Goal: Information Seeking & Learning: Learn about a topic

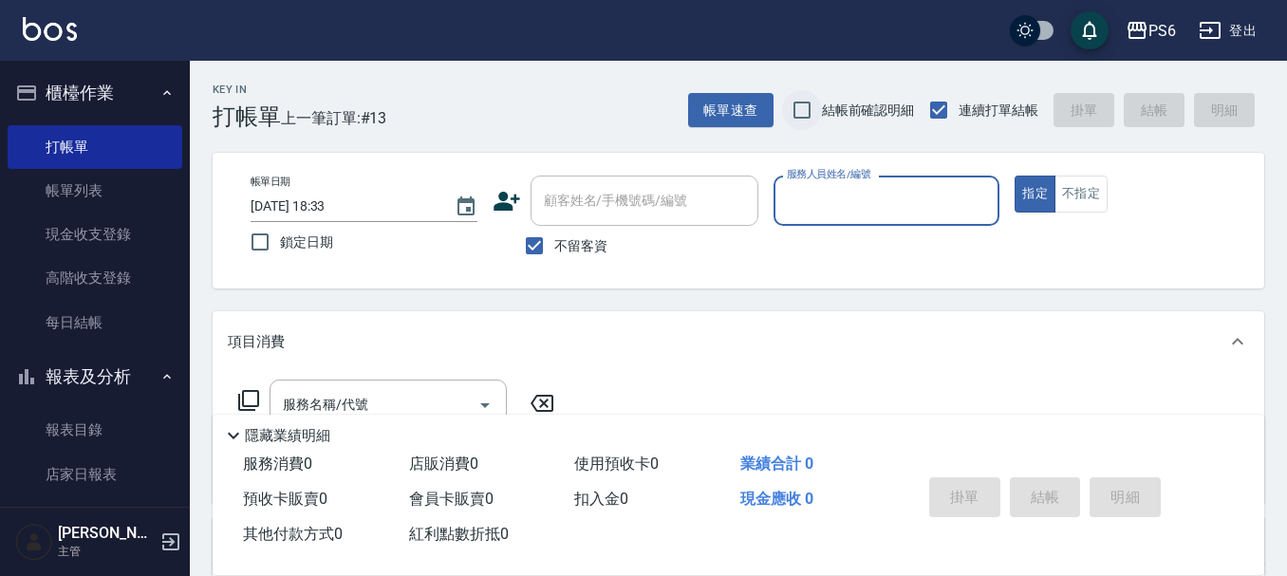
scroll to position [95, 0]
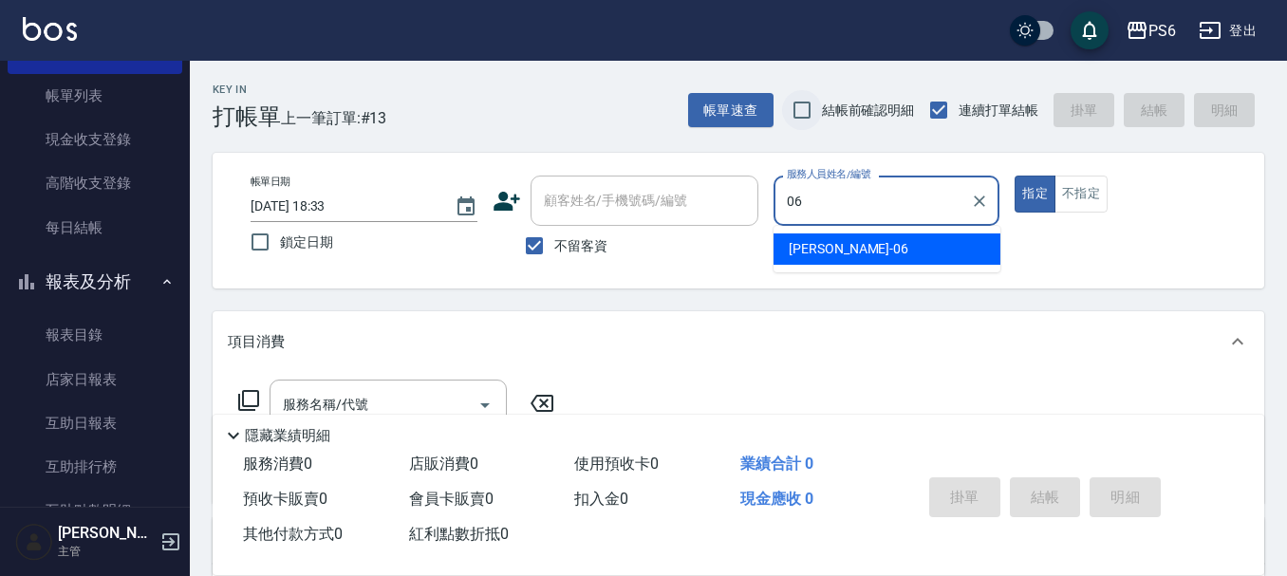
type input "[PERSON_NAME]-06"
type button "true"
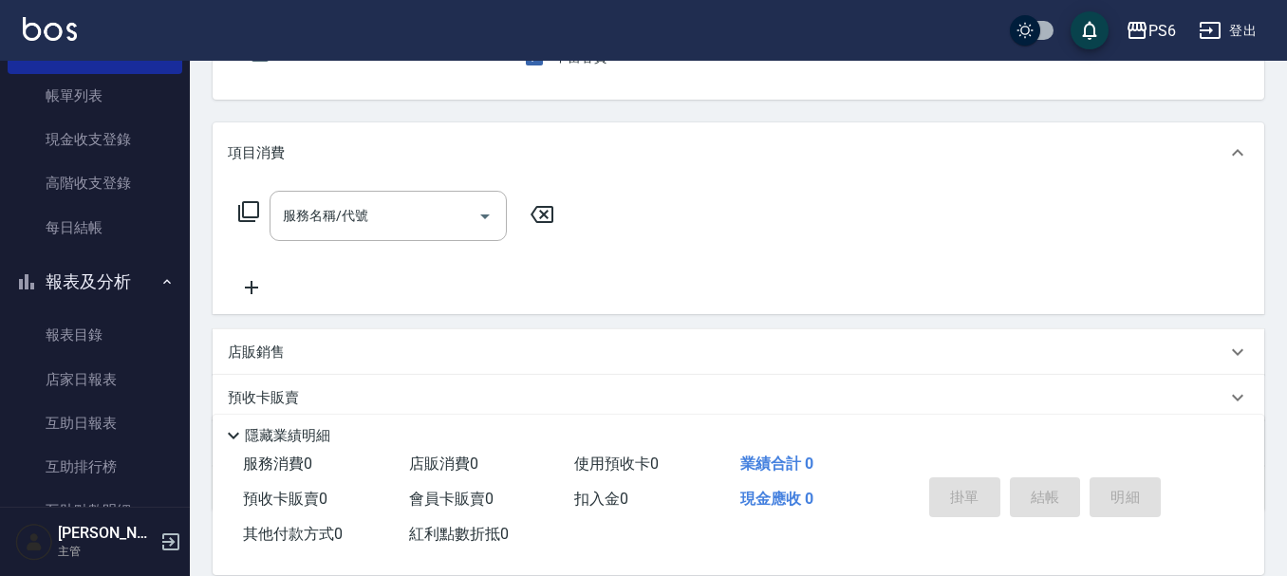
scroll to position [190, 0]
click at [420, 219] on input "服務名稱/代號" at bounding box center [374, 214] width 192 height 33
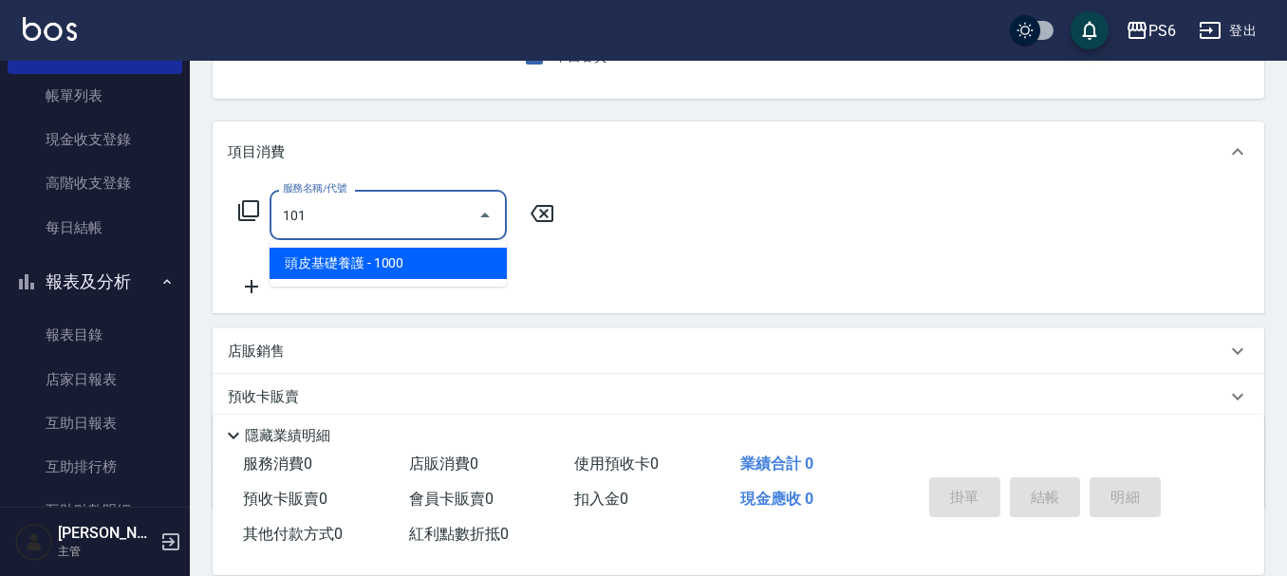
type input "頭皮基礎養護(101)"
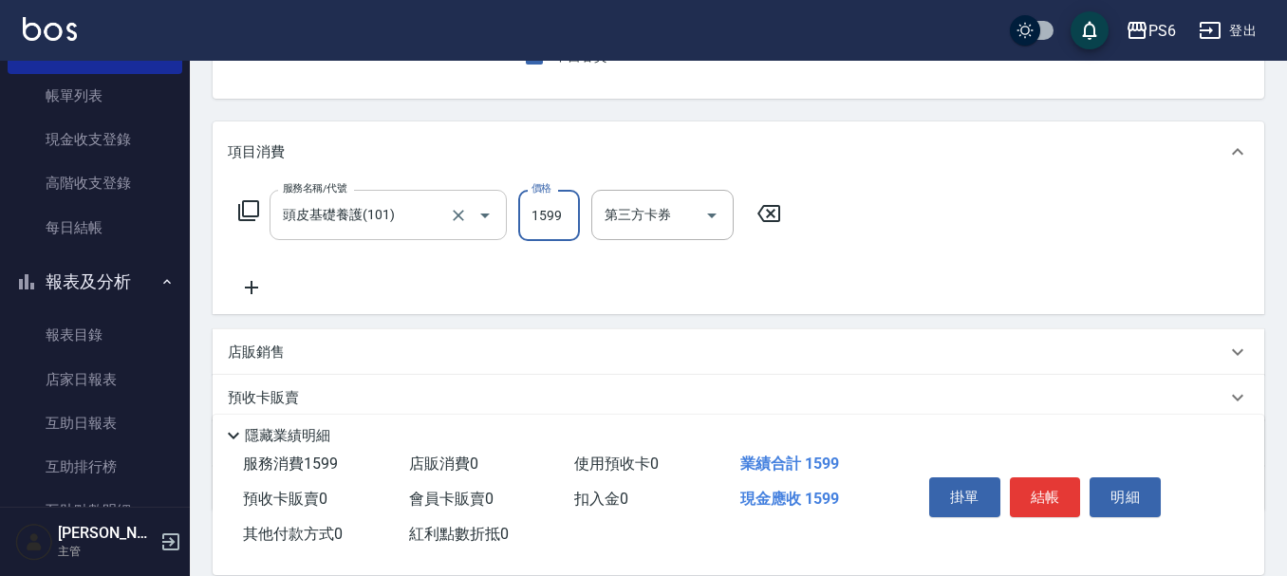
type input "1599"
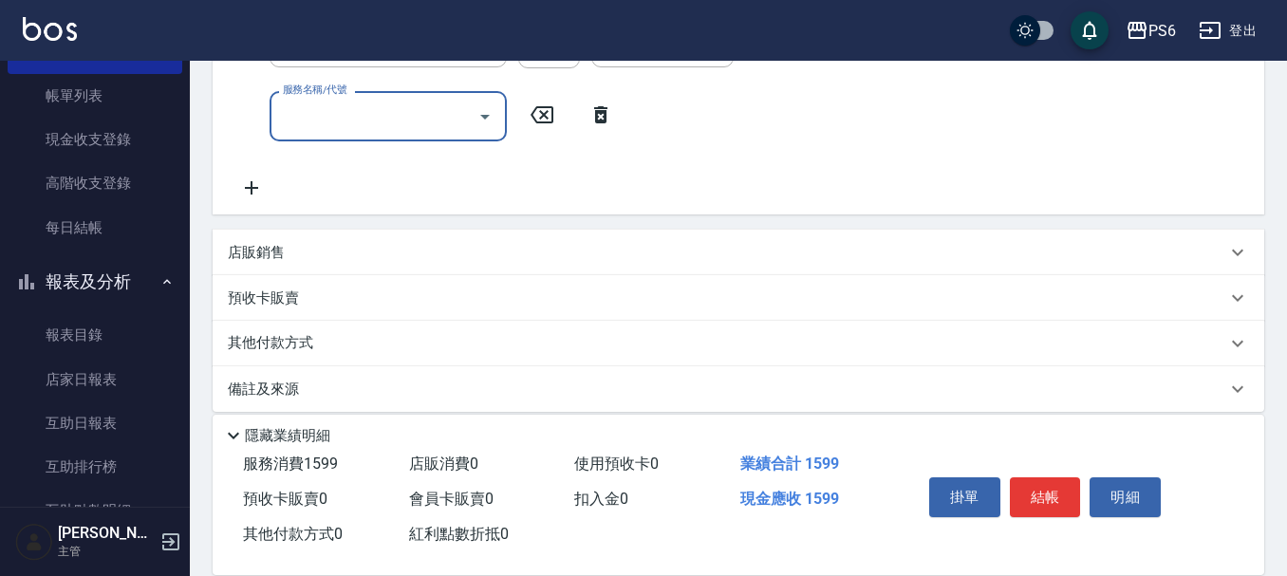
scroll to position [380, 0]
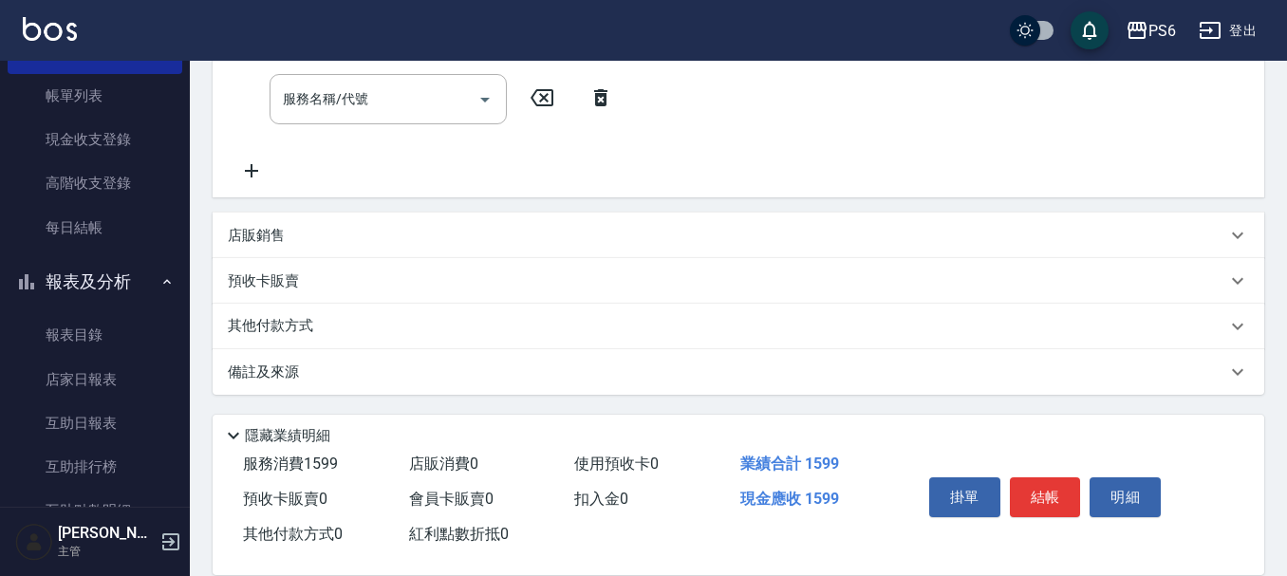
click at [326, 327] on div "其他付款方式" at bounding box center [727, 326] width 999 height 21
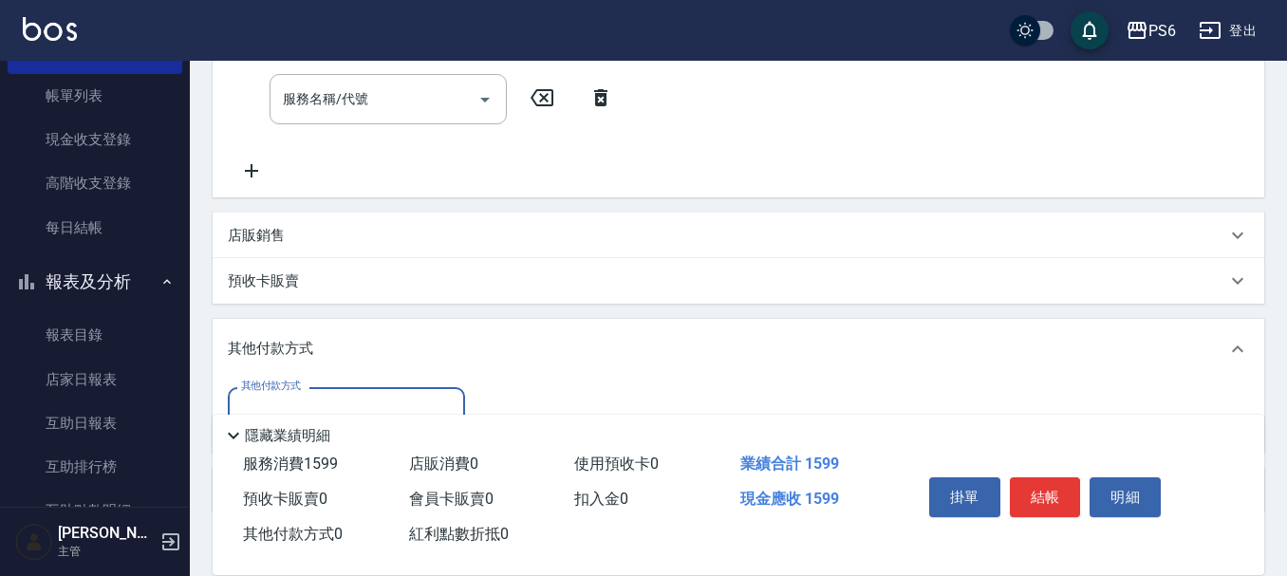
scroll to position [0, 0]
click at [307, 227] on div "店販銷售" at bounding box center [727, 236] width 999 height 20
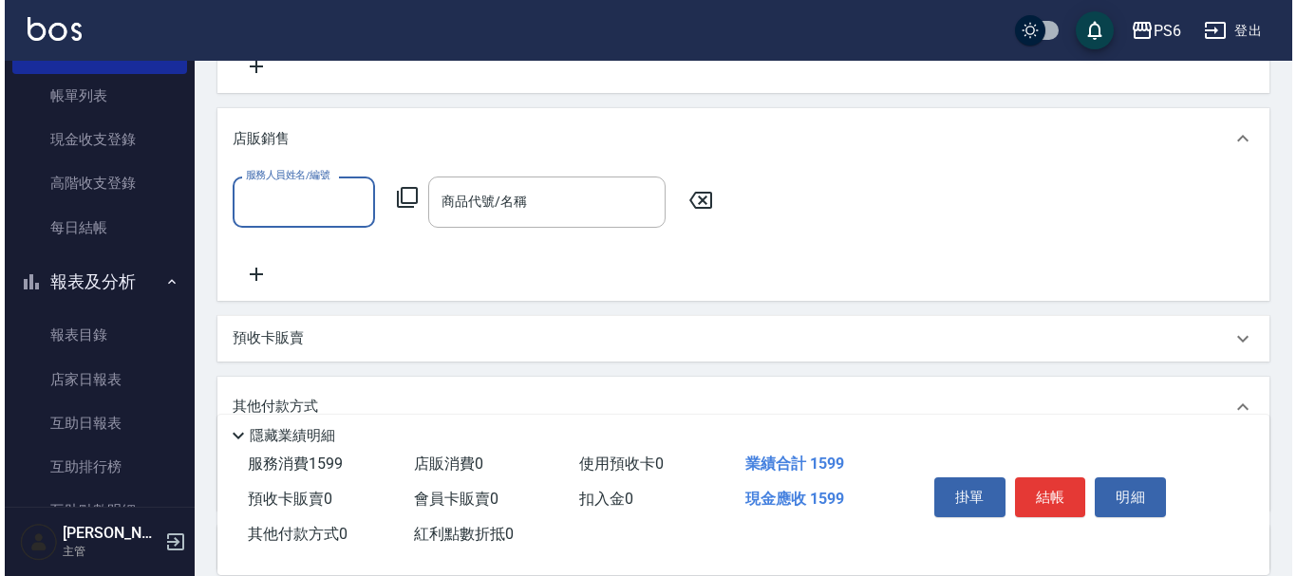
scroll to position [570, 0]
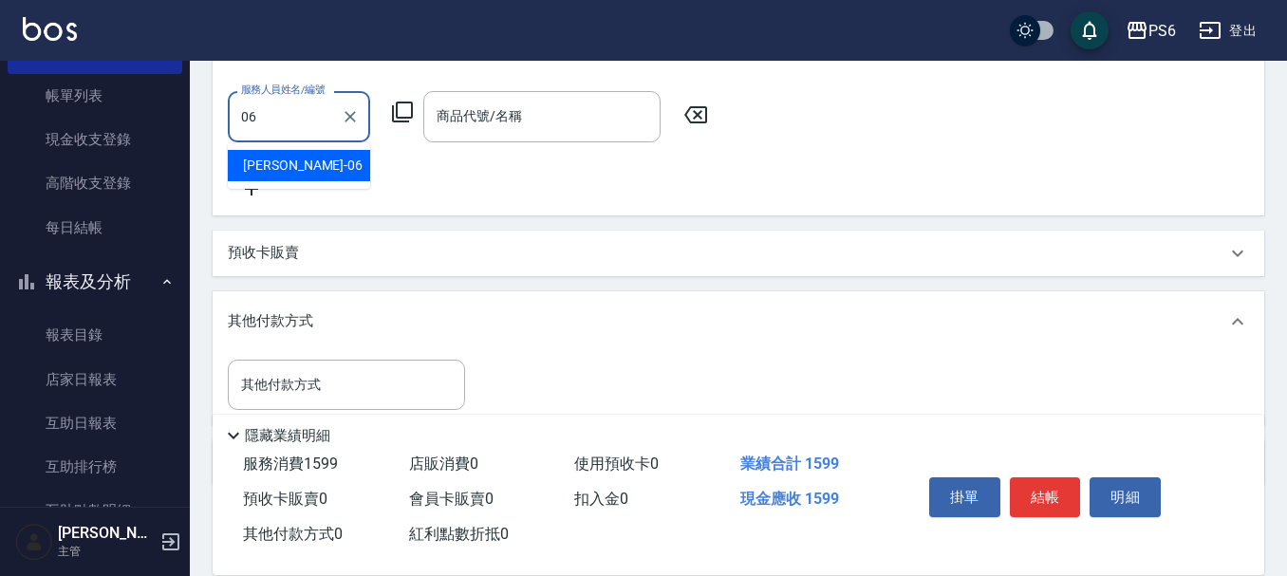
type input "李佳凌-06"
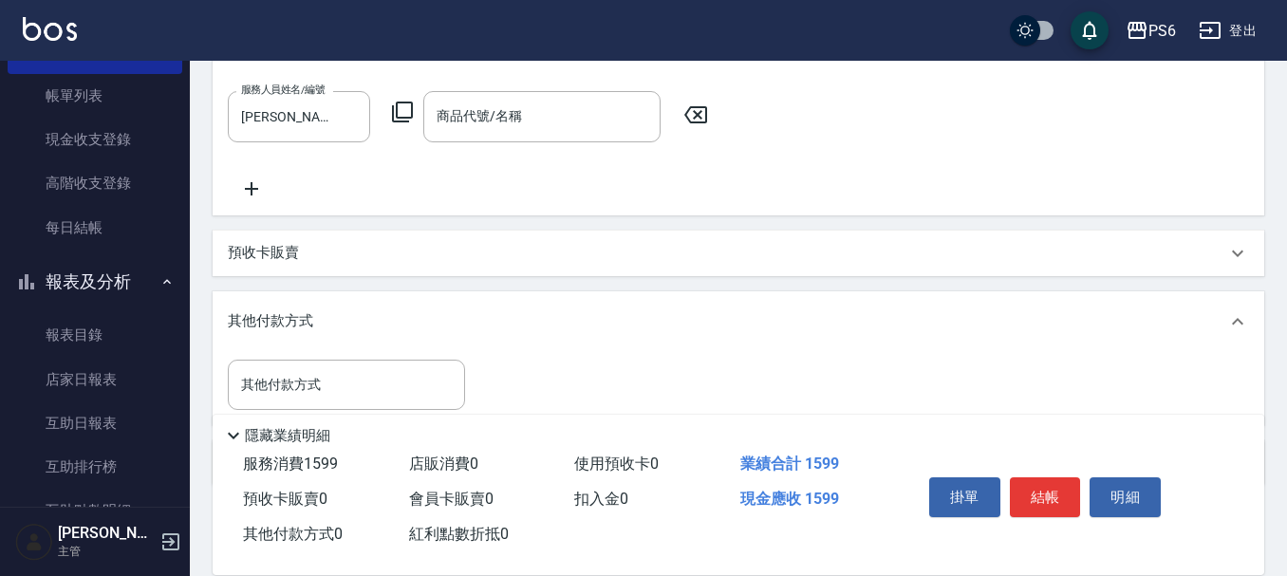
click at [411, 109] on icon at bounding box center [402, 112] width 21 height 21
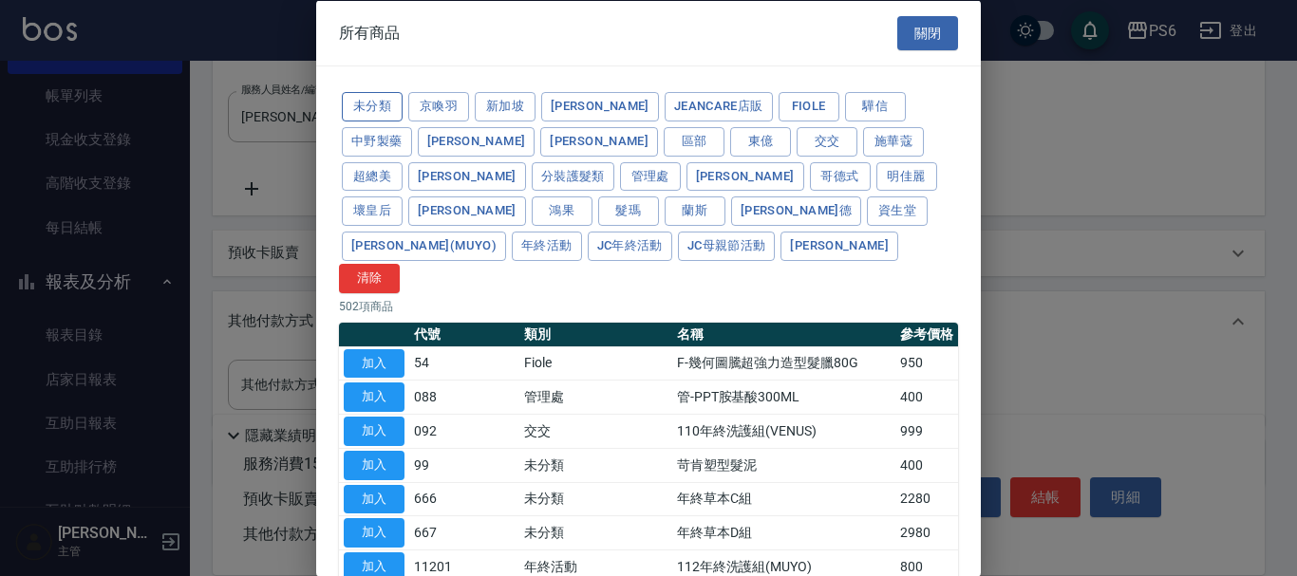
click at [387, 100] on button "未分類" at bounding box center [372, 106] width 61 height 29
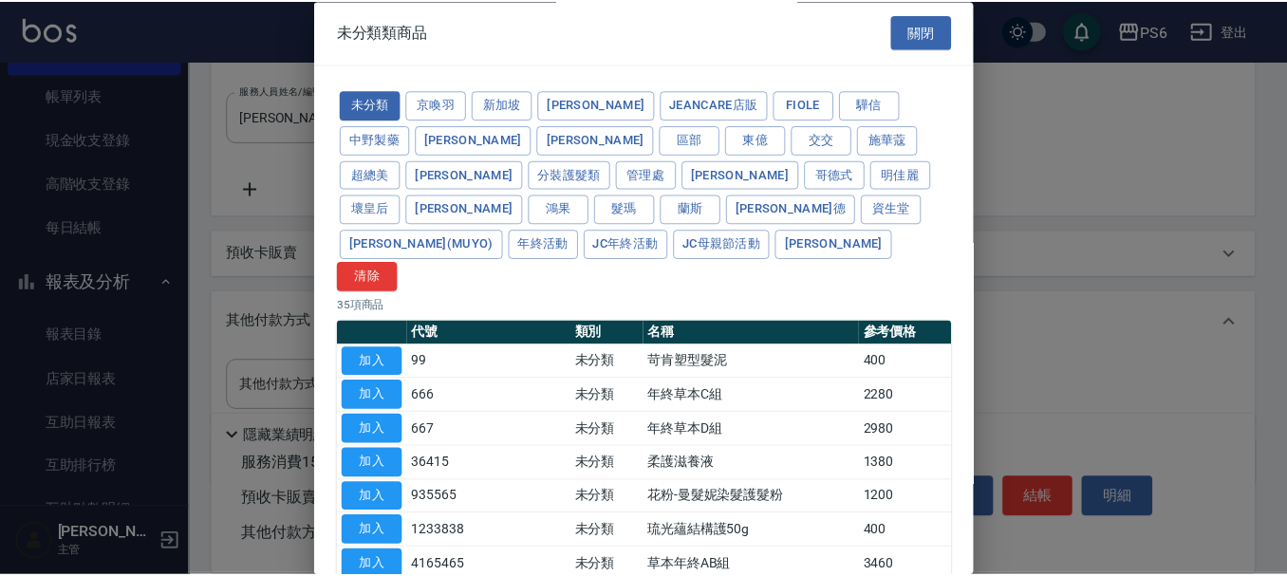
scroll to position [0, 0]
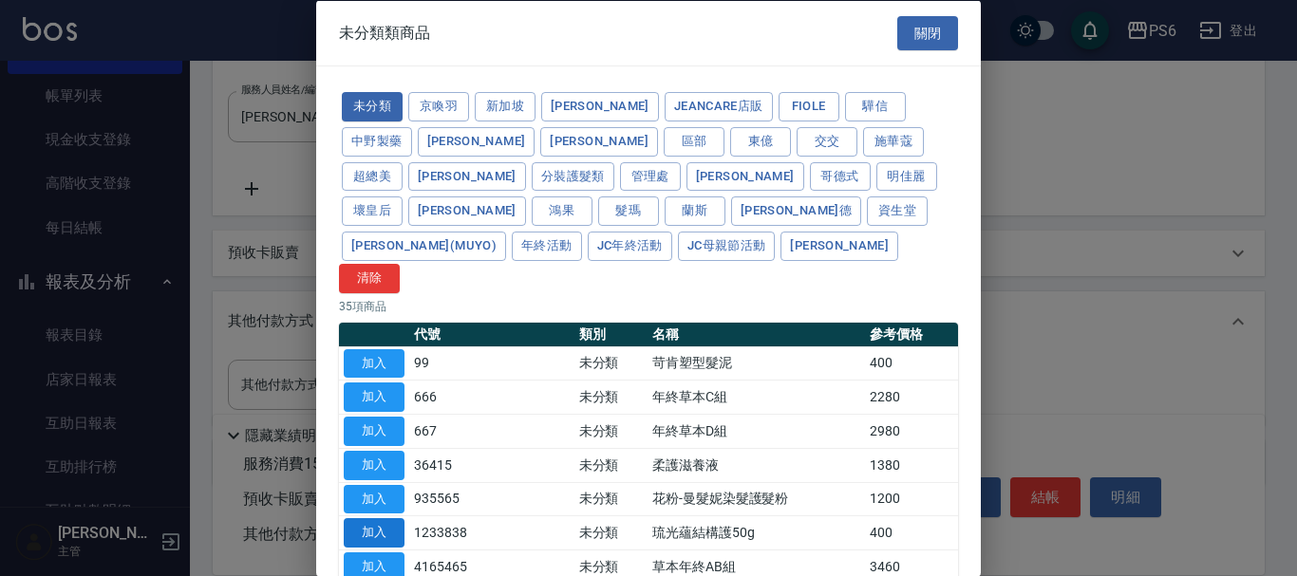
click at [398, 518] on button "加入" at bounding box center [374, 532] width 61 height 29
type input "琉光蘊結構護50g"
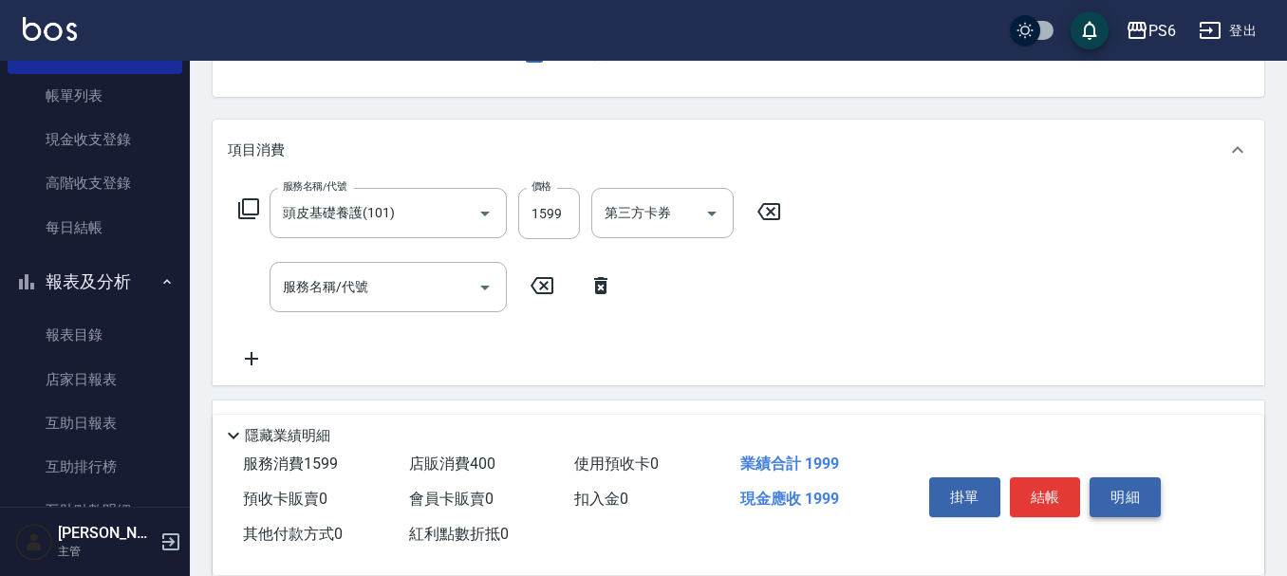
scroll to position [95, 0]
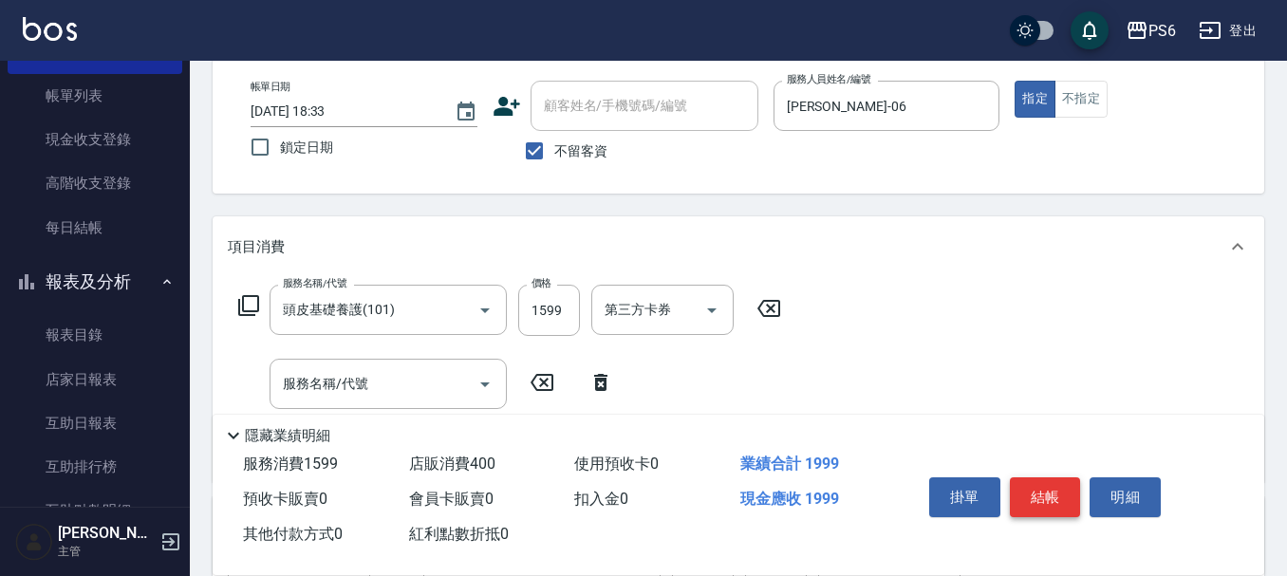
click at [1037, 488] on button "結帳" at bounding box center [1045, 498] width 71 height 40
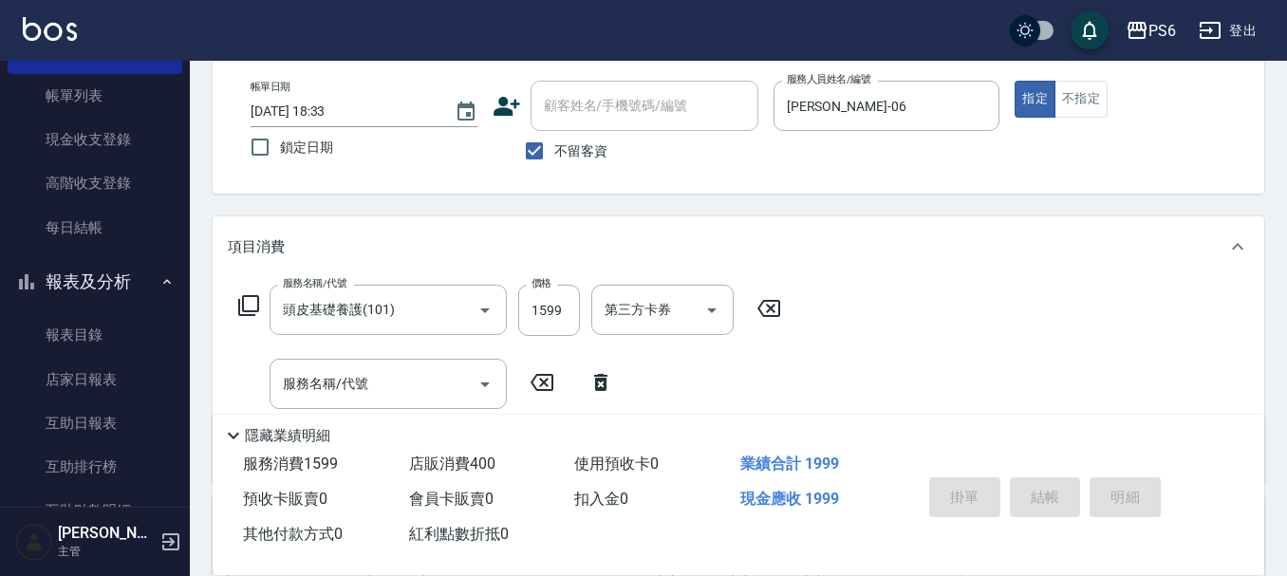
type input "2025/08/16 20:06"
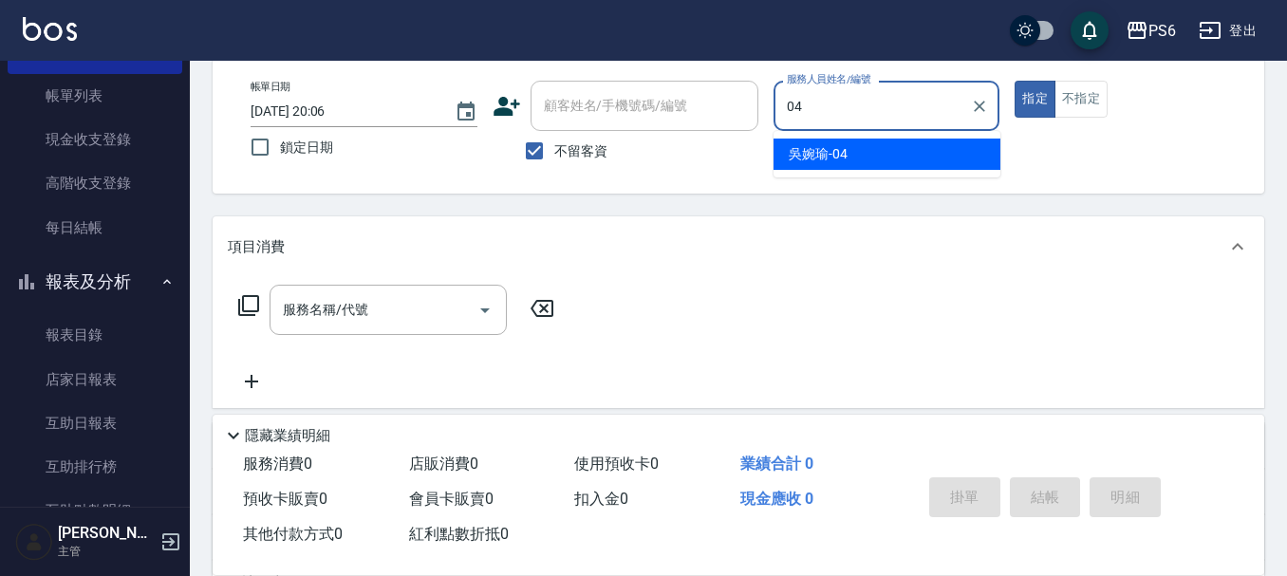
type input "吳婉瑜-04"
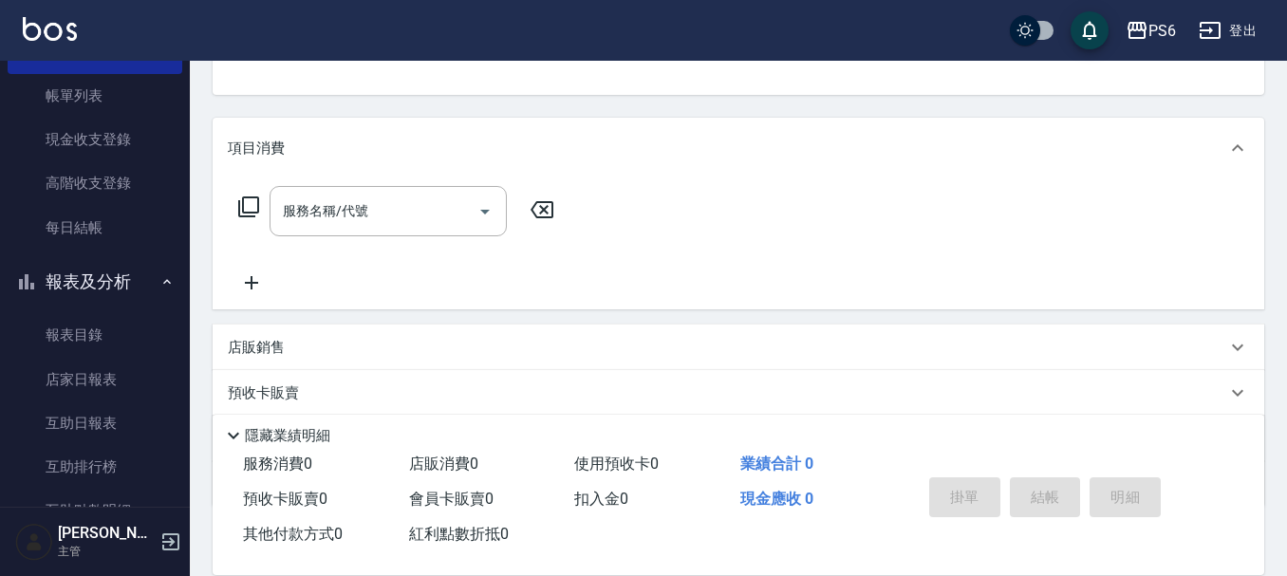
scroll to position [285, 0]
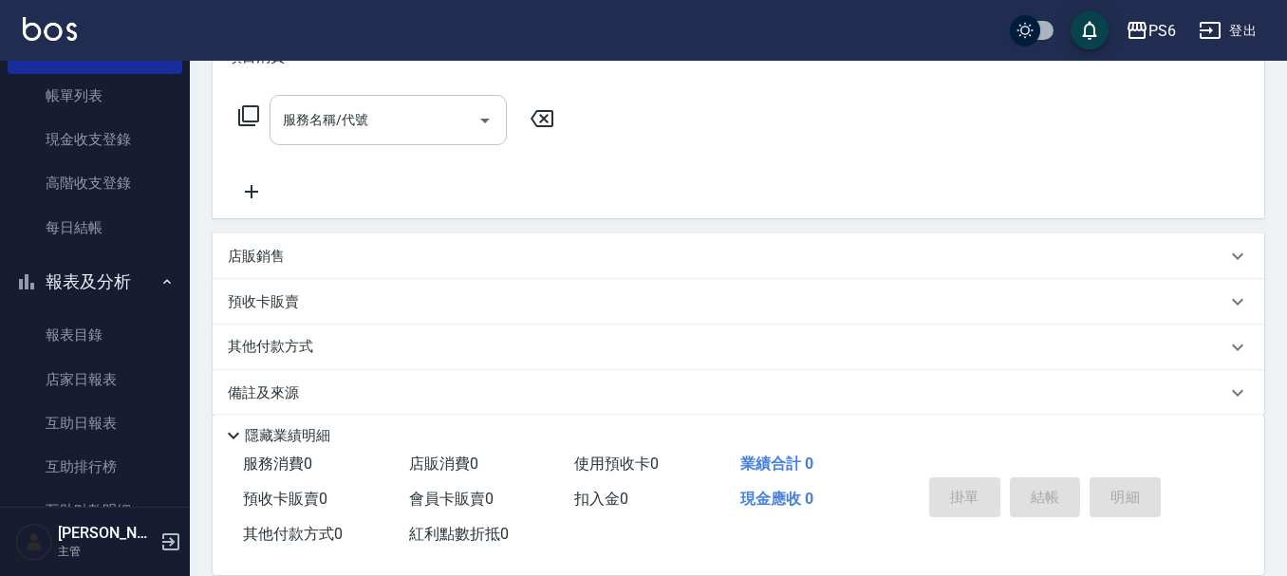
click at [365, 107] on input "服務名稱/代號" at bounding box center [374, 119] width 192 height 33
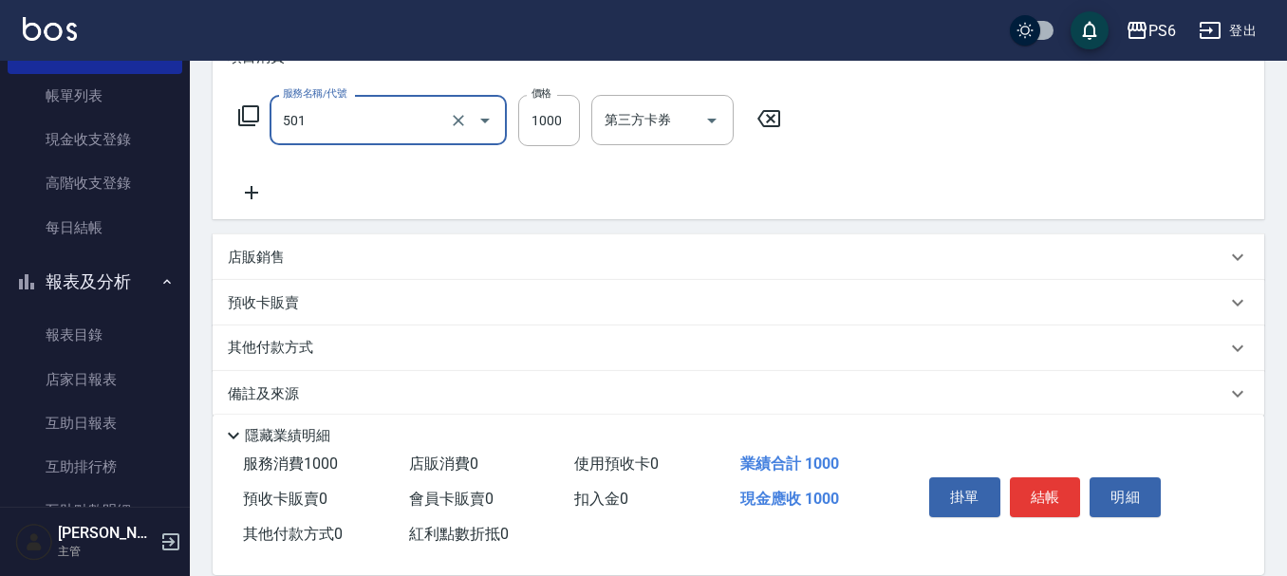
type input "局部染髮(501)"
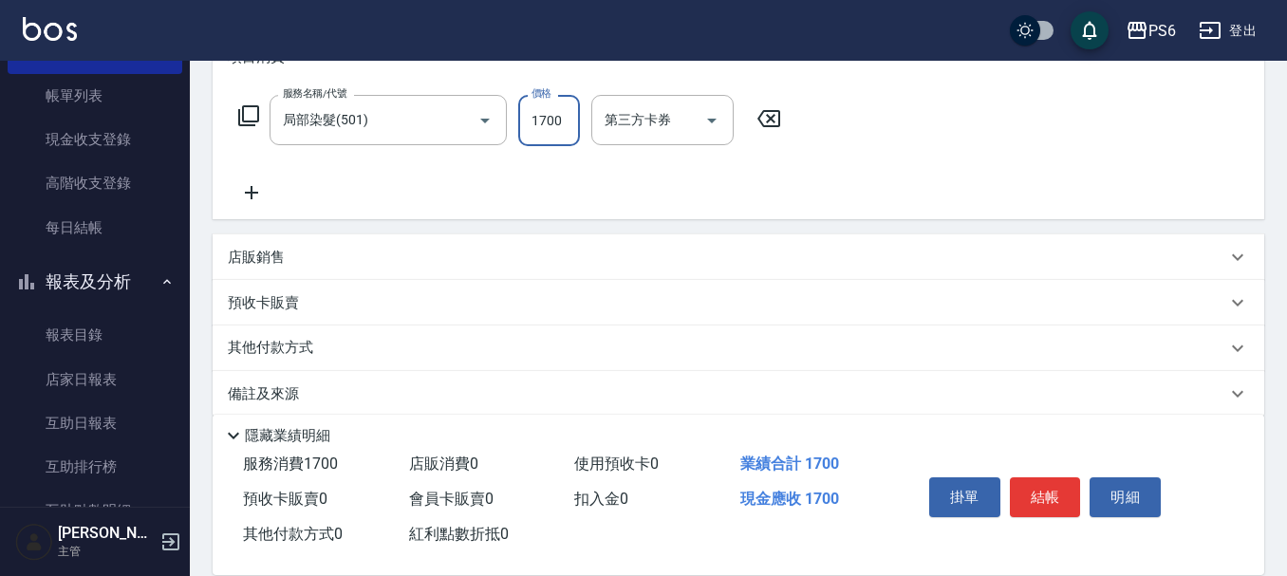
type input "1700"
click at [247, 185] on icon at bounding box center [251, 192] width 47 height 23
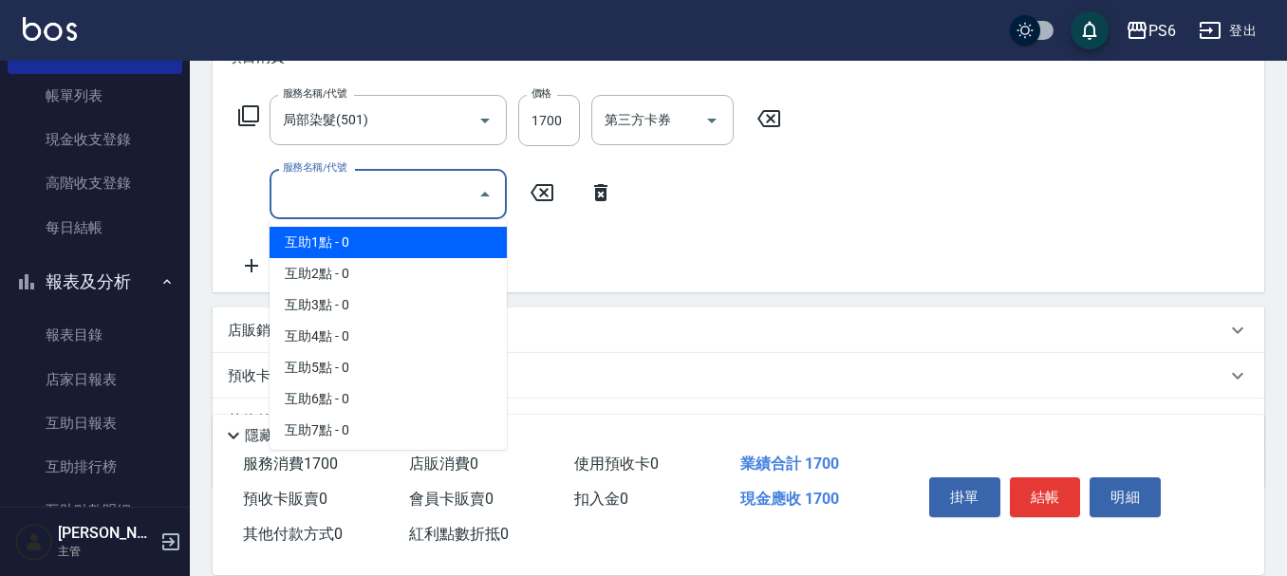
drag, startPoint x: 343, startPoint y: 188, endPoint x: 348, endPoint y: 229, distance: 41.2
click at [344, 189] on input "服務名稱/代號" at bounding box center [374, 194] width 192 height 33
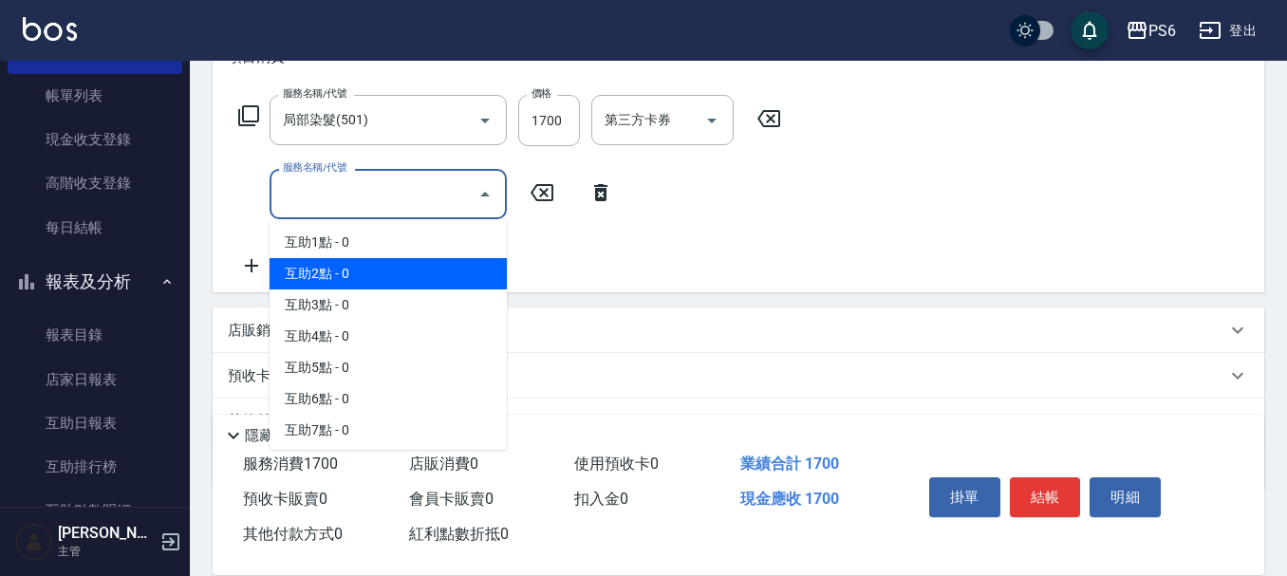
click at [348, 265] on span "互助2點 - 0" at bounding box center [388, 273] width 237 height 31
type input "互助2點(2)"
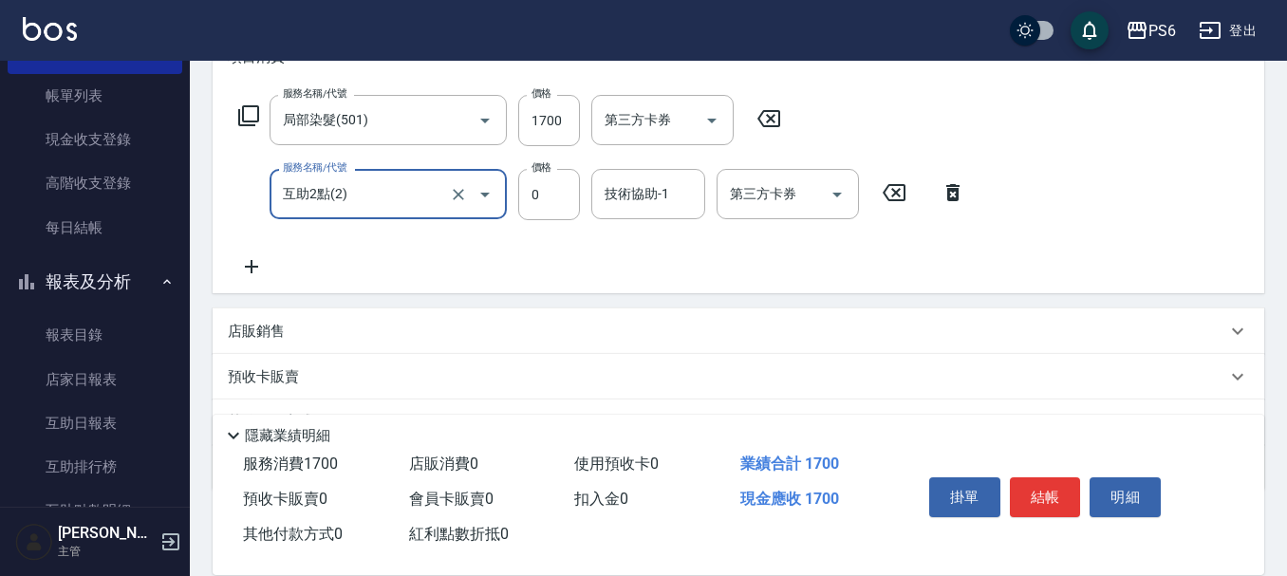
click at [632, 193] on div "技術協助-1 技術協助-1" at bounding box center [649, 194] width 114 height 50
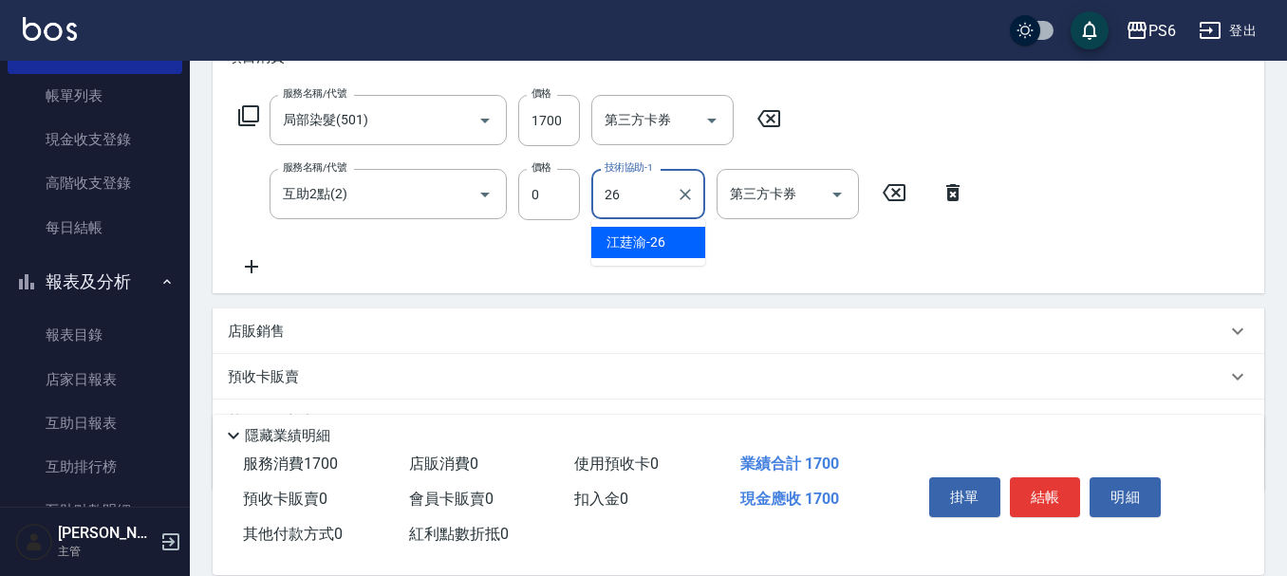
type input "江莛渝-26"
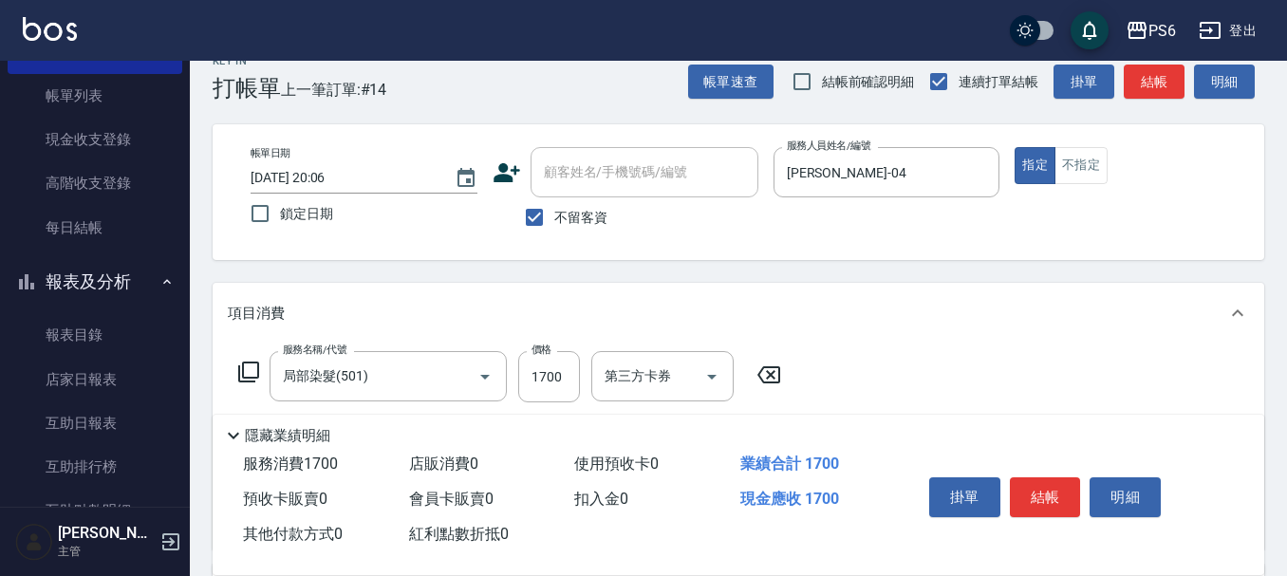
scroll to position [0, 0]
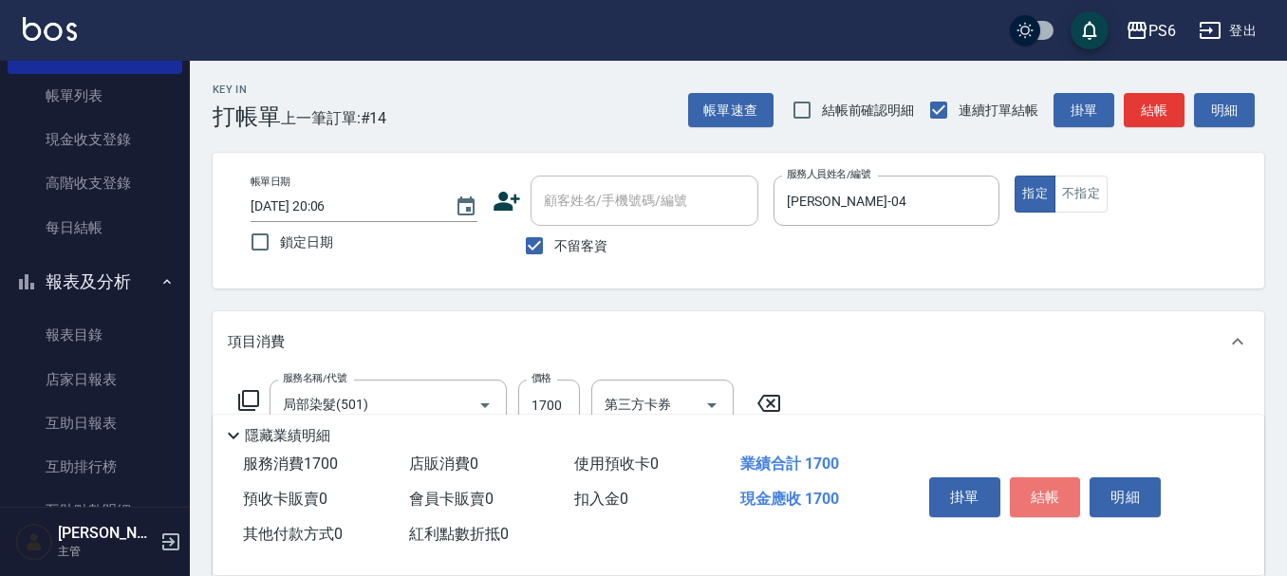
click at [1047, 486] on button "結帳" at bounding box center [1045, 498] width 71 height 40
type input "2025/08/16 20:07"
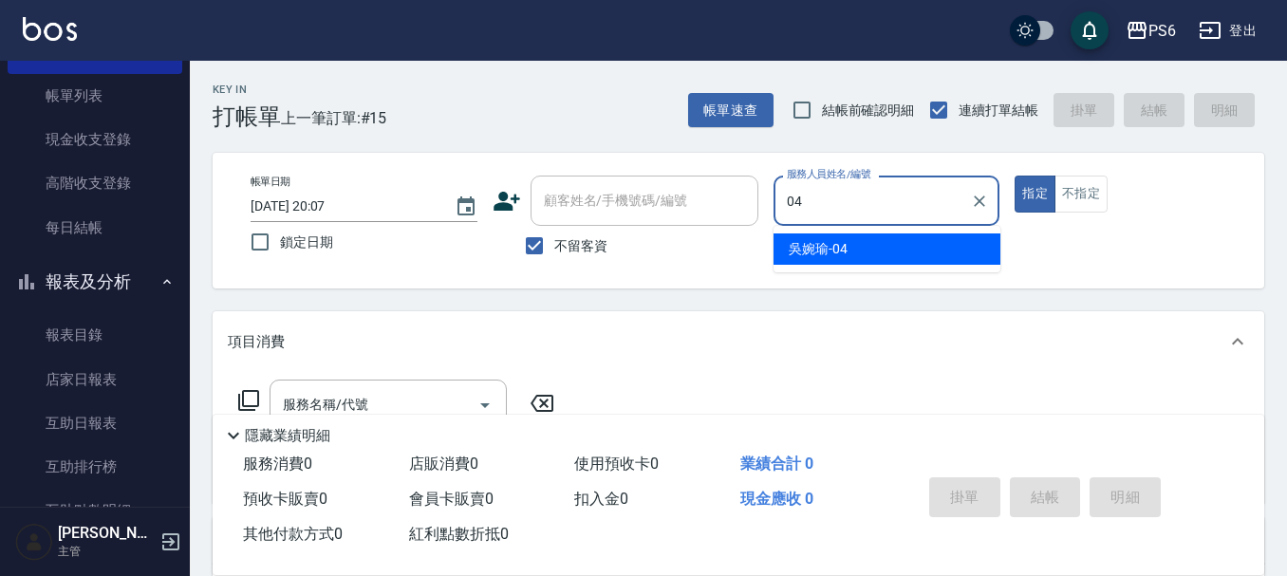
type input "吳婉瑜-04"
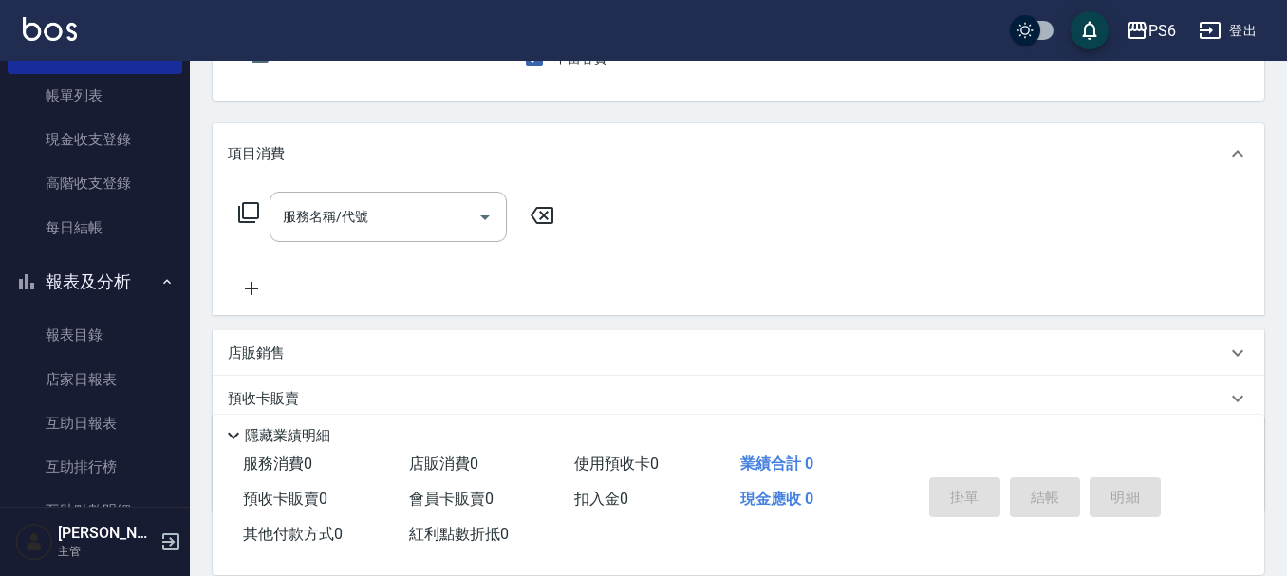
scroll to position [190, 0]
click at [399, 235] on div "服務名稱/代號 服務名稱/代號" at bounding box center [397, 244] width 338 height 108
click at [399, 220] on input "服務名稱/代號" at bounding box center [374, 214] width 192 height 33
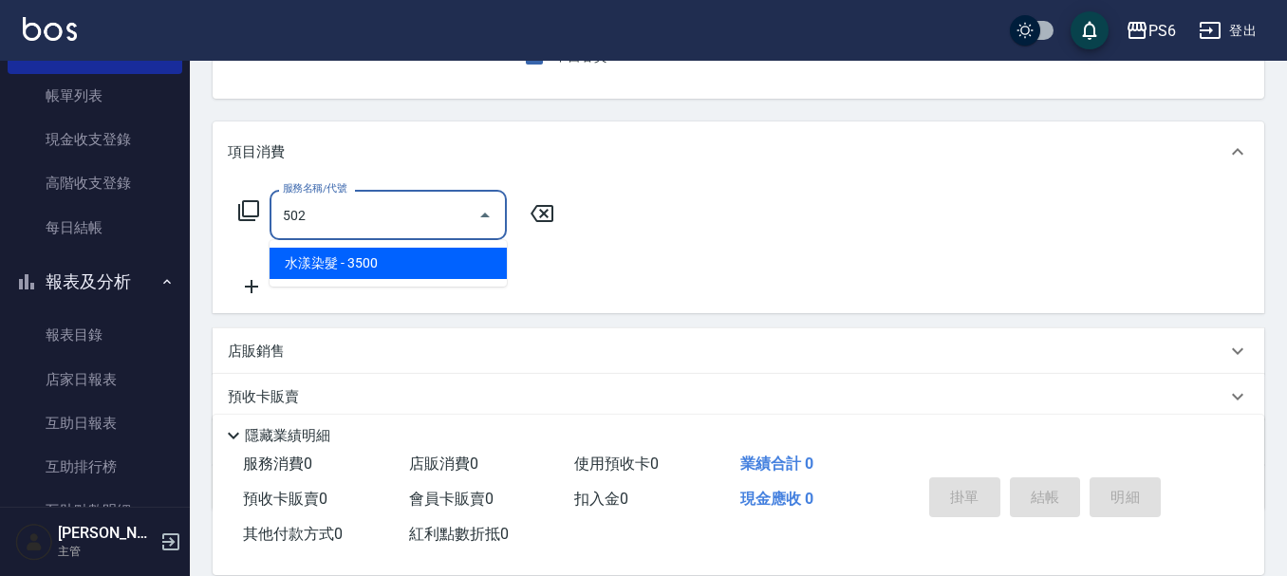
click at [387, 259] on span "水漾染髮 - 3500" at bounding box center [388, 263] width 237 height 31
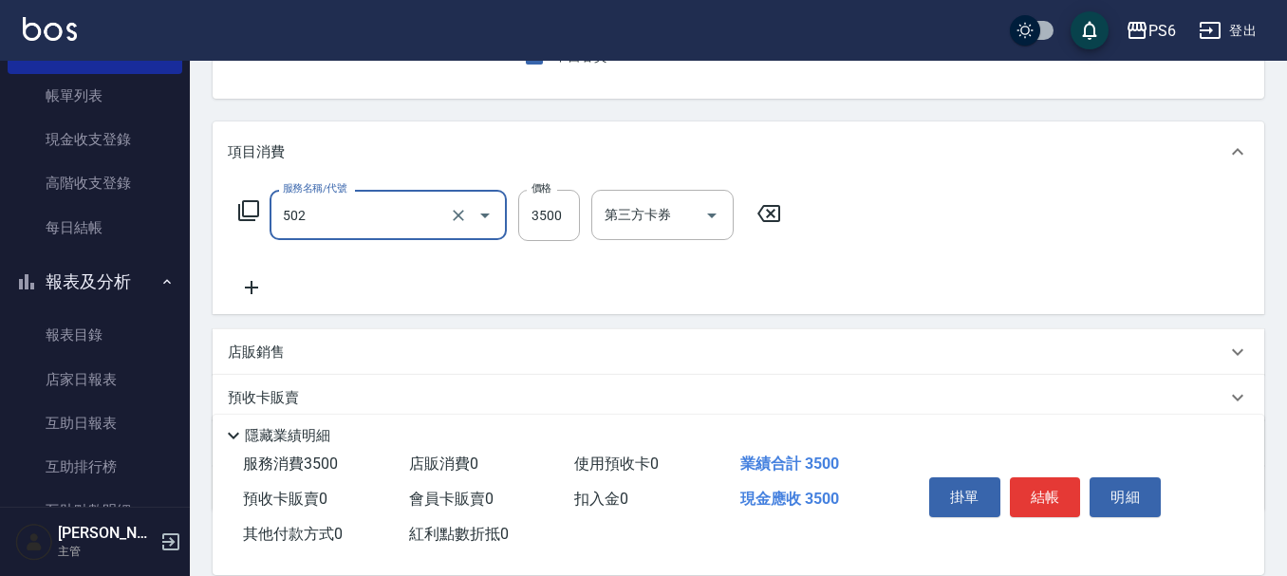
type input "水漾染髮(502)"
click at [417, 288] on div "服務名稱/代號 水漾染髮(502) 服務名稱/代號 價格 3500 價格 第三方卡券 第三方卡券" at bounding box center [510, 244] width 565 height 109
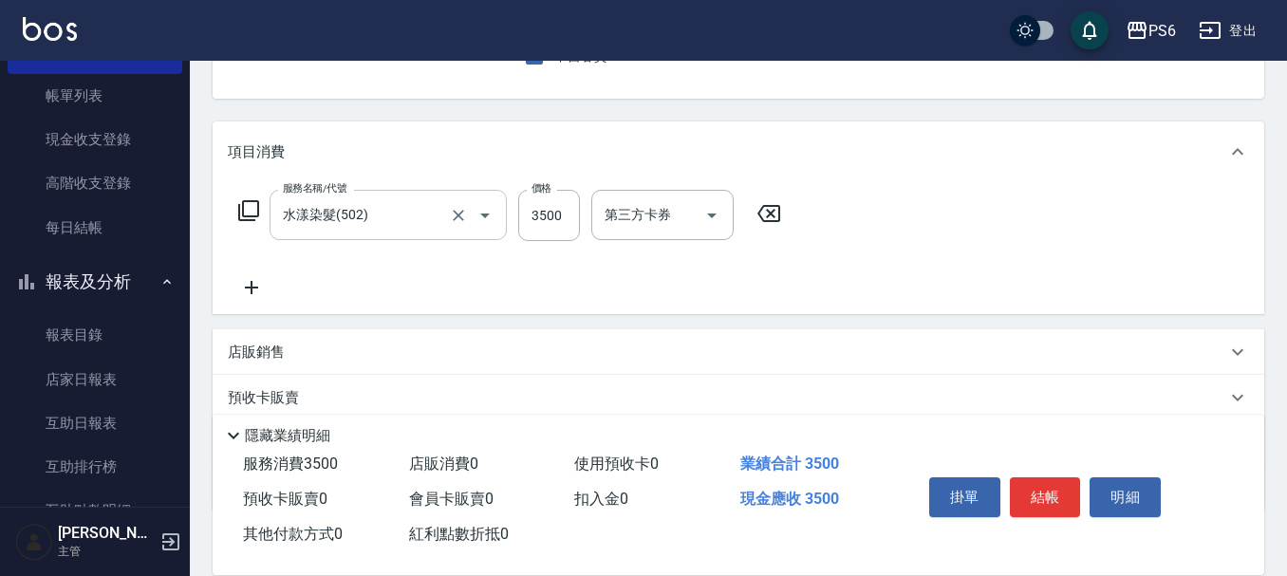
click at [506, 220] on div "水漾染髮(502) 服務名稱/代號" at bounding box center [388, 215] width 237 height 50
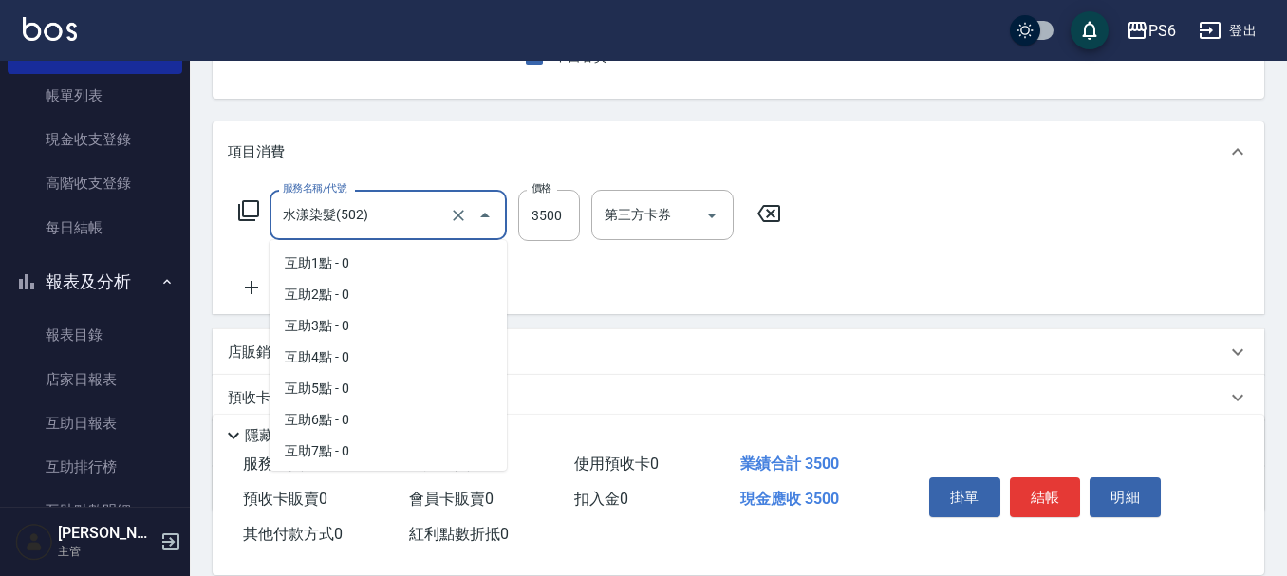
scroll to position [654, 0]
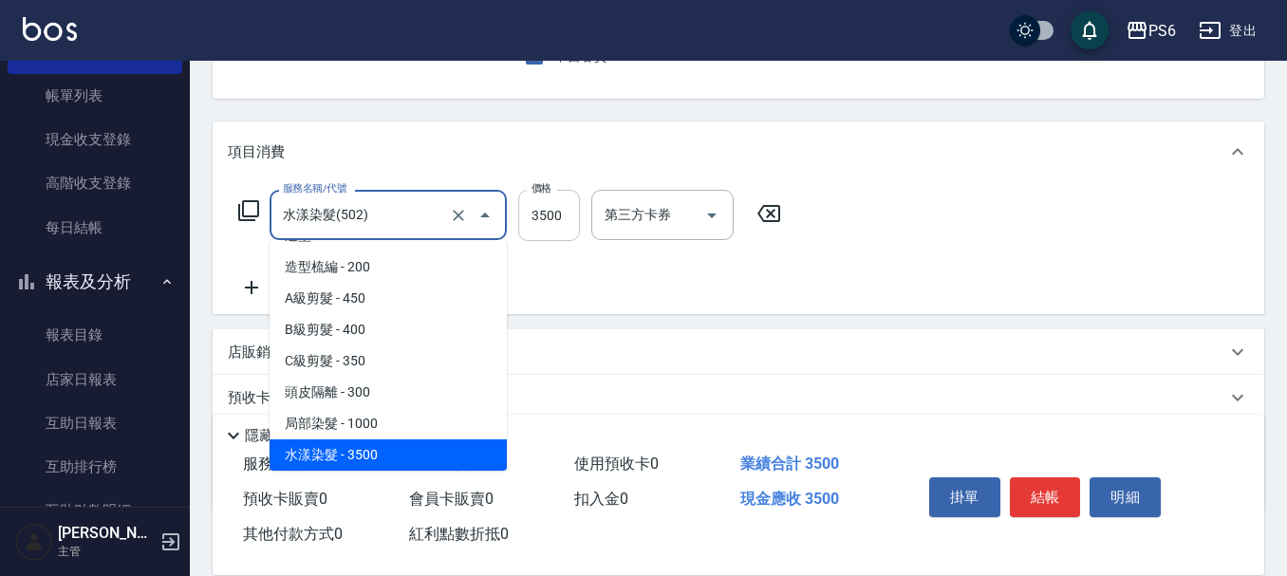
click at [550, 213] on input "3500" at bounding box center [549, 215] width 62 height 51
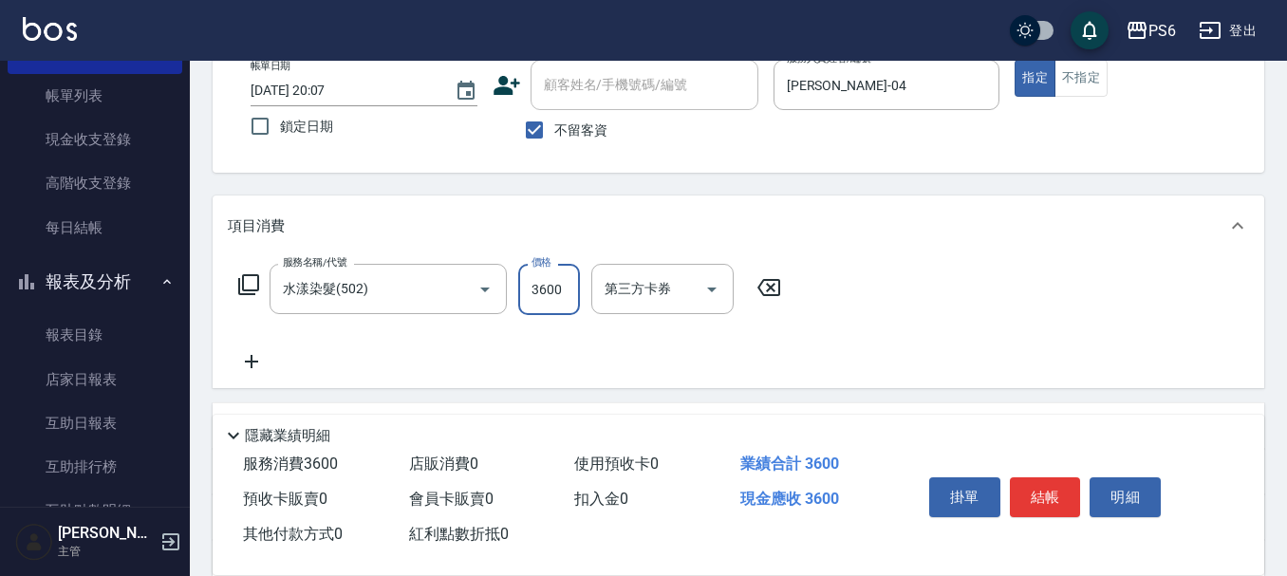
scroll to position [0, 0]
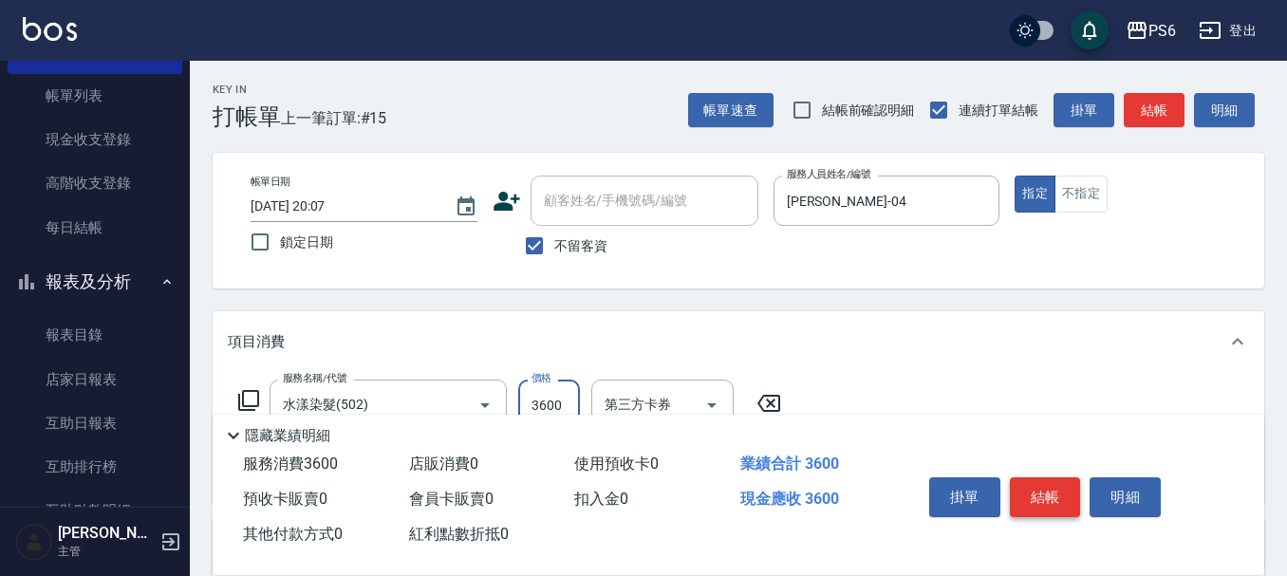
type input "3600"
click at [1056, 490] on button "結帳" at bounding box center [1045, 498] width 71 height 40
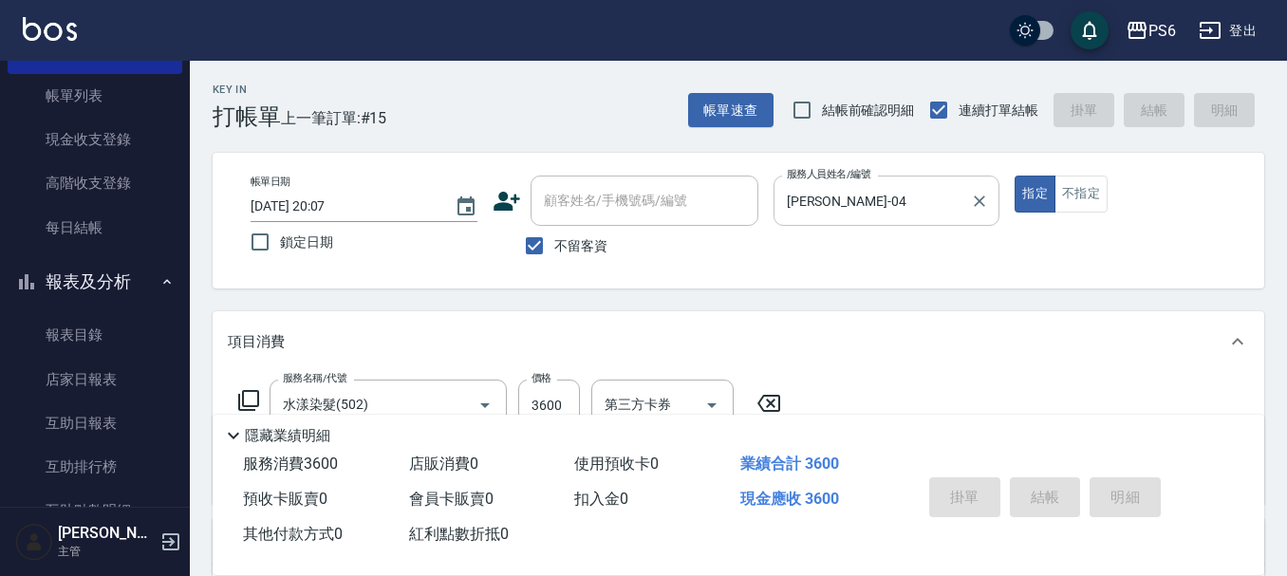
type input "2025/08/16 20:08"
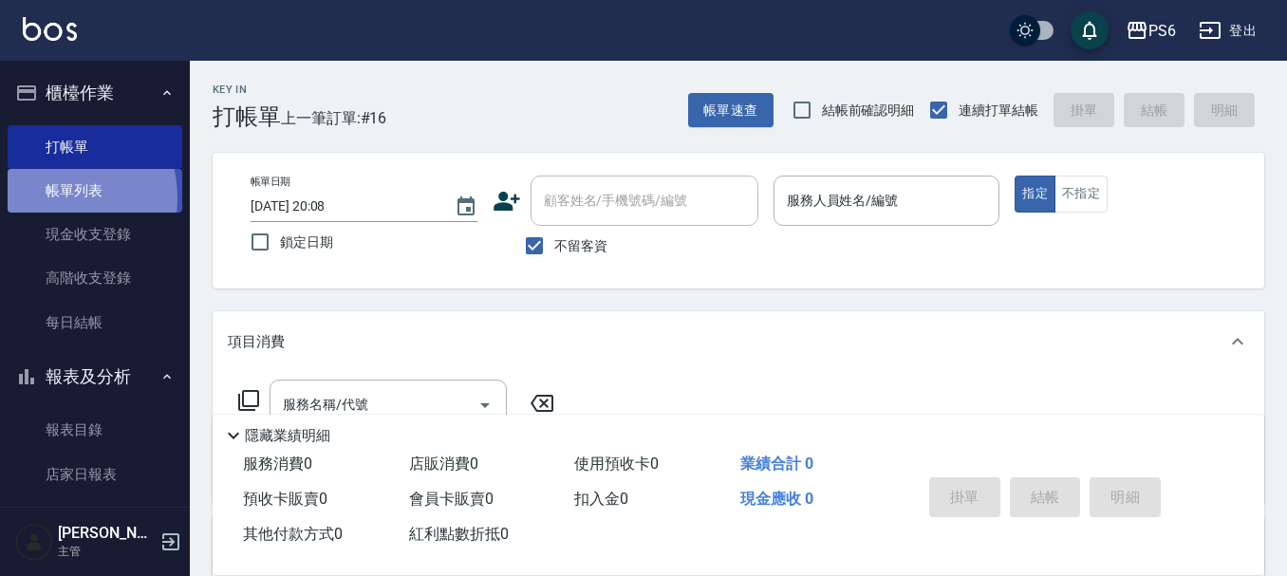
click at [46, 198] on link "帳單列表" at bounding box center [95, 191] width 175 height 44
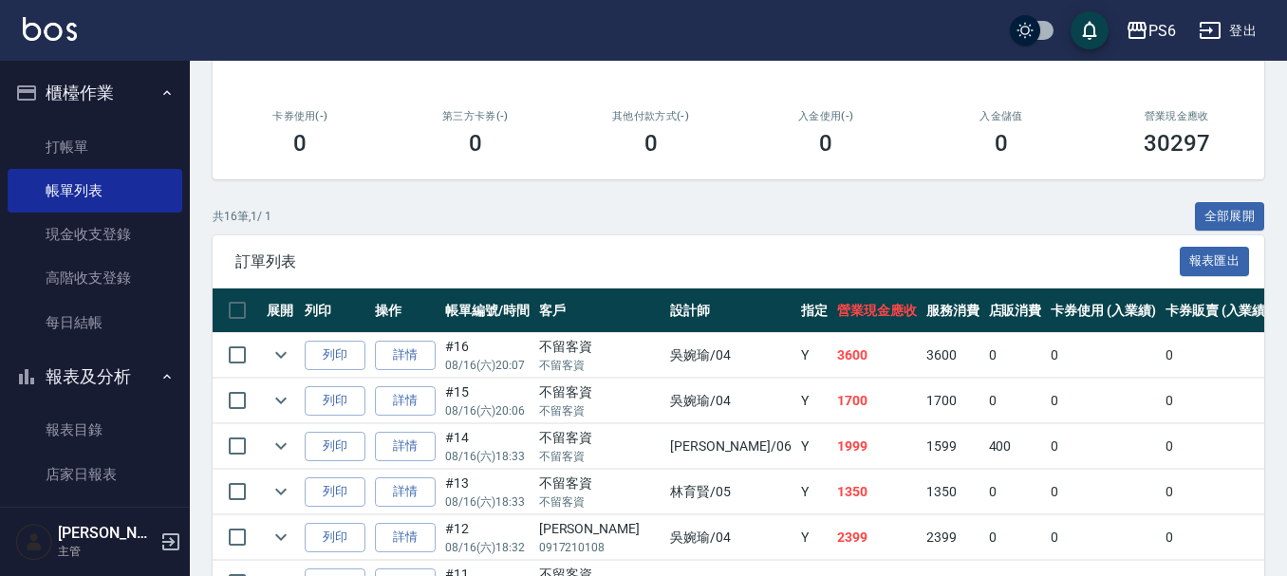
scroll to position [475, 0]
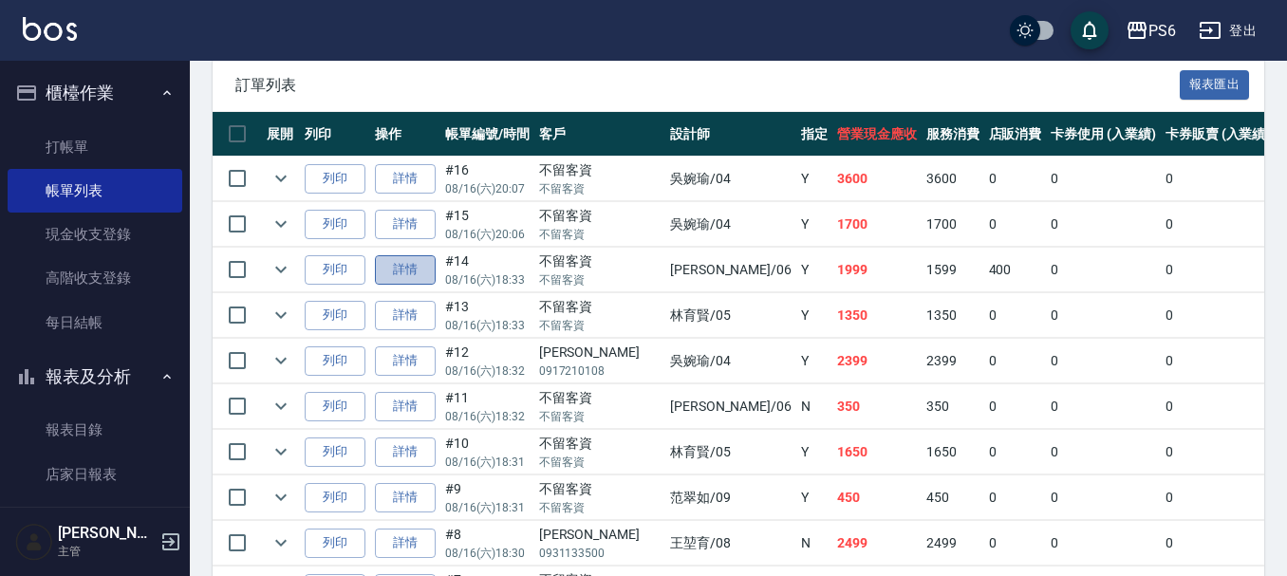
click at [389, 279] on link "詳情" at bounding box center [405, 269] width 61 height 29
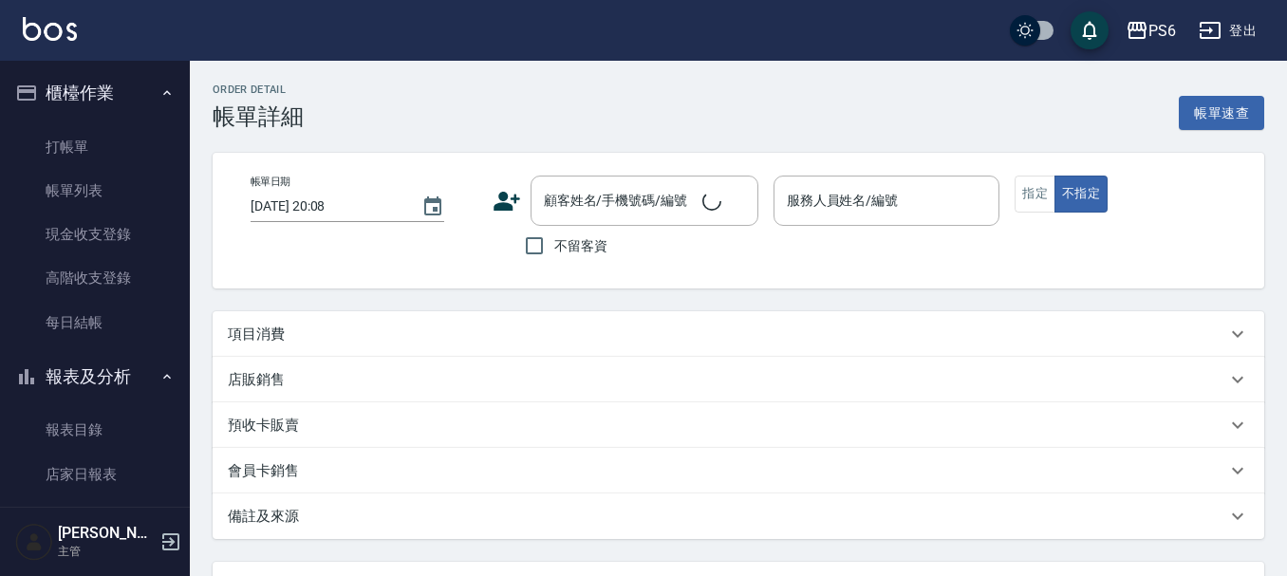
type input "2025/08/16 18:33"
checkbox input "true"
type input "李佳凌-06"
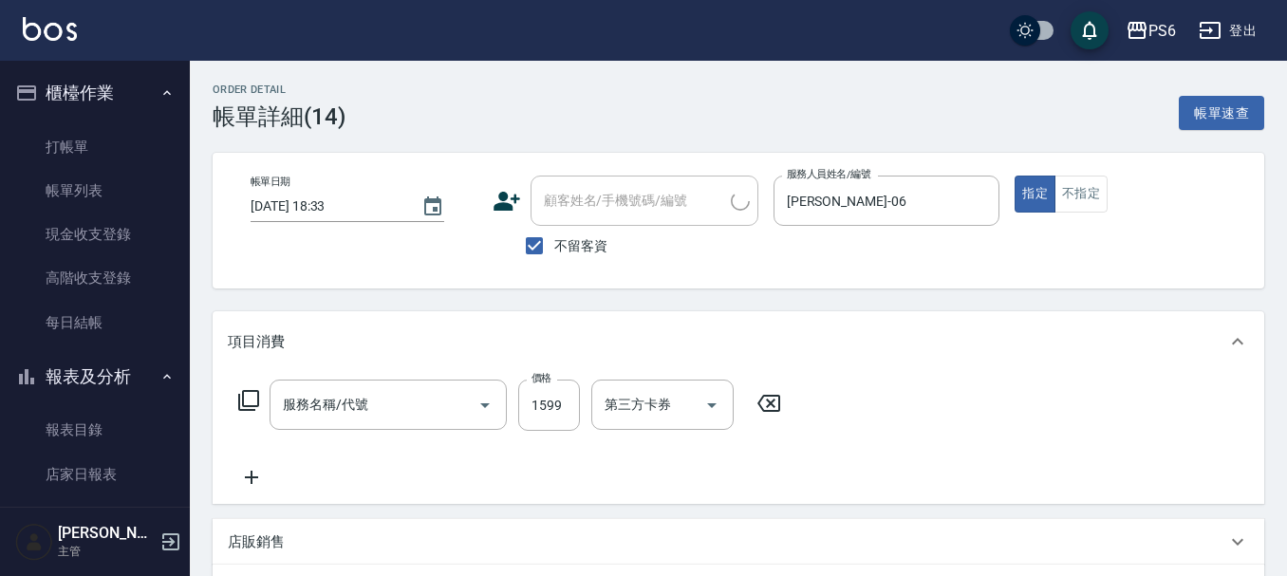
scroll to position [95, 0]
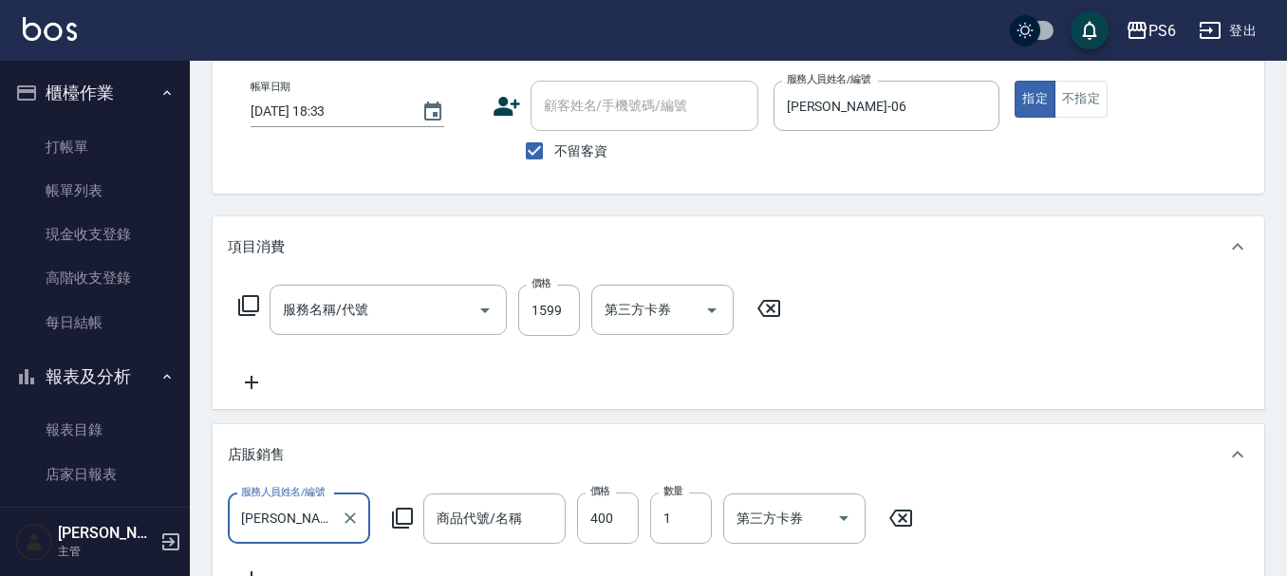
type input "頭皮基礎養護(101)"
type input "琉光蘊結構護50g"
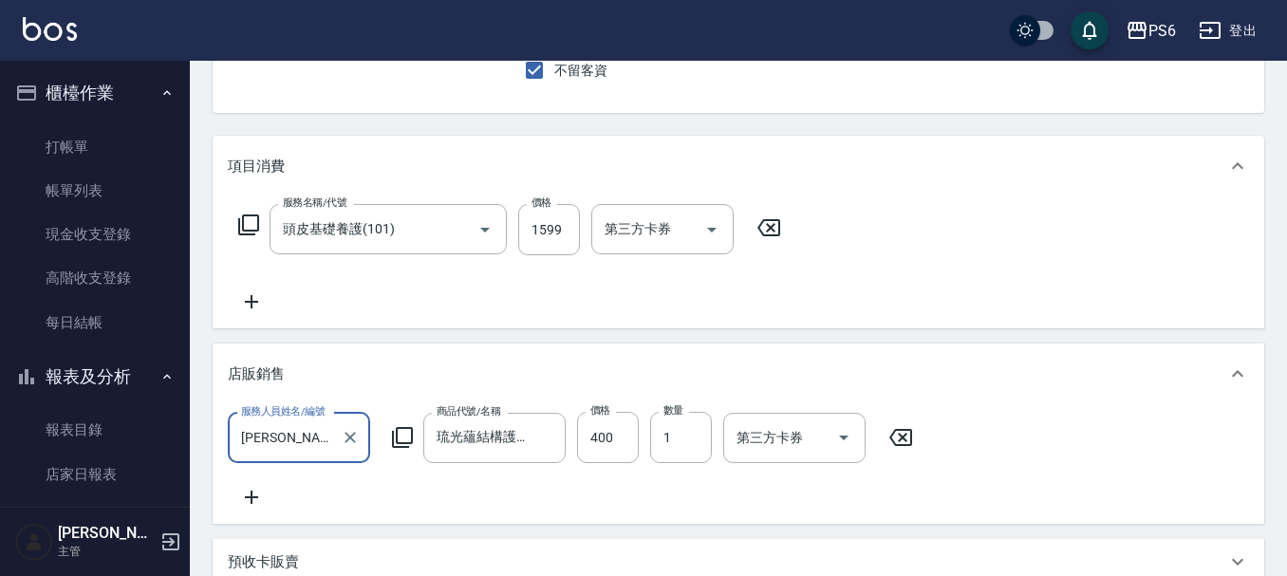
scroll to position [285, 0]
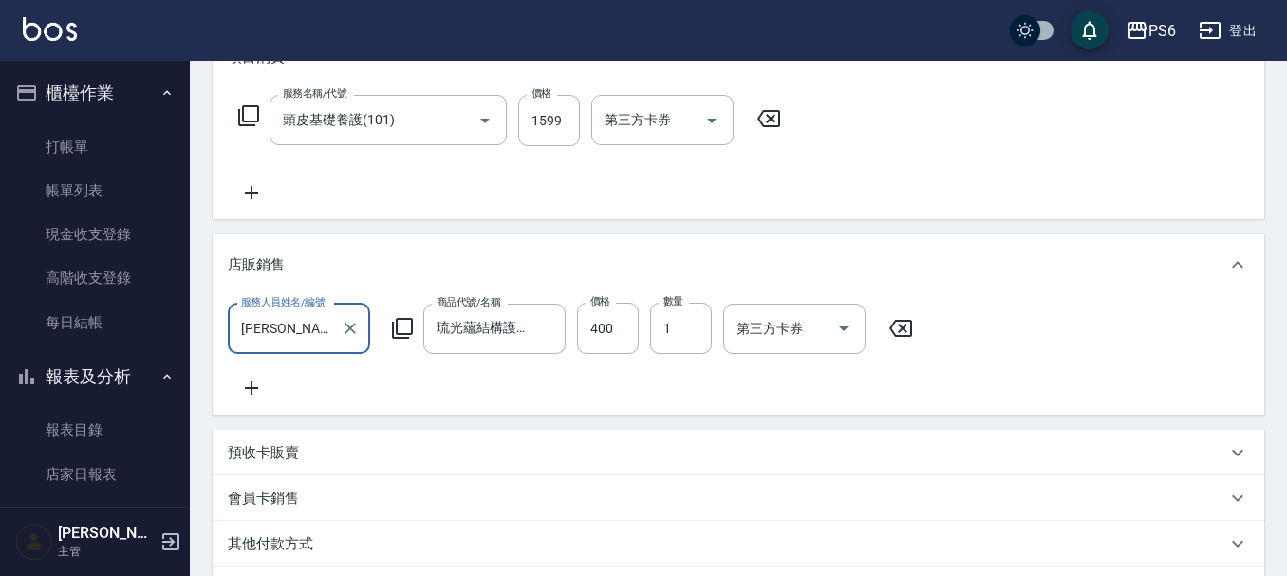
click at [252, 192] on icon at bounding box center [251, 192] width 13 height 13
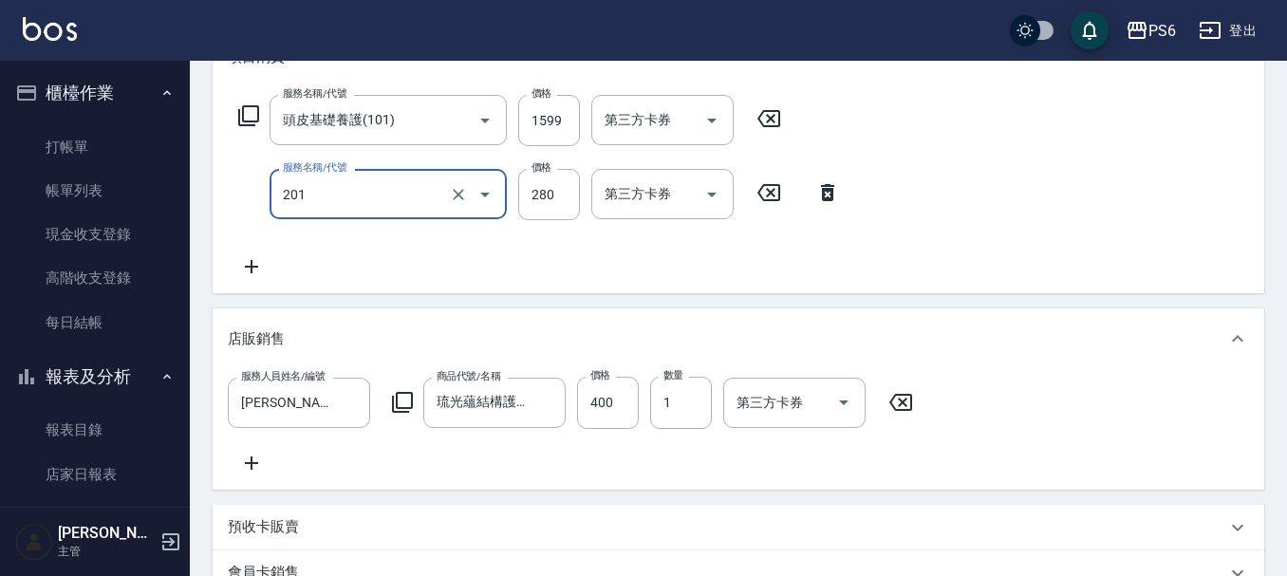
type input "一般洗髮(201)"
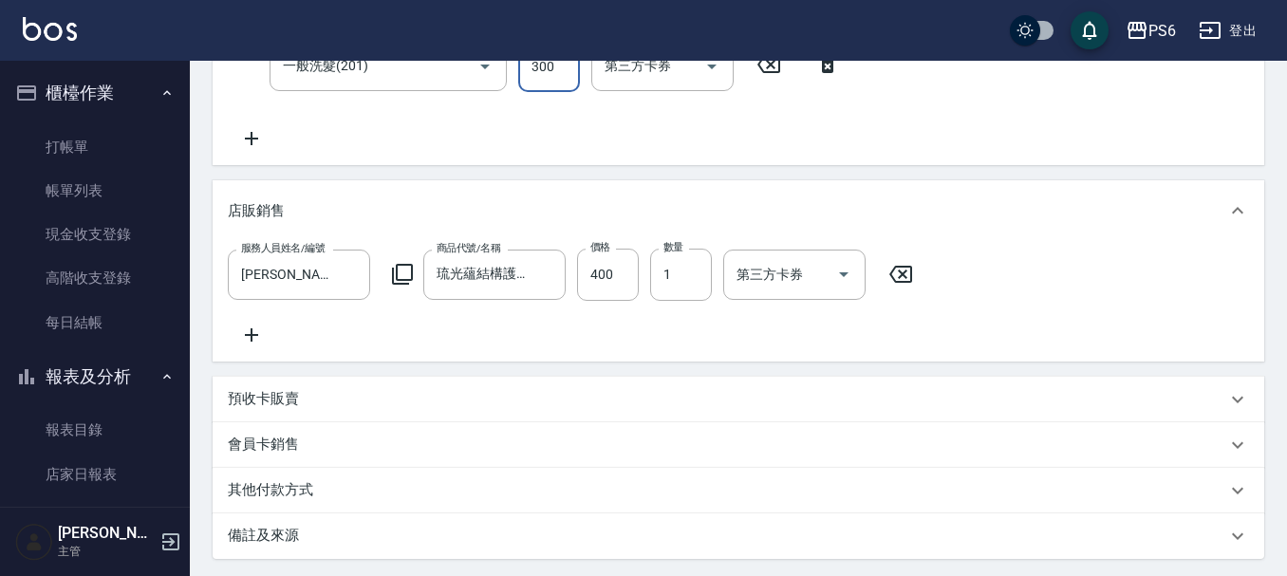
scroll to position [615, 0]
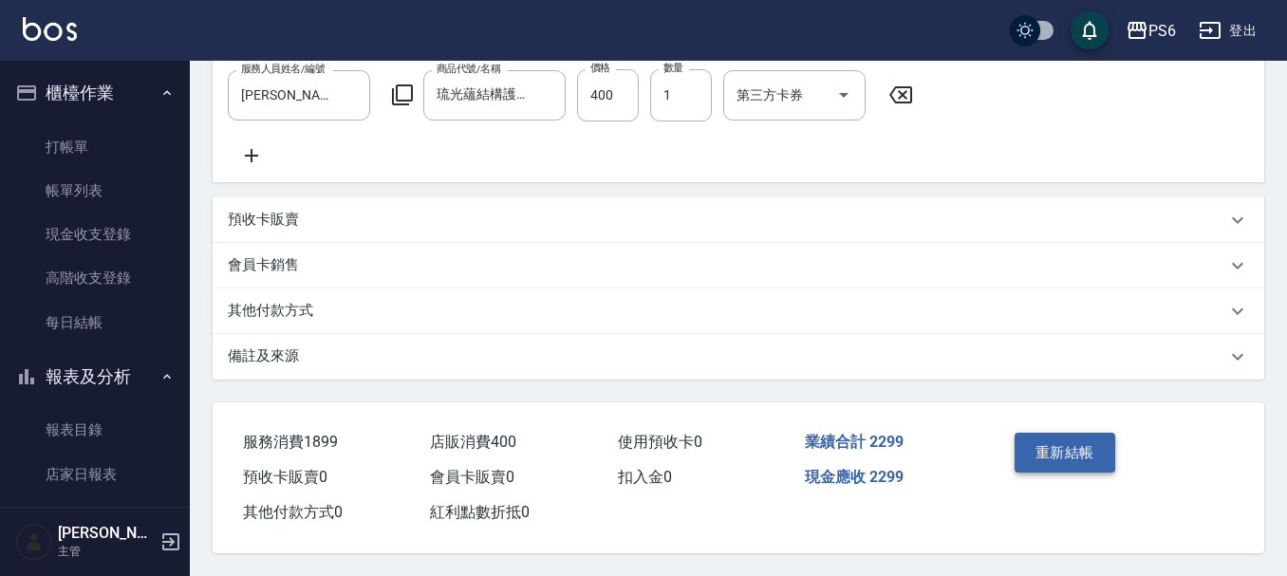
type input "300"
click at [1048, 453] on button "重新結帳" at bounding box center [1065, 453] width 101 height 40
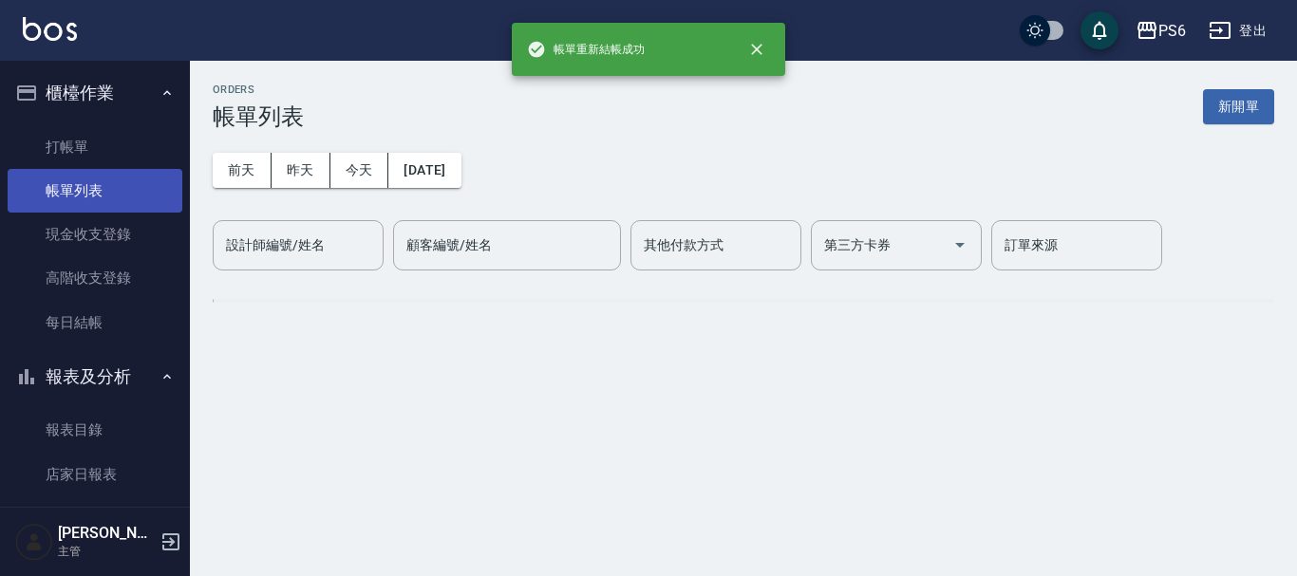
click at [92, 197] on link "帳單列表" at bounding box center [95, 191] width 175 height 44
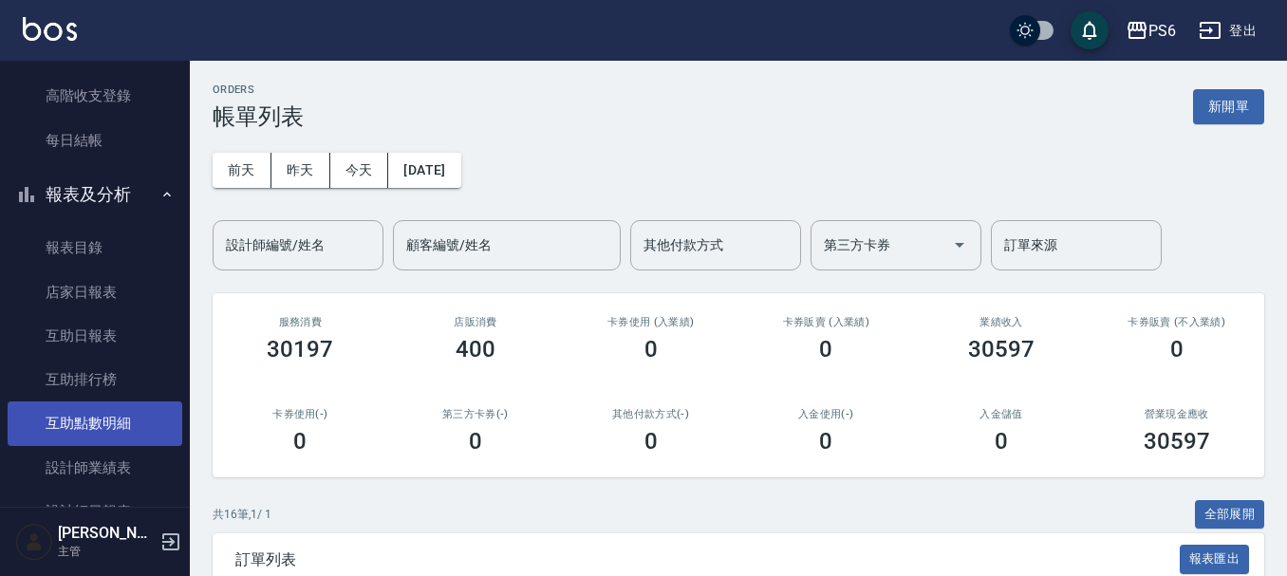
scroll to position [190, 0]
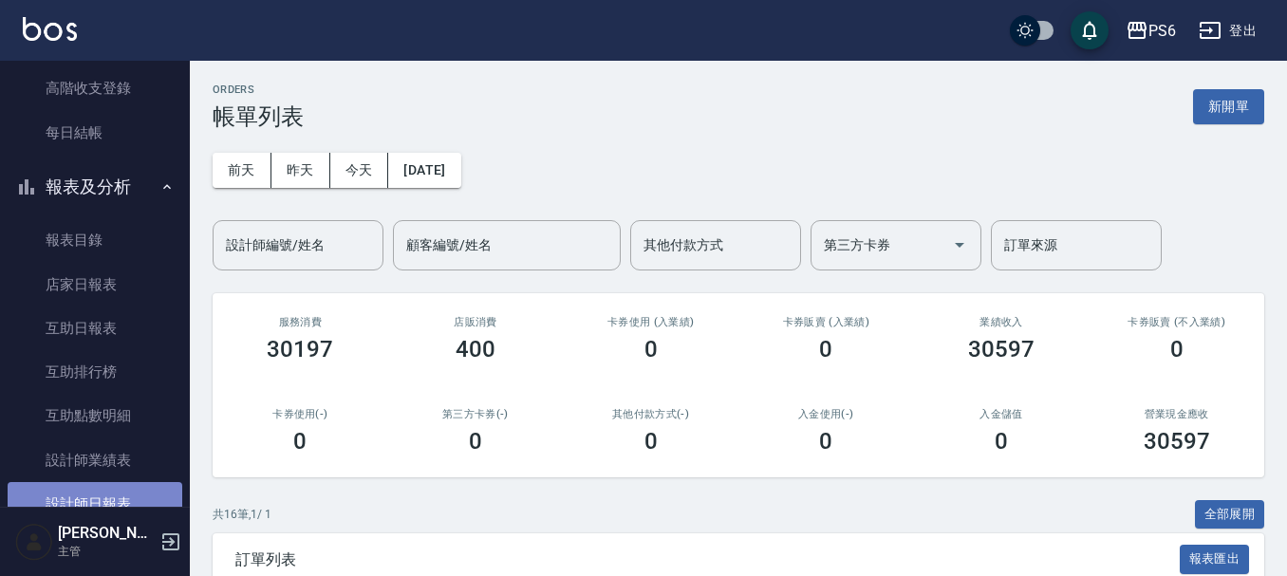
click at [120, 494] on link "設計師日報表" at bounding box center [95, 504] width 175 height 44
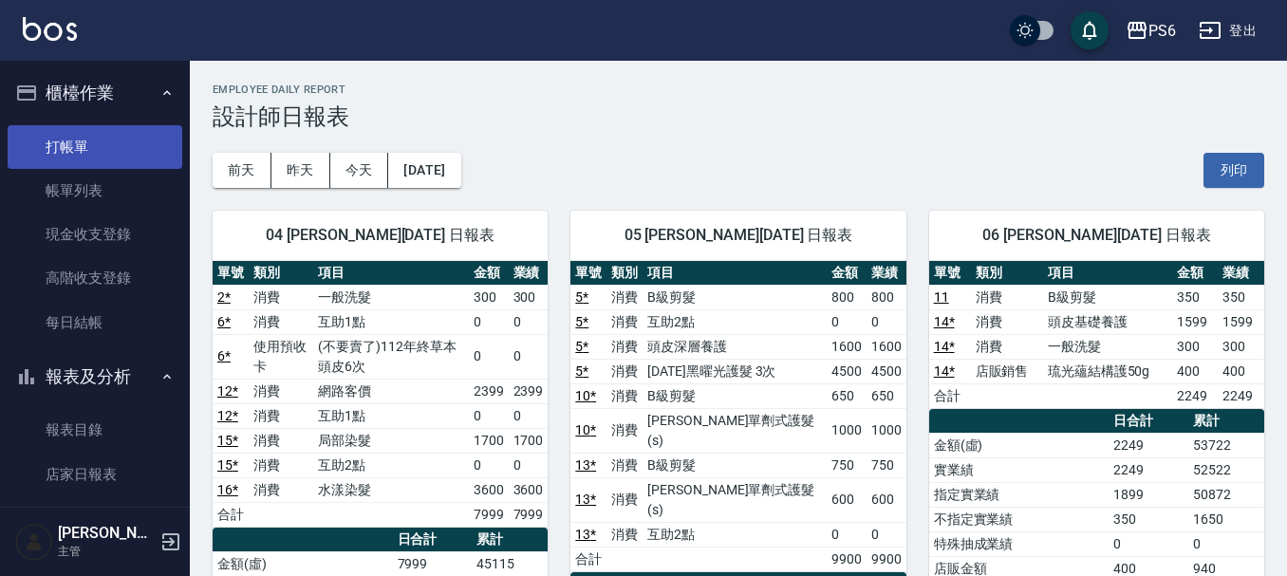
click at [65, 152] on link "打帳單" at bounding box center [95, 147] width 175 height 44
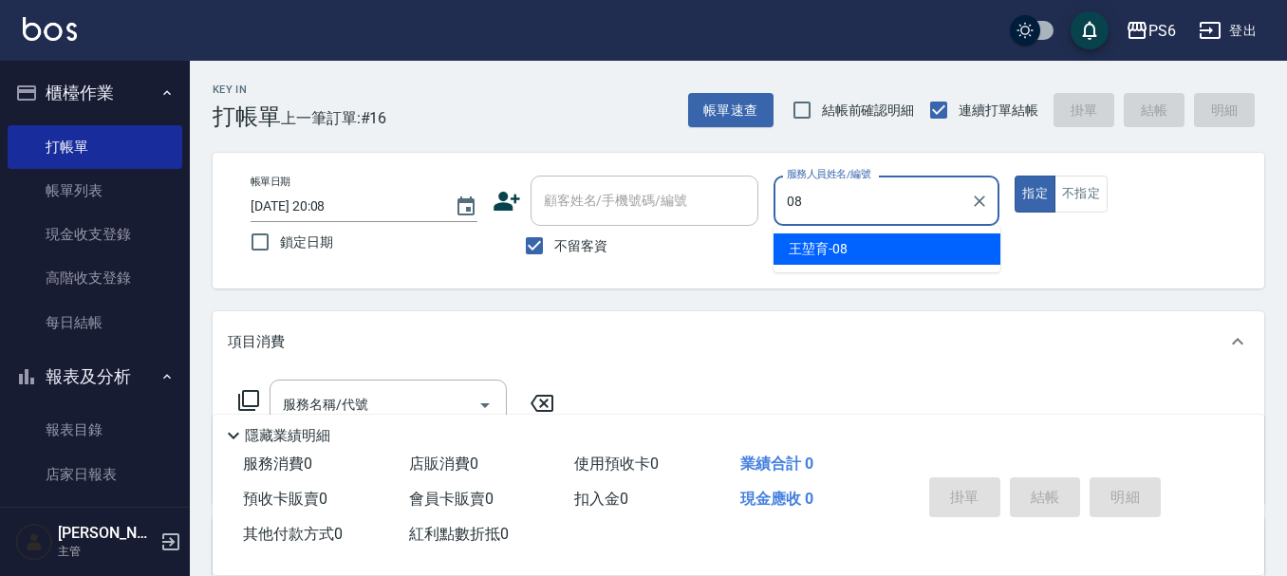
type input "王堃育-08"
type button "true"
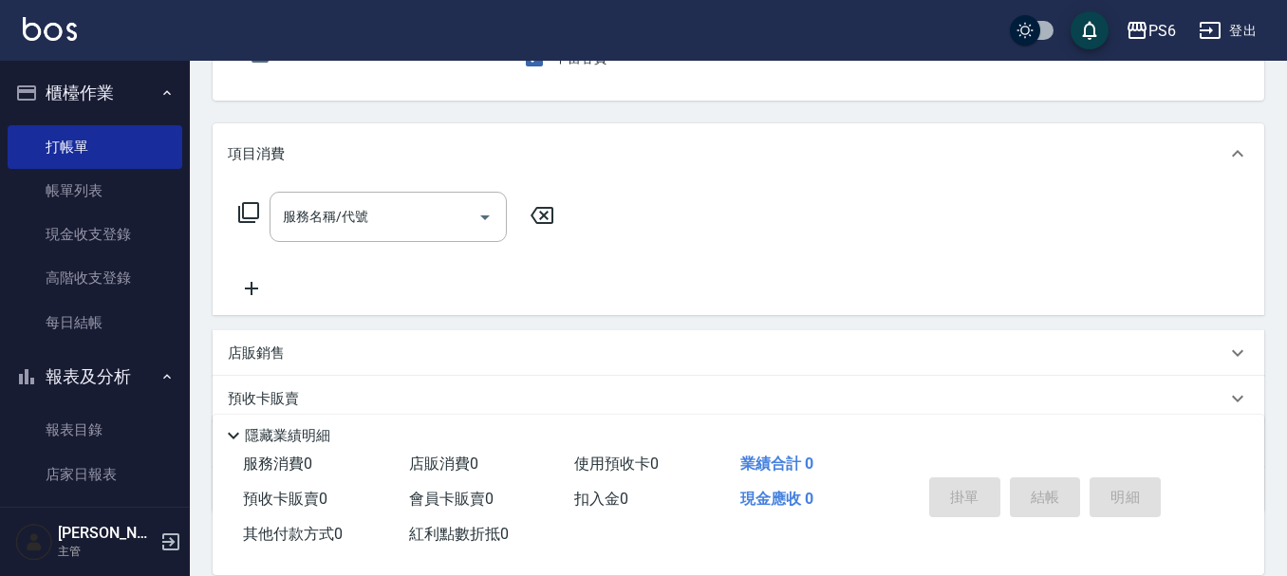
scroll to position [190, 0]
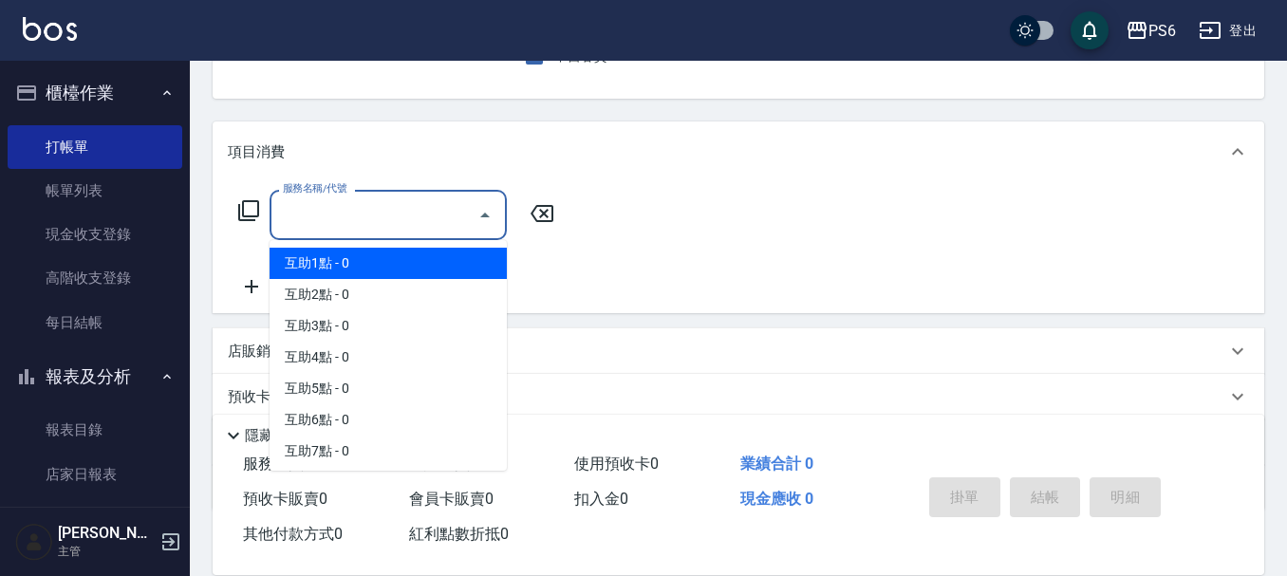
click at [346, 218] on div "服務名稱/代號 服務名稱/代號" at bounding box center [388, 215] width 237 height 50
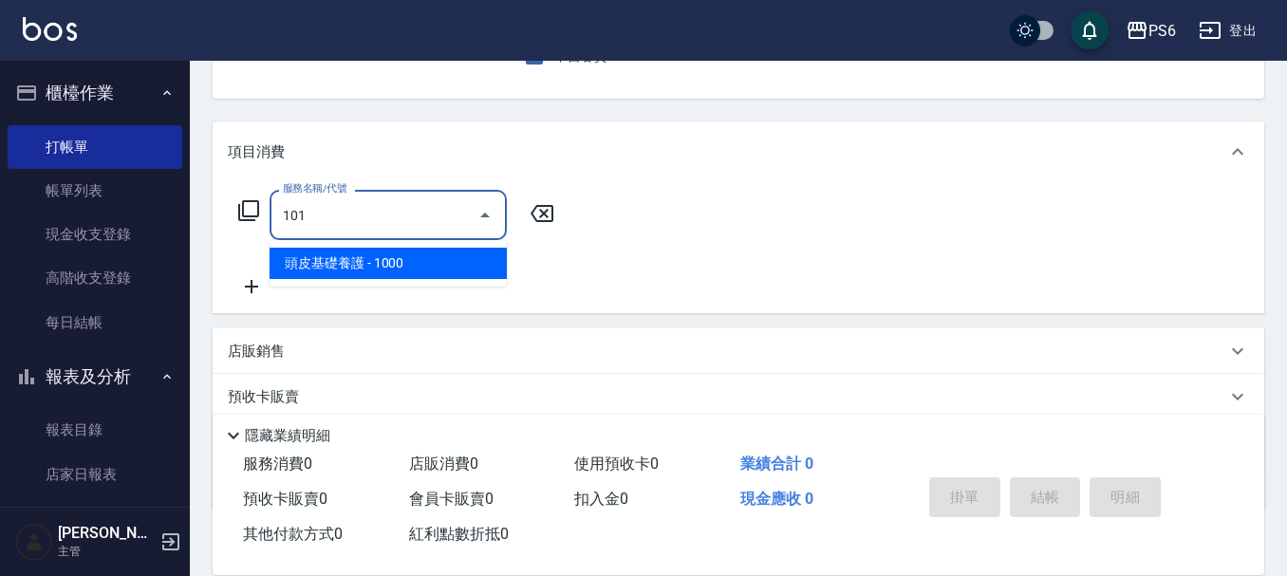
type input "頭皮基礎養護(101)"
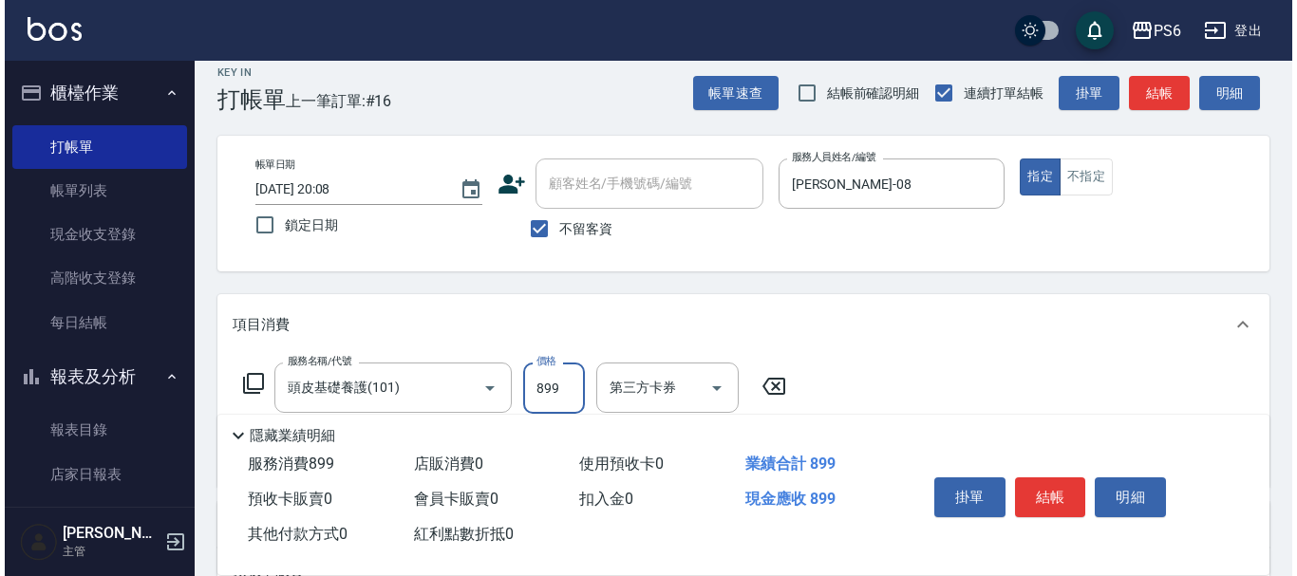
scroll to position [0, 0]
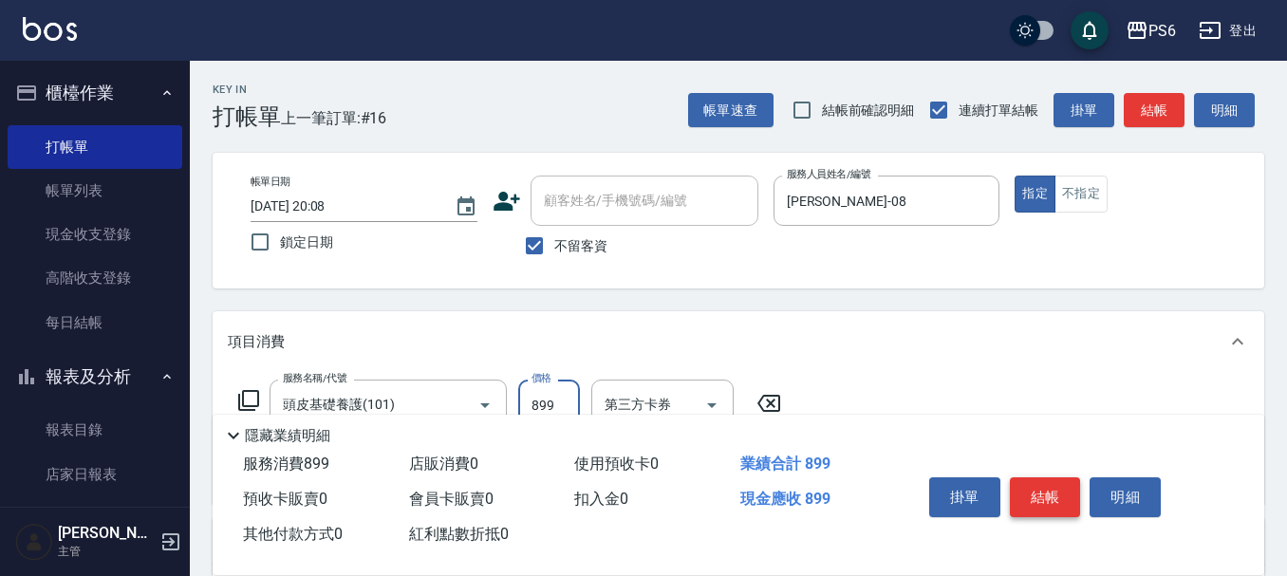
type input "899"
click at [1054, 495] on button "結帳" at bounding box center [1045, 498] width 71 height 40
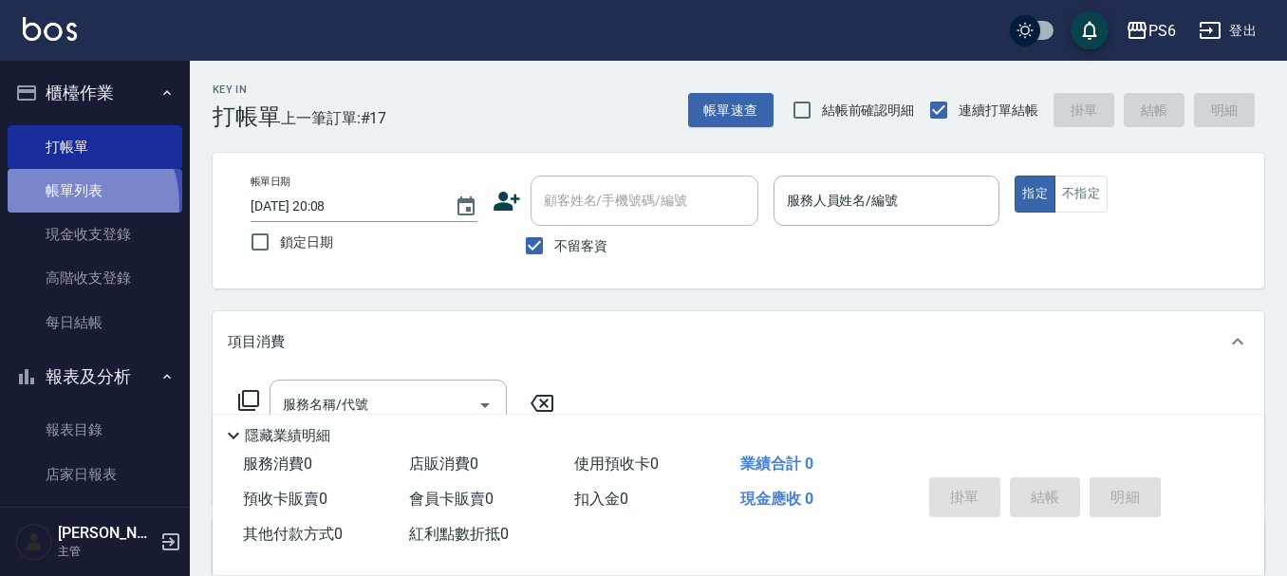
click at [64, 204] on link "帳單列表" at bounding box center [95, 191] width 175 height 44
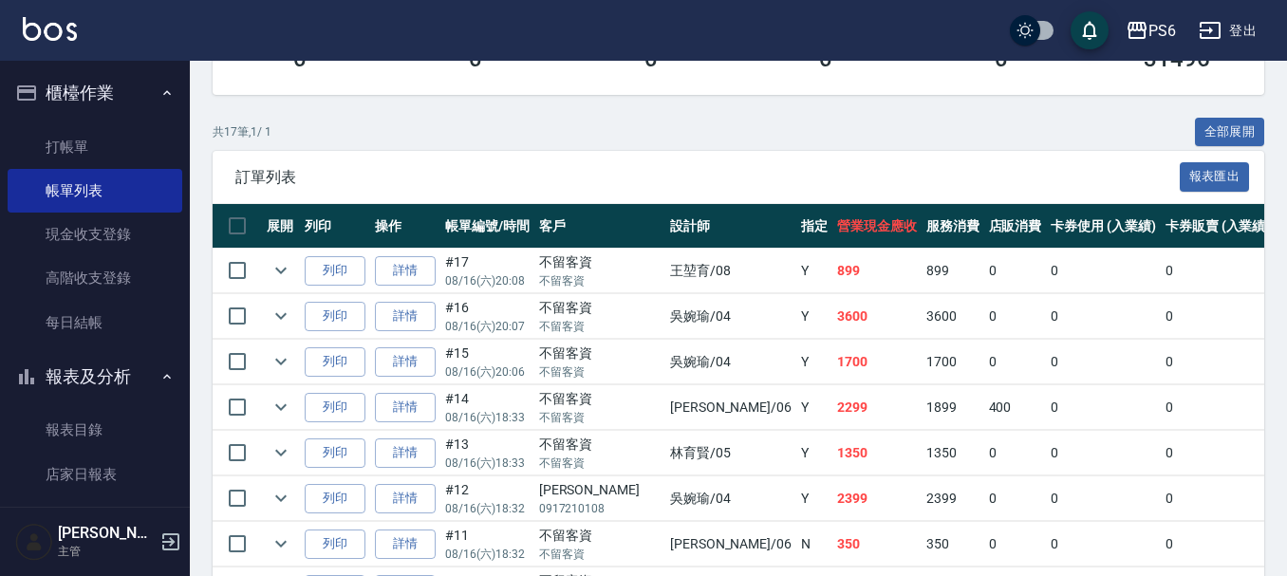
scroll to position [475, 0]
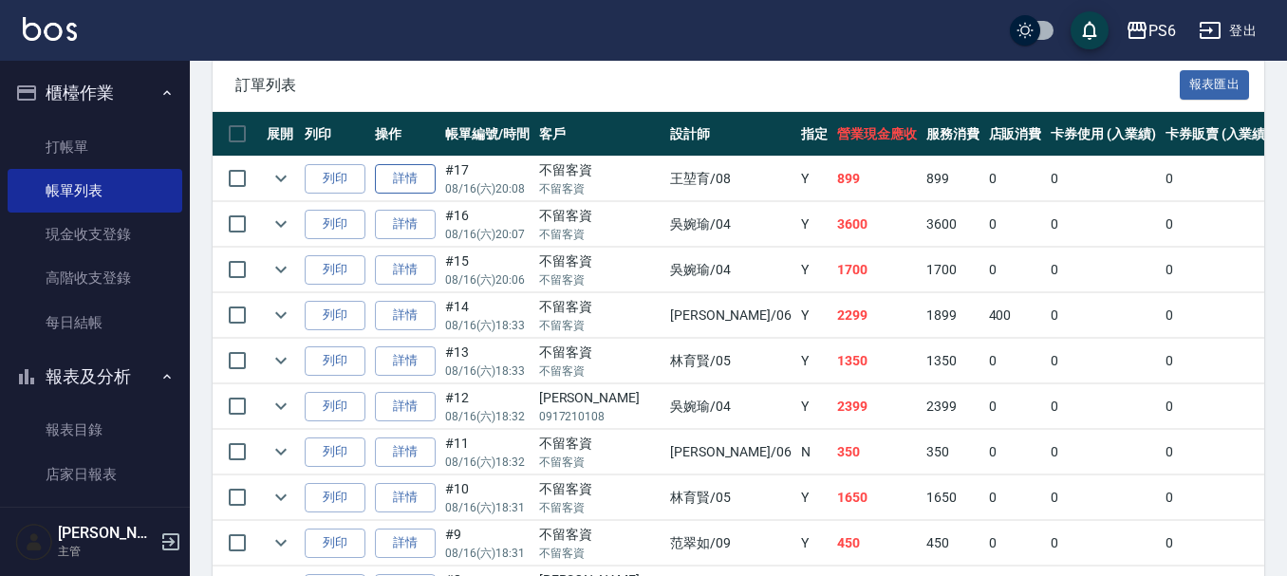
click at [402, 173] on link "詳情" at bounding box center [405, 178] width 61 height 29
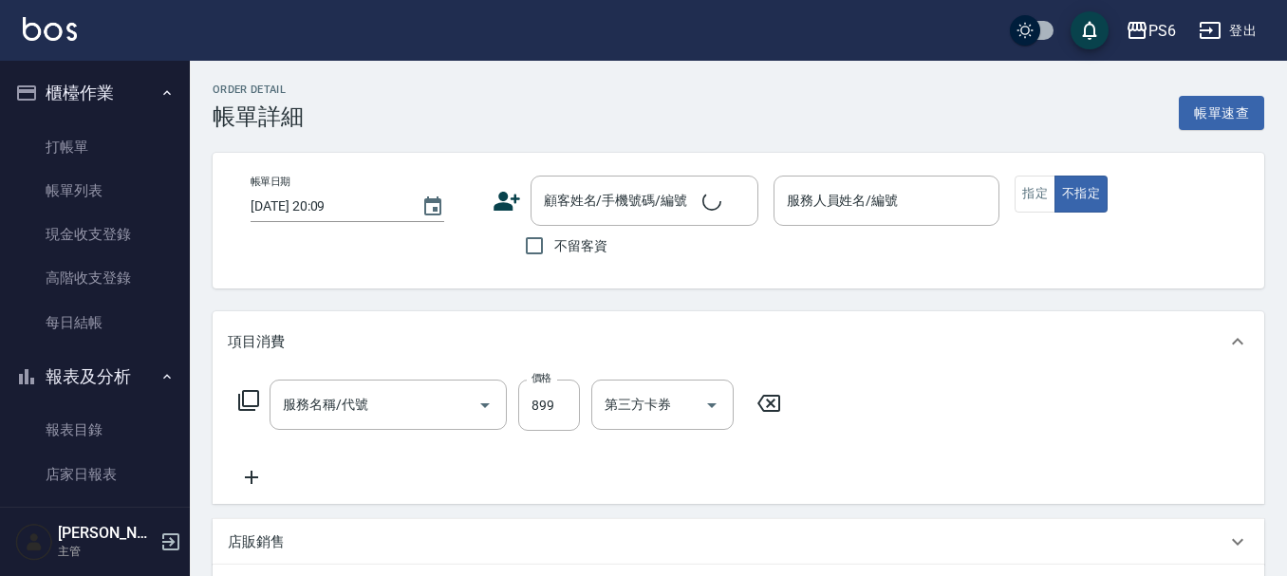
type input "2025/08/16 20:08"
checkbox input "true"
type input "王堃育-08"
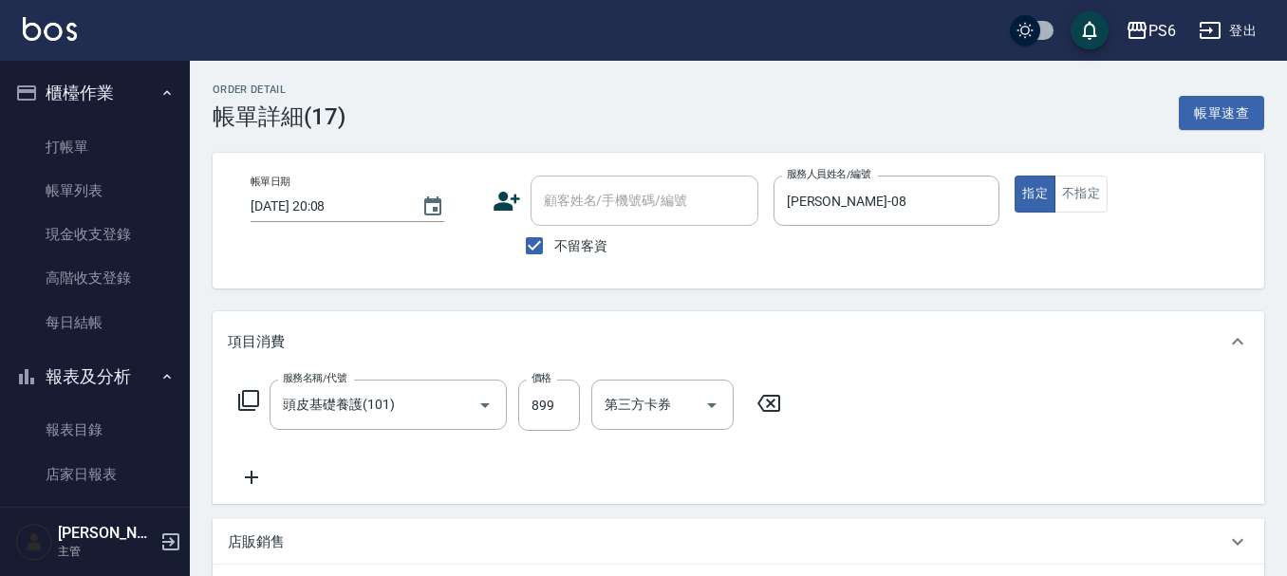
type input "頭皮基礎養護(101)"
click at [251, 478] on icon at bounding box center [251, 477] width 47 height 23
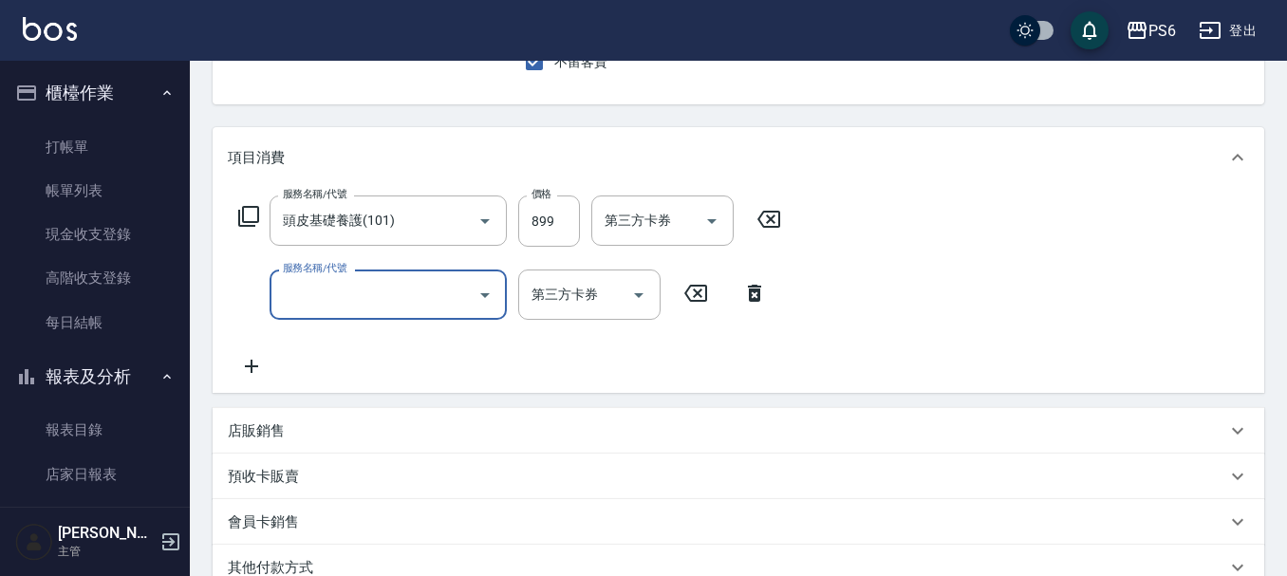
scroll to position [190, 0]
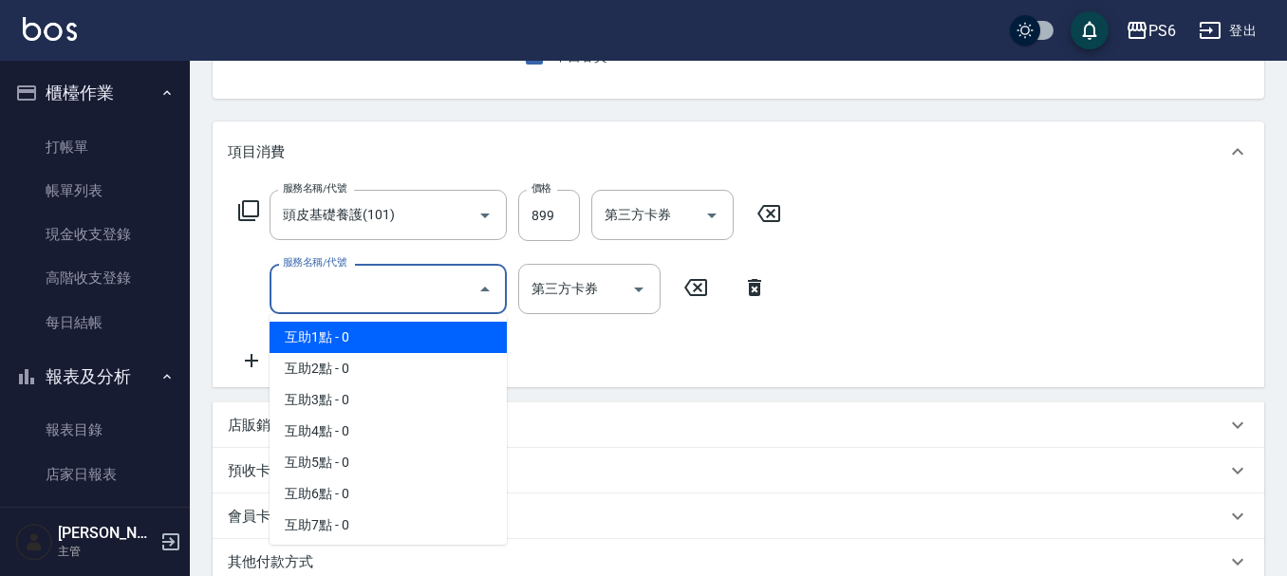
click at [391, 301] on input "服務名稱/代號" at bounding box center [374, 288] width 192 height 33
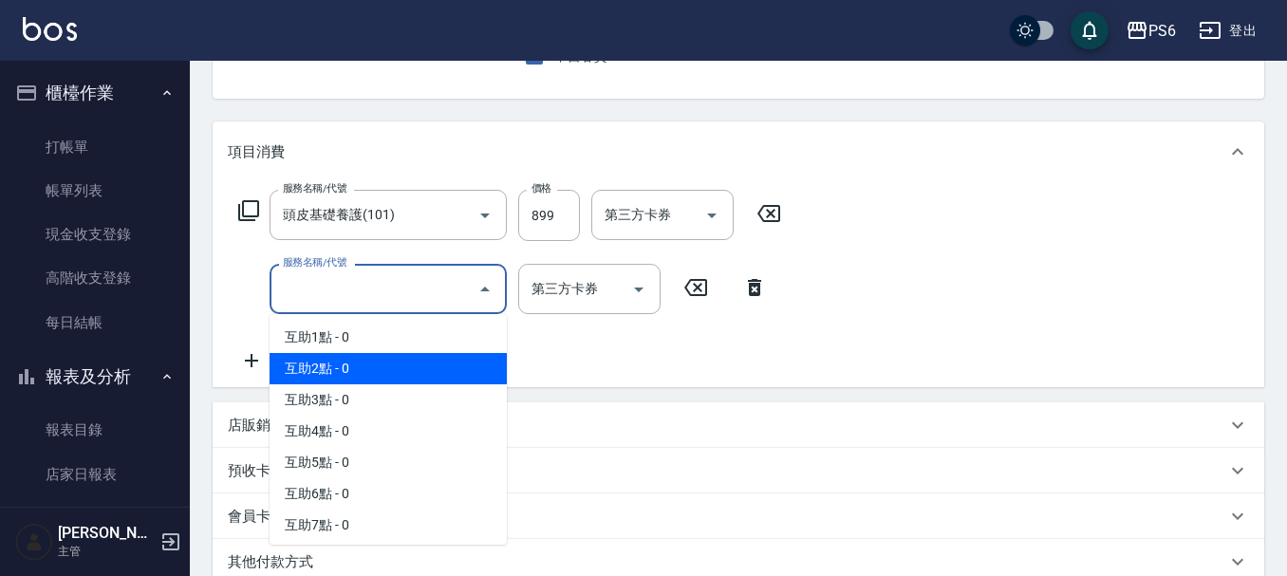
click at [372, 372] on span "互助2點 - 0" at bounding box center [388, 368] width 237 height 31
type input "互助2點(2)"
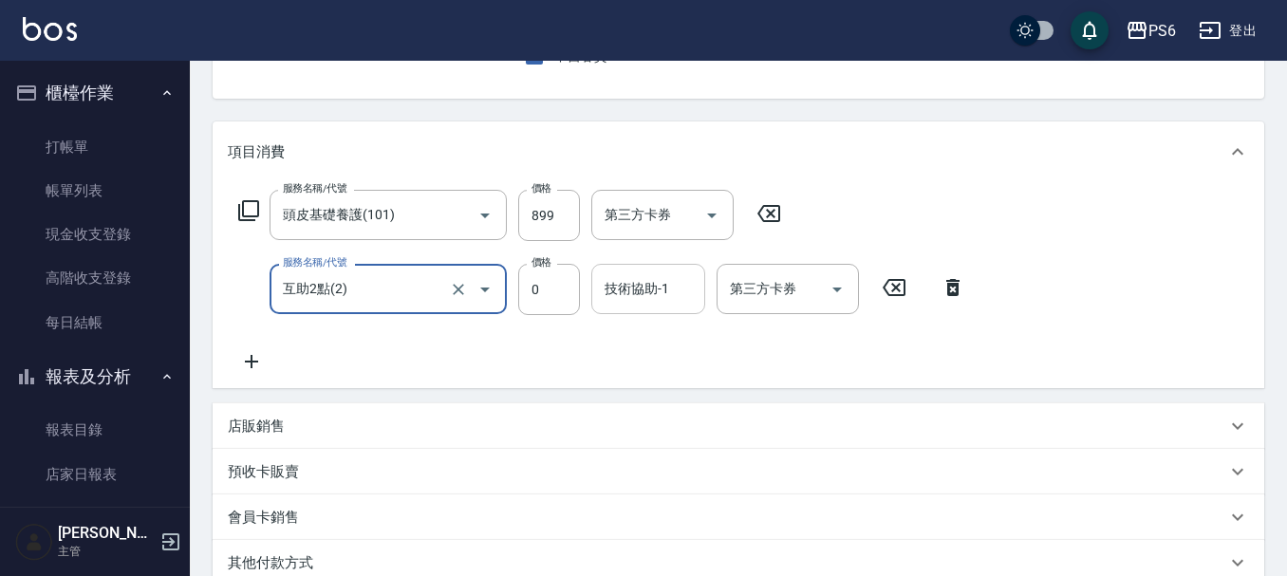
click at [654, 304] on input "技術協助-1" at bounding box center [648, 288] width 97 height 33
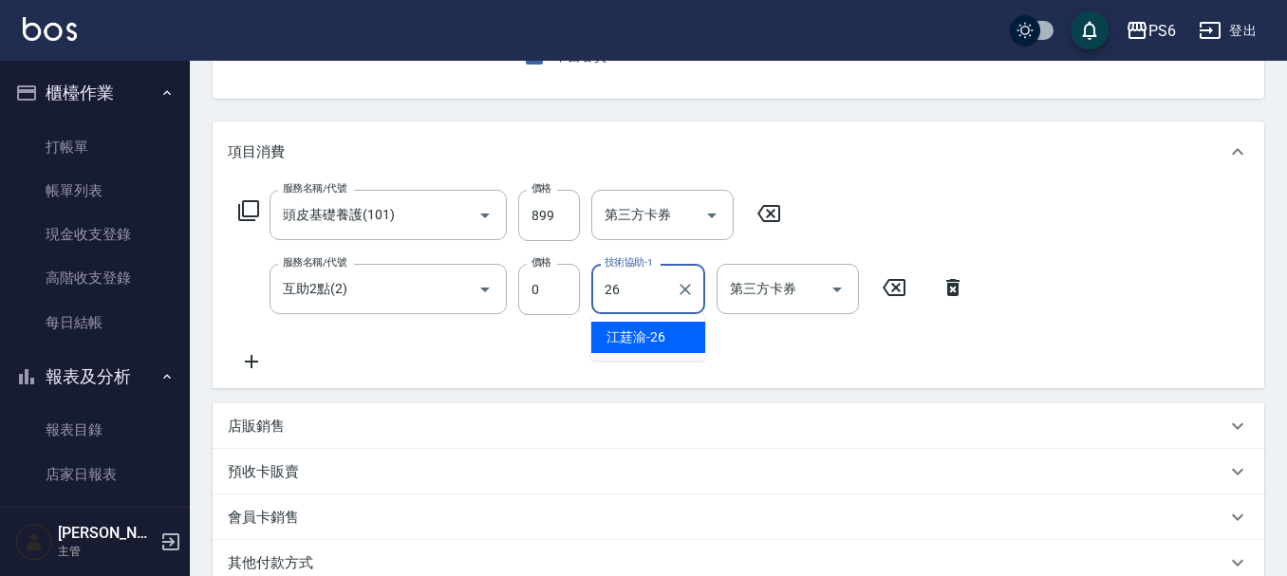
type input "江莛渝-26"
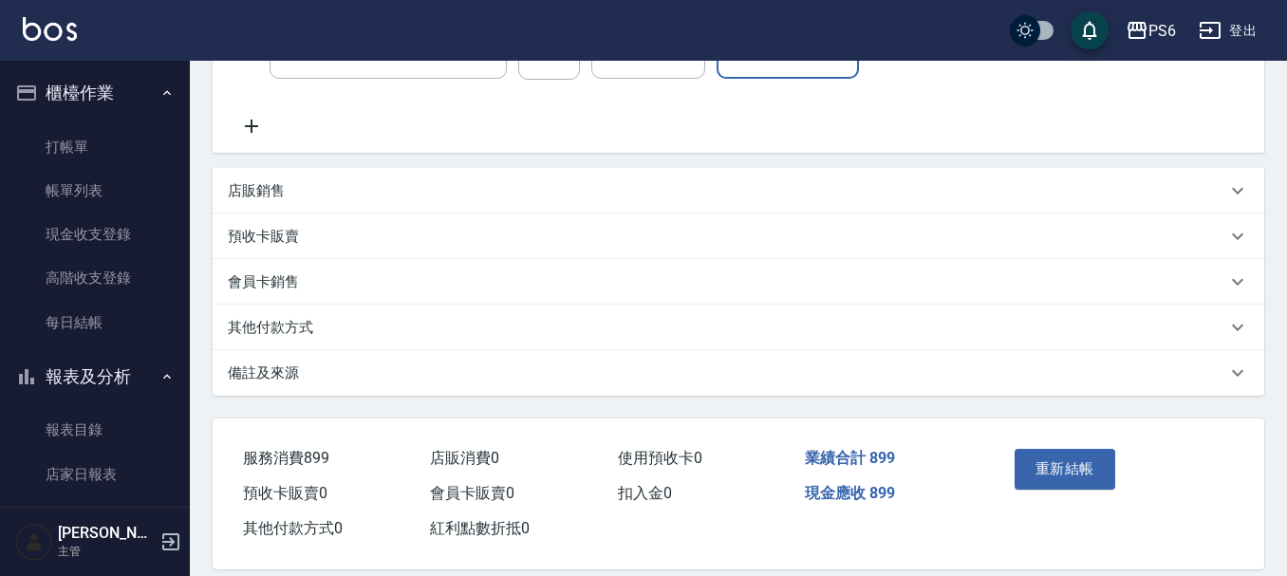
scroll to position [450, 0]
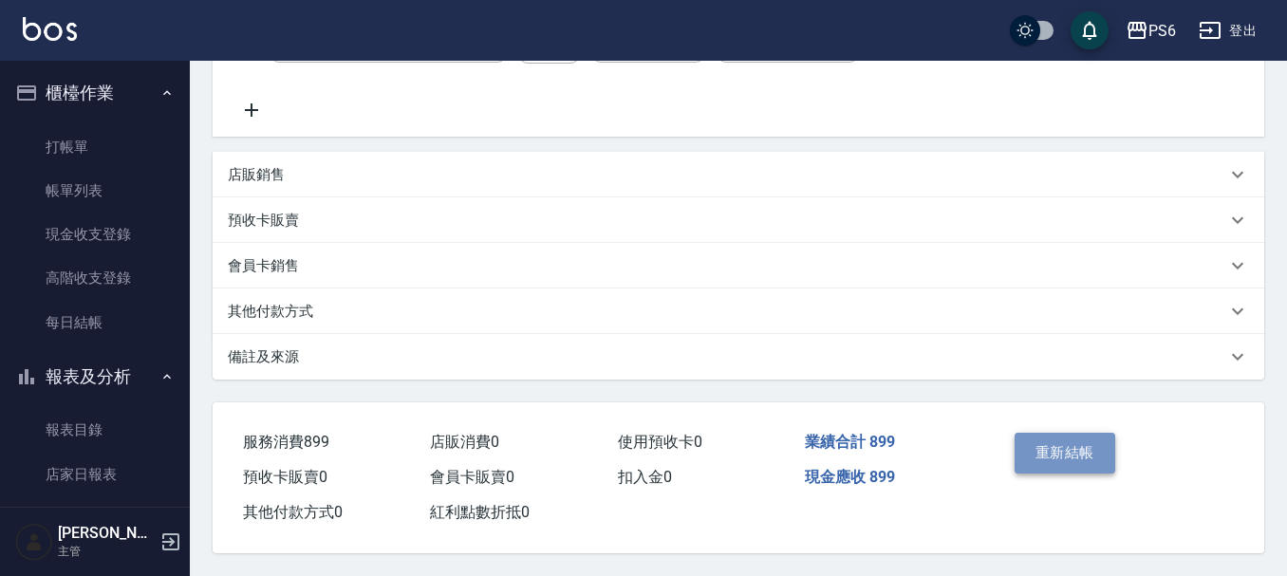
click at [1069, 452] on button "重新結帳" at bounding box center [1065, 453] width 101 height 40
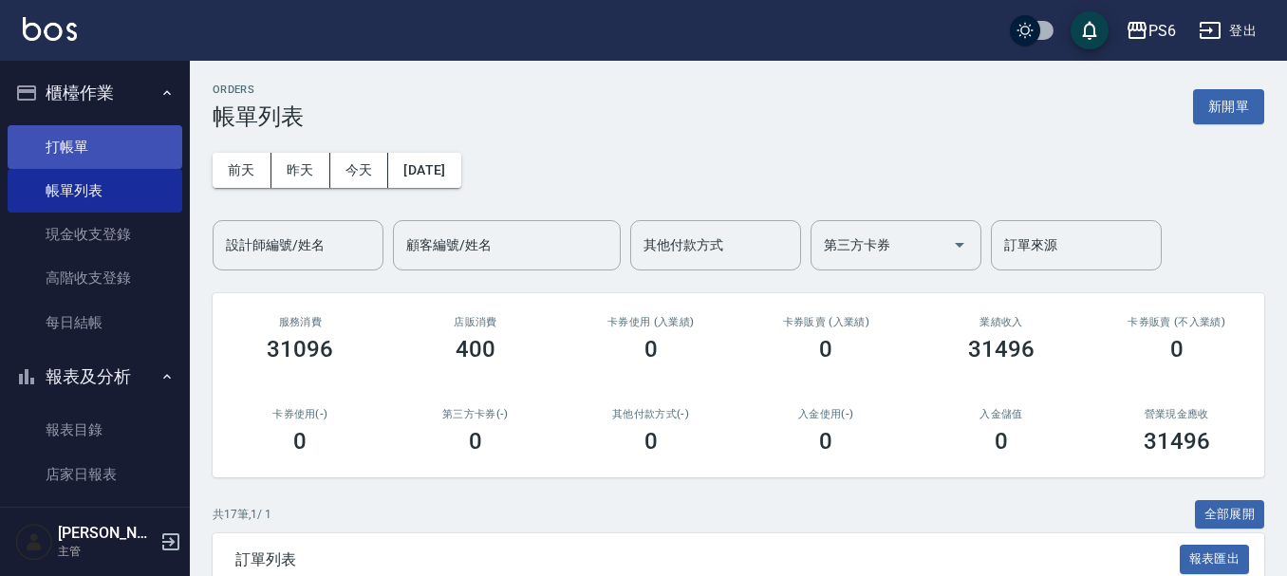
click at [86, 133] on link "打帳單" at bounding box center [95, 147] width 175 height 44
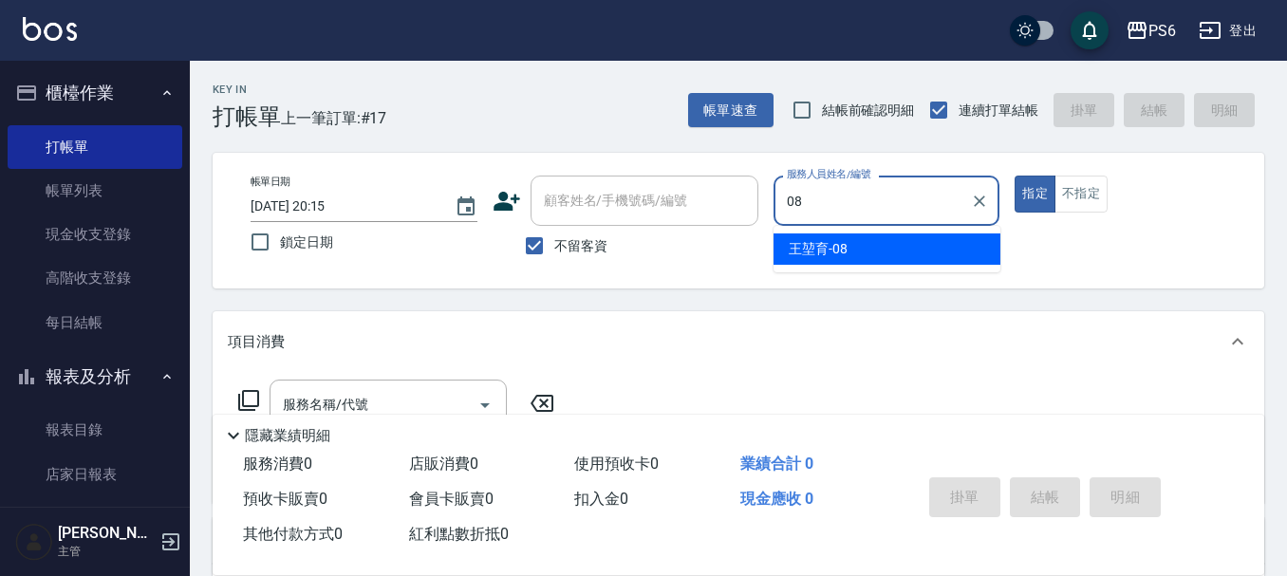
type input "王堃育-08"
type button "true"
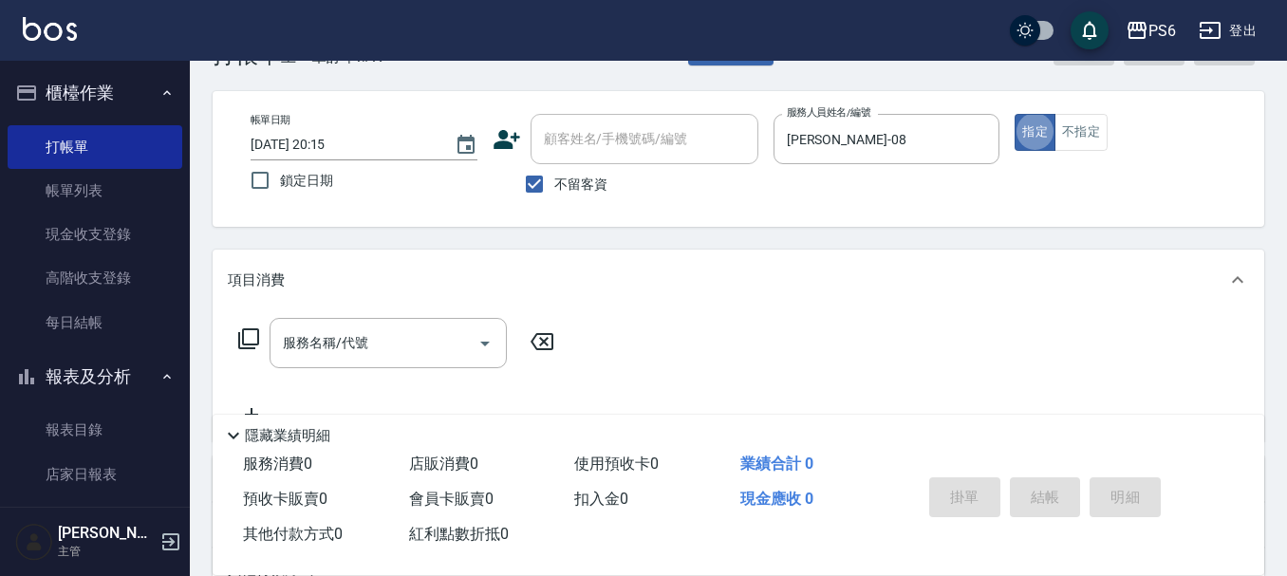
scroll to position [95, 0]
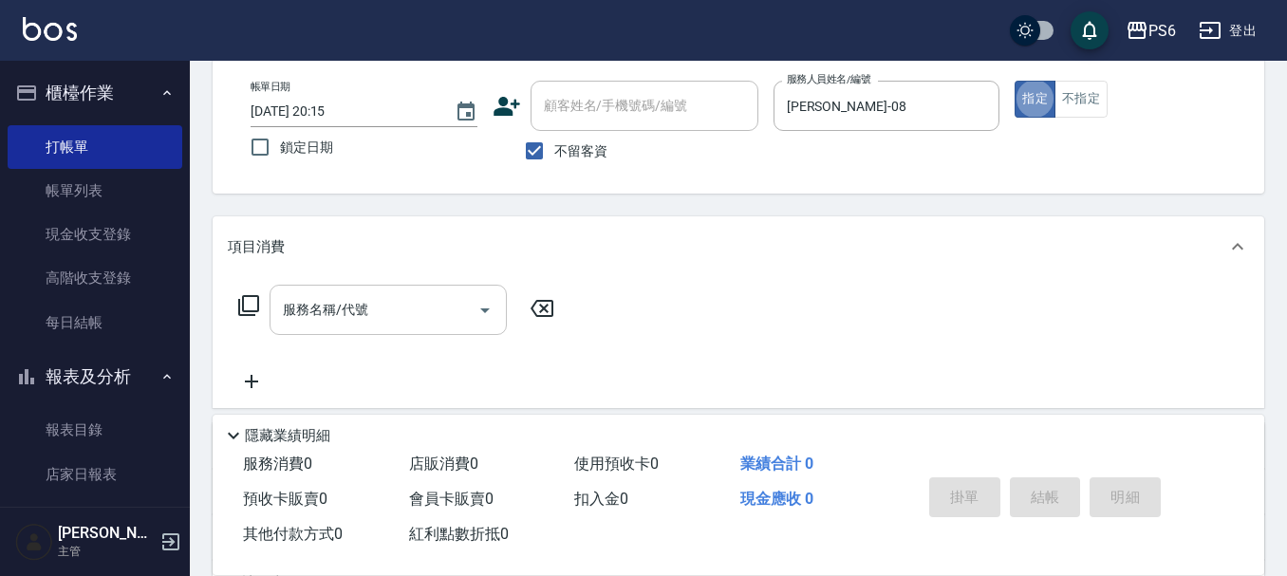
click at [371, 302] on input "服務名稱/代號" at bounding box center [374, 309] width 192 height 33
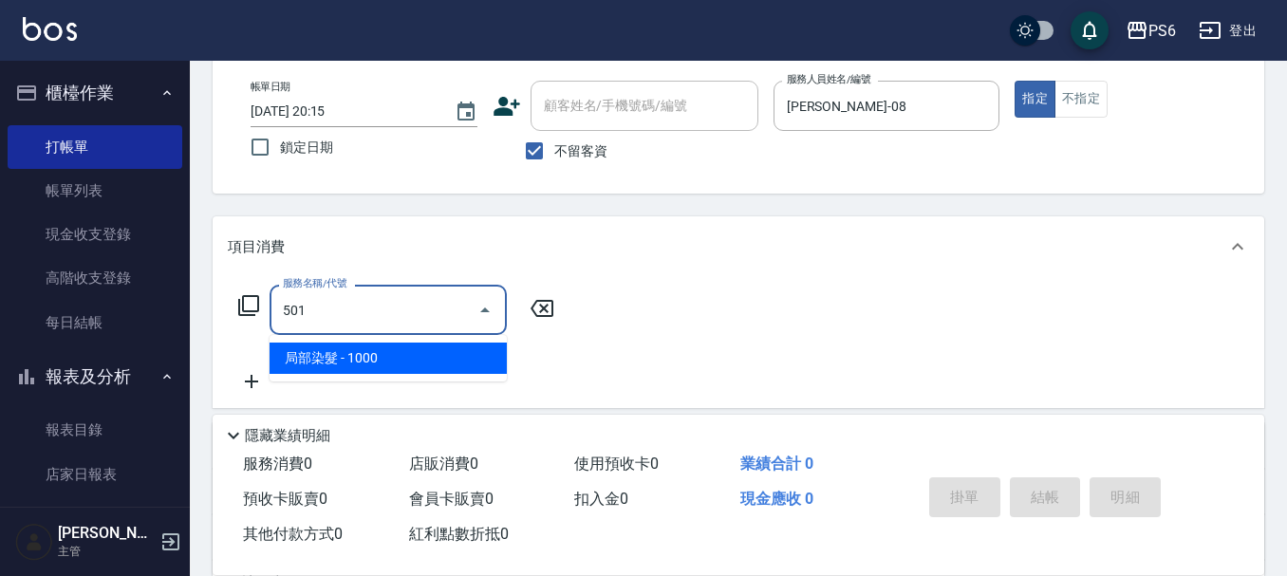
type input "局部染髮(501)"
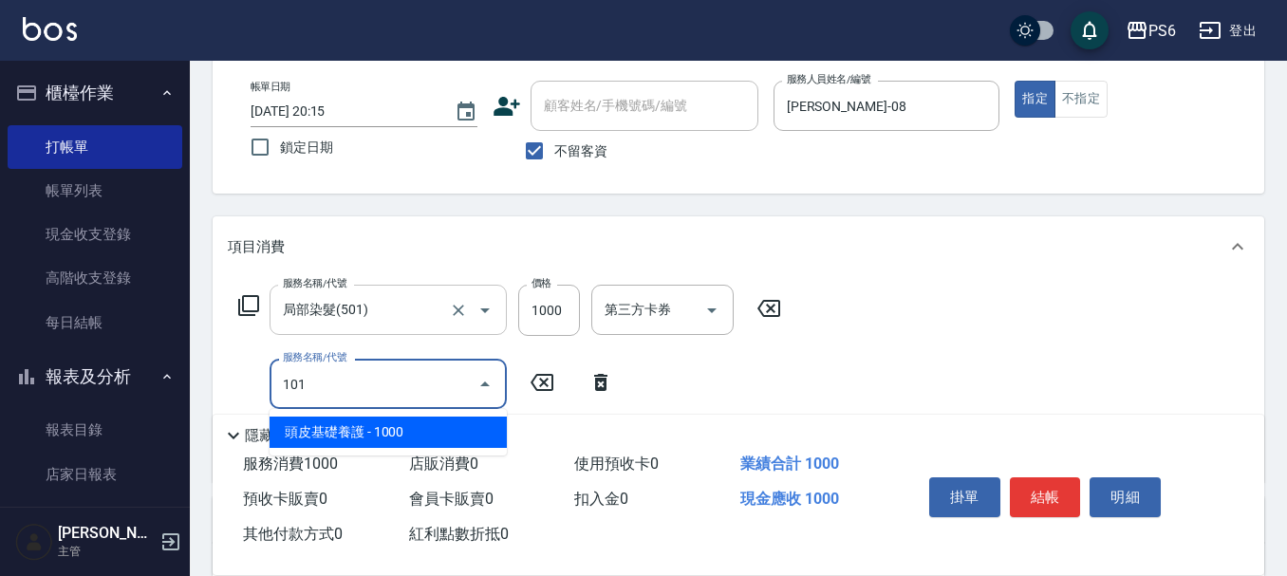
type input "頭皮基礎養護(101)"
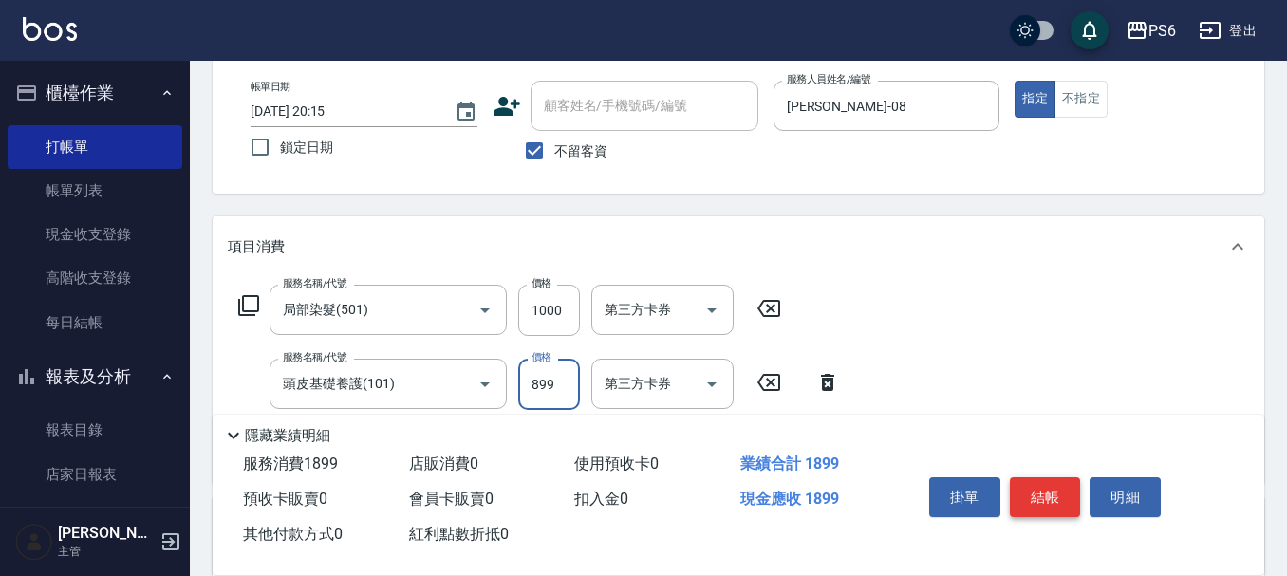
type input "899"
drag, startPoint x: 1039, startPoint y: 479, endPoint x: 1039, endPoint y: 468, distance: 11.4
click at [1039, 478] on button "結帳" at bounding box center [1045, 498] width 71 height 40
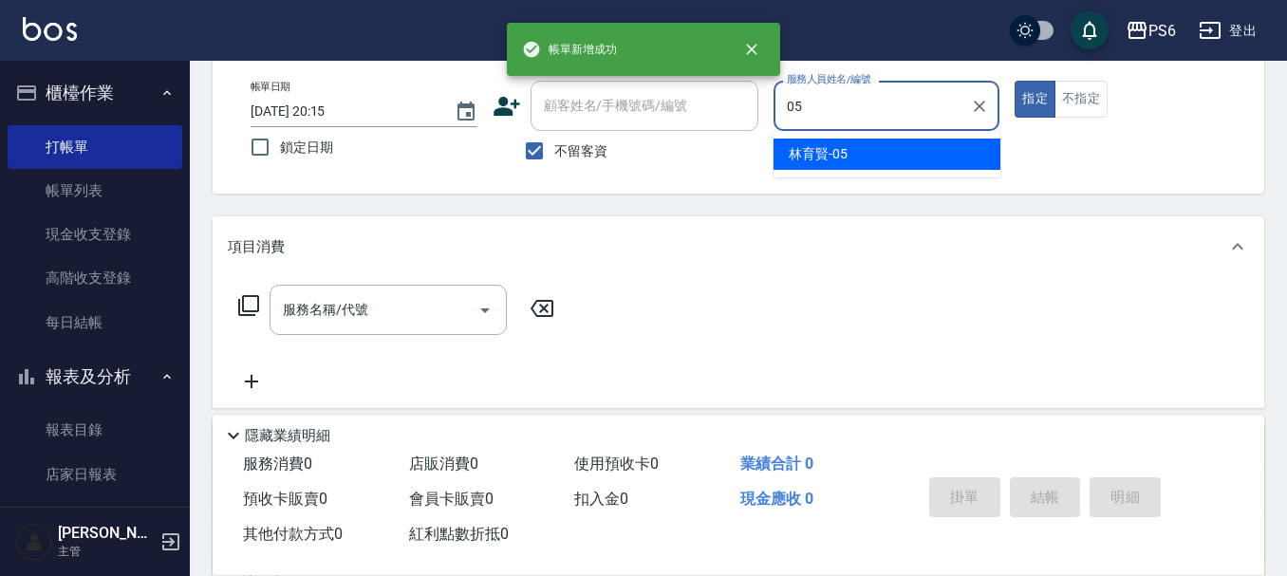
type input "林育賢-05"
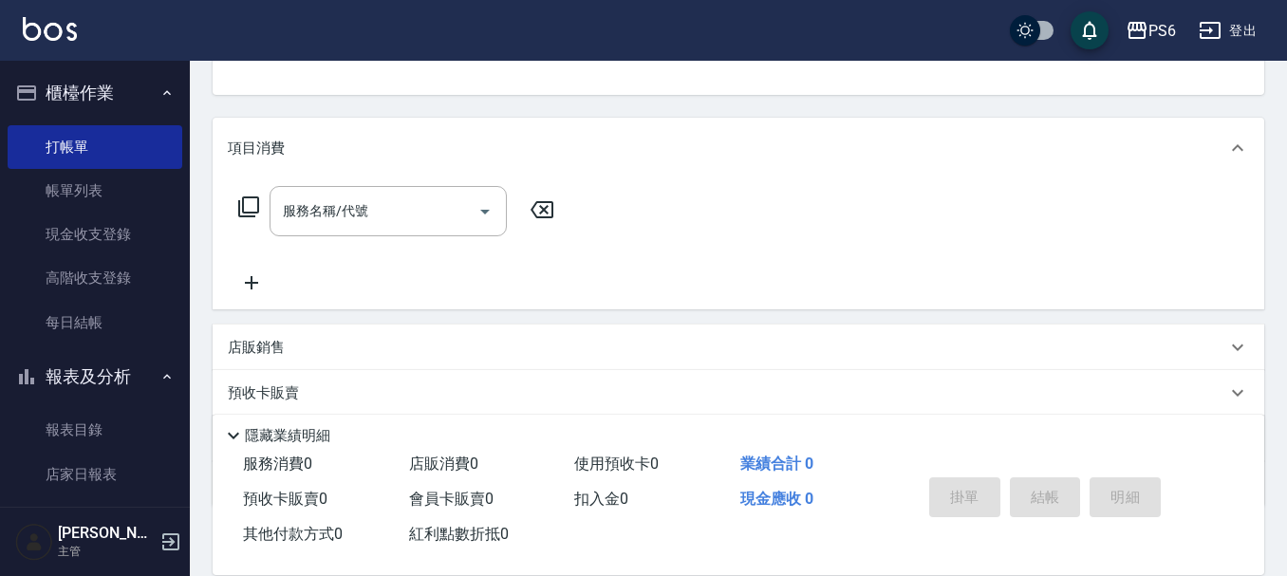
scroll to position [285, 0]
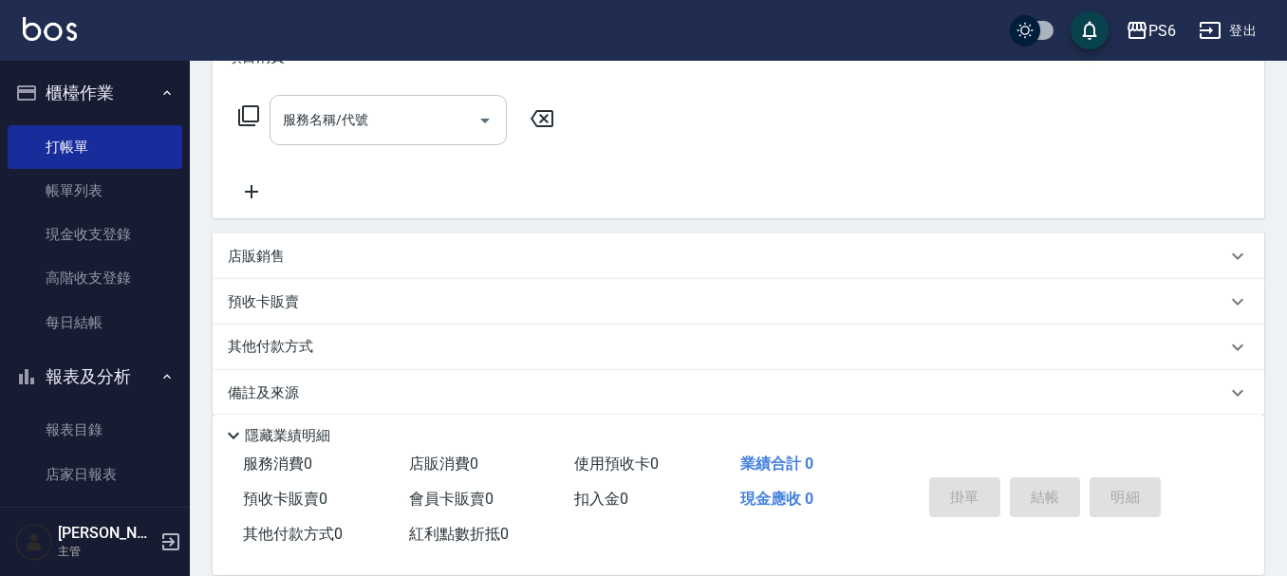
drag, startPoint x: 415, startPoint y: 96, endPoint x: 415, endPoint y: 120, distance: 23.7
click at [412, 103] on div "服務名稱/代號" at bounding box center [388, 120] width 237 height 50
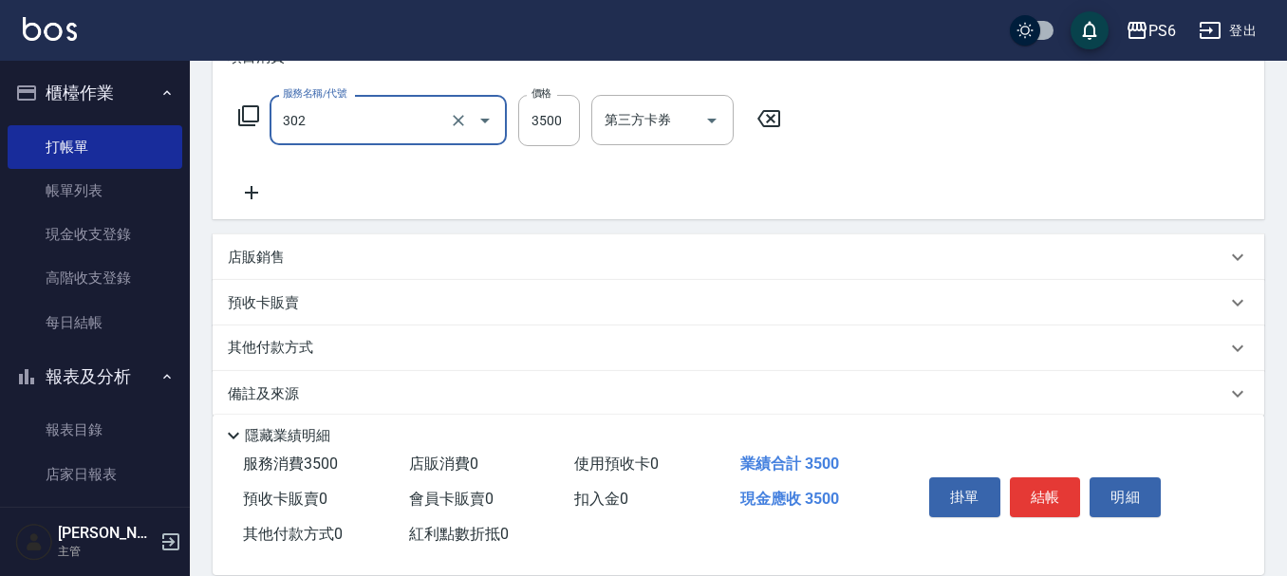
type input "造型冷燙(302)"
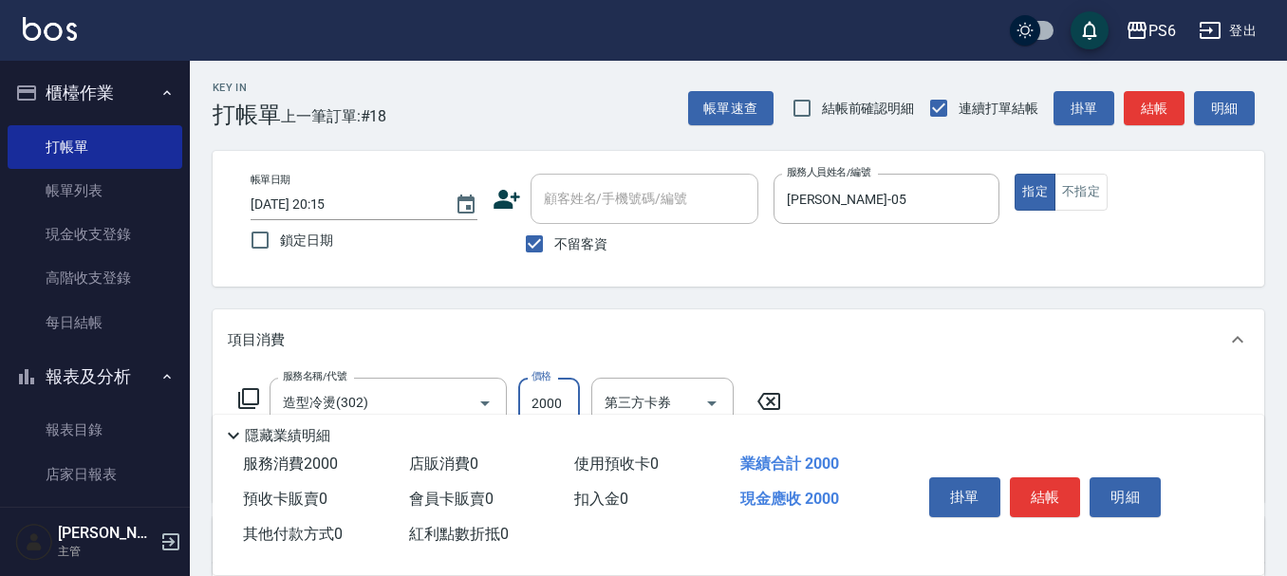
scroll to position [0, 0]
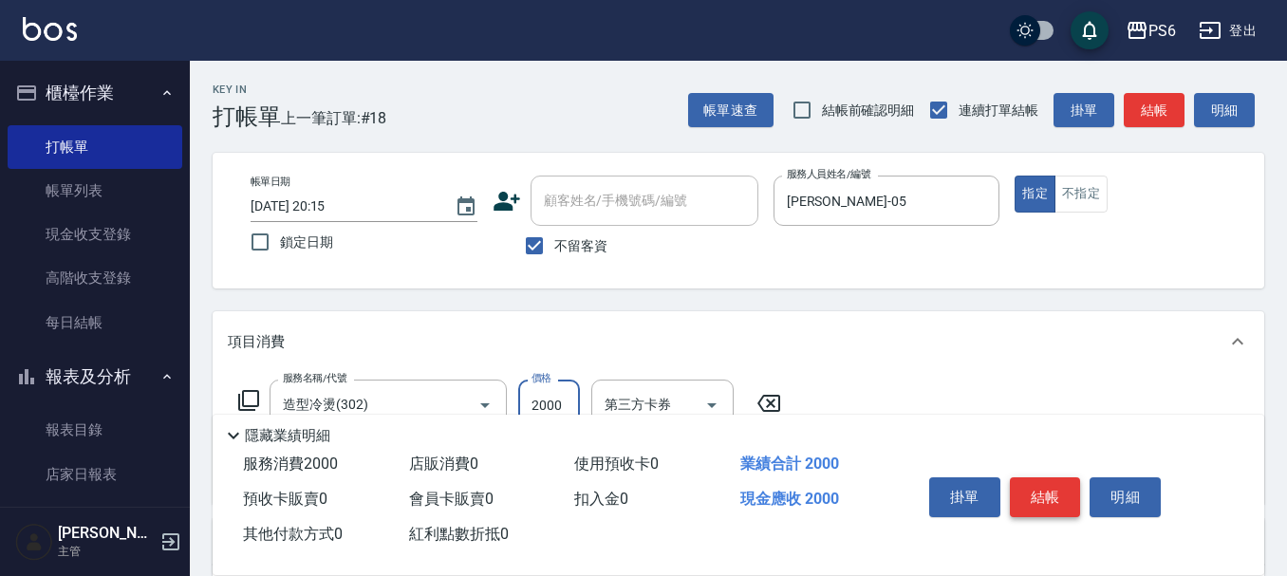
type input "2000"
click at [1029, 496] on button "結帳" at bounding box center [1045, 498] width 71 height 40
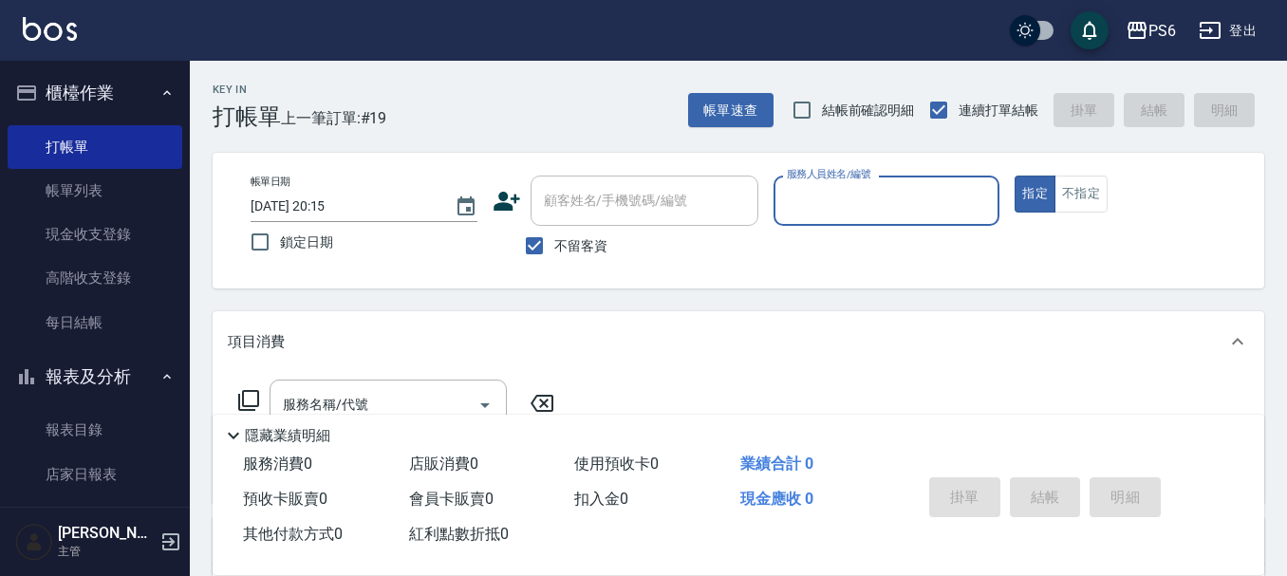
click at [82, 347] on ul "打帳單 帳單列表 現金收支登錄 高階收支登錄 每日結帳" at bounding box center [95, 235] width 175 height 235
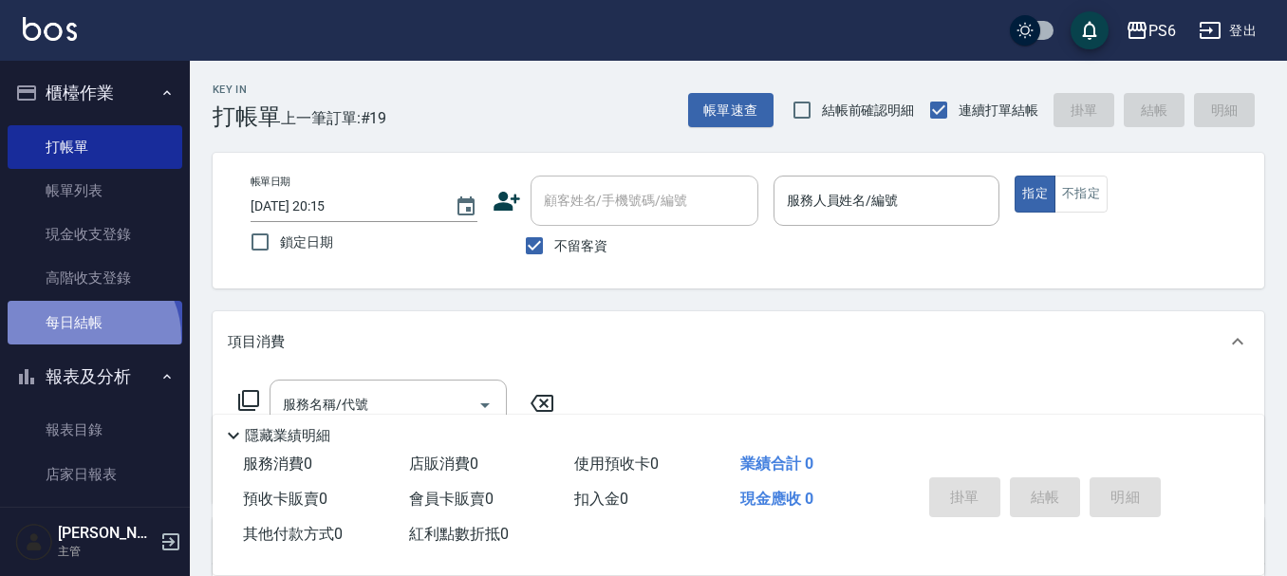
click at [86, 337] on link "每日結帳" at bounding box center [95, 323] width 175 height 44
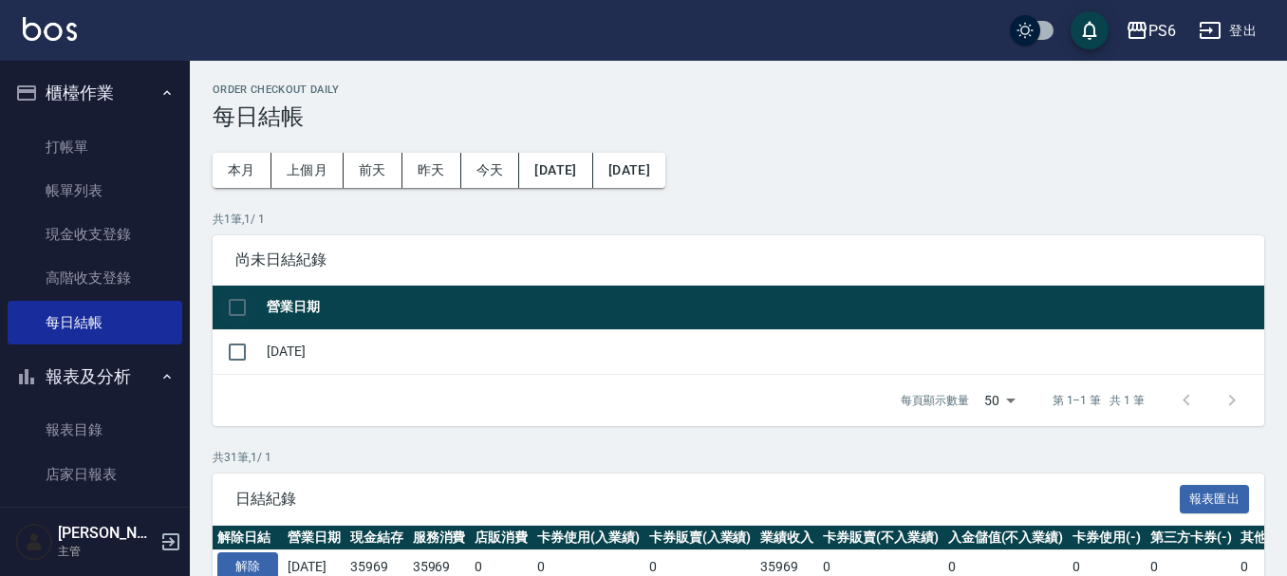
click at [220, 309] on input "checkbox" at bounding box center [237, 308] width 40 height 40
checkbox input "true"
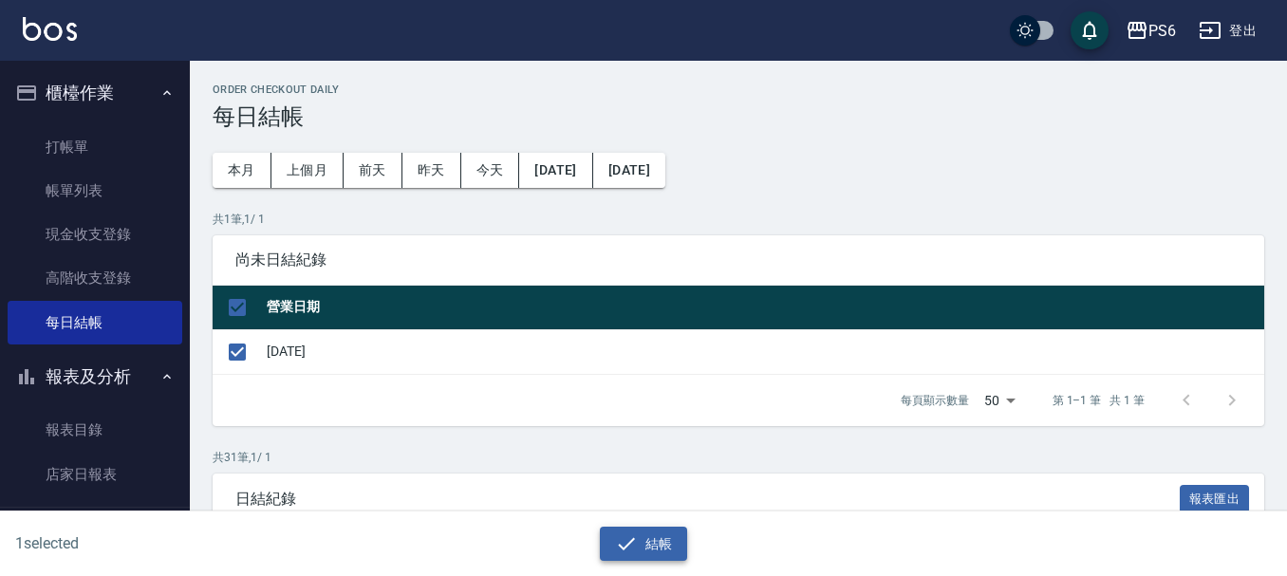
click at [631, 539] on icon "button" at bounding box center [626, 544] width 23 height 23
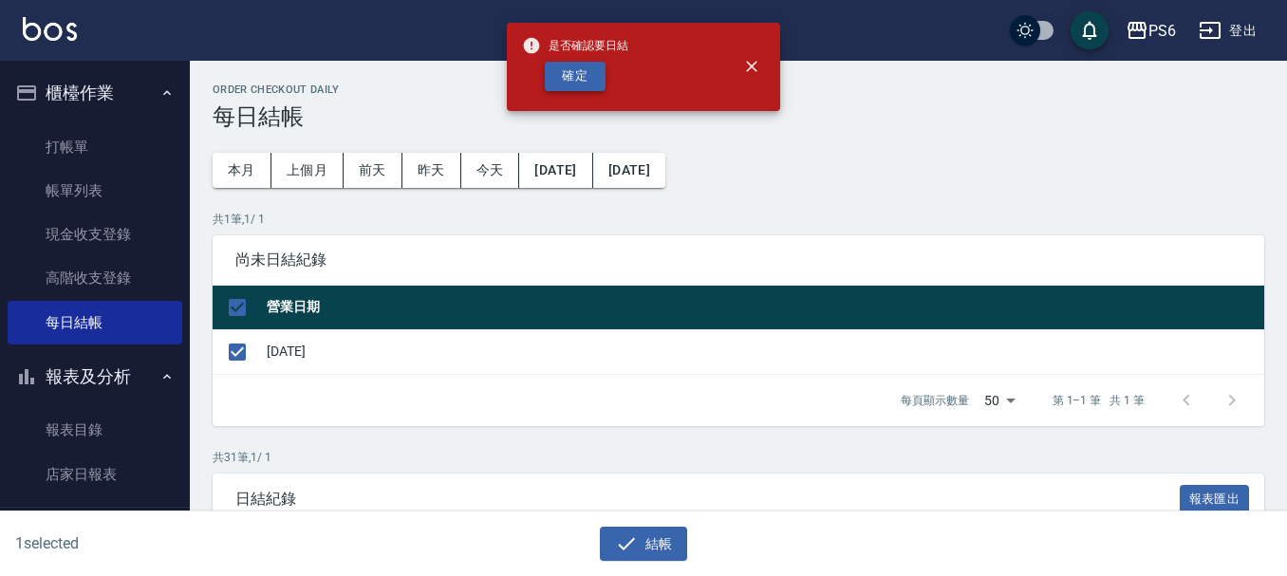
click at [583, 76] on button "確定" at bounding box center [575, 76] width 61 height 29
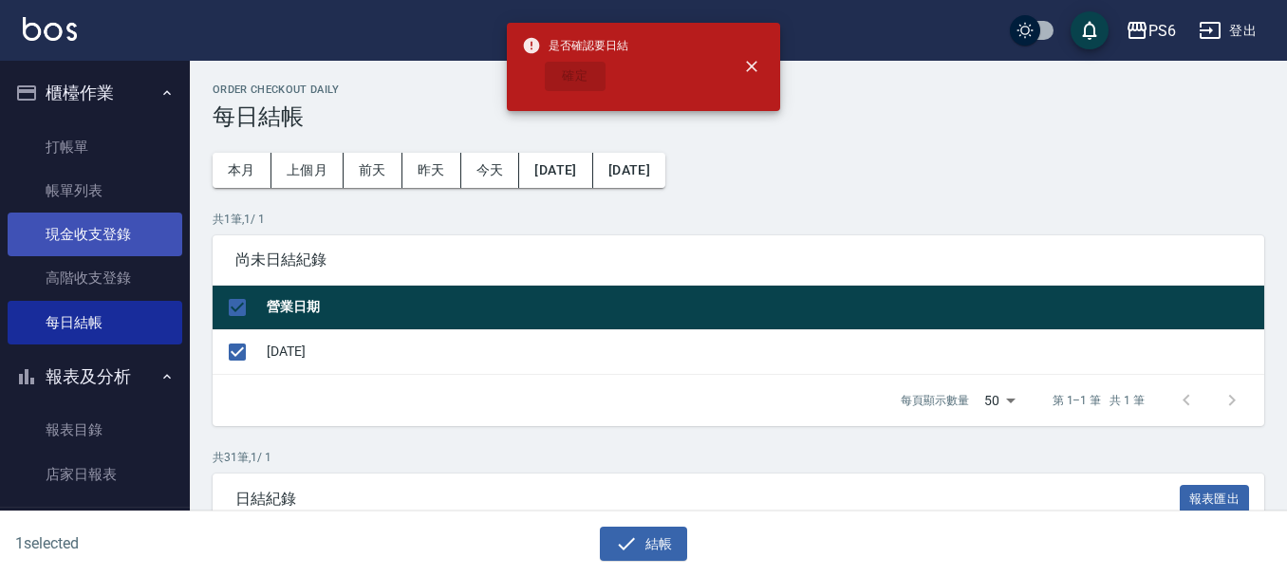
checkbox input "false"
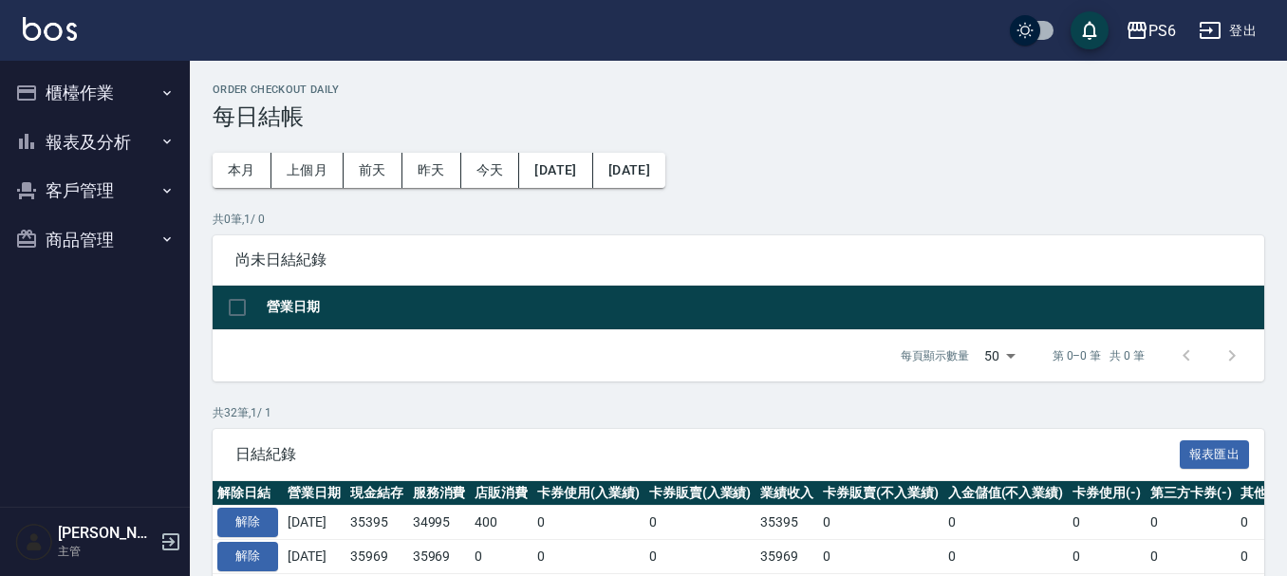
click at [132, 161] on button "報表及分析" at bounding box center [95, 142] width 175 height 49
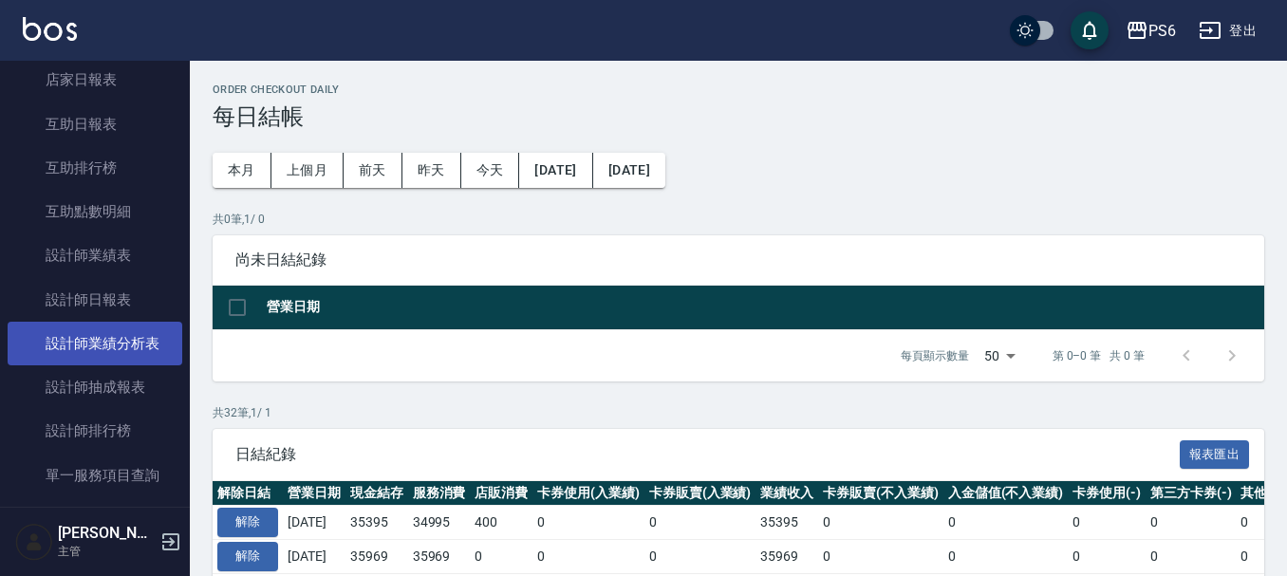
scroll to position [190, 0]
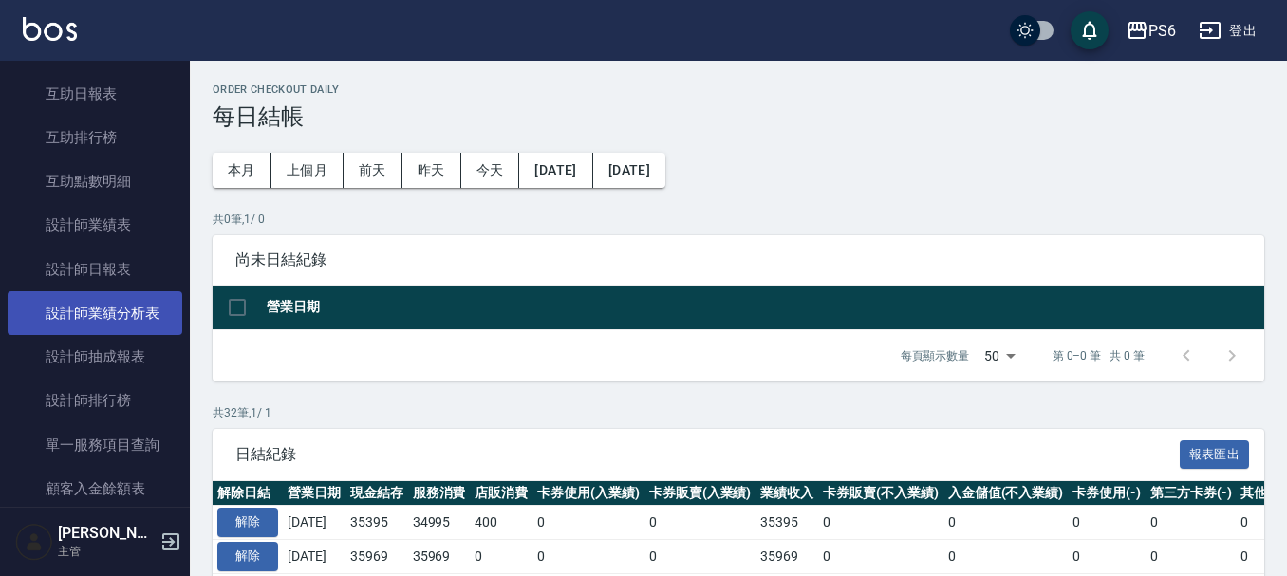
click at [67, 396] on link "設計師排行榜" at bounding box center [95, 401] width 175 height 44
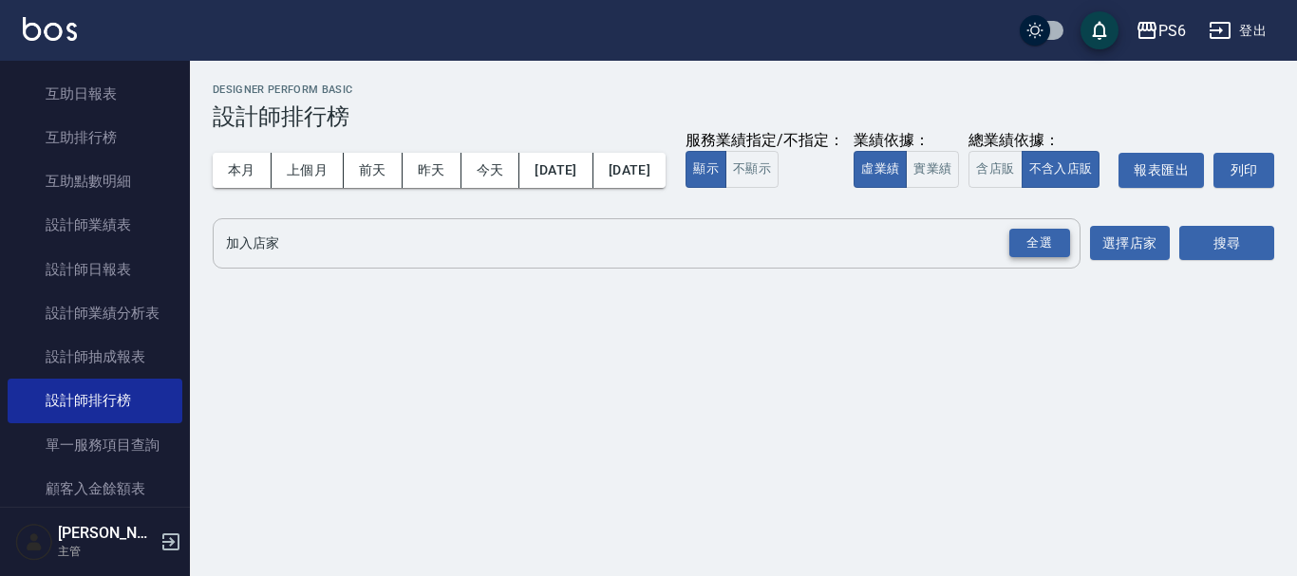
click at [1035, 258] on div "全選" at bounding box center [1039, 243] width 61 height 29
click at [1225, 262] on button "搜尋" at bounding box center [1226, 244] width 95 height 35
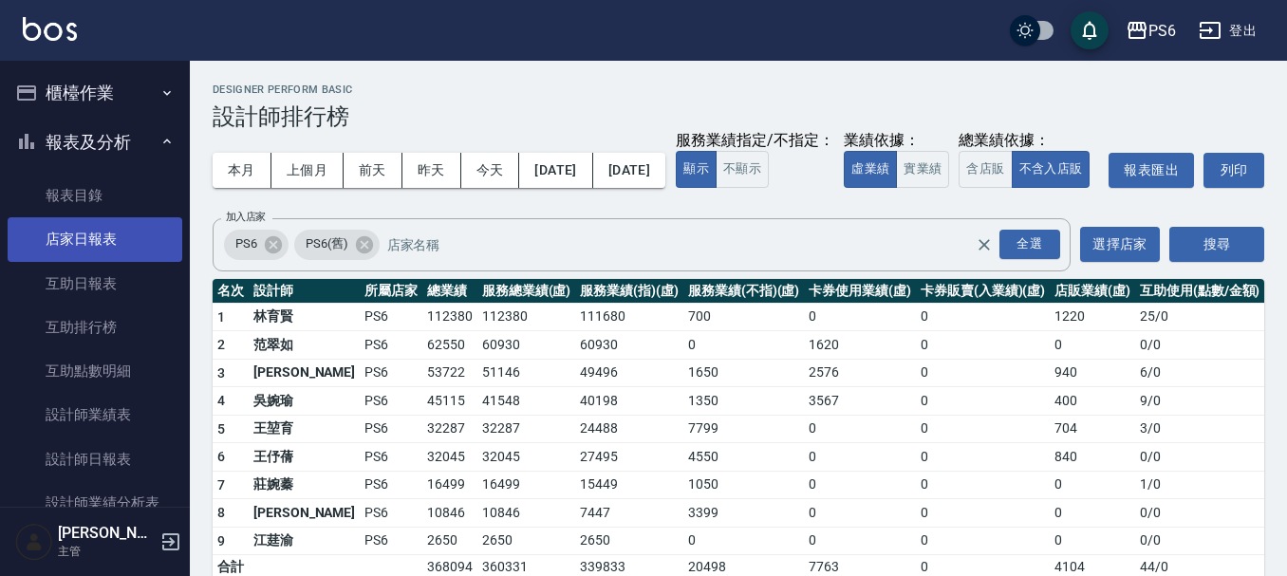
click at [74, 248] on link "店家日報表" at bounding box center [95, 239] width 175 height 44
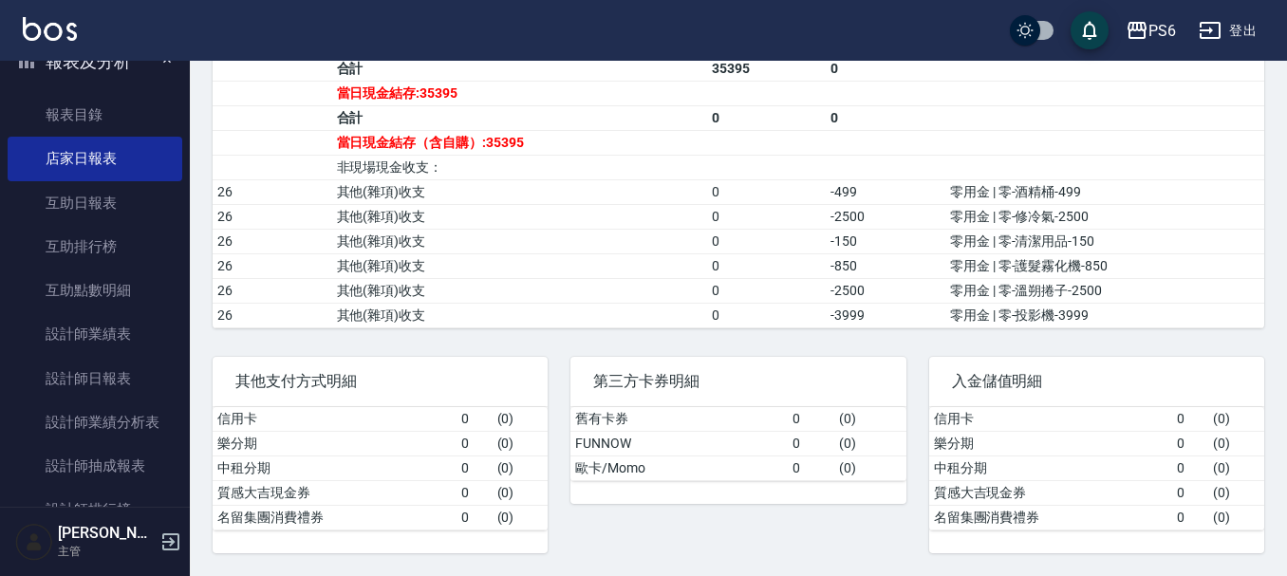
scroll to position [285, 0]
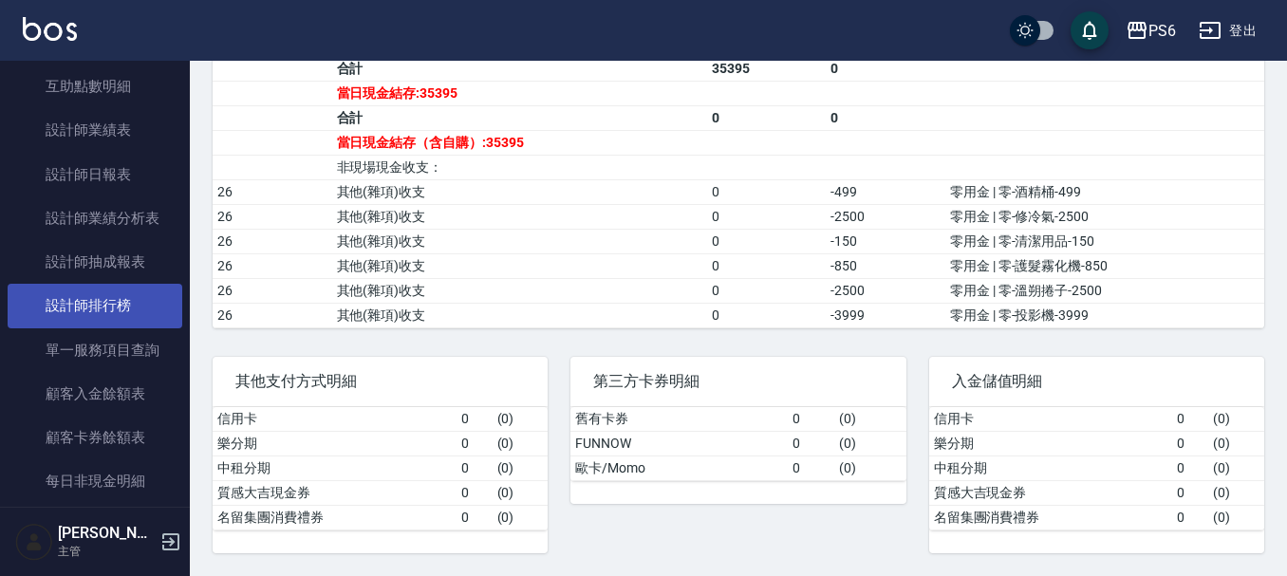
click at [121, 309] on link "設計師排行榜" at bounding box center [95, 306] width 175 height 44
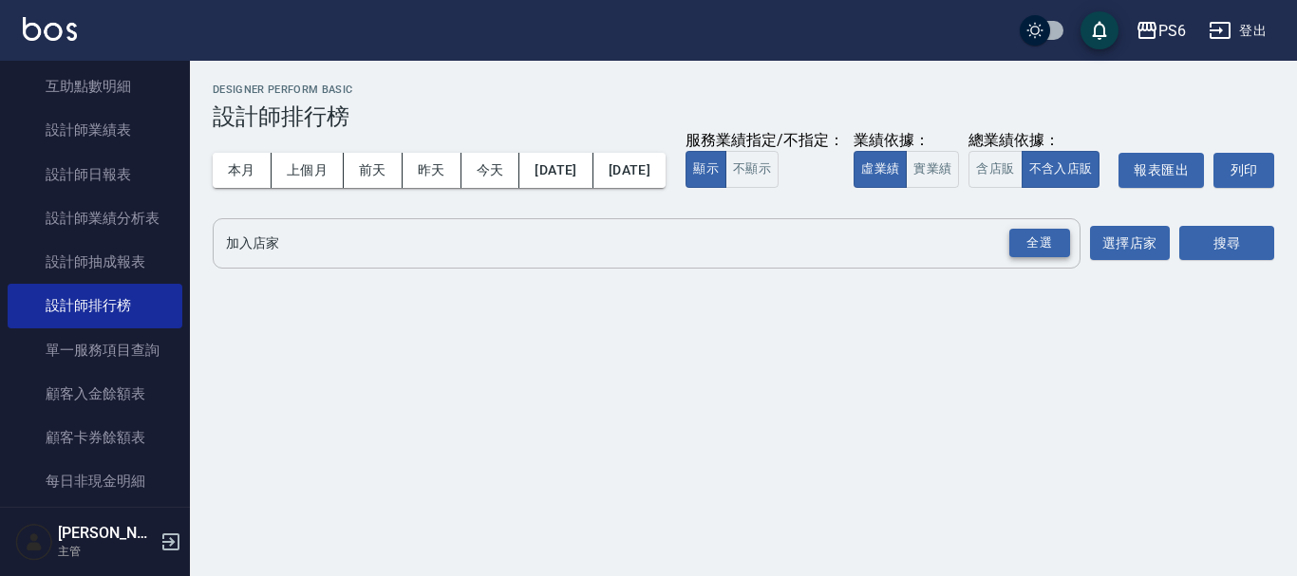
click at [1024, 258] on div "全選" at bounding box center [1039, 243] width 61 height 29
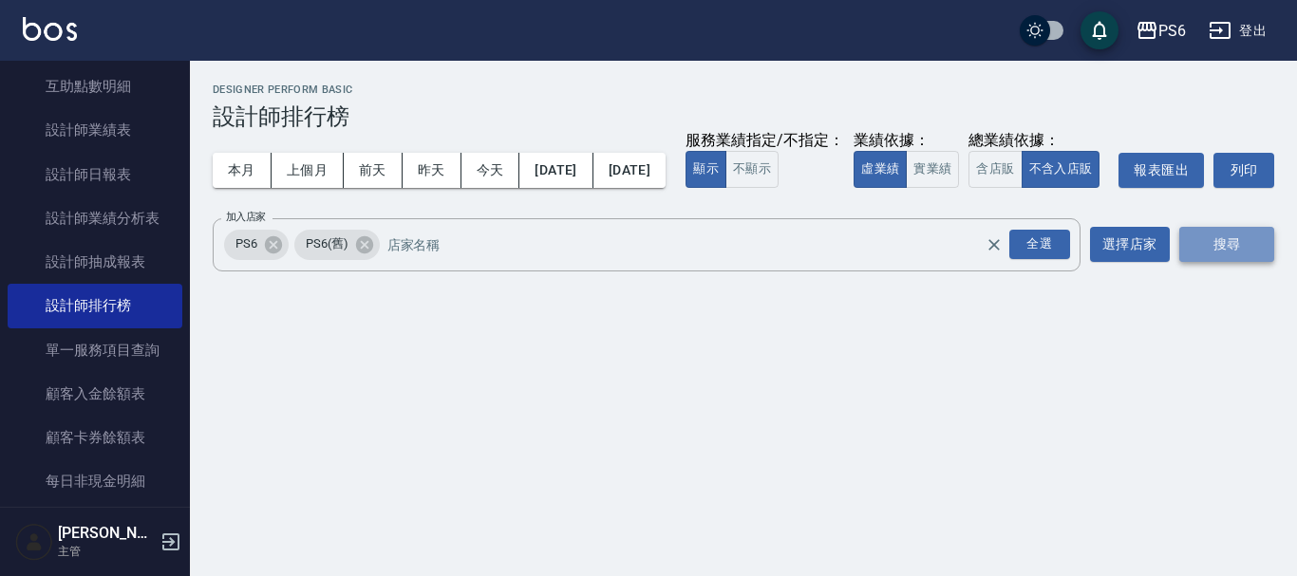
click at [1203, 262] on button "搜尋" at bounding box center [1226, 244] width 95 height 35
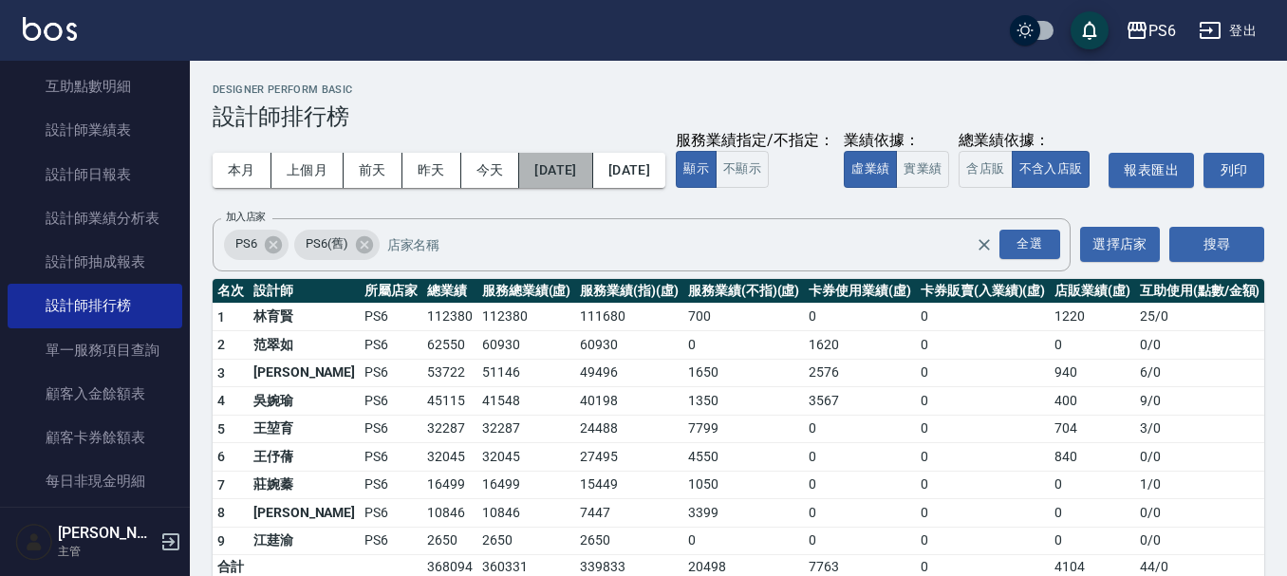
click at [592, 164] on button "[DATE]" at bounding box center [555, 170] width 73 height 35
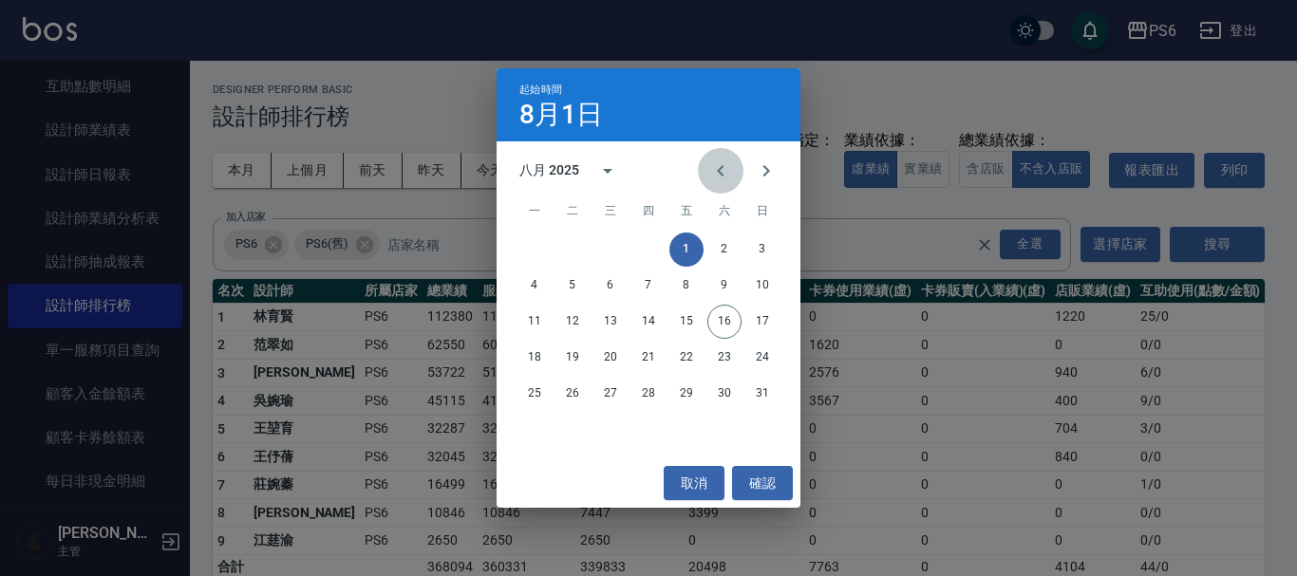
click at [715, 166] on icon "Previous month" at bounding box center [720, 171] width 23 height 23
click at [582, 240] on button "1" at bounding box center [572, 250] width 34 height 34
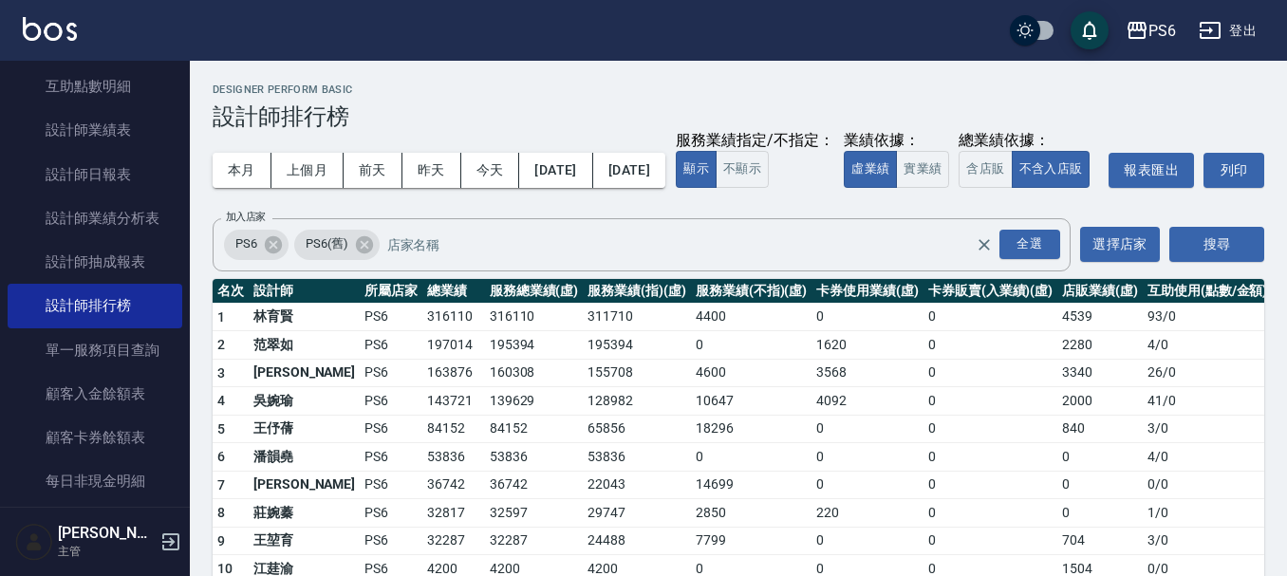
click at [666, 177] on button "[DATE]" at bounding box center [629, 170] width 72 height 35
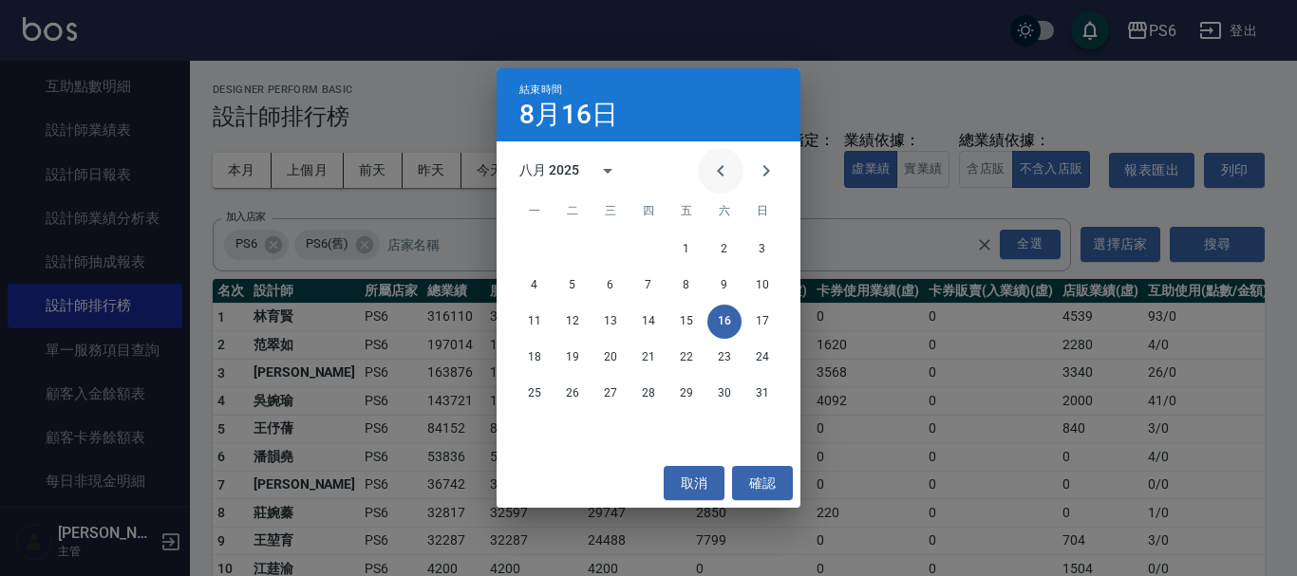
click at [714, 166] on icon "Previous month" at bounding box center [720, 171] width 23 height 23
click at [655, 398] on button "31" at bounding box center [648, 394] width 34 height 34
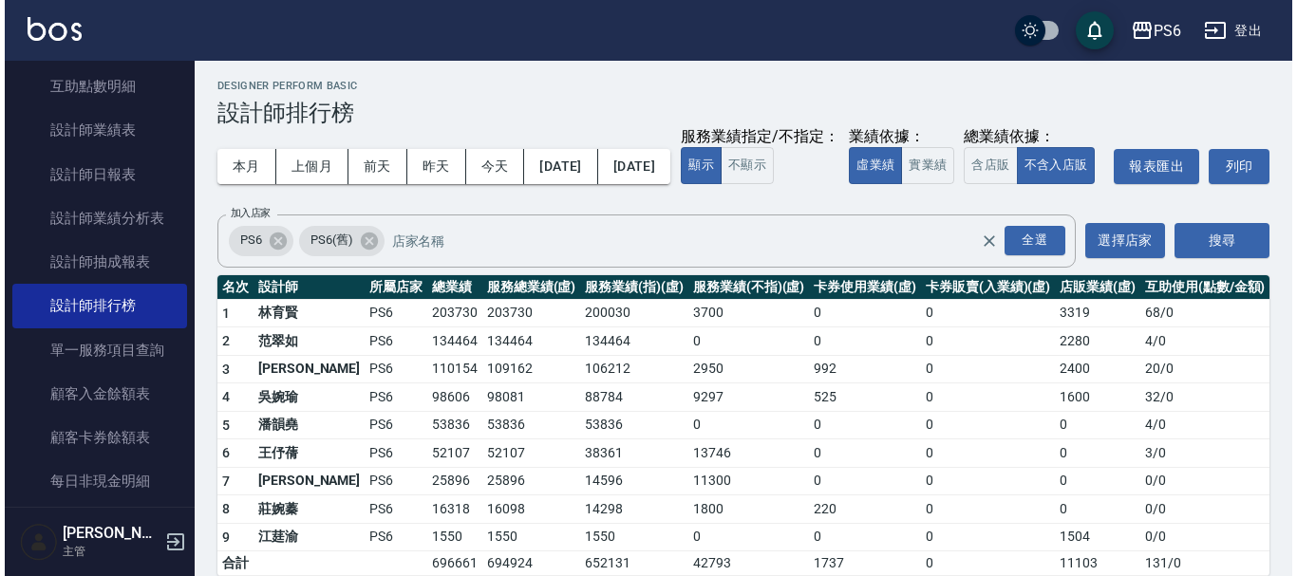
scroll to position [65, 0]
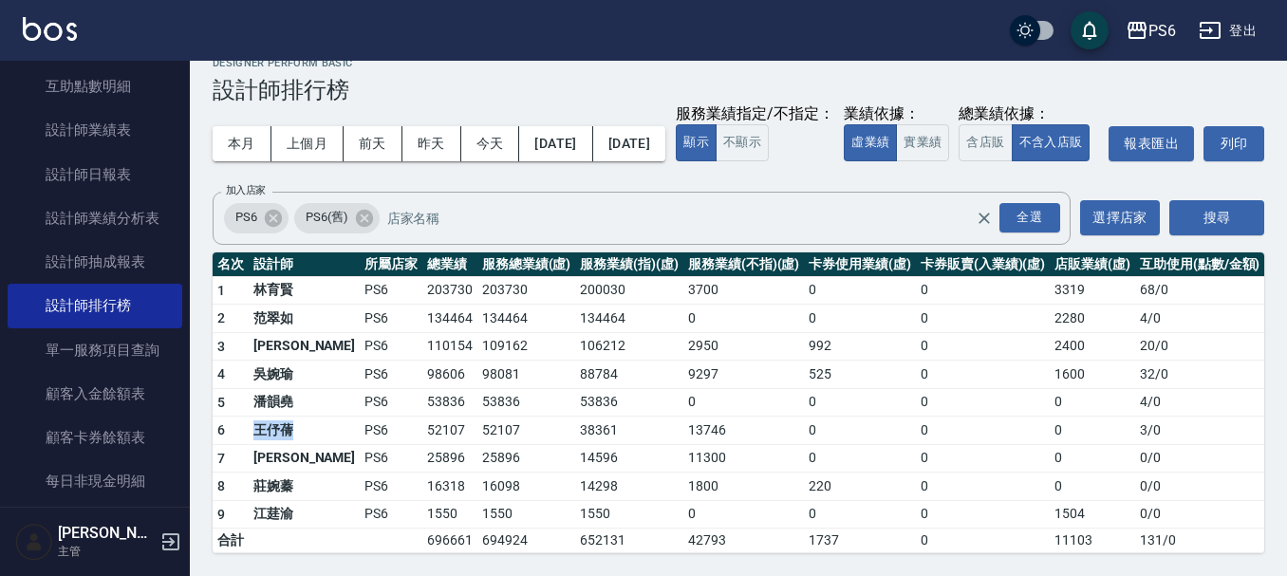
drag, startPoint x: 256, startPoint y: 428, endPoint x: 291, endPoint y: 427, distance: 34.2
click at [291, 427] on td "王伃蒨" at bounding box center [304, 431] width 111 height 28
copy td "王伃蒨"
click at [565, 126] on button "[DATE]" at bounding box center [555, 143] width 73 height 35
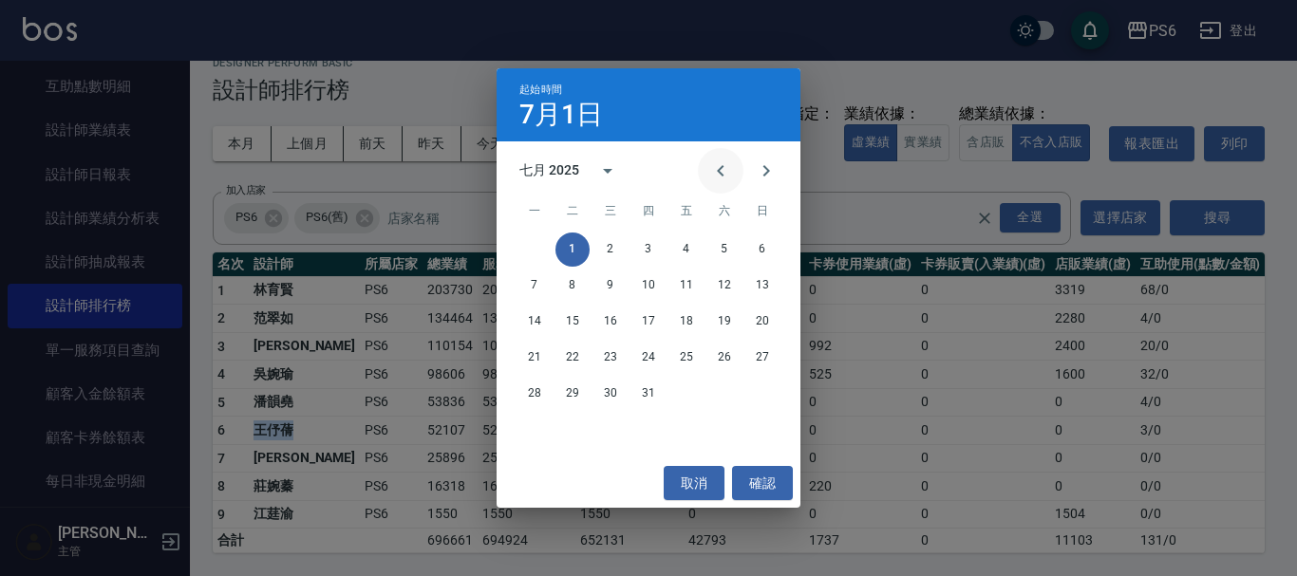
click at [706, 170] on button "Previous month" at bounding box center [721, 171] width 46 height 46
click at [708, 169] on button "Previous month" at bounding box center [721, 171] width 46 height 46
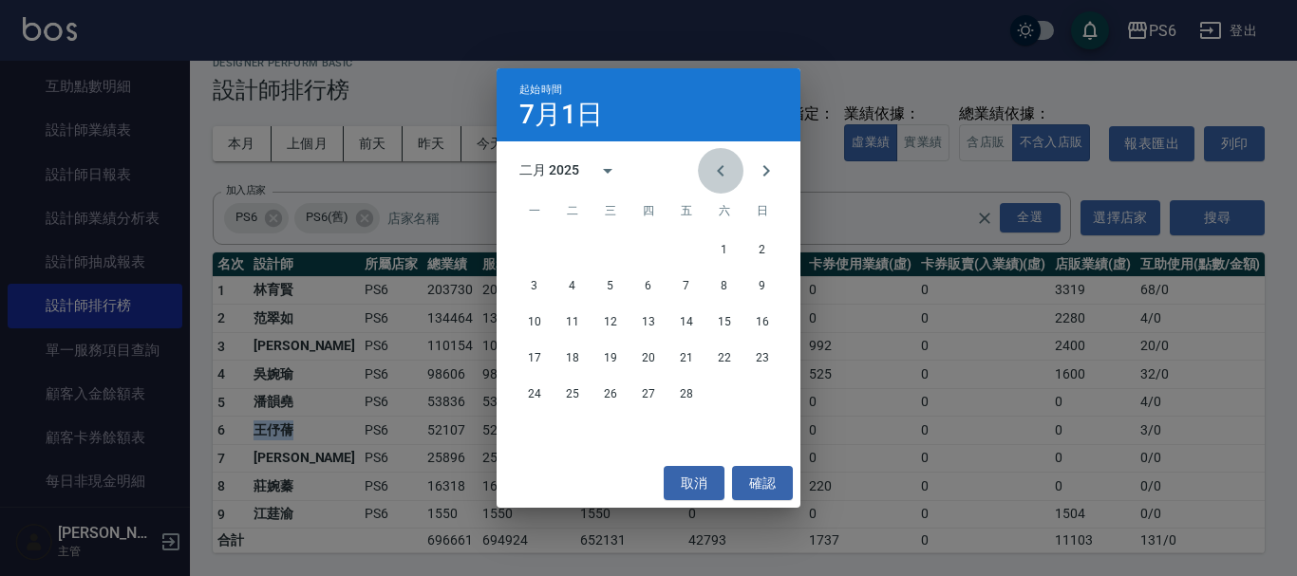
click at [708, 169] on button "Previous month" at bounding box center [721, 171] width 46 height 46
click at [602, 250] on button "1" at bounding box center [610, 250] width 34 height 34
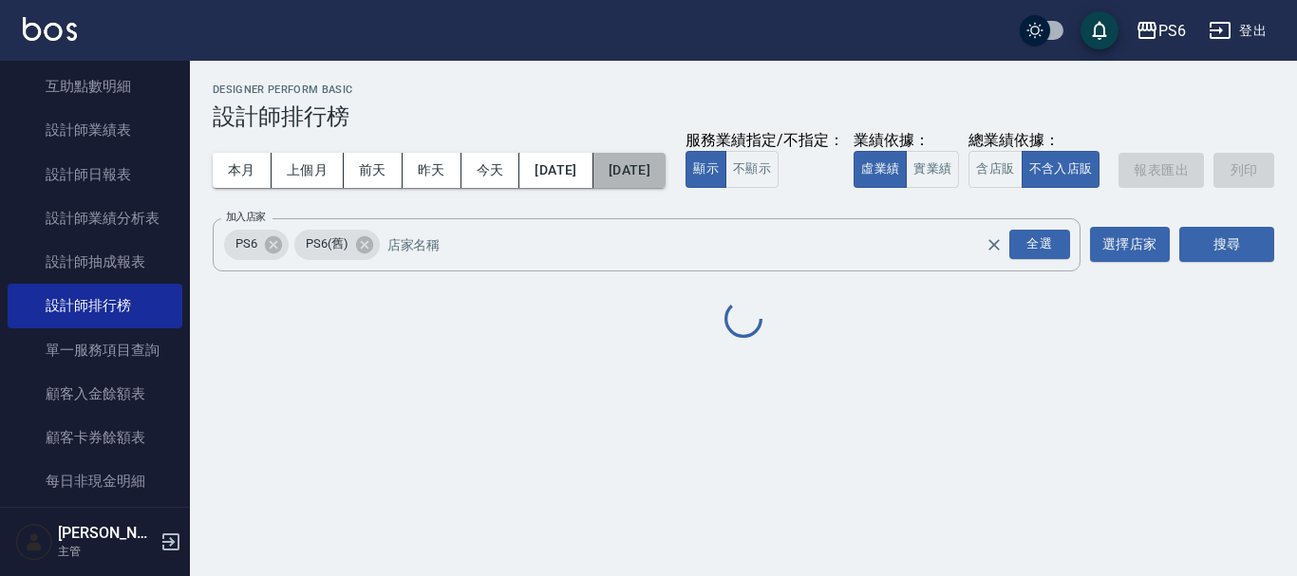
click at [649, 177] on button "[DATE]" at bounding box center [629, 170] width 72 height 35
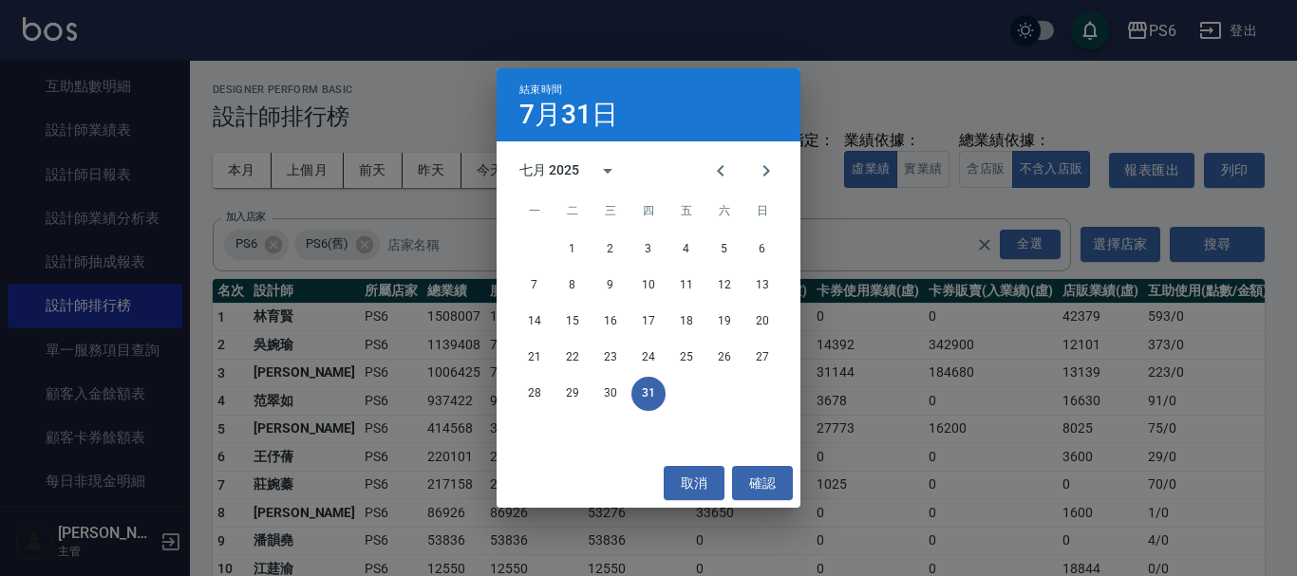
click at [717, 171] on icon "Previous month" at bounding box center [720, 171] width 23 height 23
click at [715, 171] on icon "Previous month" at bounding box center [720, 171] width 23 height 23
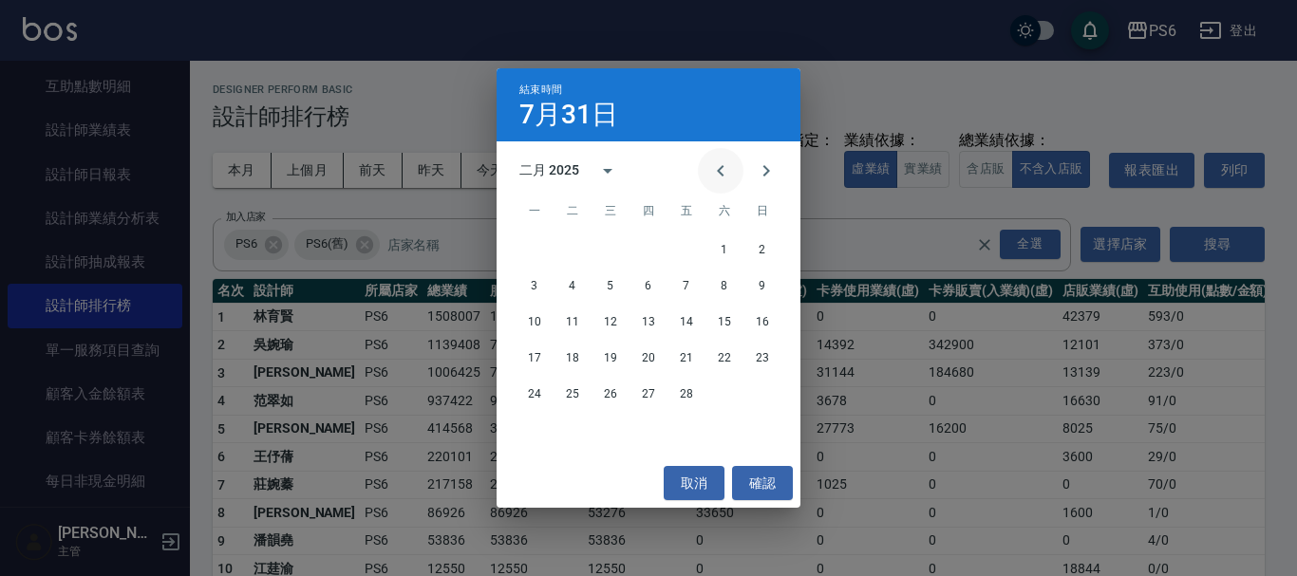
click at [715, 171] on icon "Previous month" at bounding box center [720, 171] width 23 height 23
click at [696, 399] on button "31" at bounding box center [686, 394] width 34 height 34
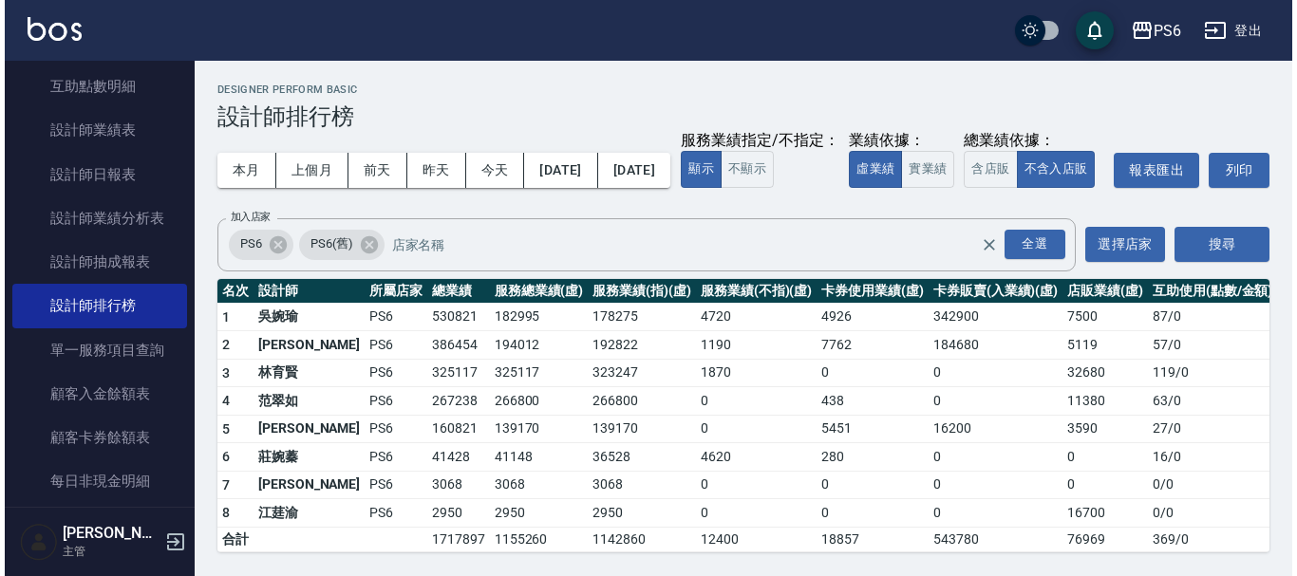
scroll to position [36, 0]
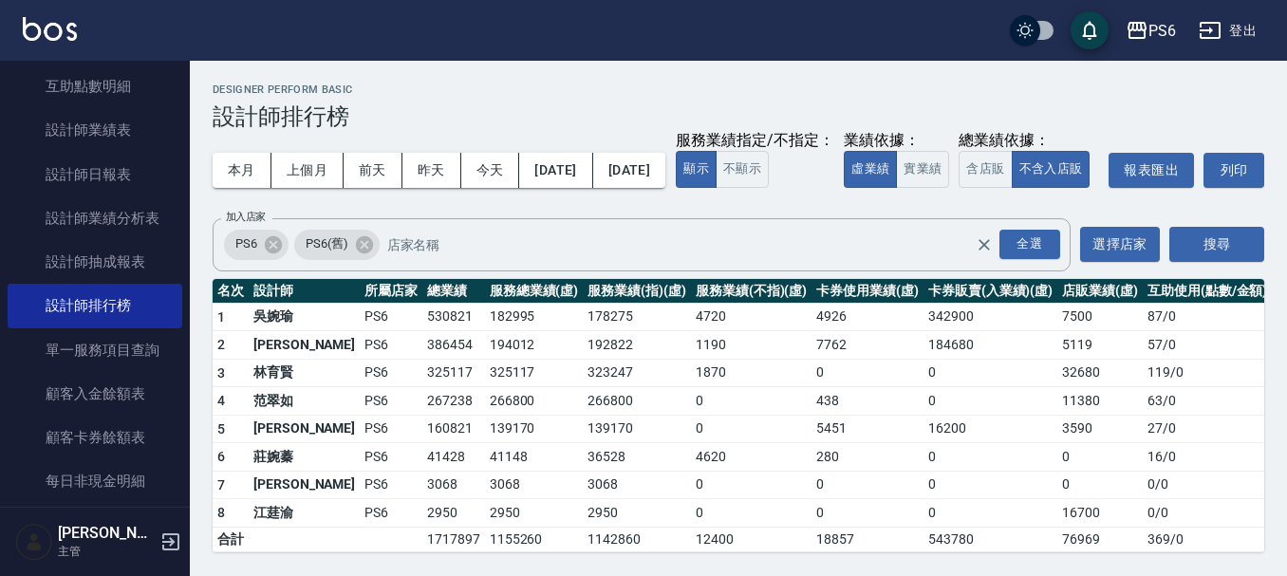
click at [596, 539] on td "1142860" at bounding box center [637, 539] width 108 height 25
drag, startPoint x: 255, startPoint y: 374, endPoint x: 294, endPoint y: 372, distance: 39.0
click at [294, 372] on td "林育賢" at bounding box center [304, 373] width 111 height 28
copy td "林育賢"
drag, startPoint x: 255, startPoint y: 344, endPoint x: 291, endPoint y: 346, distance: 36.1
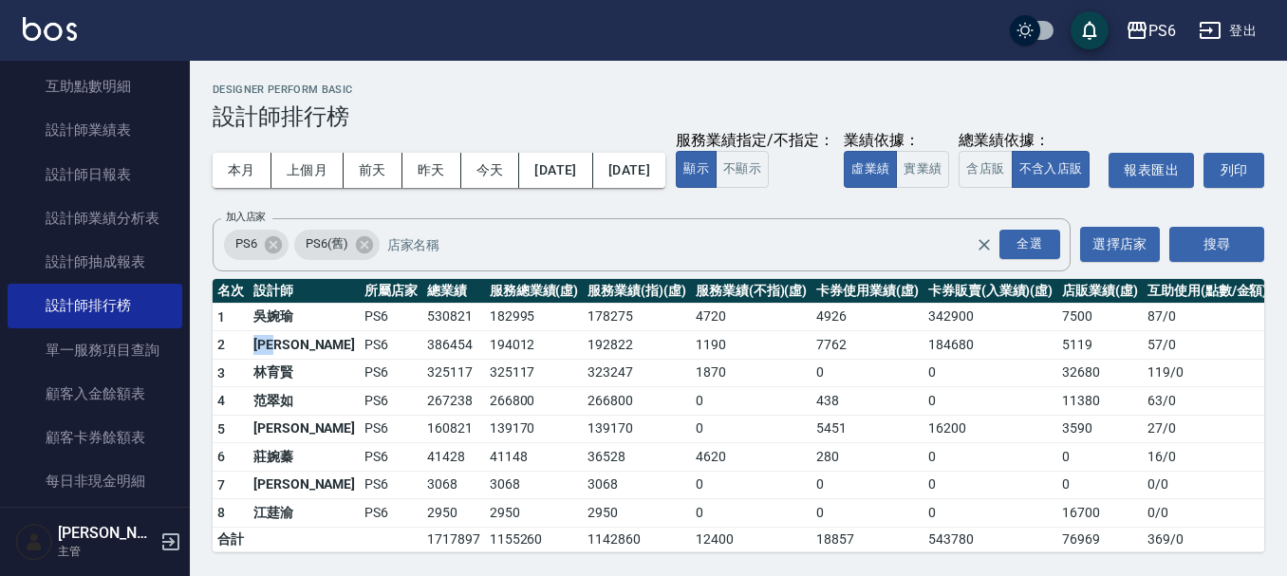
click at [291, 346] on td "[PERSON_NAME]" at bounding box center [304, 345] width 111 height 28
copy td "[PERSON_NAME]"
drag, startPoint x: 288, startPoint y: 322, endPoint x: 257, endPoint y: 317, distance: 30.8
click at [254, 317] on td "吳婉瑜" at bounding box center [304, 317] width 111 height 28
drag, startPoint x: 293, startPoint y: 317, endPoint x: 262, endPoint y: 317, distance: 31.3
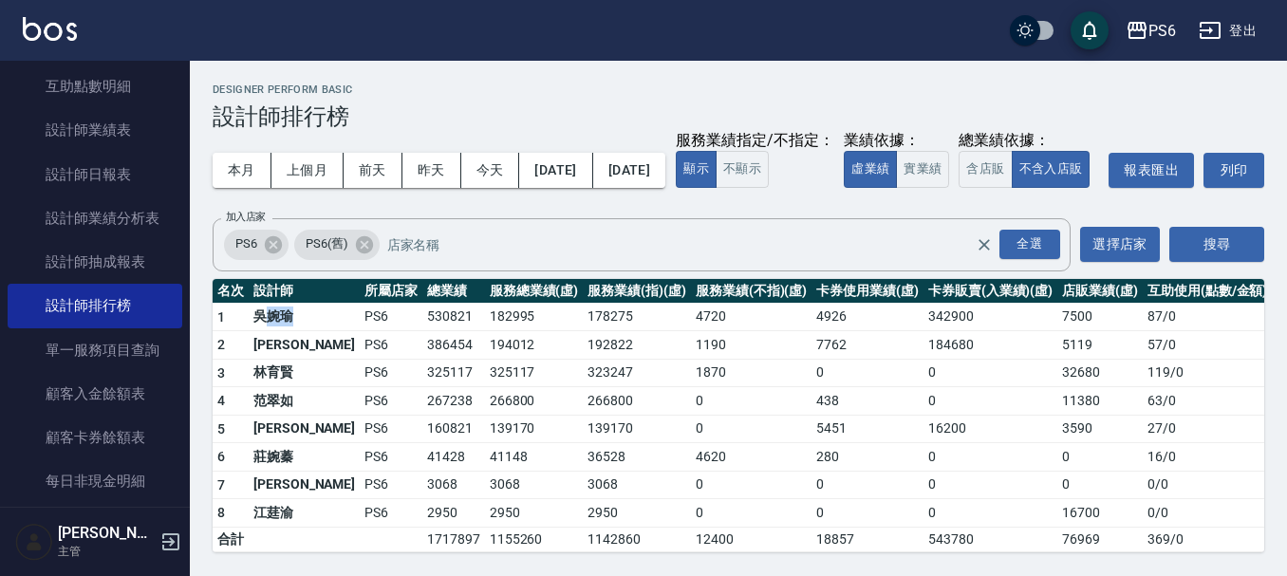
click at [262, 317] on td "吳婉瑜" at bounding box center [304, 317] width 111 height 28
copy td "吳婉瑜"
drag, startPoint x: 258, startPoint y: 405, endPoint x: 296, endPoint y: 405, distance: 38.0
click at [296, 405] on td "范翠如" at bounding box center [304, 401] width 111 height 28
copy td "范翠如"
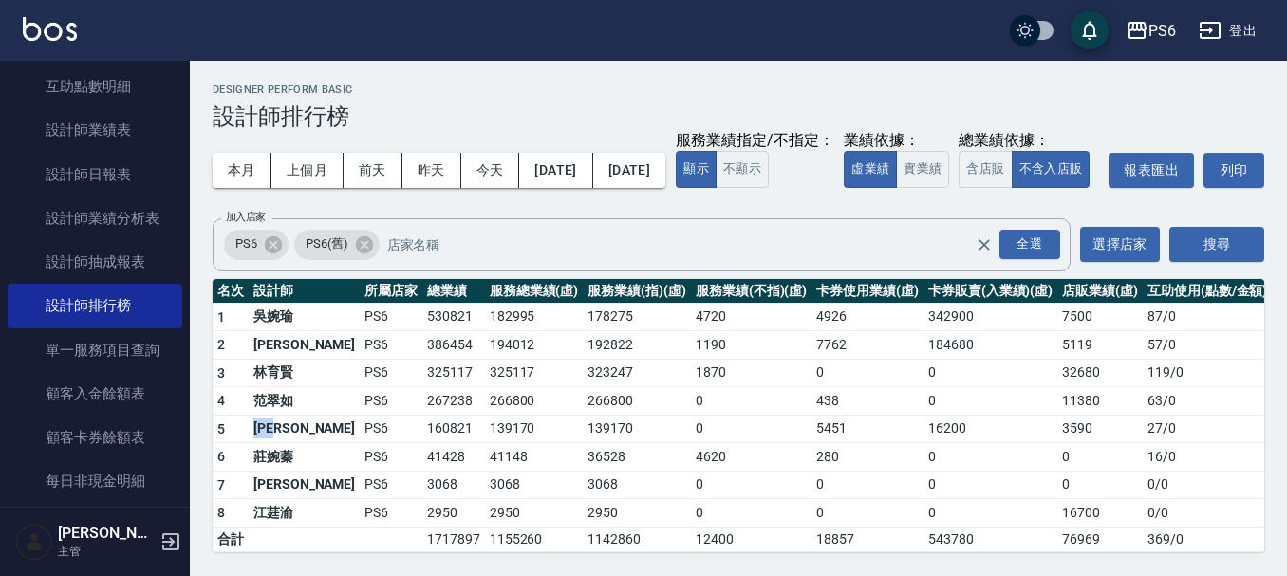
drag, startPoint x: 295, startPoint y: 430, endPoint x: 254, endPoint y: 426, distance: 41.9
click at [254, 426] on td "[PERSON_NAME]" at bounding box center [304, 429] width 111 height 28
copy td "[PERSON_NAME]"
drag, startPoint x: 297, startPoint y: 460, endPoint x: 259, endPoint y: 458, distance: 38.0
click at [259, 458] on td "莊婉蓁" at bounding box center [304, 457] width 111 height 28
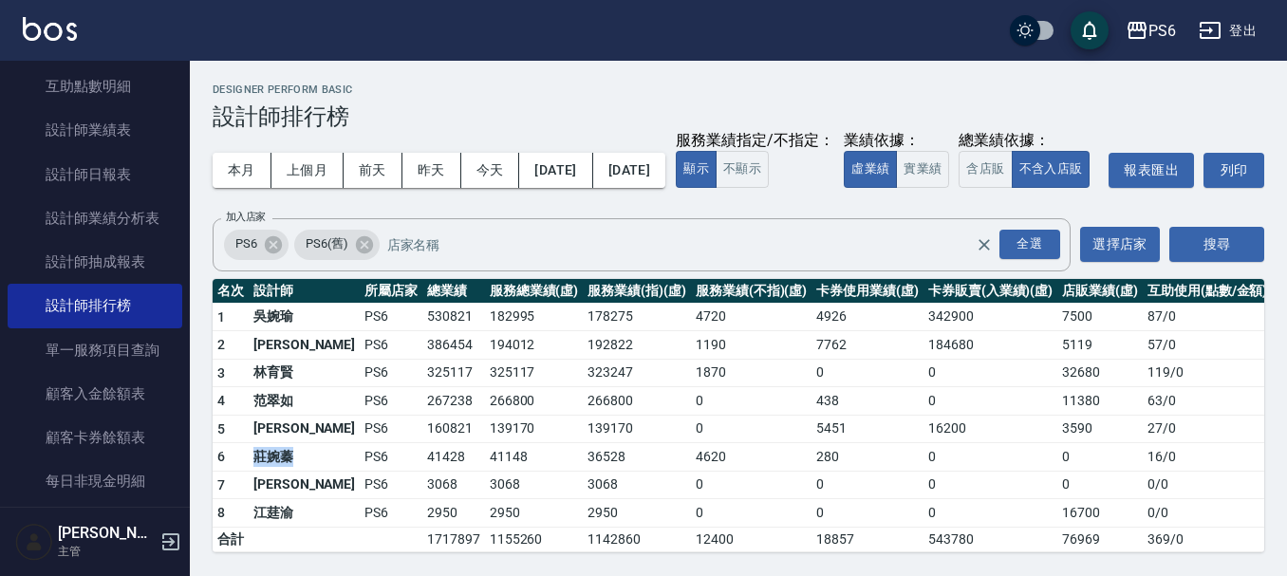
copy td "莊婉蓁"
drag, startPoint x: 291, startPoint y: 486, endPoint x: 255, endPoint y: 486, distance: 36.1
click at [255, 486] on td "[PERSON_NAME]" at bounding box center [304, 485] width 111 height 28
copy td "[PERSON_NAME]"
drag, startPoint x: 291, startPoint y: 516, endPoint x: 256, endPoint y: 514, distance: 34.2
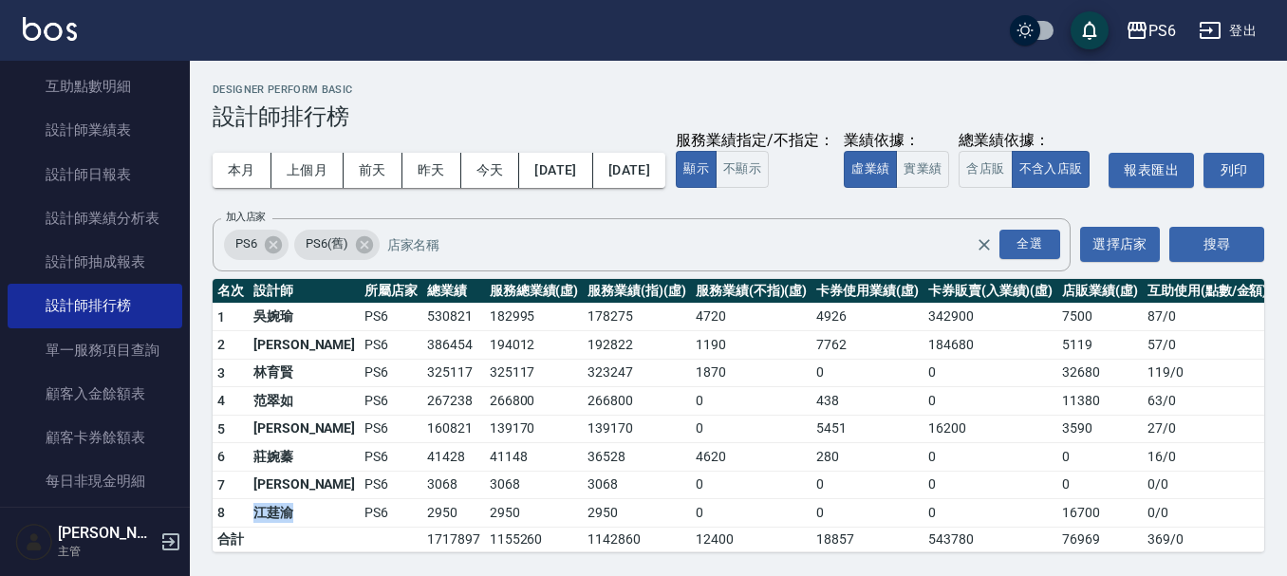
click at [256, 514] on td "江莛渝" at bounding box center [304, 513] width 111 height 28
copy td "江莛渝"
click at [529, 388] on td "266800" at bounding box center [534, 401] width 99 height 28
click at [592, 153] on button "[DATE]" at bounding box center [555, 170] width 73 height 35
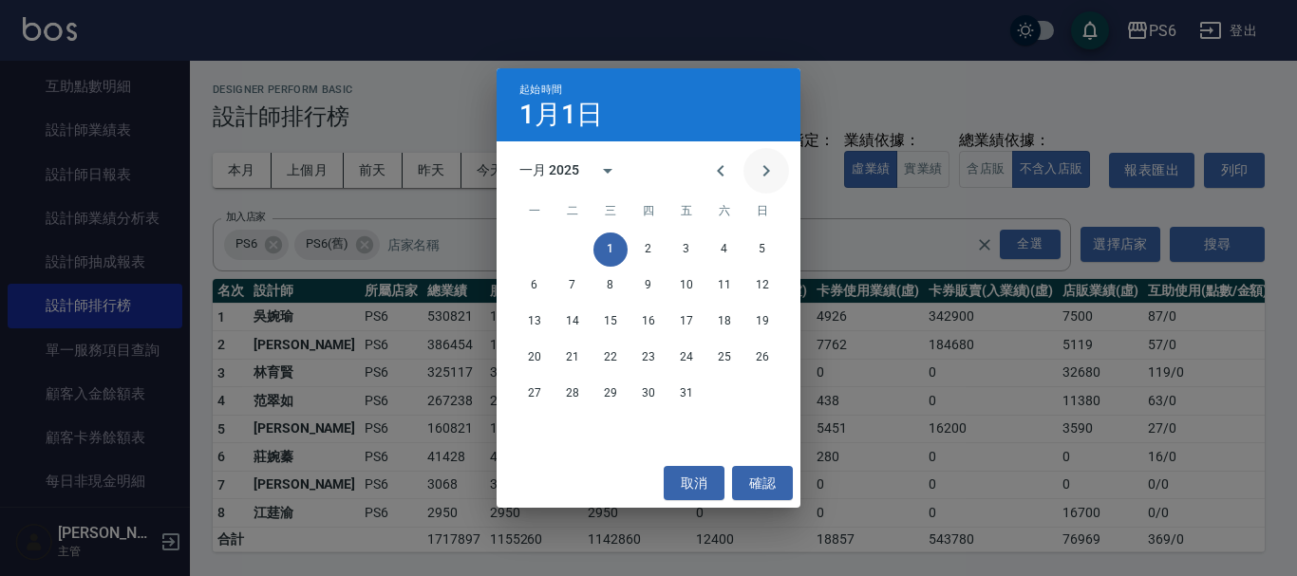
click at [763, 173] on icon "Next month" at bounding box center [766, 171] width 23 height 23
click at [729, 243] on button "1" at bounding box center [724, 250] width 34 height 34
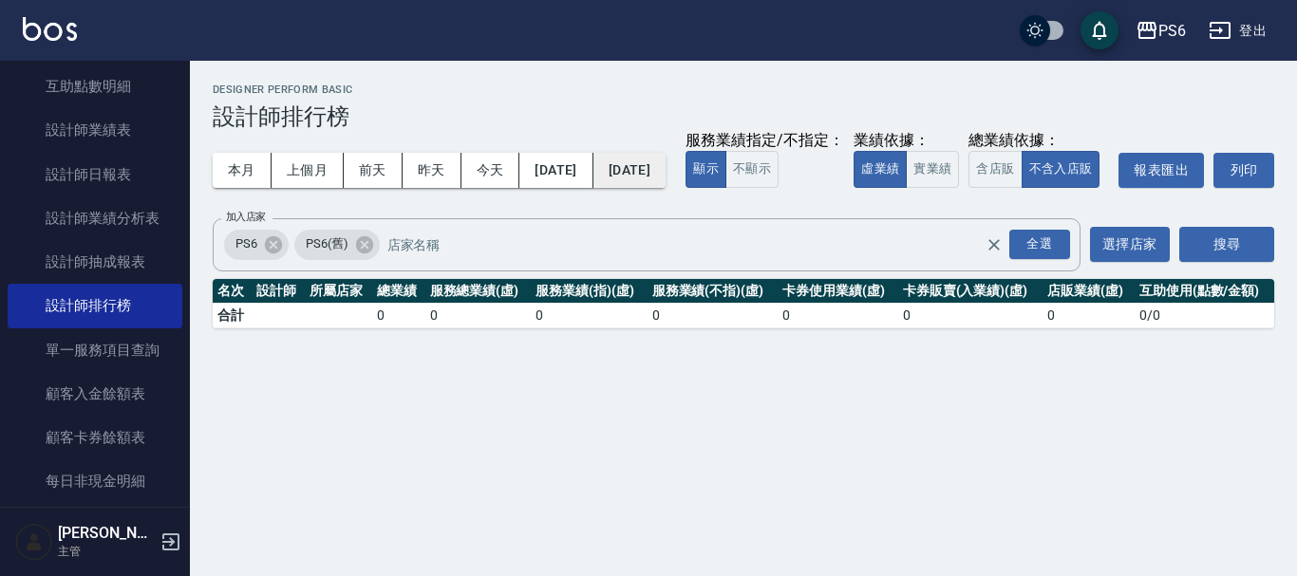
click at [650, 168] on button "[DATE]" at bounding box center [629, 170] width 72 height 35
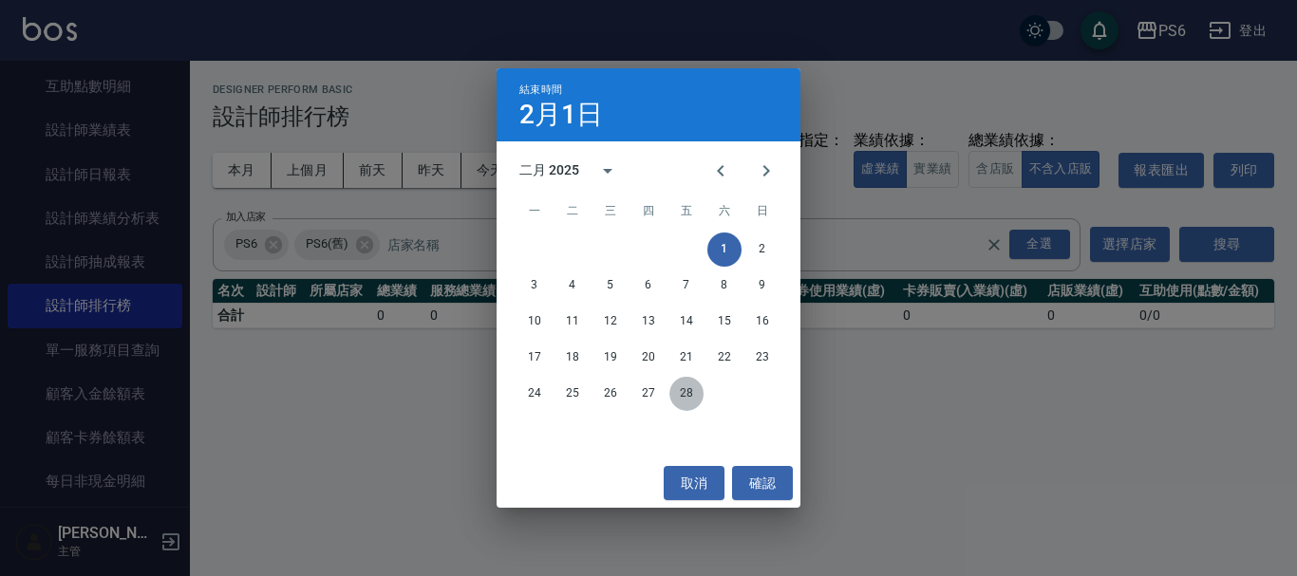
click at [683, 393] on button "28" at bounding box center [686, 394] width 34 height 34
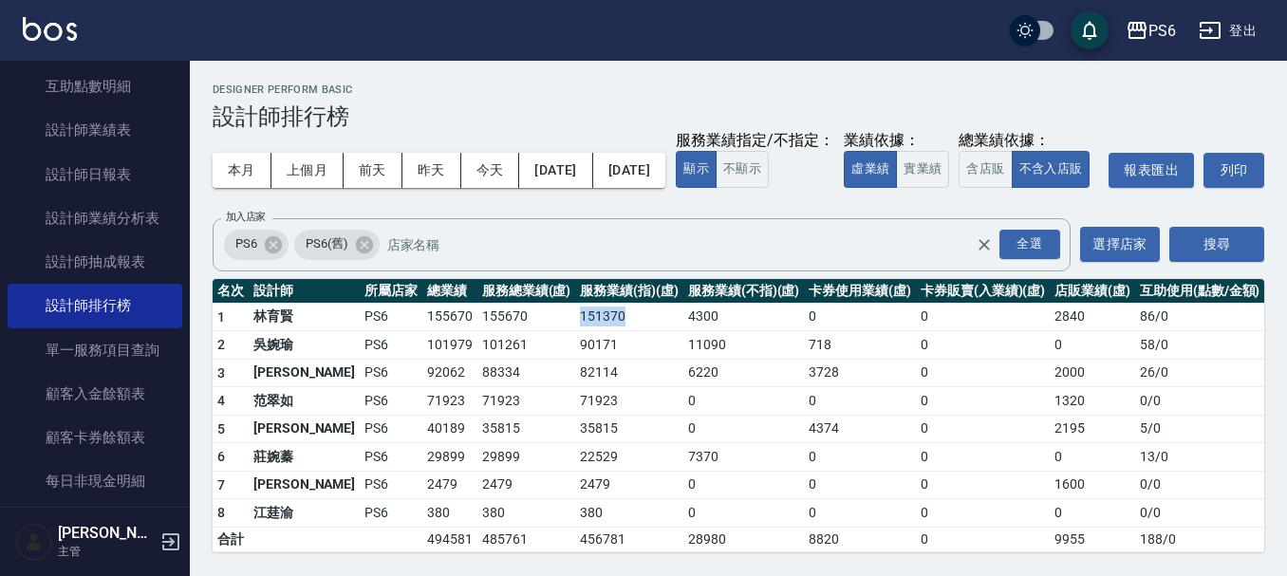
drag, startPoint x: 581, startPoint y: 359, endPoint x: 534, endPoint y: 363, distance: 47.6
click at [575, 331] on td "151370" at bounding box center [629, 317] width 108 height 28
click at [592, 174] on button "[DATE]" at bounding box center [555, 170] width 73 height 35
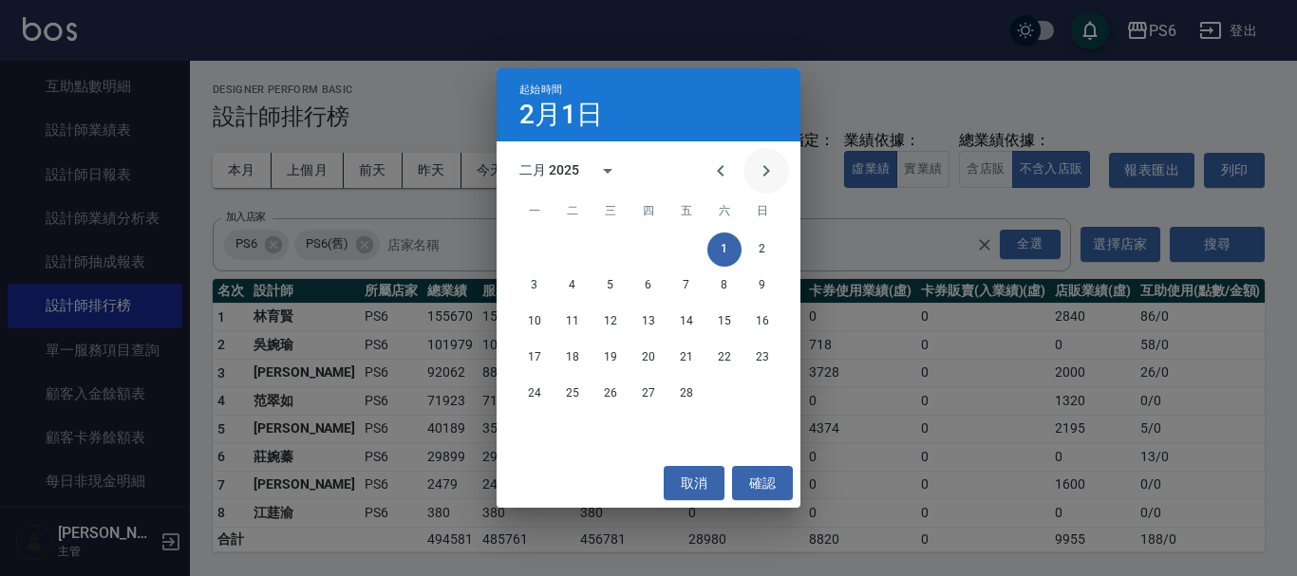
click at [767, 172] on icon "Next month" at bounding box center [766, 170] width 7 height 11
click at [724, 246] on button "1" at bounding box center [724, 250] width 34 height 34
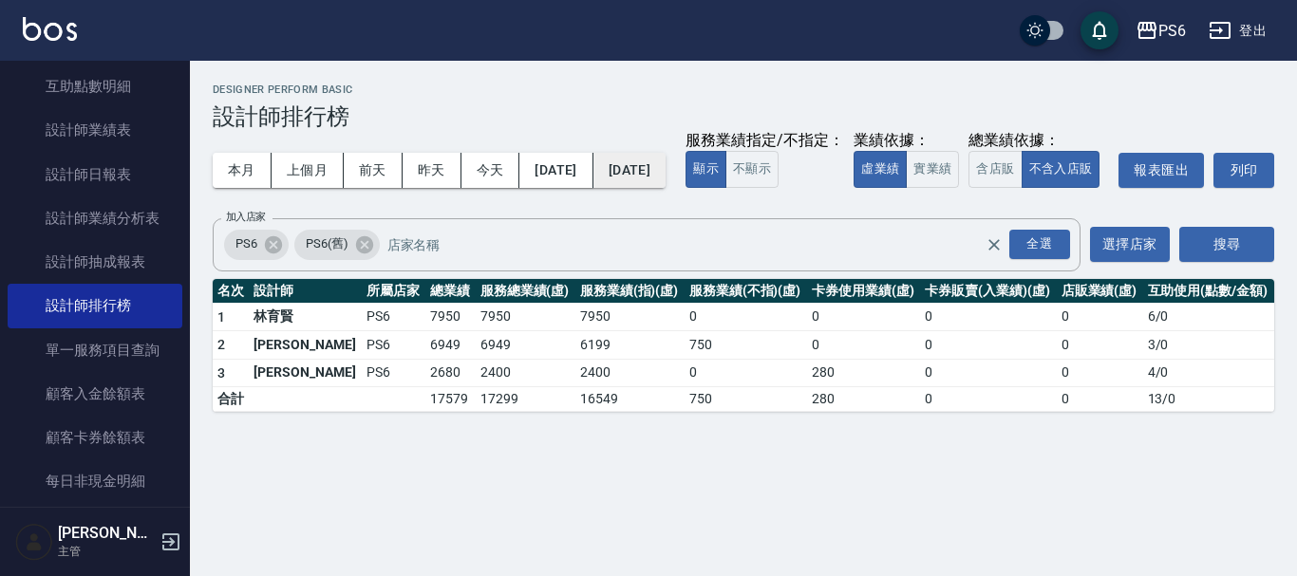
click at [666, 168] on button "[DATE]" at bounding box center [629, 170] width 72 height 35
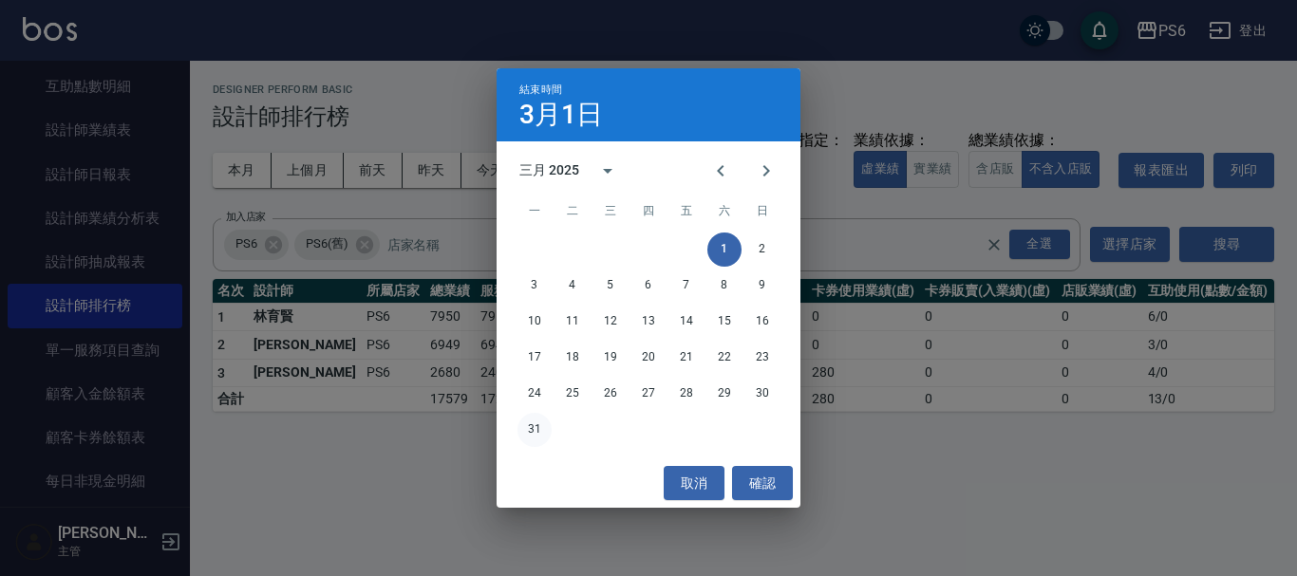
click at [536, 429] on button "31" at bounding box center [534, 430] width 34 height 34
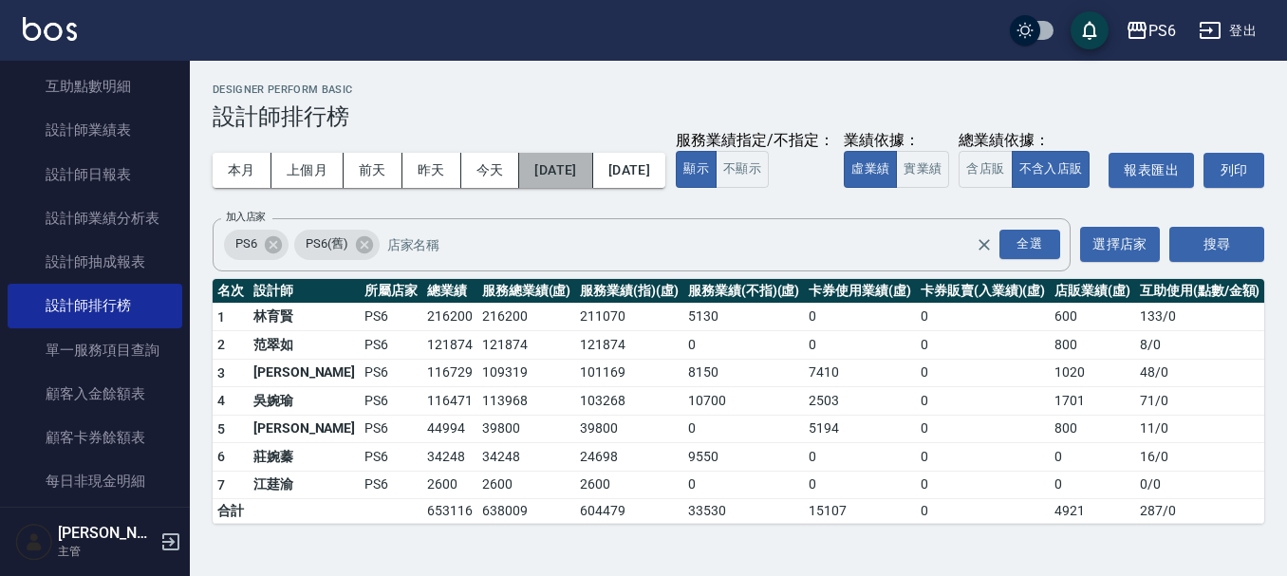
click at [588, 178] on button "[DATE]" at bounding box center [555, 170] width 73 height 35
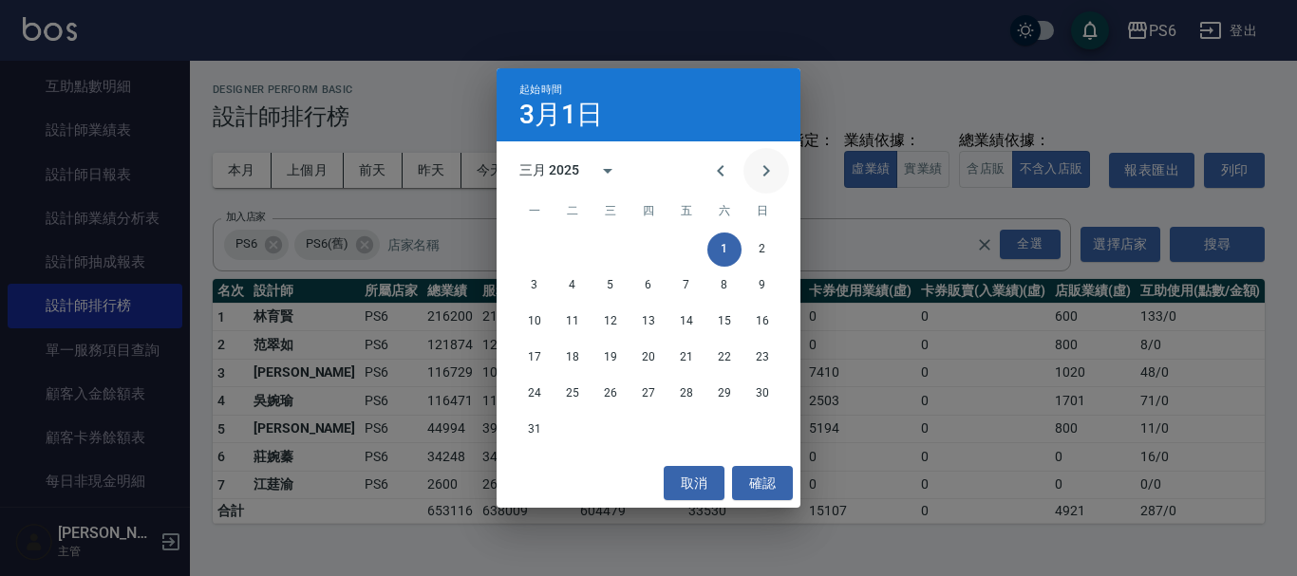
click at [776, 174] on icon "Next month" at bounding box center [766, 171] width 23 height 23
click at [698, 472] on button "取消" at bounding box center [694, 483] width 61 height 35
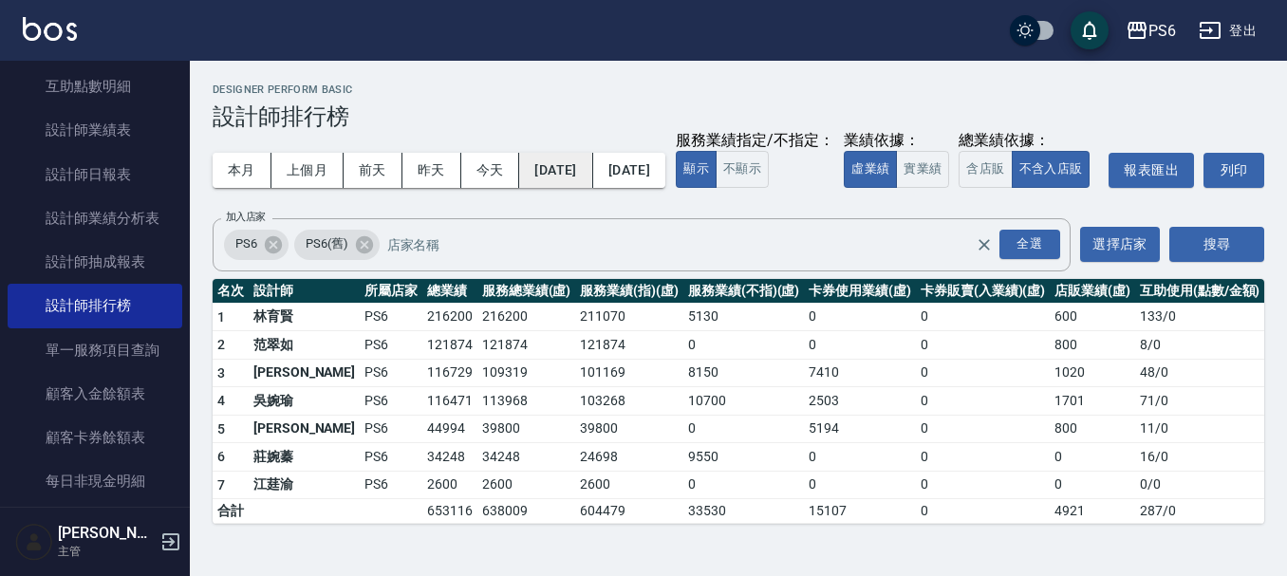
click at [575, 179] on button "[DATE]" at bounding box center [555, 170] width 73 height 35
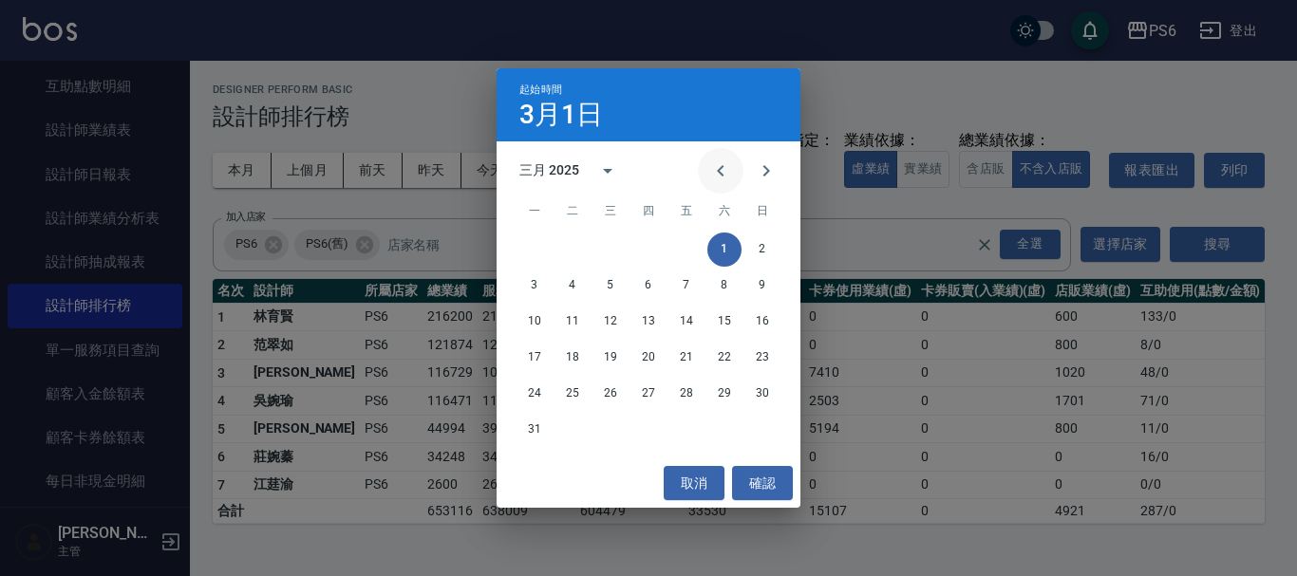
click at [726, 170] on icon "Previous month" at bounding box center [720, 171] width 23 height 23
click at [615, 254] on button "1" at bounding box center [610, 250] width 34 height 34
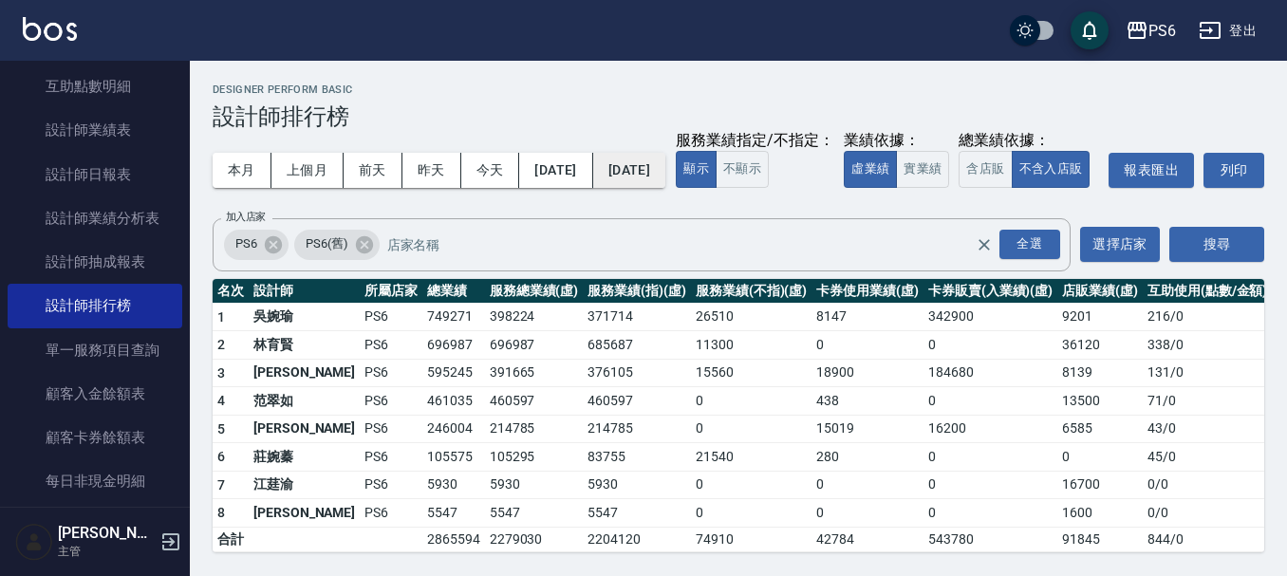
click at [666, 171] on button "[DATE]" at bounding box center [629, 170] width 72 height 35
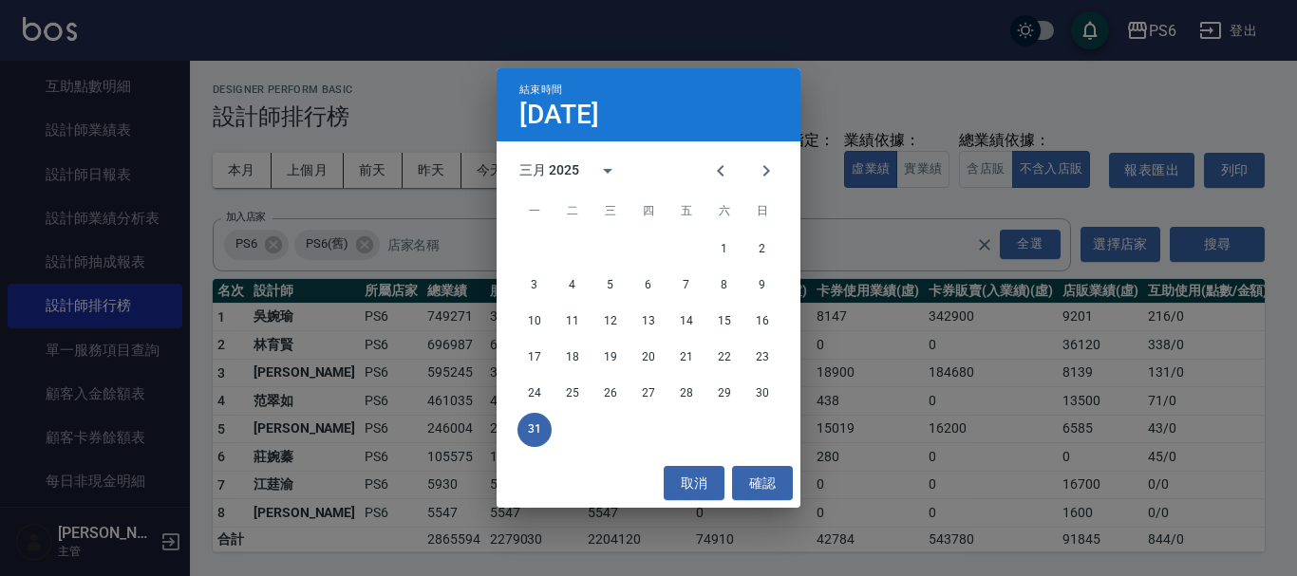
drag, startPoint x: 710, startPoint y: 174, endPoint x: 670, endPoint y: 213, distance: 55.7
click at [711, 173] on icon "Previous month" at bounding box center [720, 171] width 23 height 23
click at [708, 167] on button "Previous month" at bounding box center [721, 171] width 46 height 46
click at [686, 396] on button "31" at bounding box center [686, 394] width 34 height 34
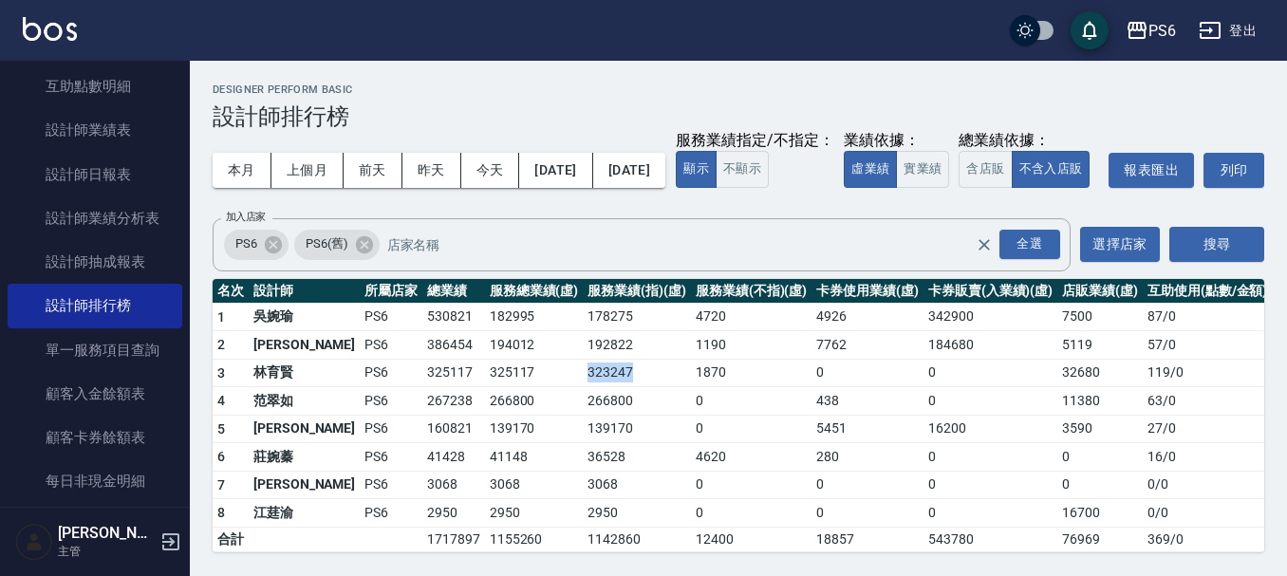
drag, startPoint x: 587, startPoint y: 413, endPoint x: 542, endPoint y: 415, distance: 44.7
click at [583, 387] on td "323247" at bounding box center [637, 373] width 108 height 28
click at [592, 177] on button "[DATE]" at bounding box center [555, 170] width 73 height 35
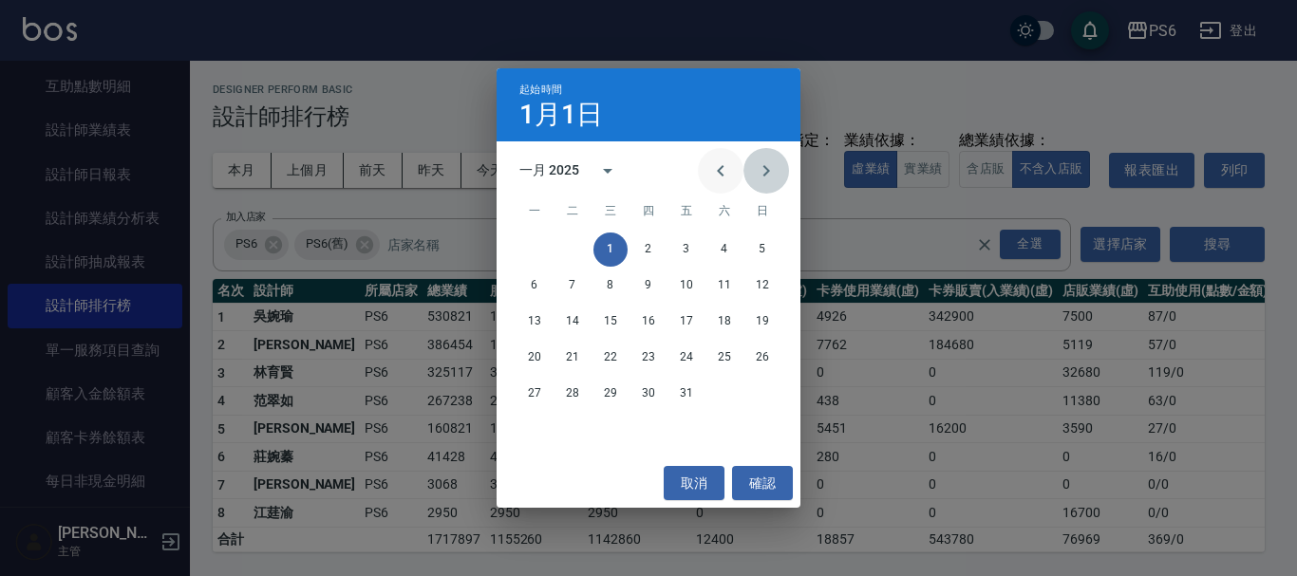
drag, startPoint x: 760, startPoint y: 174, endPoint x: 730, endPoint y: 186, distance: 31.9
click at [761, 174] on icon "Next month" at bounding box center [766, 171] width 23 height 23
click at [723, 240] on button "1" at bounding box center [724, 250] width 34 height 34
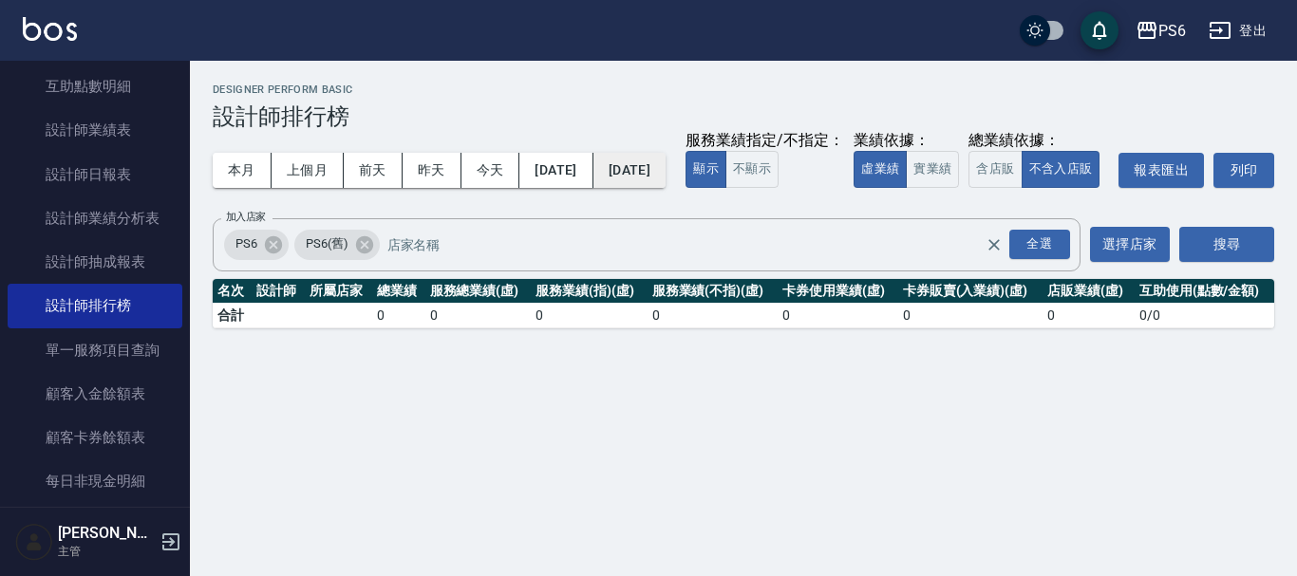
click at [666, 177] on button "[DATE]" at bounding box center [629, 170] width 72 height 35
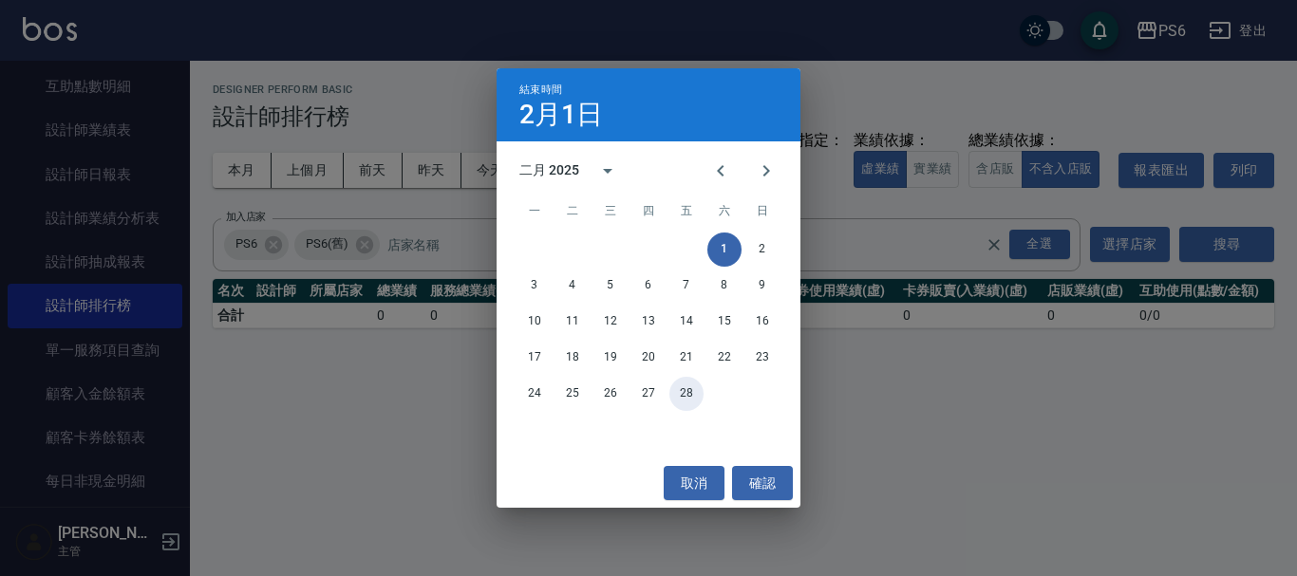
click at [687, 401] on button "28" at bounding box center [686, 394] width 34 height 34
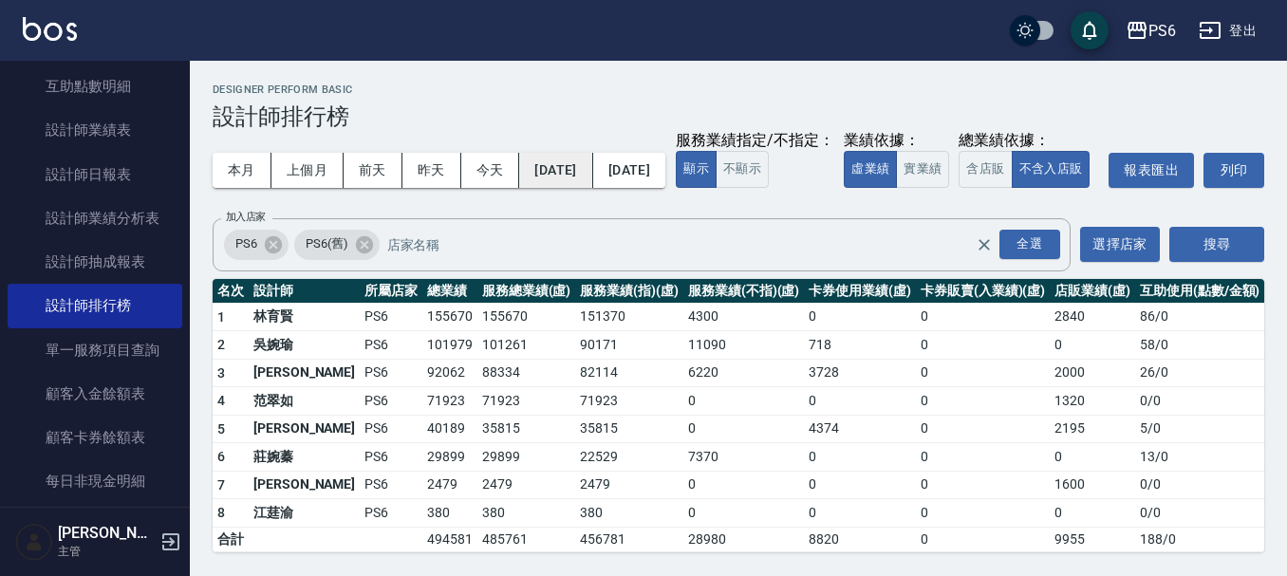
click at [589, 161] on button "[DATE]" at bounding box center [555, 170] width 73 height 35
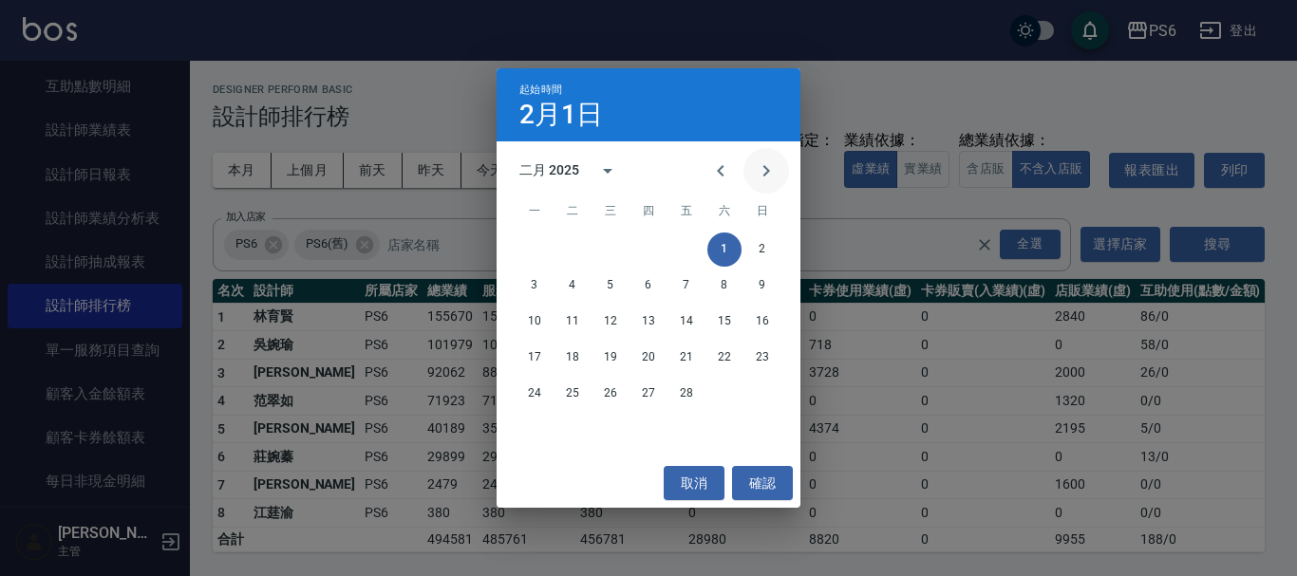
click at [772, 169] on icon "Next month" at bounding box center [766, 171] width 23 height 23
click at [723, 245] on button "1" at bounding box center [724, 250] width 34 height 34
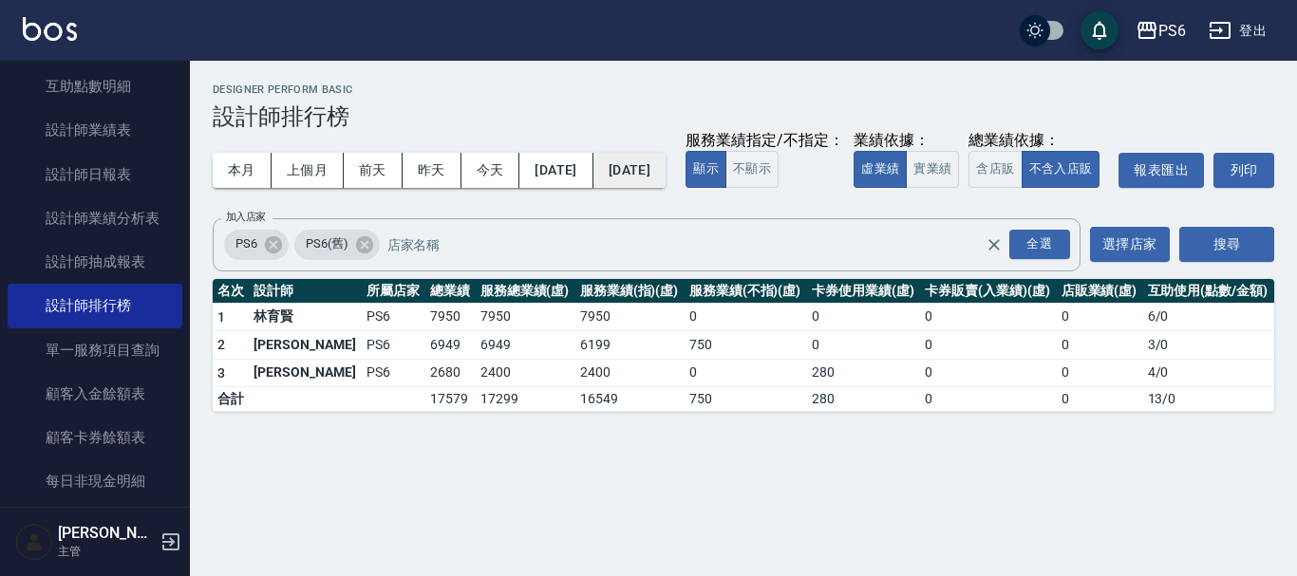
click at [666, 174] on button "[DATE]" at bounding box center [629, 170] width 72 height 35
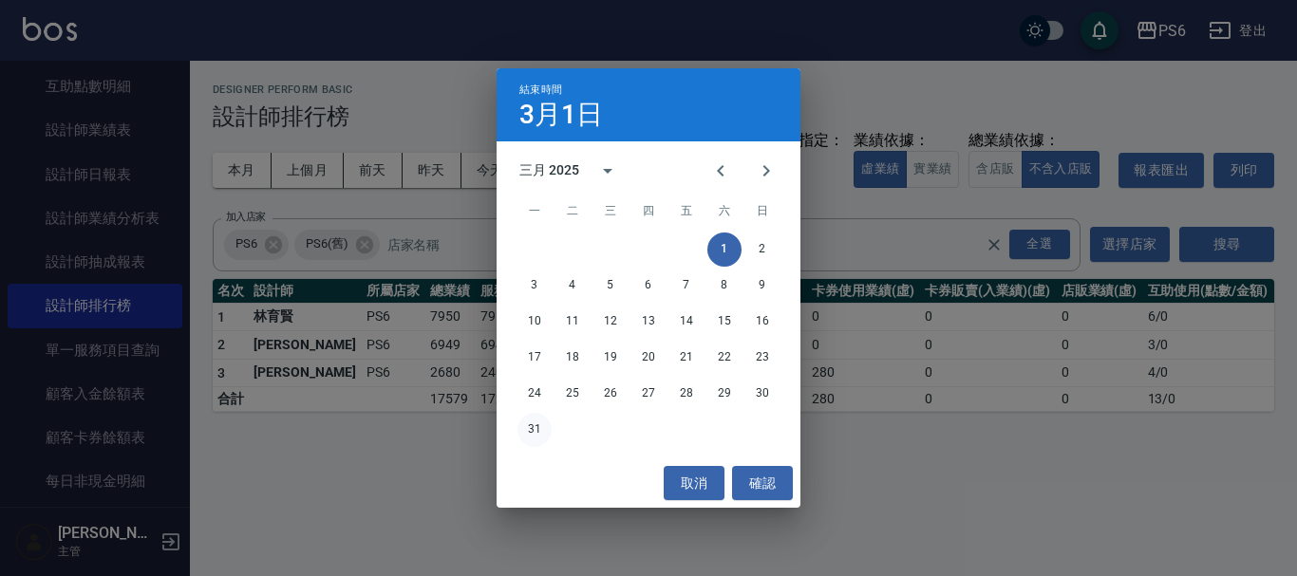
click at [539, 435] on button "31" at bounding box center [534, 430] width 34 height 34
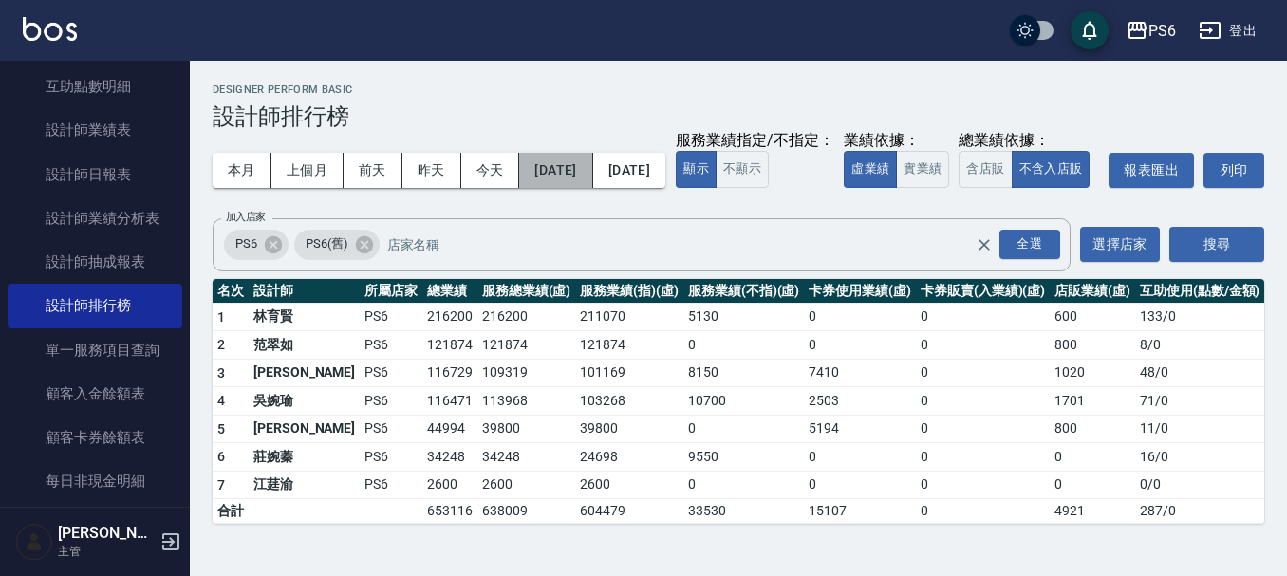
click at [592, 174] on button "[DATE]" at bounding box center [555, 170] width 73 height 35
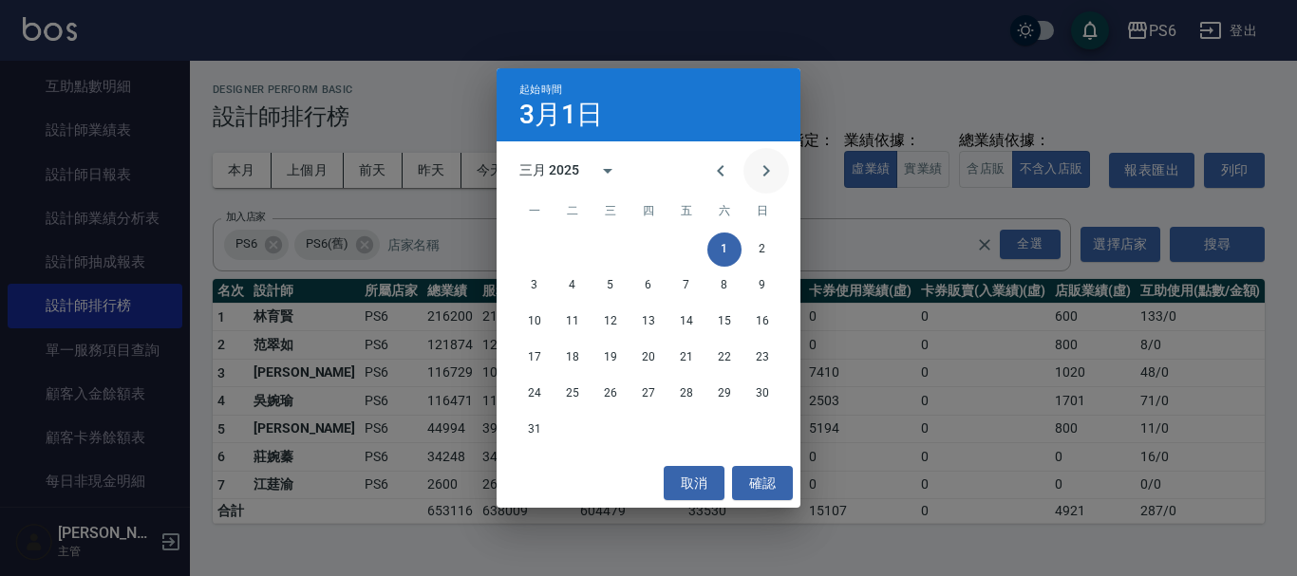
click at [761, 166] on icon "Next month" at bounding box center [766, 171] width 23 height 23
click at [572, 245] on button "1" at bounding box center [572, 250] width 34 height 34
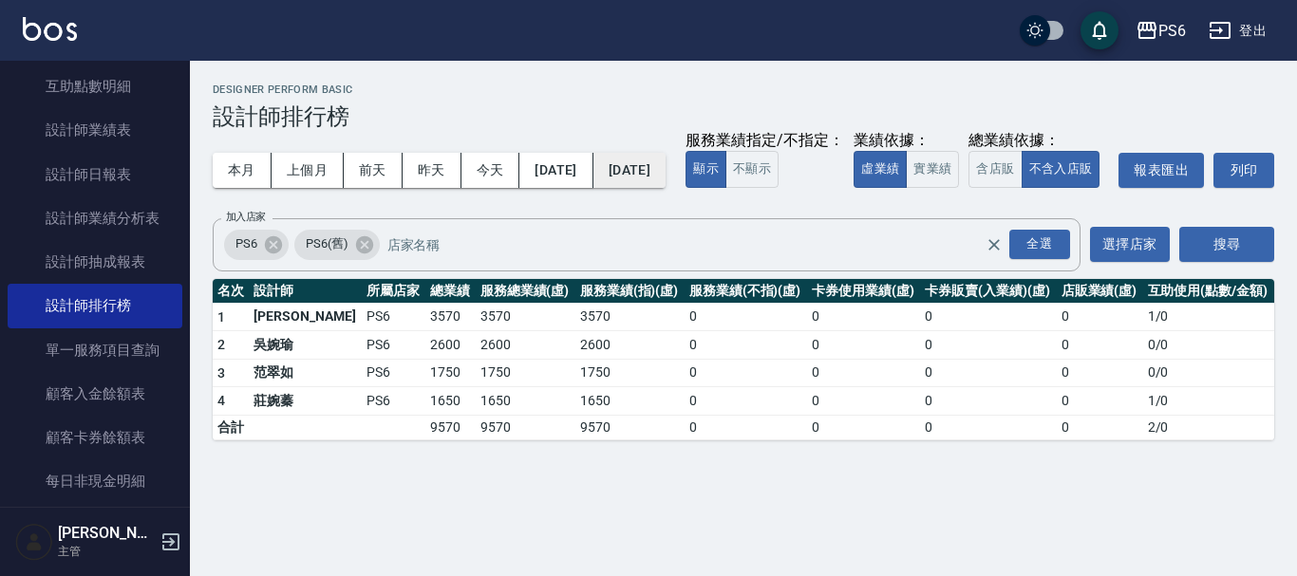
click at [666, 165] on button "[DATE]" at bounding box center [629, 170] width 72 height 35
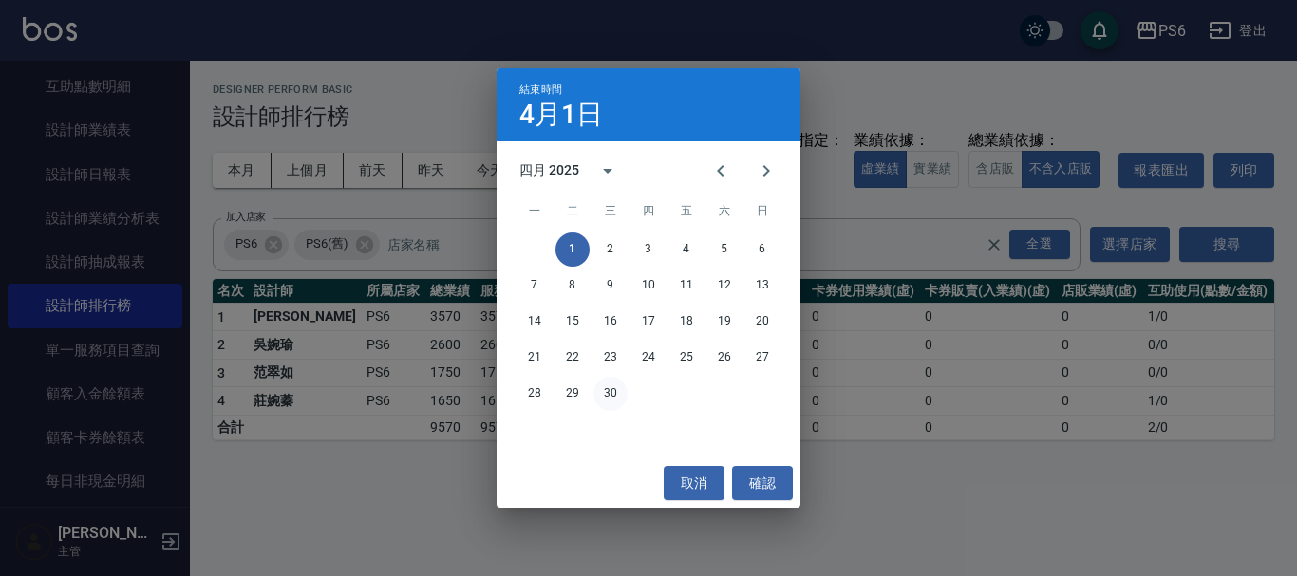
click at [622, 395] on button "30" at bounding box center [610, 394] width 34 height 34
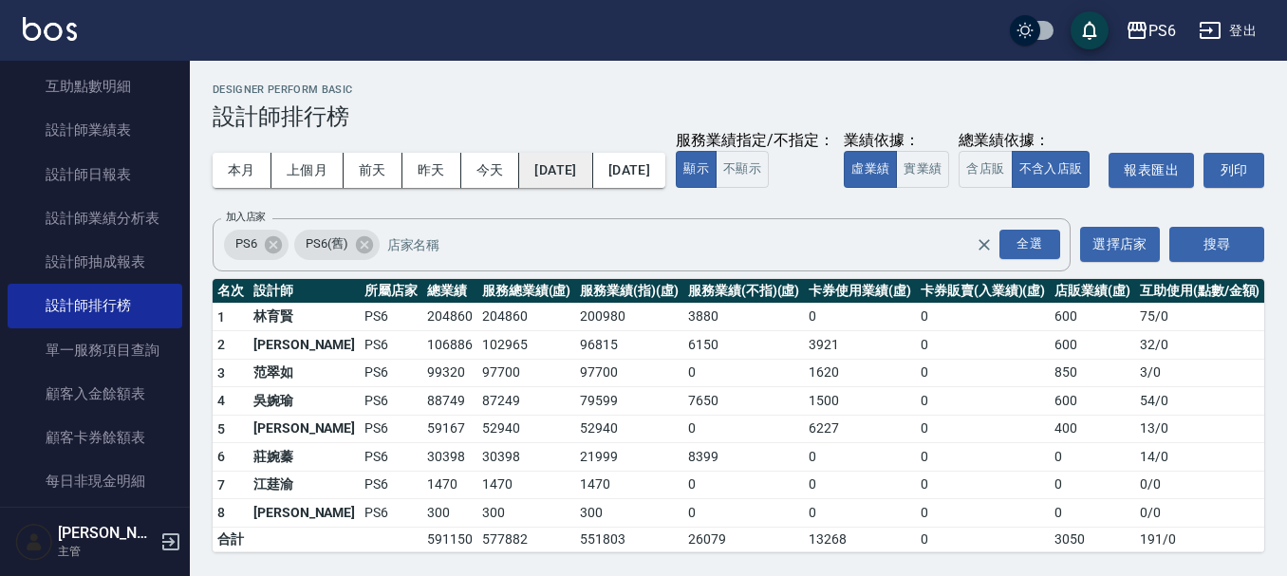
click at [591, 163] on button "[DATE]" at bounding box center [555, 170] width 73 height 35
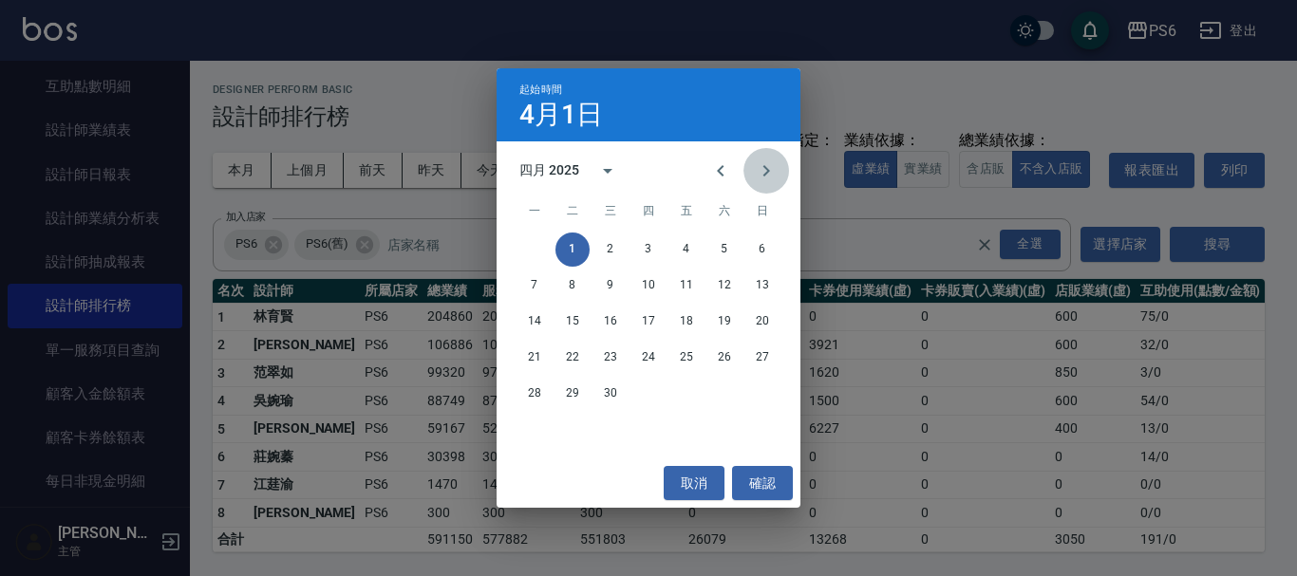
click at [766, 174] on icon "Next month" at bounding box center [766, 170] width 7 height 11
click at [651, 251] on button "1" at bounding box center [648, 250] width 34 height 34
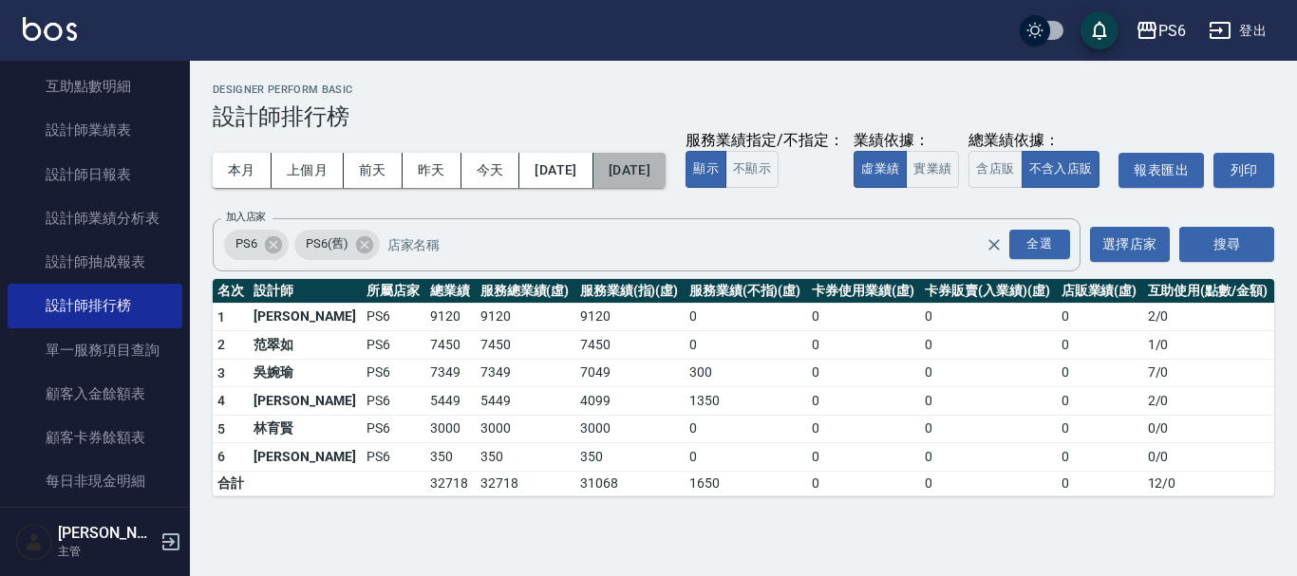
click at [666, 174] on button "[DATE]" at bounding box center [629, 170] width 72 height 35
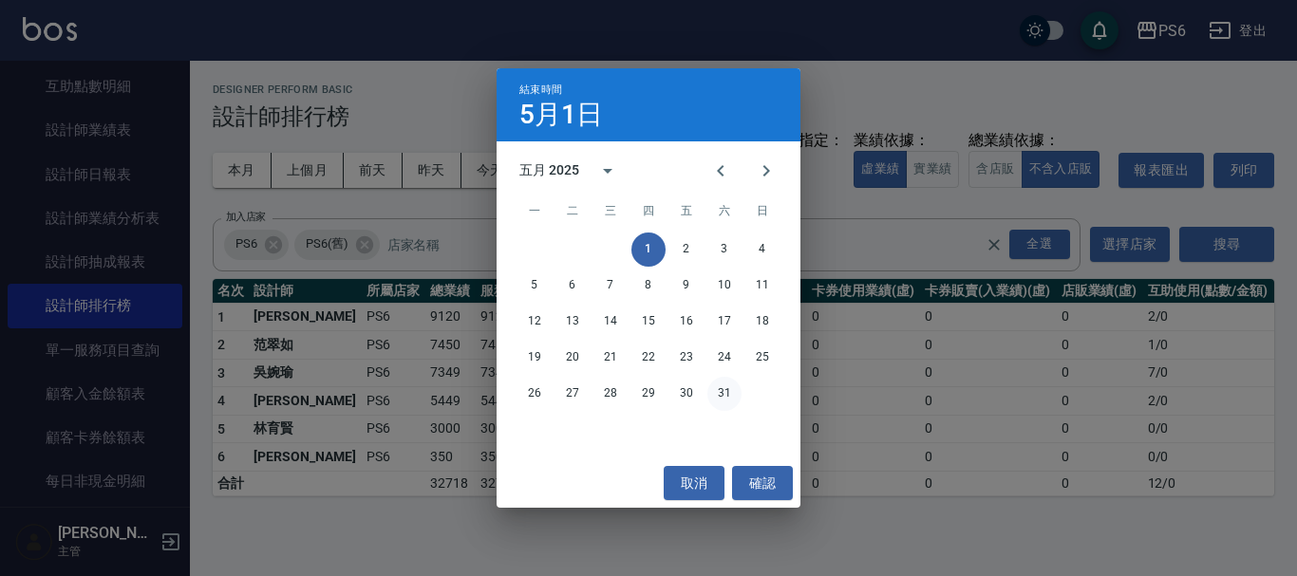
click at [725, 392] on button "31" at bounding box center [724, 394] width 34 height 34
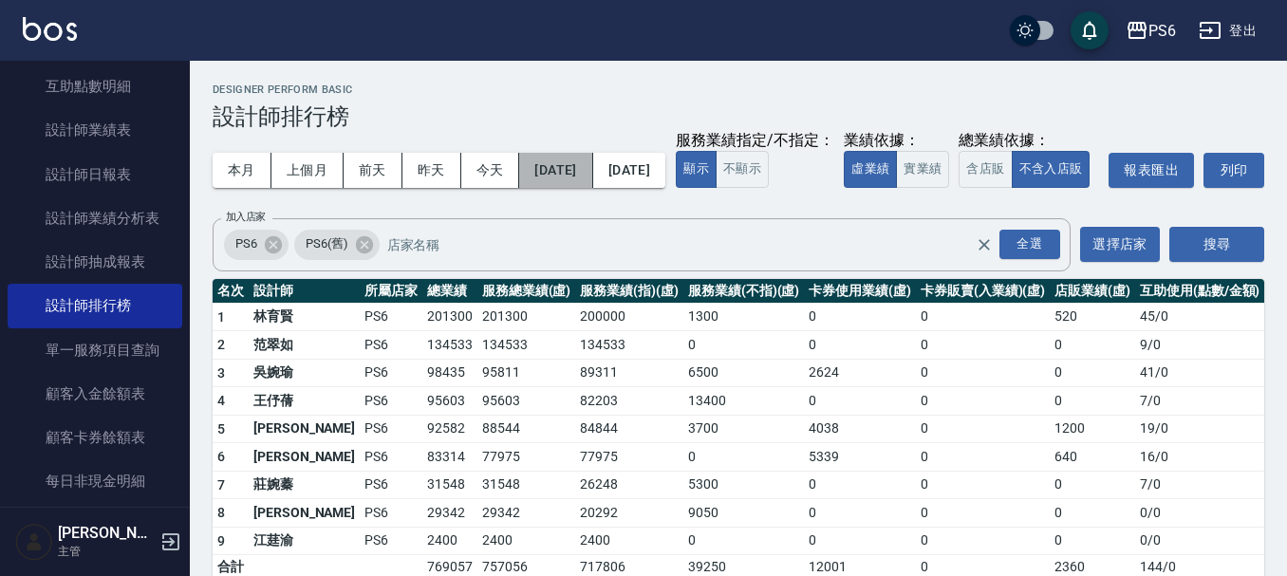
click at [577, 178] on button "[DATE]" at bounding box center [555, 170] width 73 height 35
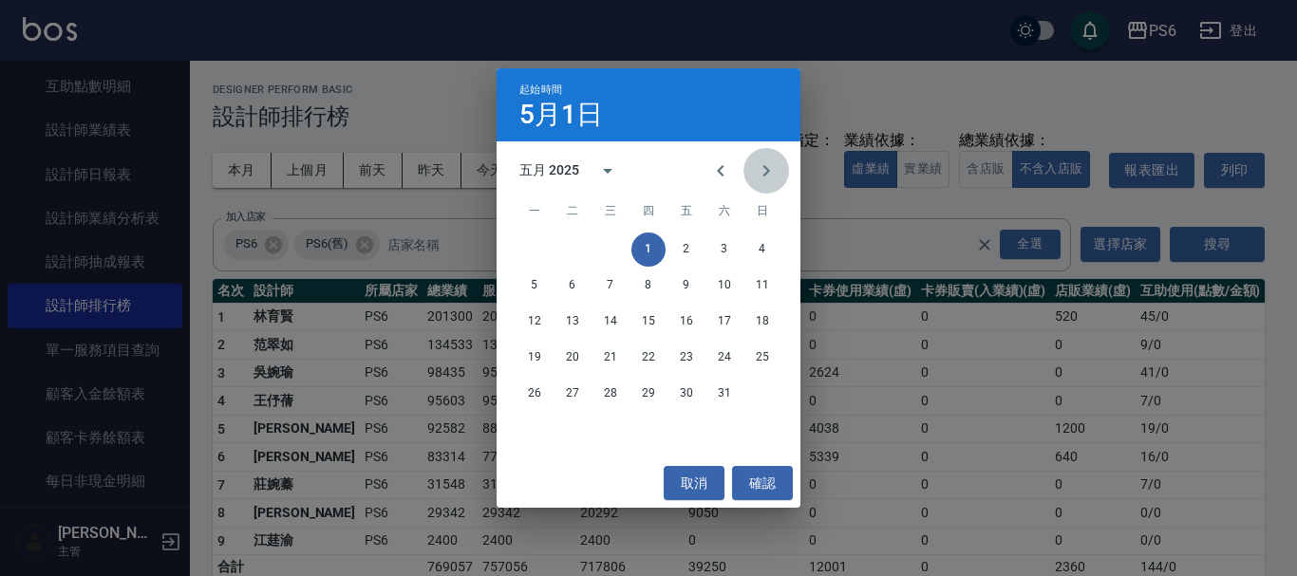
click at [766, 171] on icon "Next month" at bounding box center [766, 171] width 23 height 23
click at [753, 245] on button "1" at bounding box center [762, 250] width 34 height 34
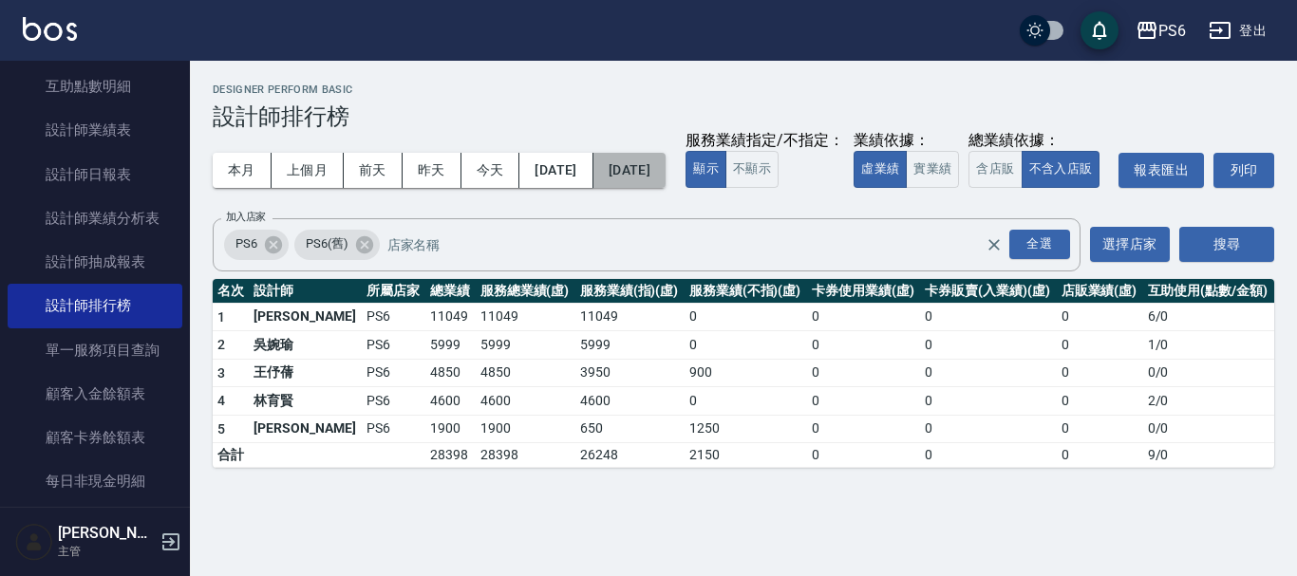
click at [666, 174] on button "[DATE]" at bounding box center [629, 170] width 72 height 35
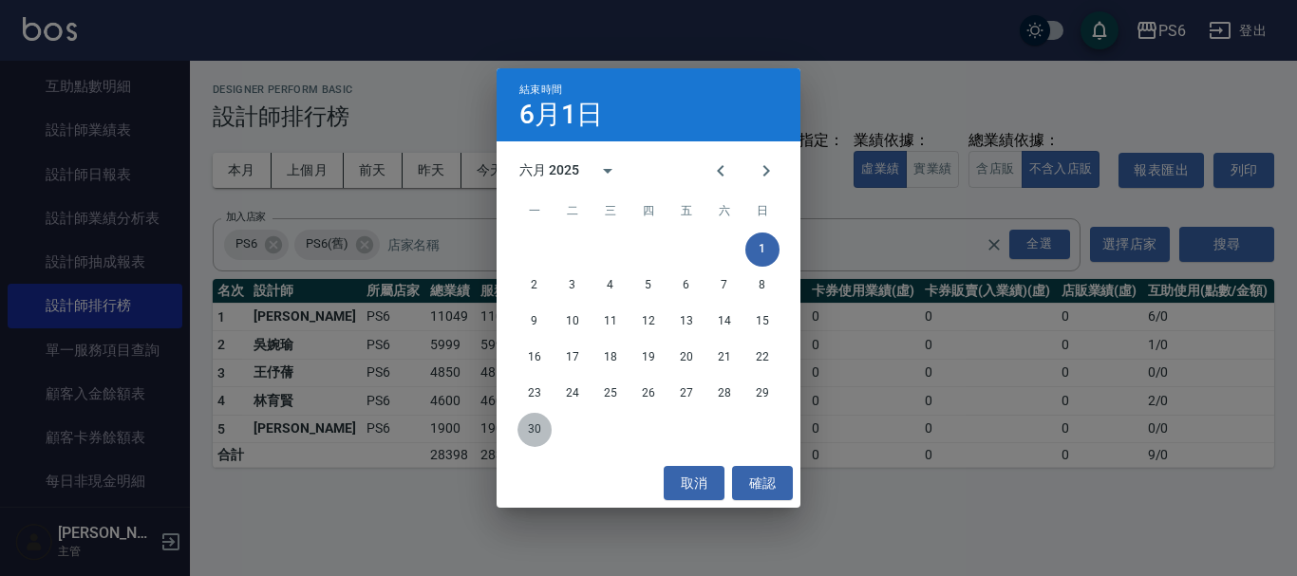
click at [532, 426] on button "30" at bounding box center [534, 430] width 34 height 34
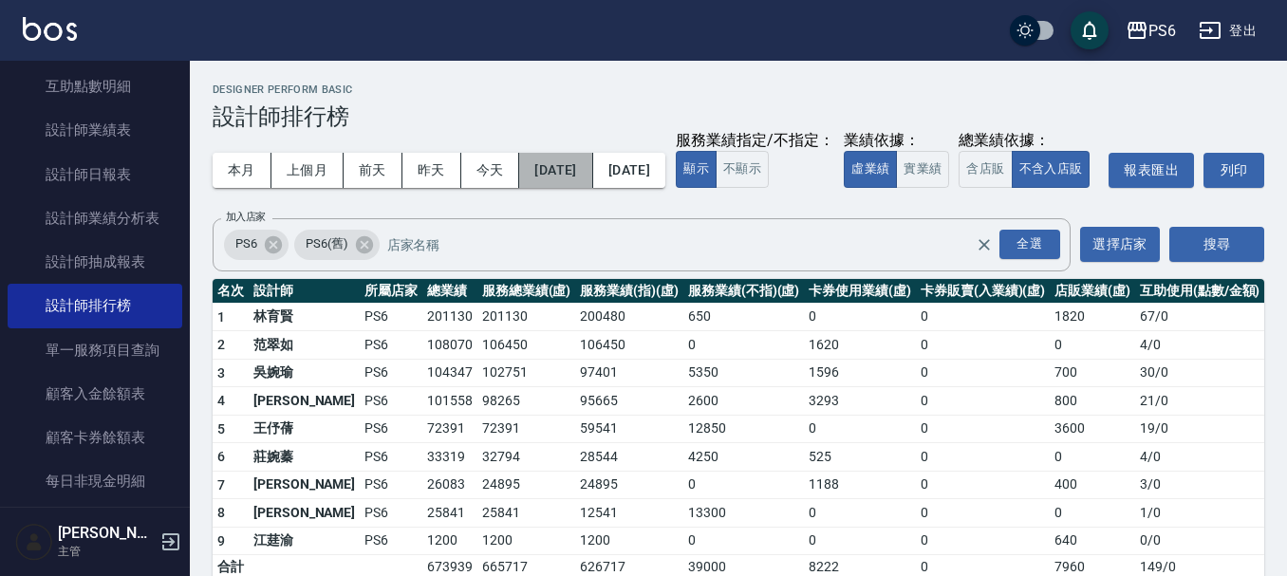
click at [592, 174] on button "[DATE]" at bounding box center [555, 170] width 73 height 35
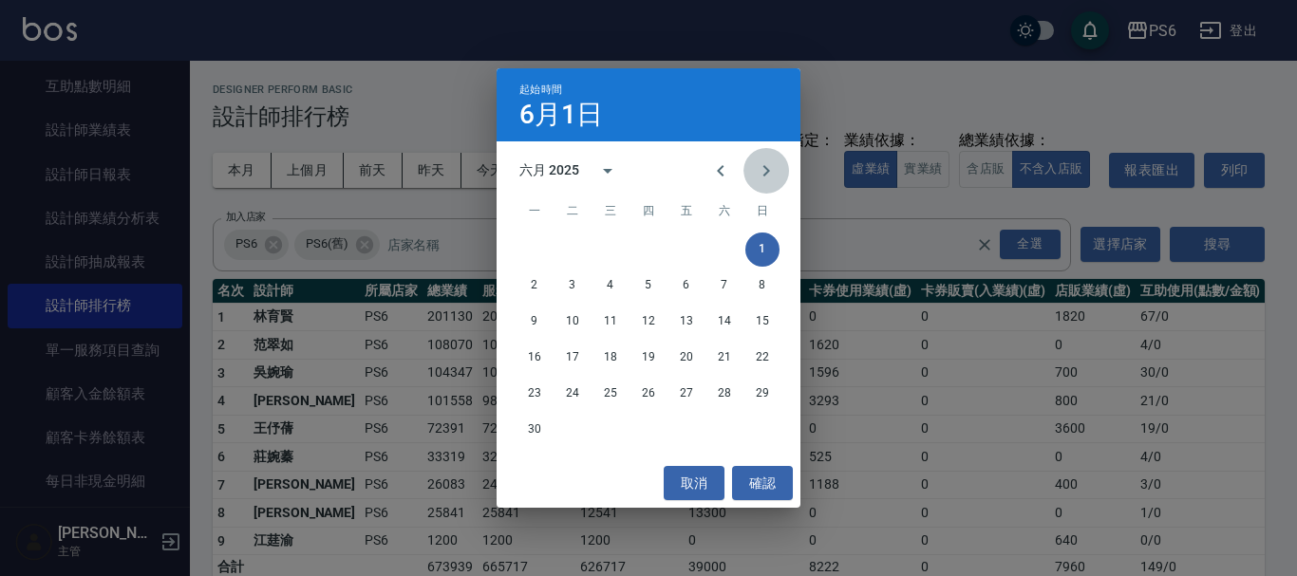
click at [774, 175] on icon "Next month" at bounding box center [766, 171] width 23 height 23
click at [573, 251] on button "1" at bounding box center [572, 250] width 34 height 34
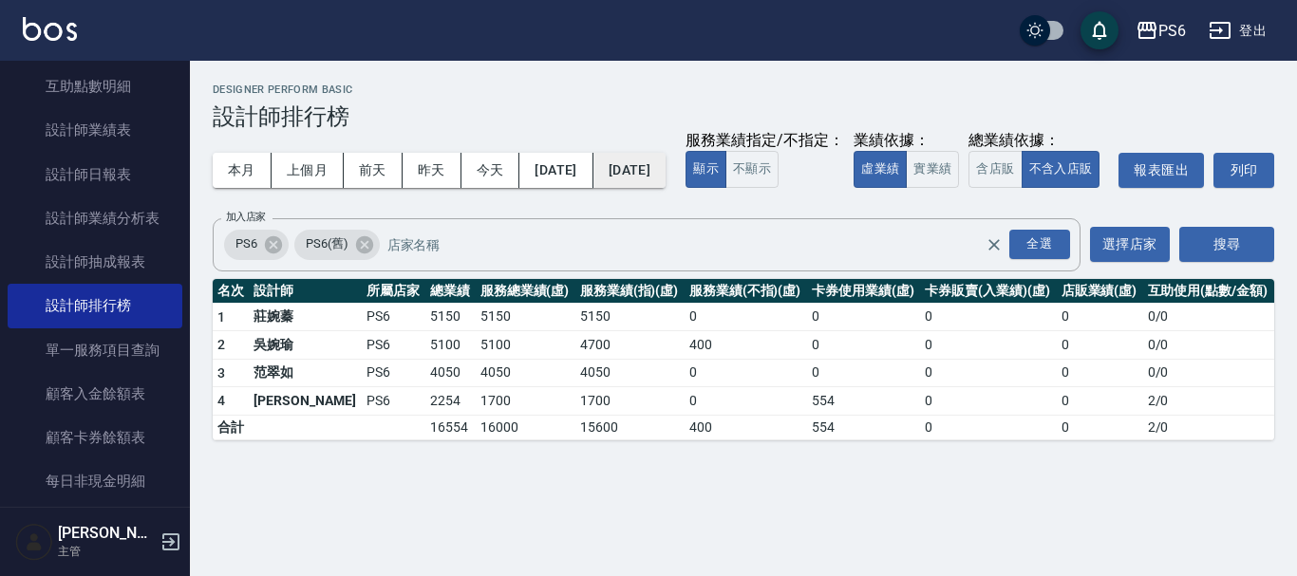
click at [666, 169] on button "[DATE]" at bounding box center [629, 170] width 72 height 35
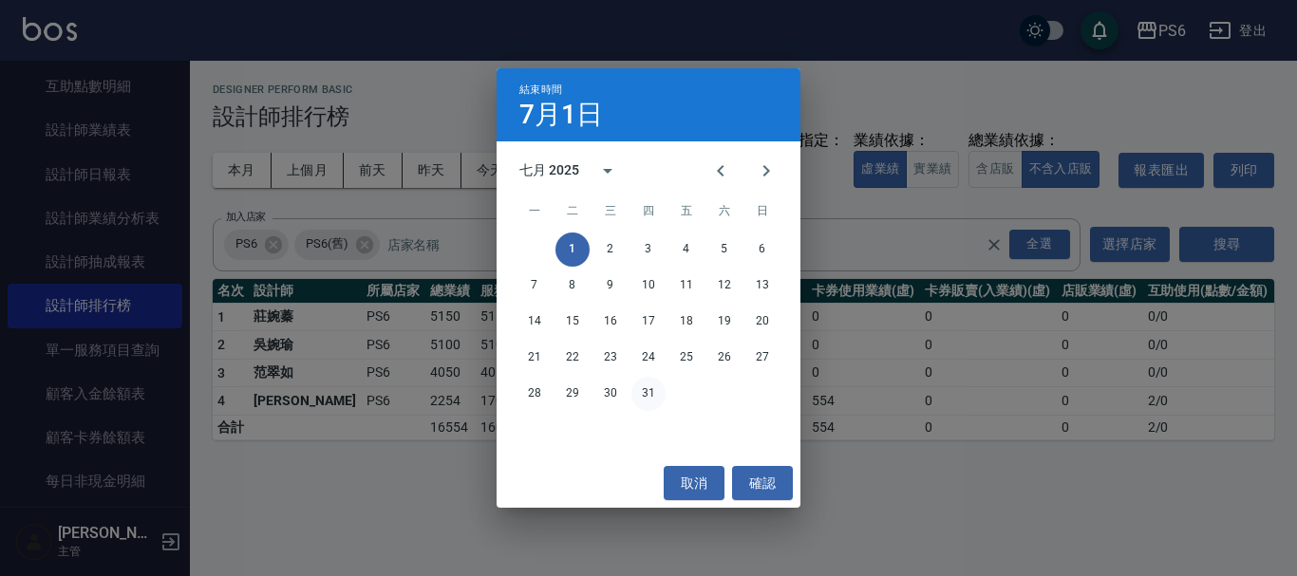
click at [649, 392] on button "31" at bounding box center [648, 394] width 34 height 34
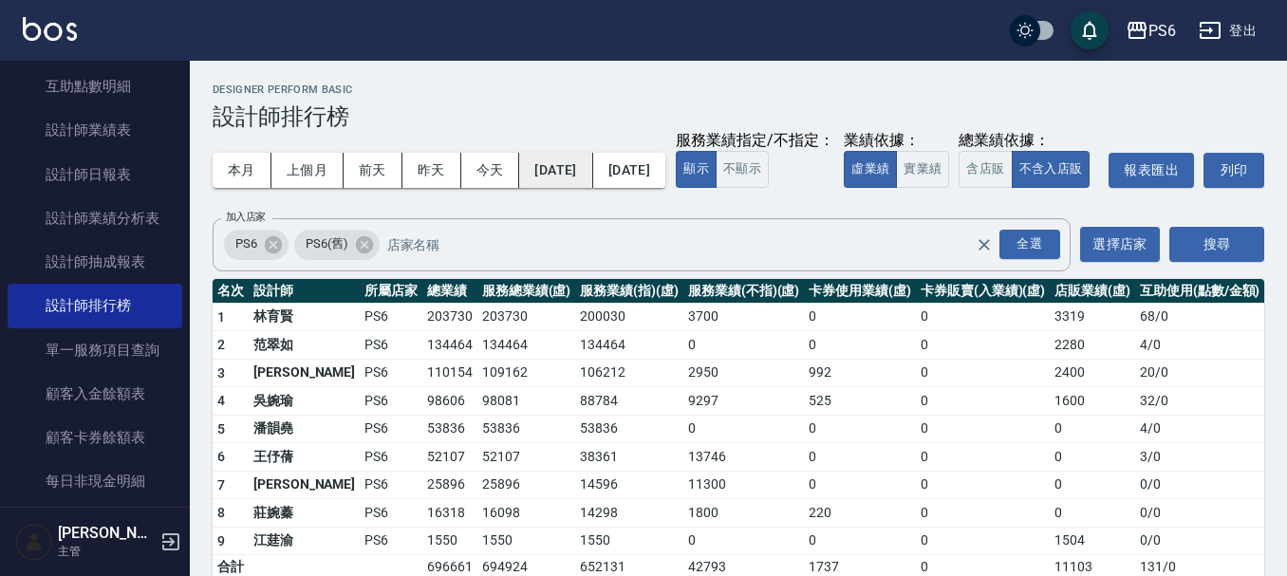
click at [540, 164] on button "[DATE]" at bounding box center [555, 170] width 73 height 35
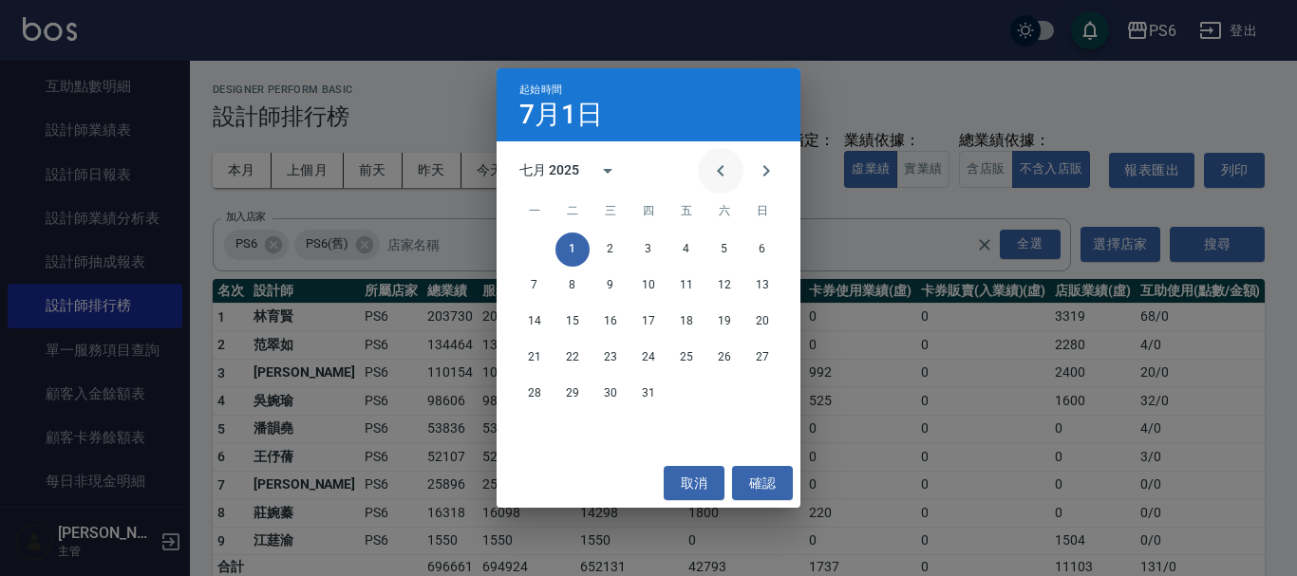
click at [716, 168] on icon "Previous month" at bounding box center [720, 171] width 23 height 23
click at [714, 178] on icon "Previous month" at bounding box center [720, 171] width 23 height 23
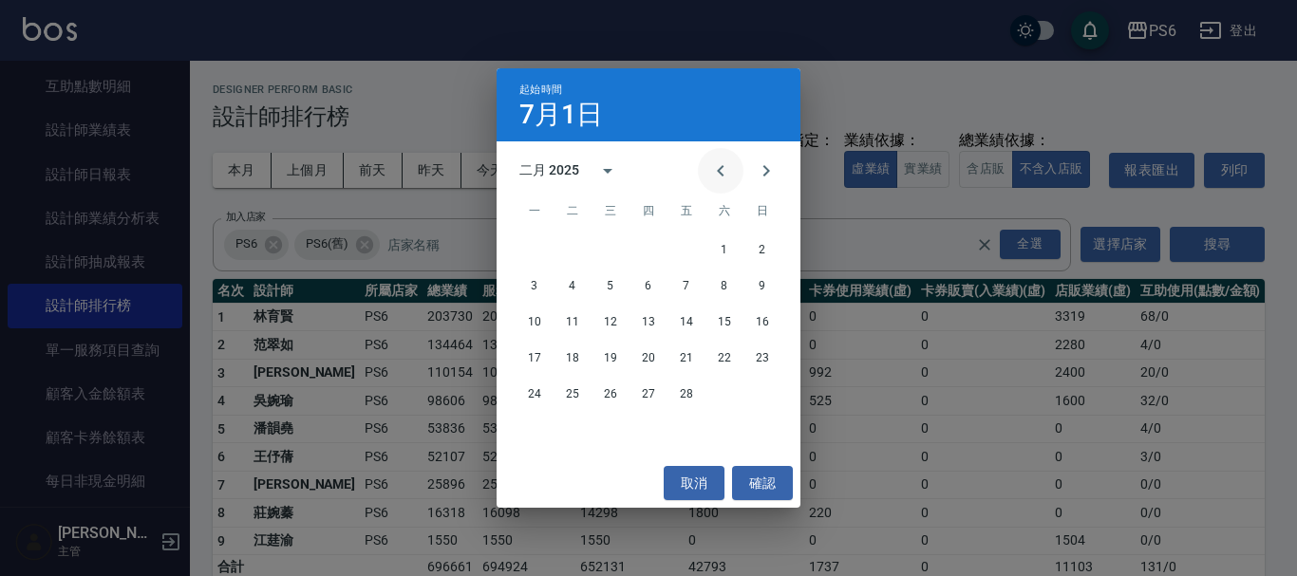
click at [714, 178] on icon "Previous month" at bounding box center [720, 171] width 23 height 23
click at [608, 254] on button "1" at bounding box center [610, 250] width 34 height 34
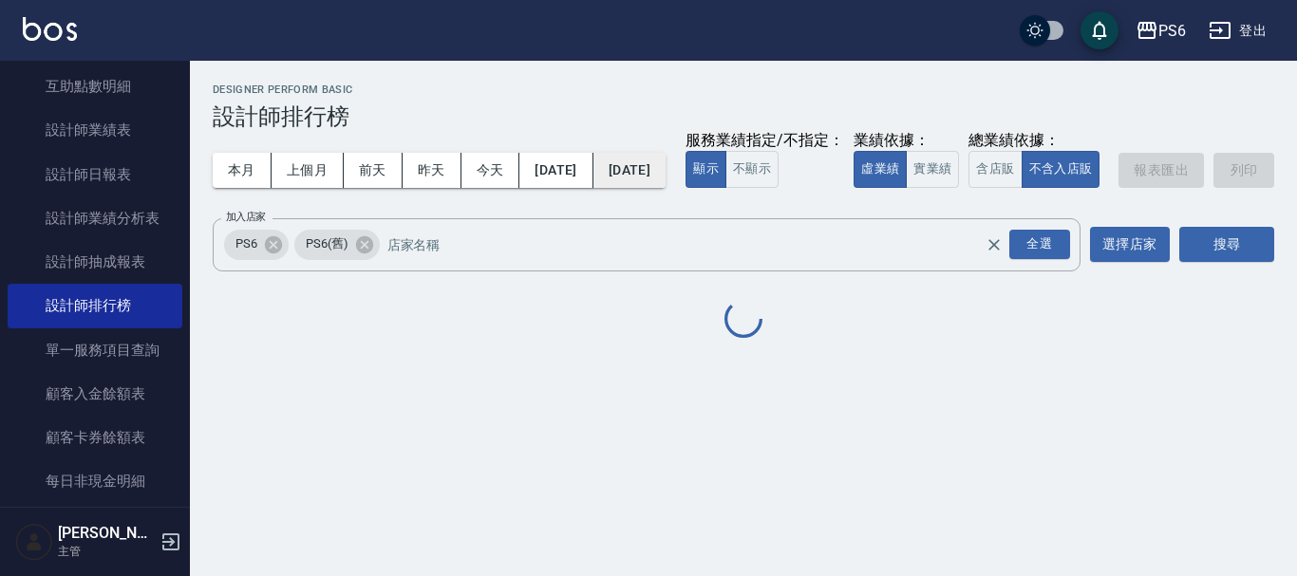
click at [660, 179] on button "[DATE]" at bounding box center [629, 170] width 72 height 35
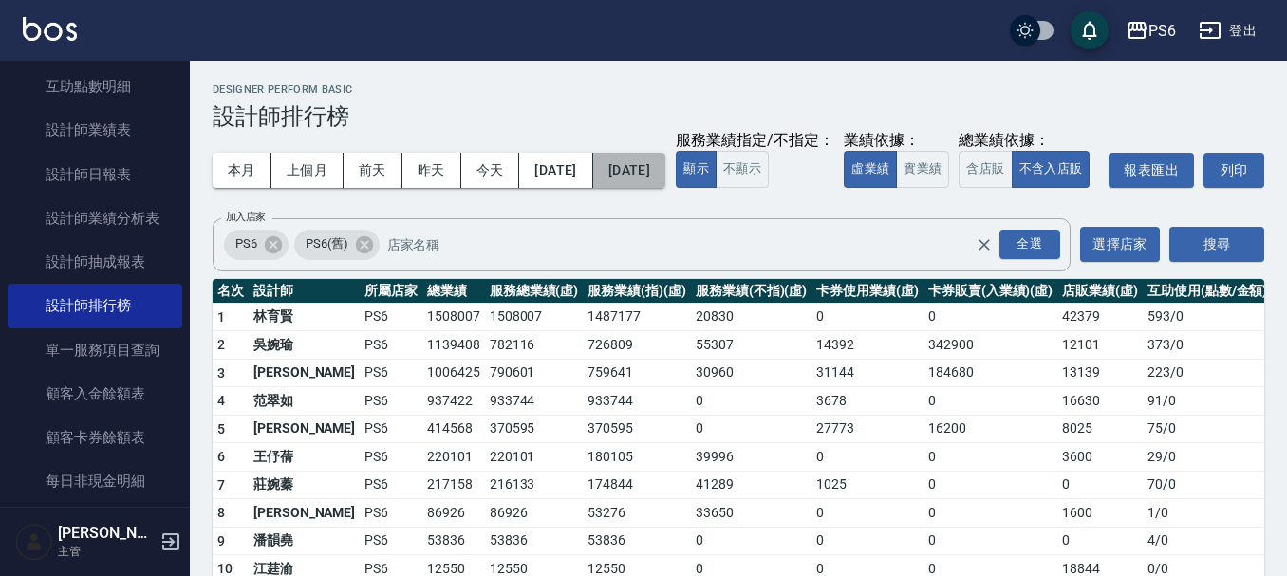
click at [666, 181] on button "[DATE]" at bounding box center [629, 170] width 72 height 35
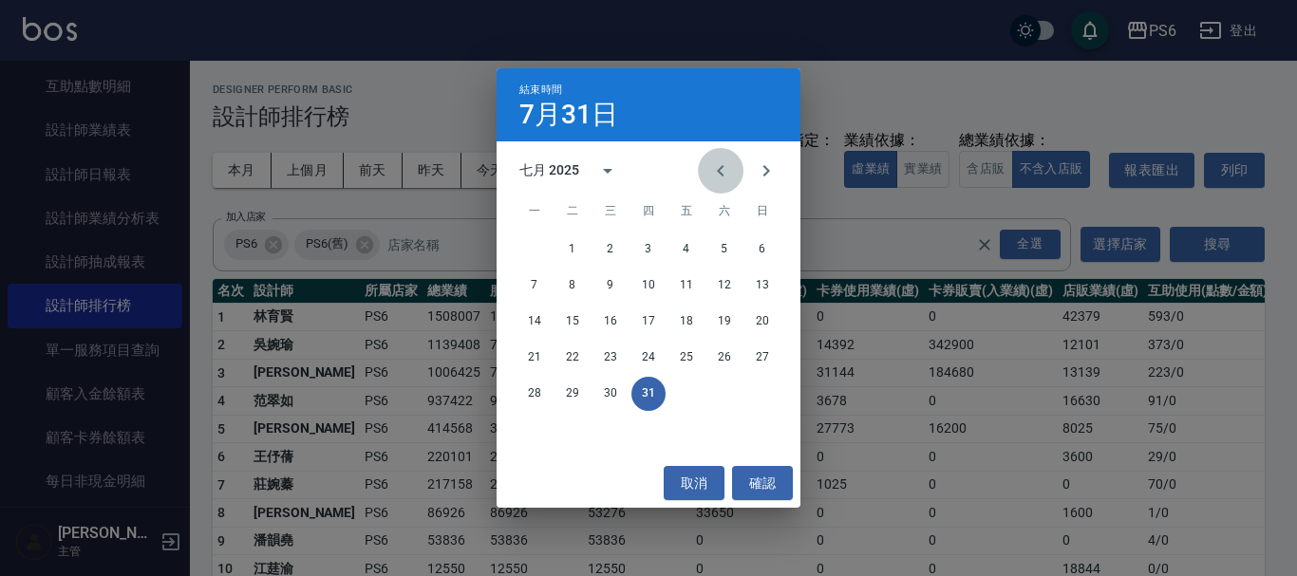
click at [709, 172] on icon "Previous month" at bounding box center [720, 171] width 23 height 23
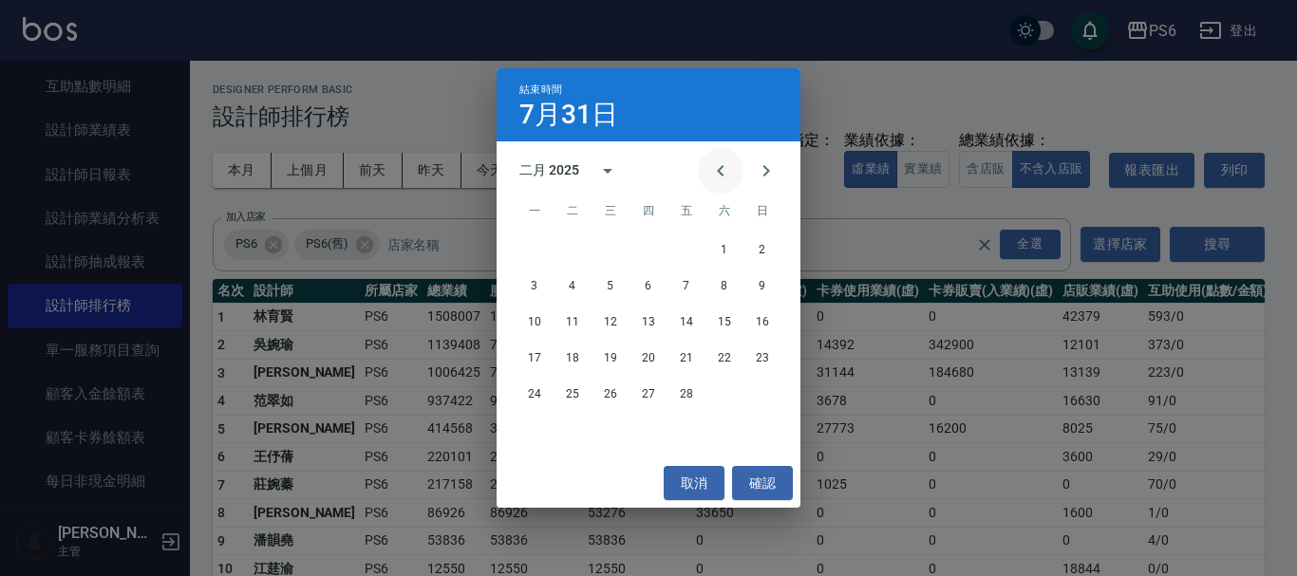
click at [709, 172] on icon "Previous month" at bounding box center [720, 171] width 23 height 23
click at [686, 385] on button "31" at bounding box center [686, 394] width 34 height 34
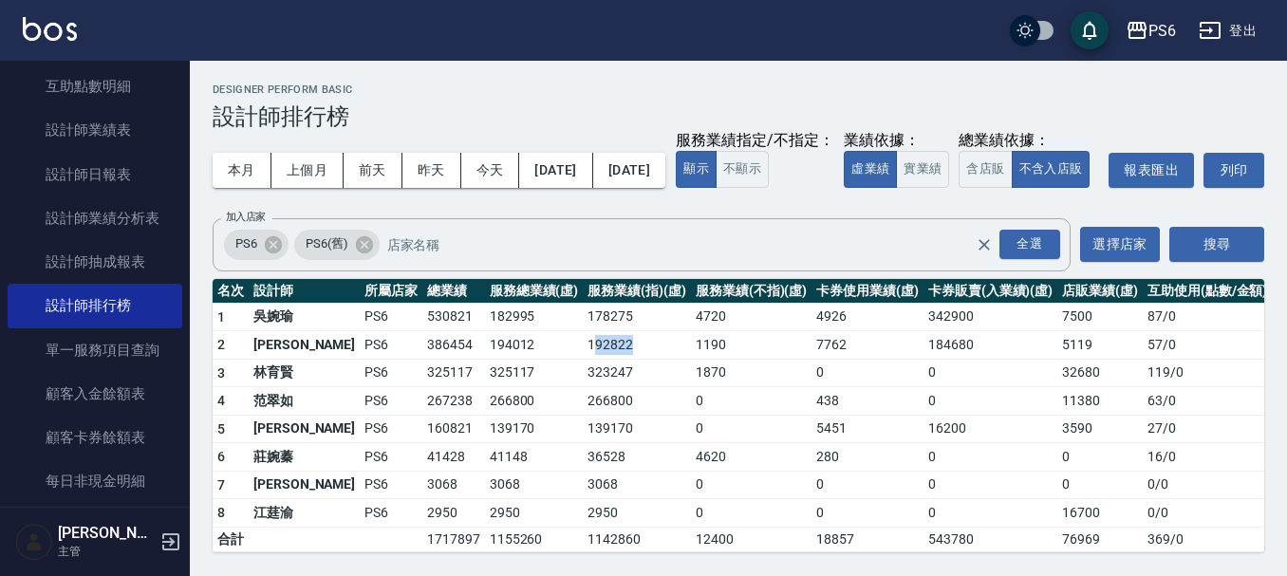
drag, startPoint x: 548, startPoint y: 386, endPoint x: 588, endPoint y: 391, distance: 40.2
click at [588, 360] on td "192822" at bounding box center [637, 345] width 108 height 28
click at [602, 387] on td "323247" at bounding box center [637, 373] width 108 height 28
click at [592, 161] on button "[DATE]" at bounding box center [555, 170] width 73 height 35
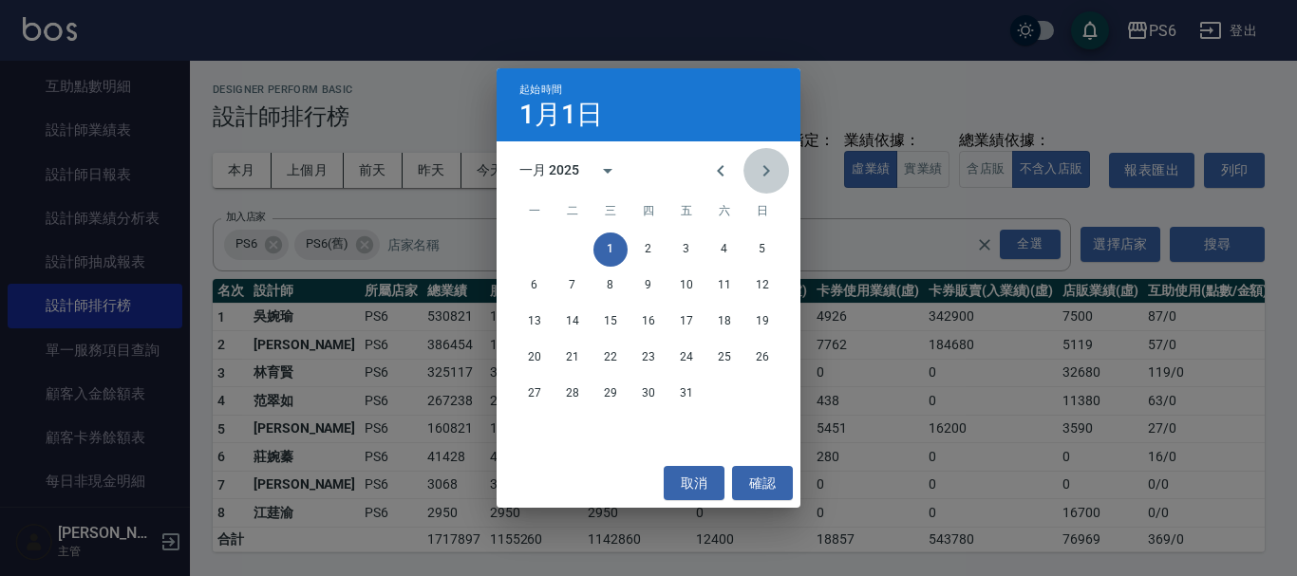
click at [756, 166] on icon "Next month" at bounding box center [766, 171] width 23 height 23
click at [718, 243] on button "1" at bounding box center [724, 250] width 34 height 34
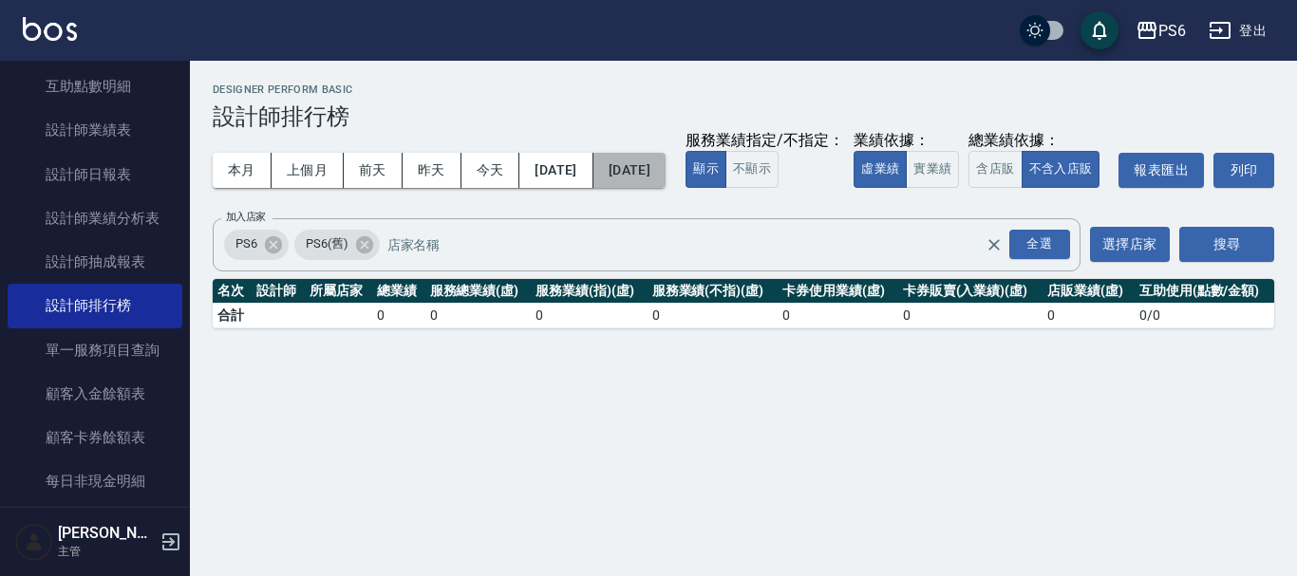
click at [666, 169] on button "[DATE]" at bounding box center [629, 170] width 72 height 35
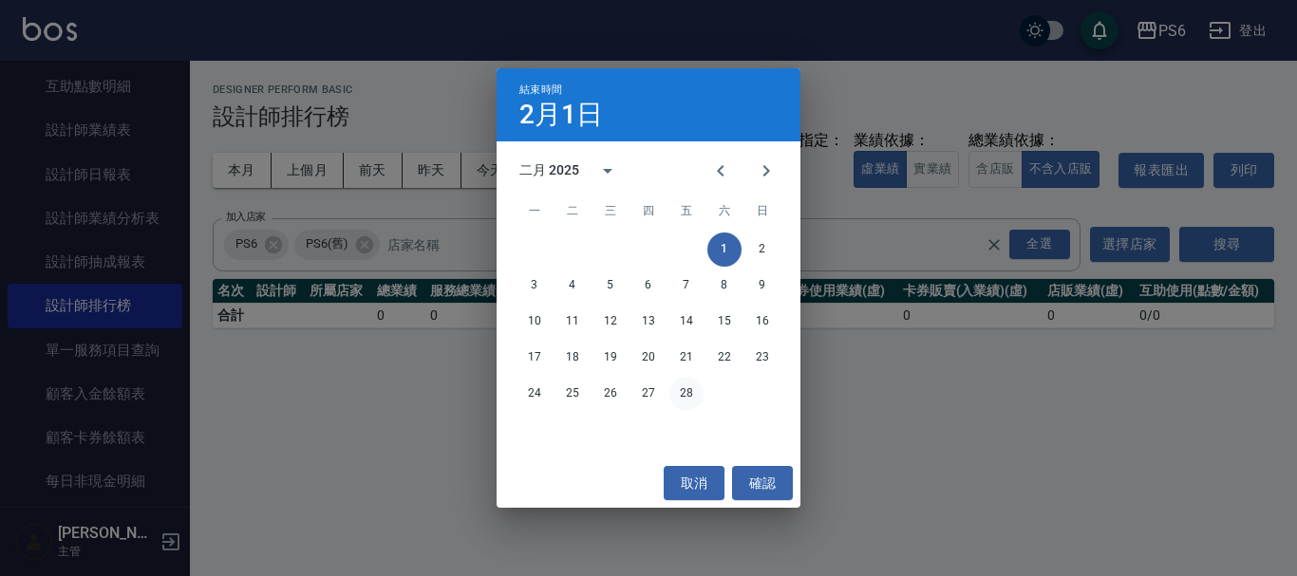
click at [691, 396] on button "28" at bounding box center [686, 394] width 34 height 34
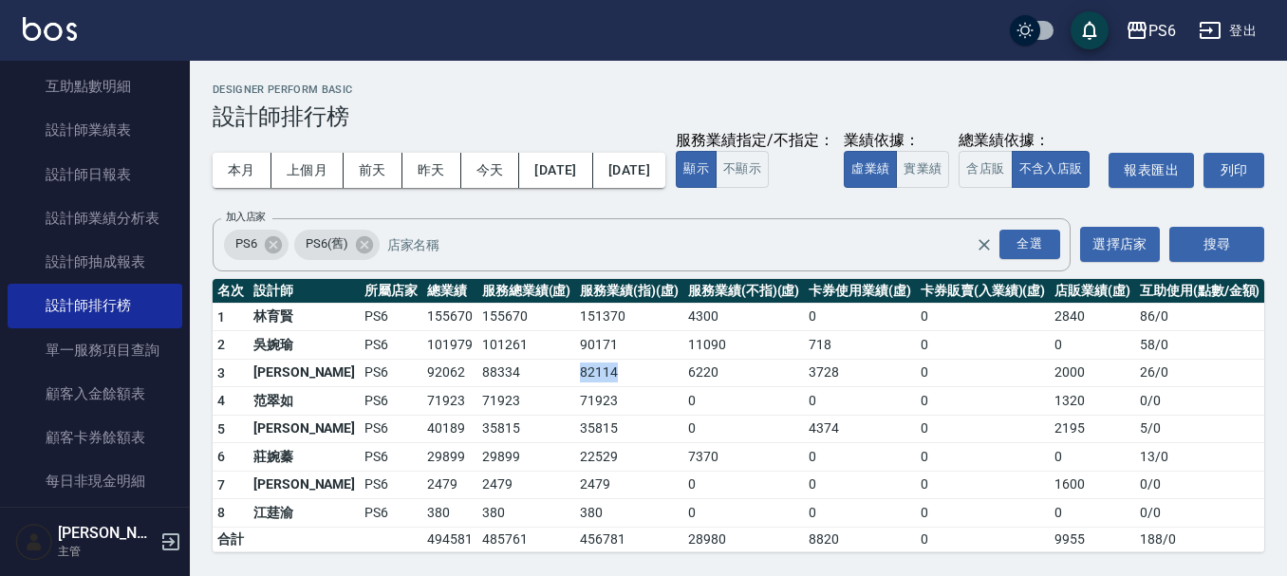
drag, startPoint x: 536, startPoint y: 416, endPoint x: 579, endPoint y: 412, distance: 43.8
click at [579, 387] on td "82114" at bounding box center [629, 373] width 108 height 28
click at [592, 170] on button "[DATE]" at bounding box center [555, 170] width 73 height 35
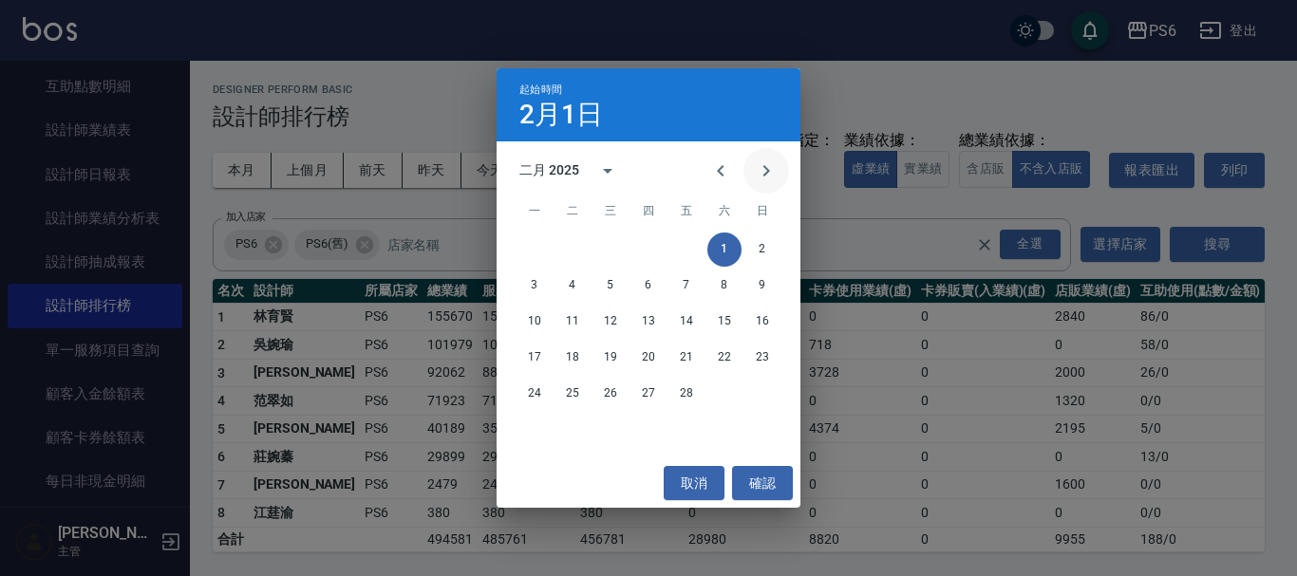
click at [763, 172] on icon "Next month" at bounding box center [766, 171] width 23 height 23
click at [722, 249] on button "1" at bounding box center [724, 250] width 34 height 34
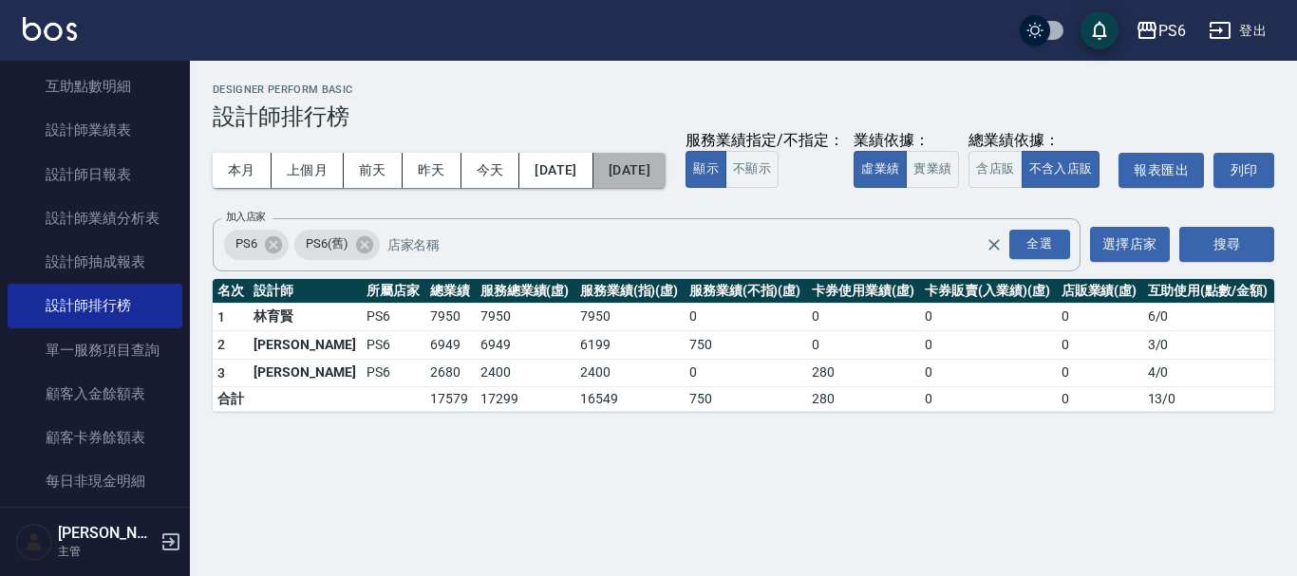
click at [666, 182] on button "[DATE]" at bounding box center [629, 170] width 72 height 35
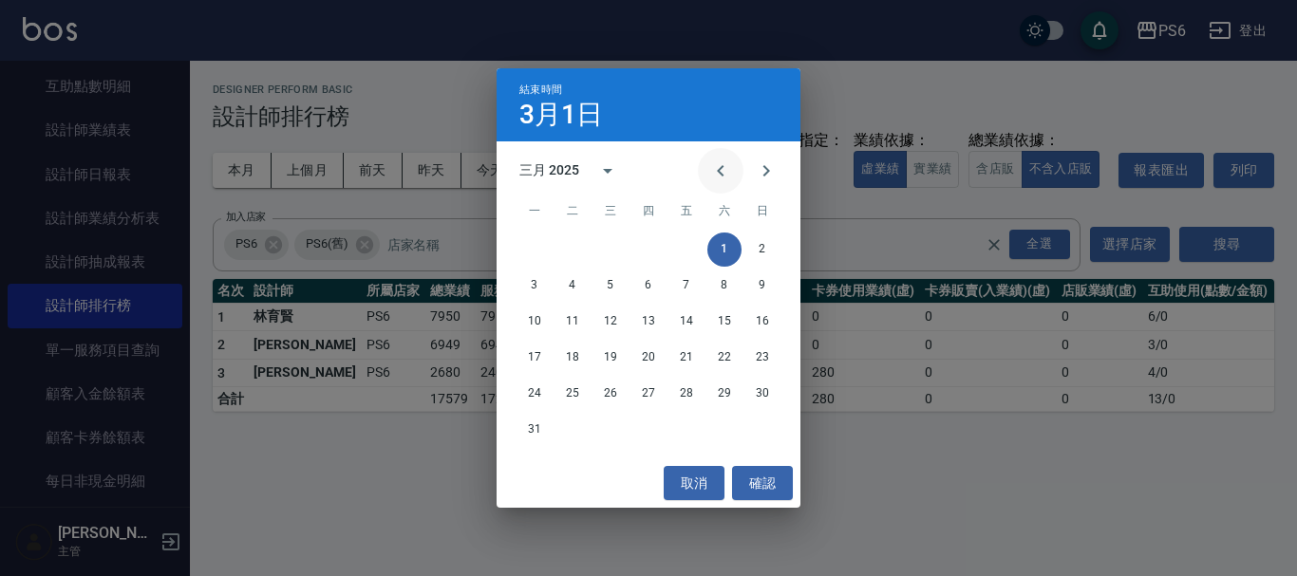
click at [725, 174] on icon "Previous month" at bounding box center [720, 171] width 23 height 23
click at [716, 255] on button "1" at bounding box center [724, 250] width 34 height 34
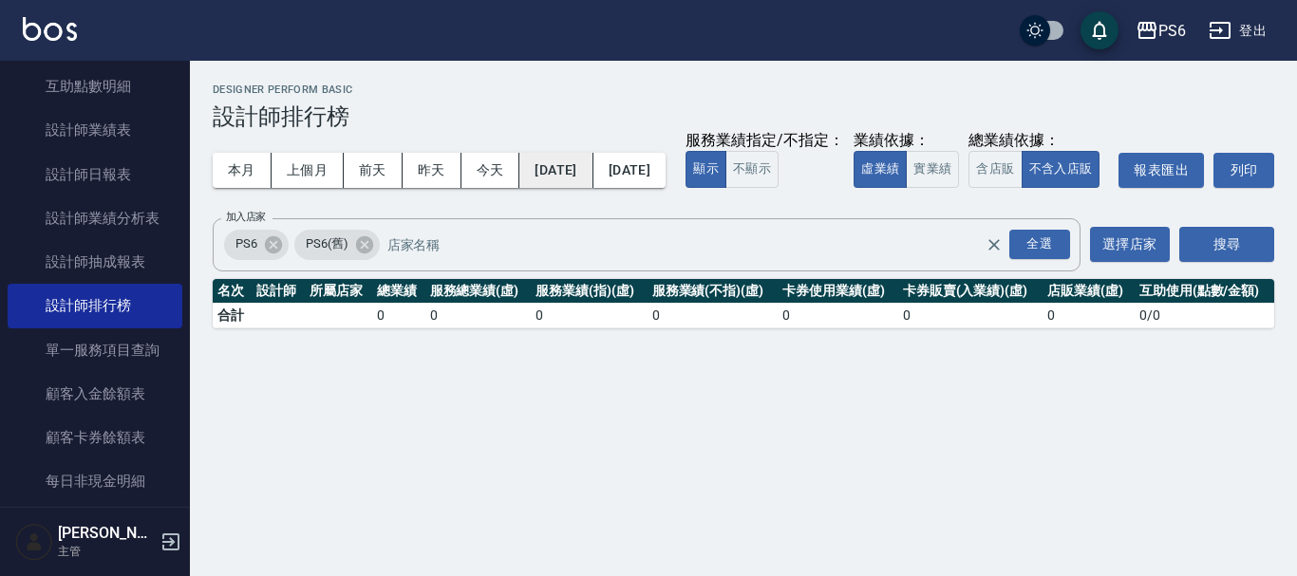
click at [592, 179] on button "[DATE]" at bounding box center [555, 170] width 73 height 35
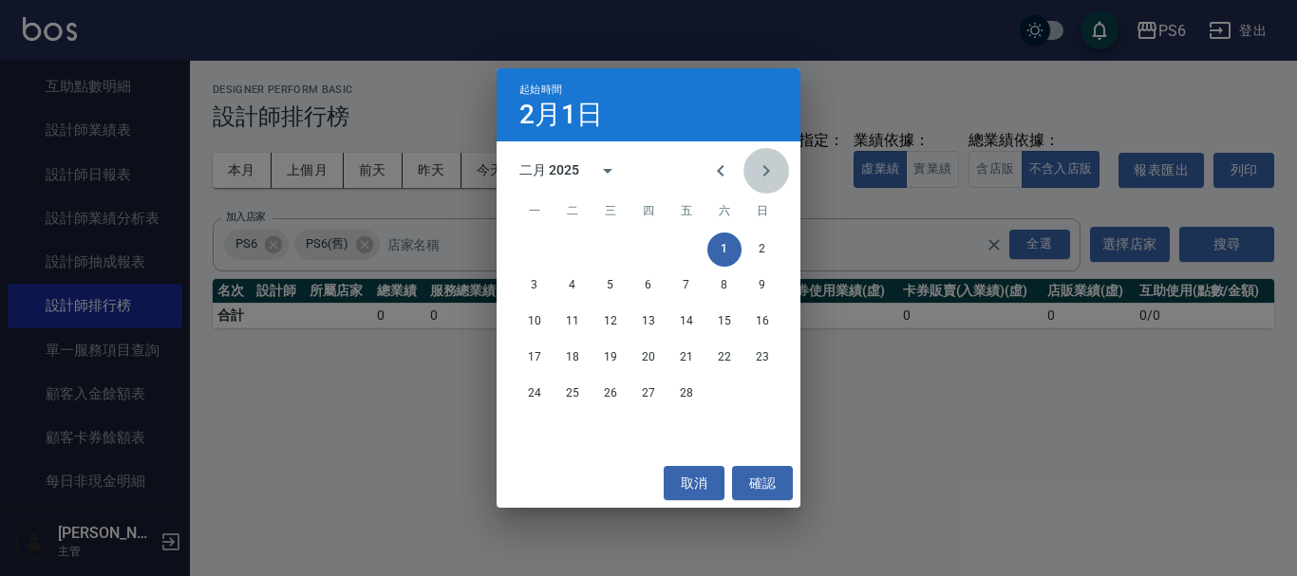
click at [756, 174] on icon "Next month" at bounding box center [766, 171] width 23 height 23
click at [724, 251] on button "1" at bounding box center [724, 250] width 34 height 34
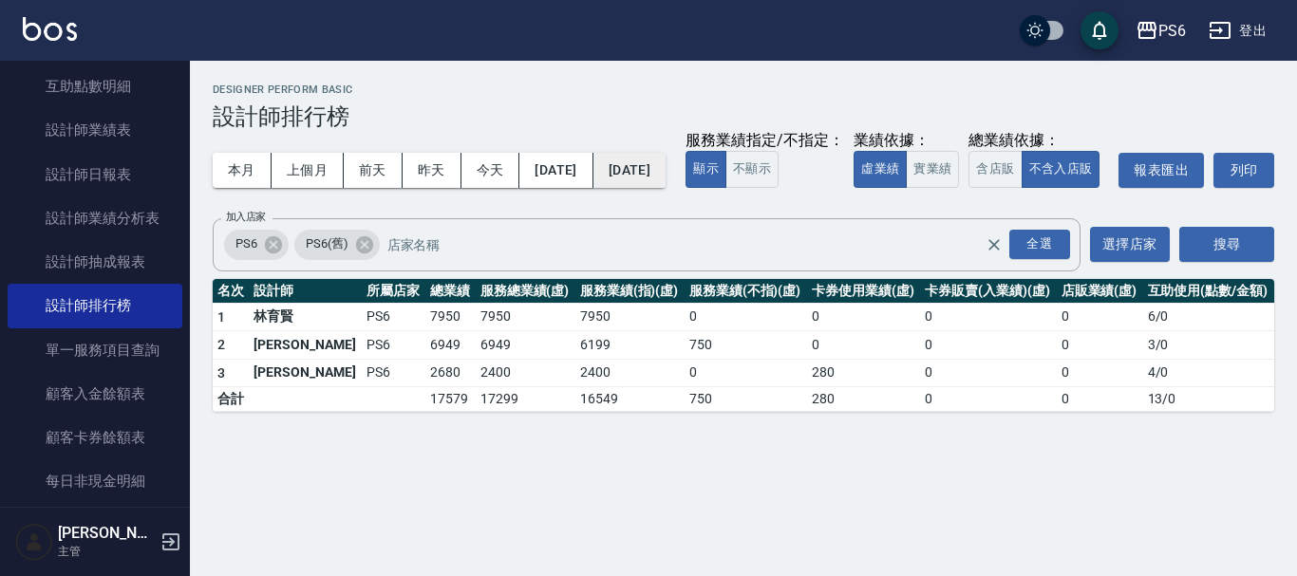
click at [666, 182] on button "[DATE]" at bounding box center [629, 170] width 72 height 35
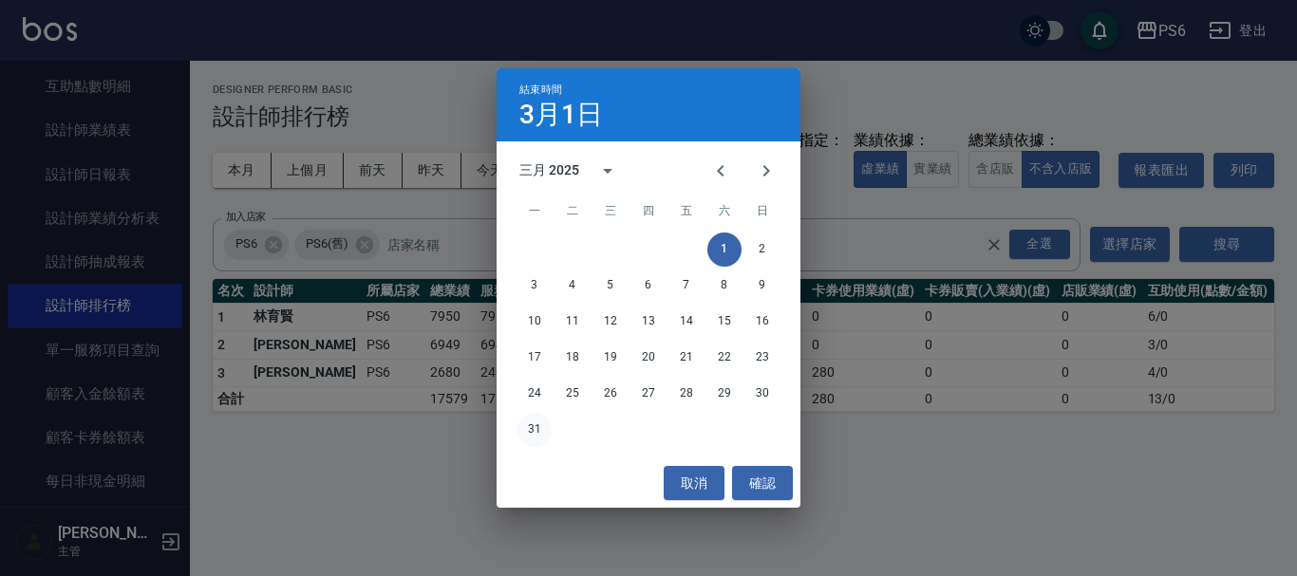
click at [530, 432] on button "31" at bounding box center [534, 430] width 34 height 34
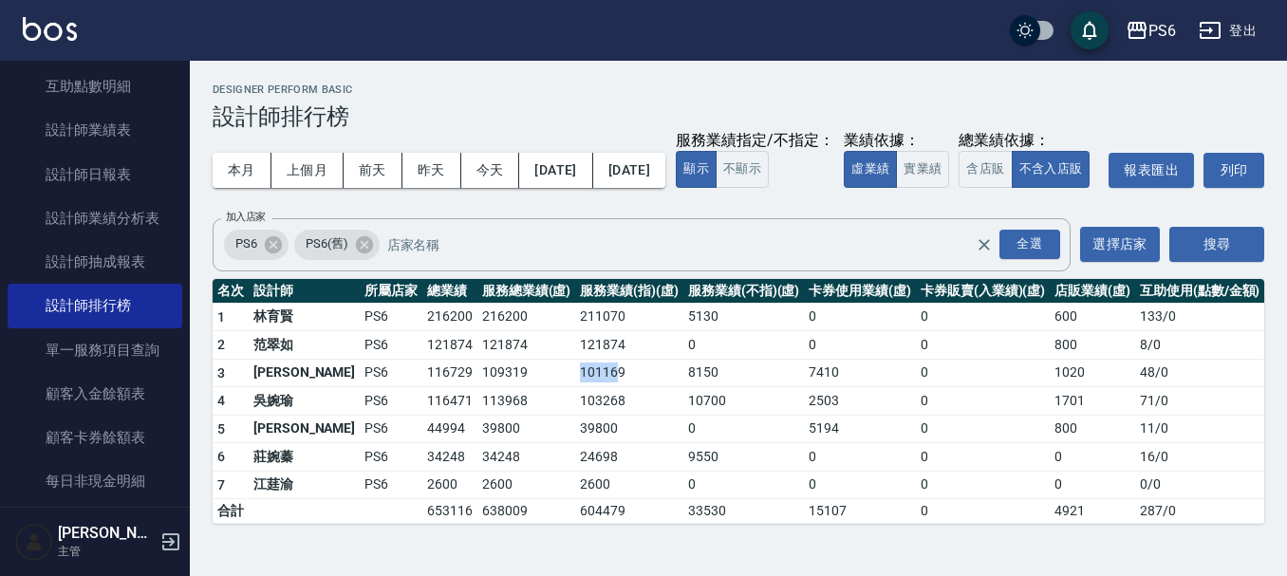
drag, startPoint x: 577, startPoint y: 416, endPoint x: 536, endPoint y: 419, distance: 40.9
click at [575, 387] on td "101169" at bounding box center [629, 373] width 108 height 28
click at [588, 387] on td "101169" at bounding box center [629, 373] width 108 height 28
click at [580, 174] on button "[DATE]" at bounding box center [555, 170] width 73 height 35
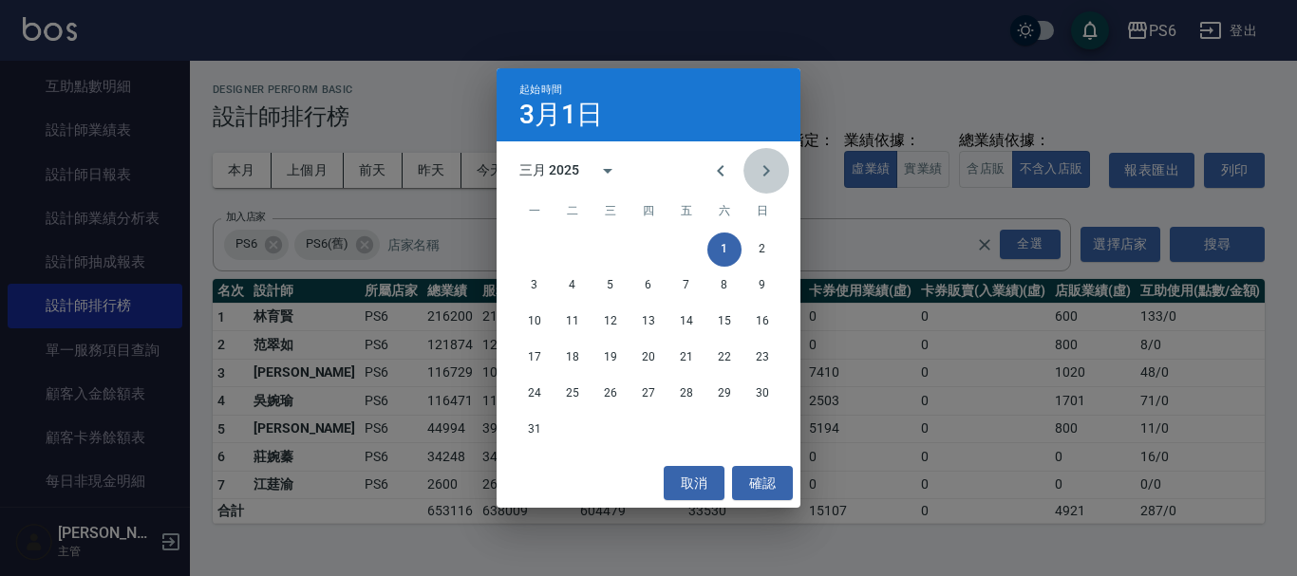
click at [768, 172] on icon "Next month" at bounding box center [766, 170] width 7 height 11
click at [575, 251] on button "1" at bounding box center [572, 250] width 34 height 34
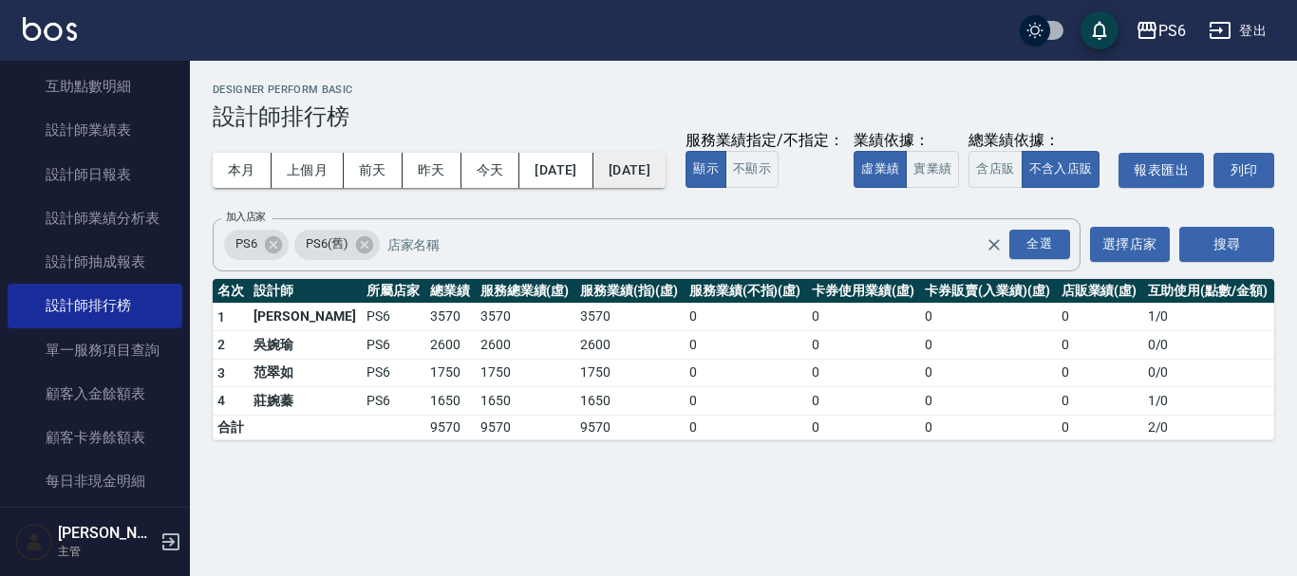
click at [666, 171] on button "[DATE]" at bounding box center [629, 170] width 72 height 35
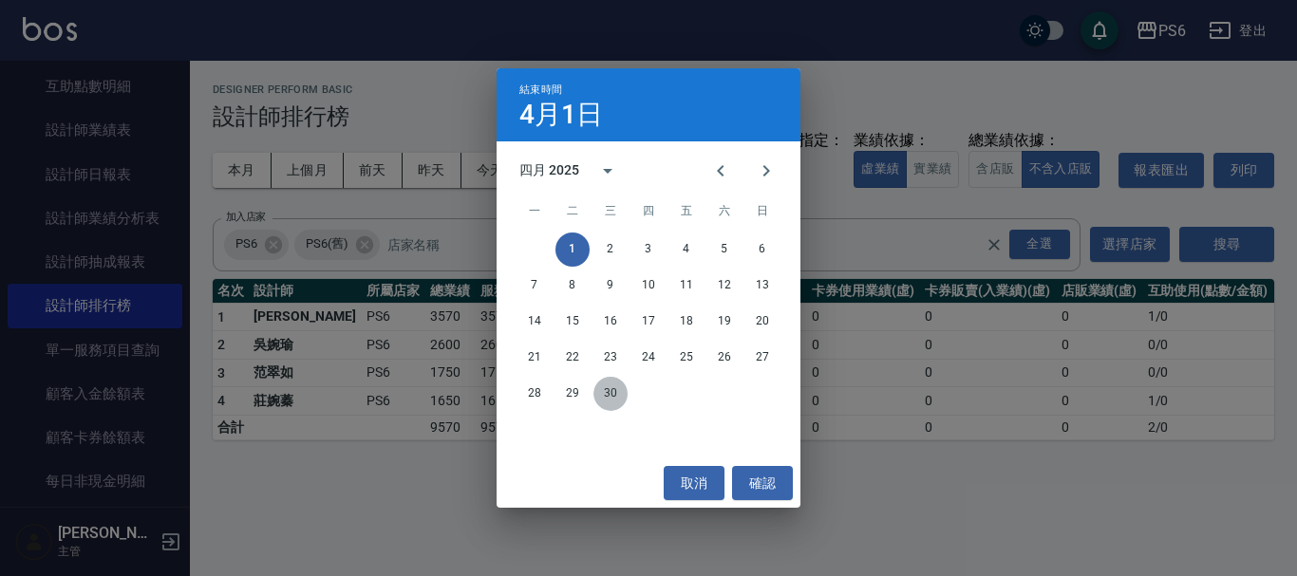
click at [611, 393] on button "30" at bounding box center [610, 394] width 34 height 34
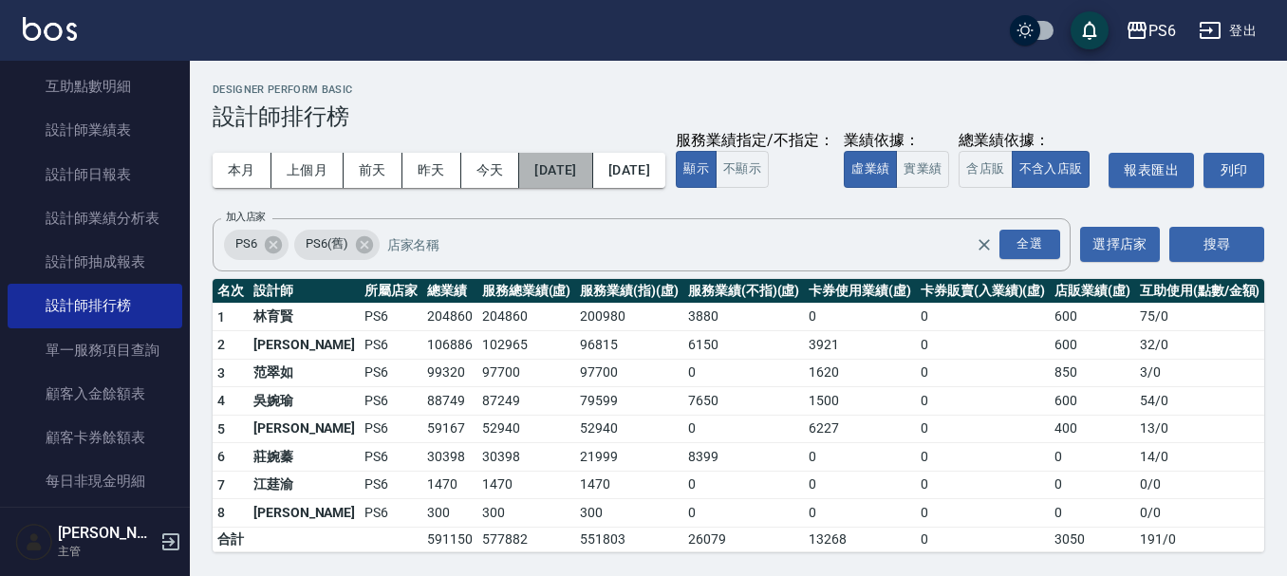
click at [588, 173] on button "[DATE]" at bounding box center [555, 170] width 73 height 35
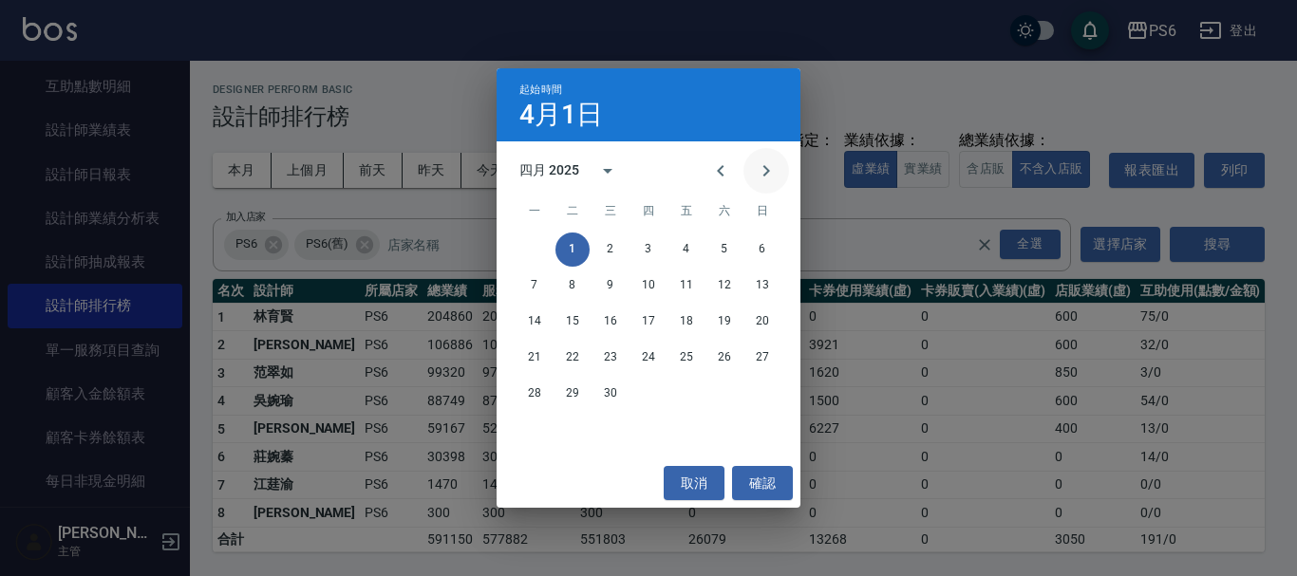
drag, startPoint x: 761, startPoint y: 172, endPoint x: 751, endPoint y: 175, distance: 10.8
click at [763, 169] on icon "Next month" at bounding box center [766, 171] width 23 height 23
click at [650, 246] on button "1" at bounding box center [648, 250] width 34 height 34
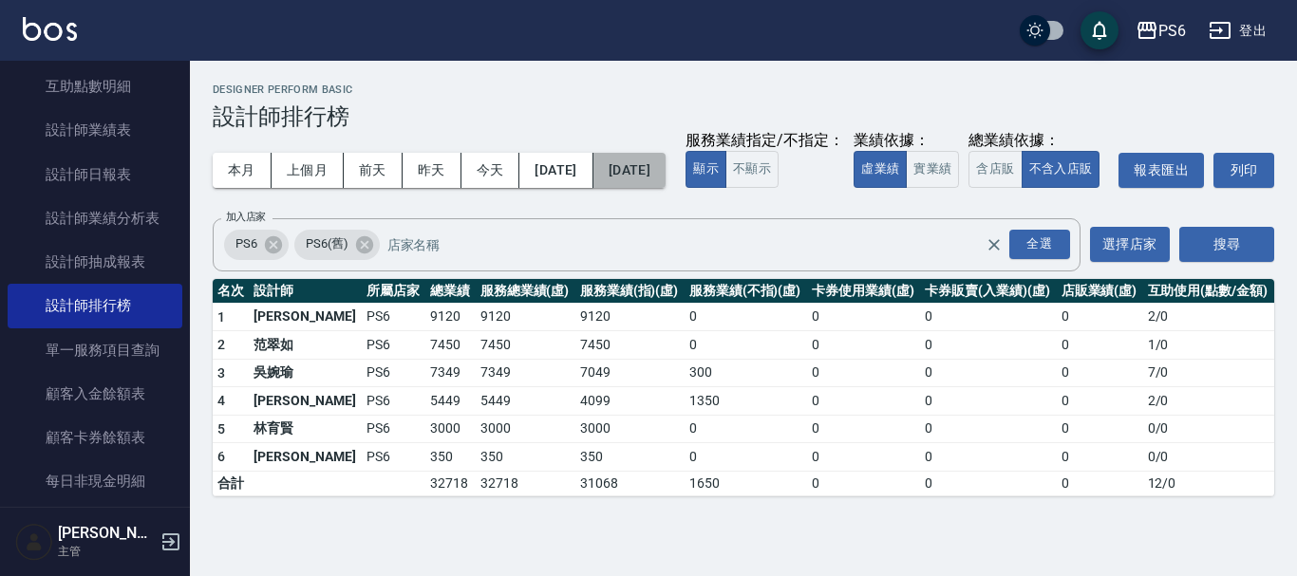
click at [654, 185] on button "[DATE]" at bounding box center [629, 170] width 72 height 35
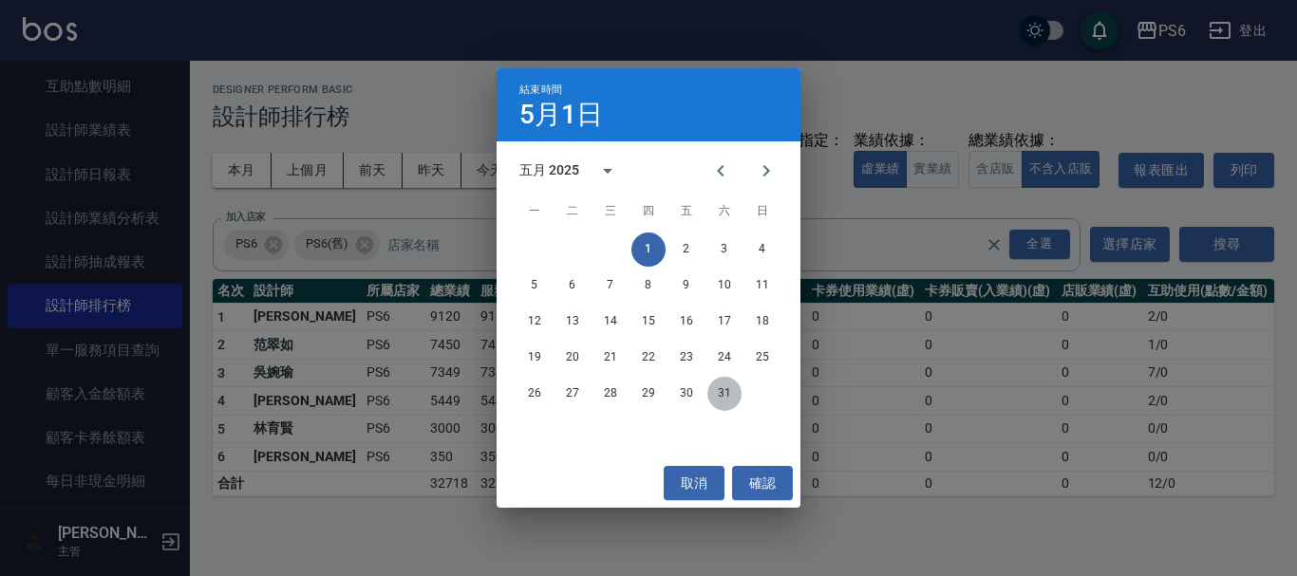
click at [726, 400] on button "31" at bounding box center [724, 394] width 34 height 34
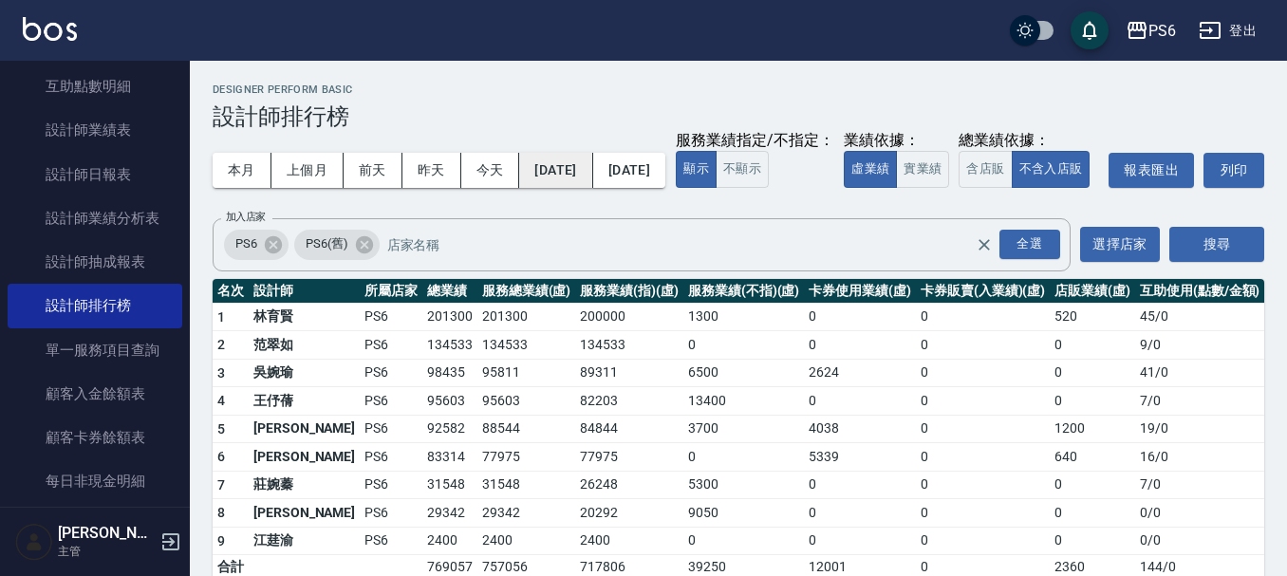
click at [592, 160] on button "[DATE]" at bounding box center [555, 170] width 73 height 35
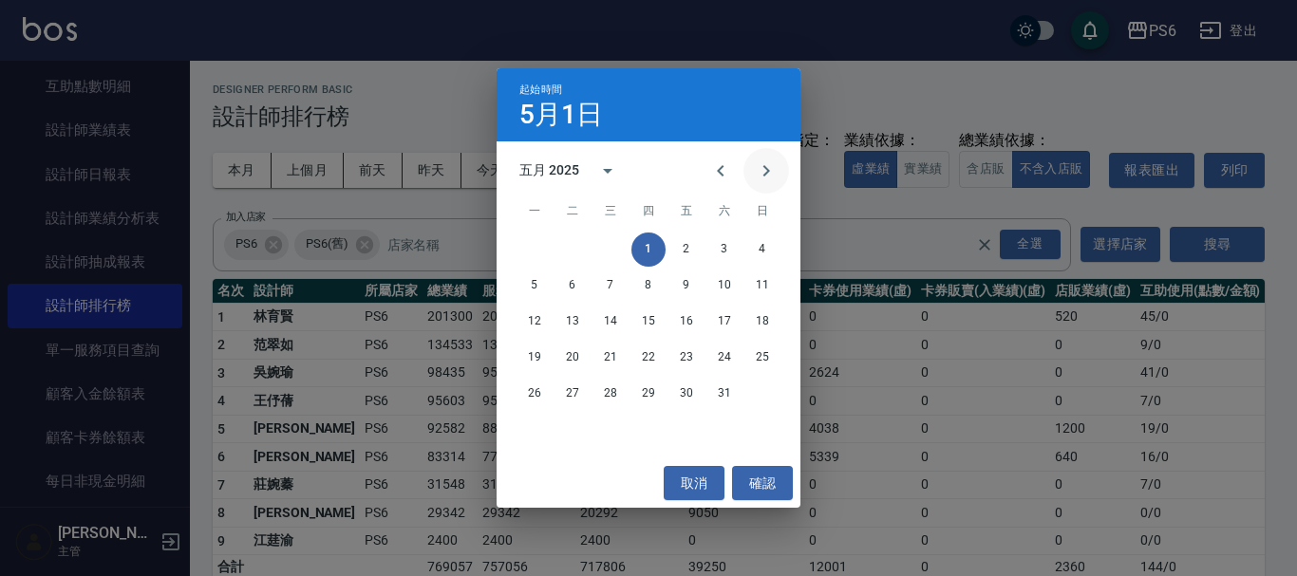
click at [773, 176] on icon "Next month" at bounding box center [766, 171] width 23 height 23
click at [761, 253] on button "1" at bounding box center [762, 250] width 34 height 34
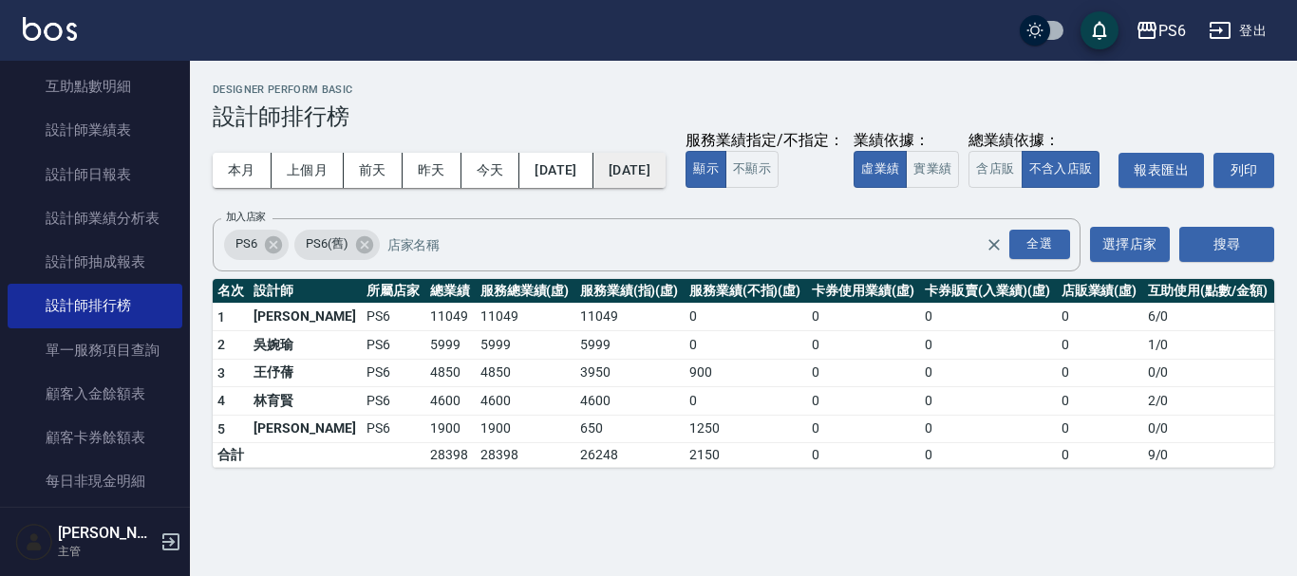
click at [661, 179] on button "[DATE]" at bounding box center [629, 170] width 72 height 35
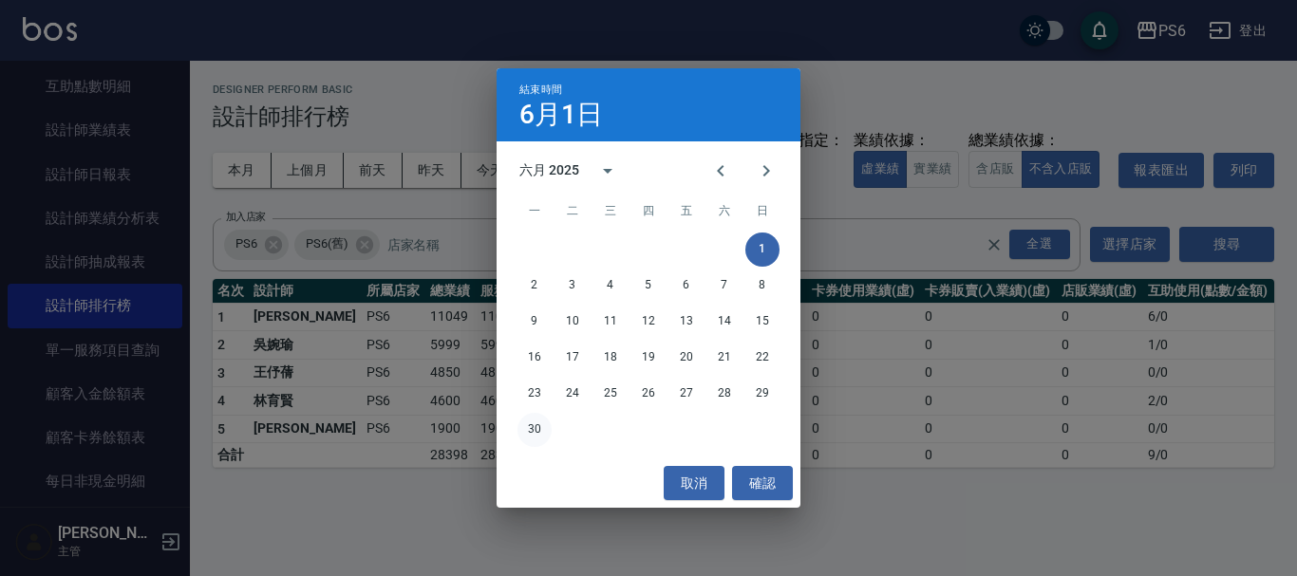
click at [532, 428] on button "30" at bounding box center [534, 430] width 34 height 34
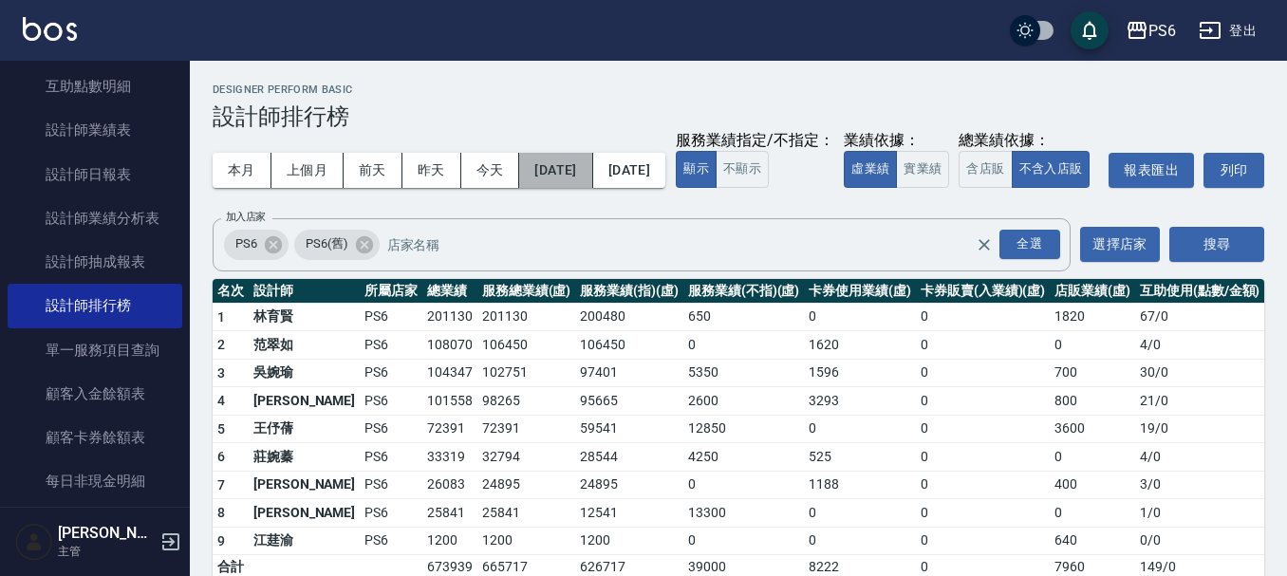
click at [572, 171] on button "[DATE]" at bounding box center [555, 170] width 73 height 35
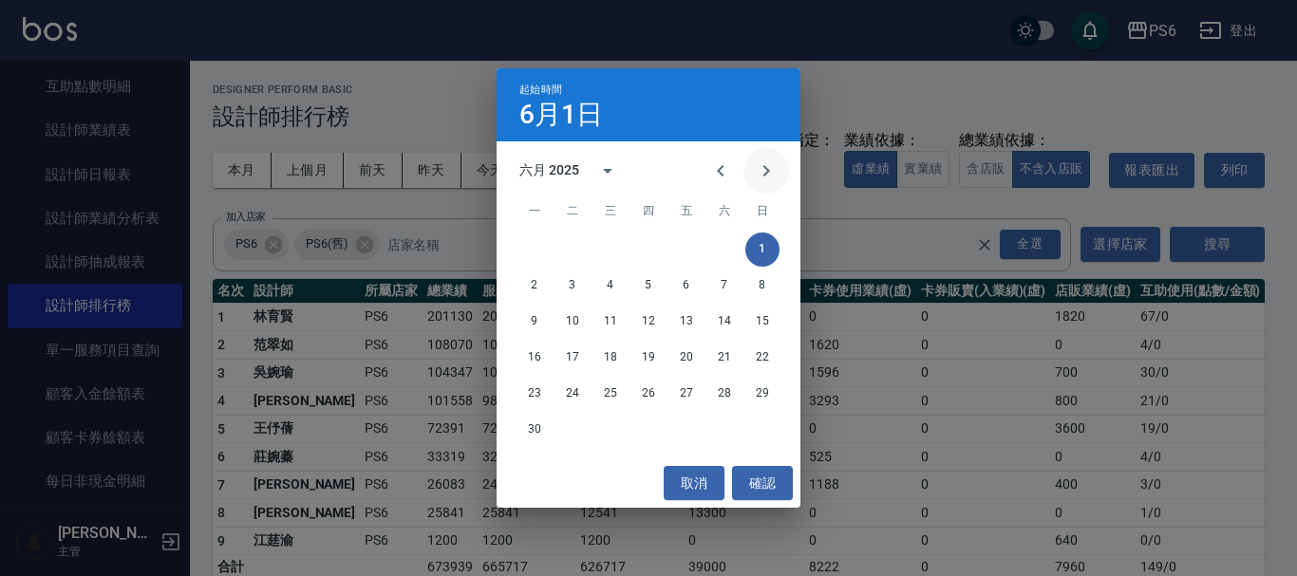
click at [759, 171] on icon "Next month" at bounding box center [766, 171] width 23 height 23
click at [575, 257] on button "1" at bounding box center [572, 250] width 34 height 34
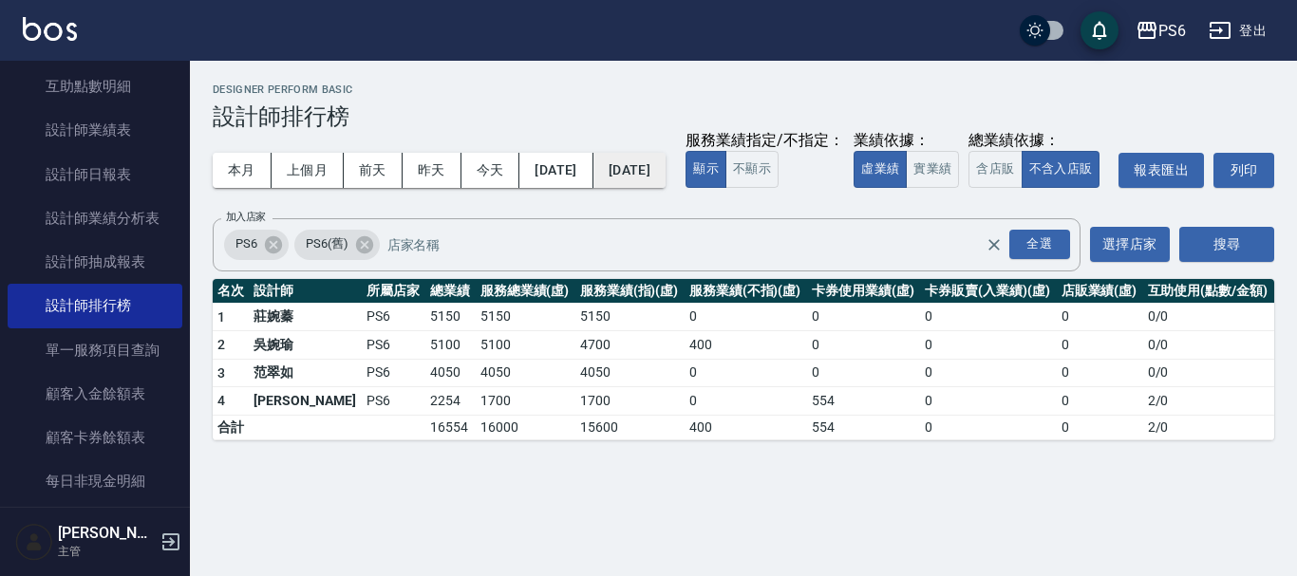
click at [666, 173] on button "[DATE]" at bounding box center [629, 170] width 72 height 35
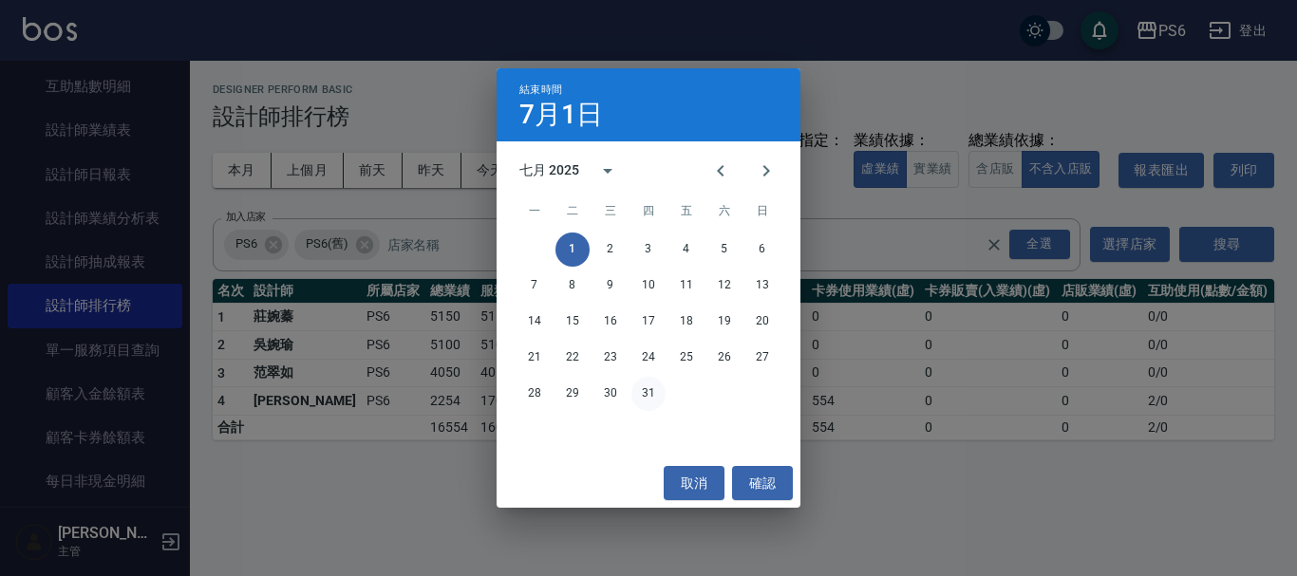
click at [652, 397] on button "31" at bounding box center [648, 394] width 34 height 34
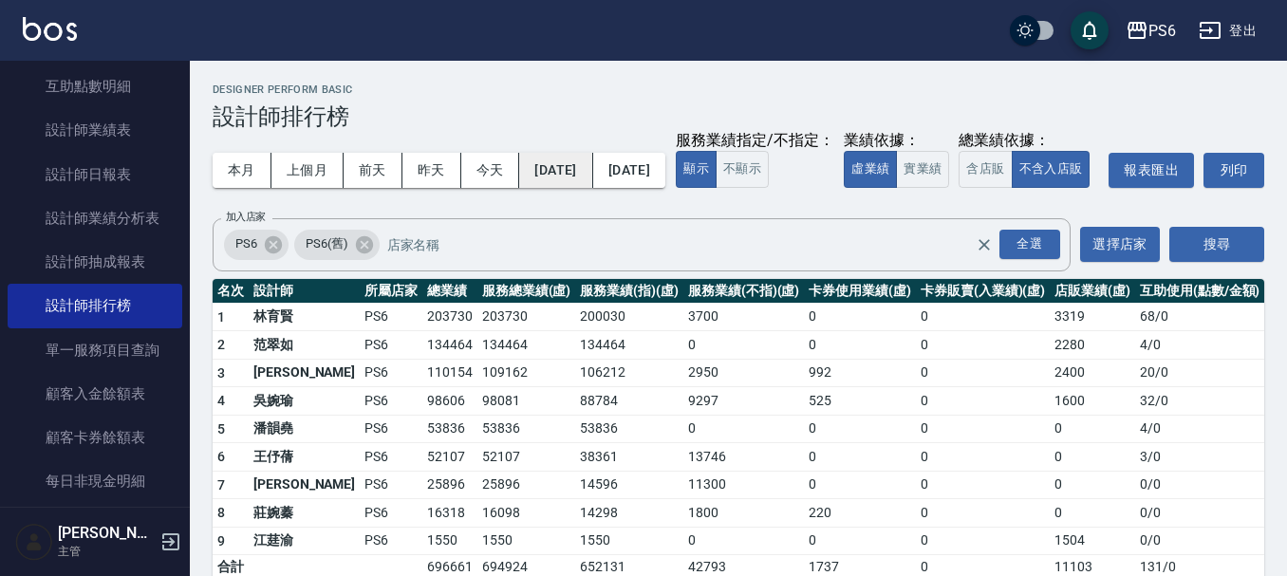
click at [578, 180] on button "[DATE]" at bounding box center [555, 170] width 73 height 35
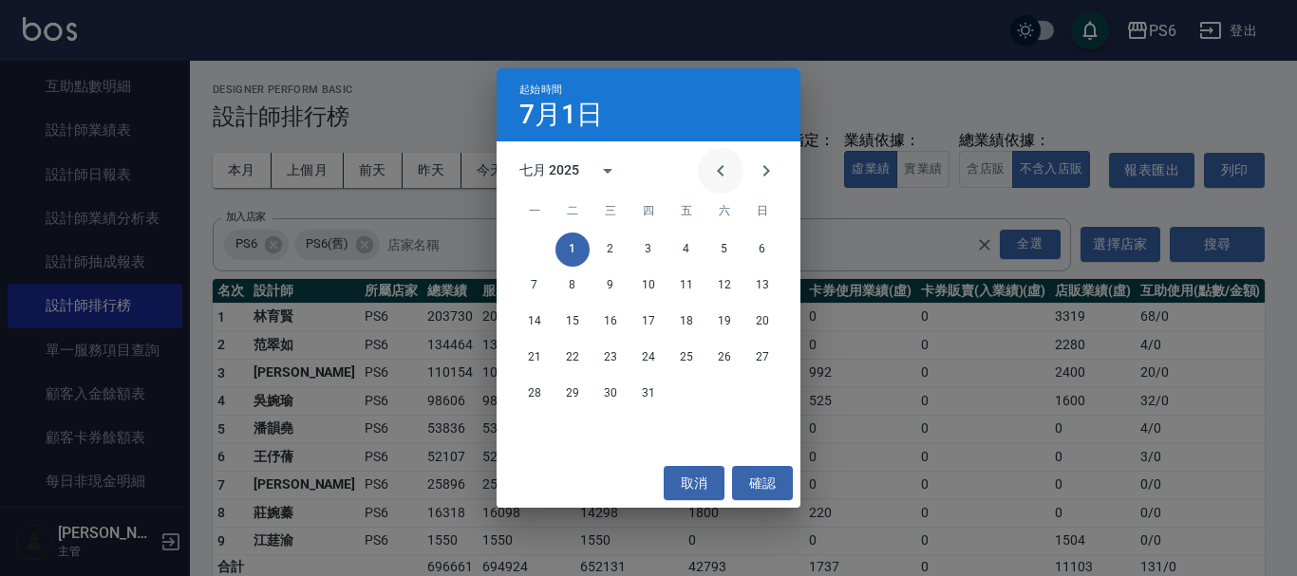
click at [718, 173] on icon "Previous month" at bounding box center [720, 171] width 23 height 23
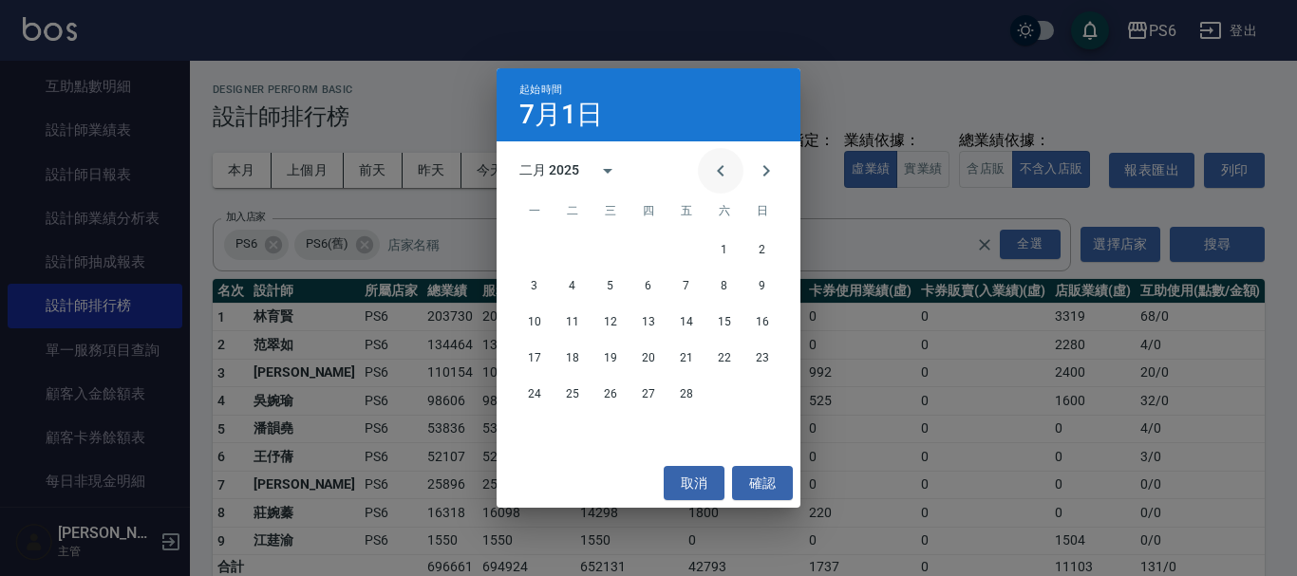
click at [718, 173] on icon "Previous month" at bounding box center [720, 171] width 23 height 23
click at [611, 259] on button "1" at bounding box center [610, 250] width 34 height 34
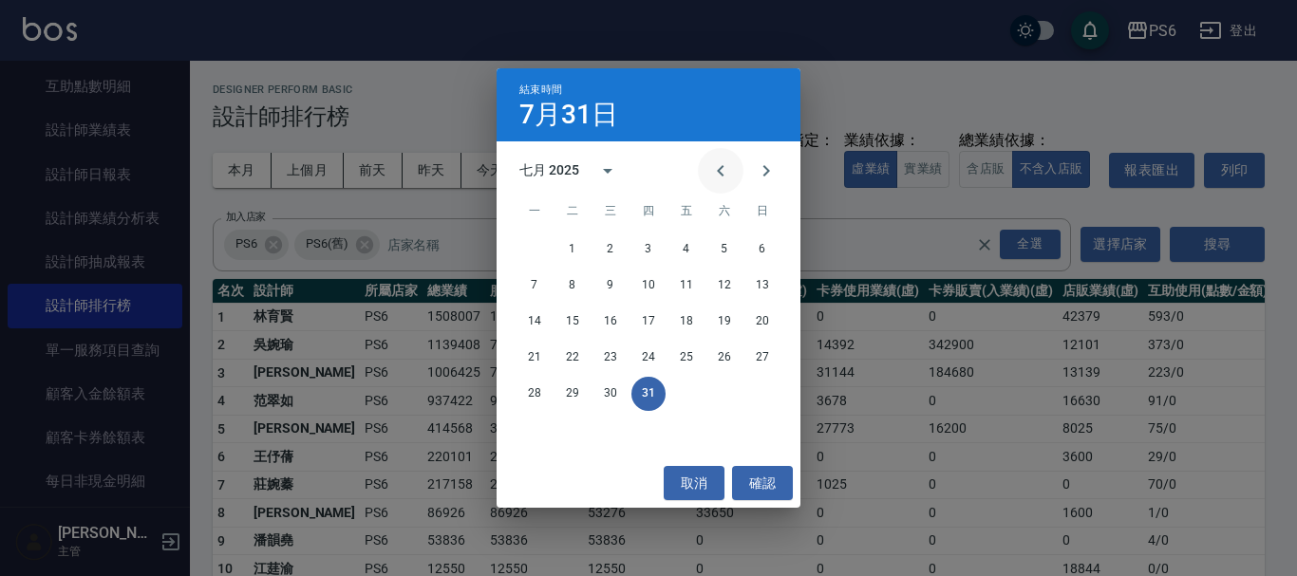
click at [725, 167] on icon "Previous month" at bounding box center [720, 171] width 23 height 23
click at [724, 169] on icon "Previous month" at bounding box center [720, 171] width 23 height 23
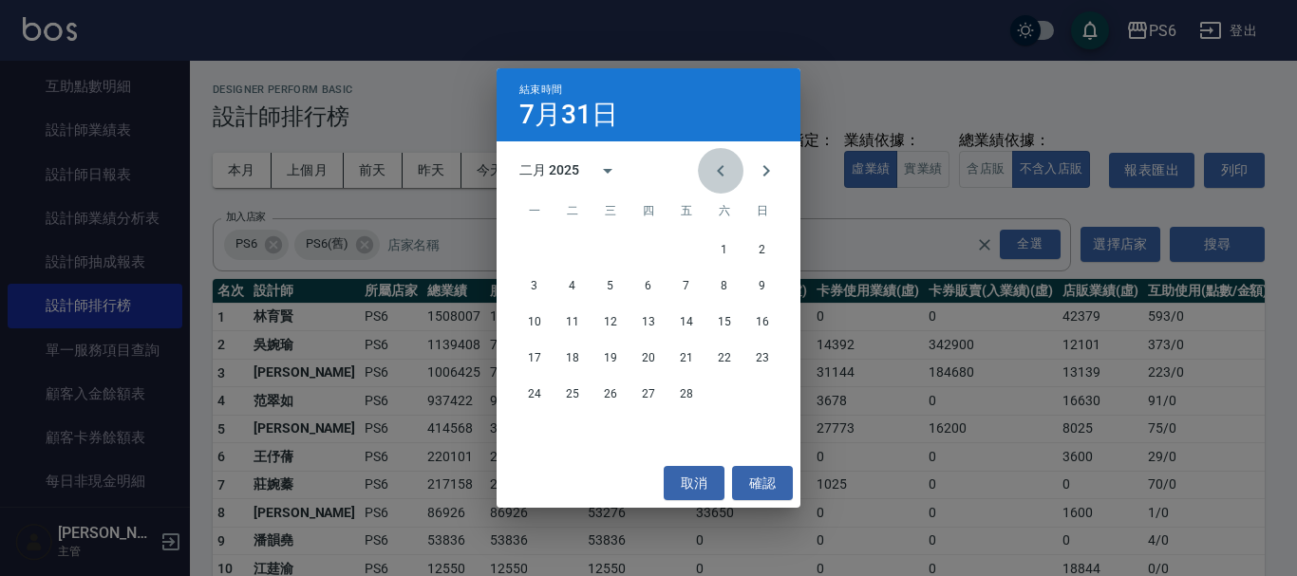
click at [724, 169] on icon "Previous month" at bounding box center [720, 171] width 23 height 23
click at [675, 396] on button "31" at bounding box center [686, 394] width 34 height 34
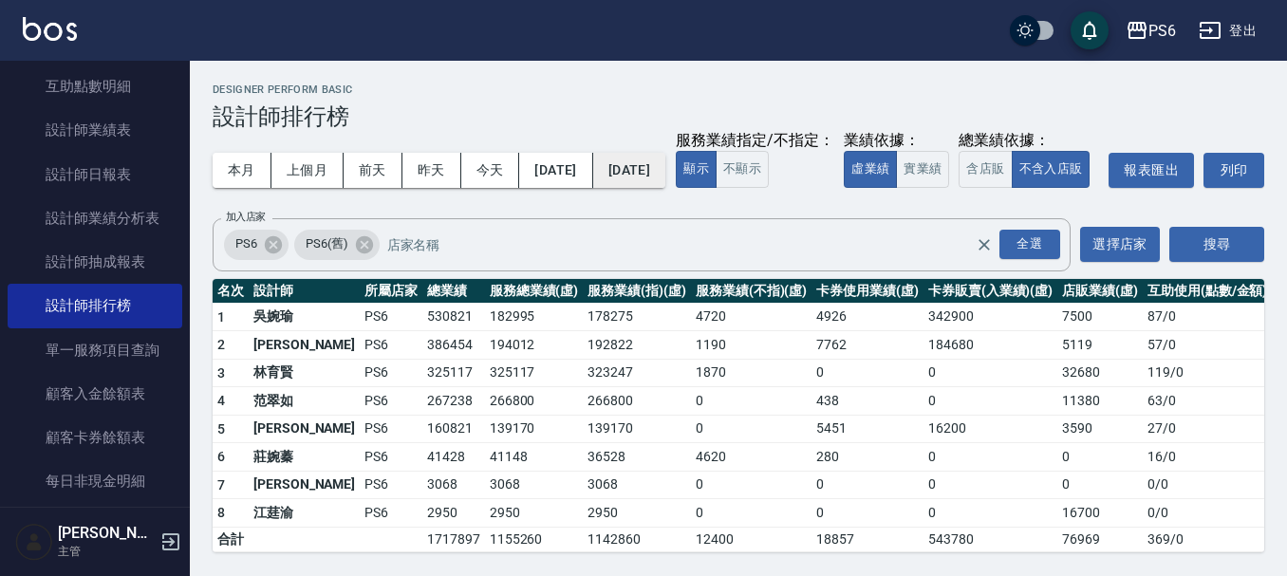
click at [666, 178] on button "[DATE]" at bounding box center [629, 170] width 72 height 35
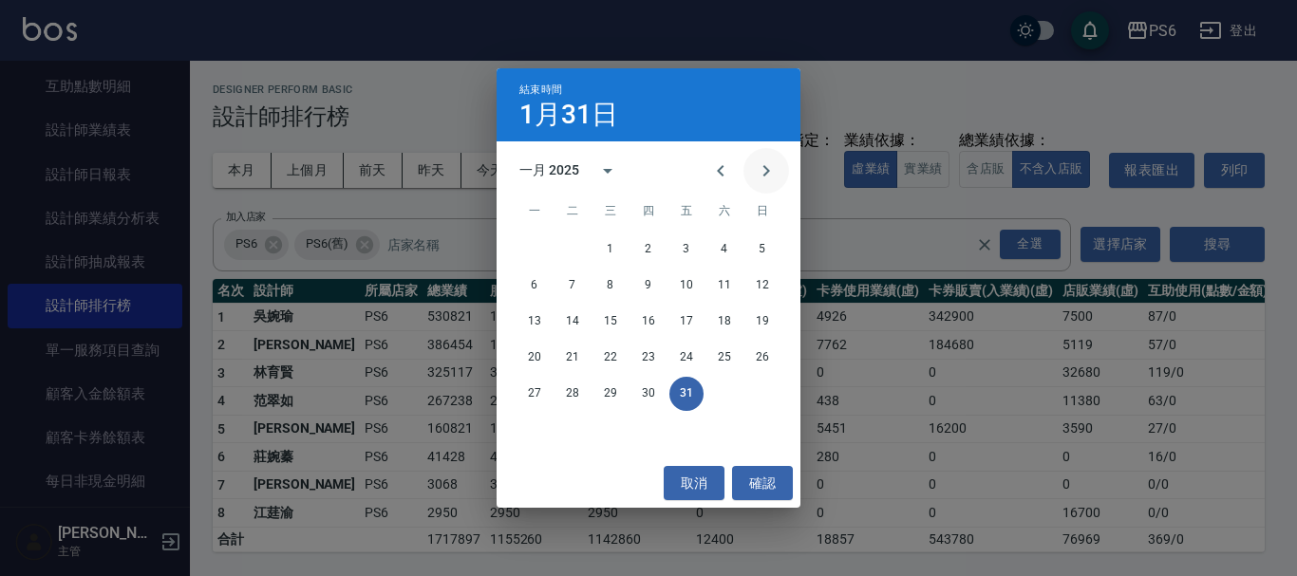
click at [771, 174] on icon "Next month" at bounding box center [766, 171] width 23 height 23
click at [714, 242] on button "1" at bounding box center [724, 250] width 34 height 34
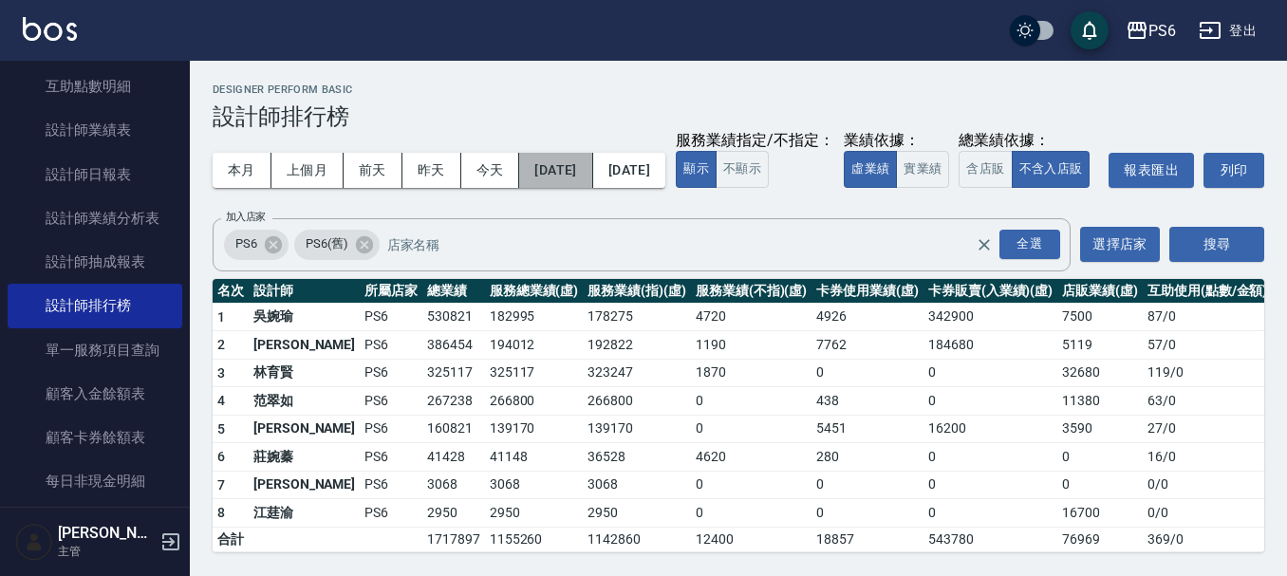
click at [592, 179] on button "[DATE]" at bounding box center [555, 170] width 73 height 35
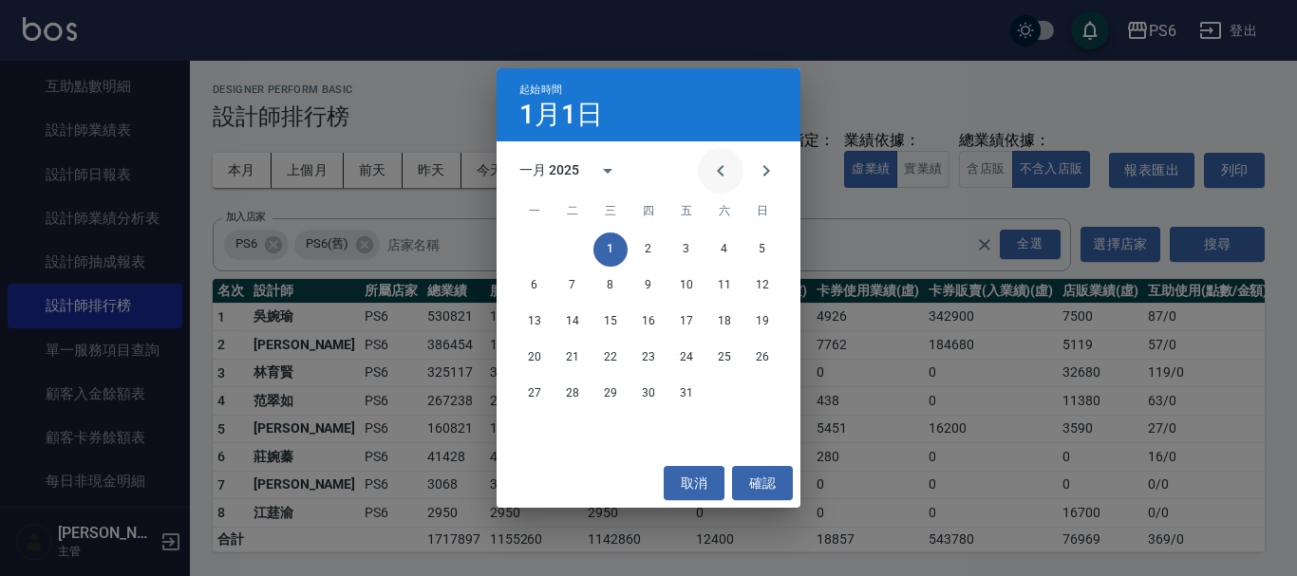
click at [718, 172] on icon "Previous month" at bounding box center [720, 171] width 23 height 23
click at [761, 175] on icon "Next month" at bounding box center [766, 171] width 23 height 23
click at [713, 248] on button "1" at bounding box center [724, 250] width 34 height 34
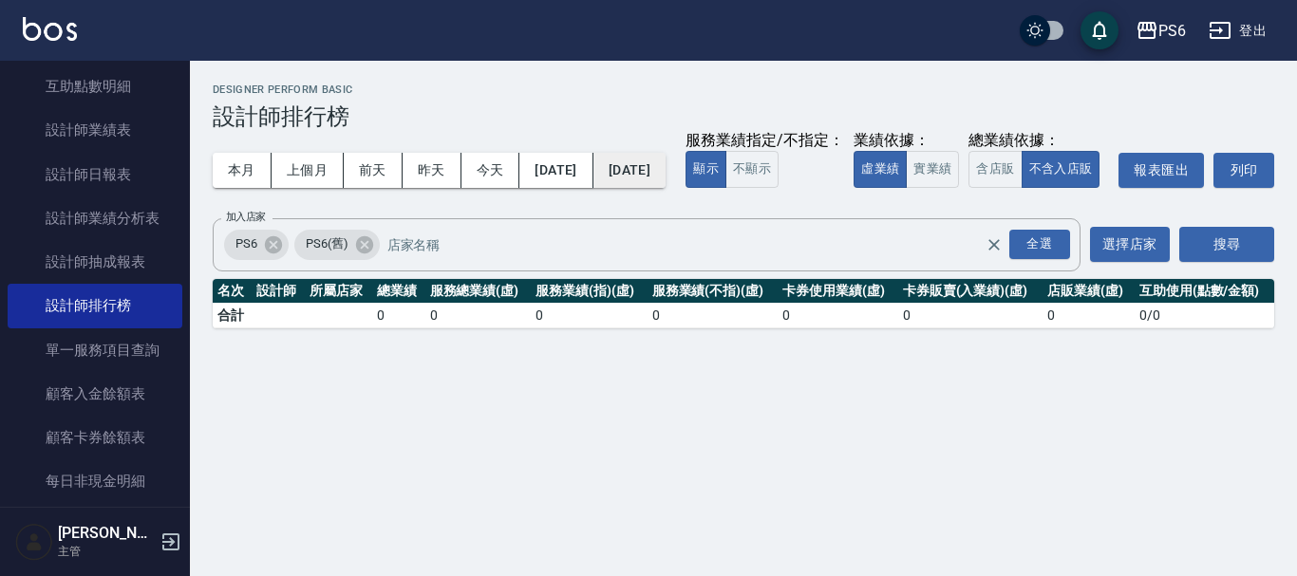
click at [666, 175] on button "[DATE]" at bounding box center [629, 170] width 72 height 35
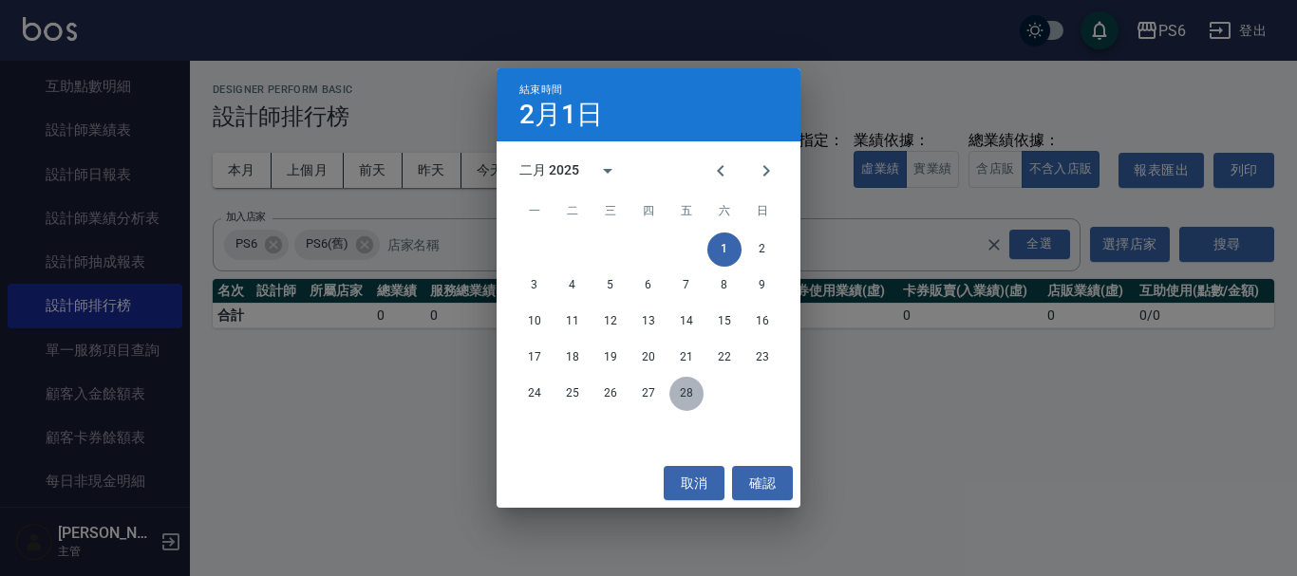
click at [683, 397] on button "28" at bounding box center [686, 394] width 34 height 34
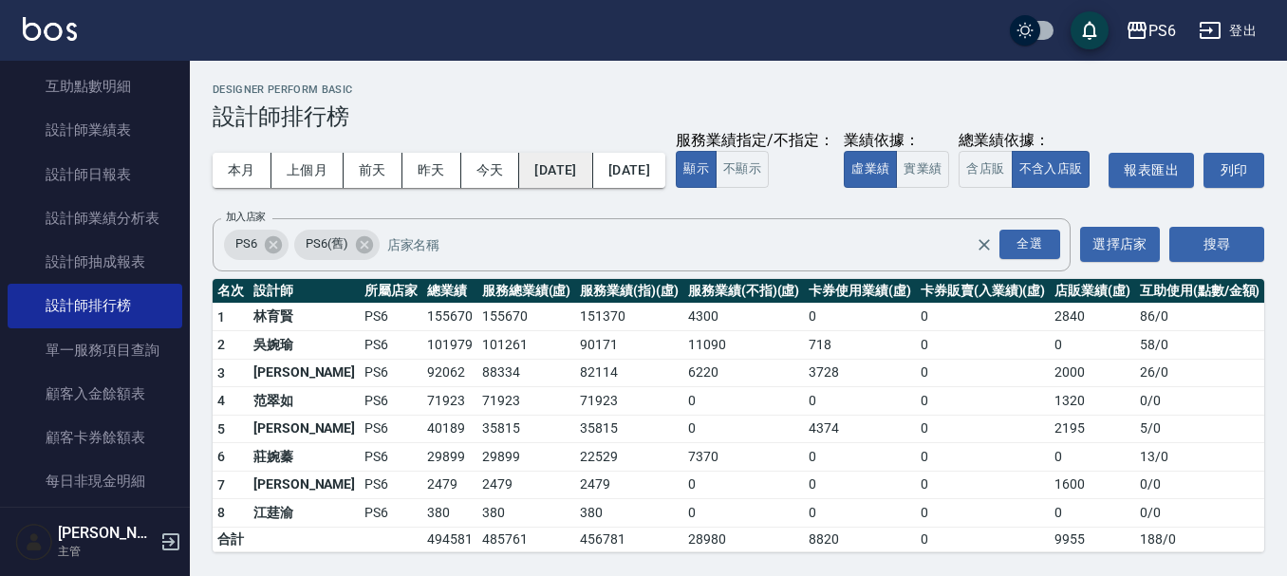
click at [579, 174] on button "[DATE]" at bounding box center [555, 170] width 73 height 35
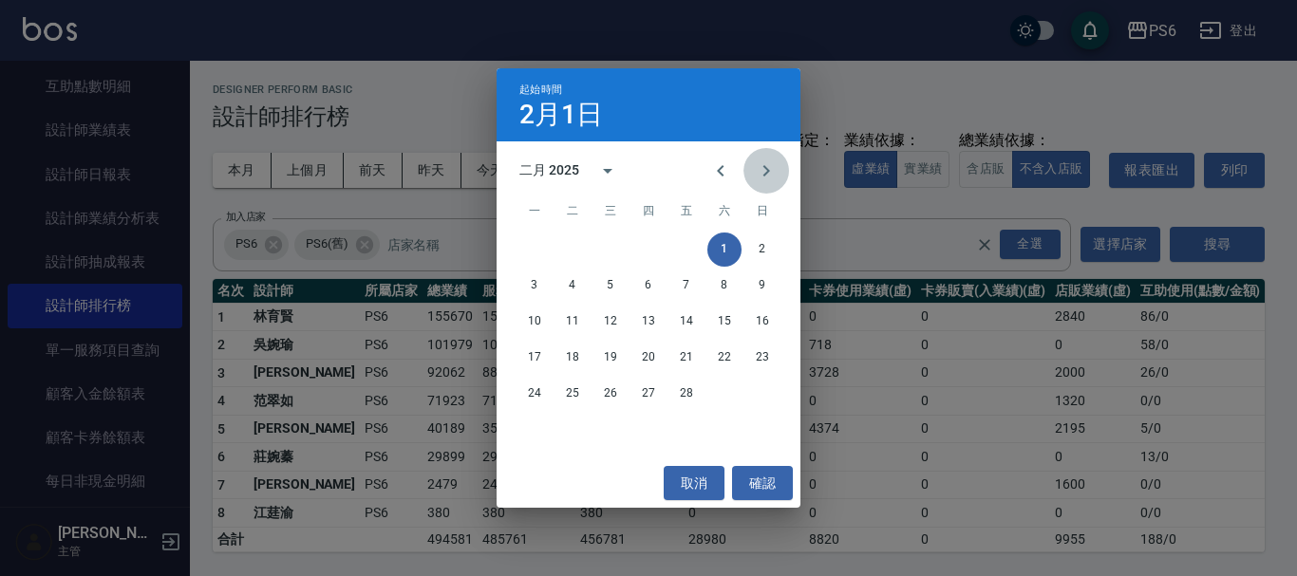
click at [761, 165] on icon "Next month" at bounding box center [766, 171] width 23 height 23
click at [723, 250] on button "1" at bounding box center [724, 250] width 34 height 34
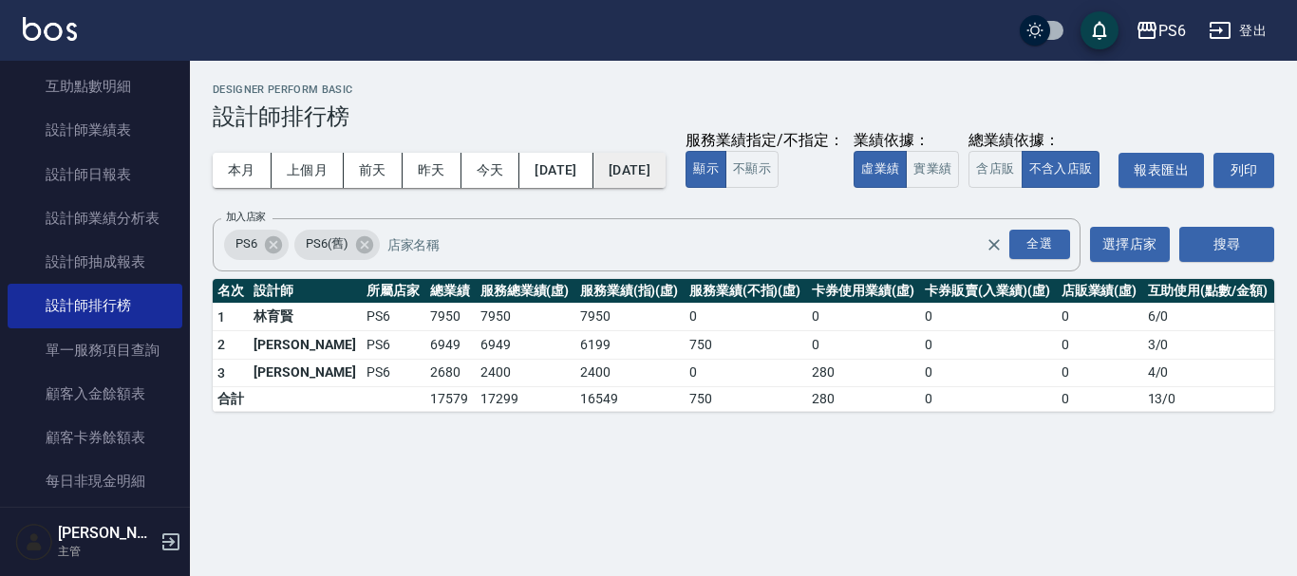
click at [666, 175] on button "[DATE]" at bounding box center [629, 170] width 72 height 35
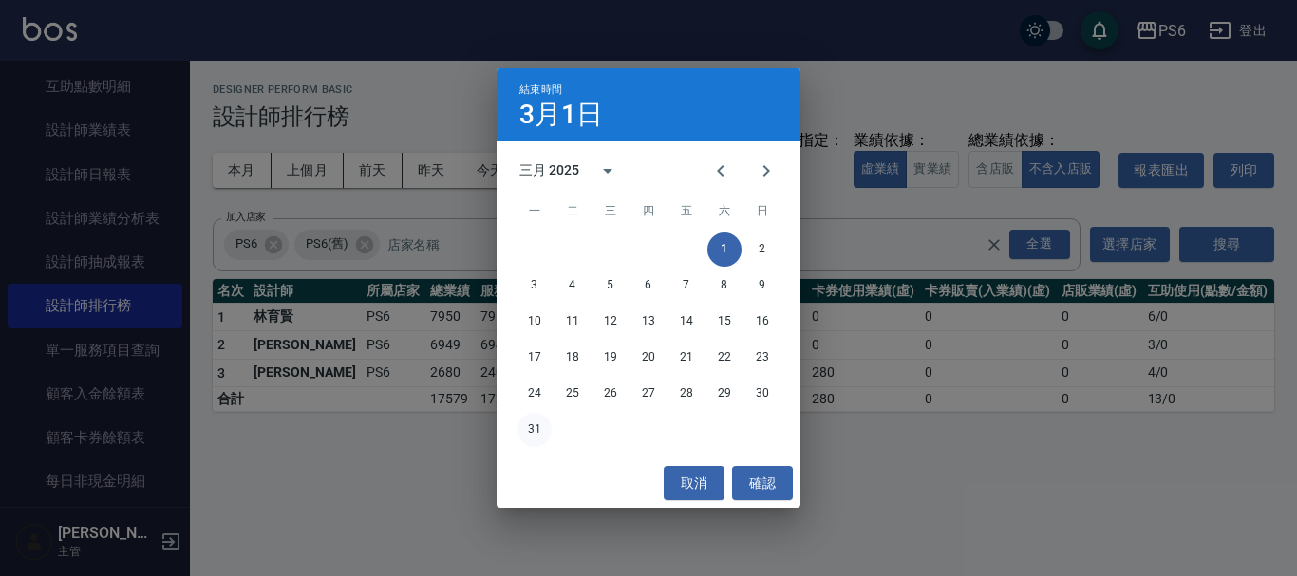
click at [532, 429] on button "31" at bounding box center [534, 430] width 34 height 34
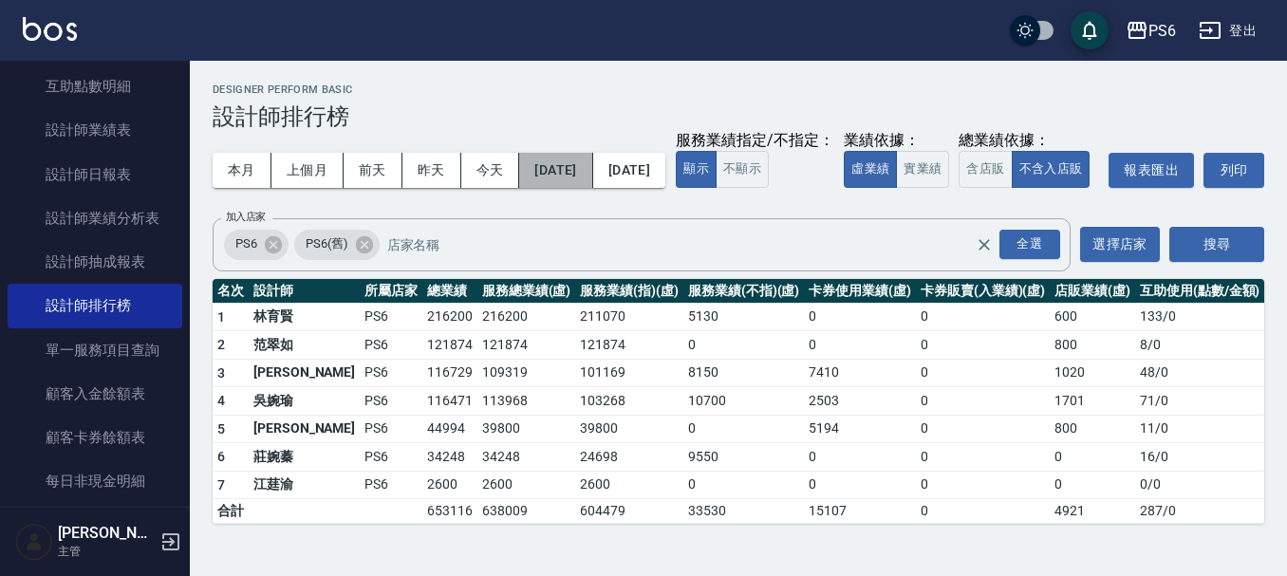
click at [592, 176] on button "[DATE]" at bounding box center [555, 170] width 73 height 35
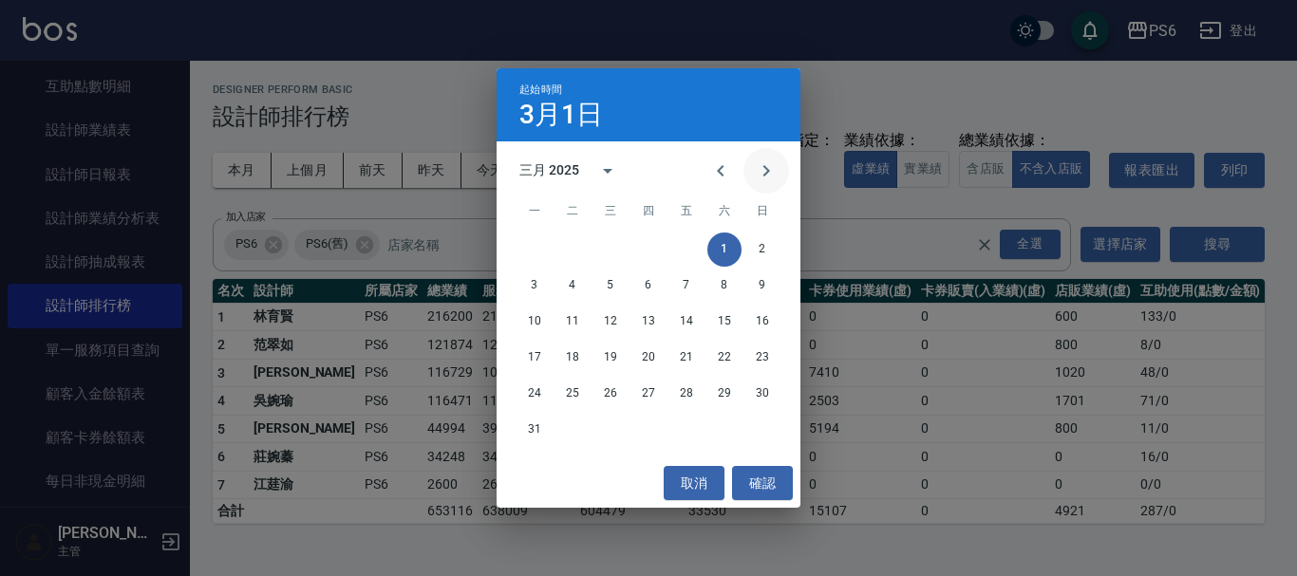
click at [757, 169] on icon "Next month" at bounding box center [766, 171] width 23 height 23
click at [573, 239] on button "1" at bounding box center [572, 250] width 34 height 34
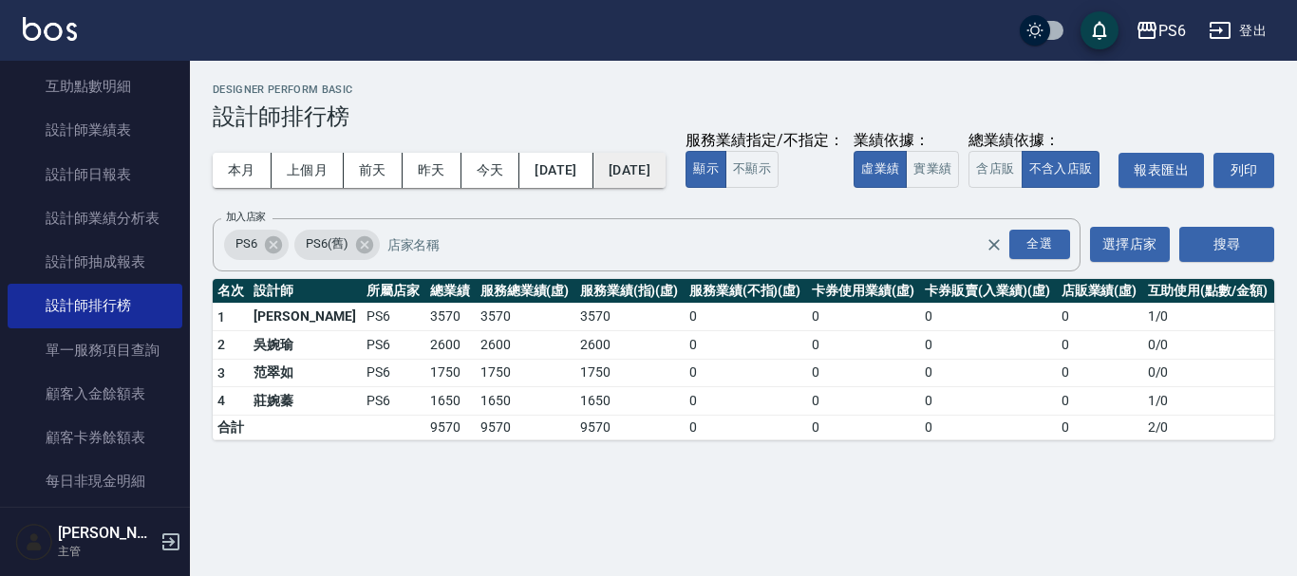
click at [650, 170] on button "[DATE]" at bounding box center [629, 170] width 72 height 35
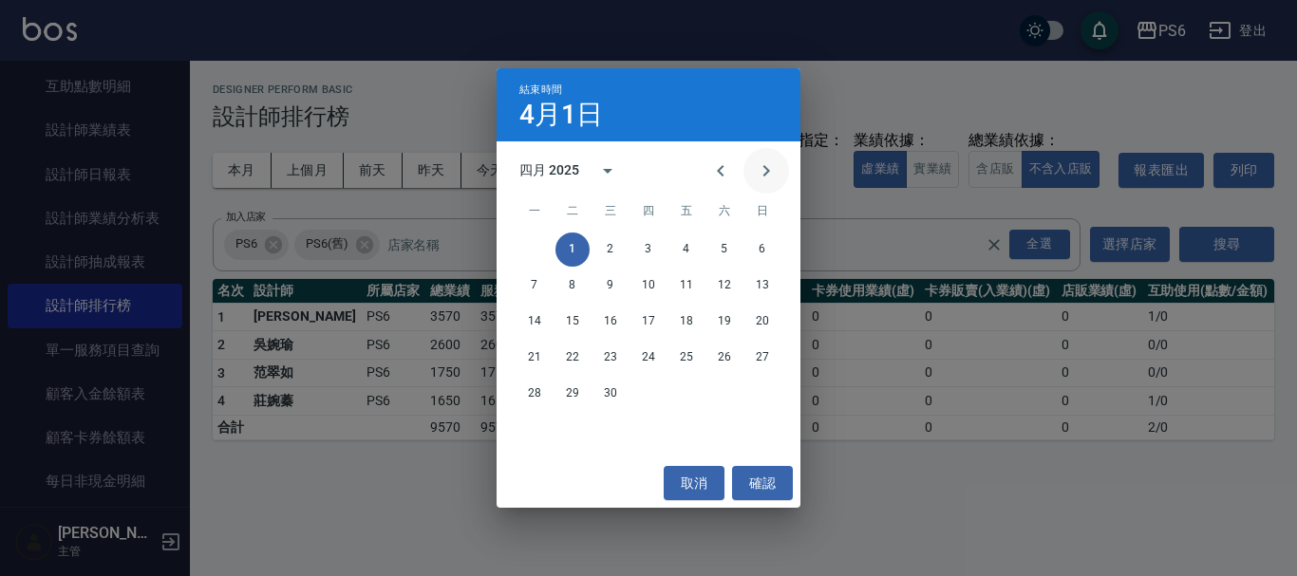
click at [764, 167] on icon "Next month" at bounding box center [766, 170] width 7 height 11
click at [729, 397] on button "31" at bounding box center [724, 394] width 34 height 34
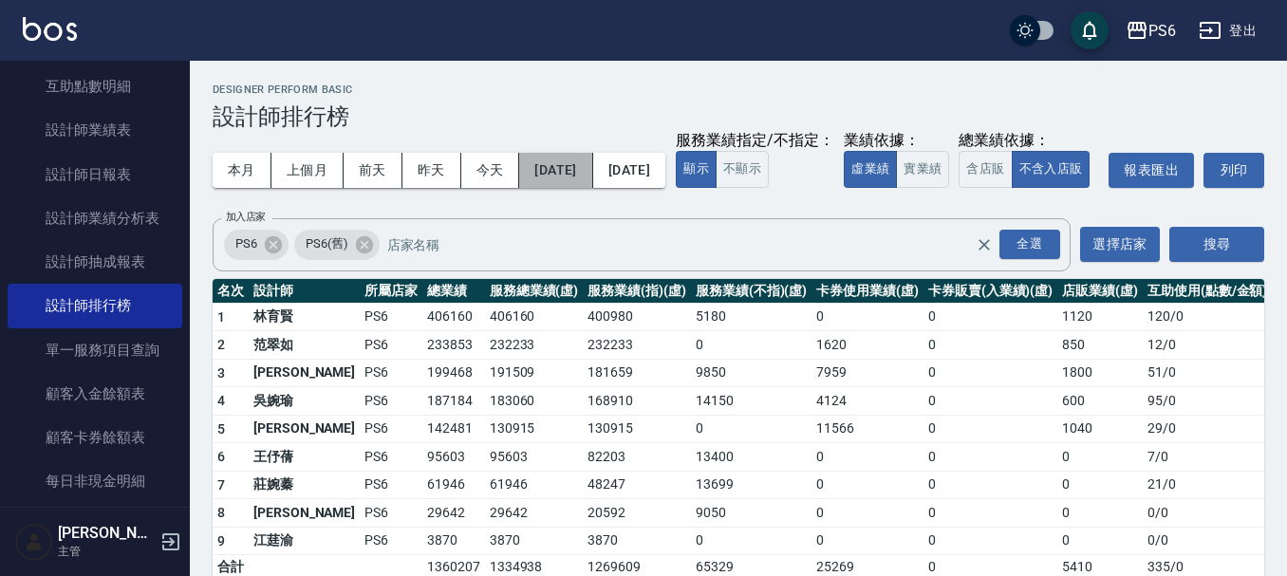
click at [592, 177] on button "[DATE]" at bounding box center [555, 170] width 73 height 35
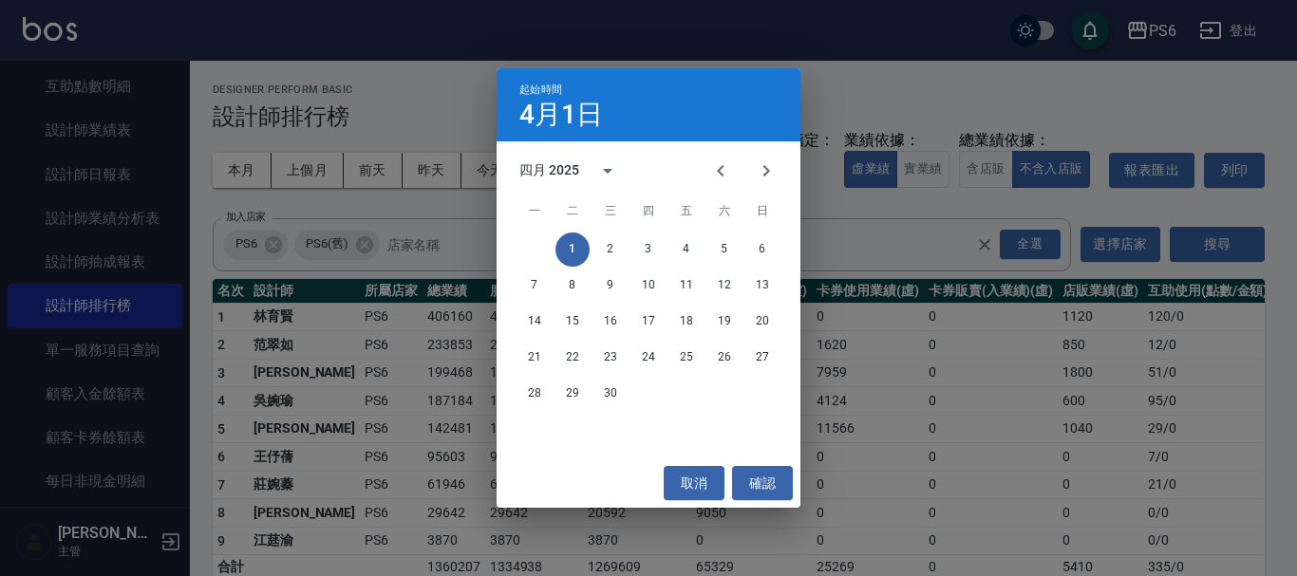
click at [819, 181] on div "起始時間 4月1日 四月 2025 一 二 三 四 五 六 日 1 2 3 4 5 6 7 8 9 10 11 12 13 14 15 16 17 18 19…" at bounding box center [648, 288] width 1297 height 576
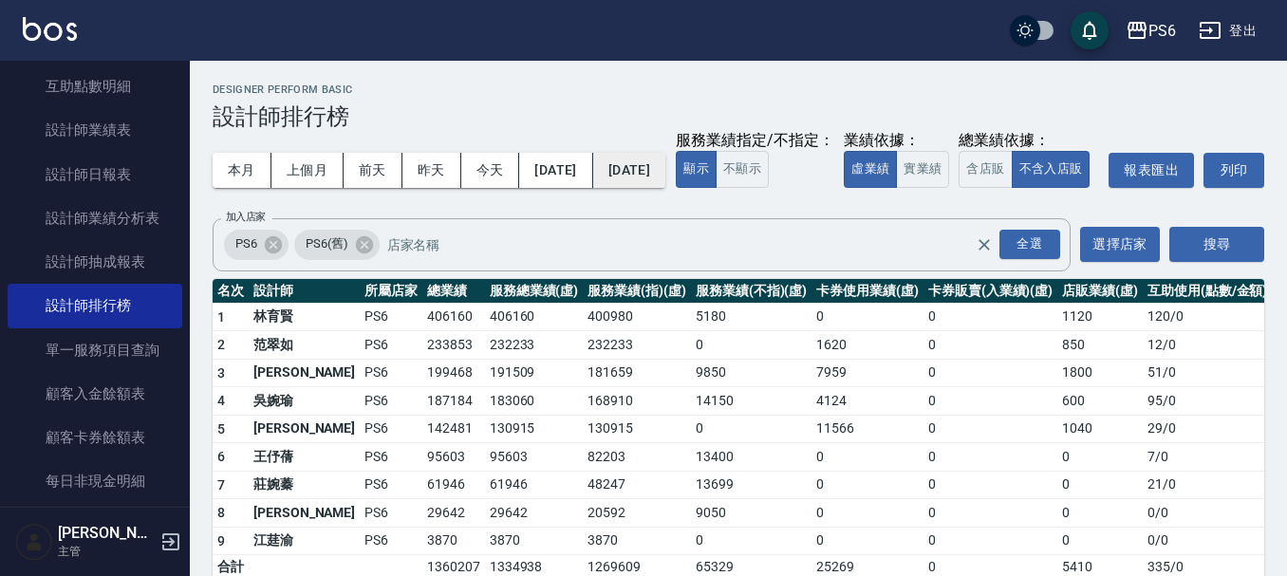
click at [666, 168] on button "[DATE]" at bounding box center [629, 170] width 72 height 35
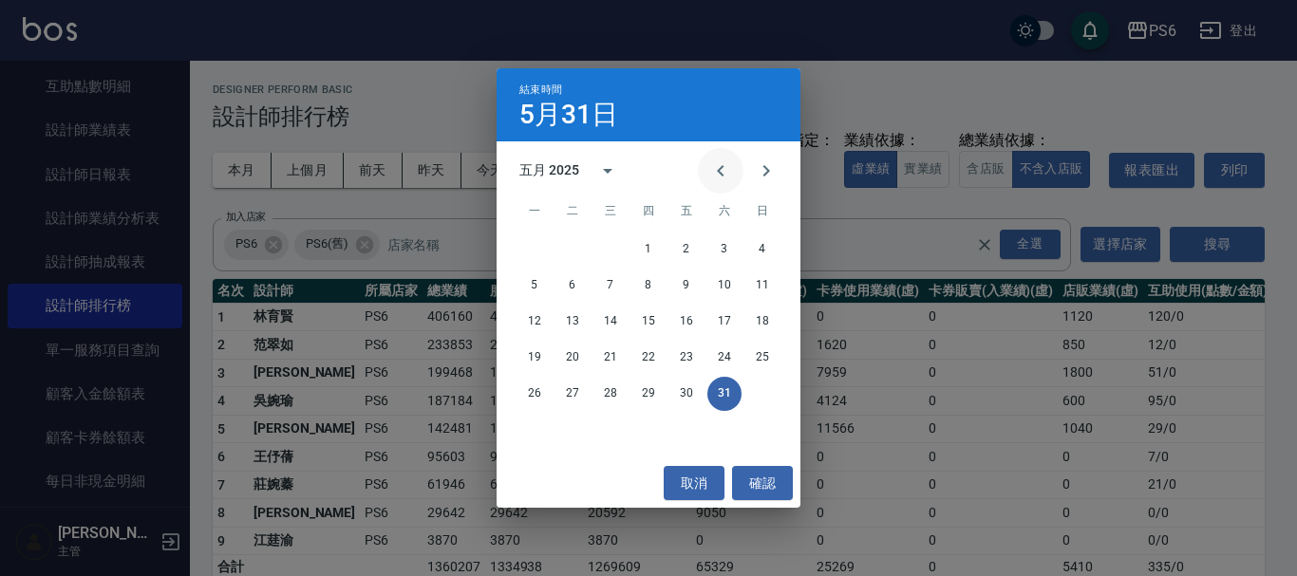
click at [716, 169] on icon "Previous month" at bounding box center [720, 171] width 23 height 23
click at [622, 391] on button "30" at bounding box center [610, 394] width 34 height 34
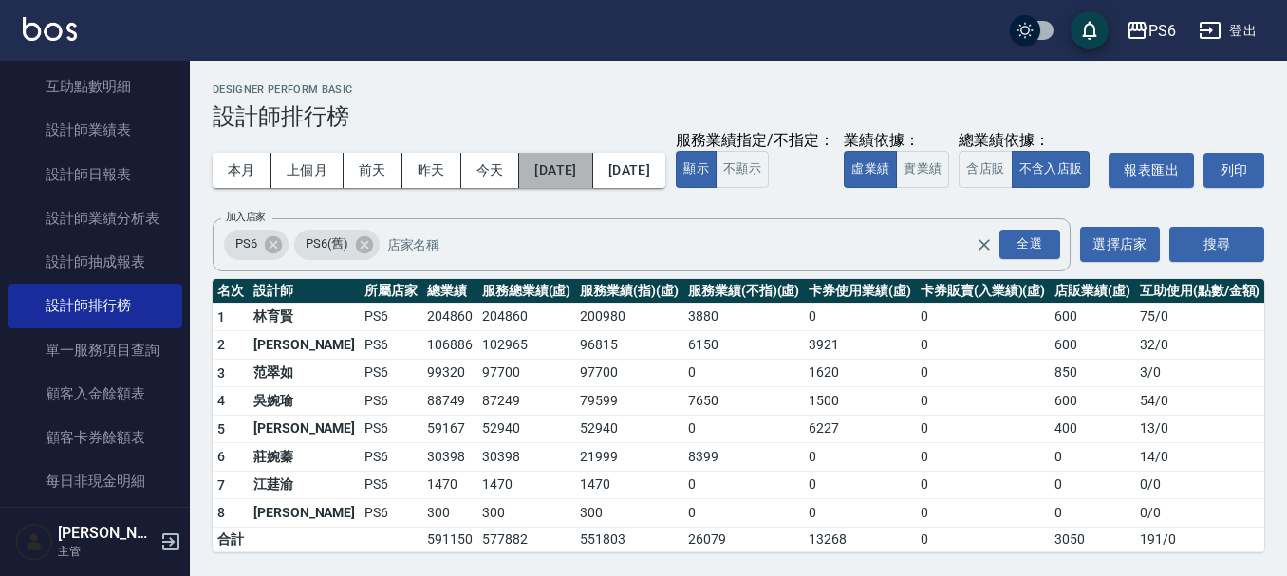
click at [583, 176] on button "[DATE]" at bounding box center [555, 170] width 73 height 35
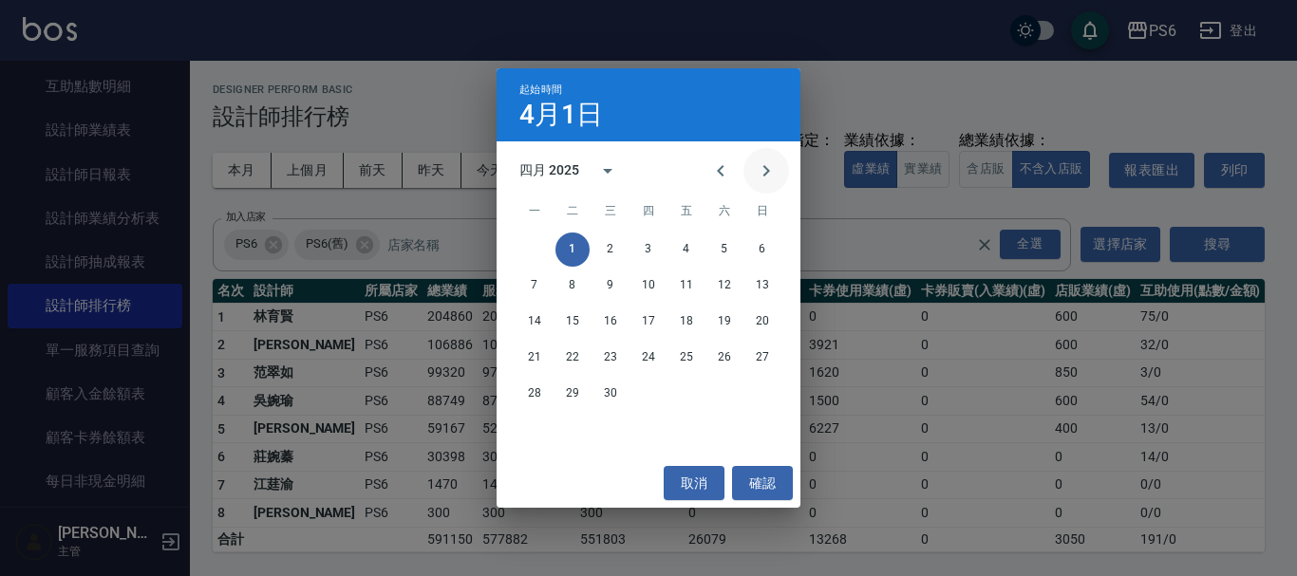
click at [766, 172] on icon "Next month" at bounding box center [766, 170] width 7 height 11
click at [652, 245] on button "1" at bounding box center [648, 250] width 34 height 34
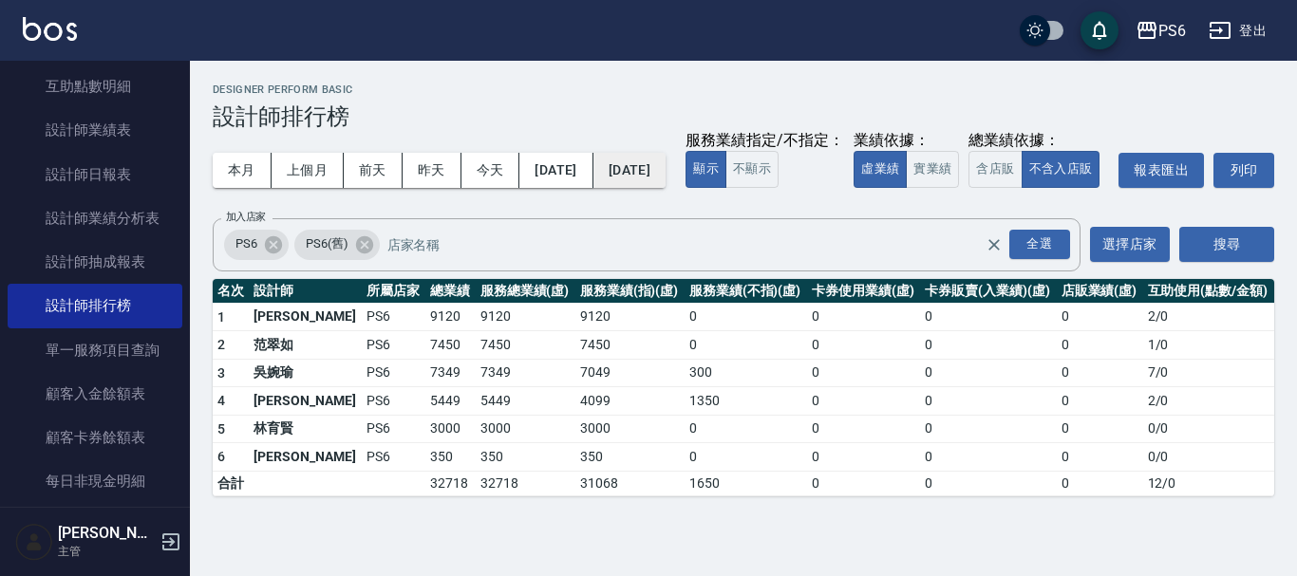
click at [666, 179] on button "[DATE]" at bounding box center [629, 170] width 72 height 35
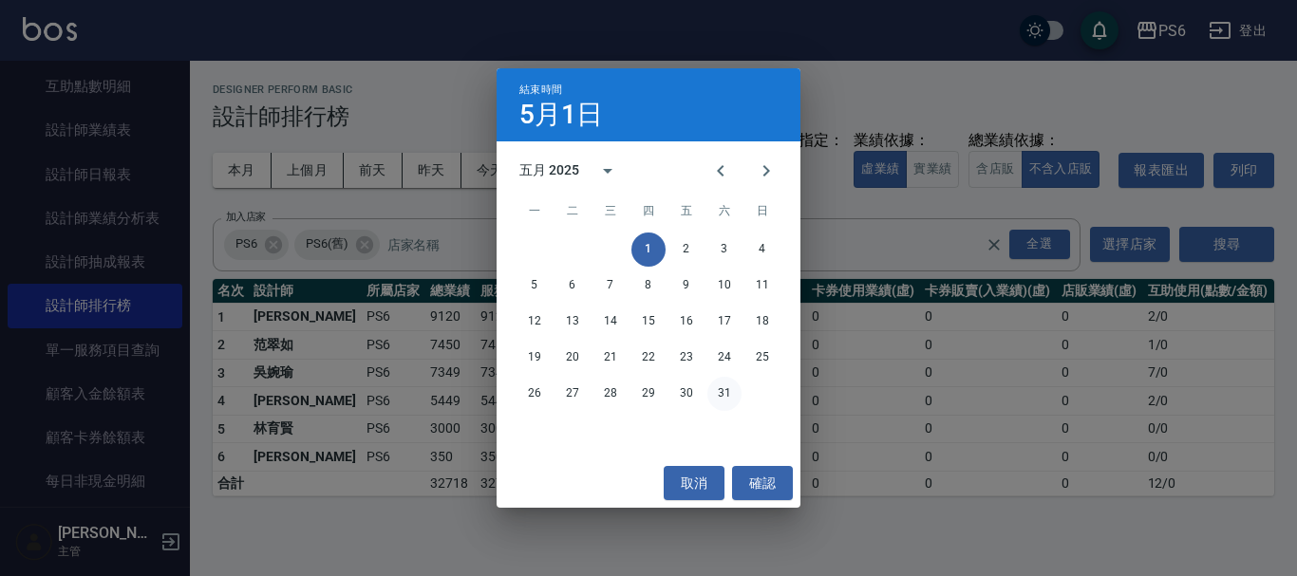
click at [718, 390] on button "31" at bounding box center [724, 394] width 34 height 34
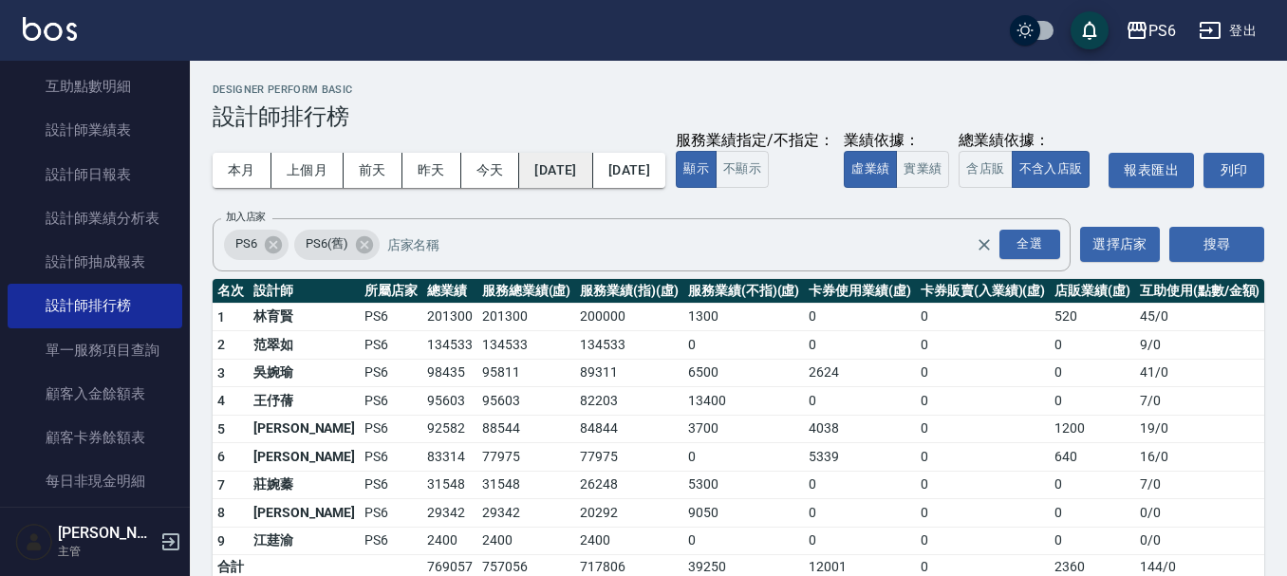
click at [592, 163] on button "[DATE]" at bounding box center [555, 170] width 73 height 35
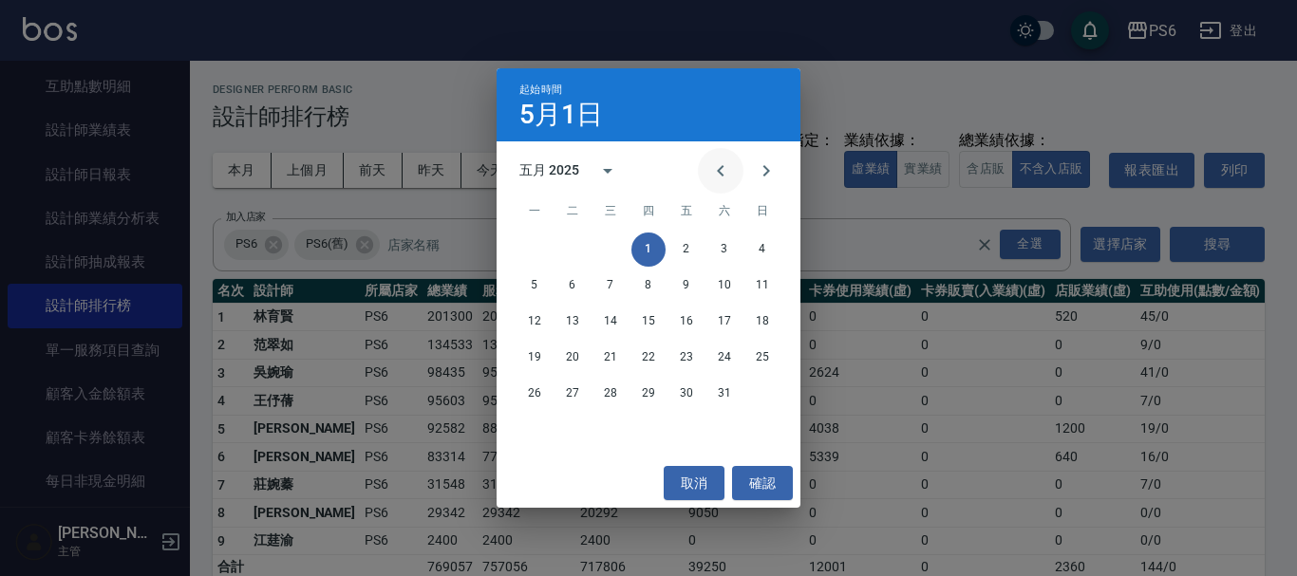
click at [725, 168] on icon "Previous month" at bounding box center [720, 171] width 23 height 23
click at [707, 249] on div "1 2" at bounding box center [649, 250] width 304 height 34
click at [717, 243] on button "1" at bounding box center [724, 250] width 34 height 34
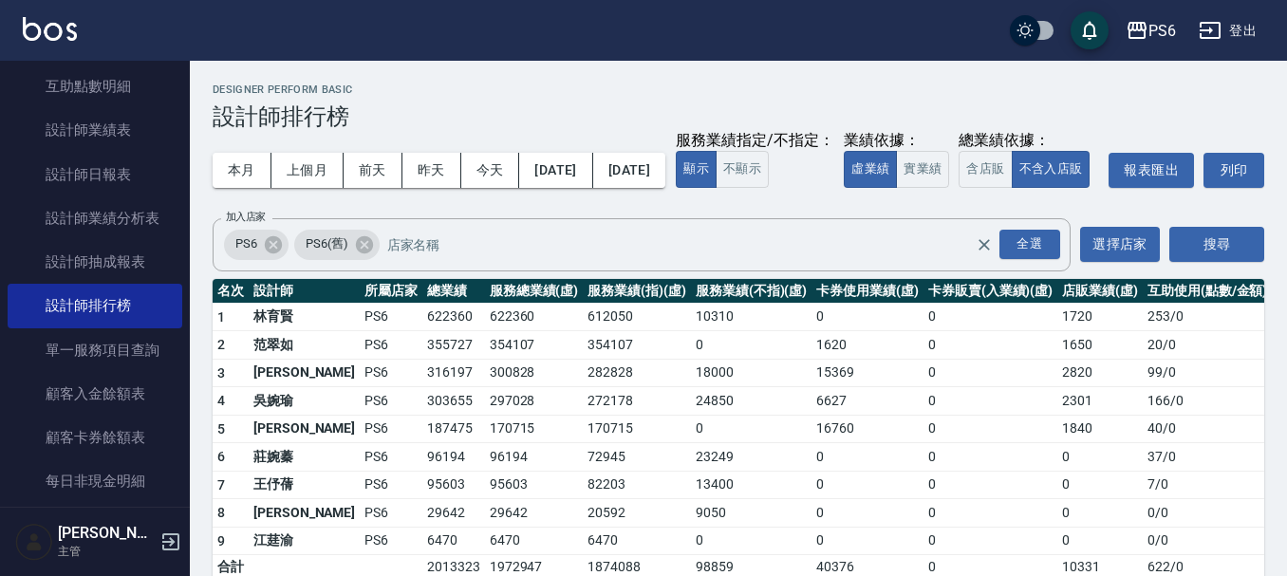
click at [666, 181] on button "[DATE]" at bounding box center [629, 170] width 72 height 35
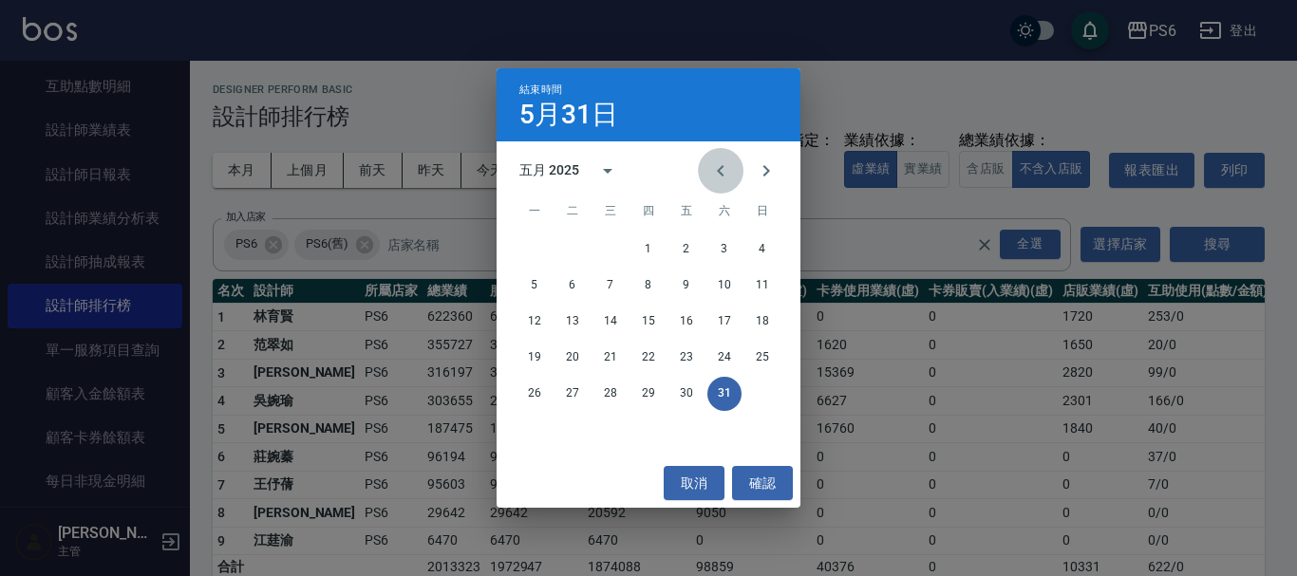
click at [706, 171] on button "Previous month" at bounding box center [721, 171] width 46 height 46
click at [529, 428] on button "31" at bounding box center [534, 430] width 34 height 34
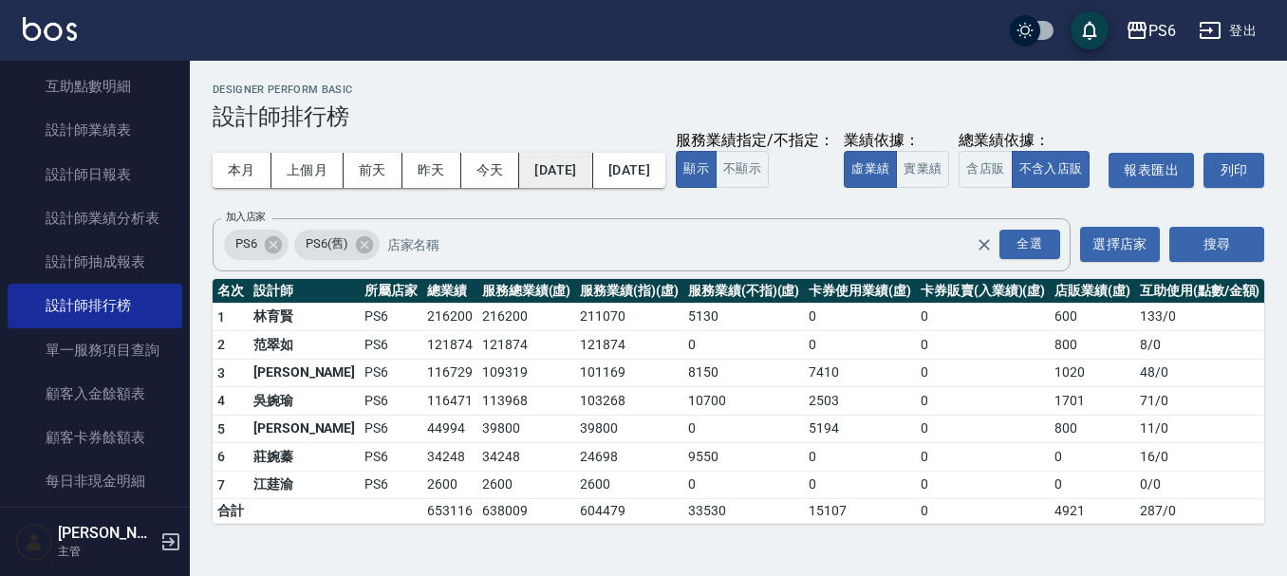
click at [587, 168] on button "[DATE]" at bounding box center [555, 170] width 73 height 35
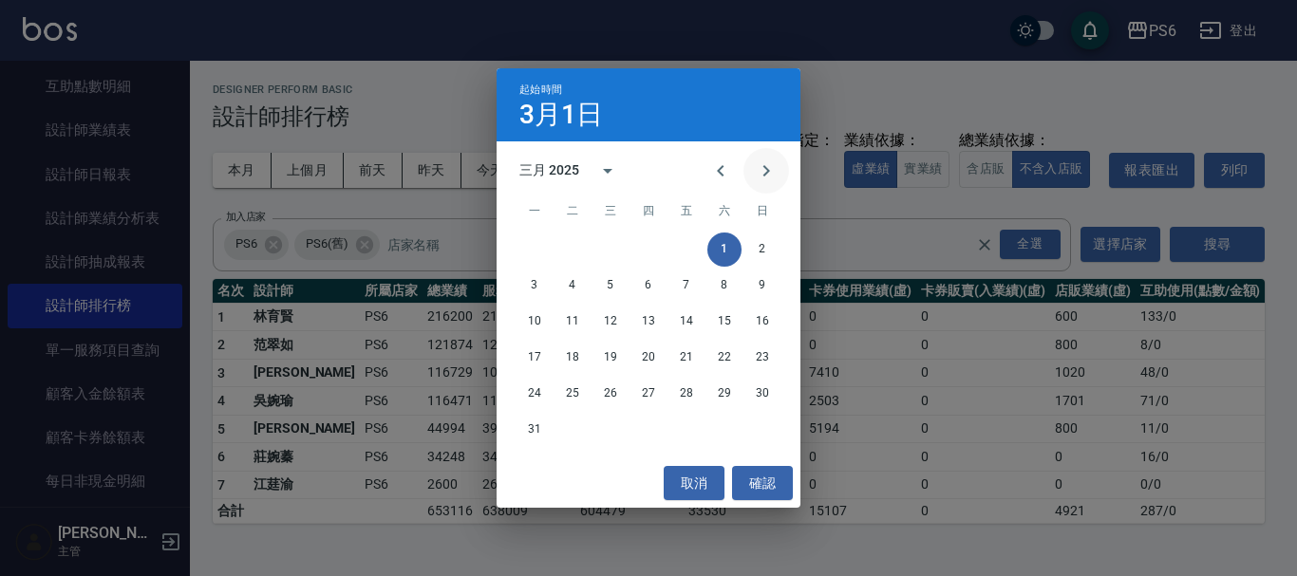
click at [766, 179] on icon "Next month" at bounding box center [766, 171] width 23 height 23
click at [570, 243] on button "1" at bounding box center [572, 250] width 34 height 34
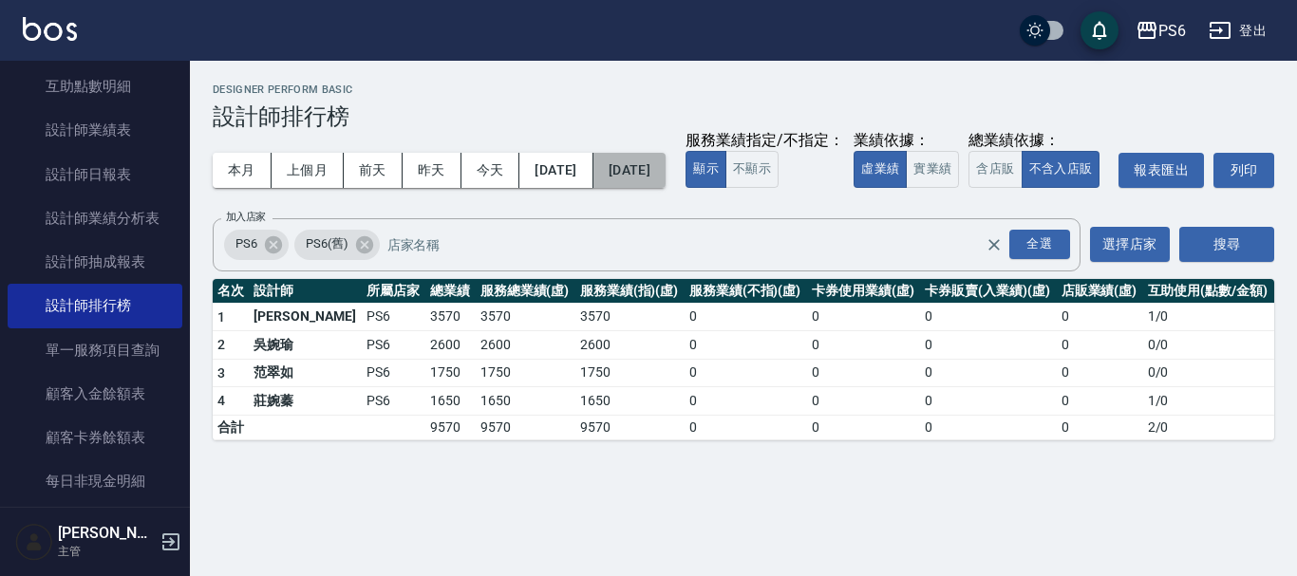
click at [641, 167] on button "[DATE]" at bounding box center [629, 170] width 72 height 35
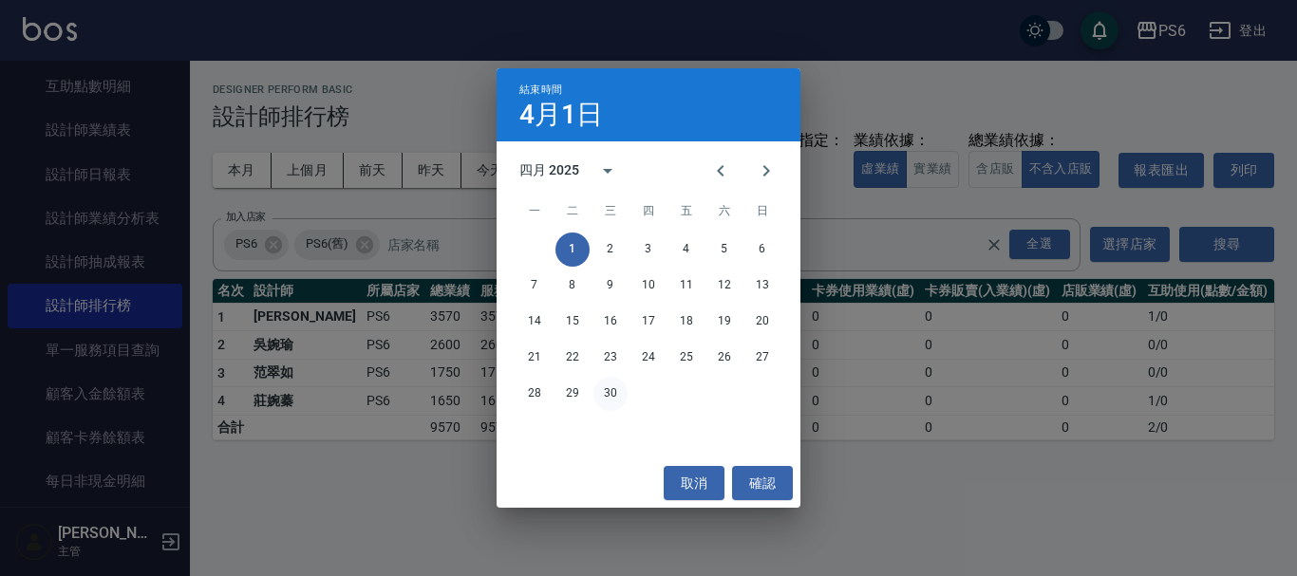
click at [616, 398] on button "30" at bounding box center [610, 394] width 34 height 34
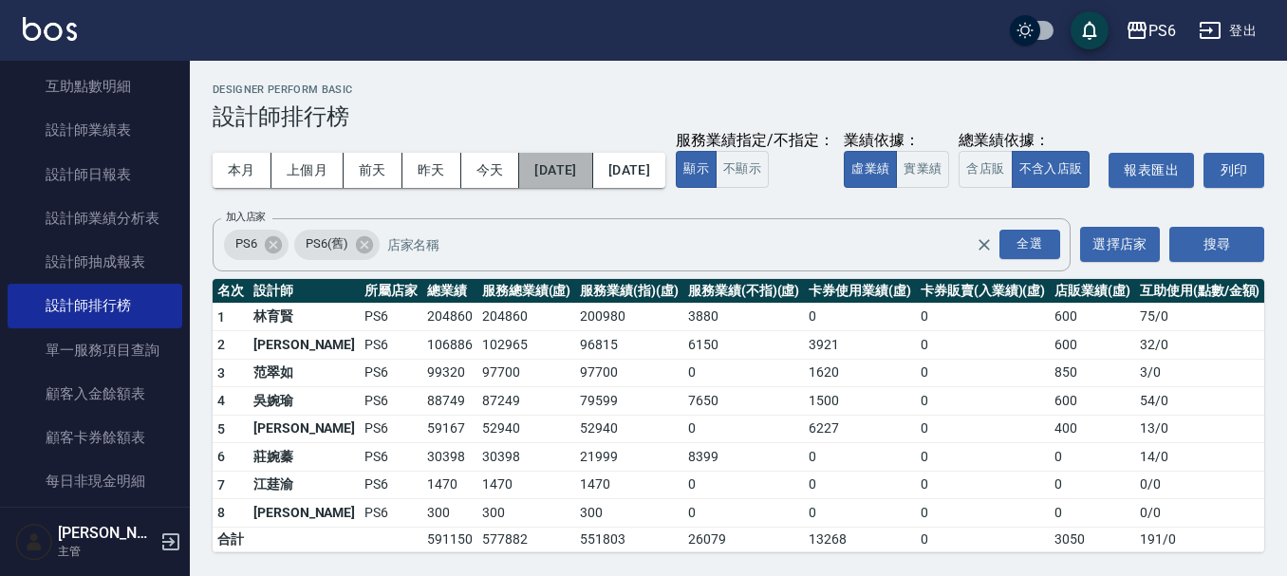
click at [554, 174] on button "[DATE]" at bounding box center [555, 170] width 73 height 35
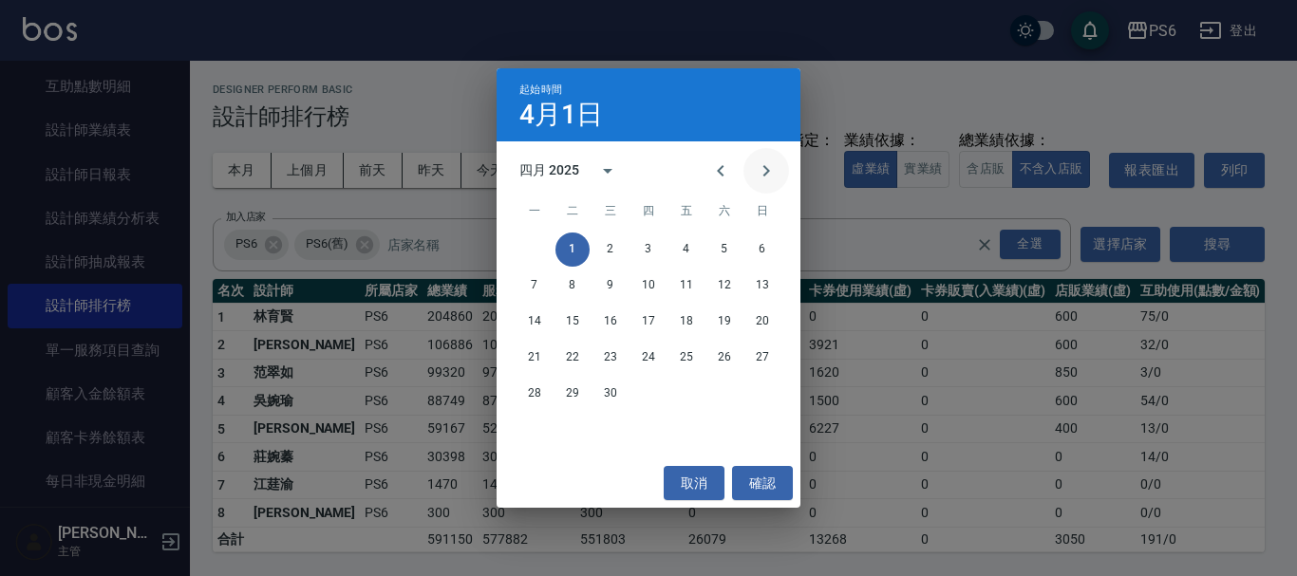
click at [764, 176] on icon "Next month" at bounding box center [766, 170] width 7 height 11
drag, startPoint x: 648, startPoint y: 250, endPoint x: 672, endPoint y: 218, distance: 39.9
click at [648, 249] on button "1" at bounding box center [648, 250] width 34 height 34
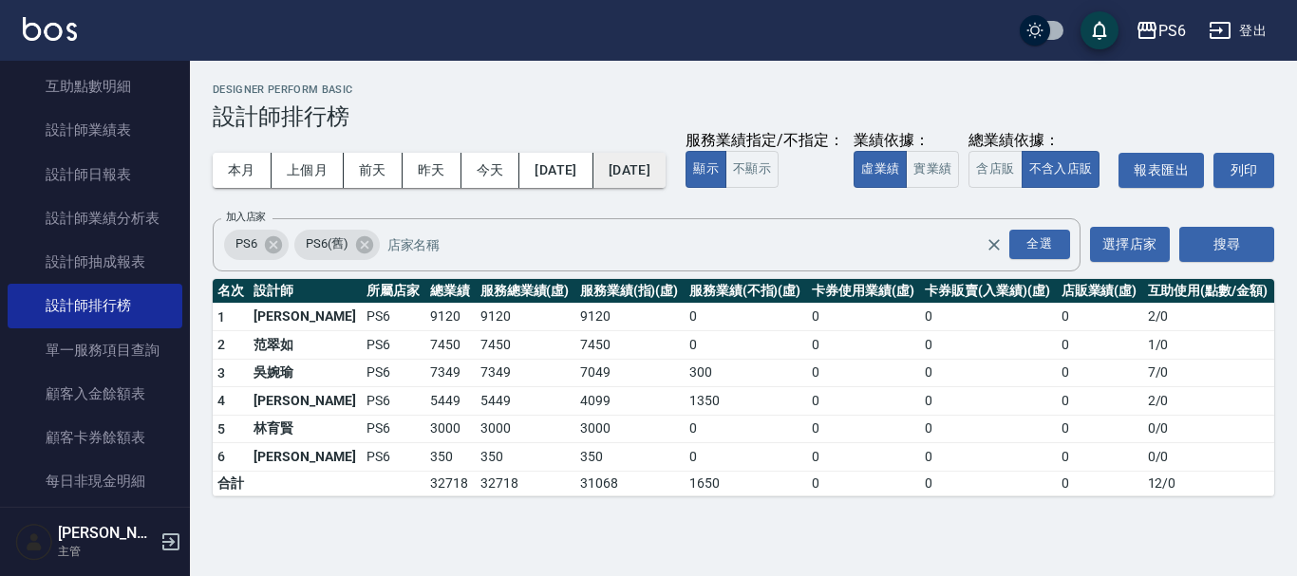
click at [666, 179] on button "[DATE]" at bounding box center [629, 170] width 72 height 35
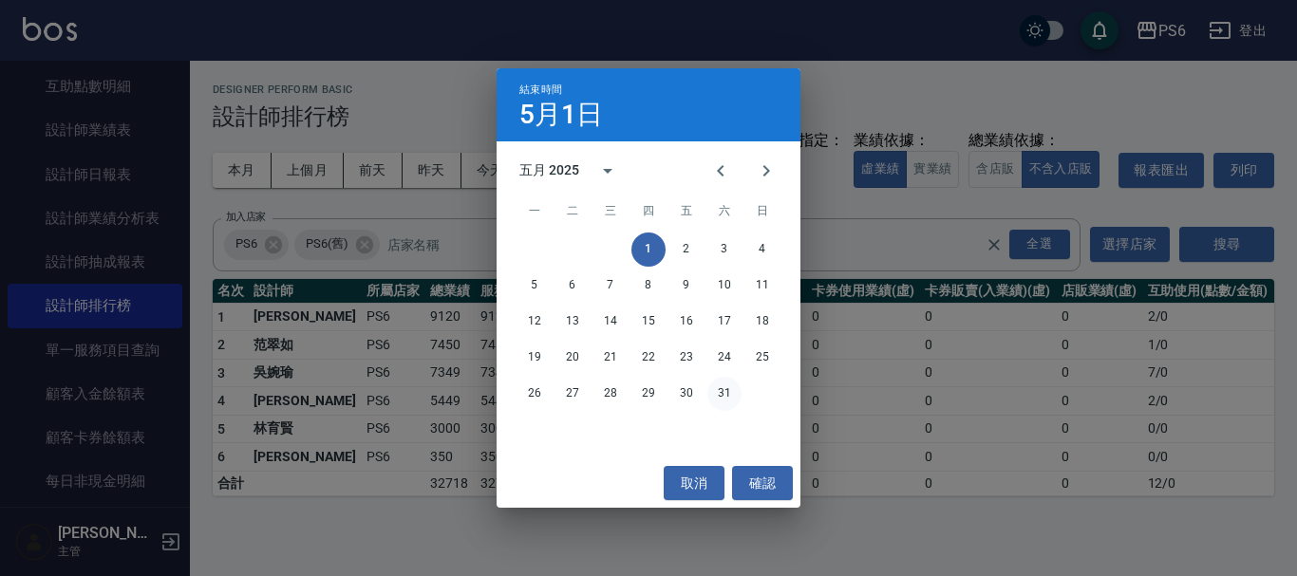
click at [721, 392] on button "31" at bounding box center [724, 394] width 34 height 34
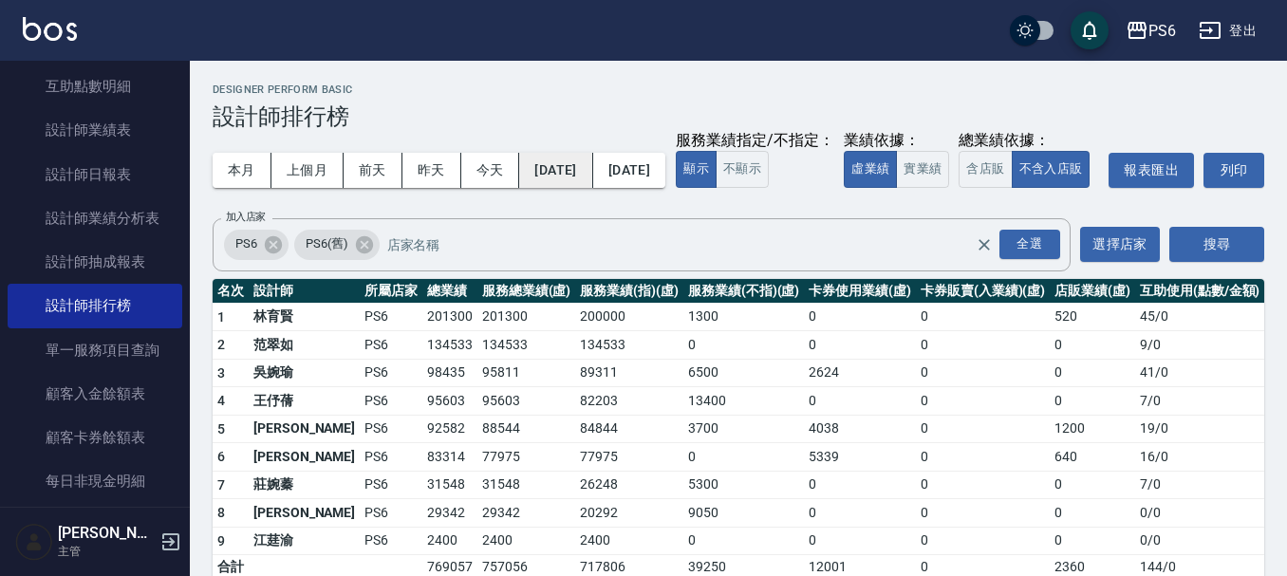
click at [586, 166] on button "[DATE]" at bounding box center [555, 170] width 73 height 35
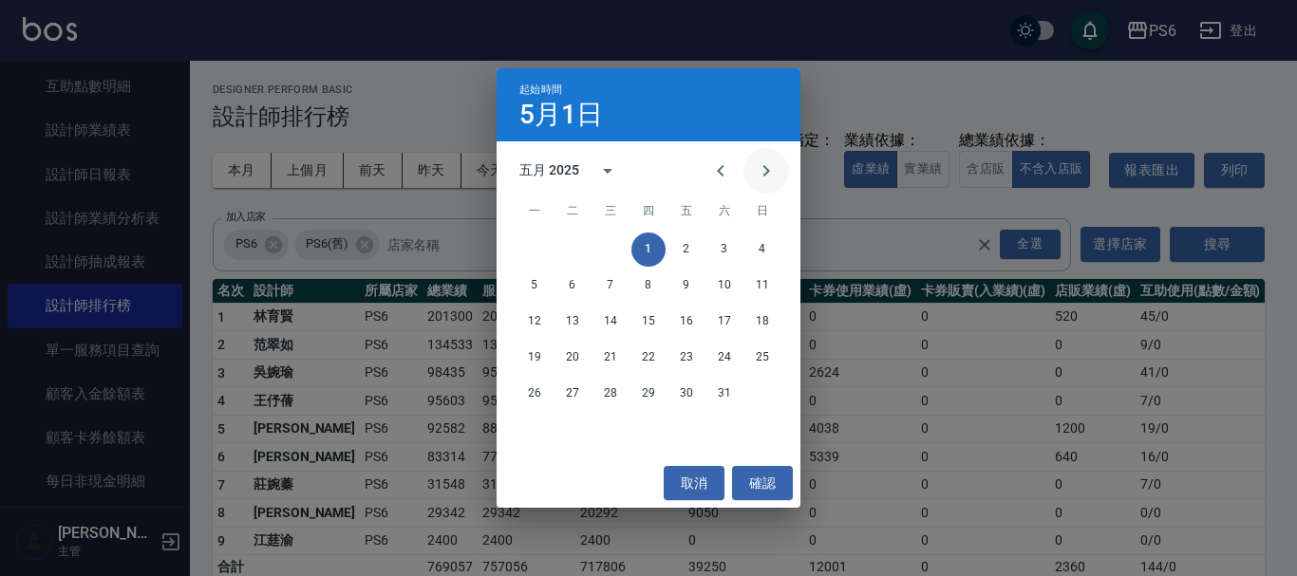
click at [760, 172] on icon "Next month" at bounding box center [766, 171] width 23 height 23
click at [756, 250] on button "1" at bounding box center [762, 250] width 34 height 34
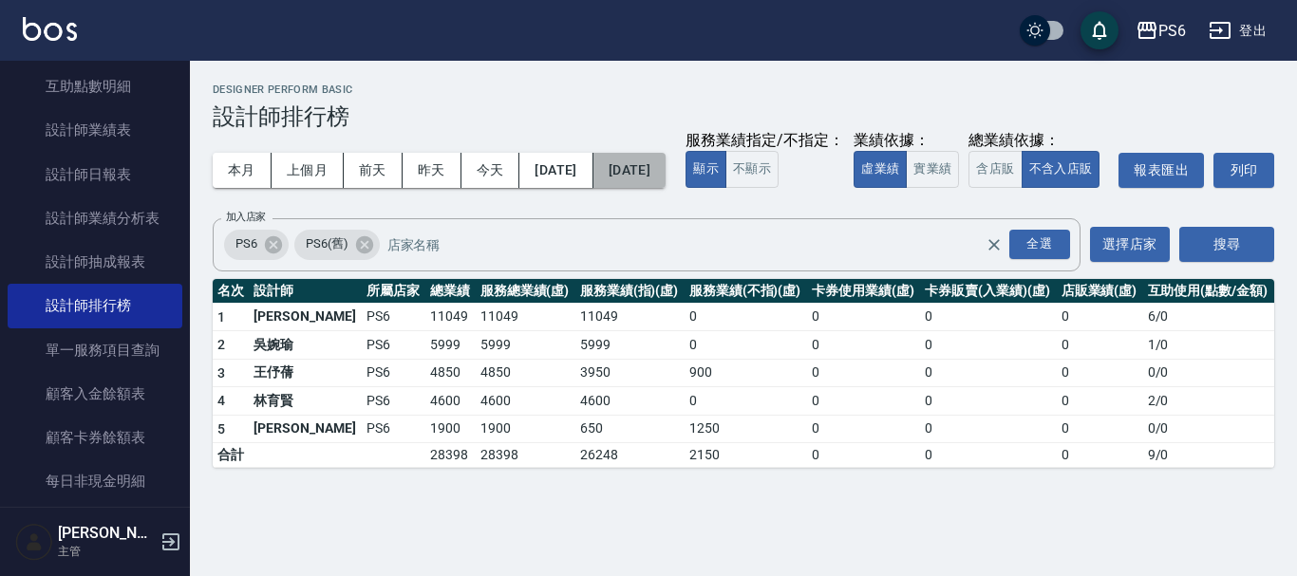
click at [666, 177] on button "[DATE]" at bounding box center [629, 170] width 72 height 35
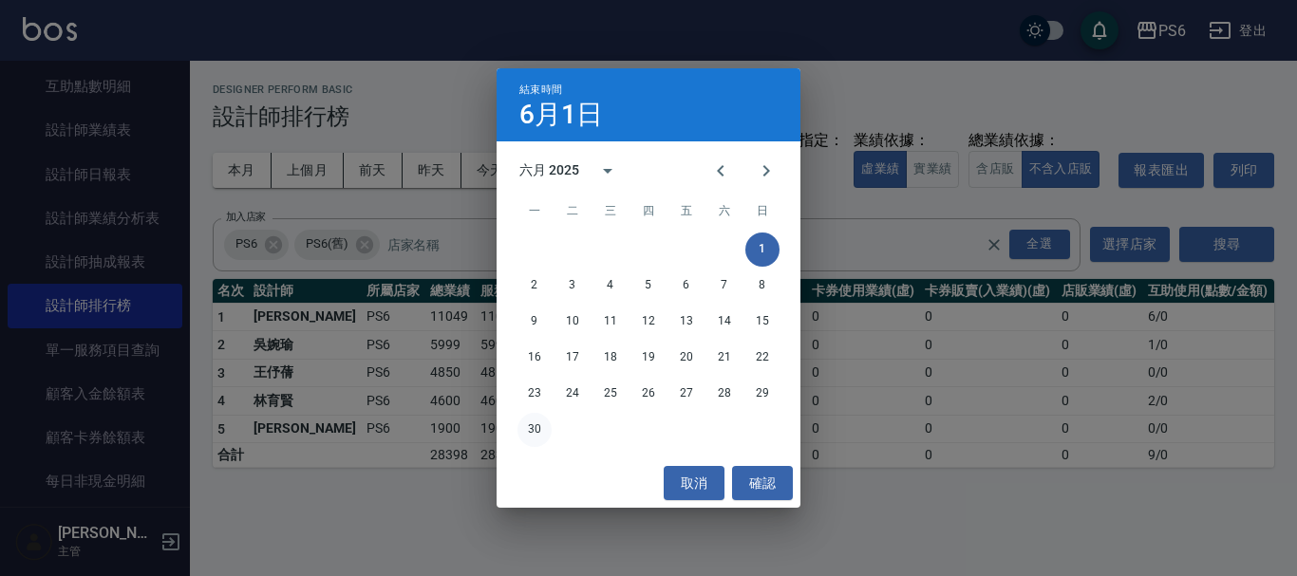
click at [534, 434] on button "30" at bounding box center [534, 430] width 34 height 34
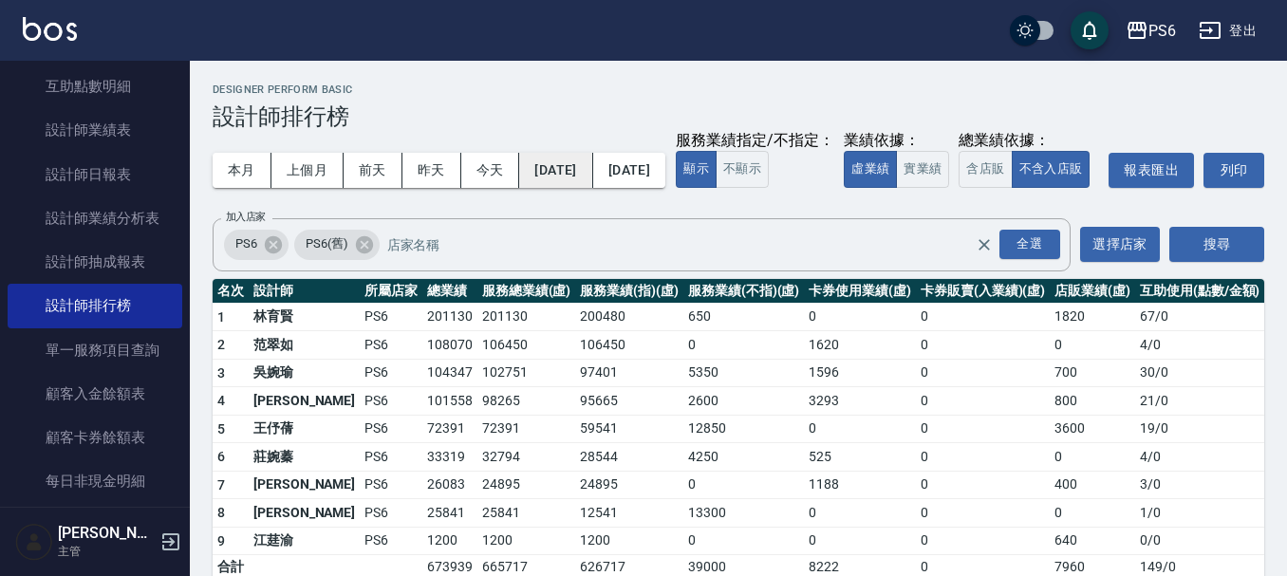
click at [590, 167] on button "[DATE]" at bounding box center [555, 170] width 73 height 35
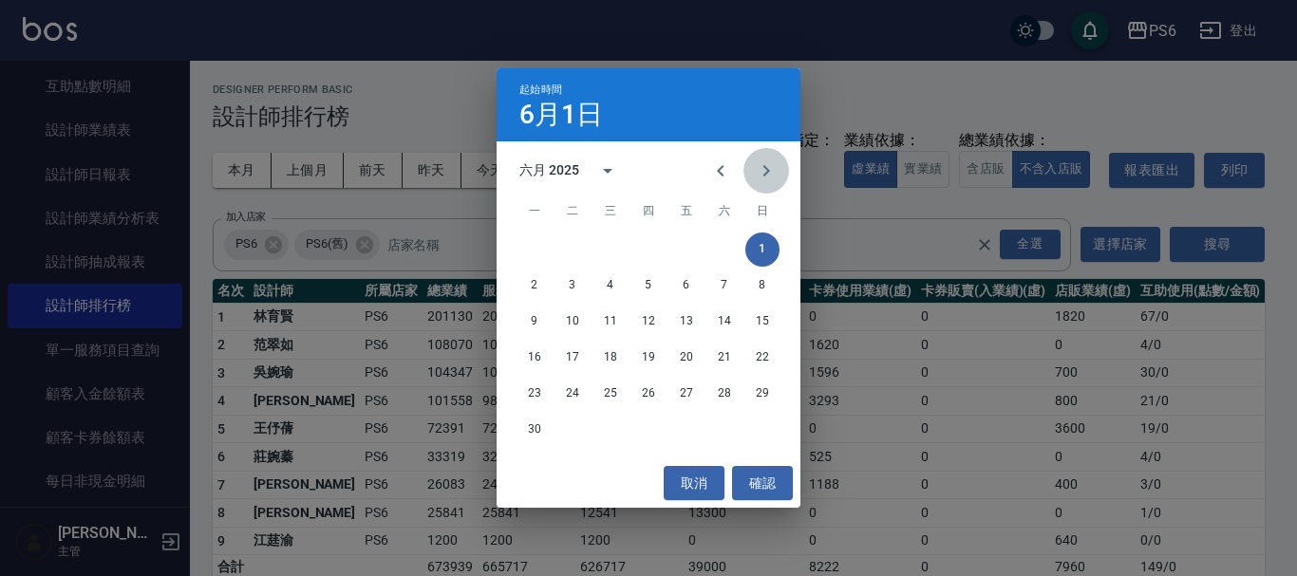
click at [771, 180] on icon "Next month" at bounding box center [766, 171] width 23 height 23
click at [573, 252] on button "1" at bounding box center [572, 250] width 34 height 34
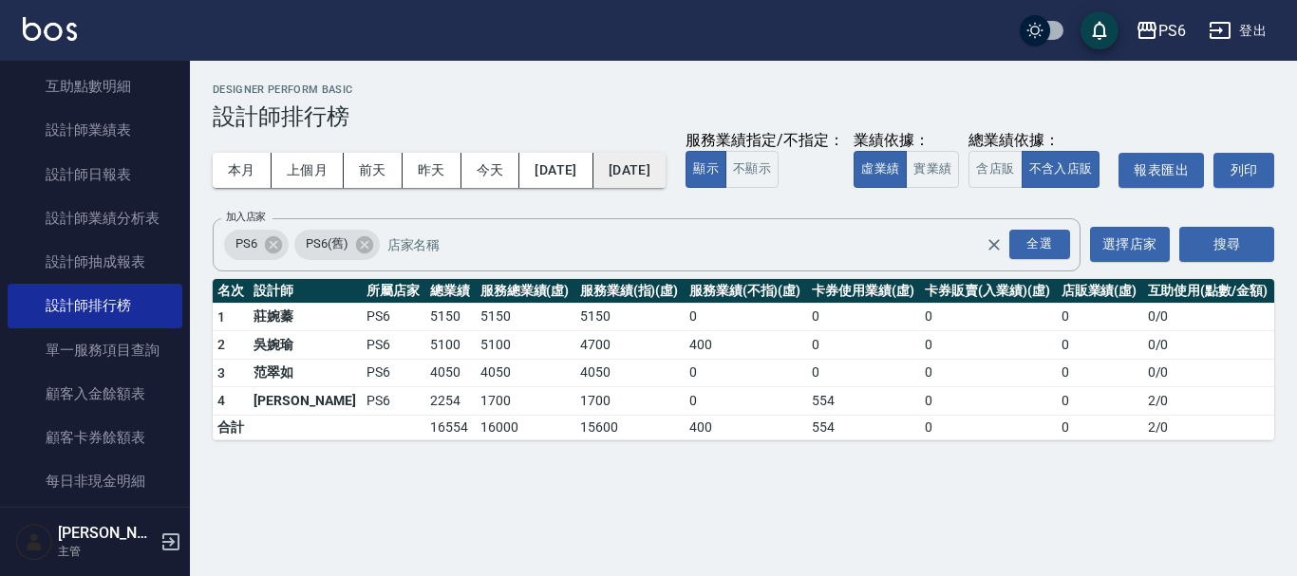
click at [666, 181] on button "[DATE]" at bounding box center [629, 170] width 72 height 35
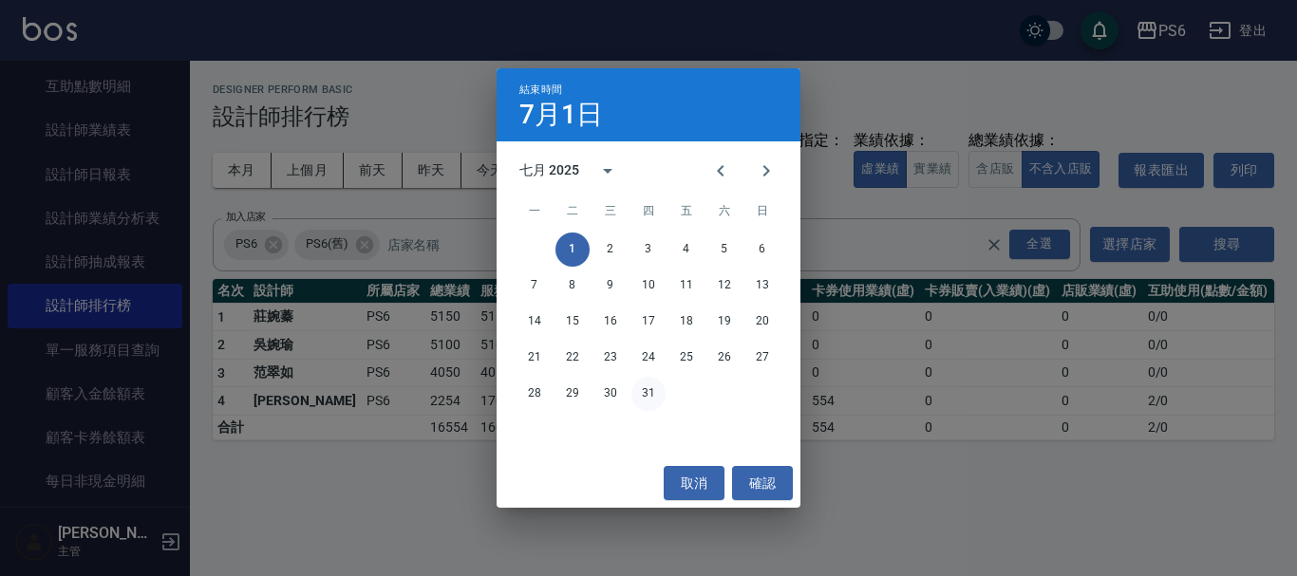
click at [646, 379] on button "31" at bounding box center [648, 394] width 34 height 34
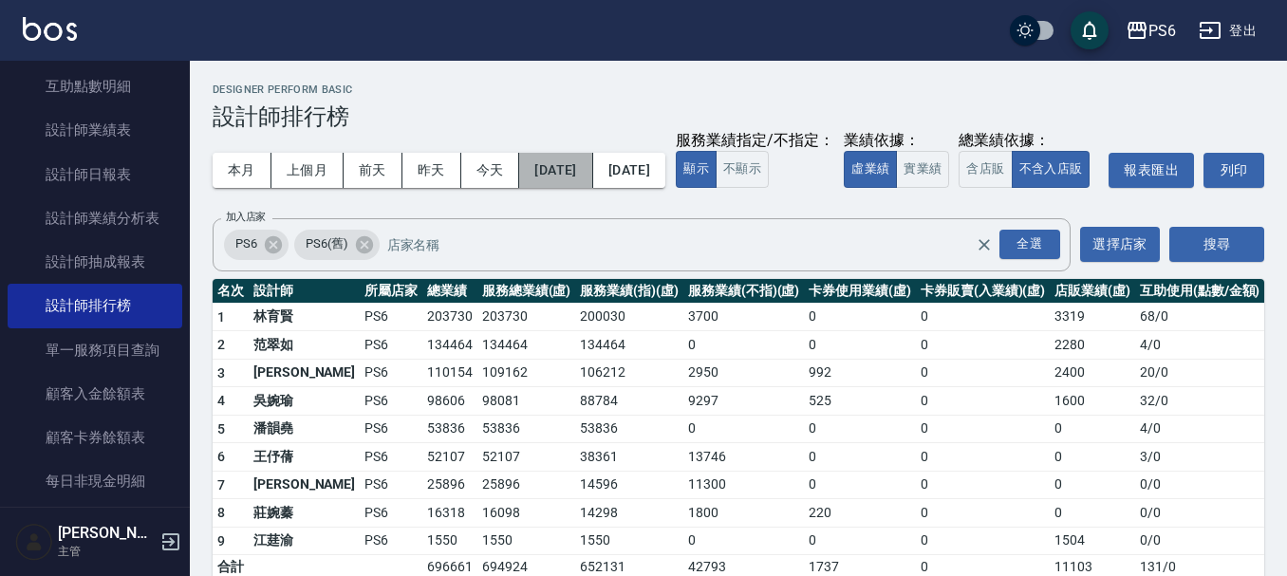
click at [571, 180] on button "[DATE]" at bounding box center [555, 170] width 73 height 35
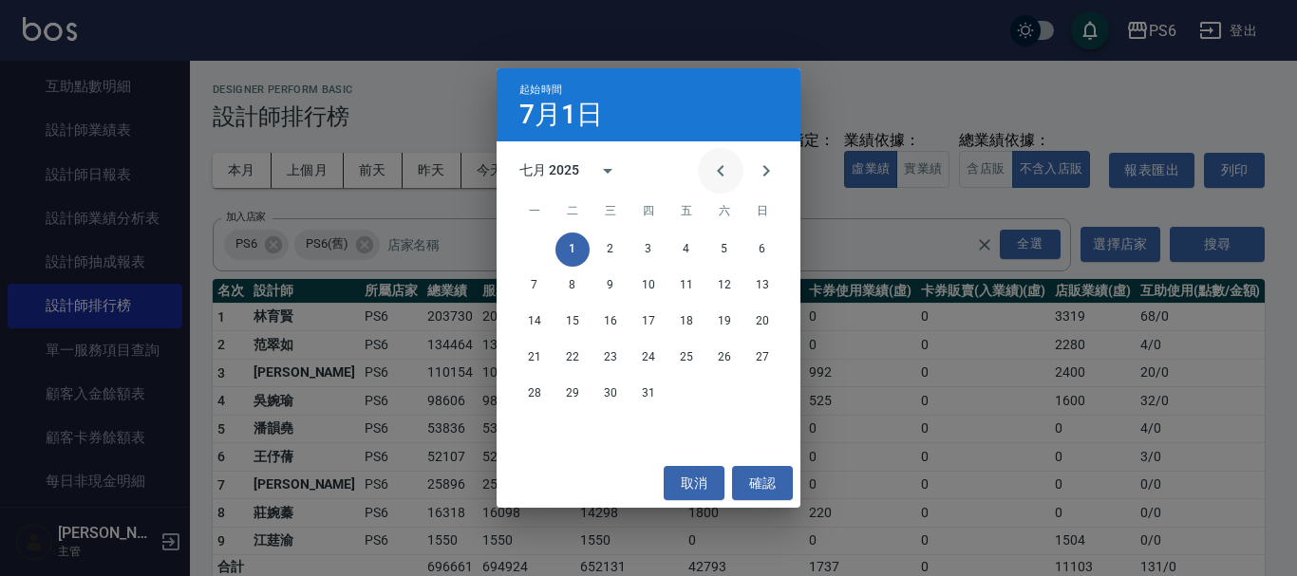
click at [723, 174] on icon "Previous month" at bounding box center [720, 170] width 7 height 11
click at [711, 177] on icon "Previous month" at bounding box center [720, 171] width 23 height 23
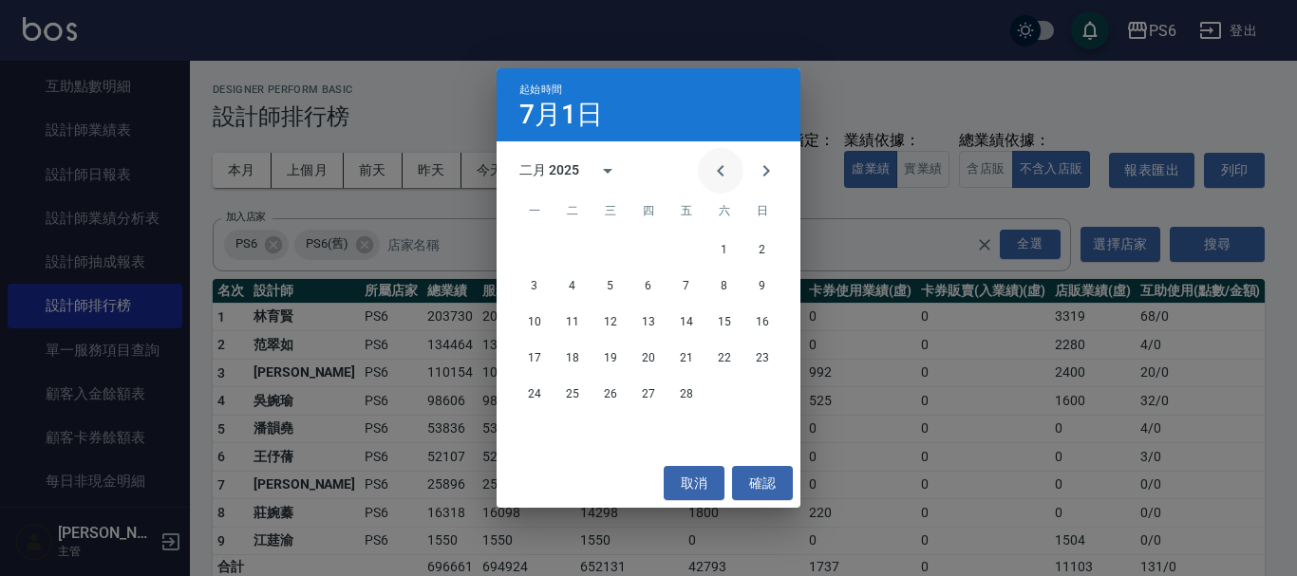
click at [711, 177] on icon "Previous month" at bounding box center [720, 171] width 23 height 23
click at [618, 253] on button "1" at bounding box center [610, 250] width 34 height 34
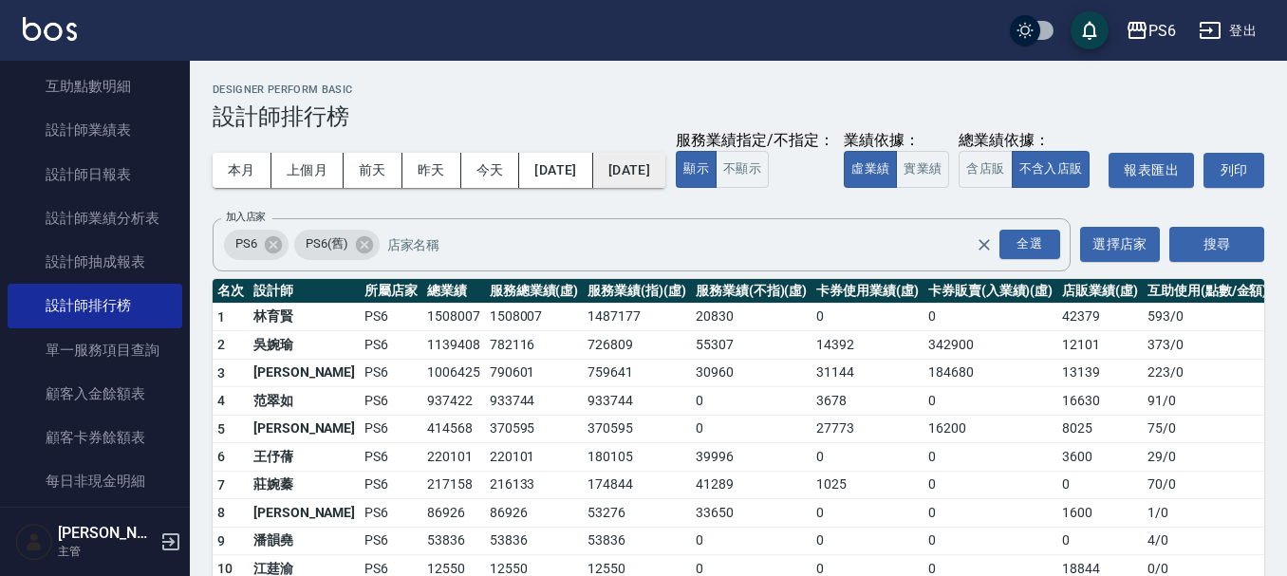
click at [666, 174] on button "[DATE]" at bounding box center [629, 170] width 72 height 35
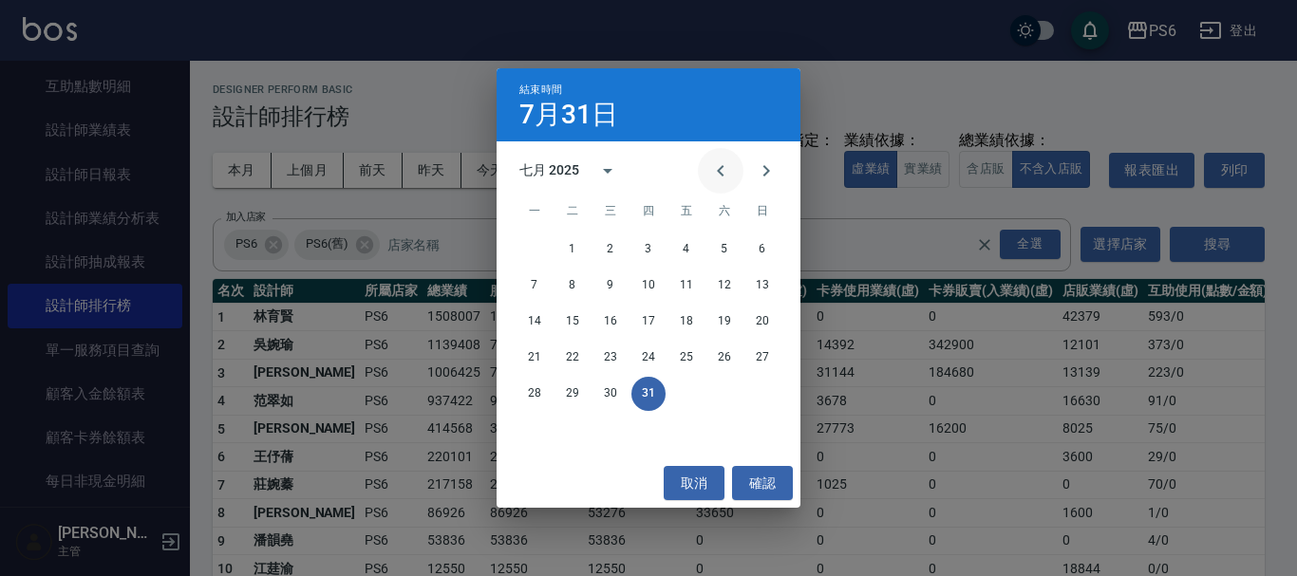
click at [720, 181] on icon "Previous month" at bounding box center [720, 171] width 23 height 23
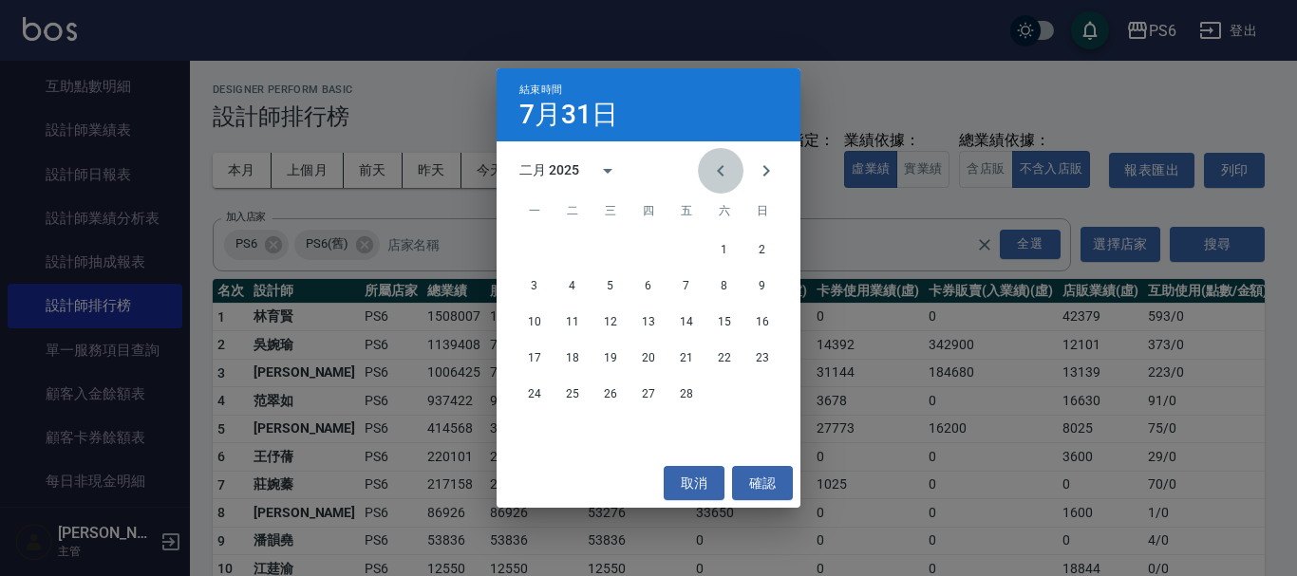
click at [720, 181] on icon "Previous month" at bounding box center [720, 171] width 23 height 23
drag, startPoint x: 682, startPoint y: 396, endPoint x: 702, endPoint y: 419, distance: 30.3
click at [683, 396] on button "31" at bounding box center [686, 394] width 34 height 34
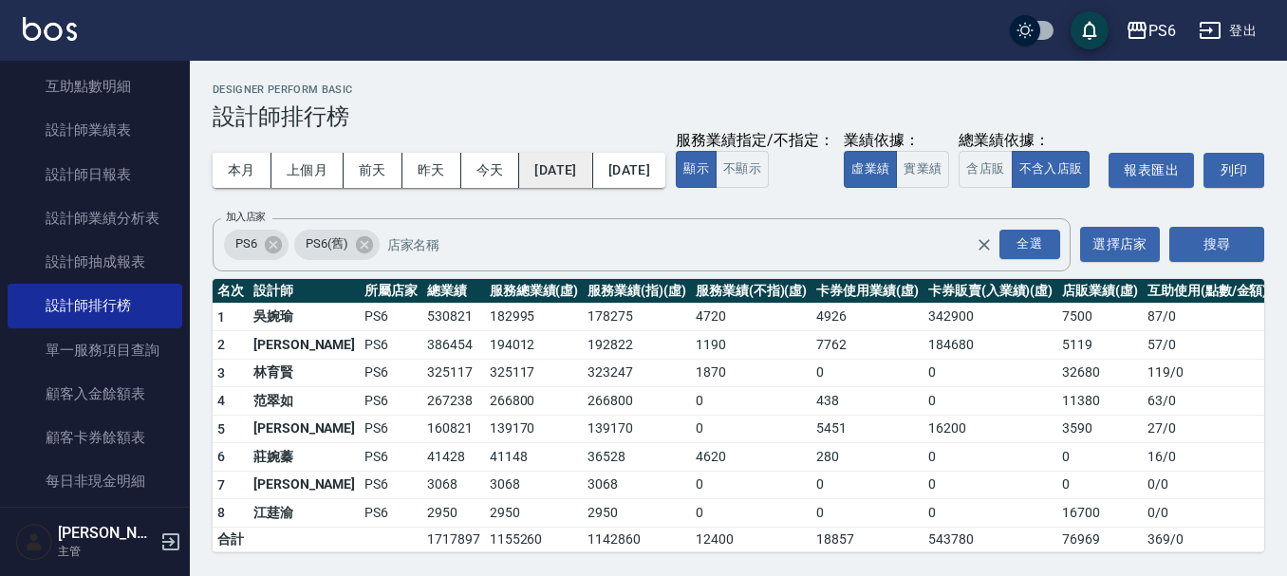
click at [584, 162] on button "[DATE]" at bounding box center [555, 170] width 73 height 35
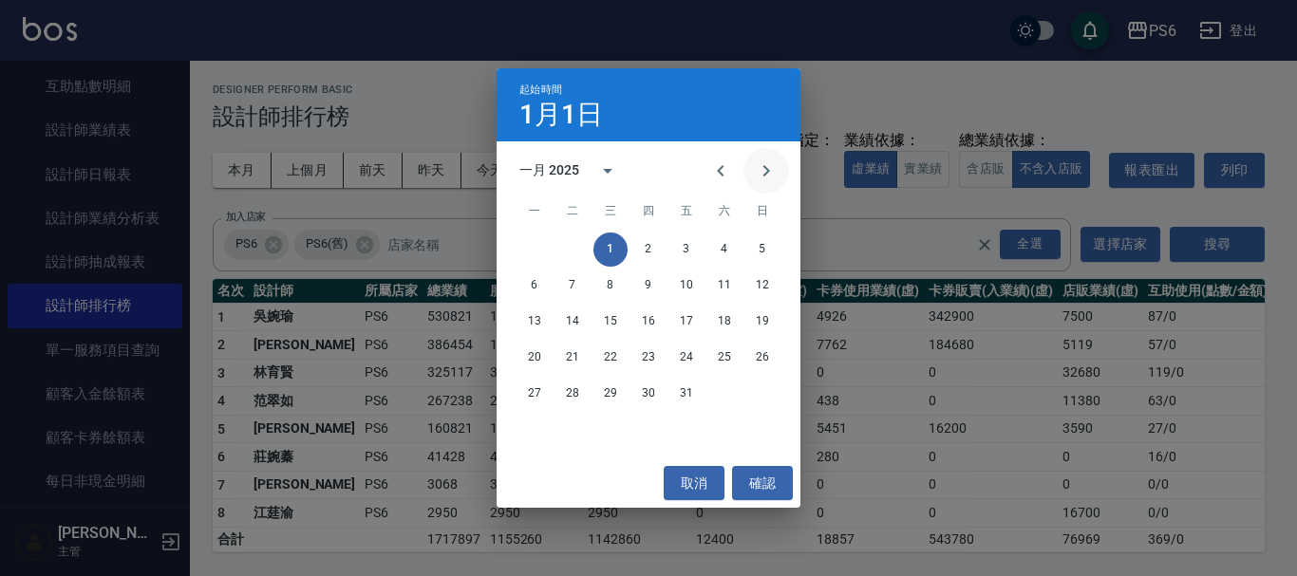
click at [767, 163] on icon "Next month" at bounding box center [766, 171] width 23 height 23
click at [732, 243] on button "1" at bounding box center [724, 250] width 34 height 34
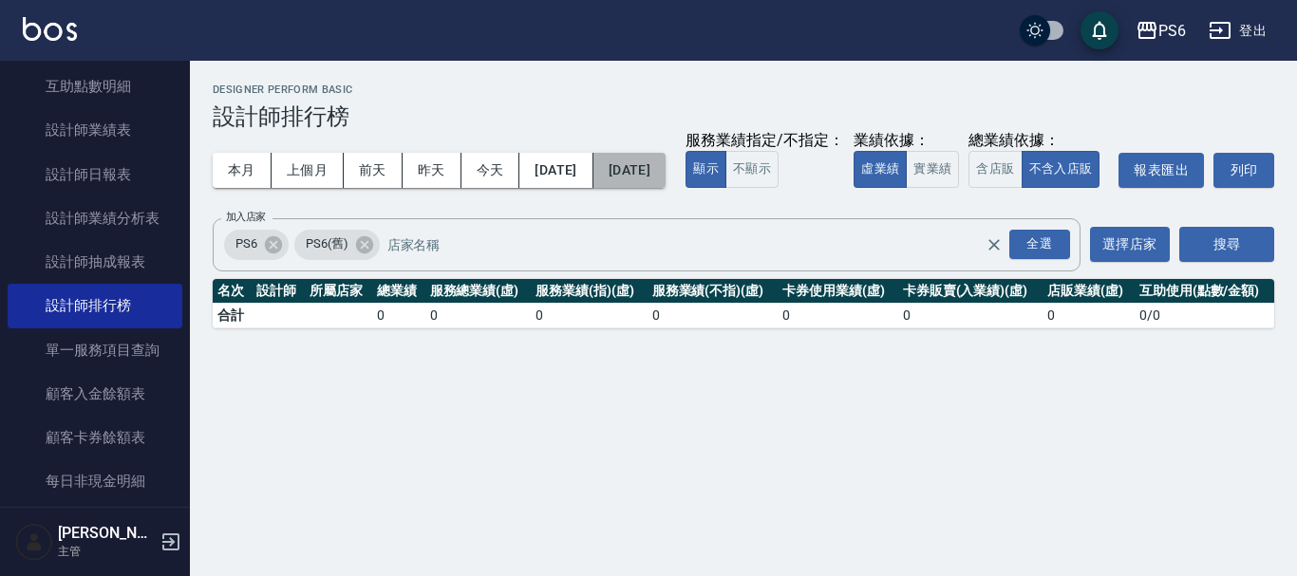
click at [666, 167] on button "[DATE]" at bounding box center [629, 170] width 72 height 35
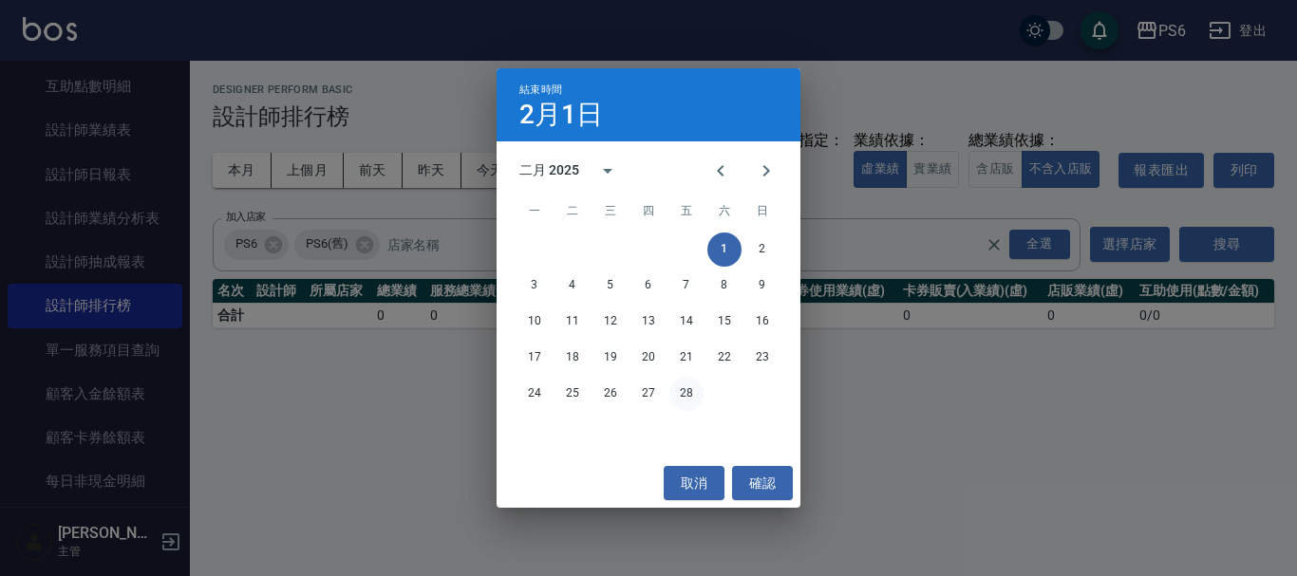
click at [692, 398] on button "28" at bounding box center [686, 394] width 34 height 34
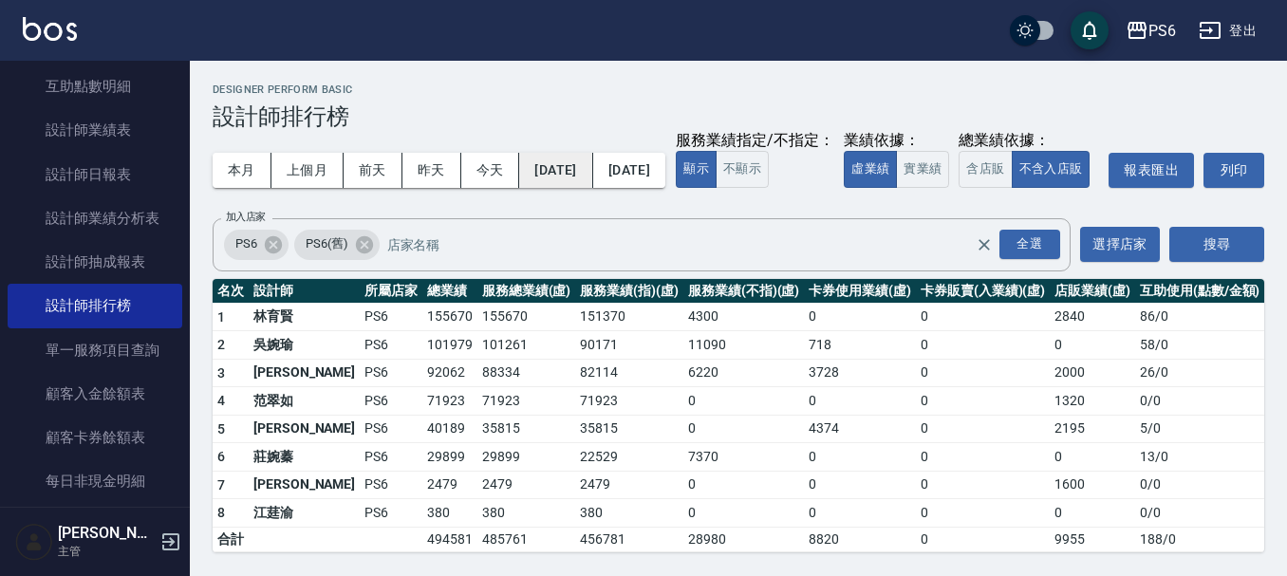
click at [571, 179] on button "[DATE]" at bounding box center [555, 170] width 73 height 35
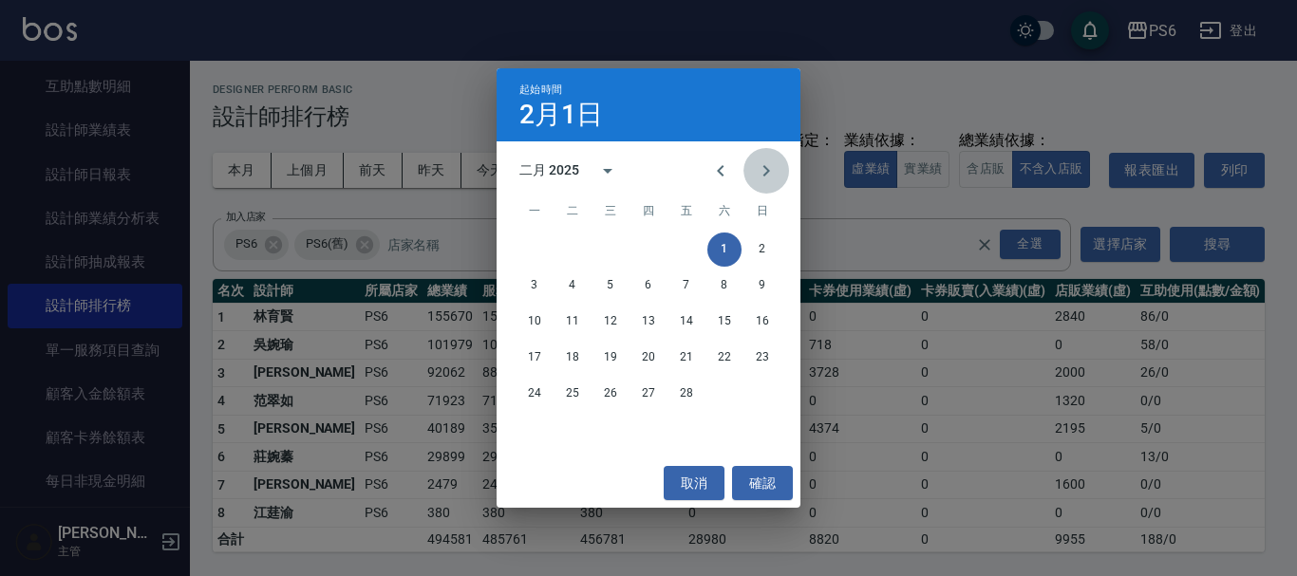
click at [759, 167] on icon "Next month" at bounding box center [766, 171] width 23 height 23
click at [723, 244] on button "1" at bounding box center [724, 250] width 34 height 34
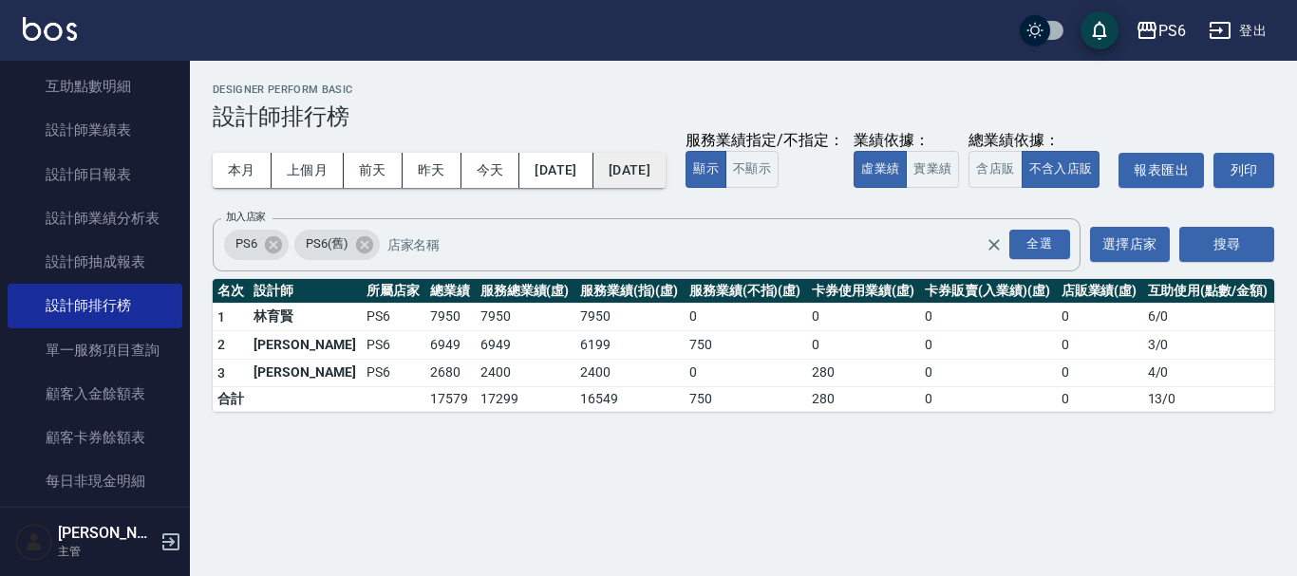
click at [666, 180] on button "[DATE]" at bounding box center [629, 170] width 72 height 35
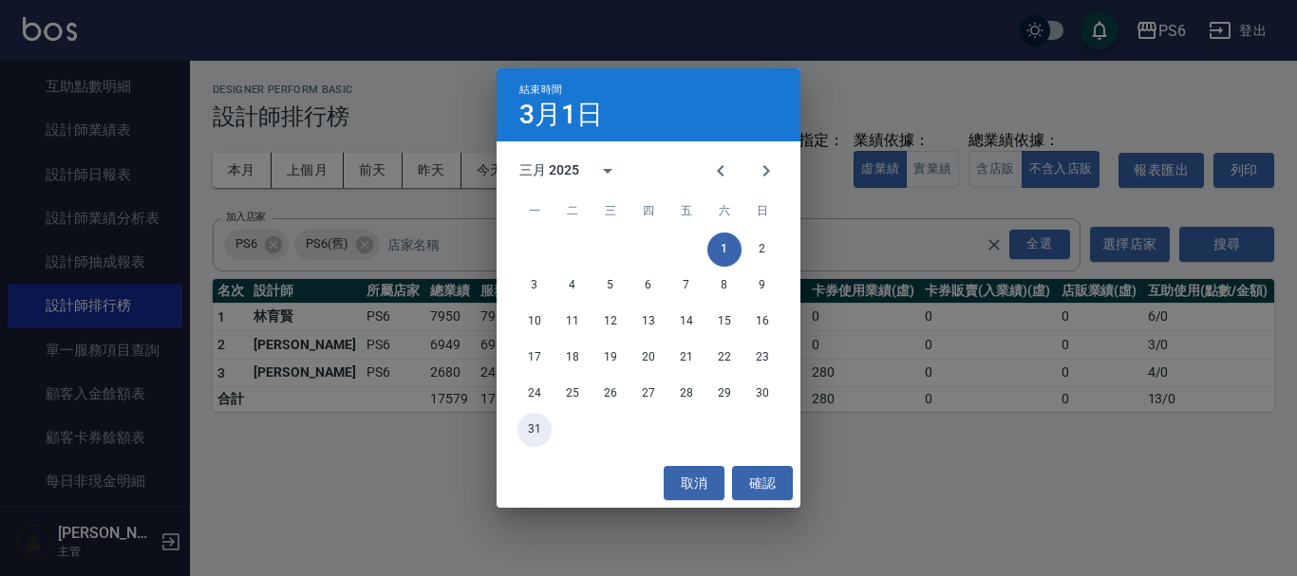
click at [546, 433] on button "31" at bounding box center [534, 430] width 34 height 34
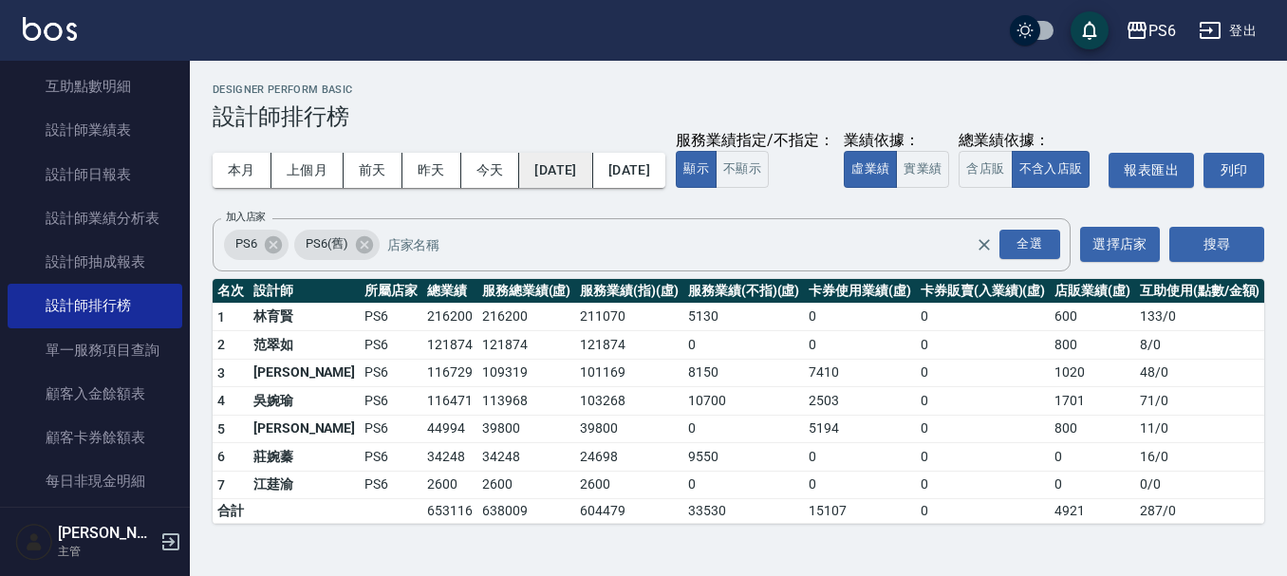
click at [589, 178] on button "[DATE]" at bounding box center [555, 170] width 73 height 35
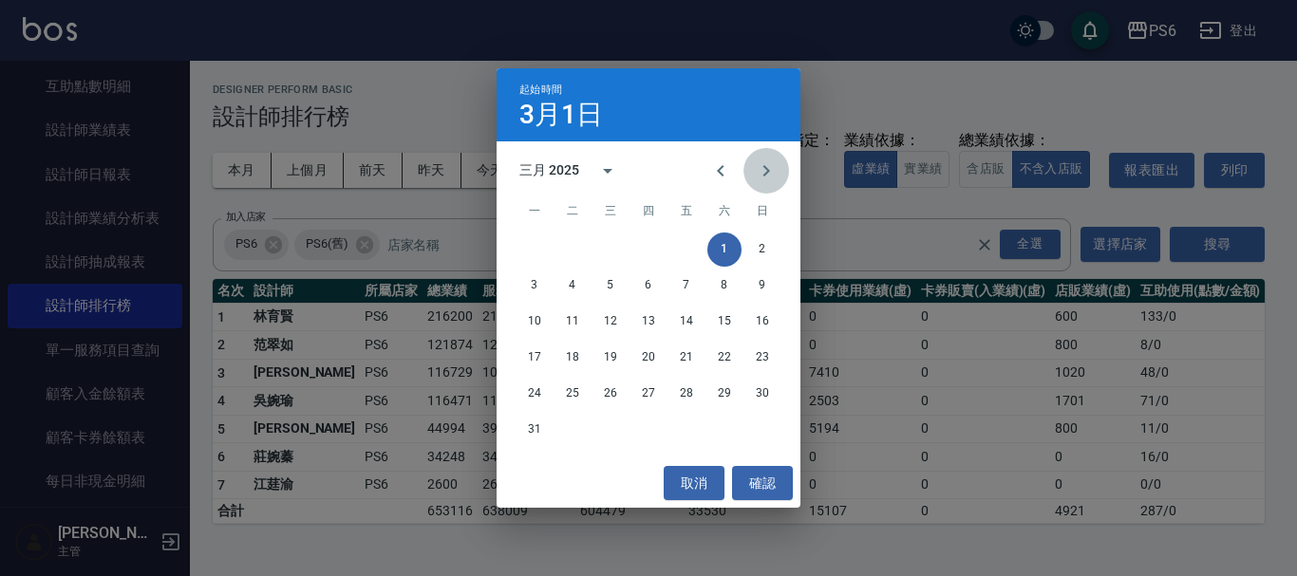
click at [769, 165] on icon "Next month" at bounding box center [766, 171] width 23 height 23
click at [566, 245] on button "1" at bounding box center [572, 250] width 34 height 34
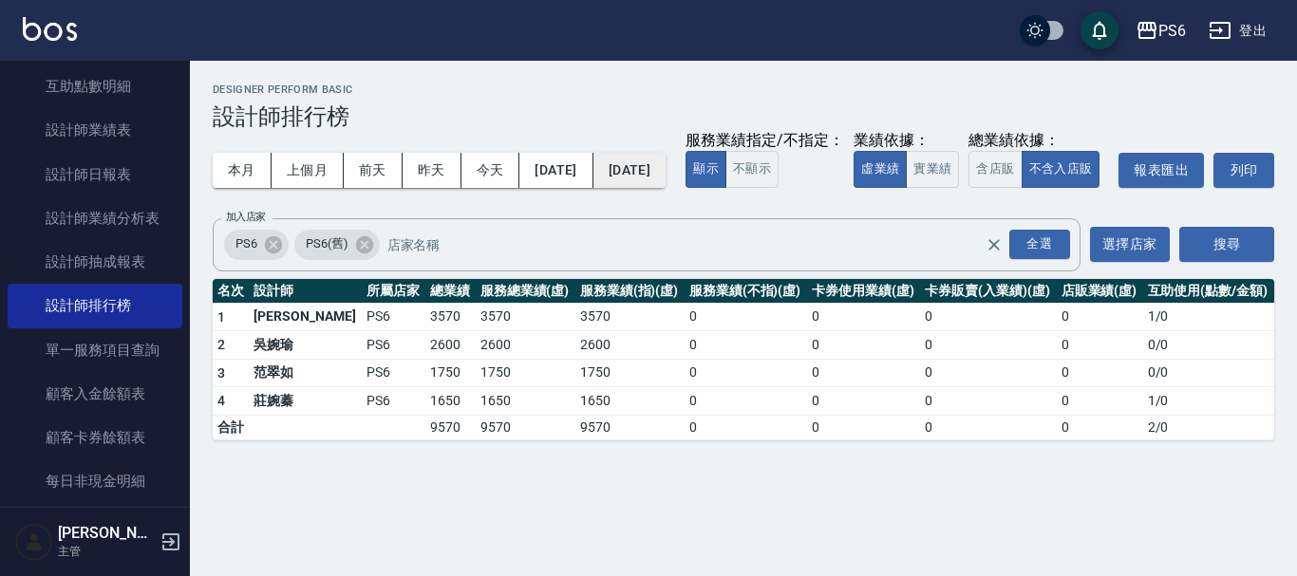
click at [651, 173] on button "[DATE]" at bounding box center [629, 170] width 72 height 35
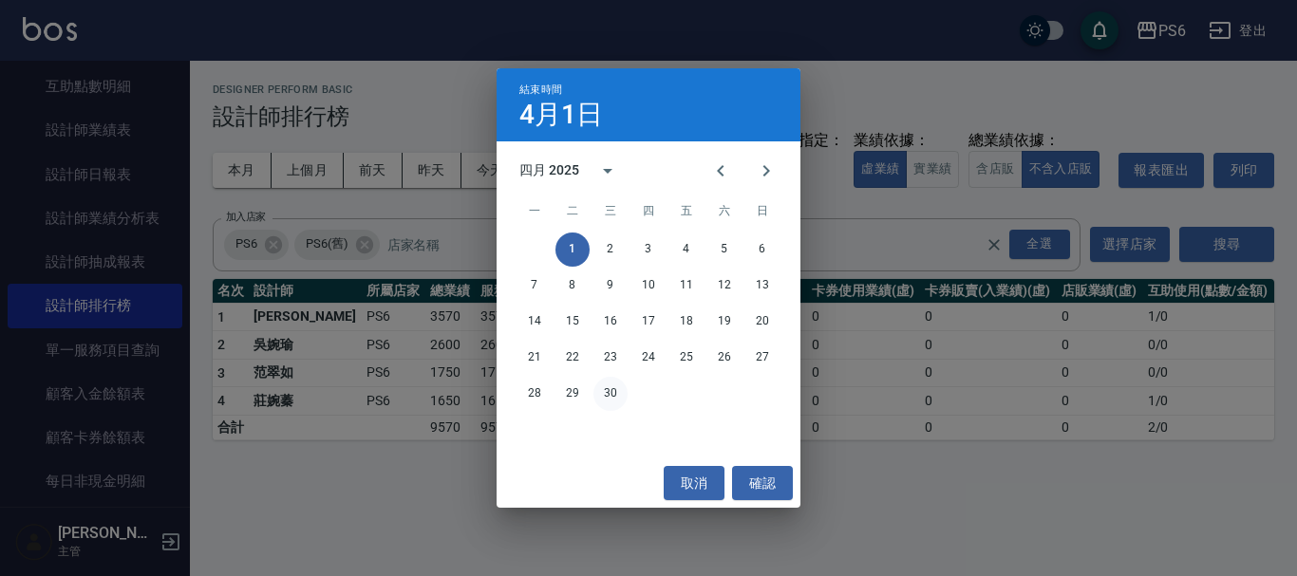
click at [616, 391] on button "30" at bounding box center [610, 394] width 34 height 34
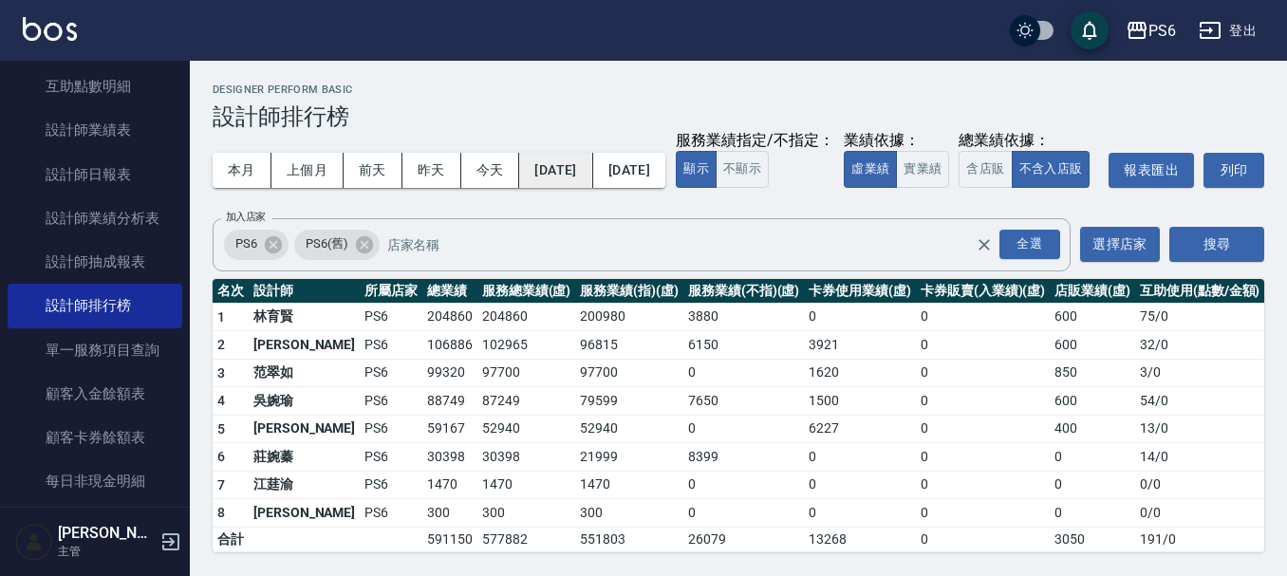
click at [582, 174] on button "[DATE]" at bounding box center [555, 170] width 73 height 35
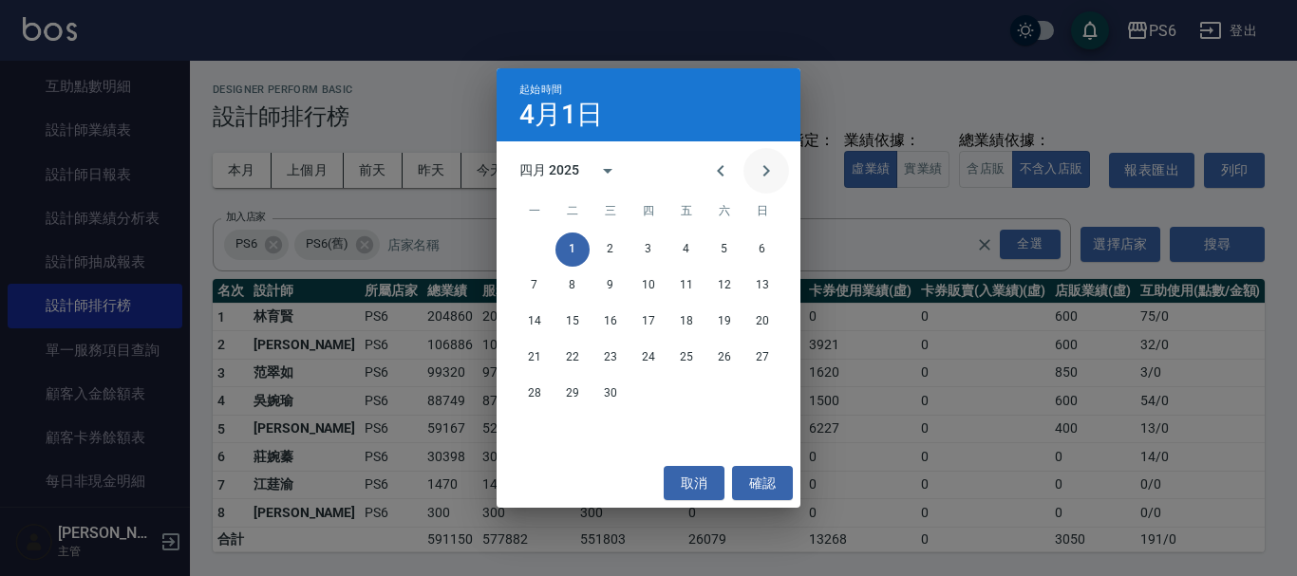
click at [766, 176] on icon "Next month" at bounding box center [766, 171] width 23 height 23
click at [649, 244] on button "1" at bounding box center [648, 250] width 34 height 34
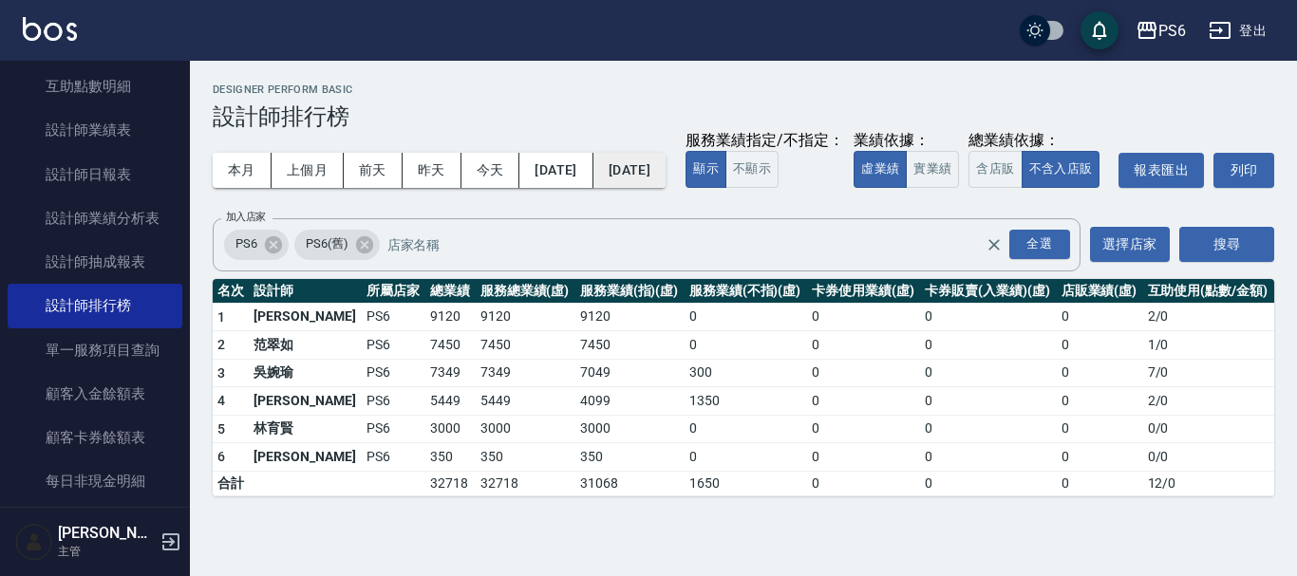
click at [656, 173] on button "[DATE]" at bounding box center [629, 170] width 72 height 35
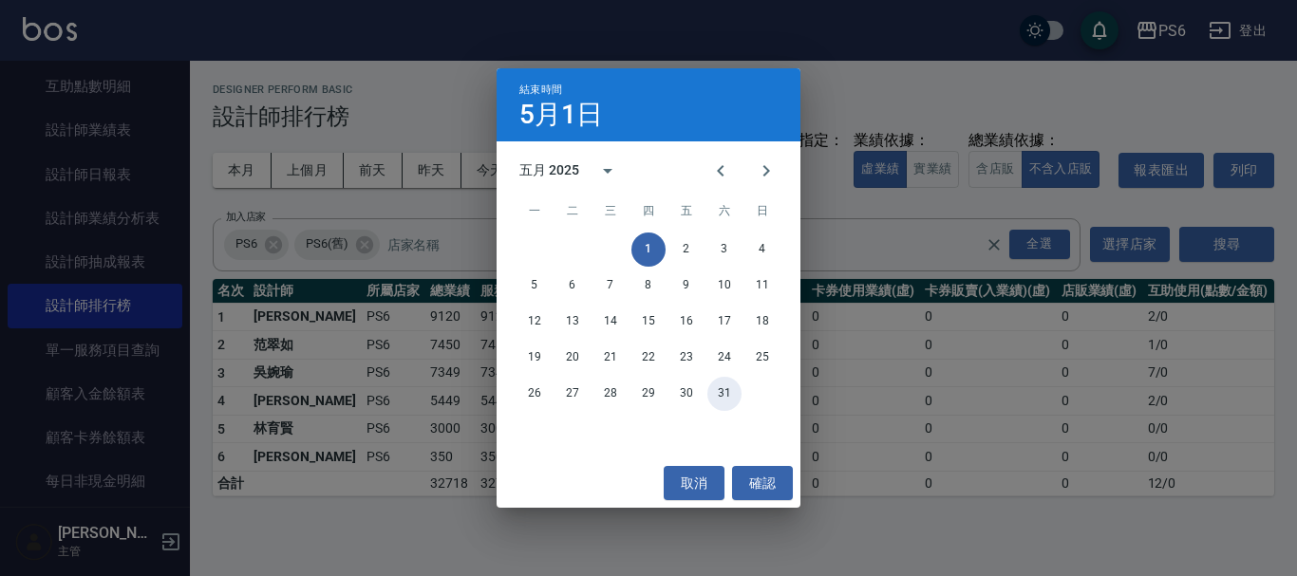
click at [727, 386] on button "31" at bounding box center [724, 394] width 34 height 34
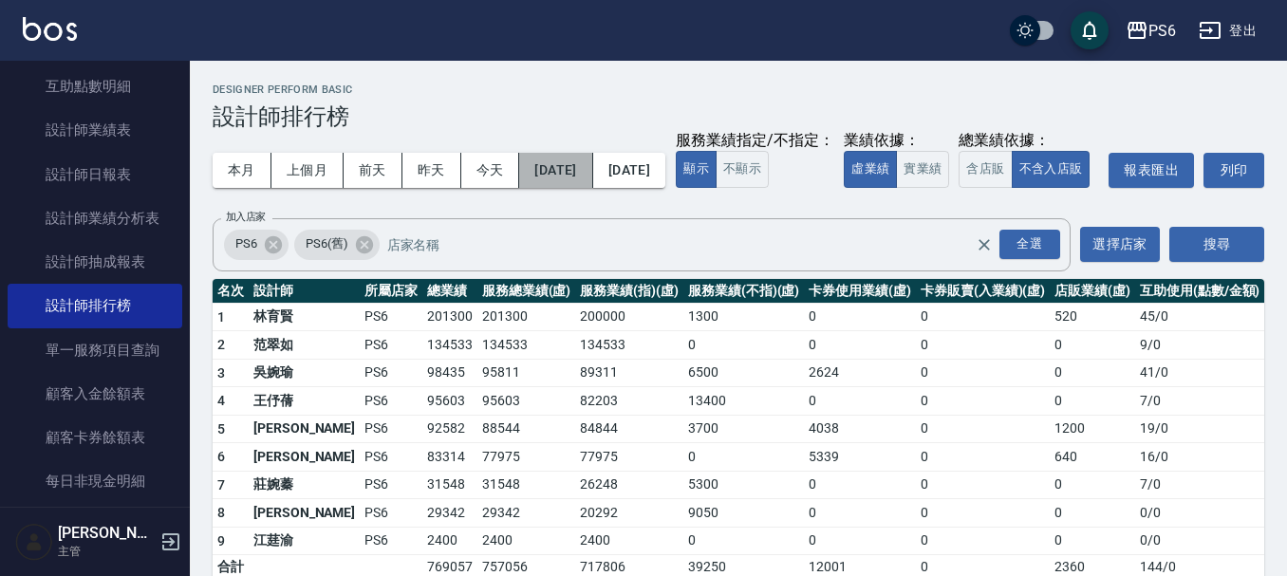
click at [592, 179] on button "[DATE]" at bounding box center [555, 170] width 73 height 35
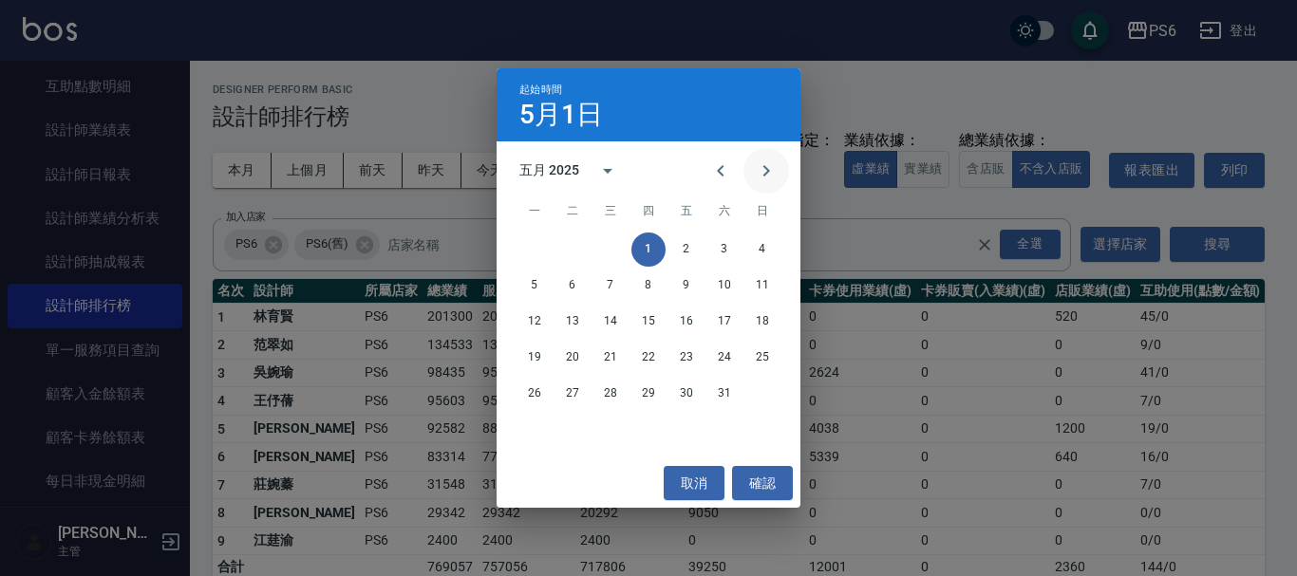
click at [764, 173] on icon "Next month" at bounding box center [766, 171] width 23 height 23
click at [765, 250] on button "1" at bounding box center [762, 250] width 34 height 34
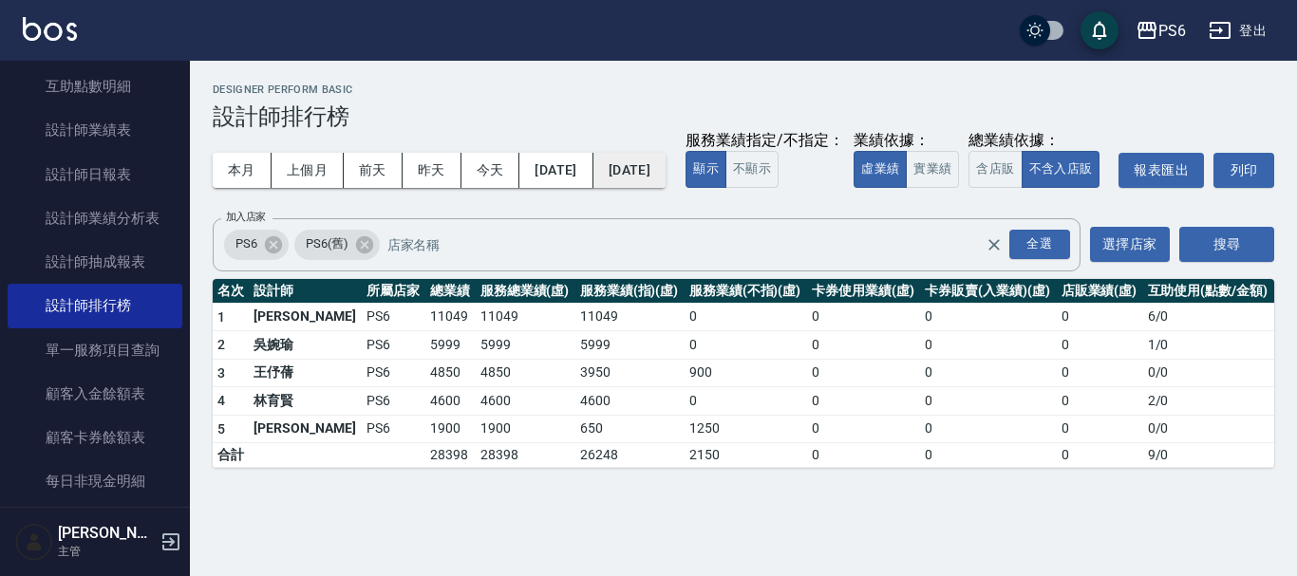
click at [666, 183] on button "[DATE]" at bounding box center [629, 170] width 72 height 35
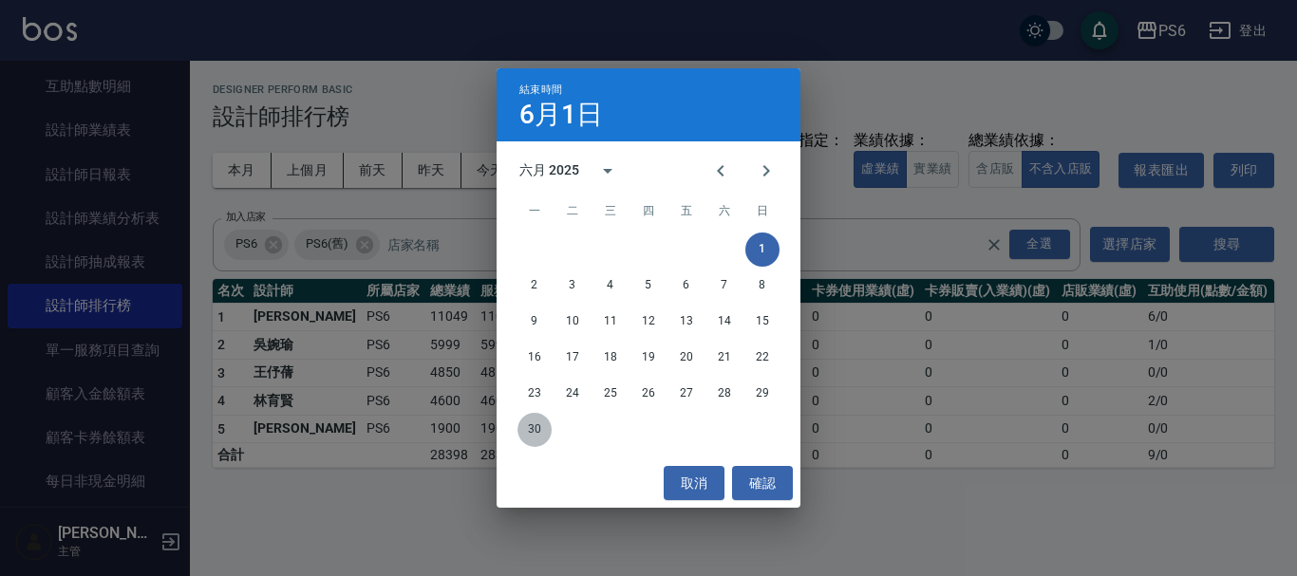
click at [532, 436] on button "30" at bounding box center [534, 430] width 34 height 34
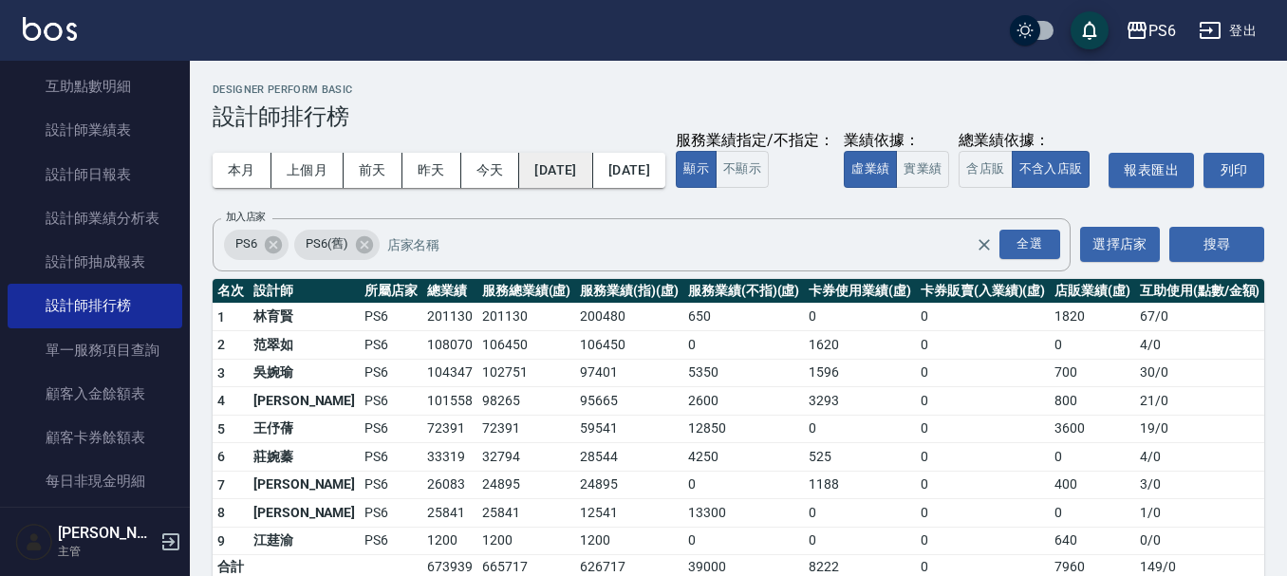
click at [580, 159] on button "[DATE]" at bounding box center [555, 170] width 73 height 35
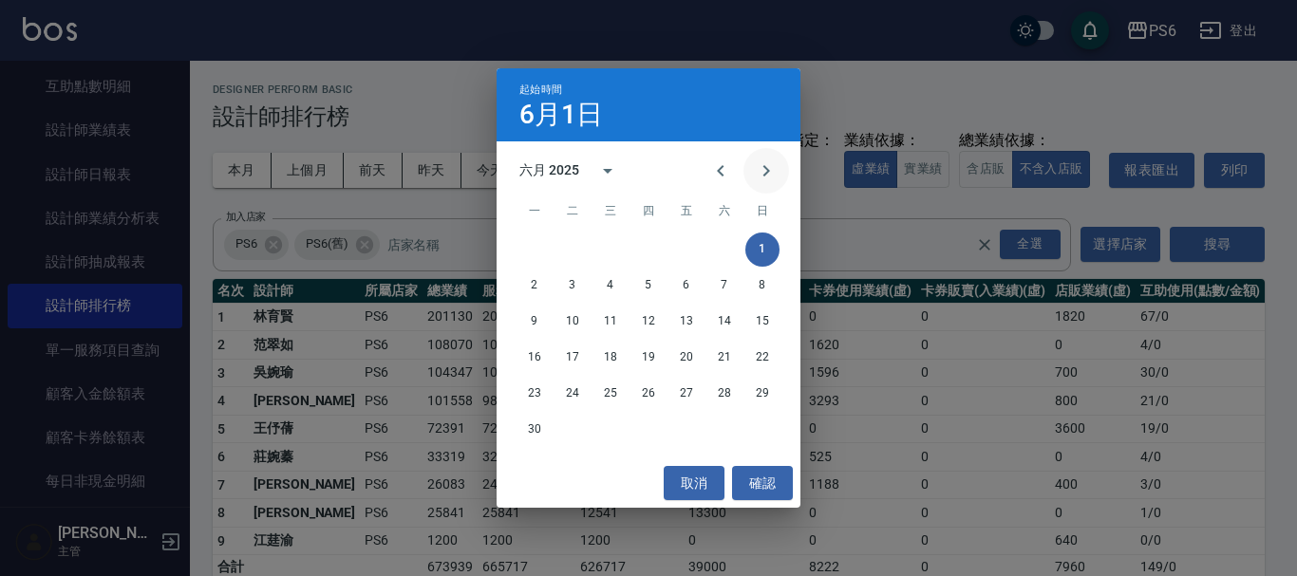
click at [764, 173] on icon "Next month" at bounding box center [766, 171] width 23 height 23
click at [579, 250] on button "1" at bounding box center [572, 250] width 34 height 34
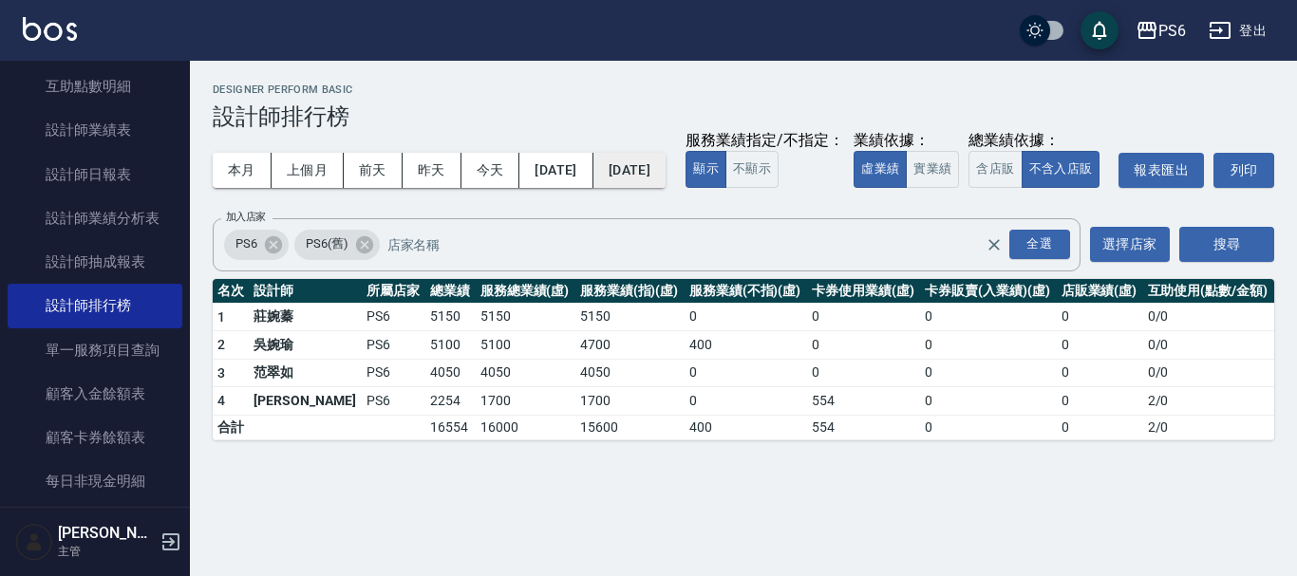
click at [666, 166] on button "[DATE]" at bounding box center [629, 170] width 72 height 35
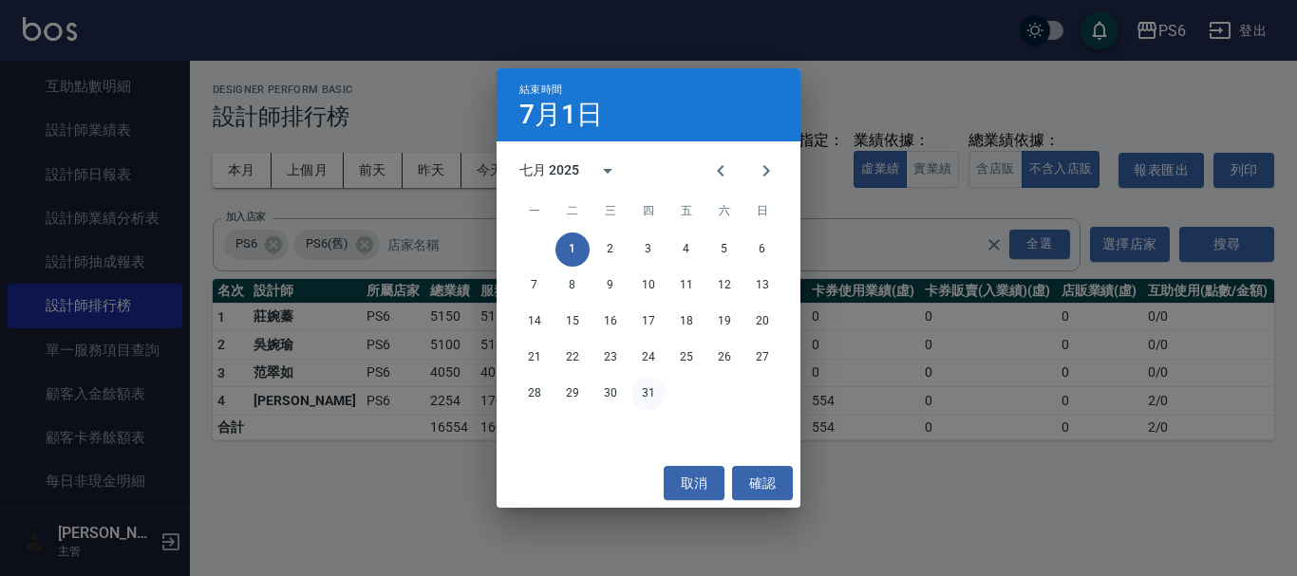
click at [660, 385] on button "31" at bounding box center [648, 394] width 34 height 34
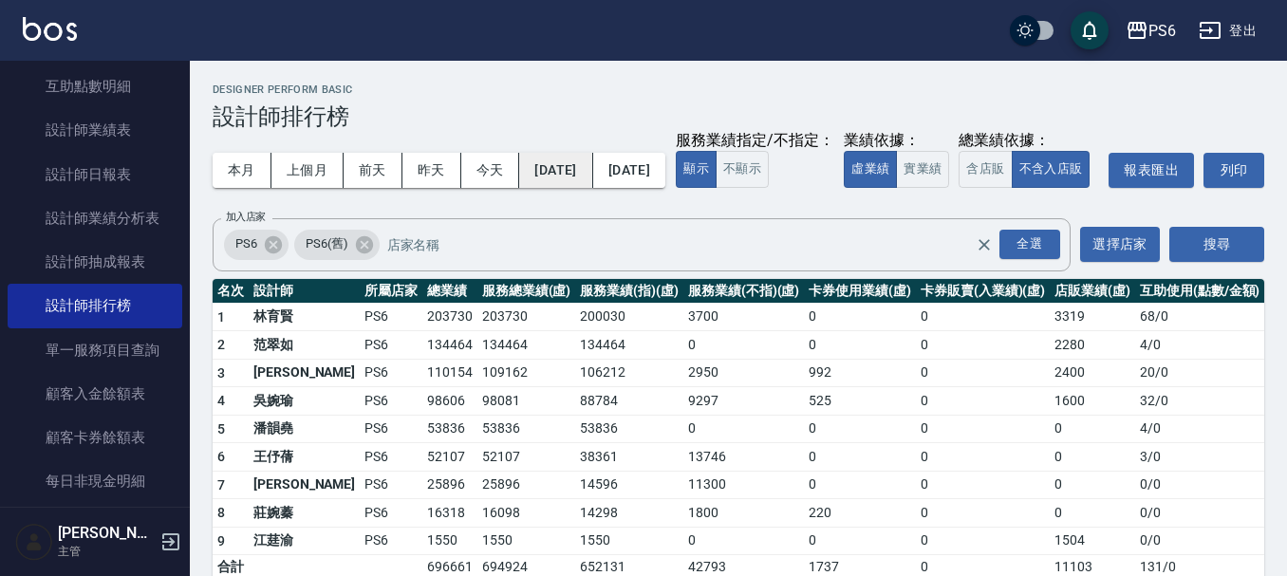
click at [580, 177] on button "[DATE]" at bounding box center [555, 170] width 73 height 35
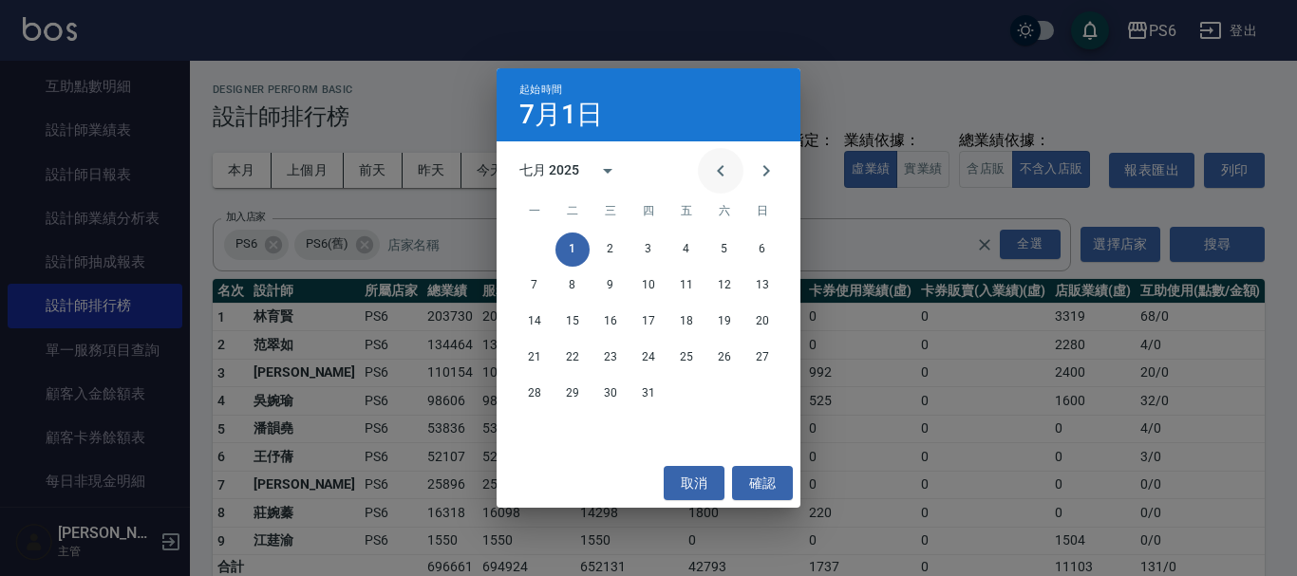
click at [719, 173] on icon "Previous month" at bounding box center [720, 171] width 23 height 23
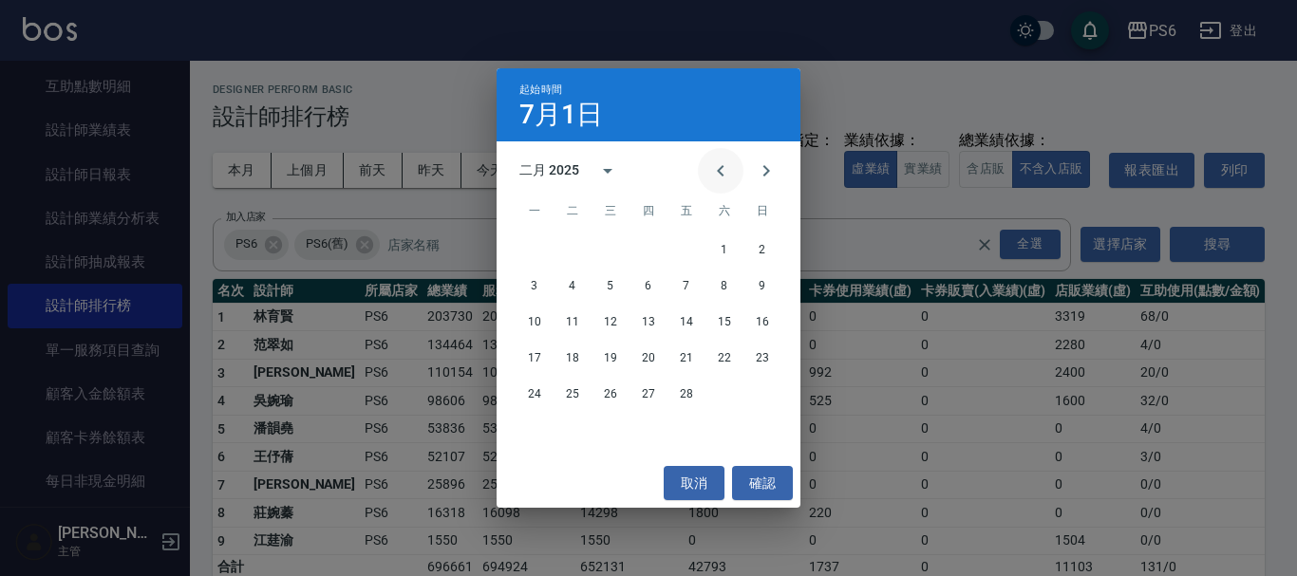
click at [719, 173] on icon "Previous month" at bounding box center [720, 171] width 23 height 23
click at [613, 255] on button "1" at bounding box center [610, 250] width 34 height 34
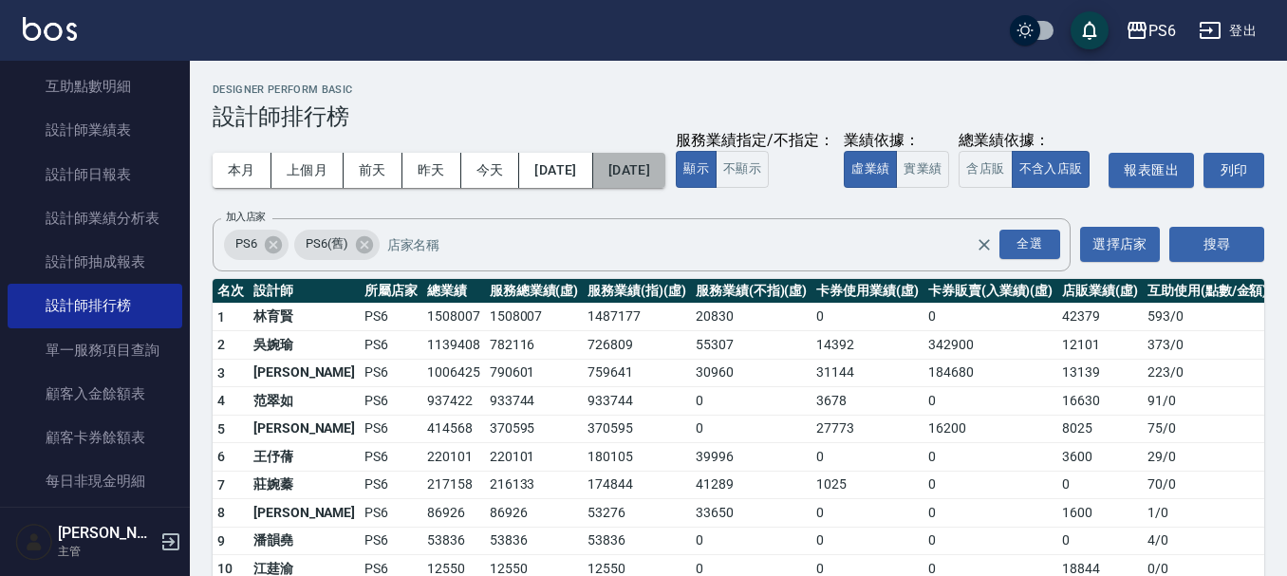
click at [666, 175] on button "[DATE]" at bounding box center [629, 170] width 72 height 35
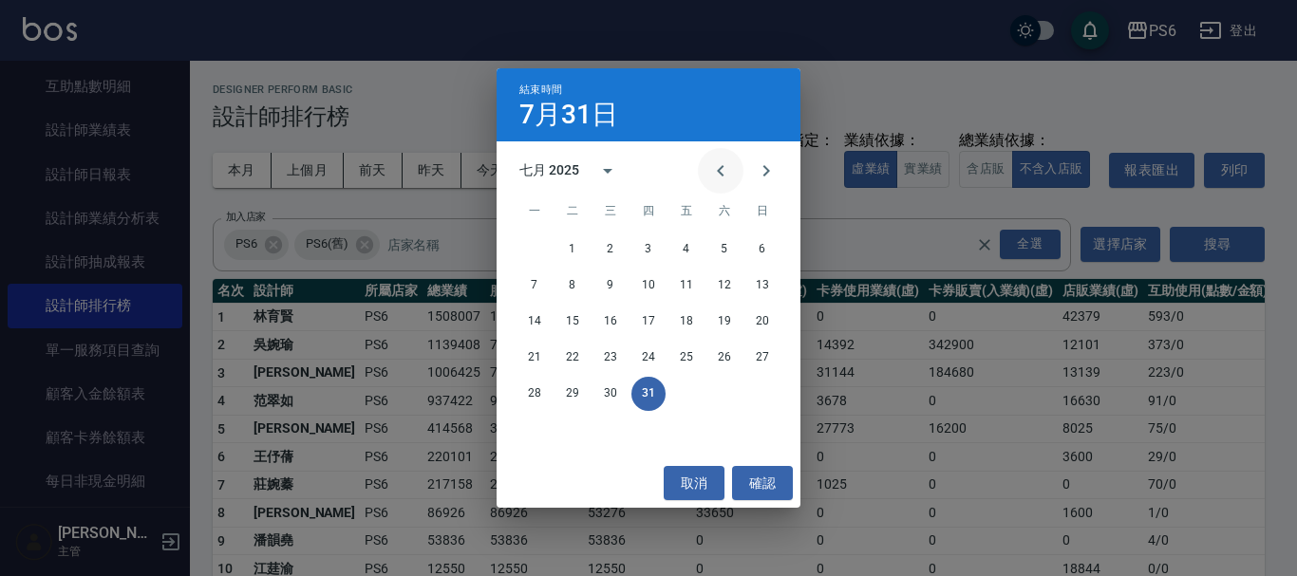
click at [718, 179] on icon "Previous month" at bounding box center [720, 171] width 23 height 23
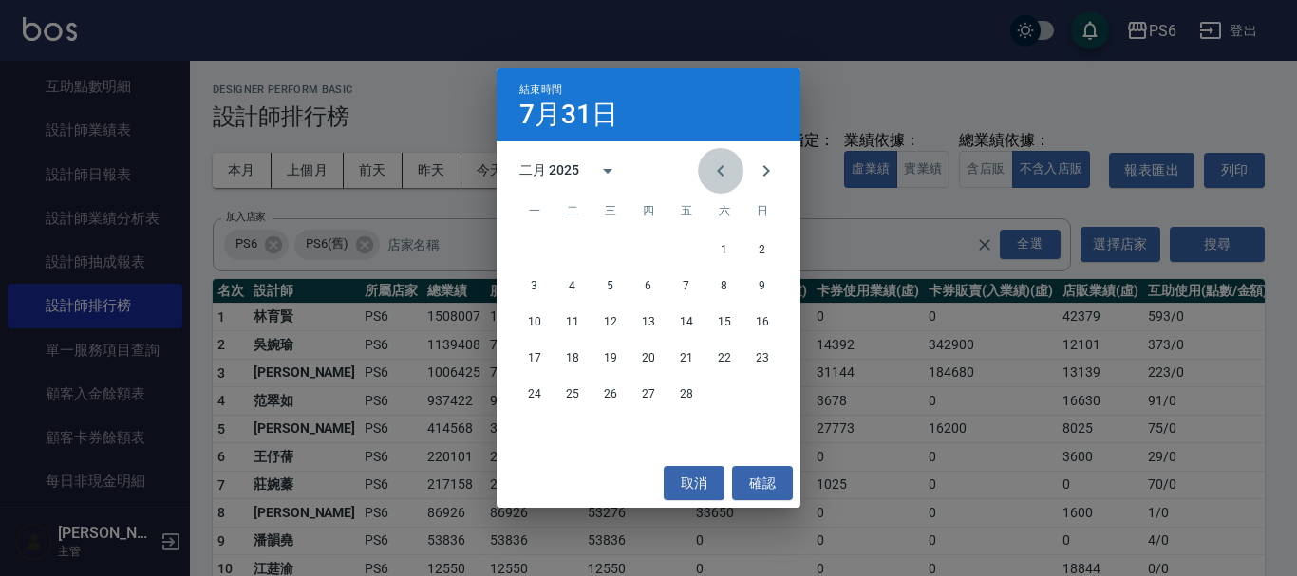
click at [718, 179] on icon "Previous month" at bounding box center [720, 171] width 23 height 23
click at [684, 395] on button "31" at bounding box center [686, 394] width 34 height 34
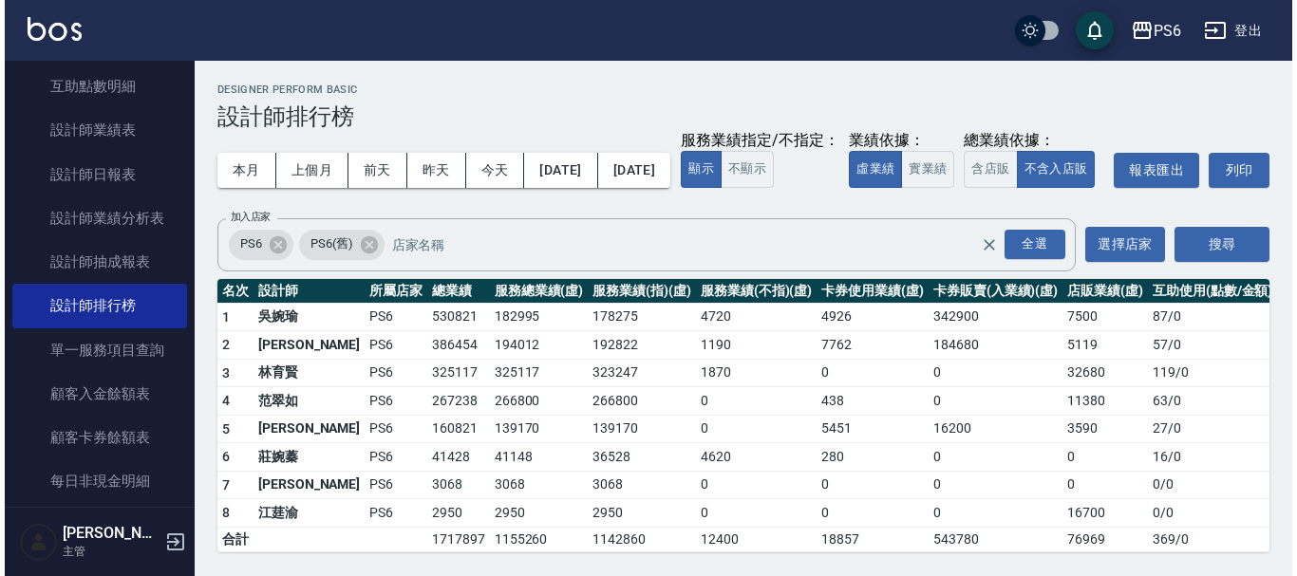
scroll to position [36, 0]
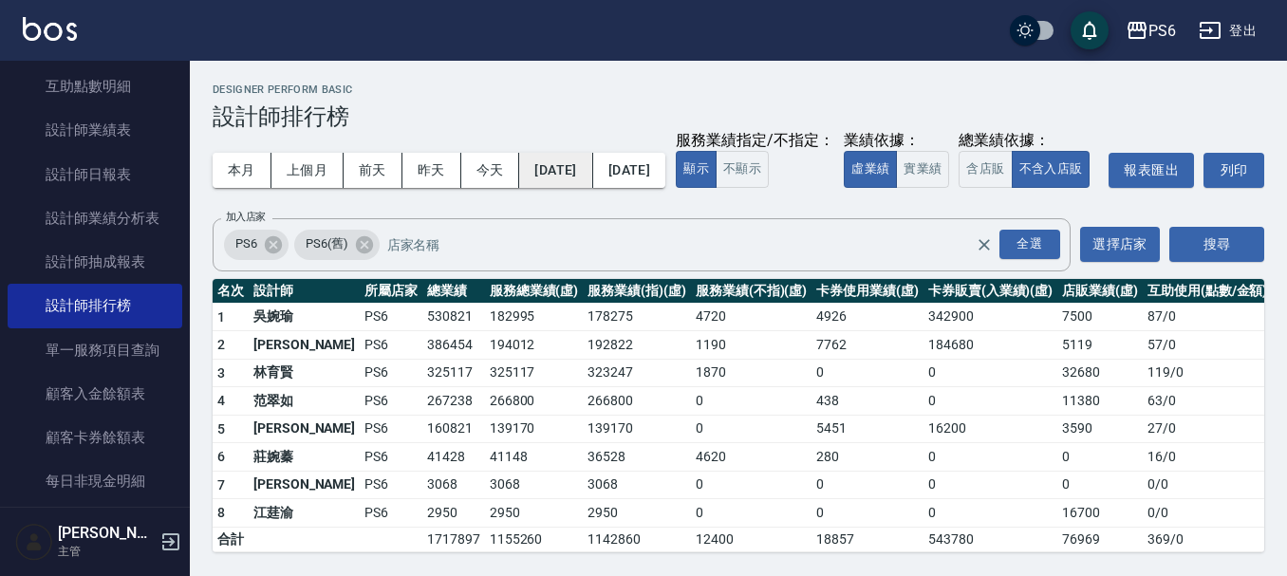
click at [592, 153] on button "[DATE]" at bounding box center [555, 170] width 73 height 35
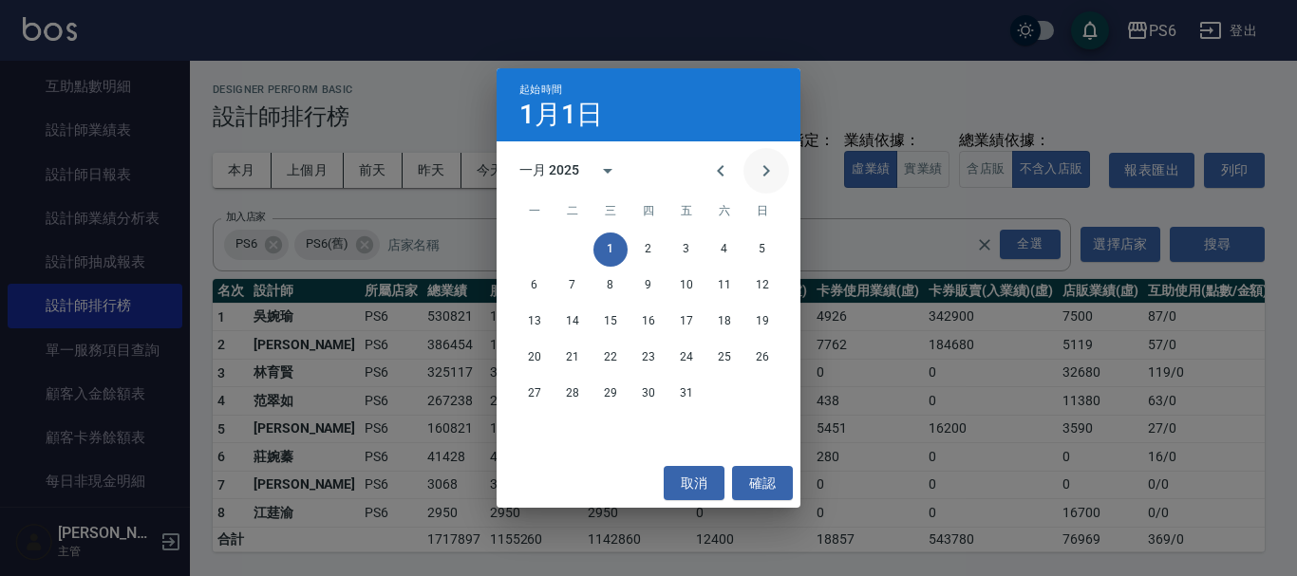
click at [767, 166] on icon "Next month" at bounding box center [766, 171] width 23 height 23
click at [730, 245] on button "1" at bounding box center [724, 250] width 34 height 34
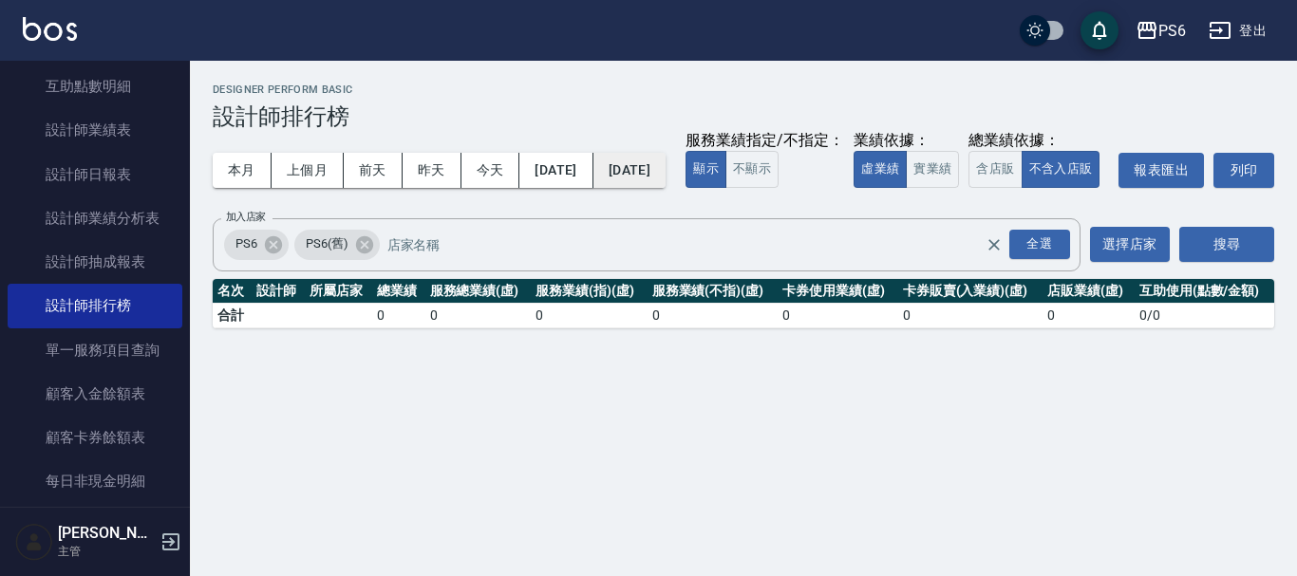
click at [666, 165] on button "[DATE]" at bounding box center [629, 170] width 72 height 35
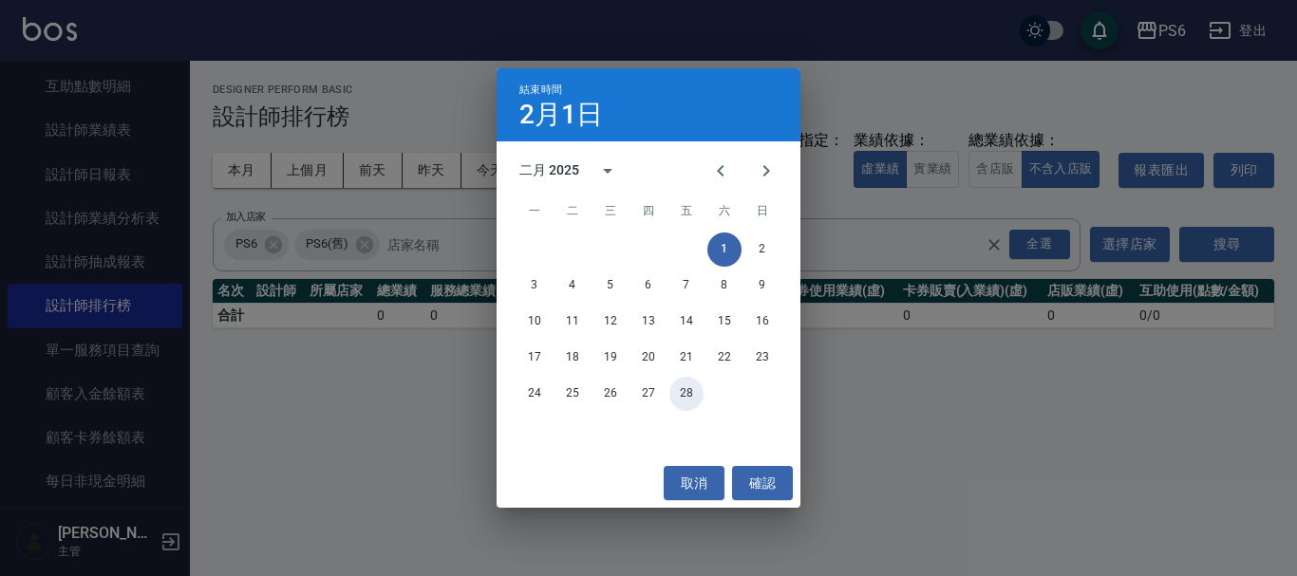
click at [680, 389] on button "28" at bounding box center [686, 394] width 34 height 34
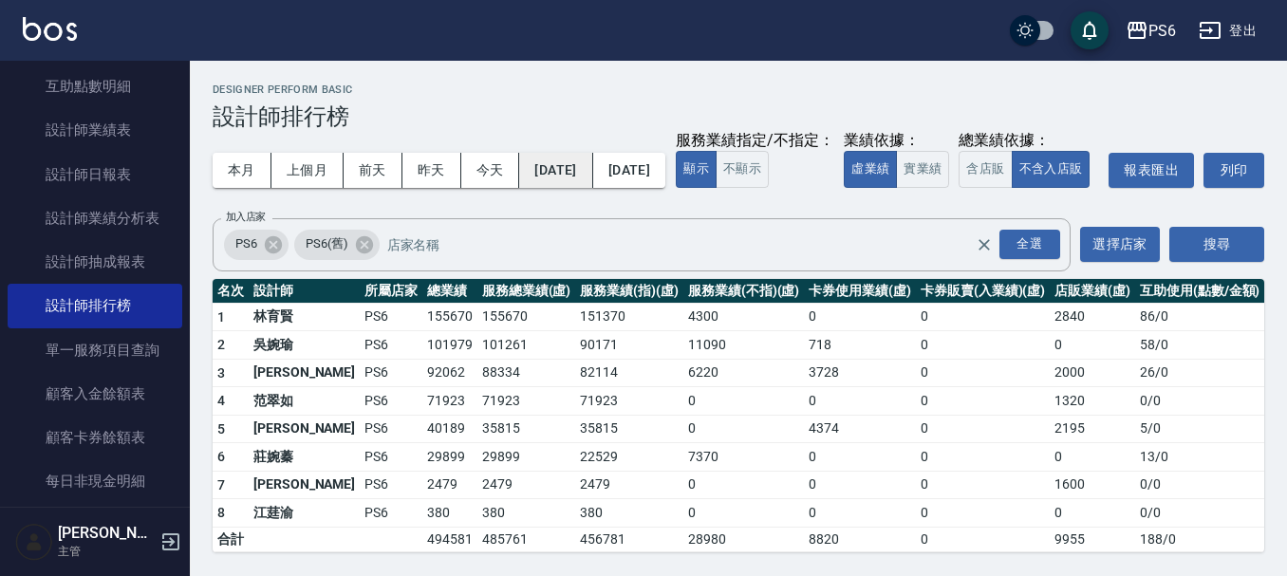
click at [589, 160] on button "[DATE]" at bounding box center [555, 170] width 73 height 35
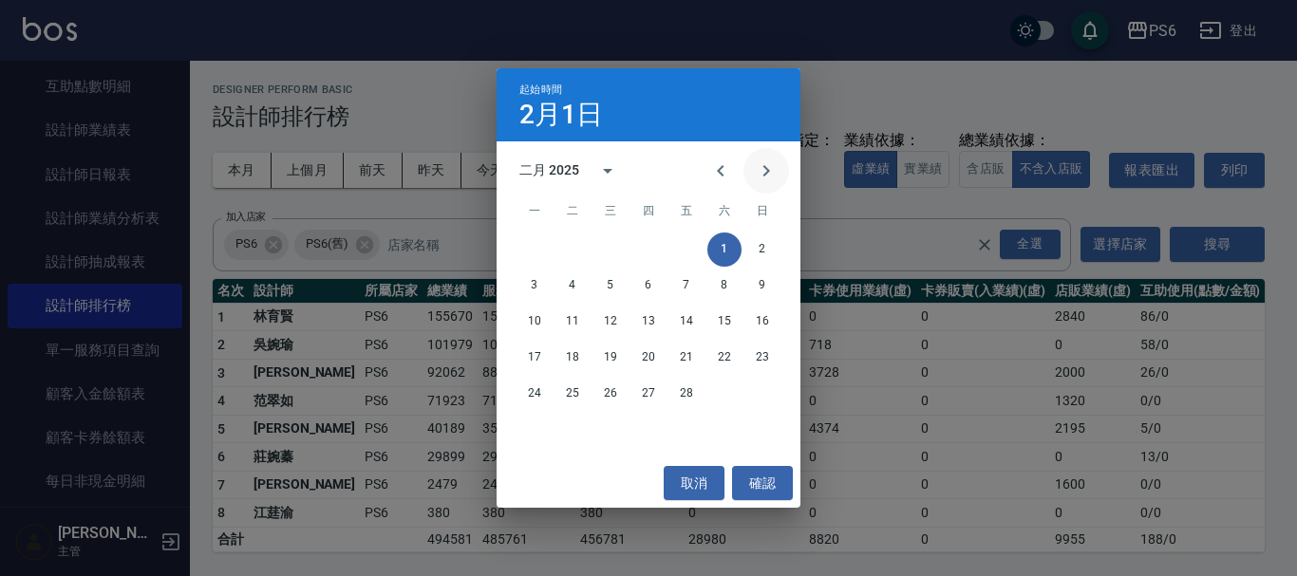
click at [776, 176] on icon "Next month" at bounding box center [766, 171] width 23 height 23
click at [725, 239] on button "1" at bounding box center [724, 250] width 34 height 34
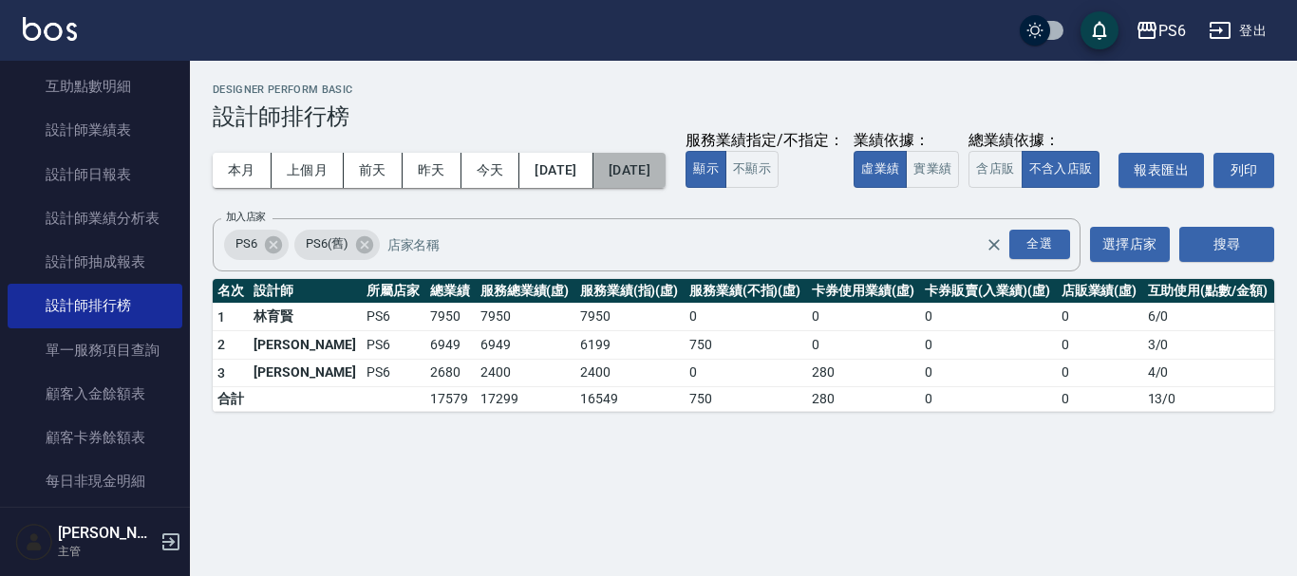
click at [666, 162] on button "[DATE]" at bounding box center [629, 170] width 72 height 35
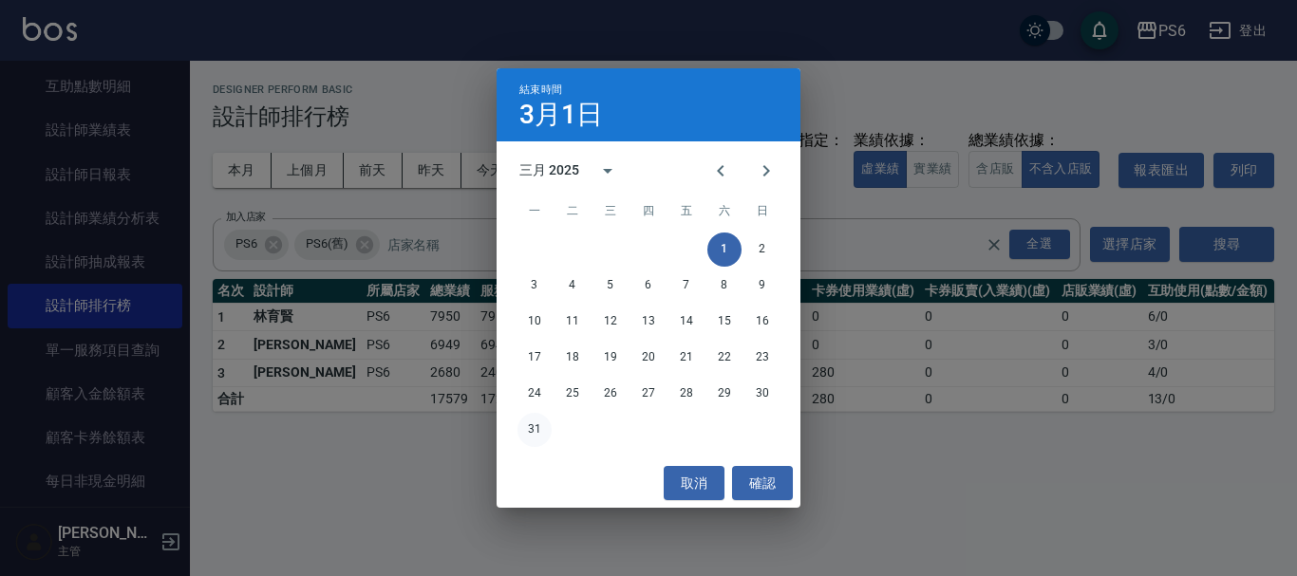
click at [540, 432] on button "31" at bounding box center [534, 430] width 34 height 34
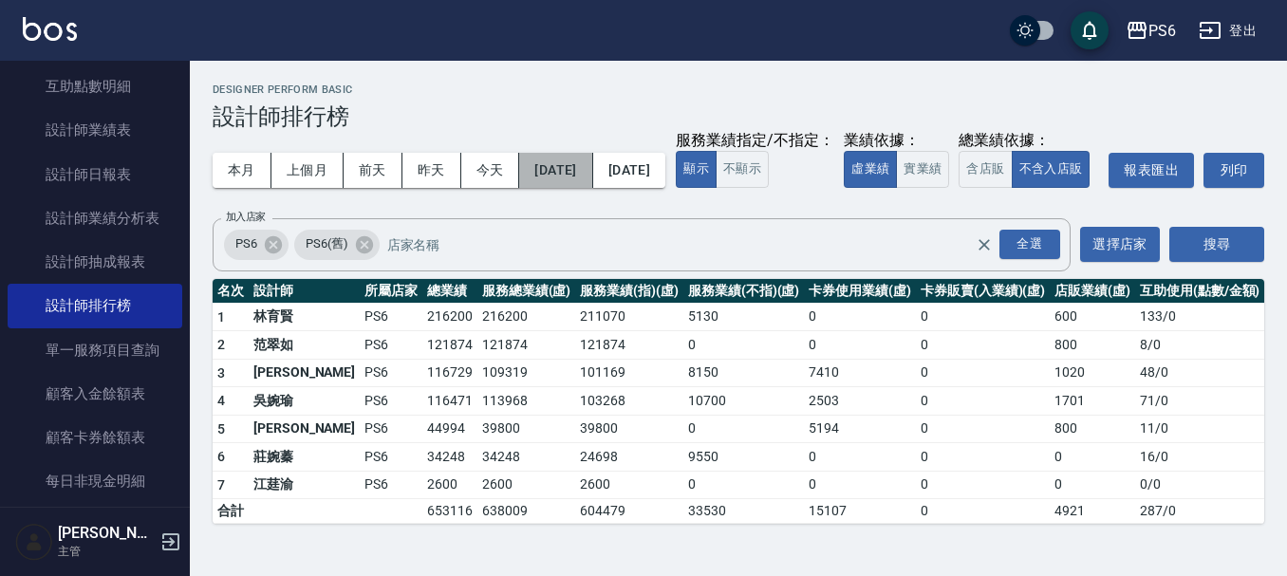
click at [592, 162] on button "[DATE]" at bounding box center [555, 170] width 73 height 35
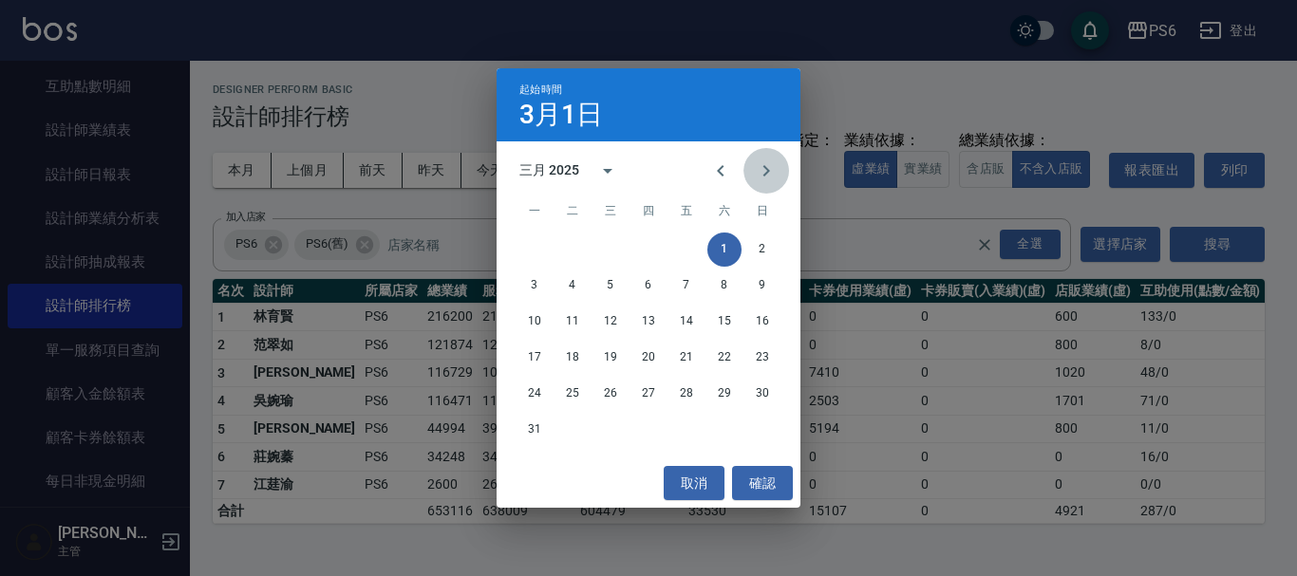
click at [759, 175] on icon "Next month" at bounding box center [766, 171] width 23 height 23
click at [576, 246] on button "1" at bounding box center [572, 250] width 34 height 34
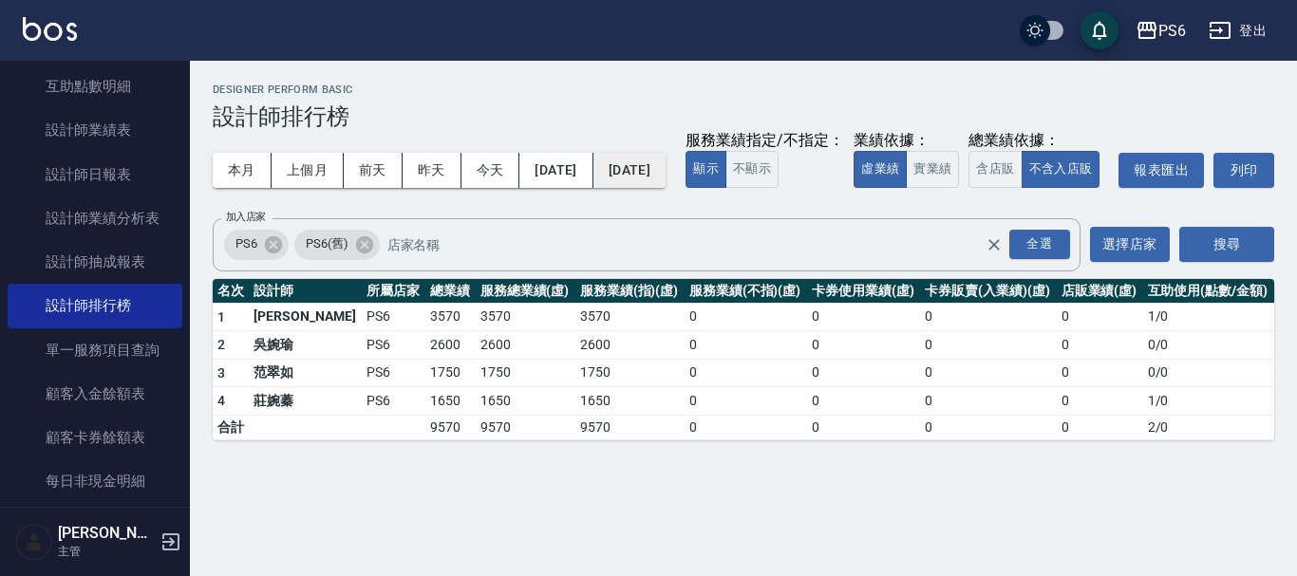
click at [666, 177] on button "[DATE]" at bounding box center [629, 170] width 72 height 35
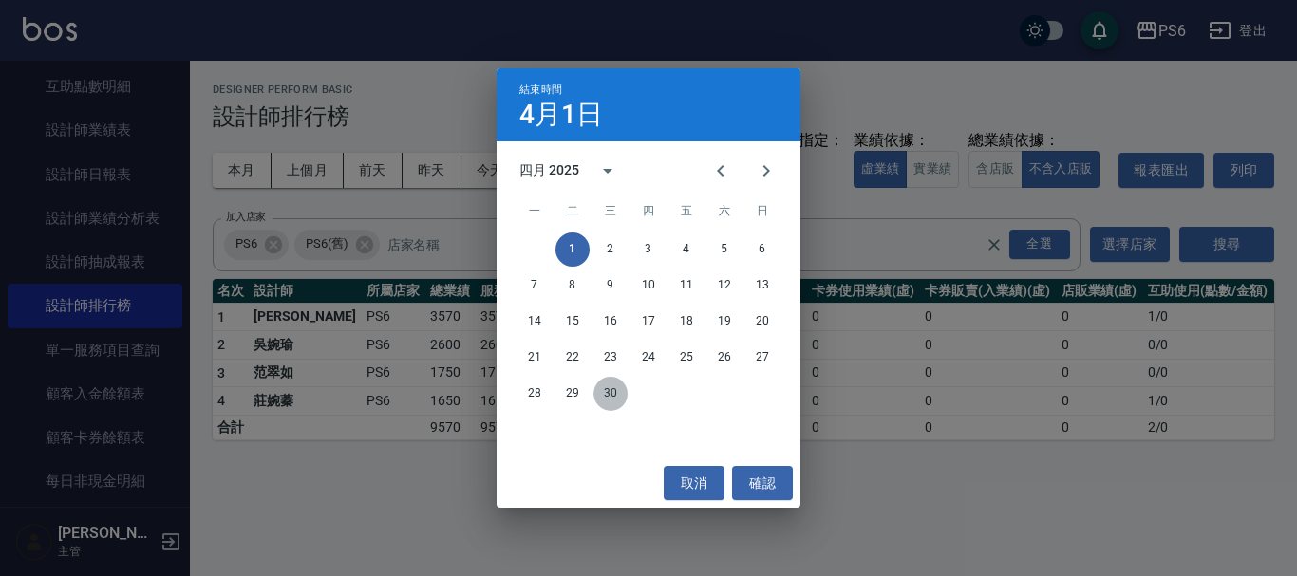
click at [622, 396] on button "30" at bounding box center [610, 394] width 34 height 34
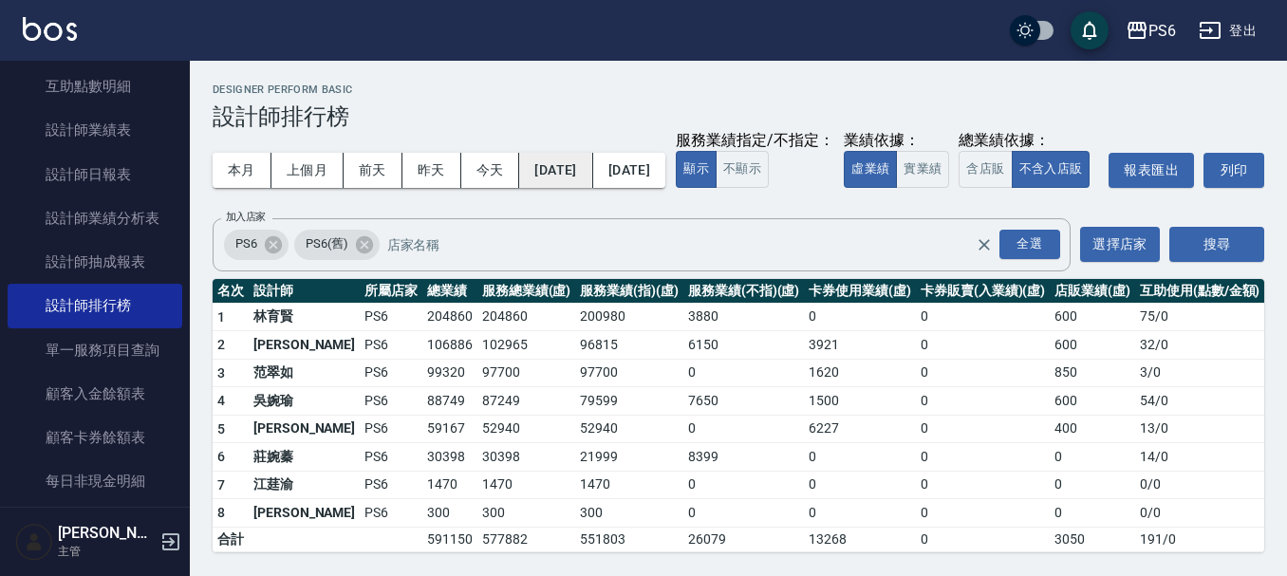
click at [592, 173] on button "[DATE]" at bounding box center [555, 170] width 73 height 35
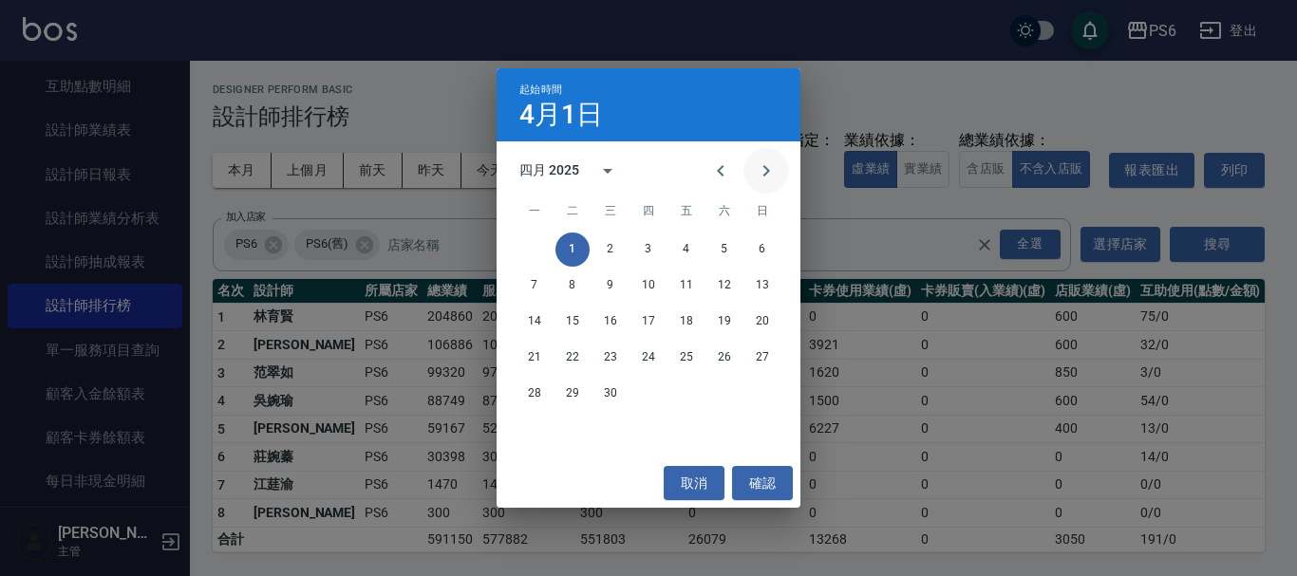
click at [762, 173] on icon "Next month" at bounding box center [766, 171] width 23 height 23
click at [641, 248] on button "1" at bounding box center [648, 250] width 34 height 34
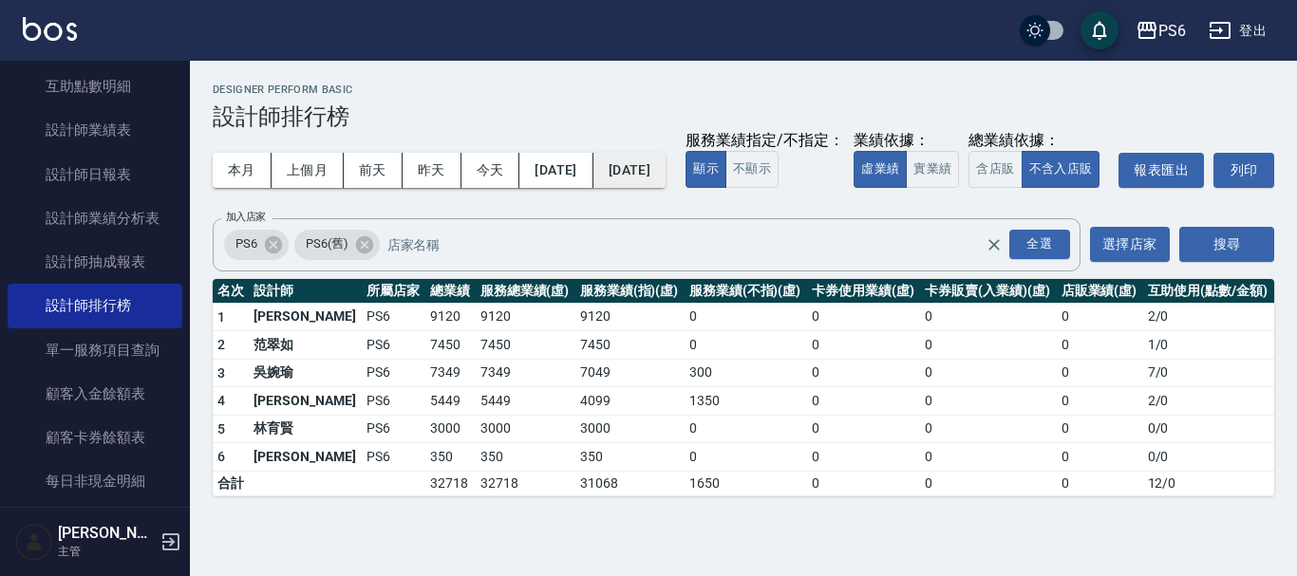
click at [659, 165] on button "[DATE]" at bounding box center [629, 170] width 72 height 35
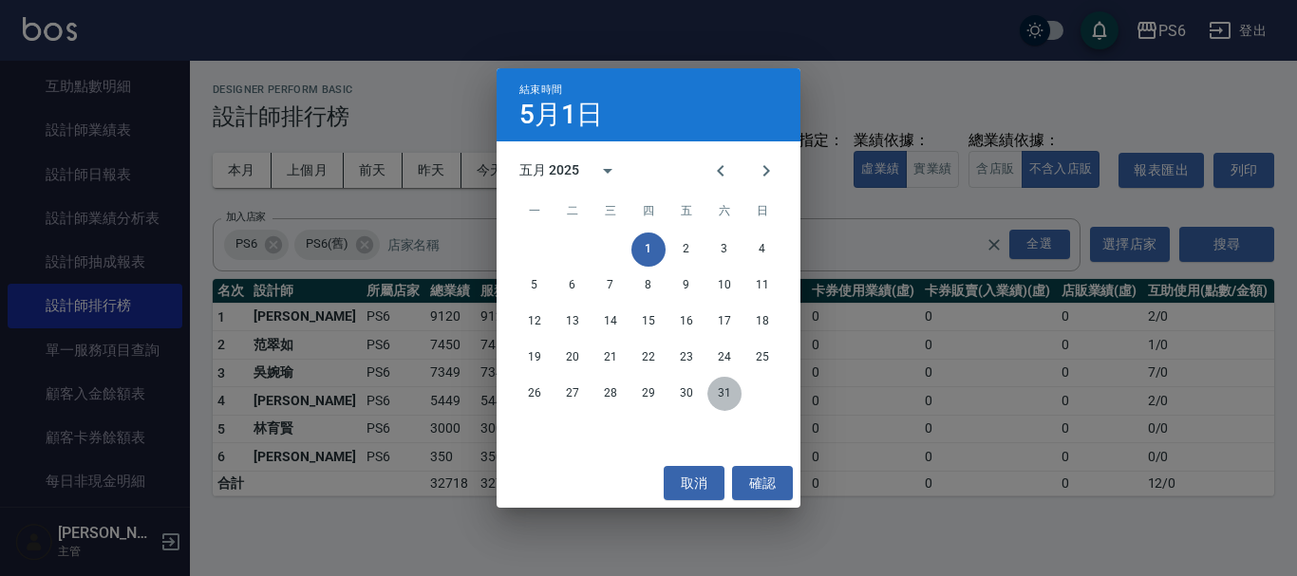
click at [719, 404] on button "31" at bounding box center [724, 394] width 34 height 34
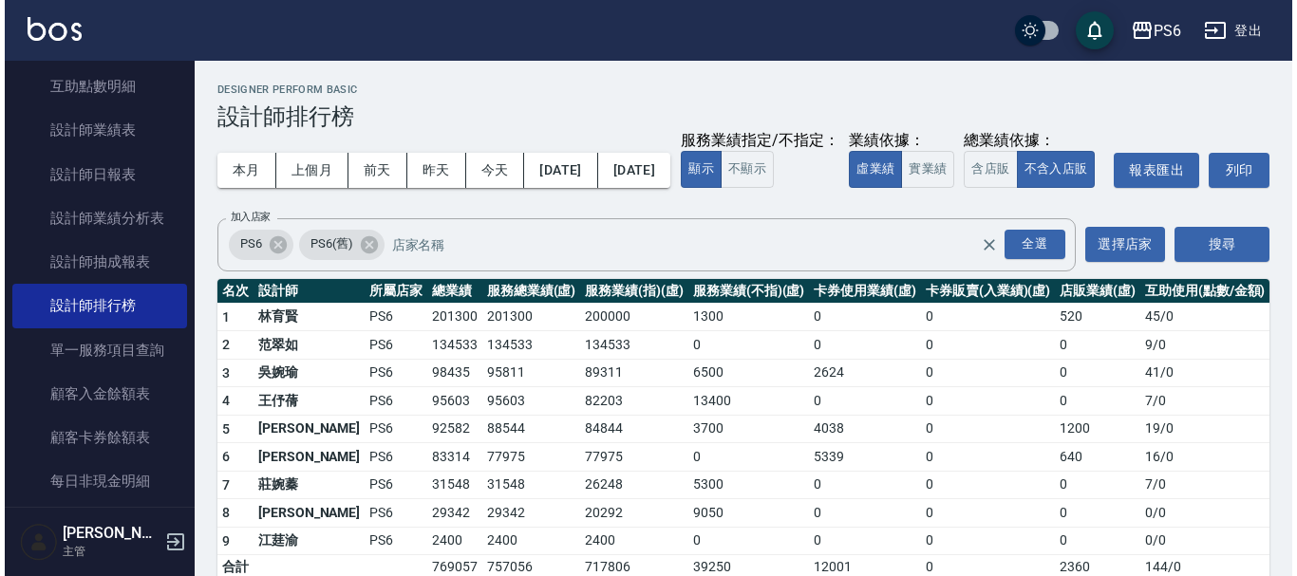
scroll to position [65, 0]
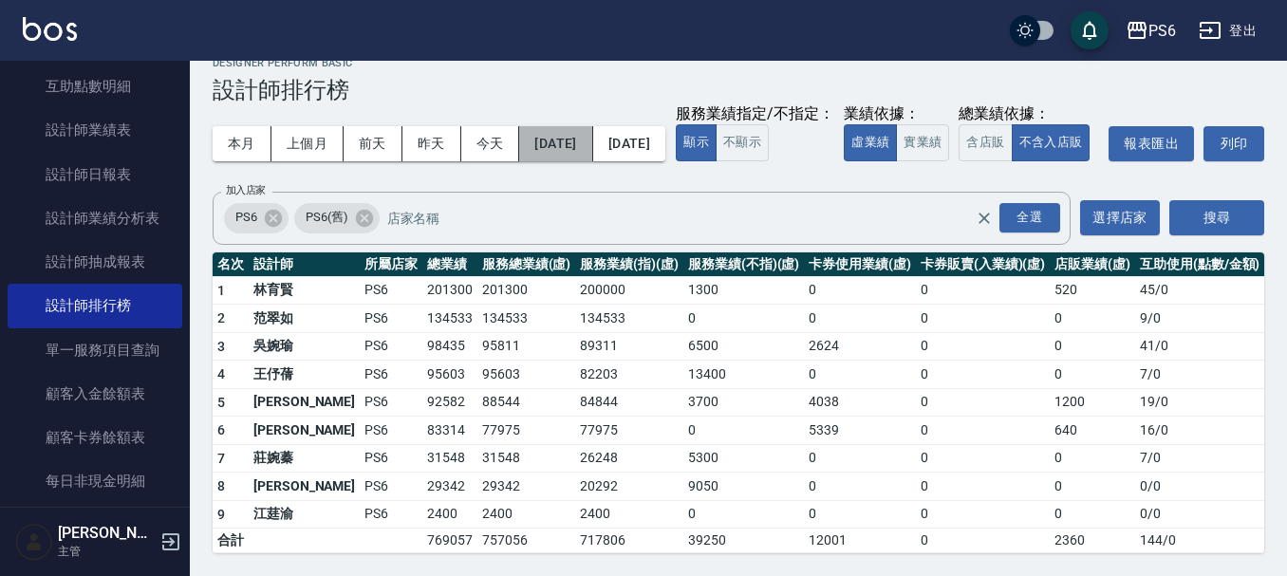
click at [590, 126] on button "[DATE]" at bounding box center [555, 143] width 73 height 35
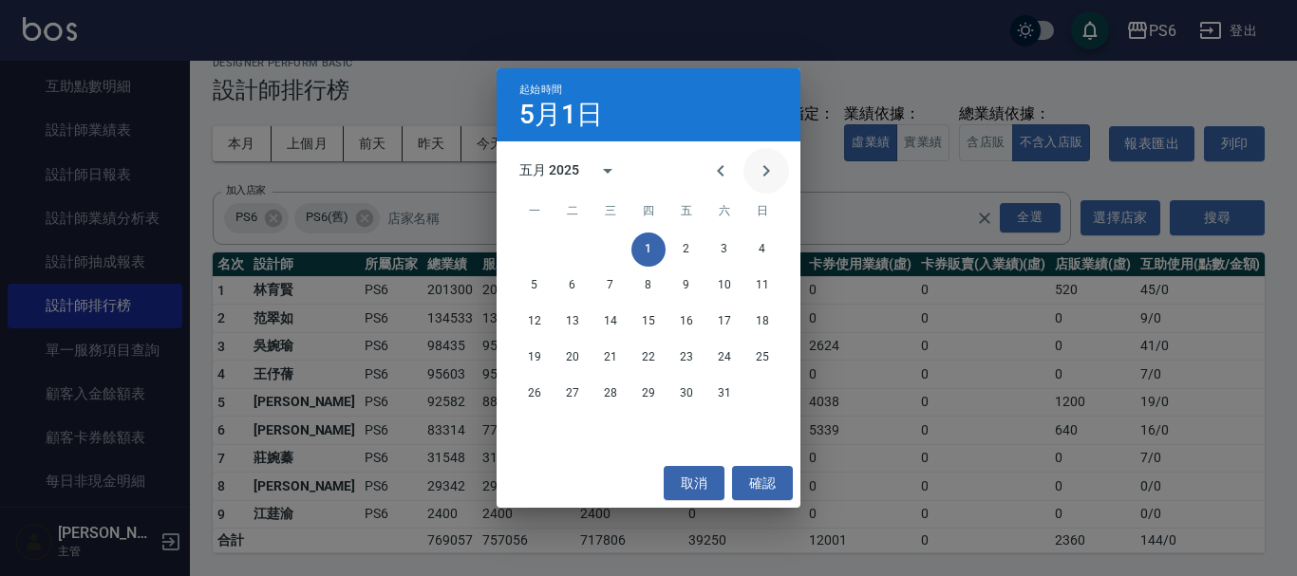
click at [763, 178] on icon "Next month" at bounding box center [766, 171] width 23 height 23
click at [761, 247] on button "1" at bounding box center [762, 250] width 34 height 34
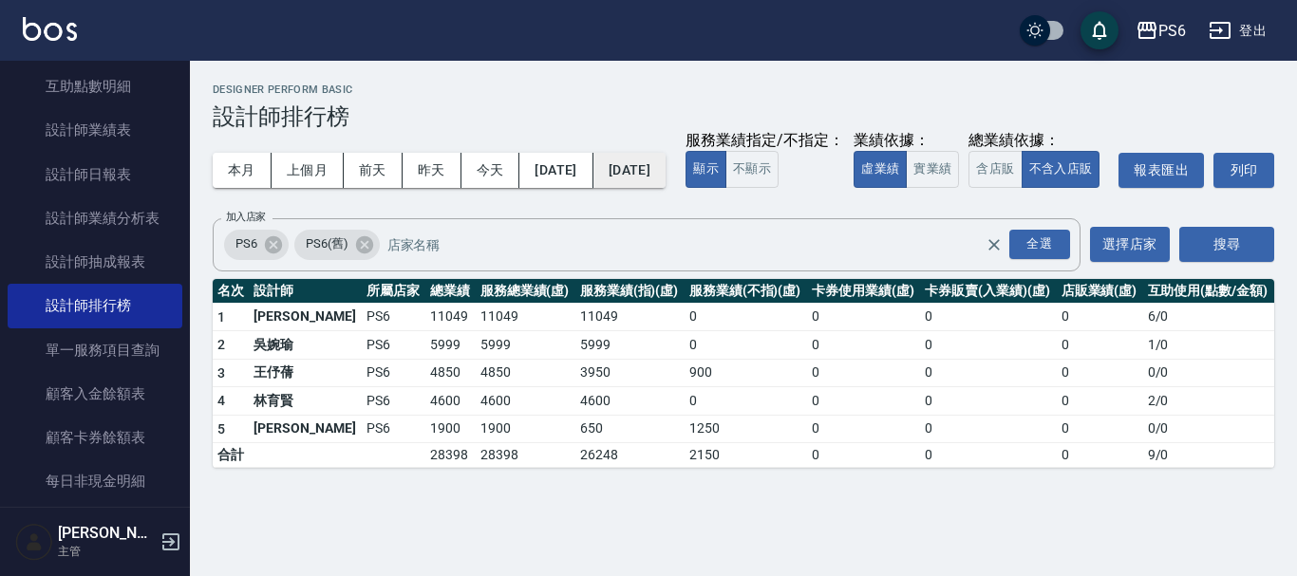
click at [666, 174] on button "[DATE]" at bounding box center [629, 170] width 72 height 35
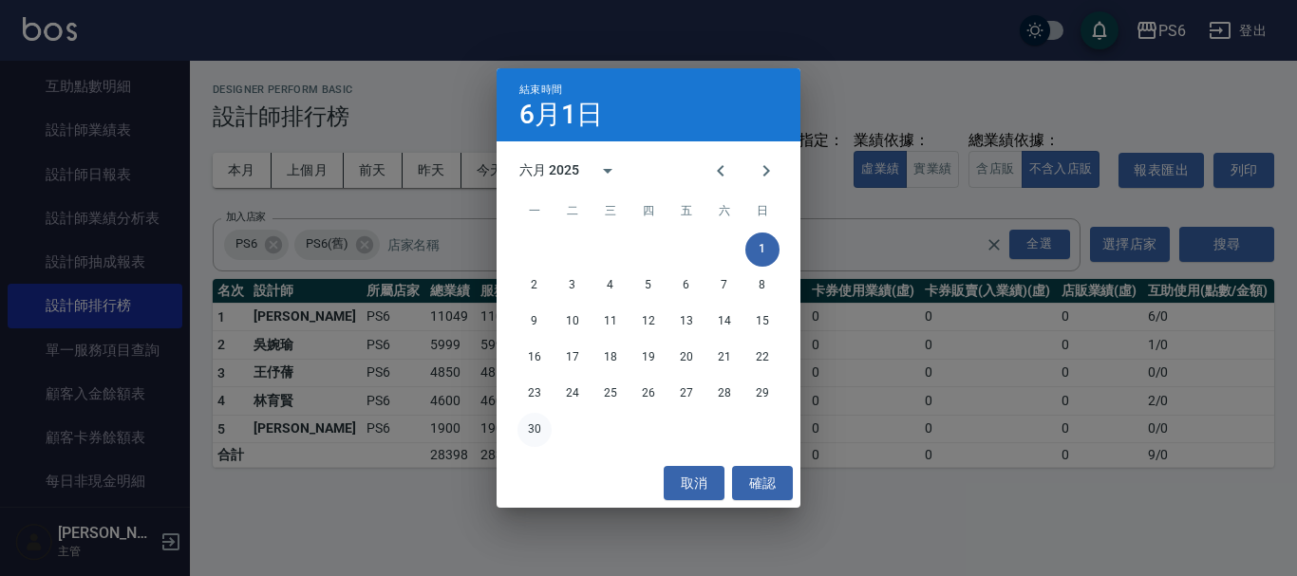
click at [529, 431] on button "30" at bounding box center [534, 430] width 34 height 34
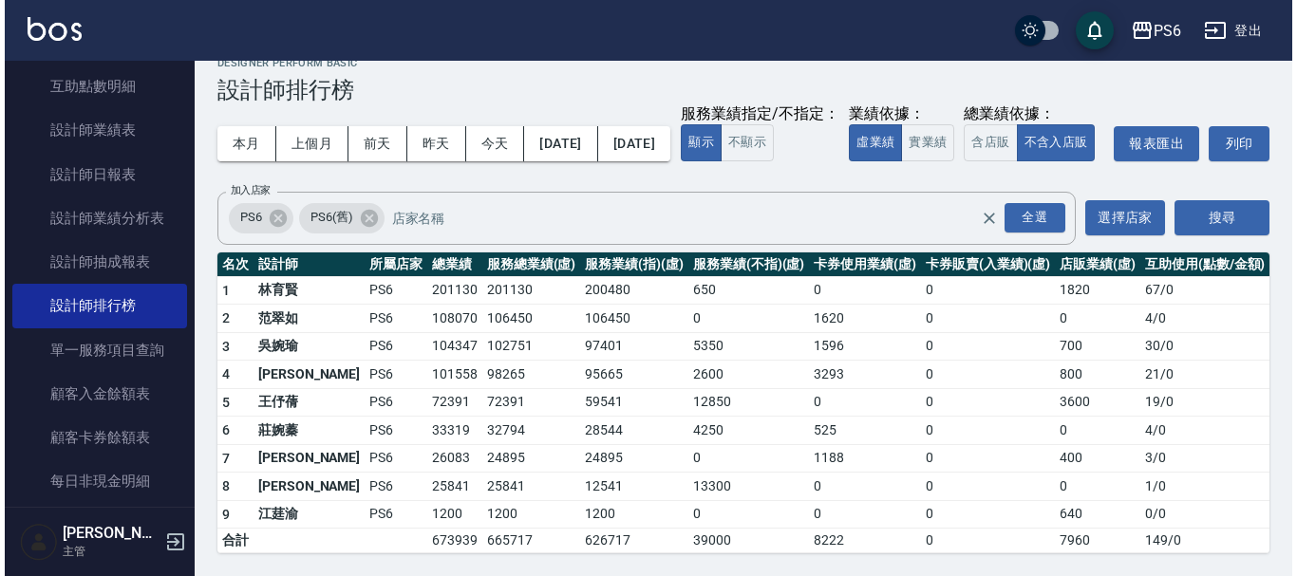
scroll to position [65, 0]
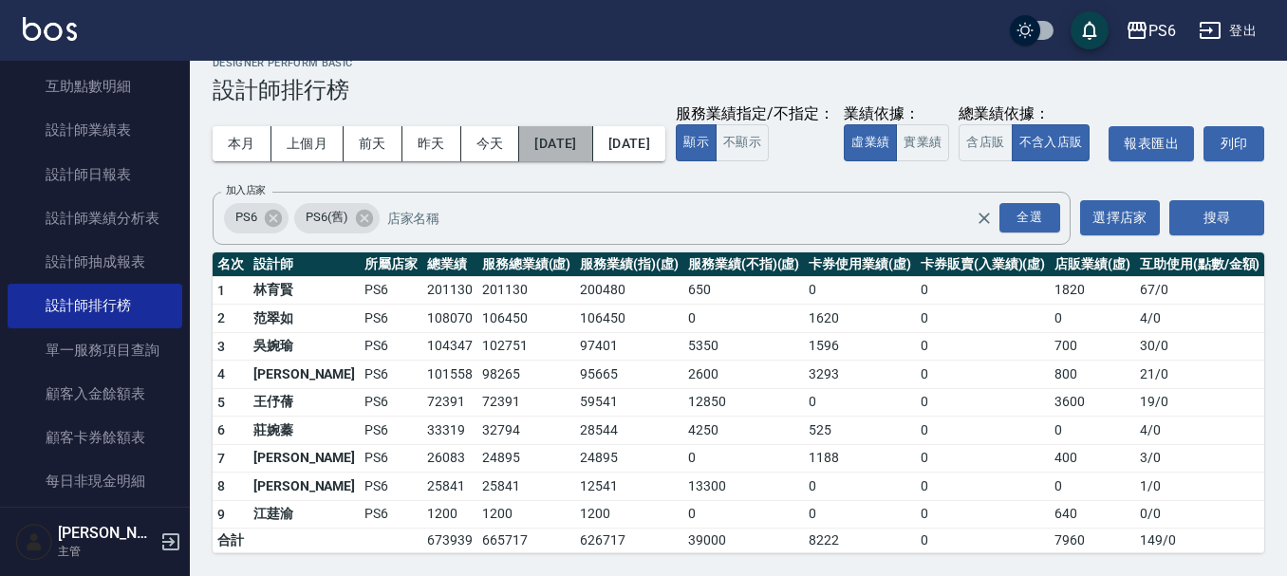
click at [564, 126] on button "[DATE]" at bounding box center [555, 143] width 73 height 35
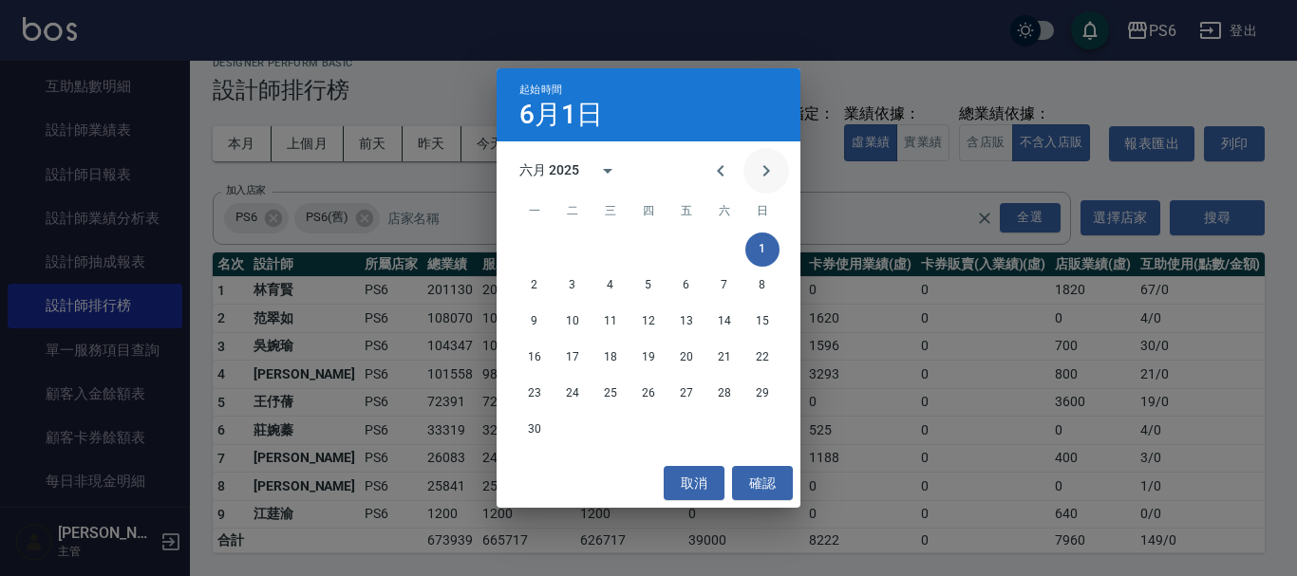
click at [768, 172] on icon "Next month" at bounding box center [766, 170] width 7 height 11
click at [576, 254] on button "1" at bounding box center [572, 250] width 34 height 34
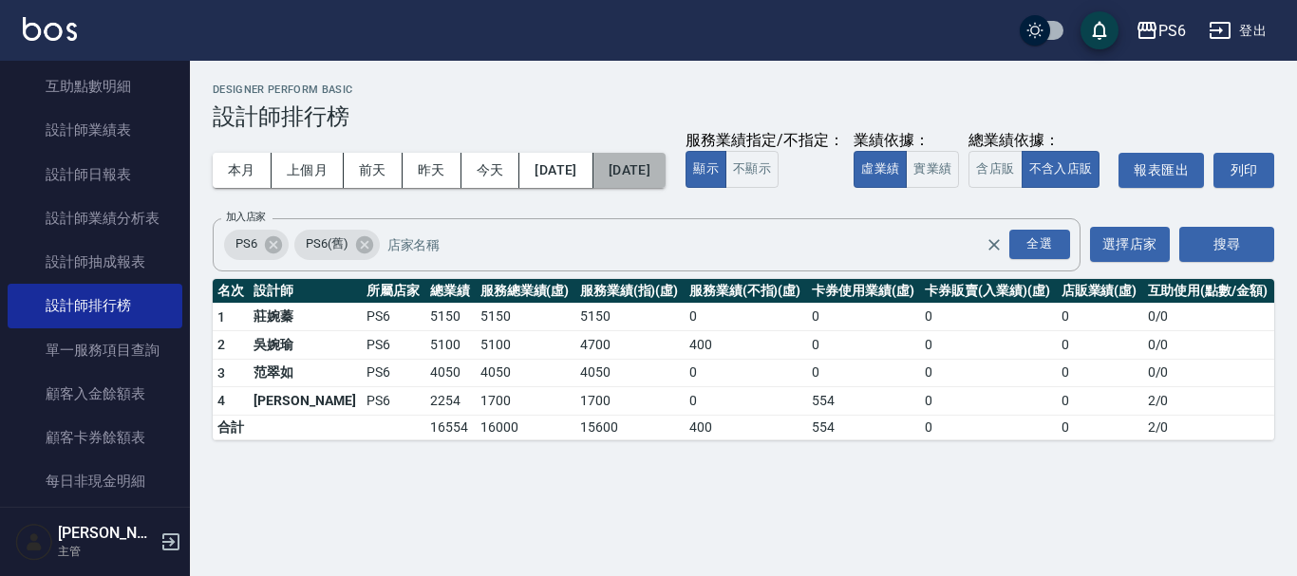
click at [666, 178] on button "[DATE]" at bounding box center [629, 170] width 72 height 35
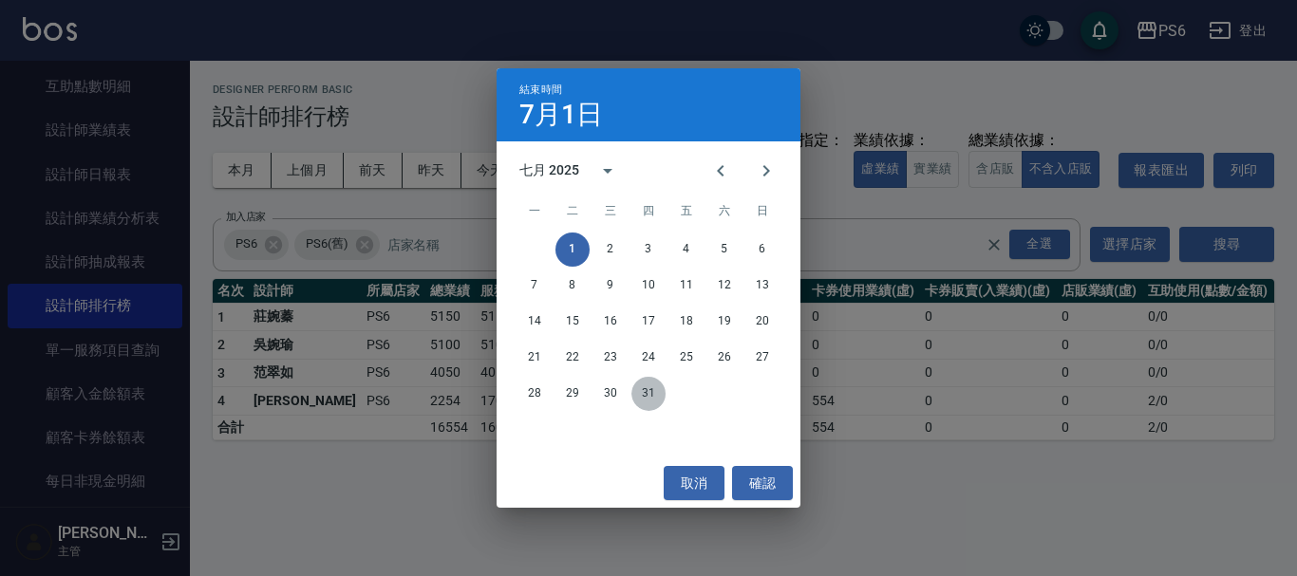
click at [646, 394] on button "31" at bounding box center [648, 394] width 34 height 34
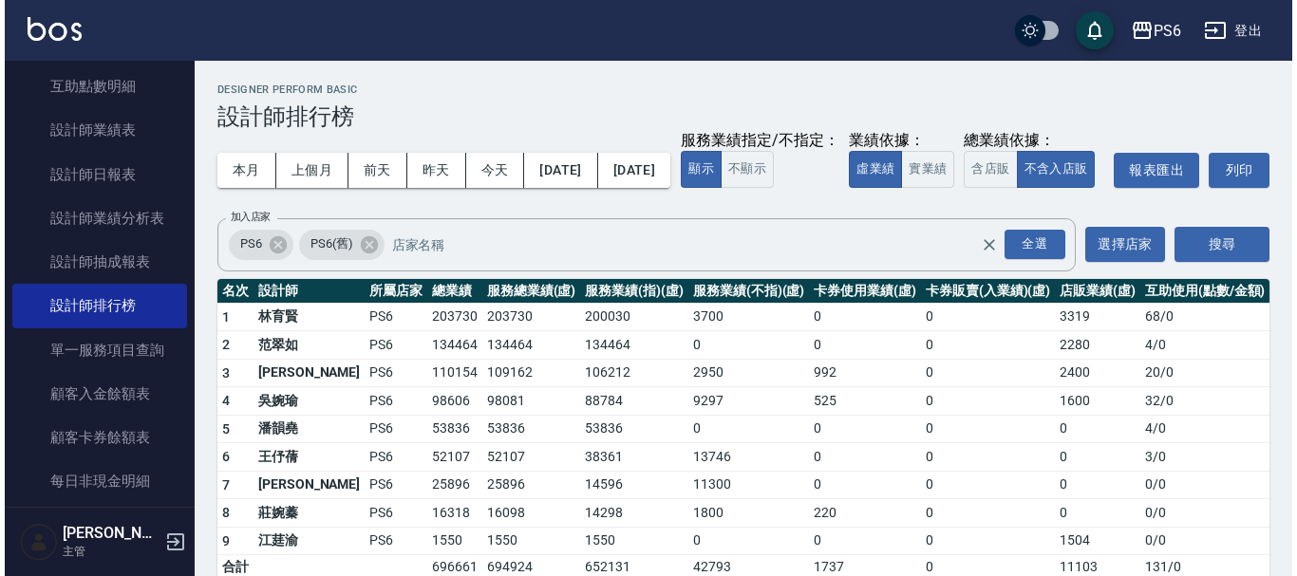
scroll to position [65, 0]
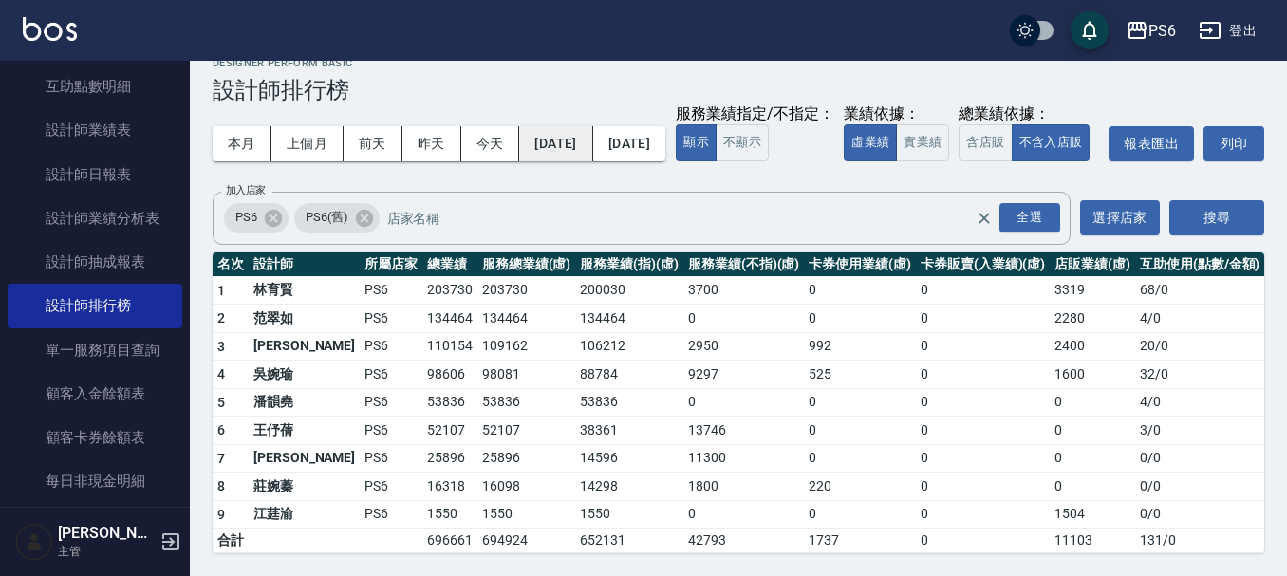
click at [588, 126] on button "[DATE]" at bounding box center [555, 143] width 73 height 35
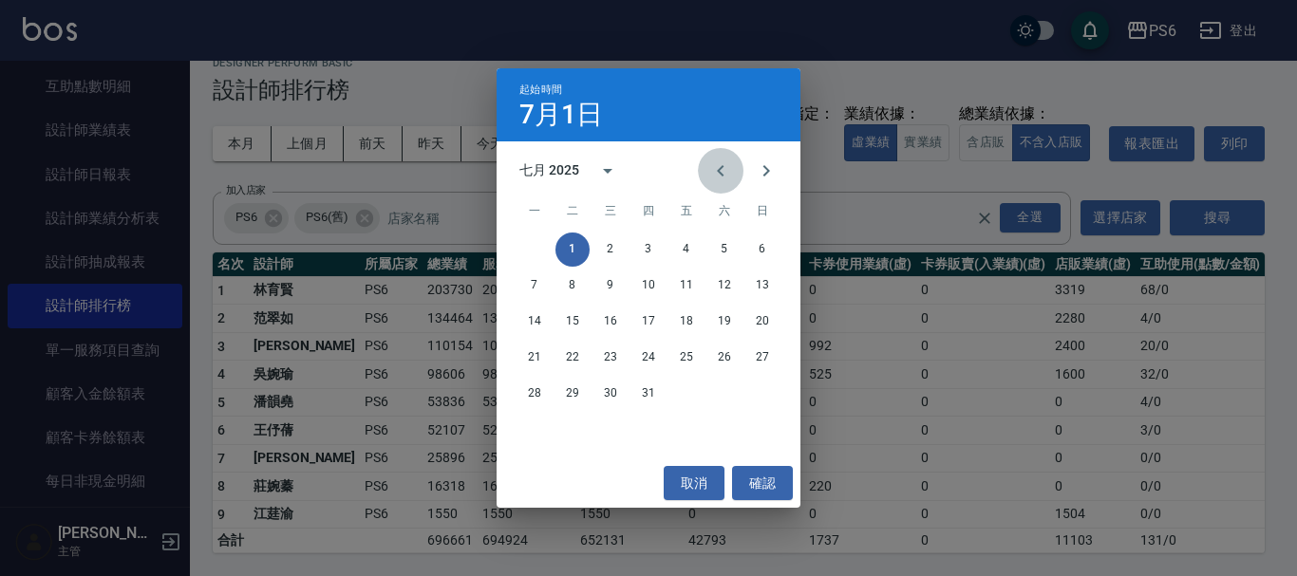
click at [722, 173] on icon "Previous month" at bounding box center [720, 170] width 7 height 11
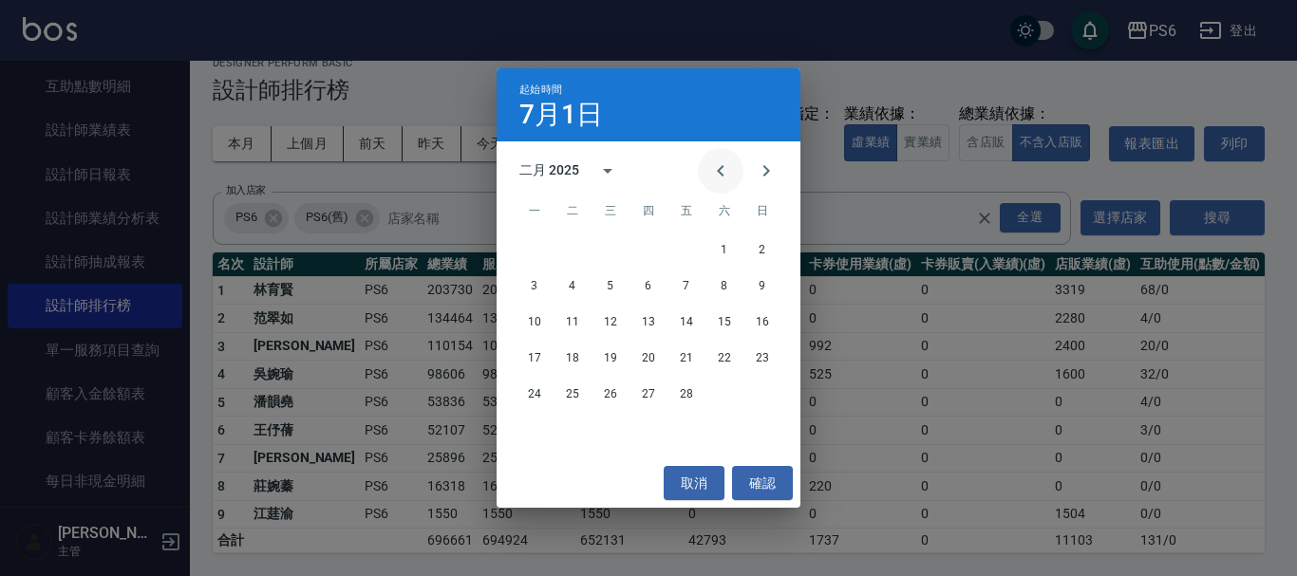
click at [722, 173] on icon "Previous month" at bounding box center [720, 170] width 7 height 11
click at [602, 248] on button "1" at bounding box center [610, 250] width 34 height 34
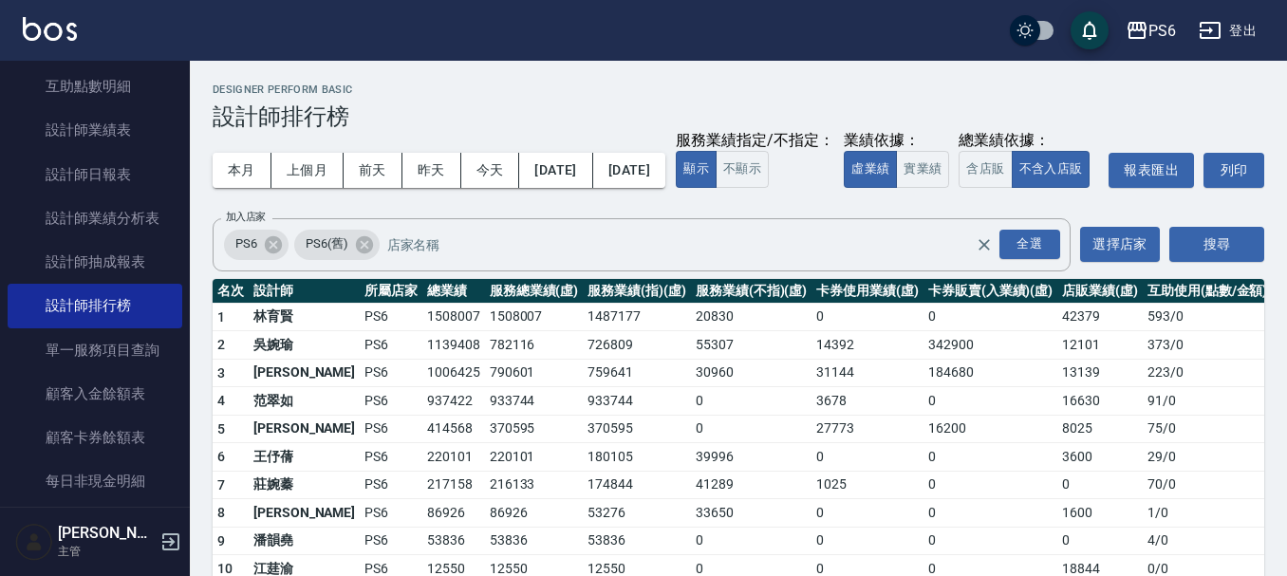
click at [656, 179] on button "[DATE]" at bounding box center [629, 170] width 72 height 35
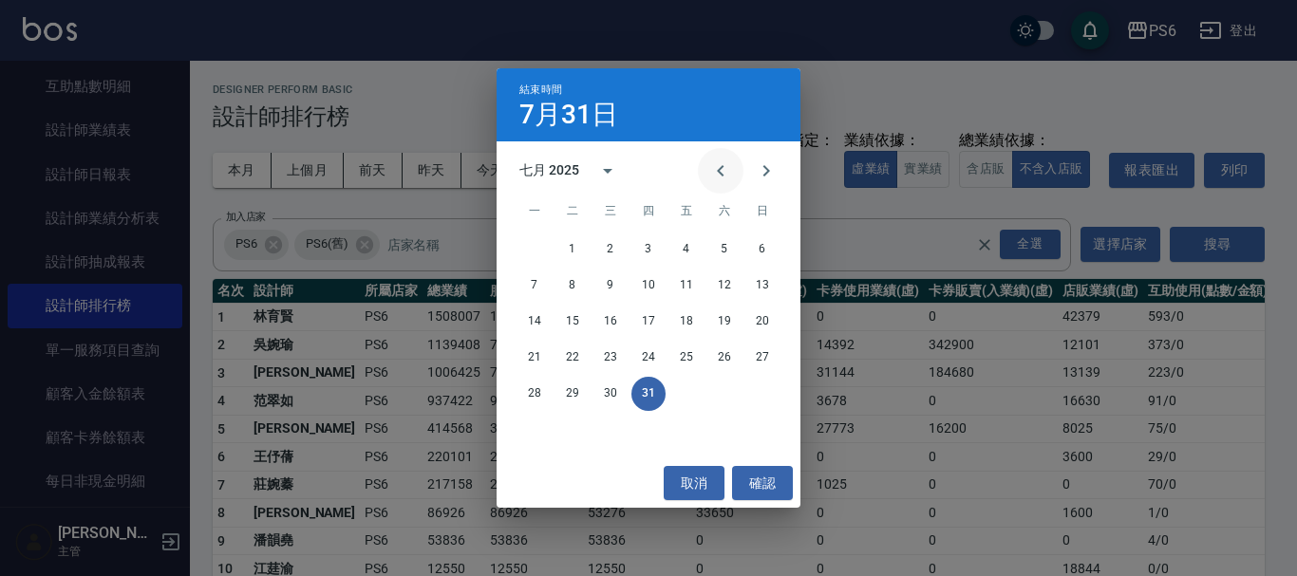
click at [723, 169] on icon "Previous month" at bounding box center [720, 171] width 23 height 23
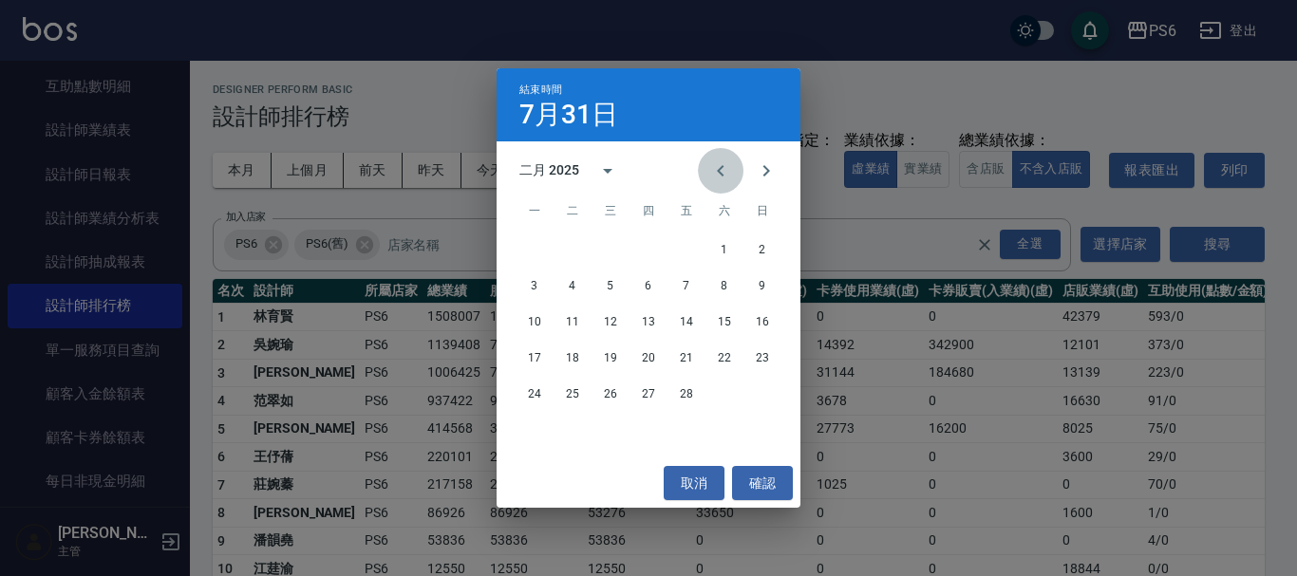
click at [723, 169] on icon "Previous month" at bounding box center [720, 171] width 23 height 23
click at [685, 390] on button "31" at bounding box center [686, 394] width 34 height 34
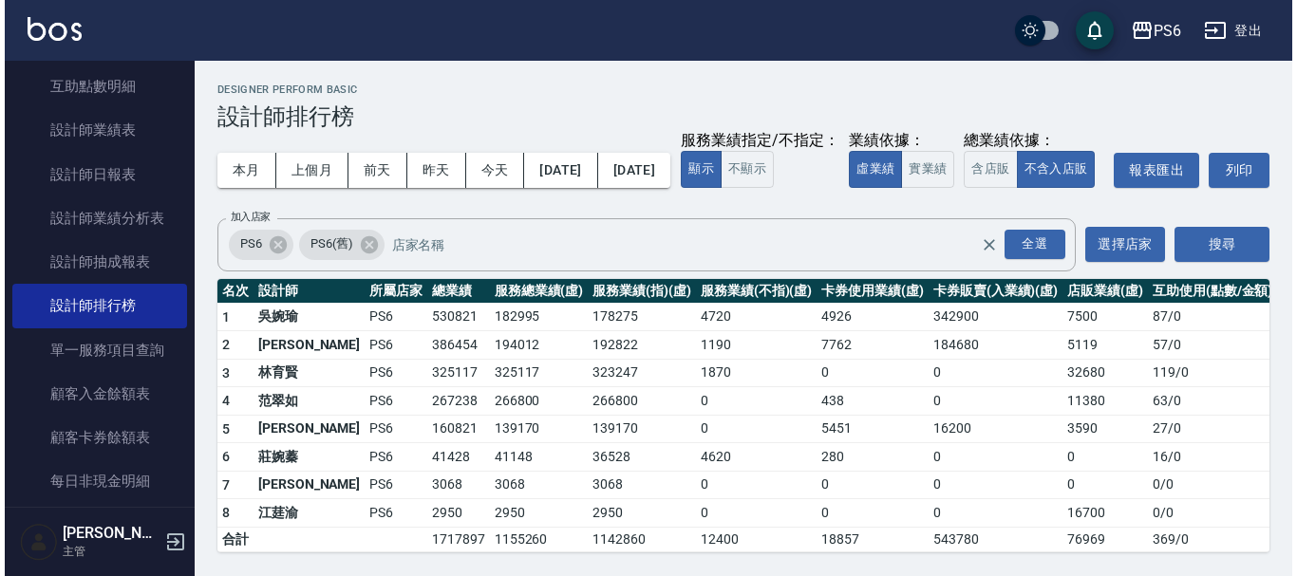
scroll to position [36, 0]
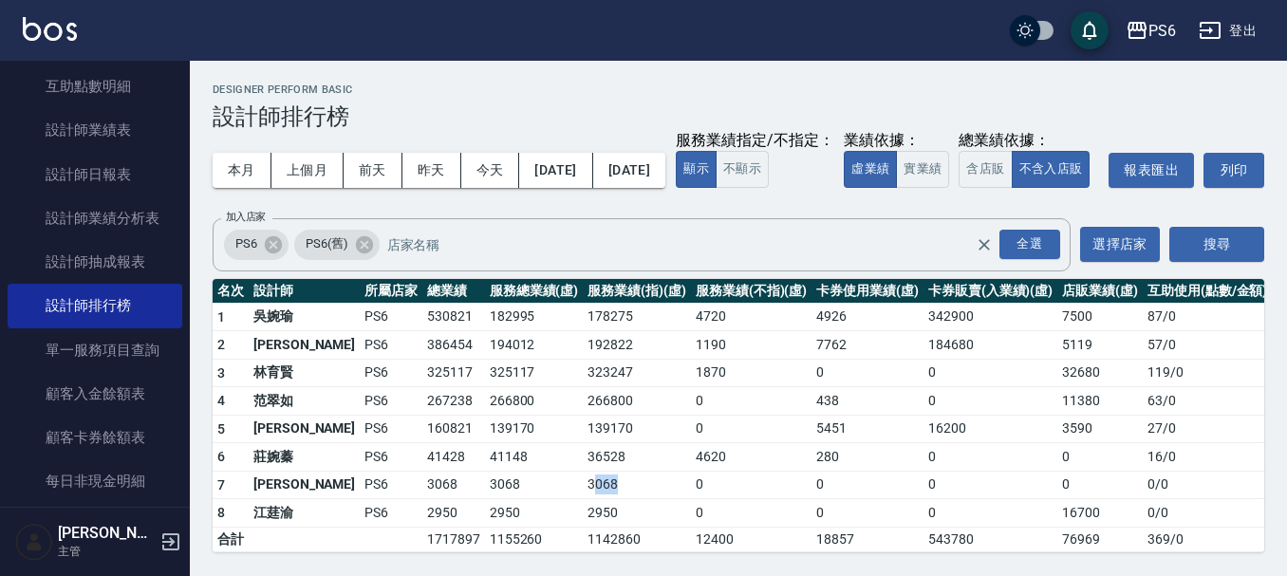
drag, startPoint x: 573, startPoint y: 493, endPoint x: 552, endPoint y: 497, distance: 21.2
click at [583, 497] on td "3068" at bounding box center [637, 485] width 108 height 28
click at [592, 153] on button "[DATE]" at bounding box center [555, 170] width 73 height 35
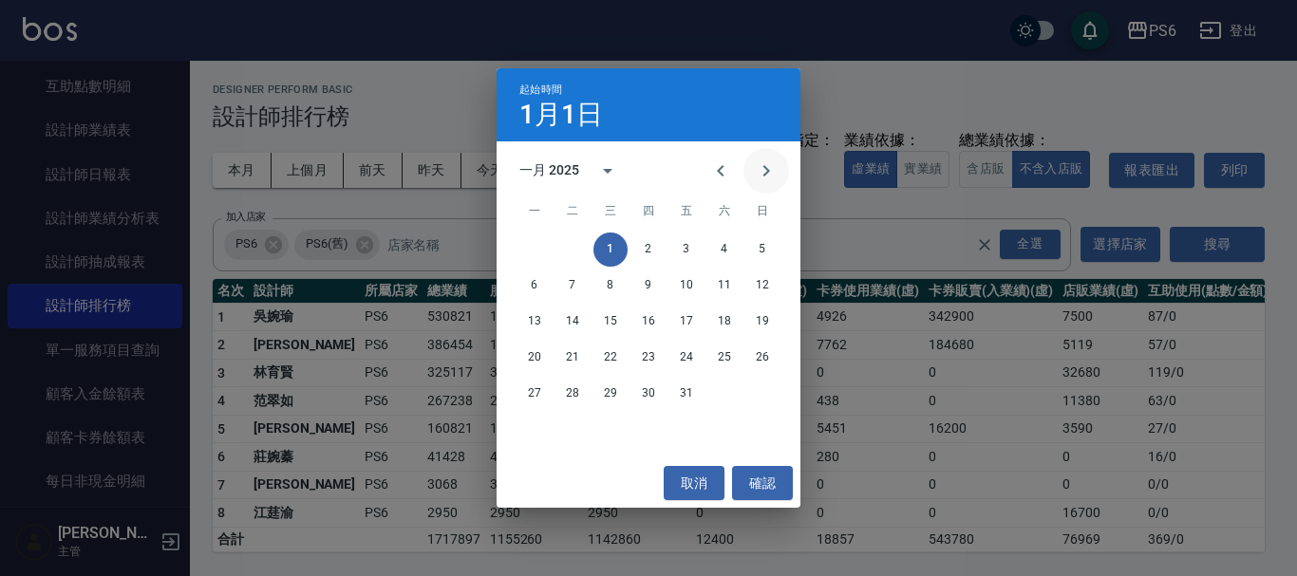
click at [770, 175] on icon "Next month" at bounding box center [766, 171] width 23 height 23
click at [720, 243] on button "1" at bounding box center [724, 250] width 34 height 34
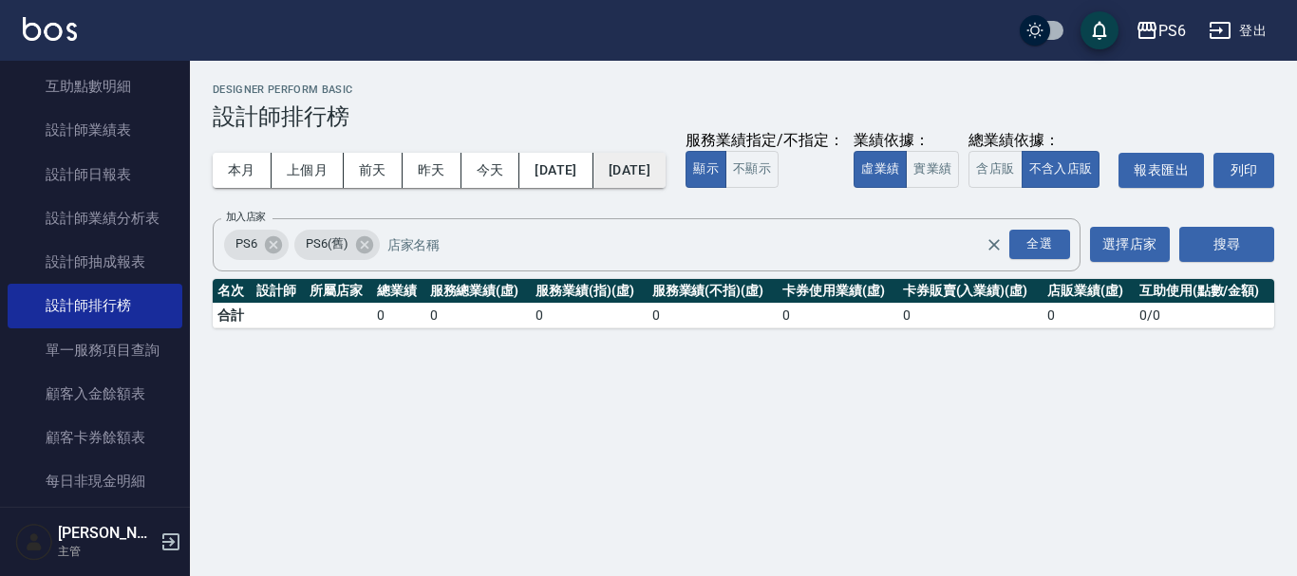
click at [666, 163] on button "[DATE]" at bounding box center [629, 170] width 72 height 35
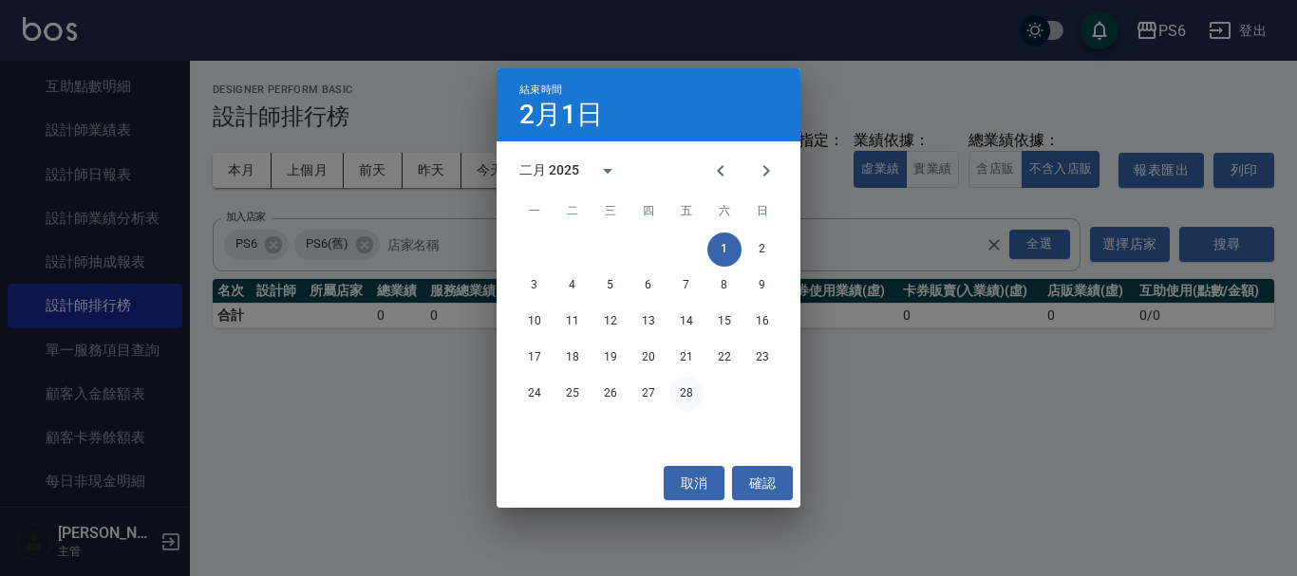
click at [677, 396] on button "28" at bounding box center [686, 394] width 34 height 34
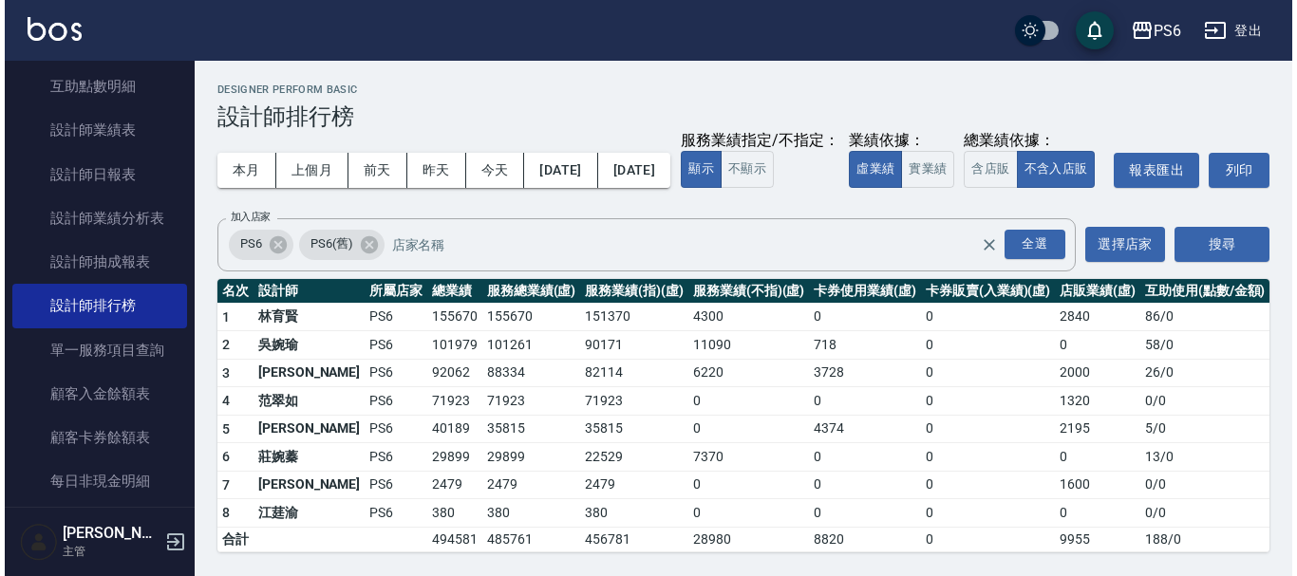
scroll to position [36, 0]
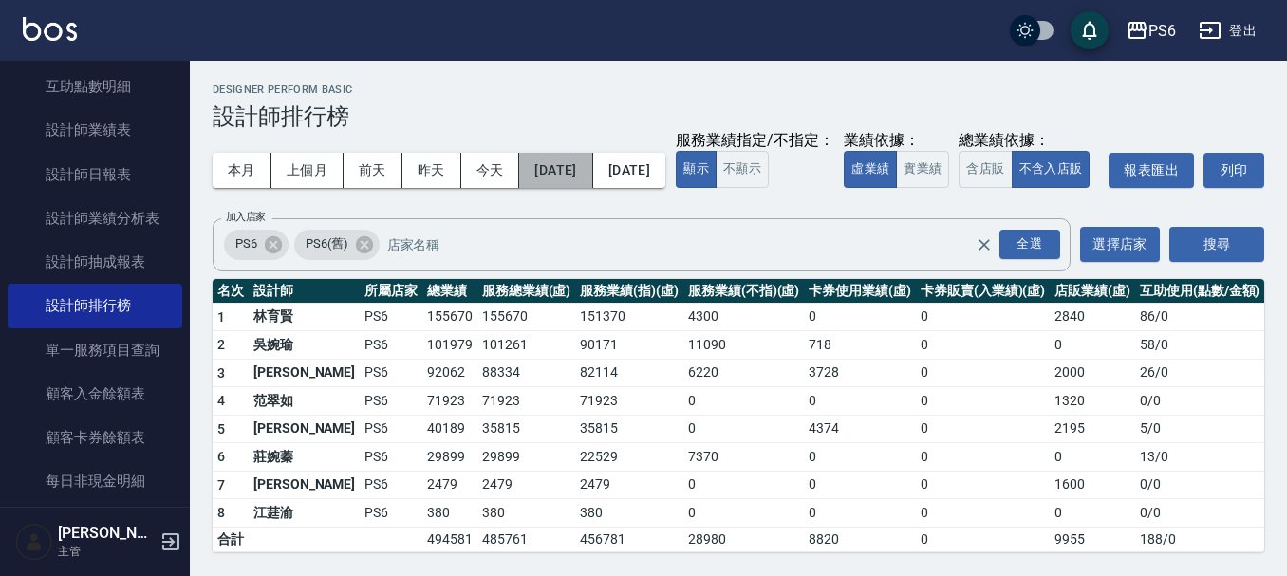
click at [592, 153] on button "[DATE]" at bounding box center [555, 170] width 73 height 35
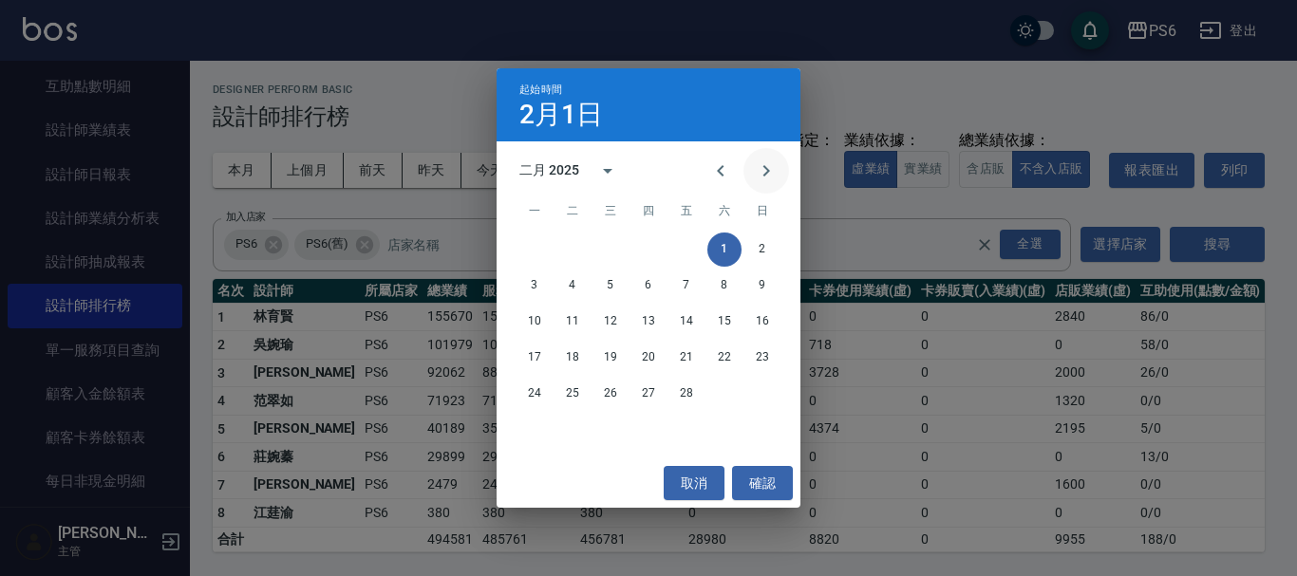
click at [775, 172] on icon "Next month" at bounding box center [766, 171] width 23 height 23
click at [732, 257] on button "1" at bounding box center [724, 250] width 34 height 34
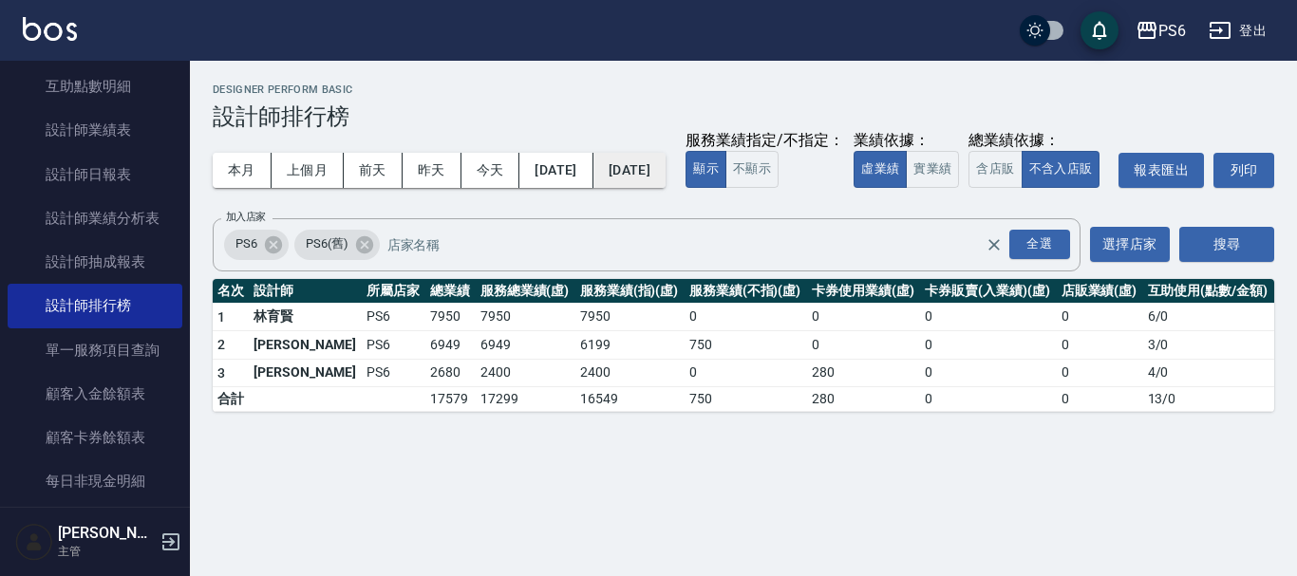
click at [666, 173] on button "[DATE]" at bounding box center [629, 170] width 72 height 35
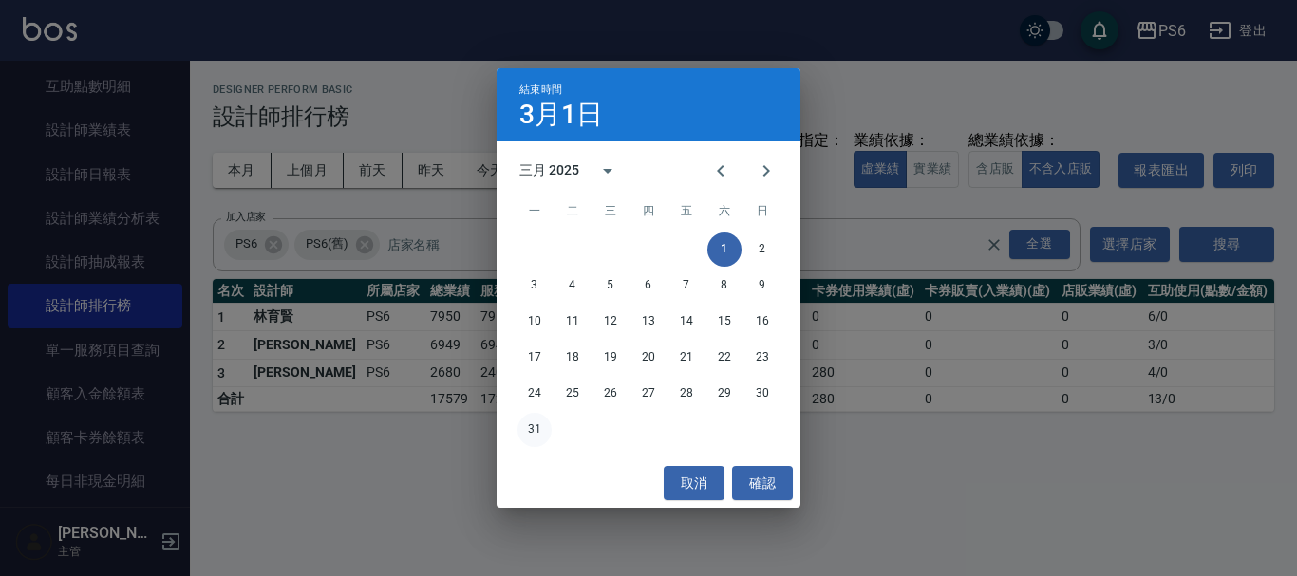
click at [543, 433] on button "31" at bounding box center [534, 430] width 34 height 34
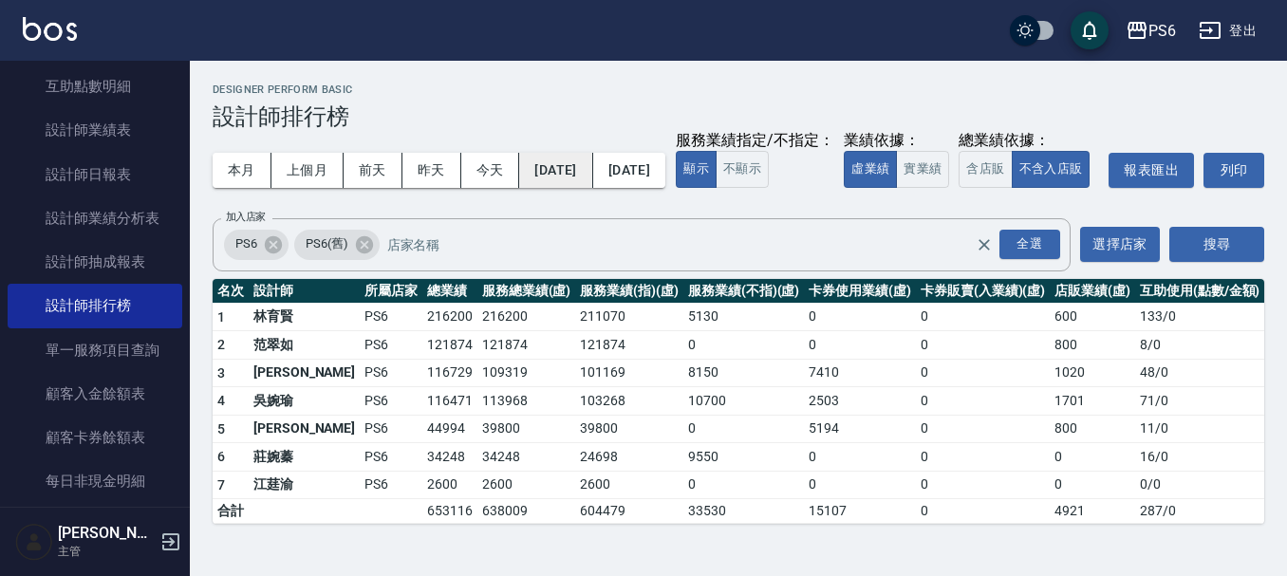
click at [591, 173] on button "[DATE]" at bounding box center [555, 170] width 73 height 35
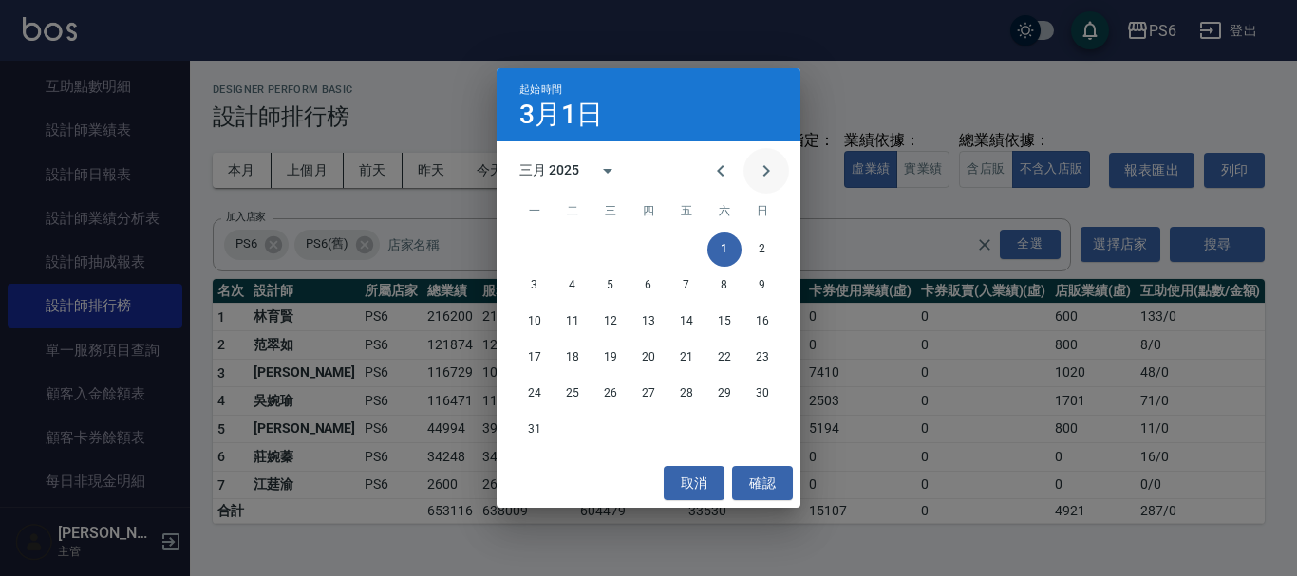
click at [752, 160] on button "Next month" at bounding box center [766, 171] width 46 height 46
click at [573, 242] on button "1" at bounding box center [572, 250] width 34 height 34
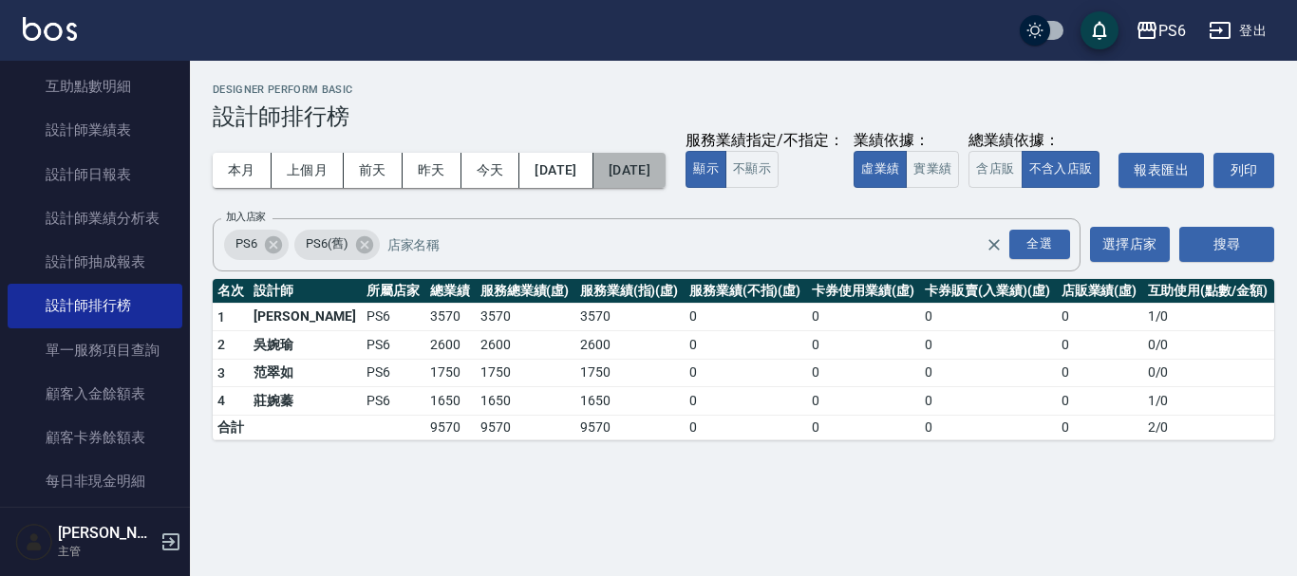
click at [649, 174] on button "[DATE]" at bounding box center [629, 170] width 72 height 35
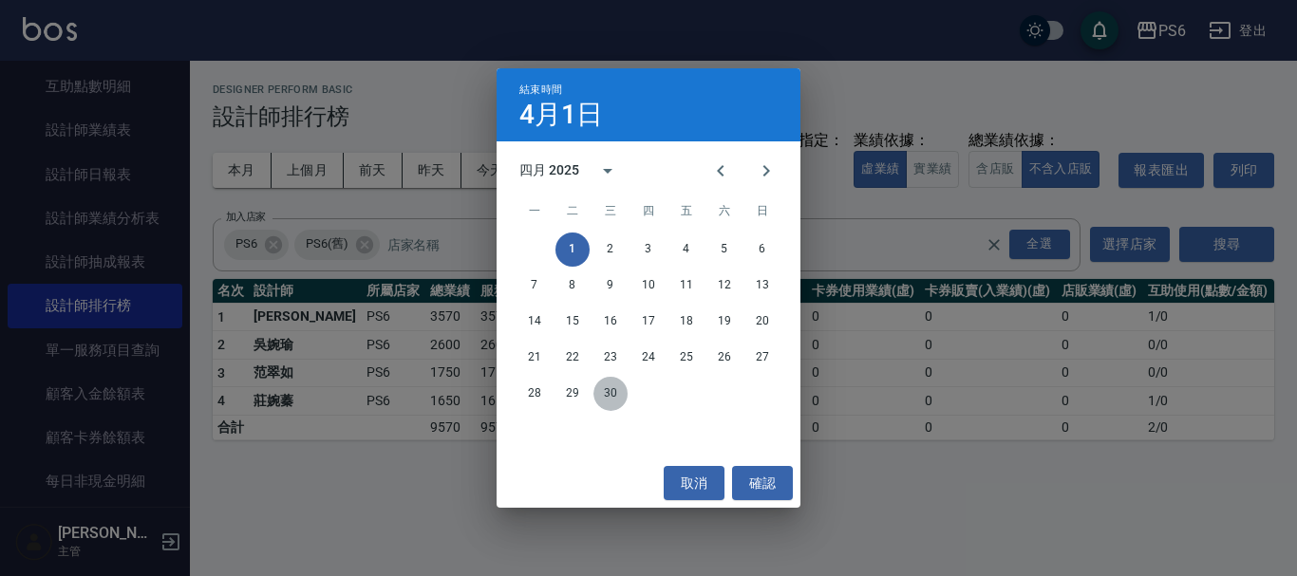
click at [611, 393] on button "30" at bounding box center [610, 394] width 34 height 34
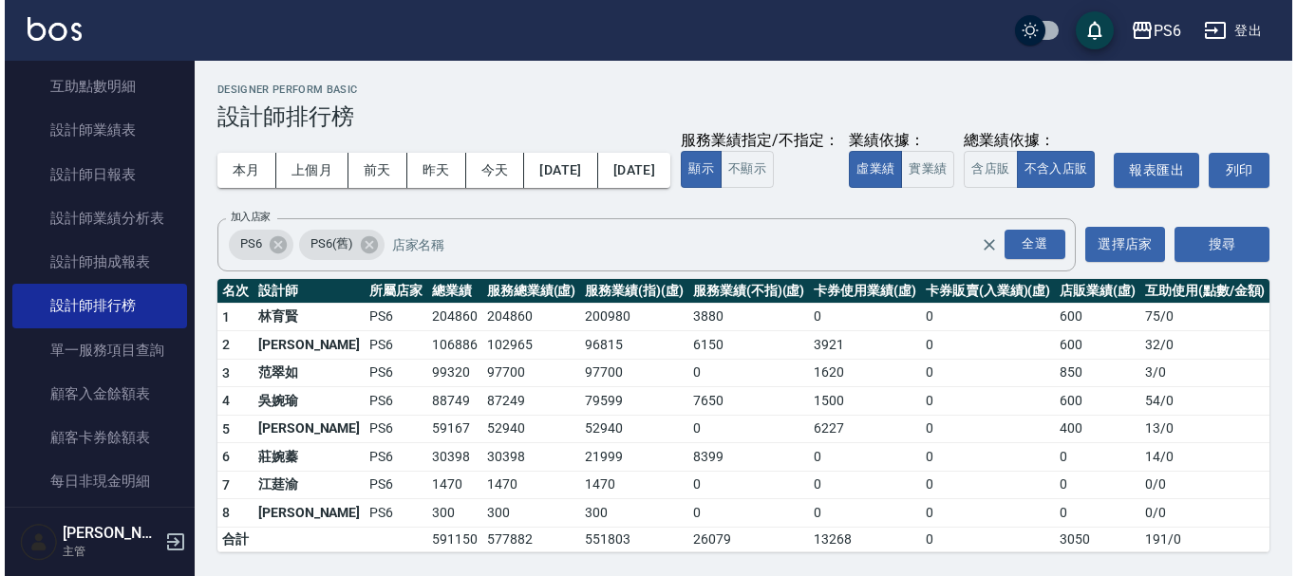
scroll to position [36, 0]
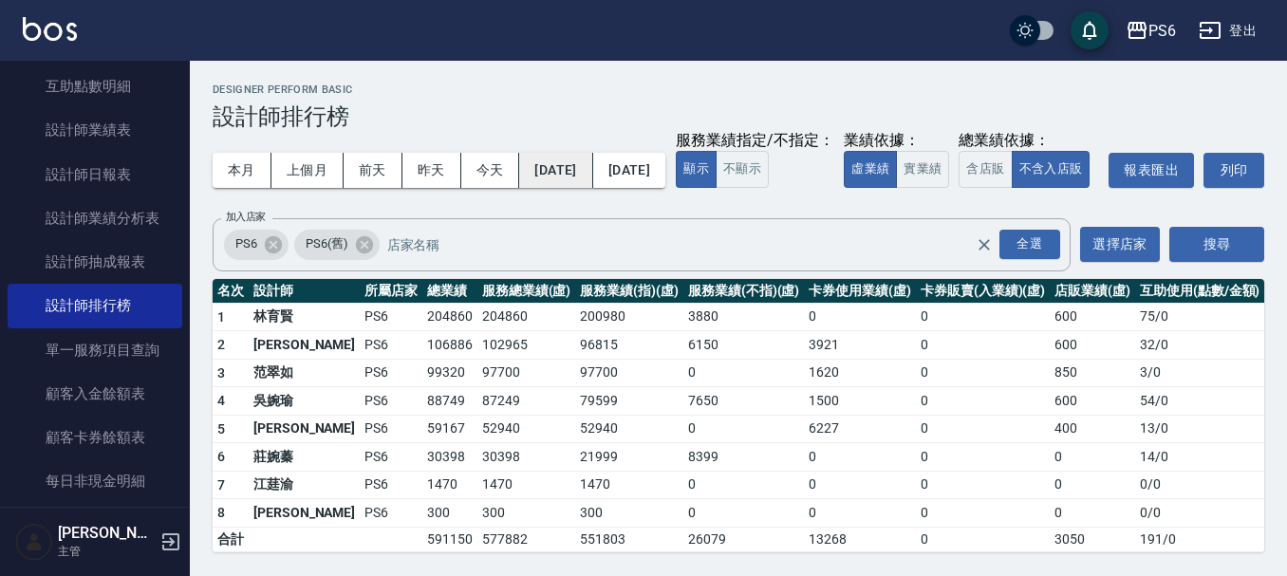
click at [592, 153] on button "[DATE]" at bounding box center [555, 170] width 73 height 35
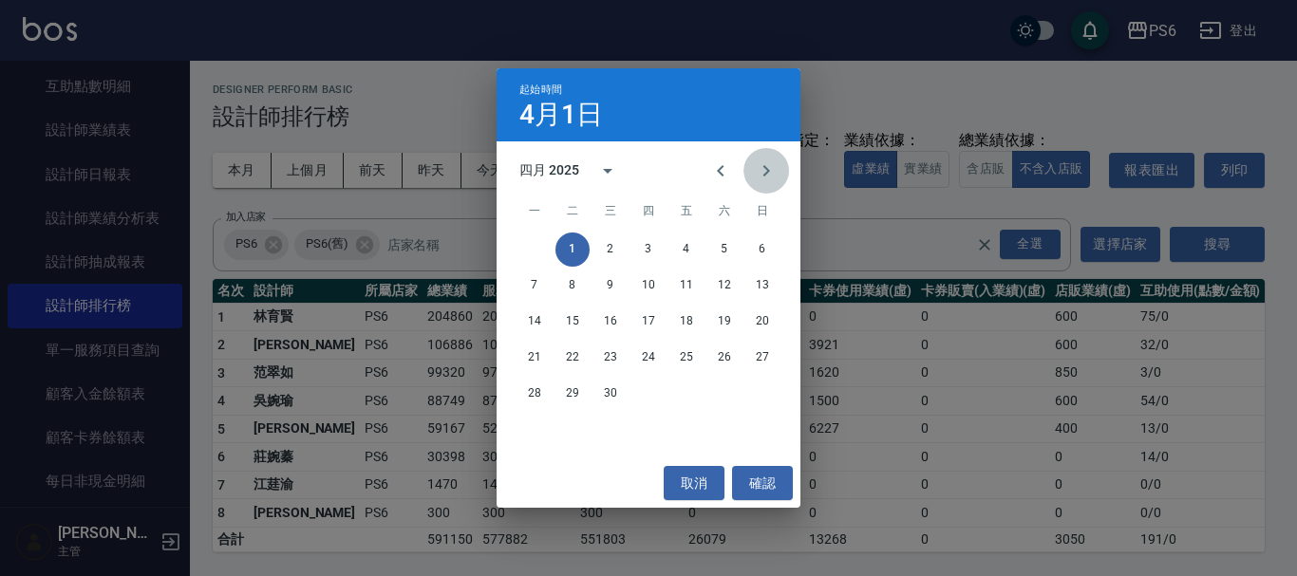
click at [763, 176] on icon "Next month" at bounding box center [766, 171] width 23 height 23
click at [652, 247] on button "1" at bounding box center [648, 250] width 34 height 34
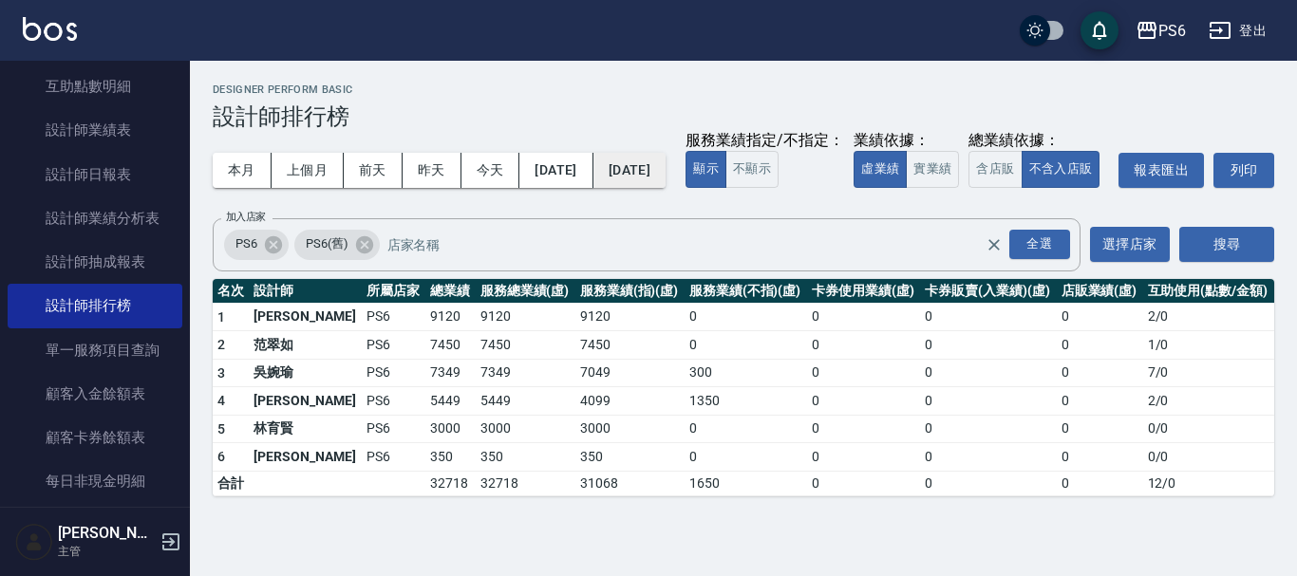
click at [666, 157] on button "[DATE]" at bounding box center [629, 170] width 72 height 35
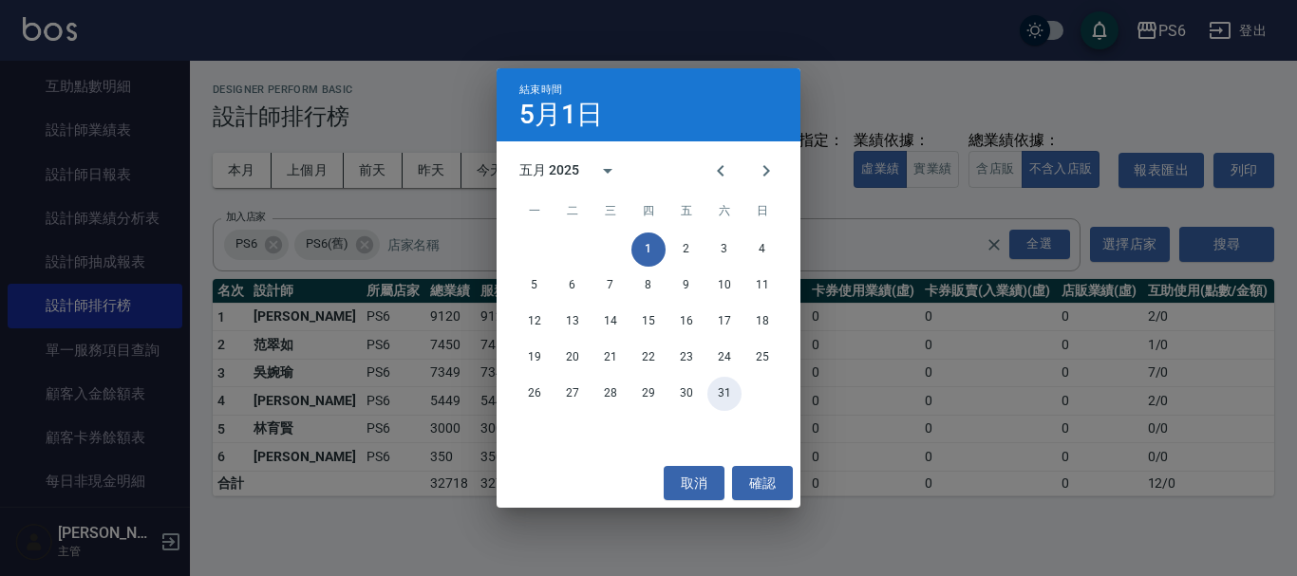
click at [722, 395] on button "31" at bounding box center [724, 394] width 34 height 34
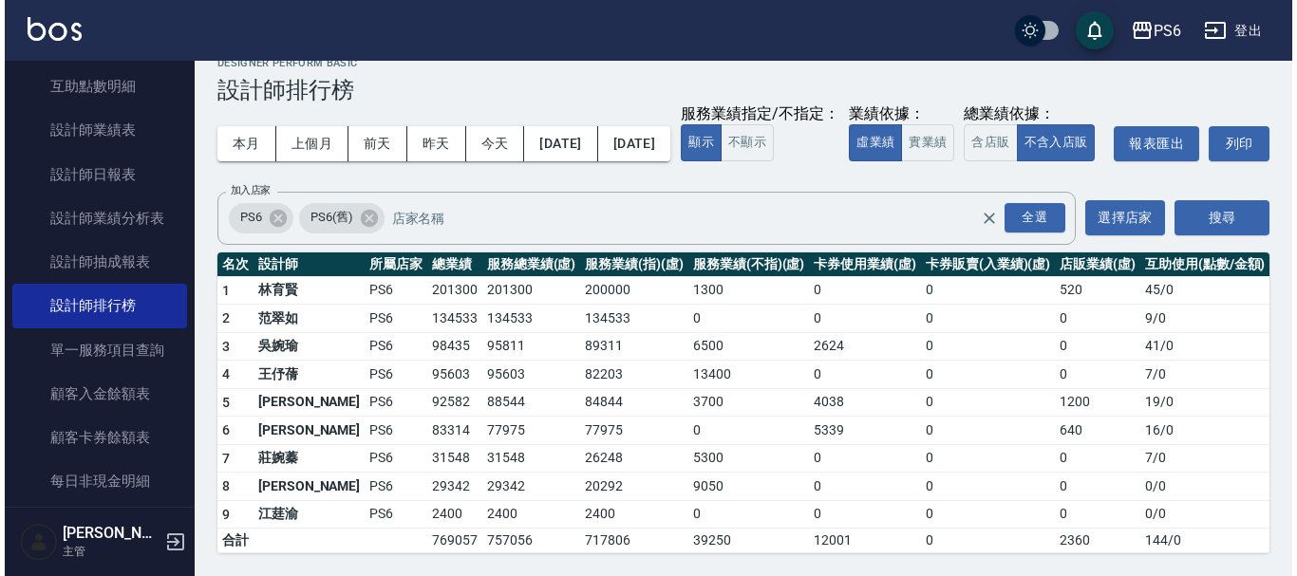
scroll to position [65, 0]
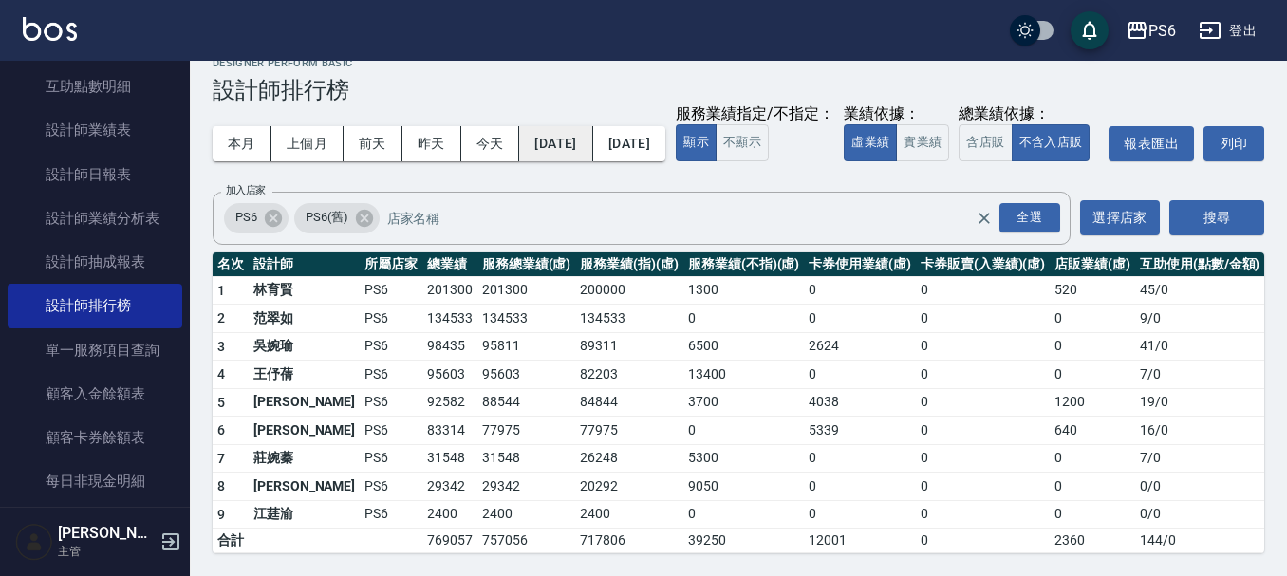
click at [576, 126] on button "[DATE]" at bounding box center [555, 143] width 73 height 35
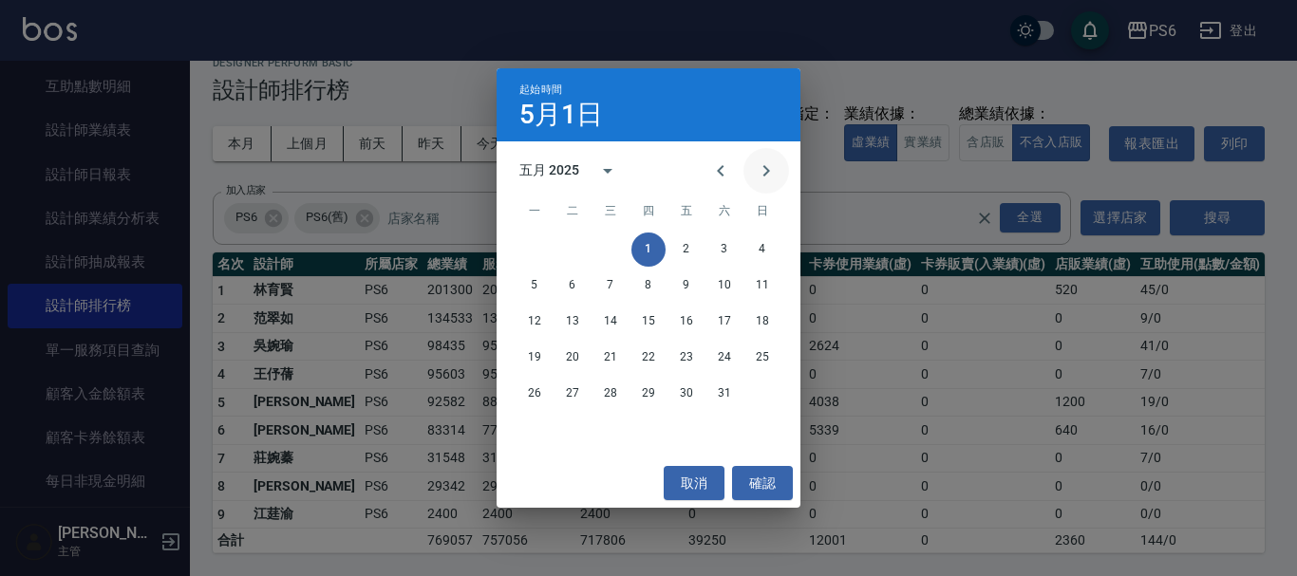
click at [764, 172] on icon "Next month" at bounding box center [766, 171] width 23 height 23
click at [768, 251] on button "1" at bounding box center [762, 250] width 34 height 34
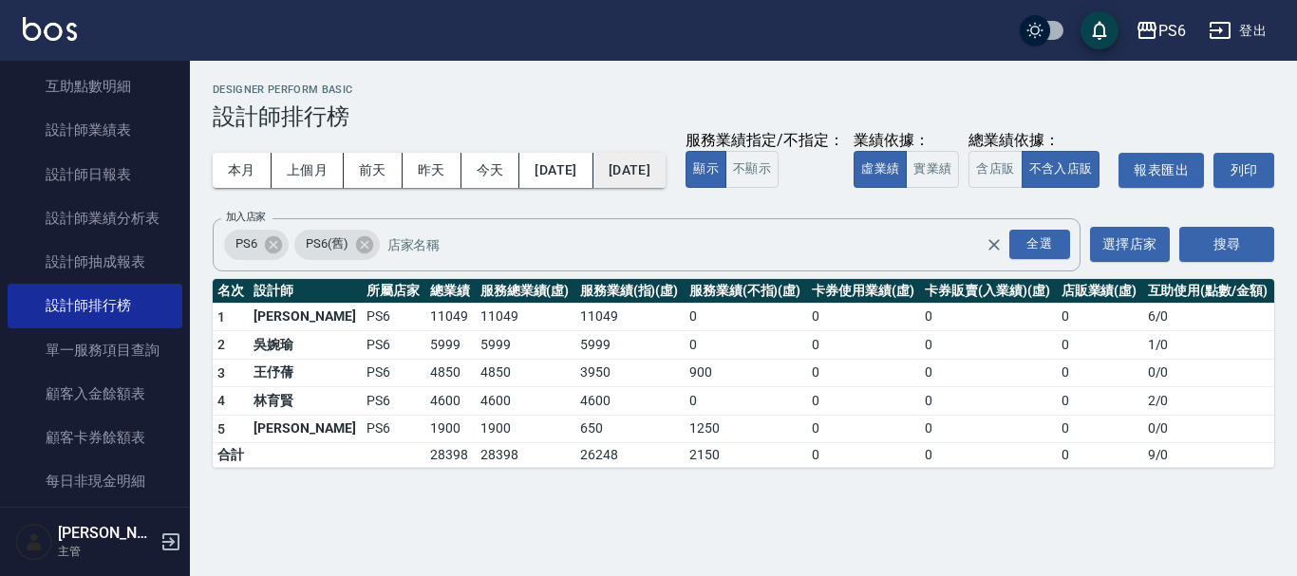
click at [642, 171] on button "[DATE]" at bounding box center [629, 170] width 72 height 35
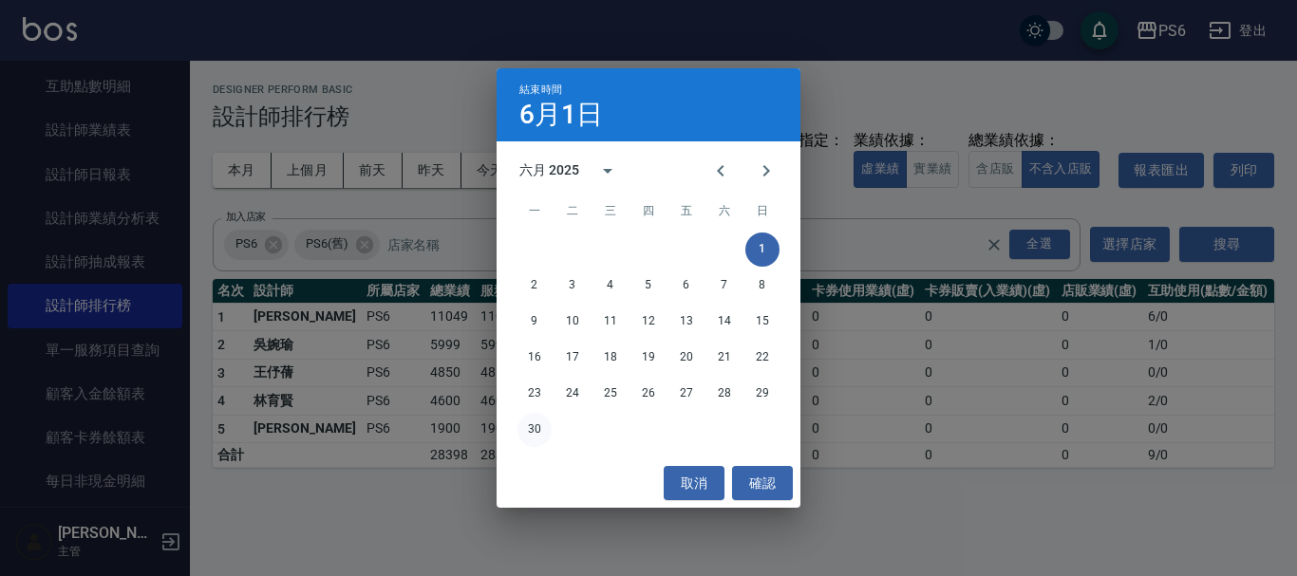
click at [527, 439] on button "30" at bounding box center [534, 430] width 34 height 34
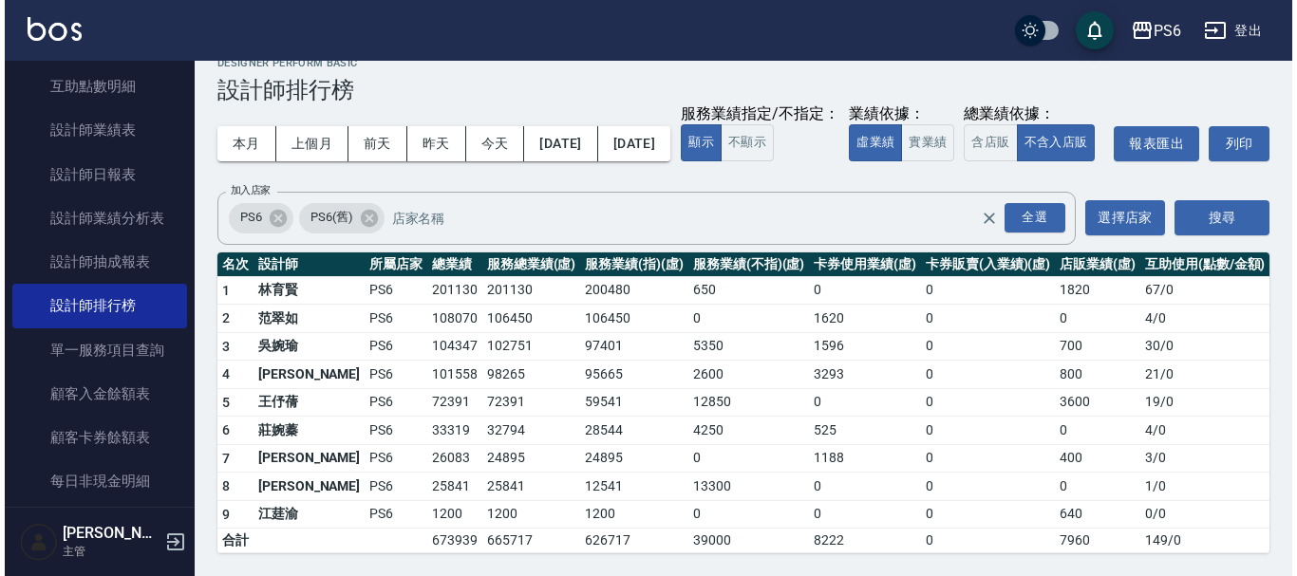
scroll to position [65, 0]
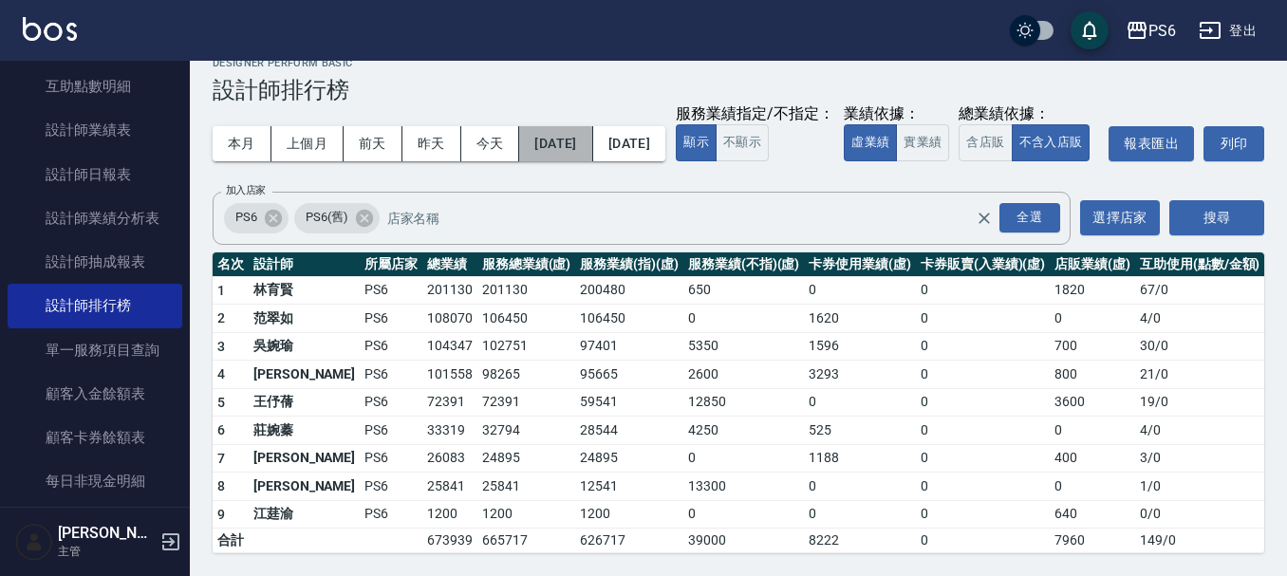
click at [573, 126] on button "[DATE]" at bounding box center [555, 143] width 73 height 35
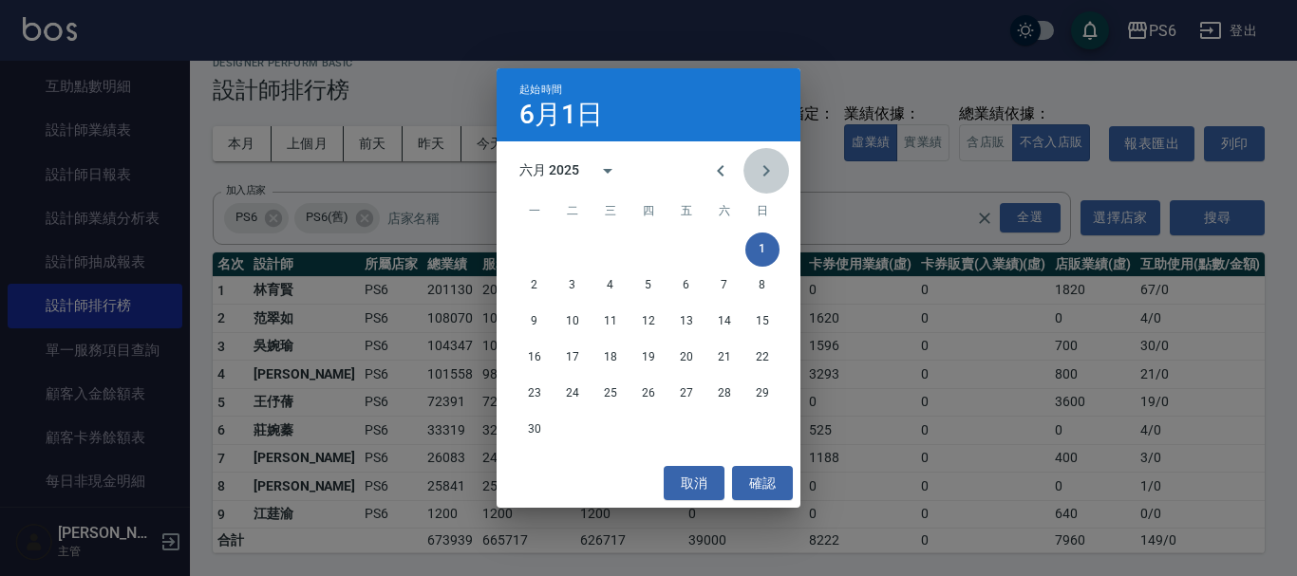
click at [770, 171] on icon "Next month" at bounding box center [766, 171] width 23 height 23
drag, startPoint x: 578, startPoint y: 250, endPoint x: 606, endPoint y: 215, distance: 44.6
click at [577, 250] on button "1" at bounding box center [572, 250] width 34 height 34
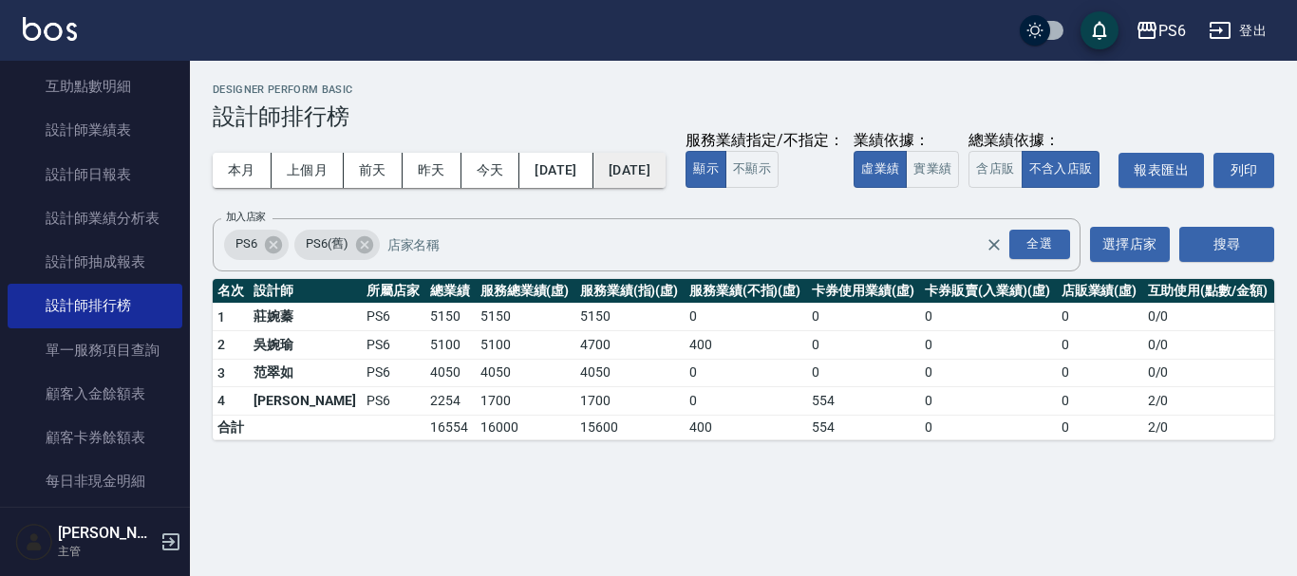
click at [647, 177] on button "[DATE]" at bounding box center [629, 170] width 72 height 35
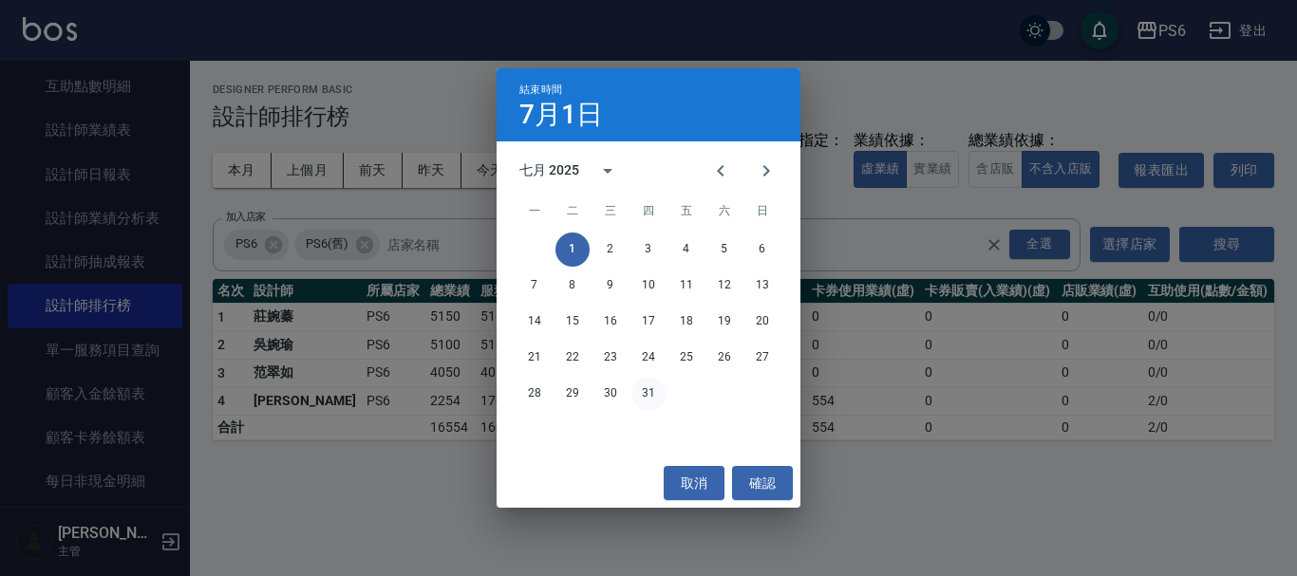
click at [648, 396] on button "31" at bounding box center [648, 394] width 34 height 34
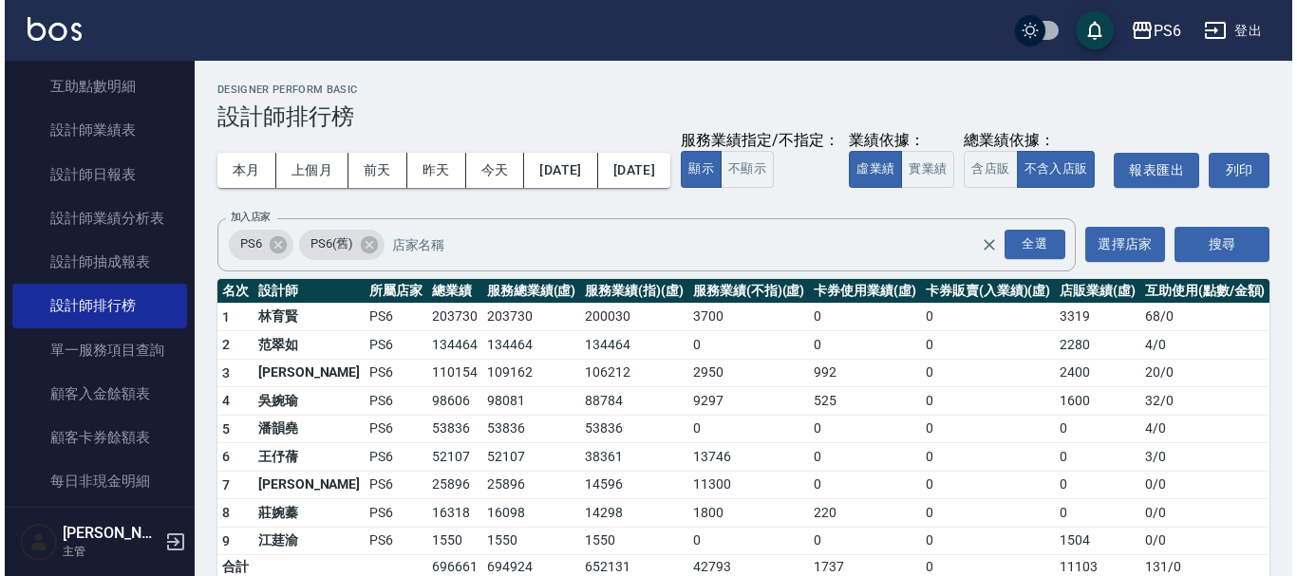
scroll to position [65, 0]
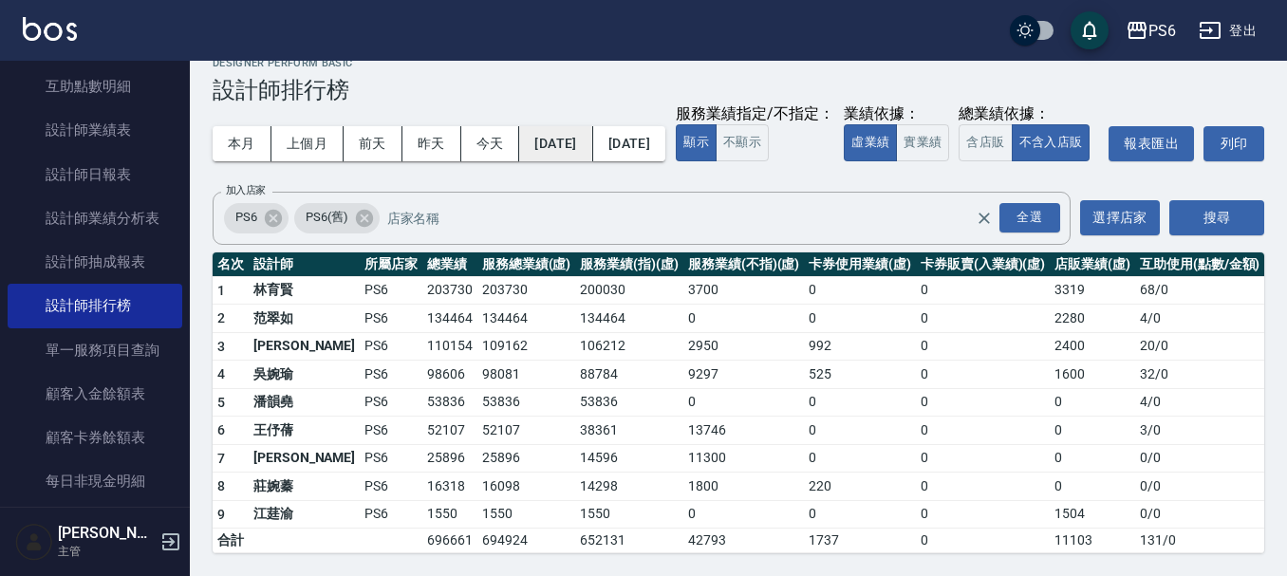
click at [592, 126] on button "[DATE]" at bounding box center [555, 143] width 73 height 35
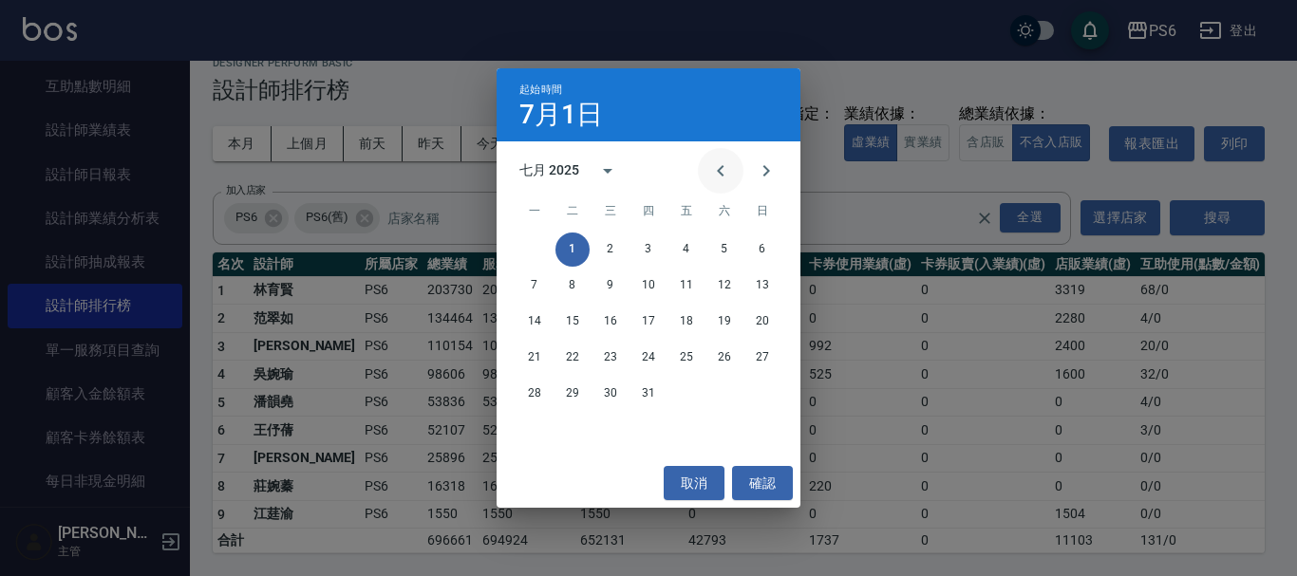
click at [713, 153] on button "Previous month" at bounding box center [721, 171] width 46 height 46
click at [713, 154] on button "Previous month" at bounding box center [721, 171] width 46 height 46
click at [713, 155] on button "Previous month" at bounding box center [721, 171] width 46 height 46
click at [713, 156] on button "Previous month" at bounding box center [721, 171] width 46 height 46
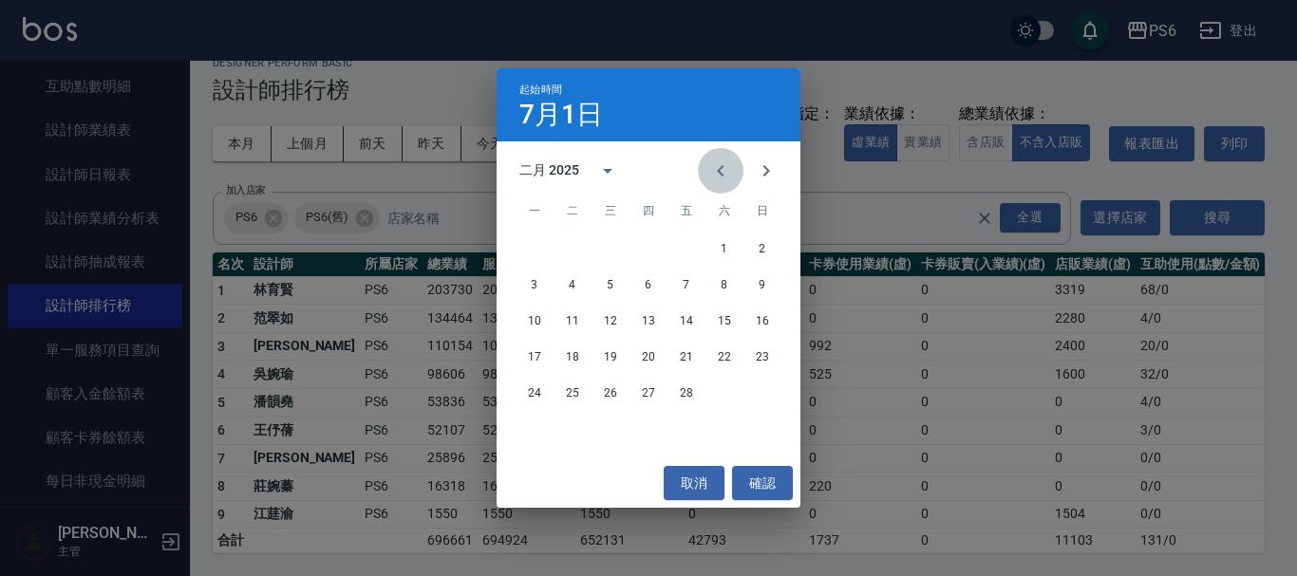
click at [713, 156] on button "Previous month" at bounding box center [721, 171] width 46 height 46
click at [607, 246] on button "1" at bounding box center [610, 250] width 34 height 34
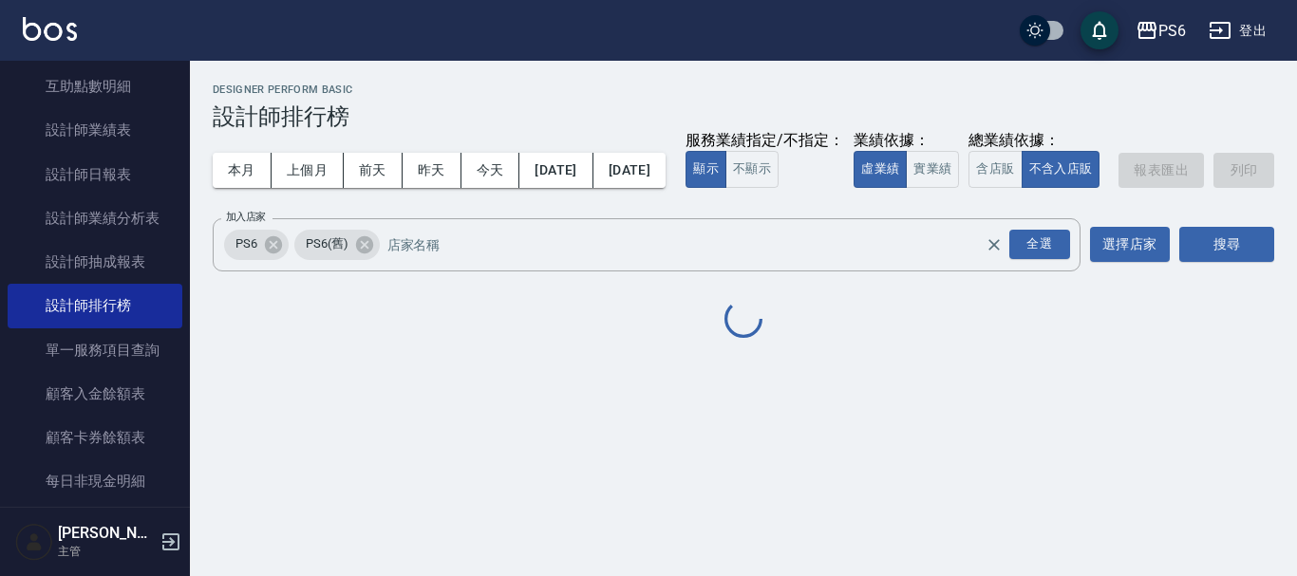
click at [675, 152] on div "本月 上個月 [DATE] [DATE] [DATE] [DATE] [DATE] 服務業績指定/不指定： 顯示 不顯示 業績依據： 虛業績 實業績 總業績依…" at bounding box center [744, 170] width 1062 height 81
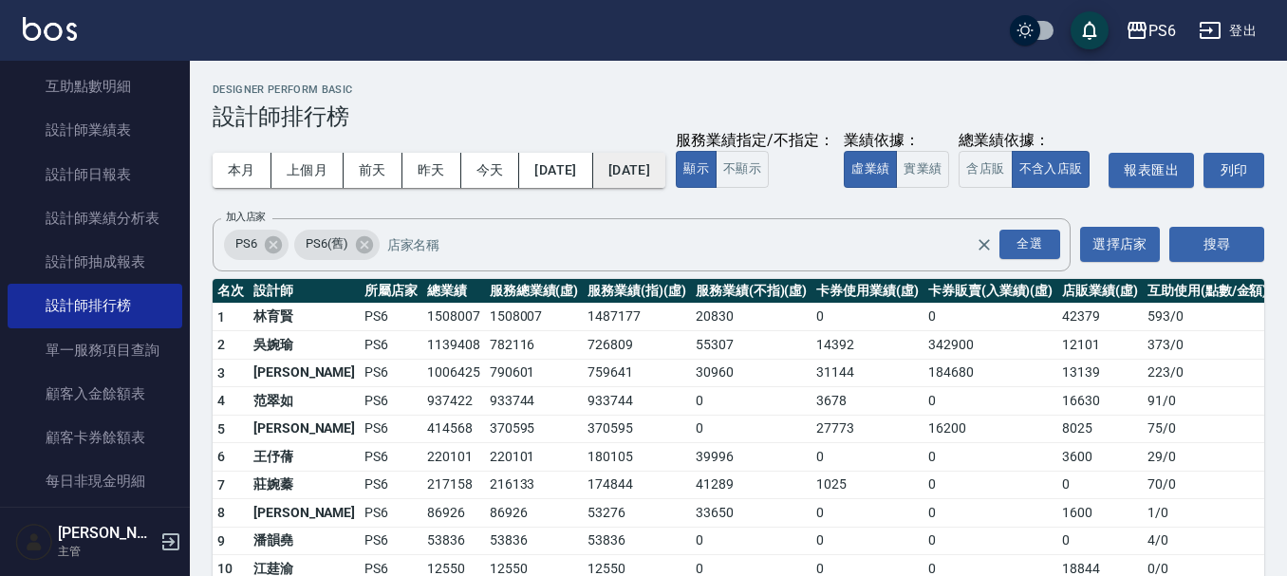
click at [666, 163] on button "[DATE]" at bounding box center [629, 170] width 72 height 35
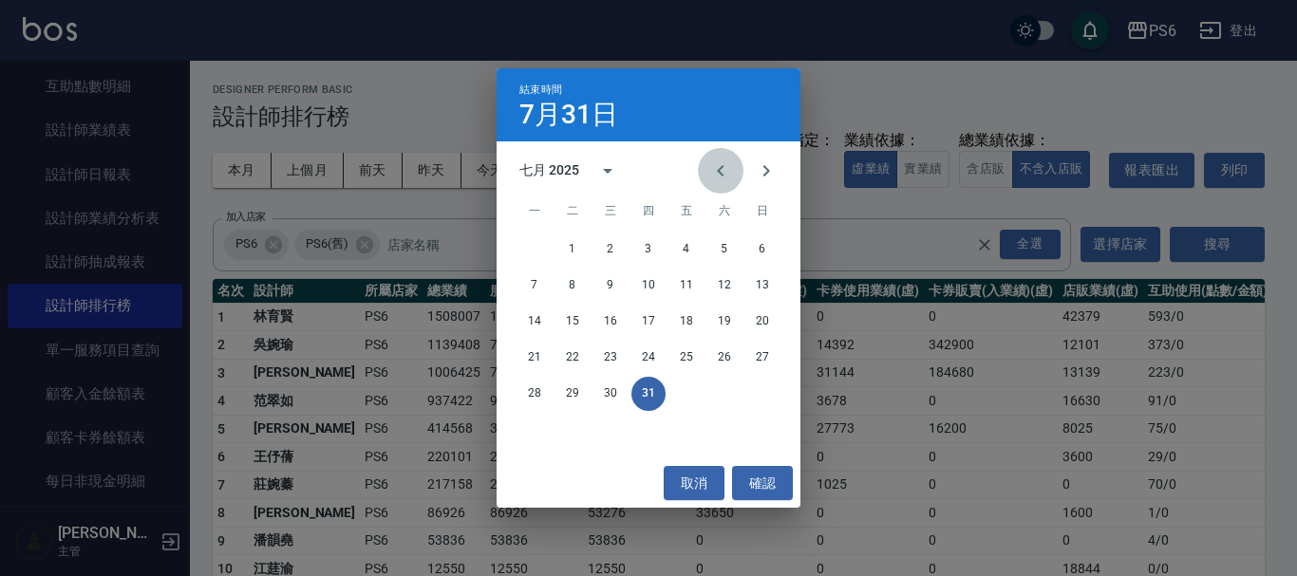
click at [721, 164] on icon "Previous month" at bounding box center [720, 171] width 23 height 23
click at [720, 165] on icon "Previous month" at bounding box center [720, 171] width 23 height 23
click at [720, 167] on icon "Previous month" at bounding box center [720, 171] width 23 height 23
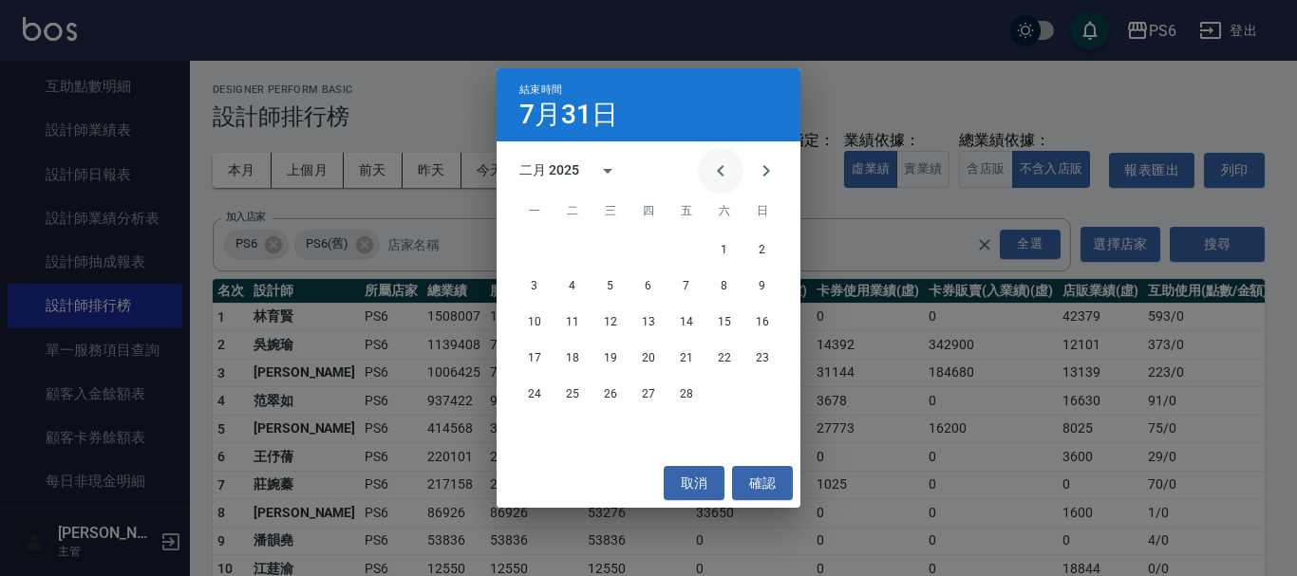
click at [720, 167] on icon "Previous month" at bounding box center [720, 171] width 23 height 23
click at [685, 398] on button "31" at bounding box center [686, 394] width 34 height 34
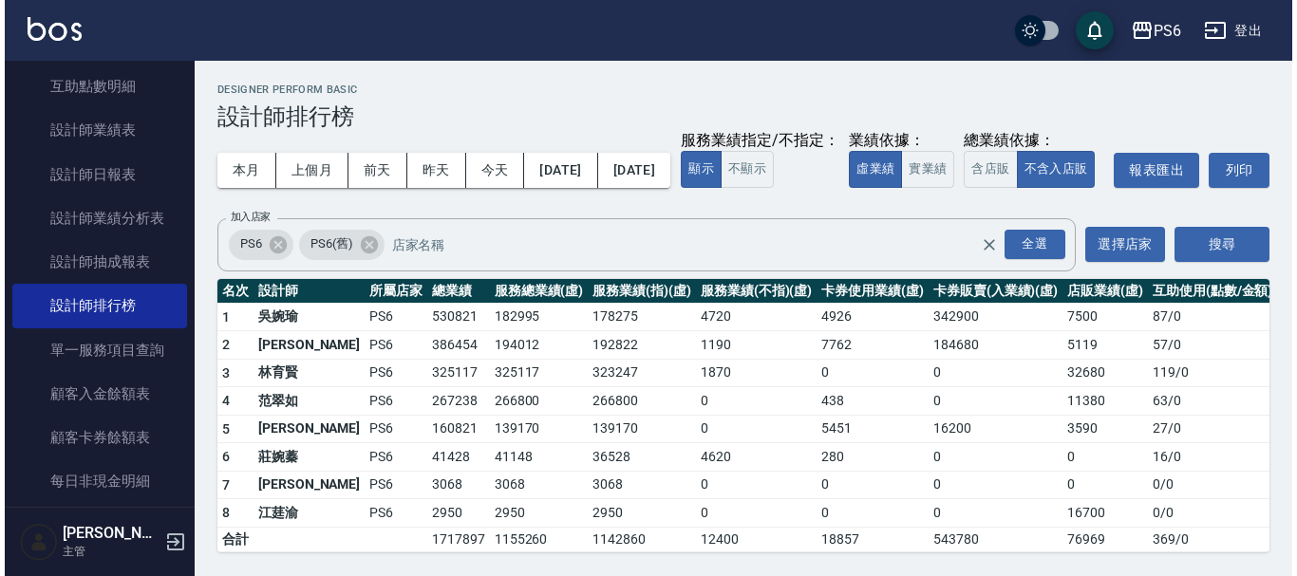
scroll to position [36, 0]
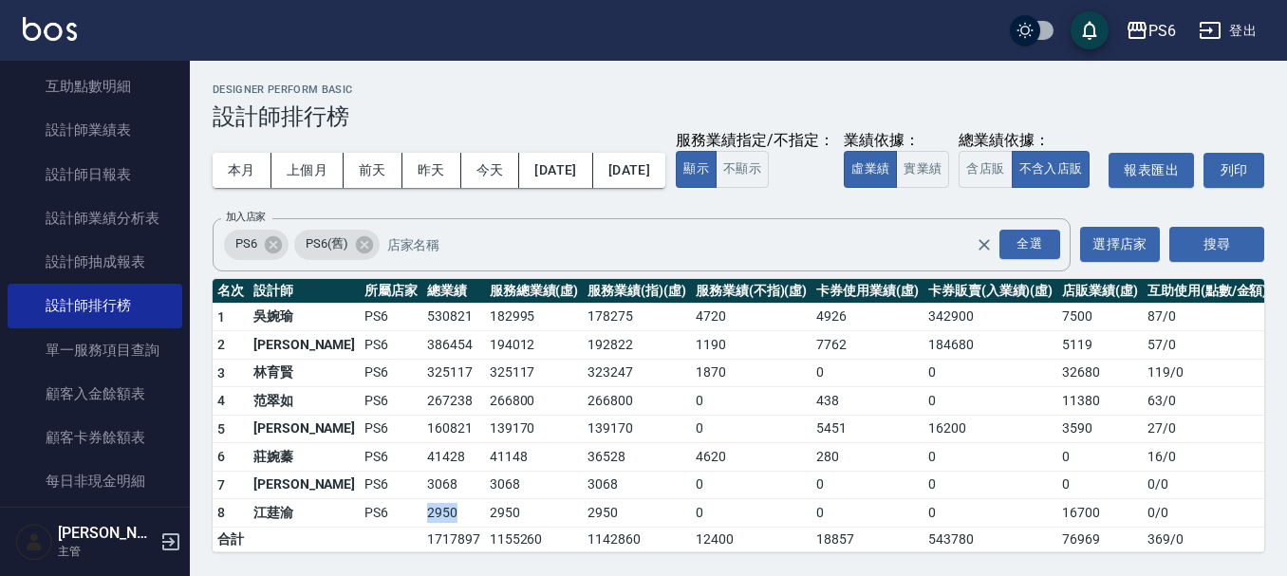
drag, startPoint x: 369, startPoint y: 515, endPoint x: 419, endPoint y: 501, distance: 51.1
click at [423, 501] on td "2950" at bounding box center [454, 513] width 63 height 28
click at [580, 153] on button "[DATE]" at bounding box center [555, 170] width 73 height 35
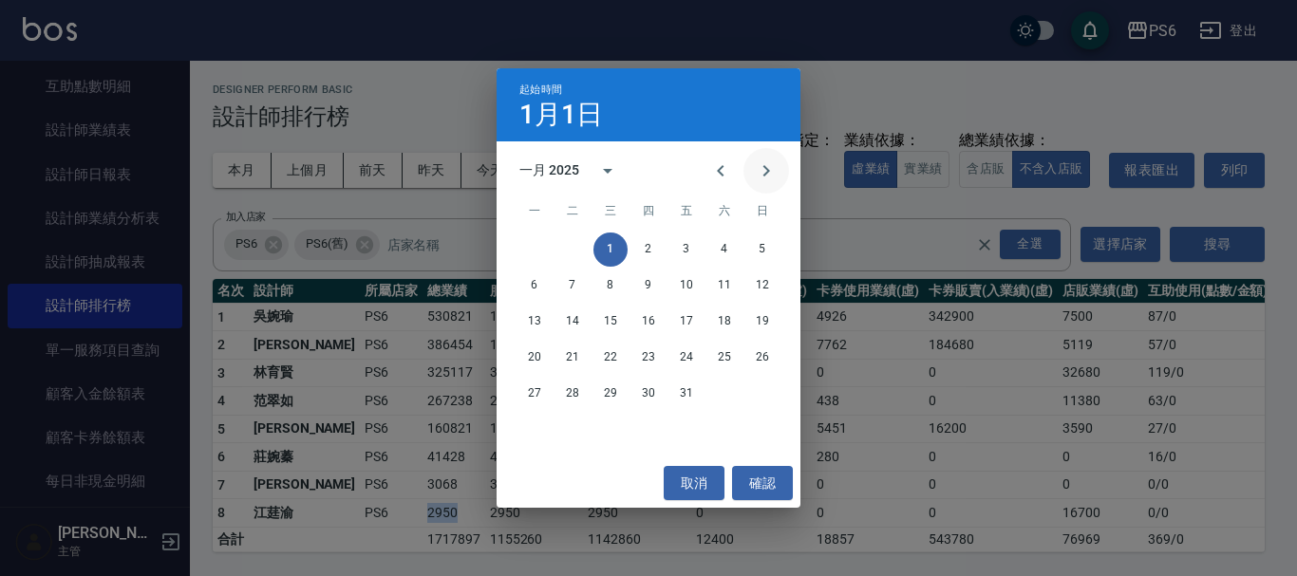
click at [765, 173] on icon "Next month" at bounding box center [766, 170] width 7 height 11
drag, startPoint x: 712, startPoint y: 250, endPoint x: 705, endPoint y: 243, distance: 10.1
click at [712, 249] on button "1" at bounding box center [724, 250] width 34 height 34
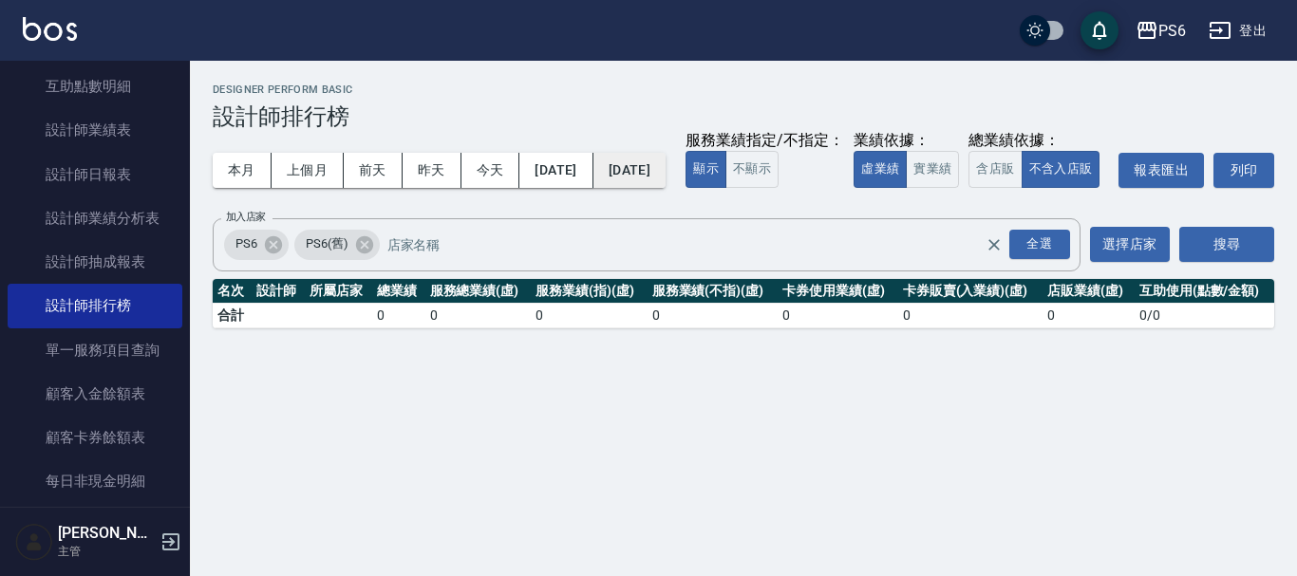
click at [663, 179] on button "[DATE]" at bounding box center [629, 170] width 72 height 35
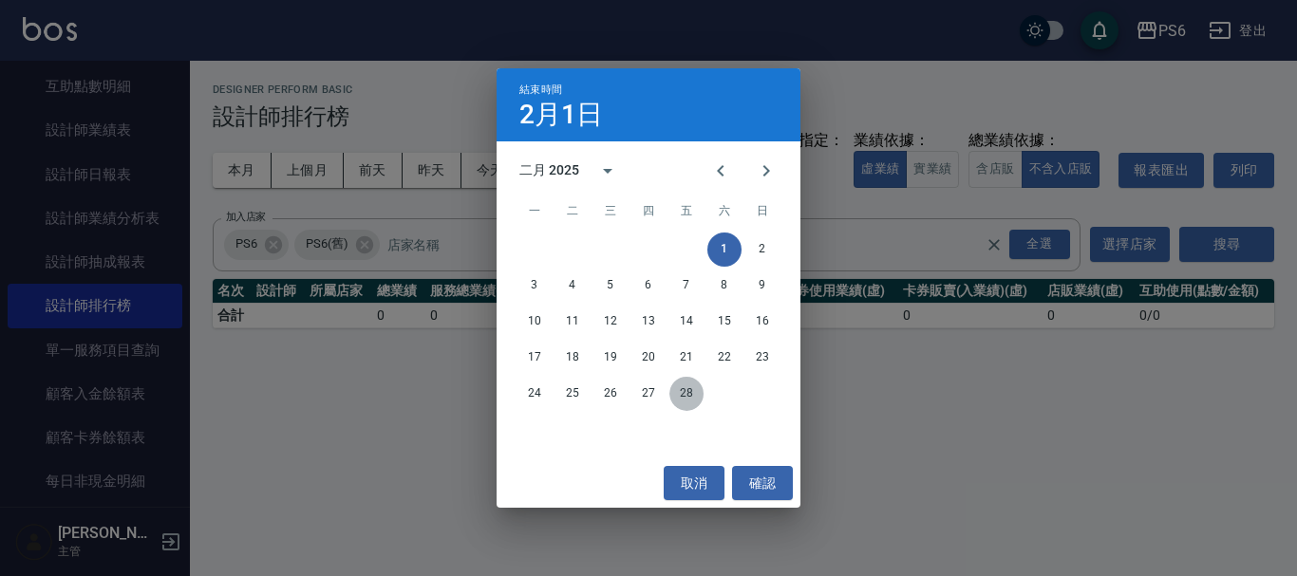
click at [691, 398] on button "28" at bounding box center [686, 394] width 34 height 34
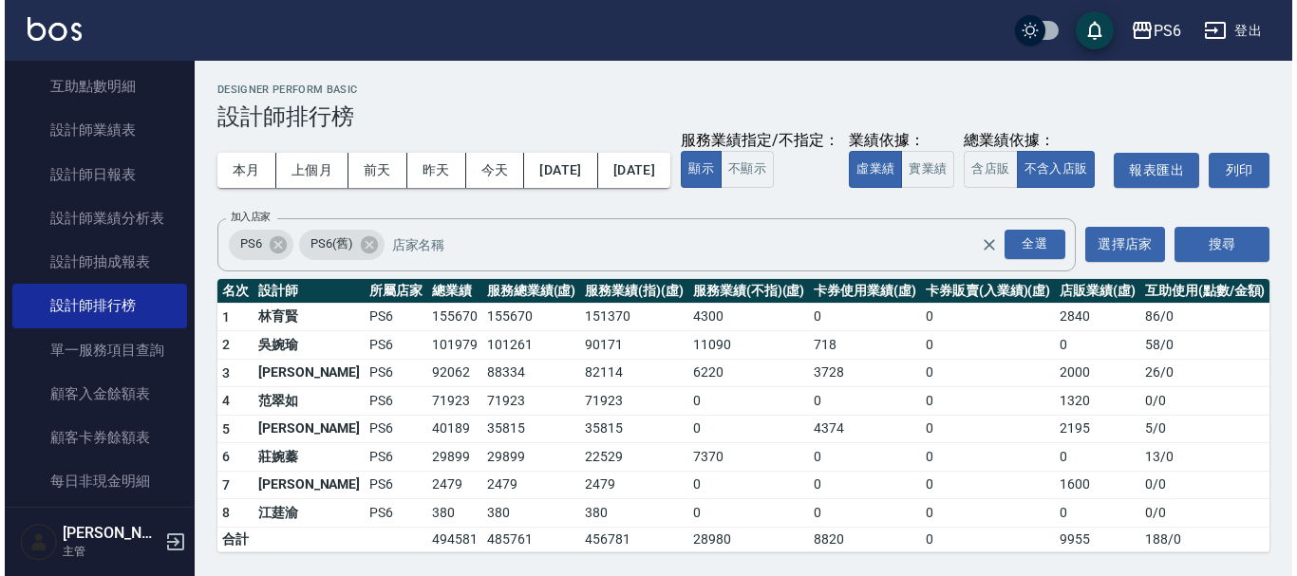
scroll to position [36, 0]
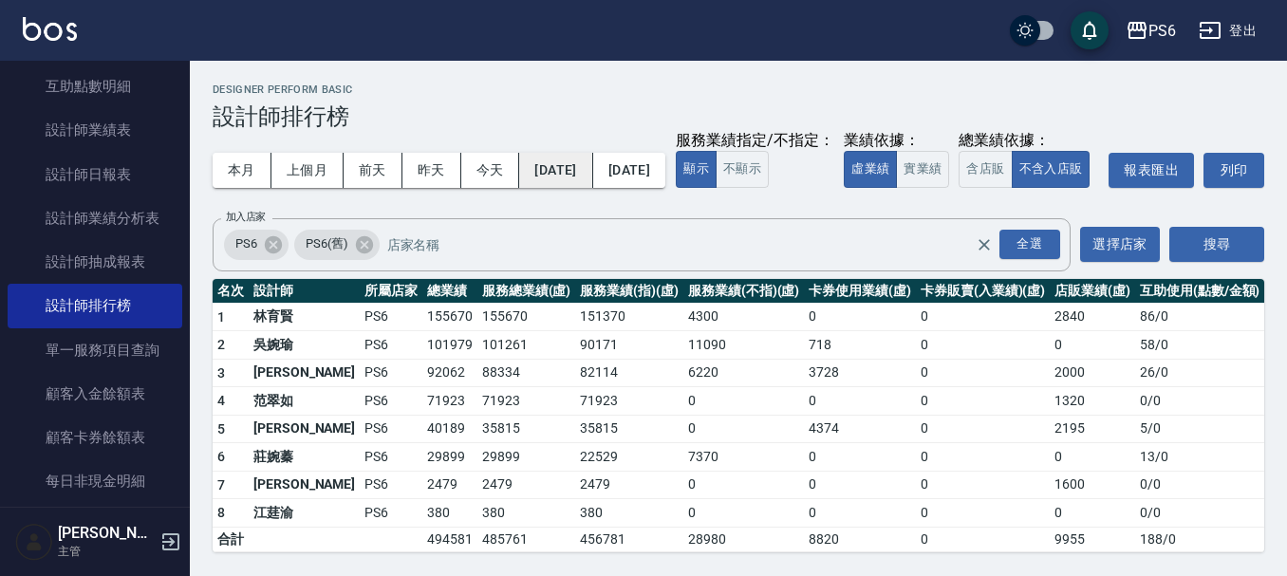
click at [586, 153] on button "[DATE]" at bounding box center [555, 170] width 73 height 35
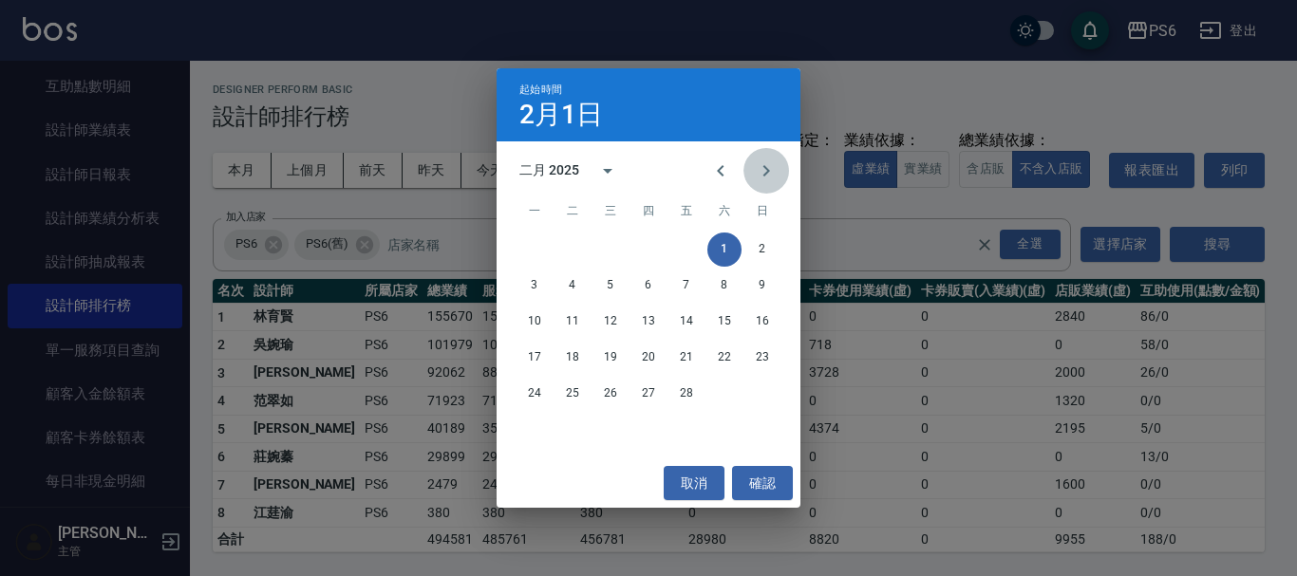
click at [761, 176] on icon "Next month" at bounding box center [766, 171] width 23 height 23
drag, startPoint x: 730, startPoint y: 258, endPoint x: 727, endPoint y: 247, distance: 11.7
click at [730, 257] on button "1" at bounding box center [724, 250] width 34 height 34
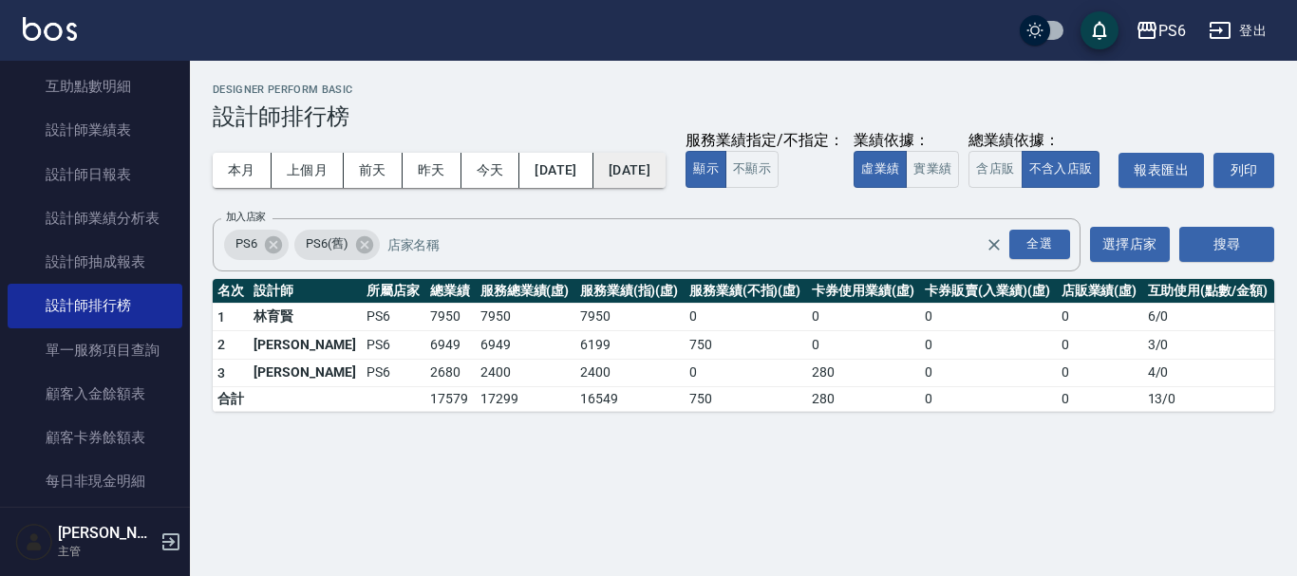
click at [666, 182] on button "[DATE]" at bounding box center [629, 170] width 72 height 35
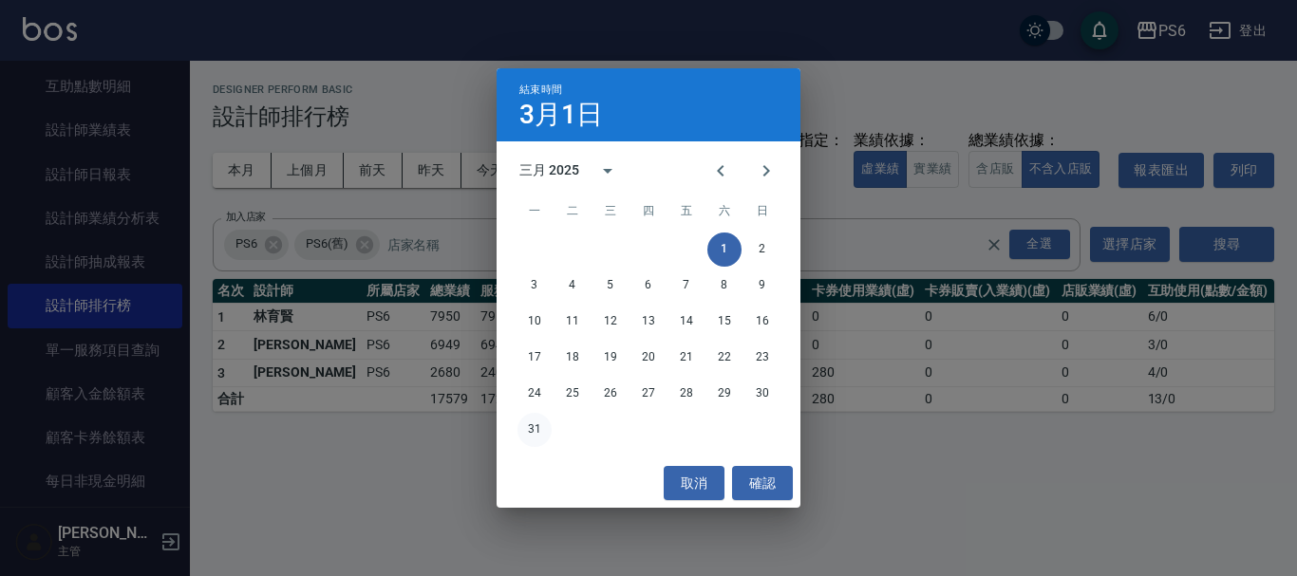
click at [535, 433] on button "31" at bounding box center [534, 430] width 34 height 34
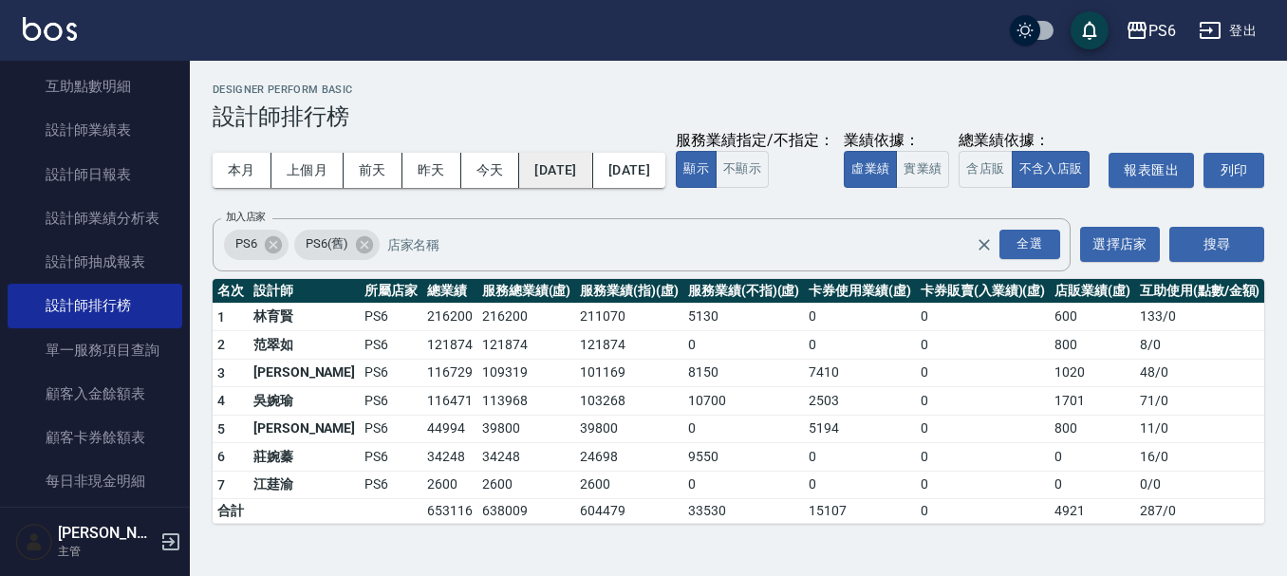
click at [590, 178] on button "[DATE]" at bounding box center [555, 170] width 73 height 35
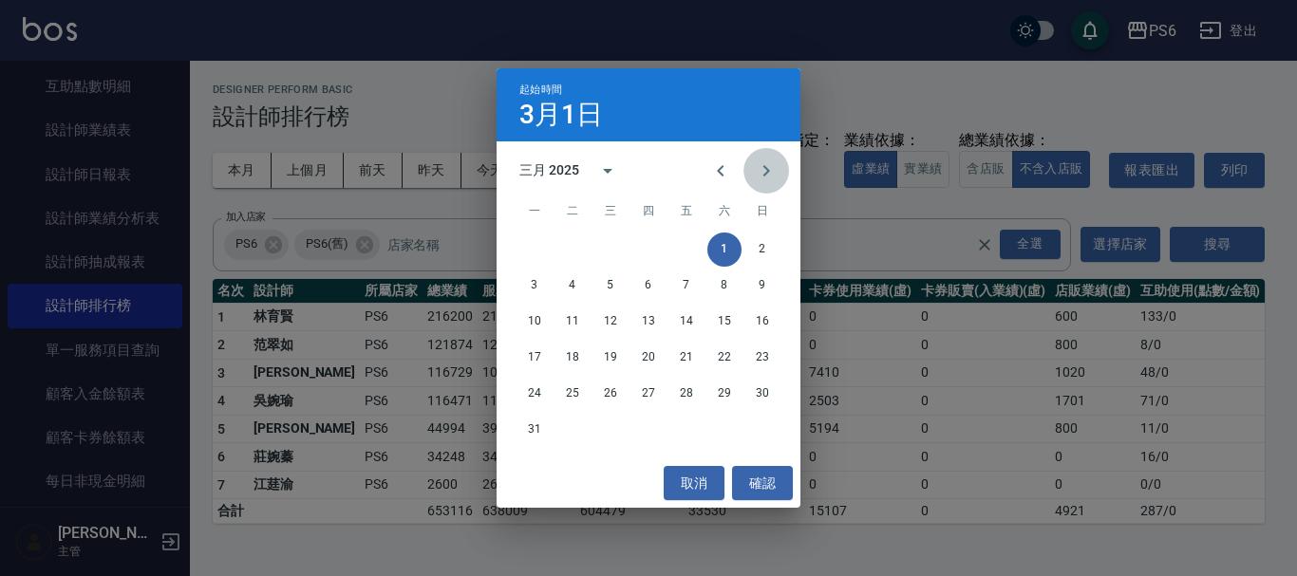
click at [761, 171] on icon "Next month" at bounding box center [766, 171] width 23 height 23
click at [571, 247] on button "1" at bounding box center [572, 250] width 34 height 34
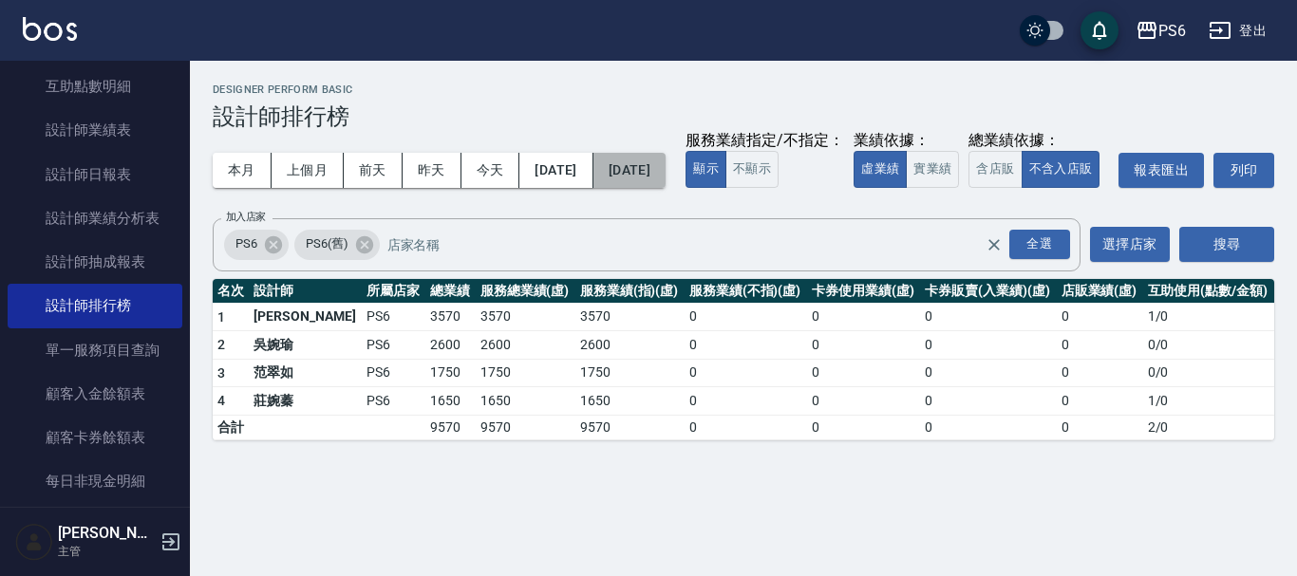
click at [655, 181] on button "[DATE]" at bounding box center [629, 170] width 72 height 35
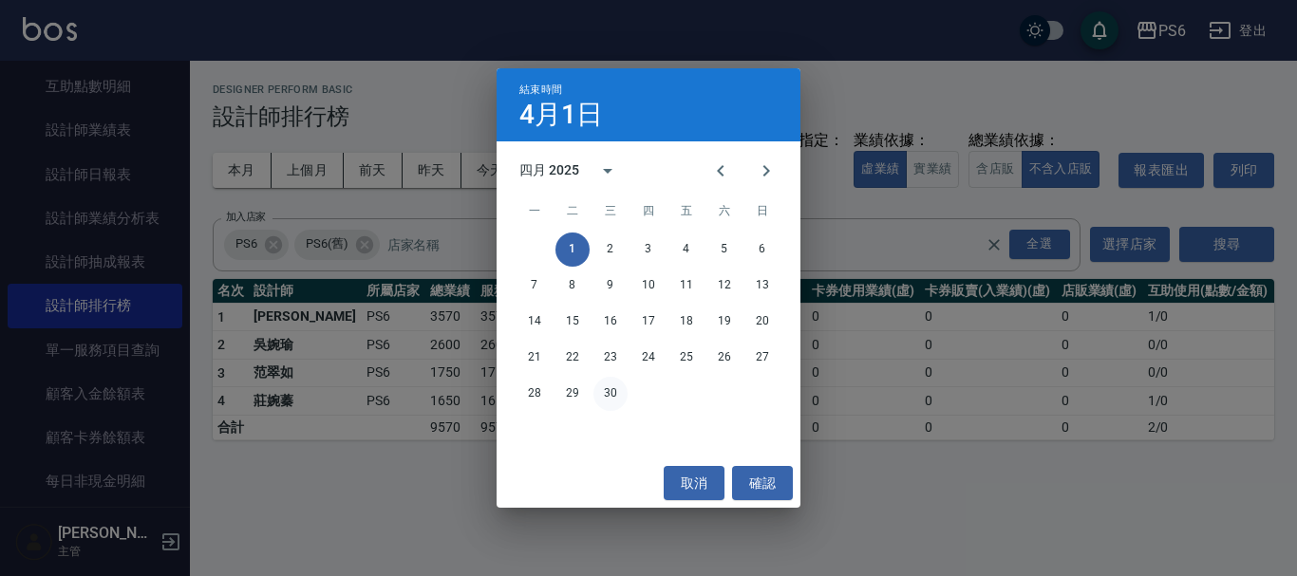
click at [617, 388] on button "30" at bounding box center [610, 394] width 34 height 34
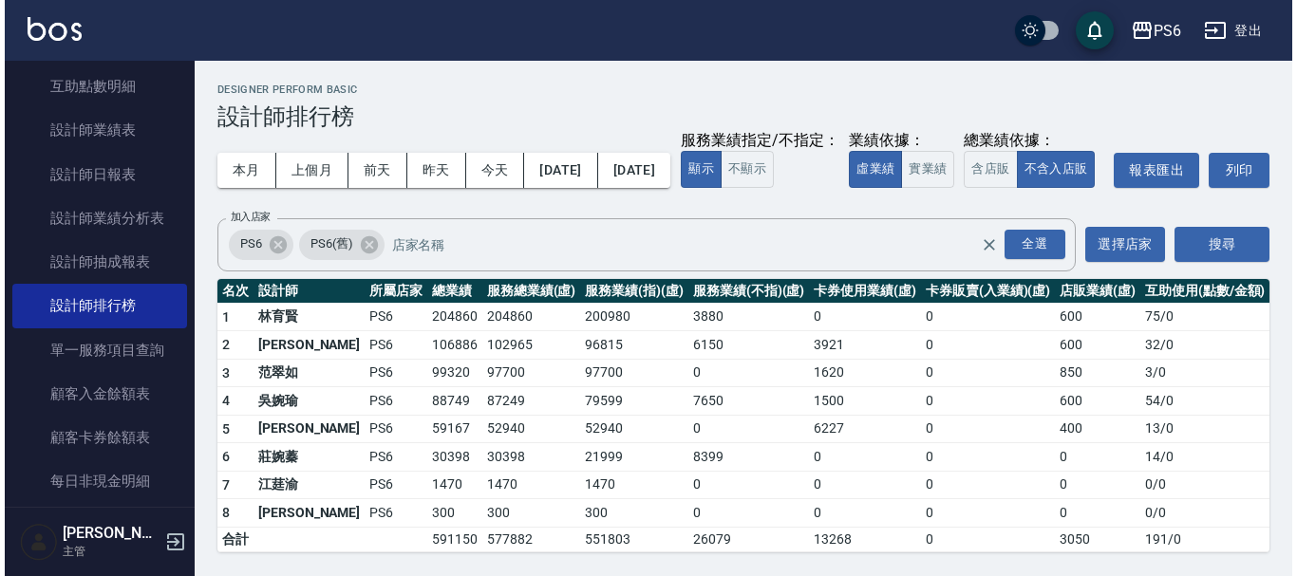
scroll to position [36, 0]
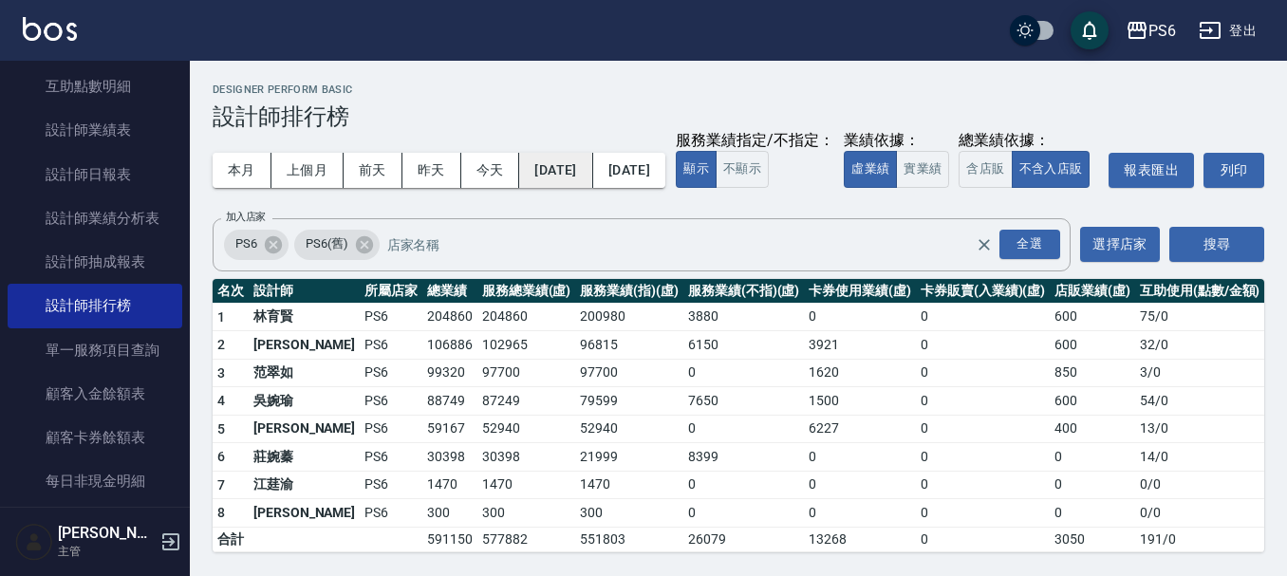
click at [592, 153] on button "[DATE]" at bounding box center [555, 170] width 73 height 35
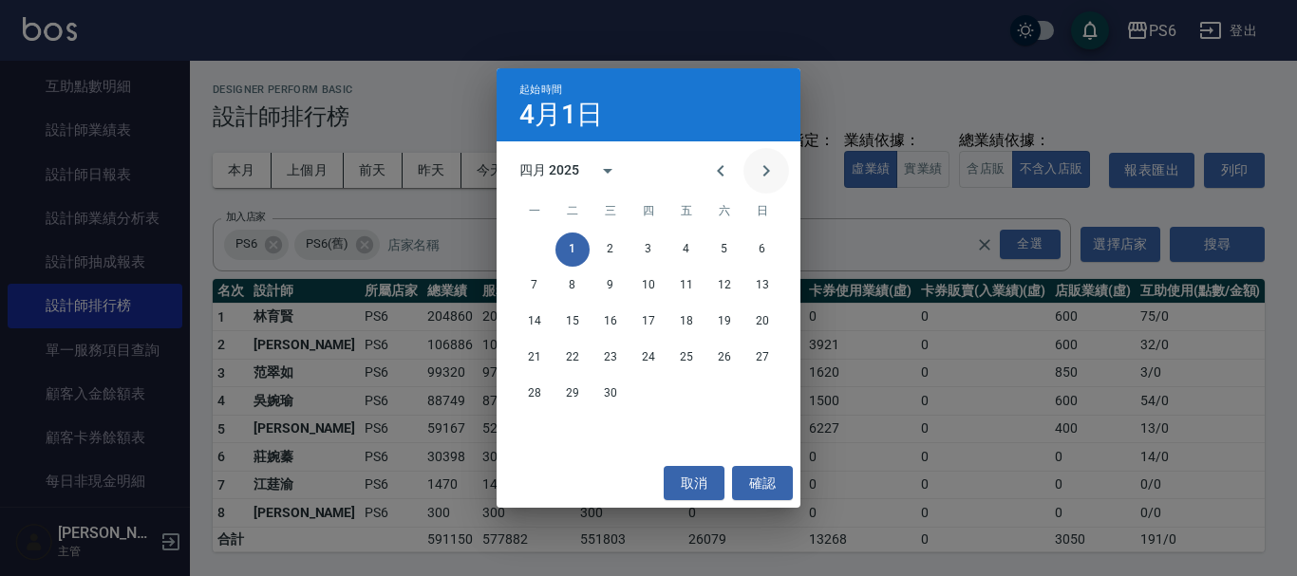
click at [765, 180] on icon "Next month" at bounding box center [766, 171] width 23 height 23
click at [649, 254] on button "1" at bounding box center [648, 250] width 34 height 34
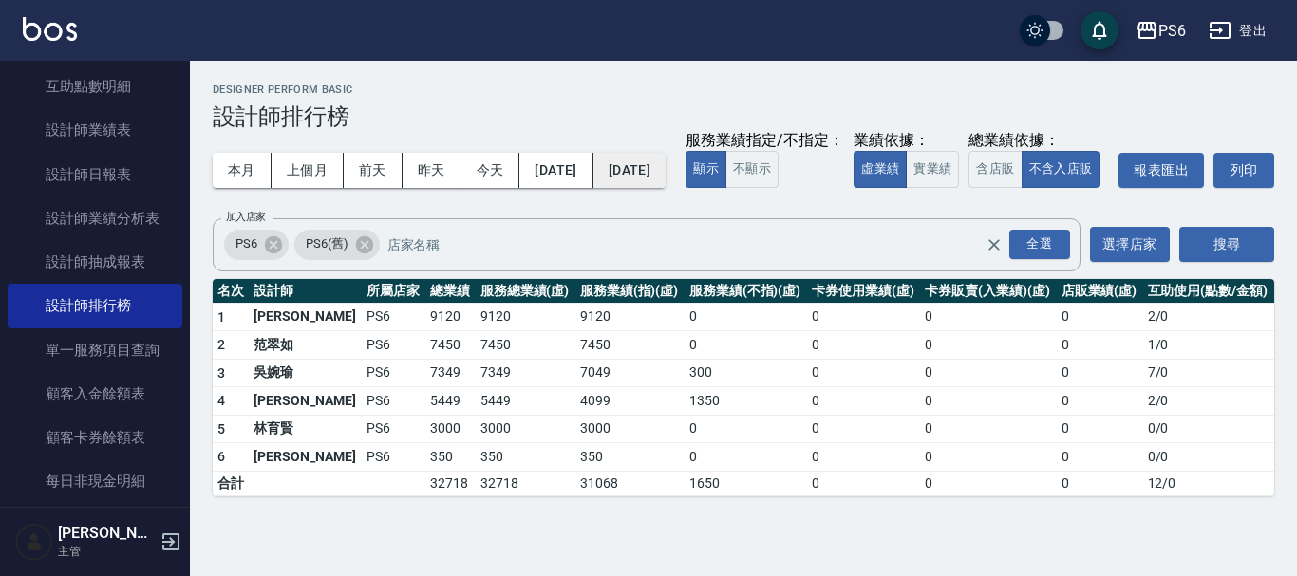
click at [666, 180] on button "[DATE]" at bounding box center [629, 170] width 72 height 35
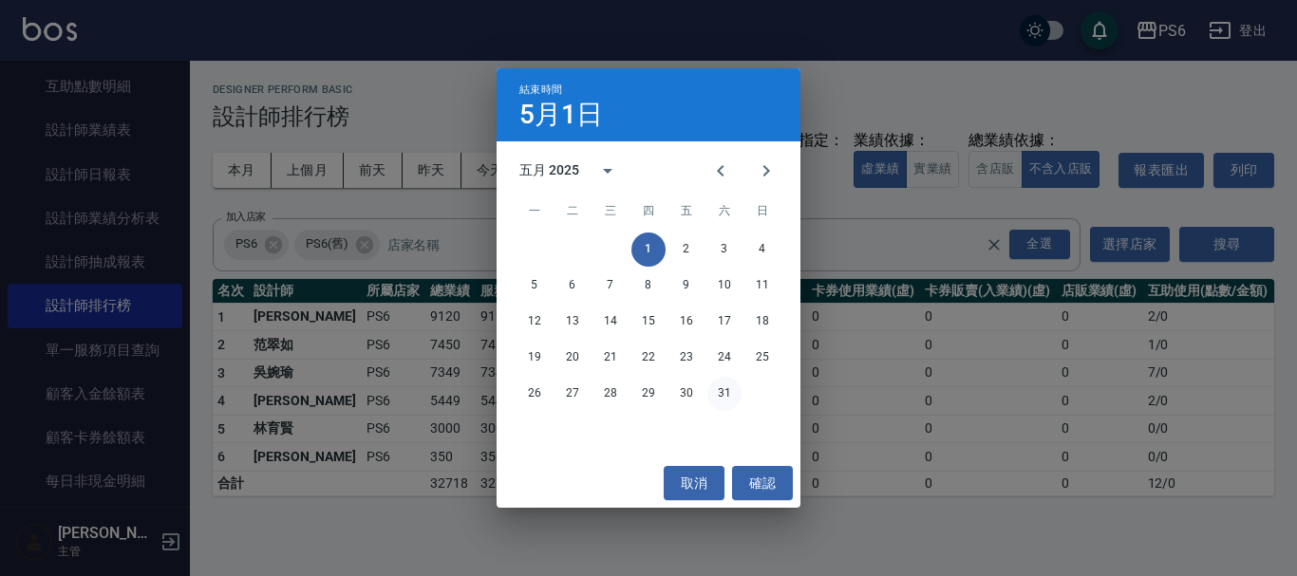
click at [716, 387] on button "31" at bounding box center [724, 394] width 34 height 34
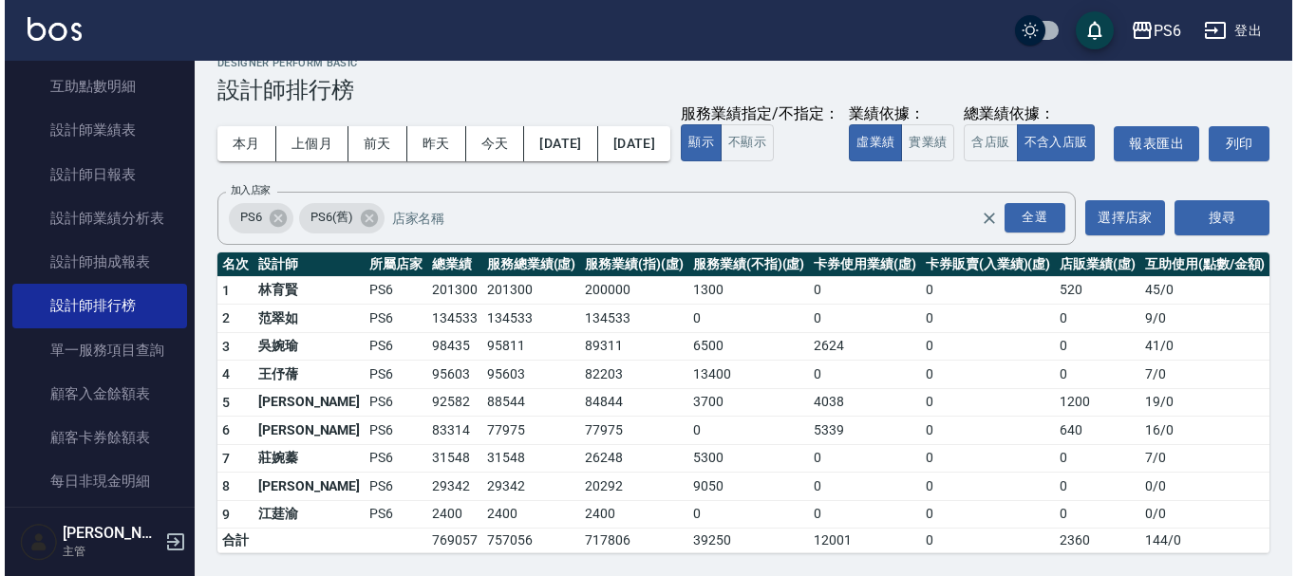
scroll to position [65, 0]
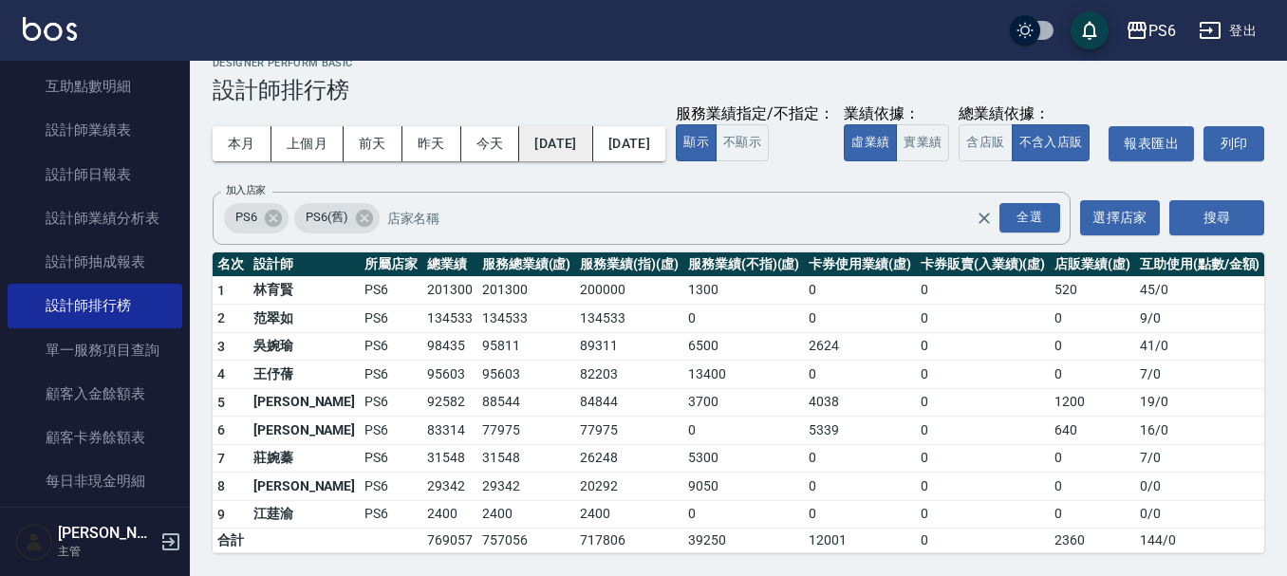
click at [592, 126] on button "[DATE]" at bounding box center [555, 143] width 73 height 35
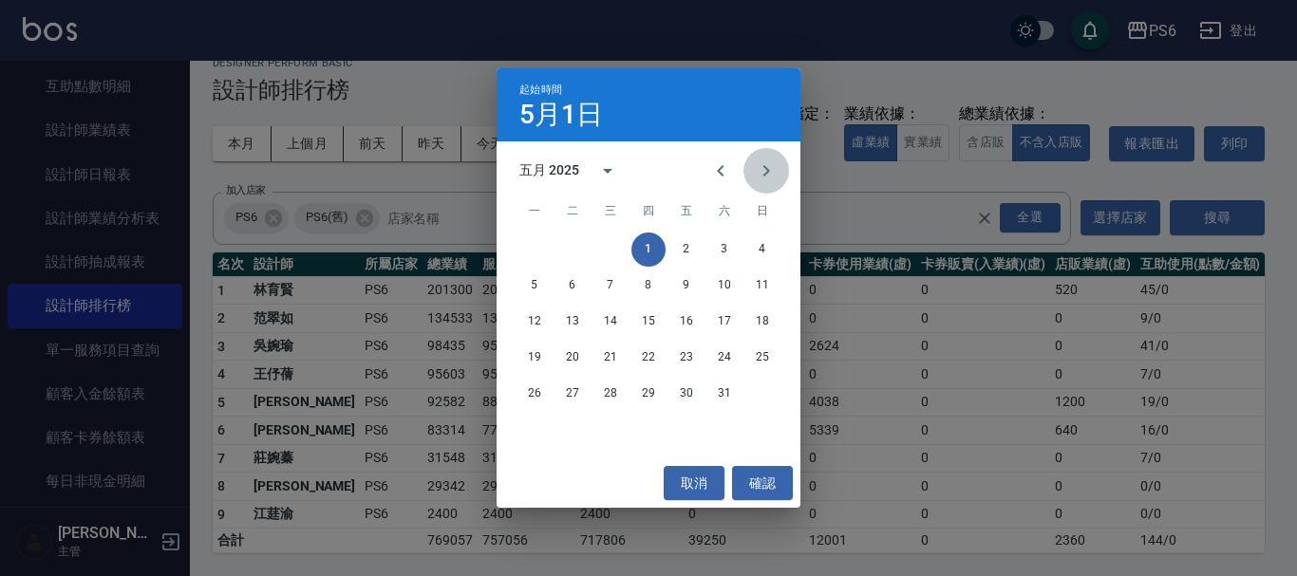
click at [765, 177] on icon "Next month" at bounding box center [766, 171] width 23 height 23
click at [769, 248] on button "1" at bounding box center [762, 250] width 34 height 34
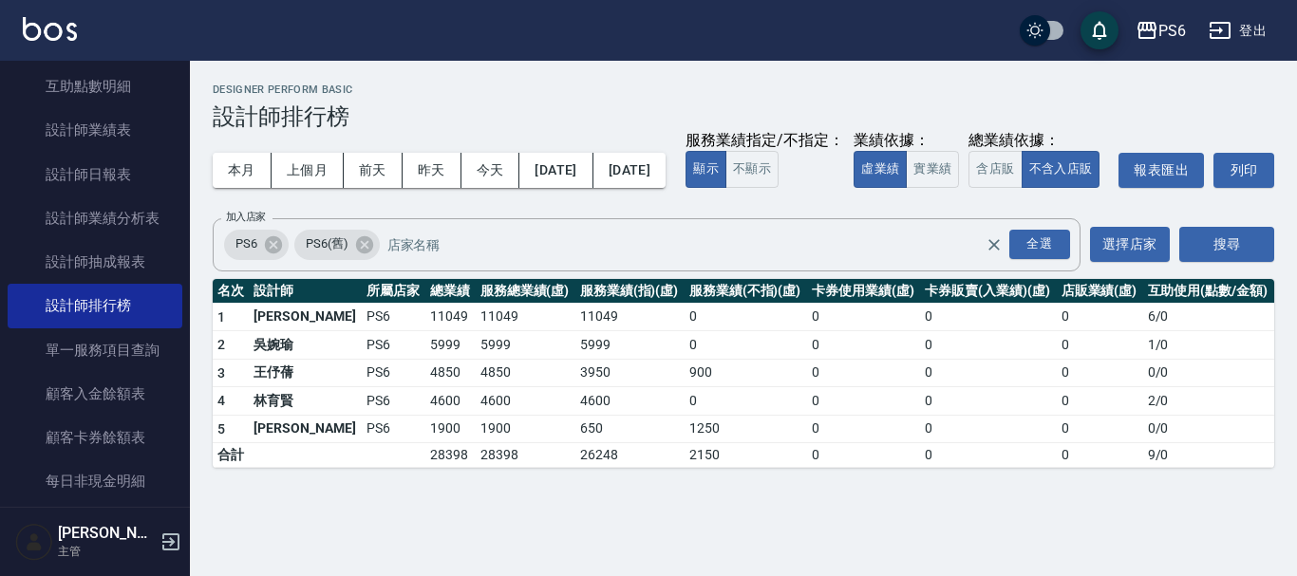
click at [666, 153] on button "[DATE]" at bounding box center [629, 170] width 72 height 35
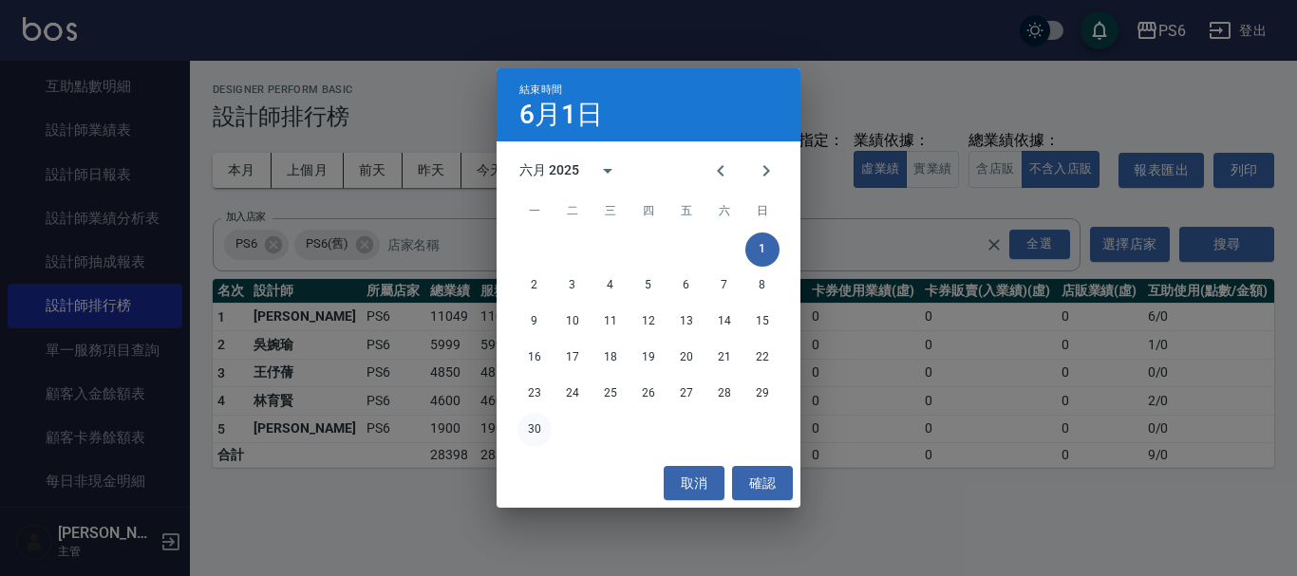
click at [536, 423] on button "30" at bounding box center [534, 430] width 34 height 34
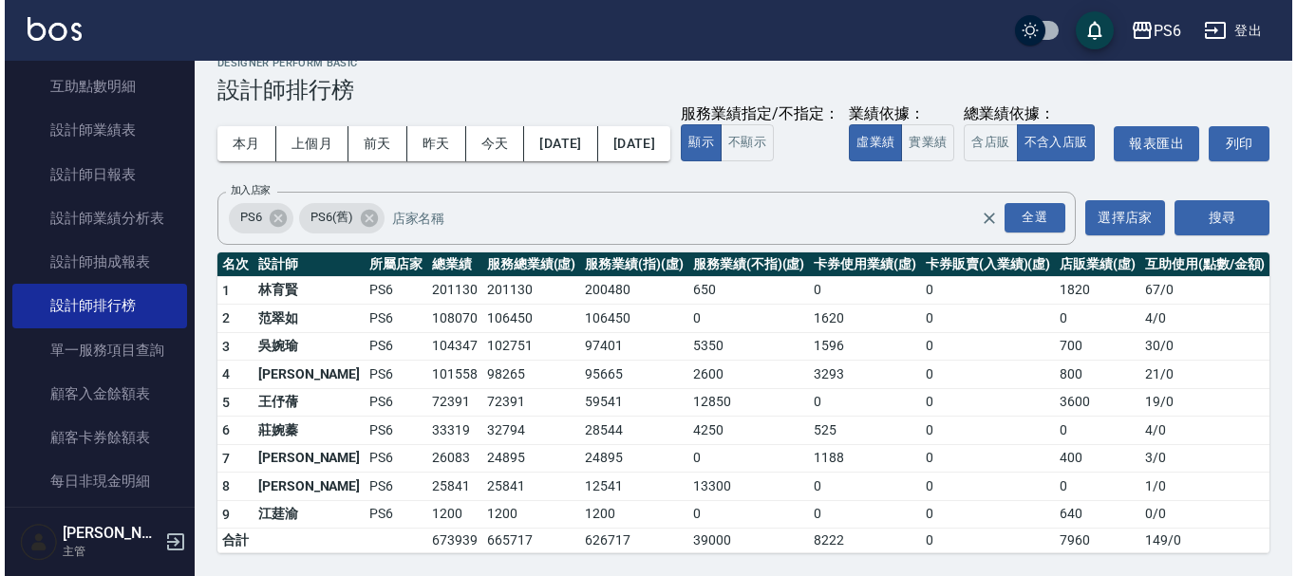
scroll to position [65, 0]
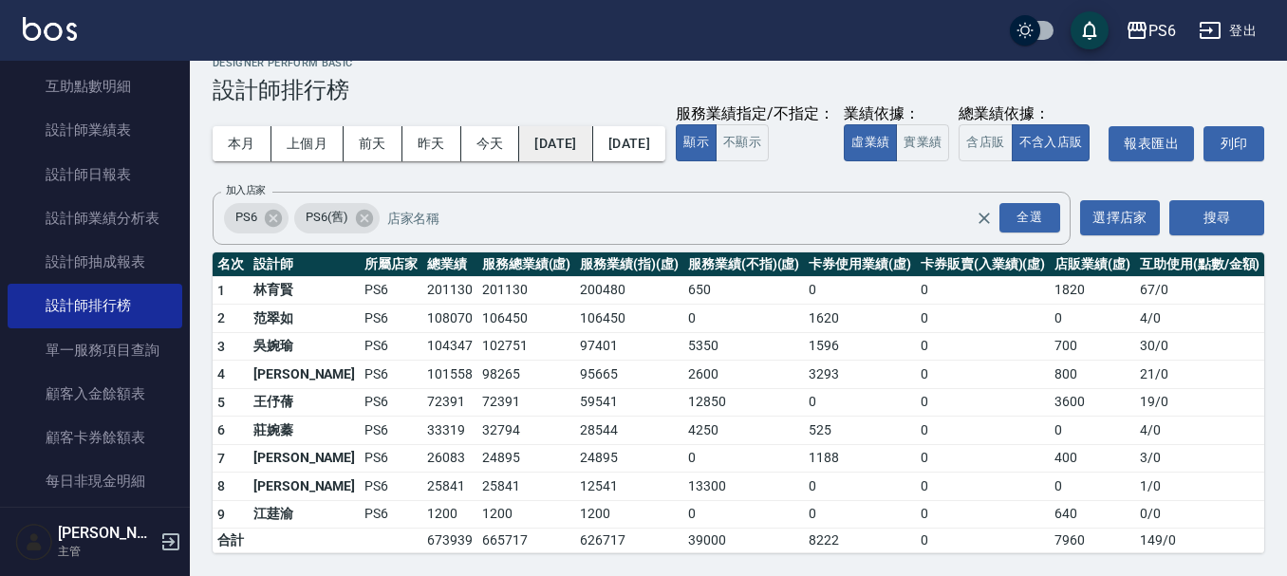
click at [592, 126] on button "[DATE]" at bounding box center [555, 143] width 73 height 35
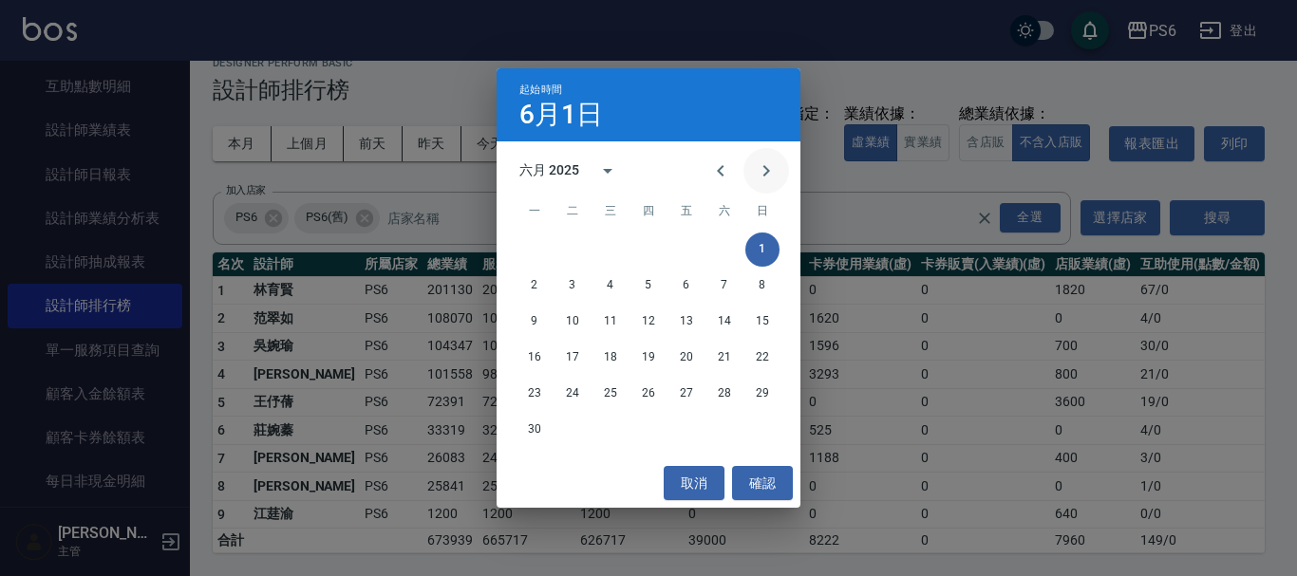
click at [766, 169] on icon "Next month" at bounding box center [766, 170] width 7 height 11
click at [576, 249] on button "1" at bounding box center [572, 250] width 34 height 34
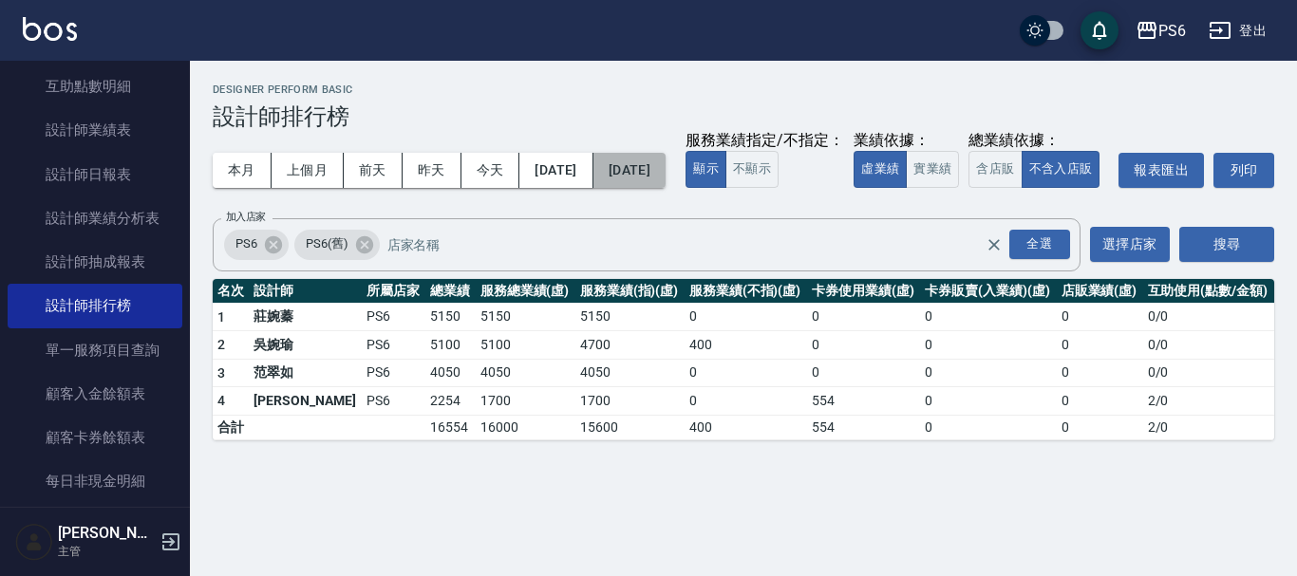
click at [657, 163] on button "[DATE]" at bounding box center [629, 170] width 72 height 35
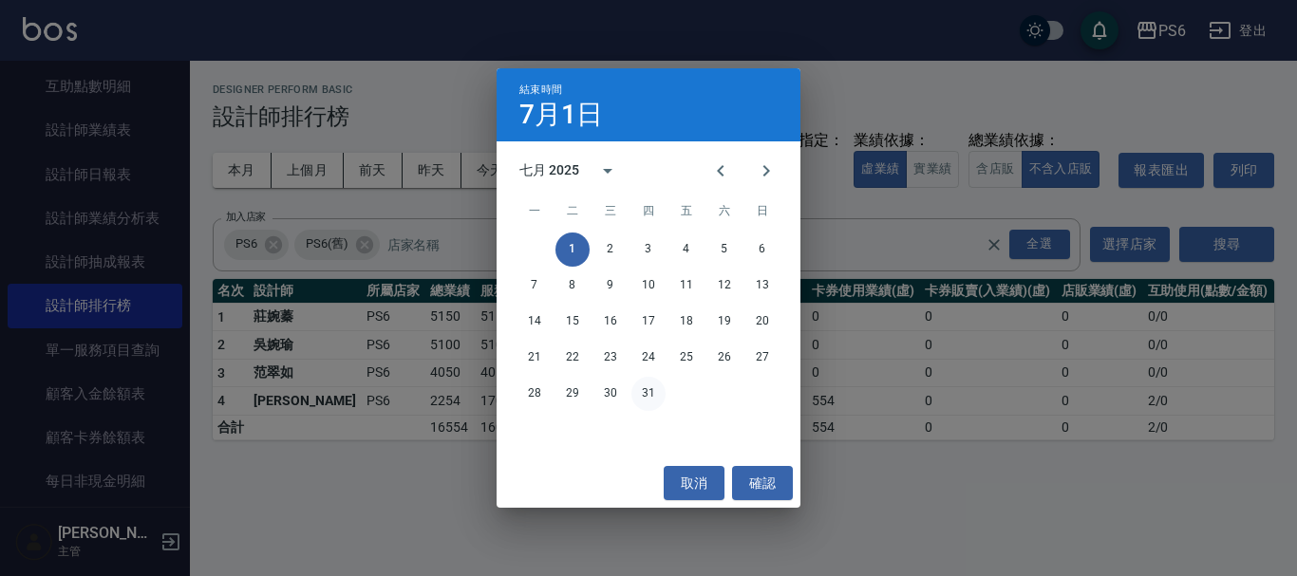
click at [656, 393] on button "31" at bounding box center [648, 394] width 34 height 34
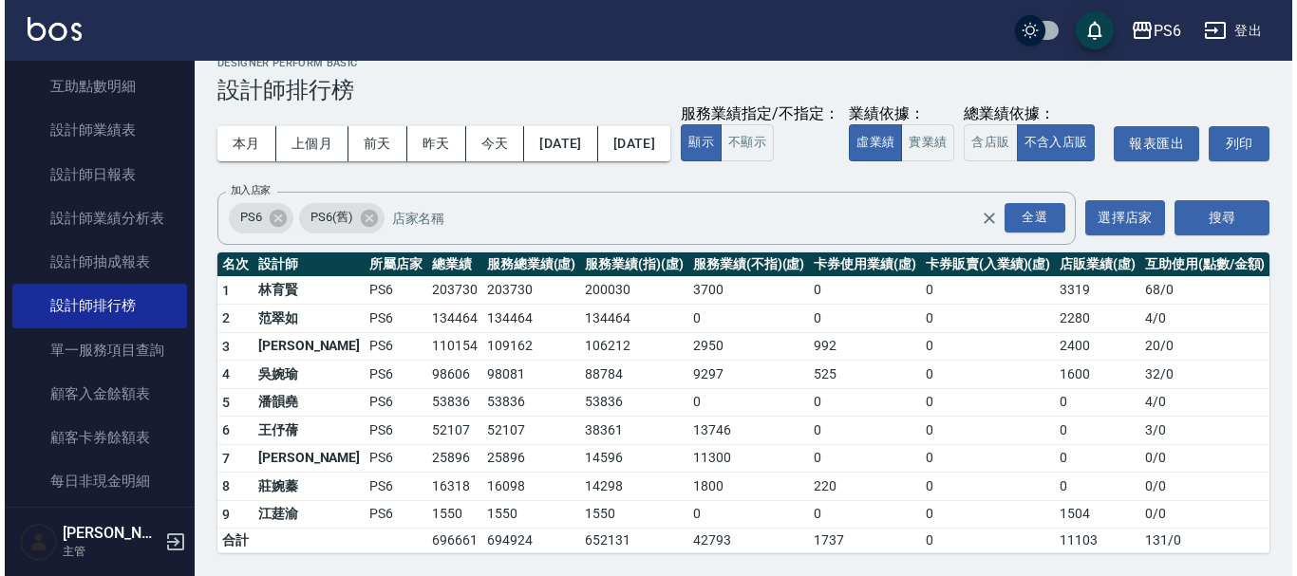
scroll to position [65, 0]
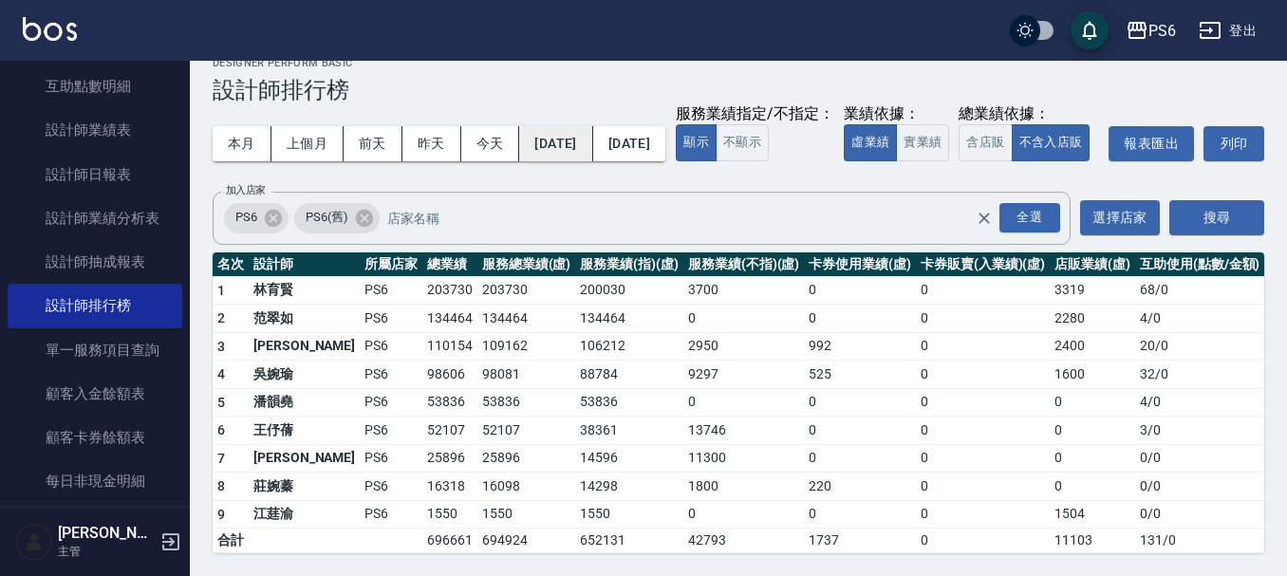
click at [588, 126] on button "[DATE]" at bounding box center [555, 143] width 73 height 35
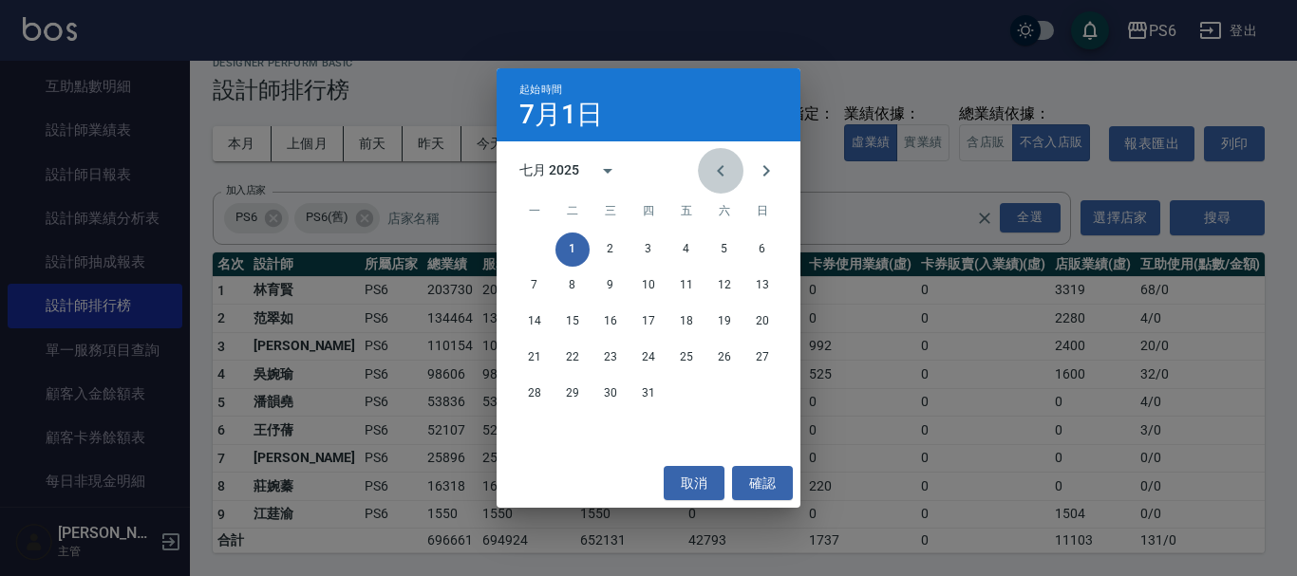
click at [726, 163] on icon "Previous month" at bounding box center [720, 171] width 23 height 23
click at [722, 238] on button "1" at bounding box center [724, 250] width 34 height 34
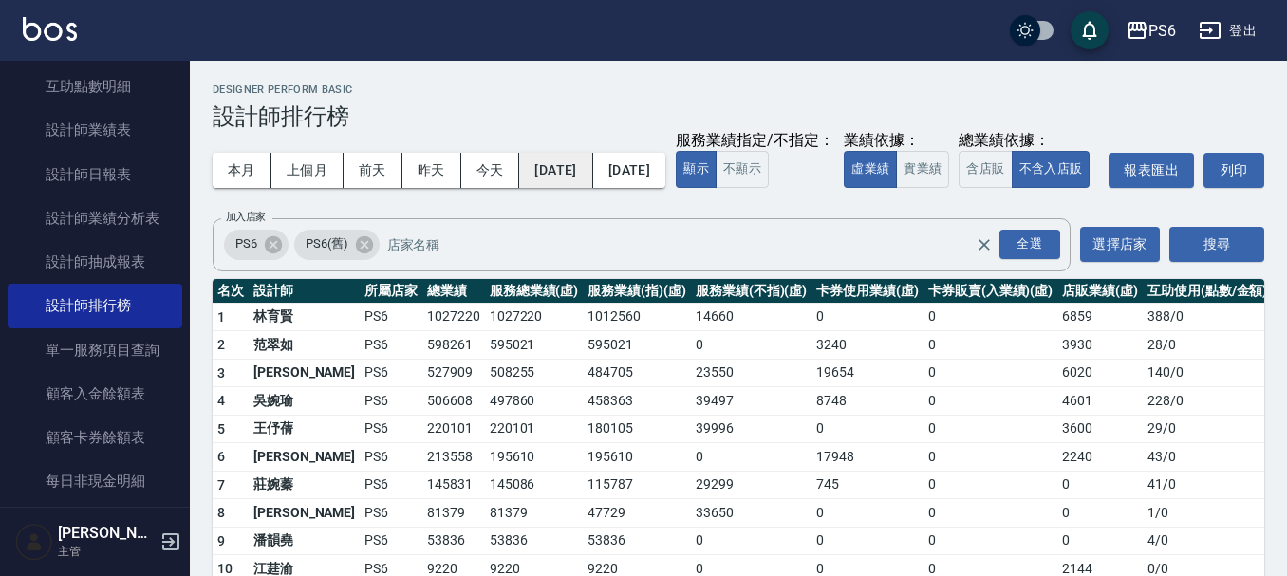
click at [585, 167] on button "[DATE]" at bounding box center [555, 170] width 73 height 35
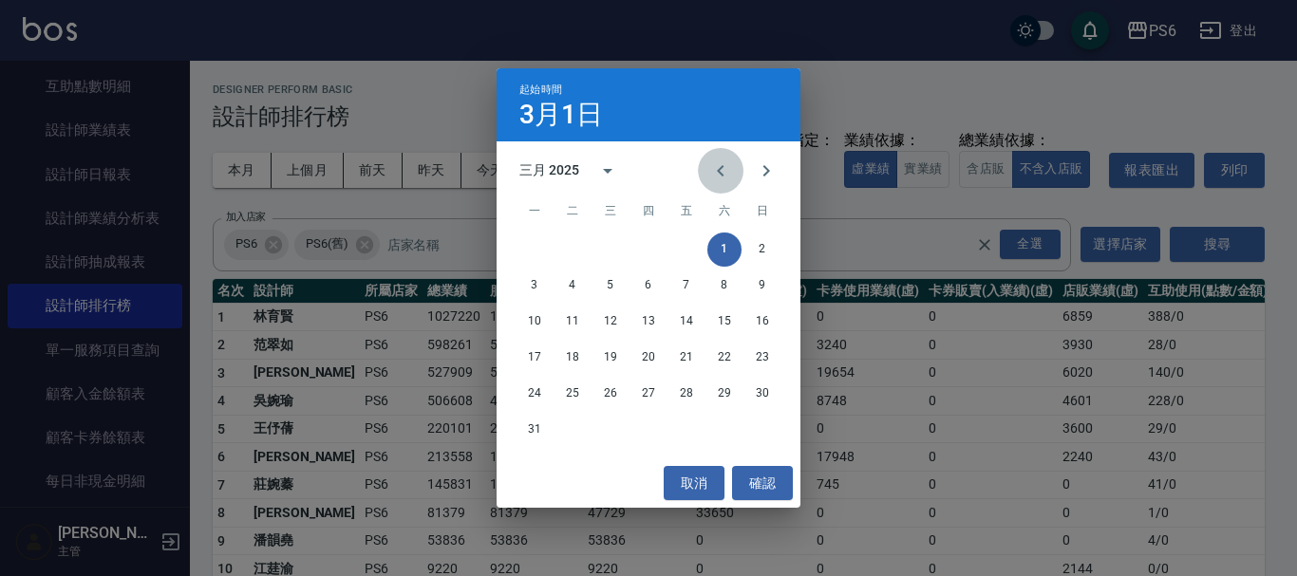
click at [730, 170] on icon "Previous month" at bounding box center [720, 171] width 23 height 23
click at [715, 239] on button "1" at bounding box center [724, 250] width 34 height 34
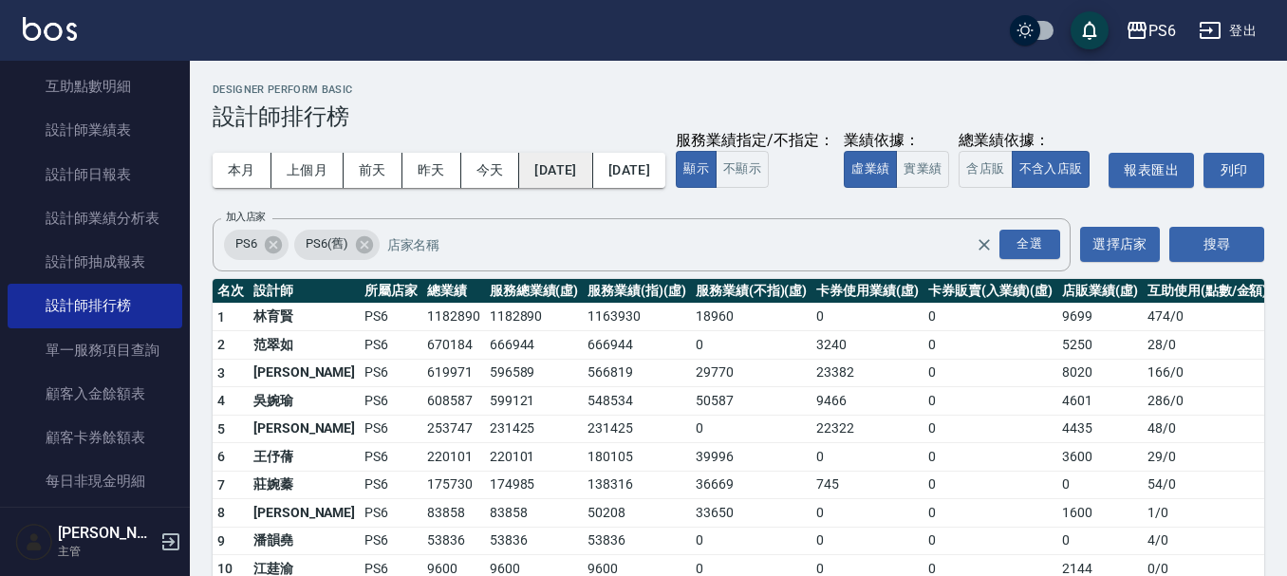
click at [592, 174] on button "[DATE]" at bounding box center [555, 170] width 73 height 35
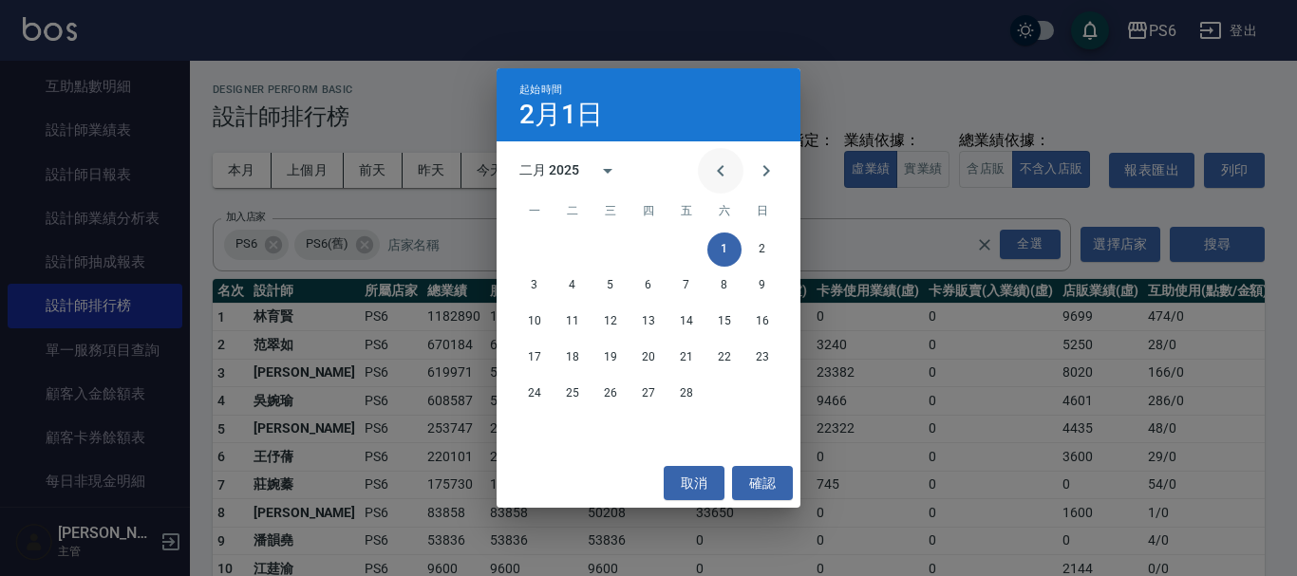
click at [728, 162] on icon "Previous month" at bounding box center [720, 171] width 23 height 23
click at [611, 252] on button "1" at bounding box center [610, 250] width 34 height 34
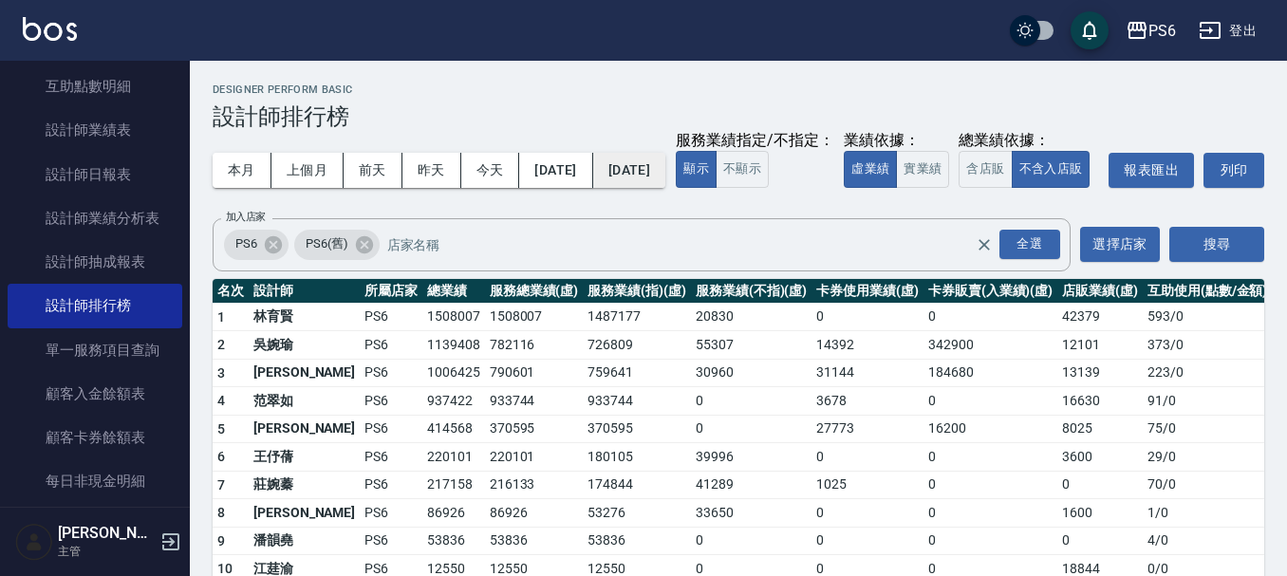
click at [666, 168] on button "[DATE]" at bounding box center [629, 170] width 72 height 35
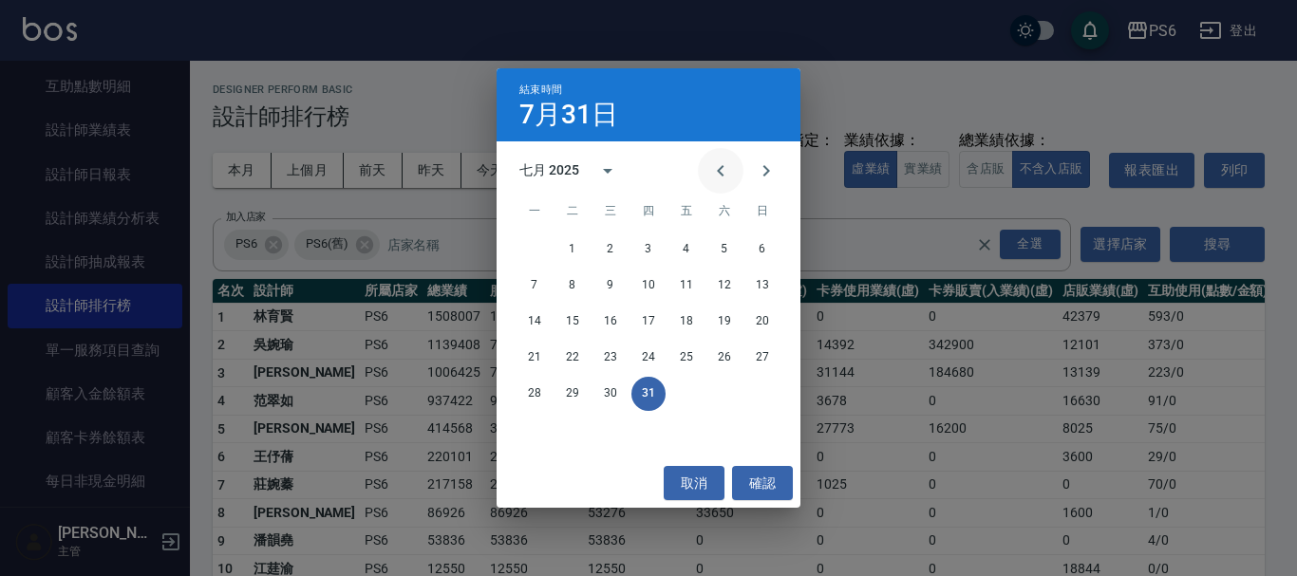
click at [715, 177] on icon "Previous month" at bounding box center [720, 171] width 23 height 23
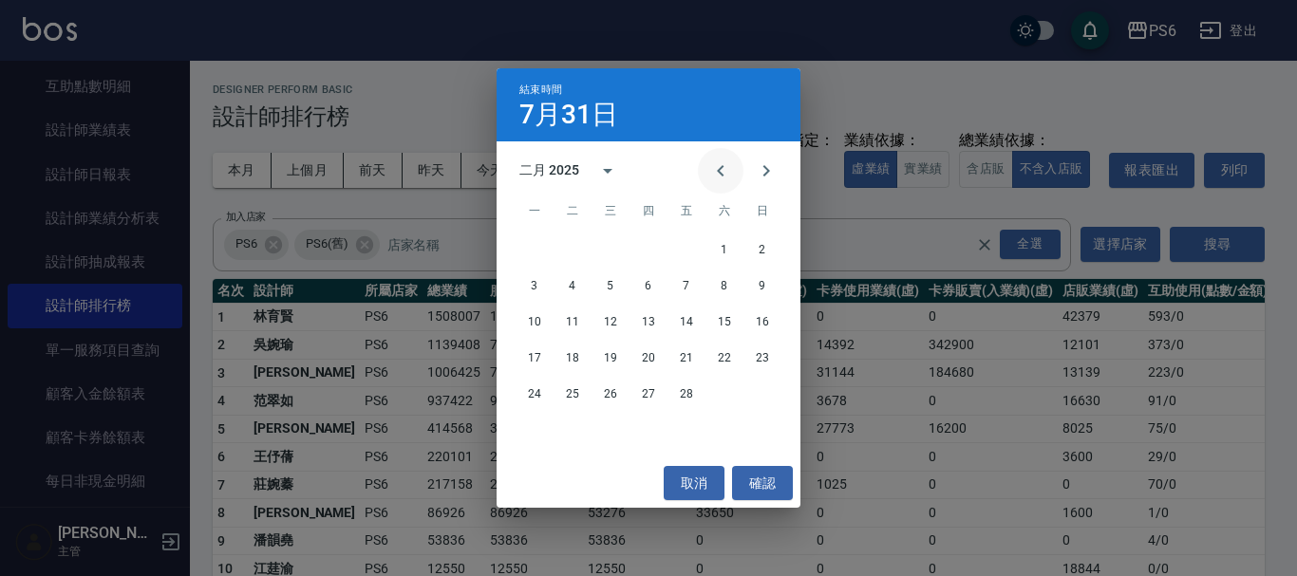
click at [715, 177] on icon "Previous month" at bounding box center [720, 171] width 23 height 23
click at [685, 388] on button "31" at bounding box center [686, 394] width 34 height 34
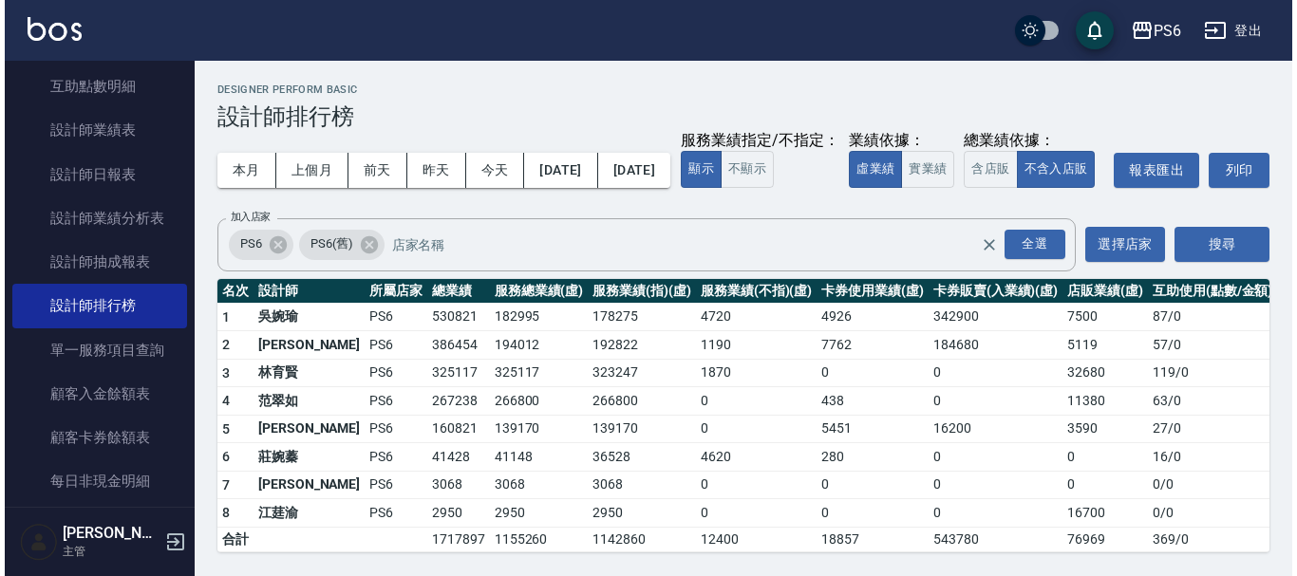
scroll to position [36, 0]
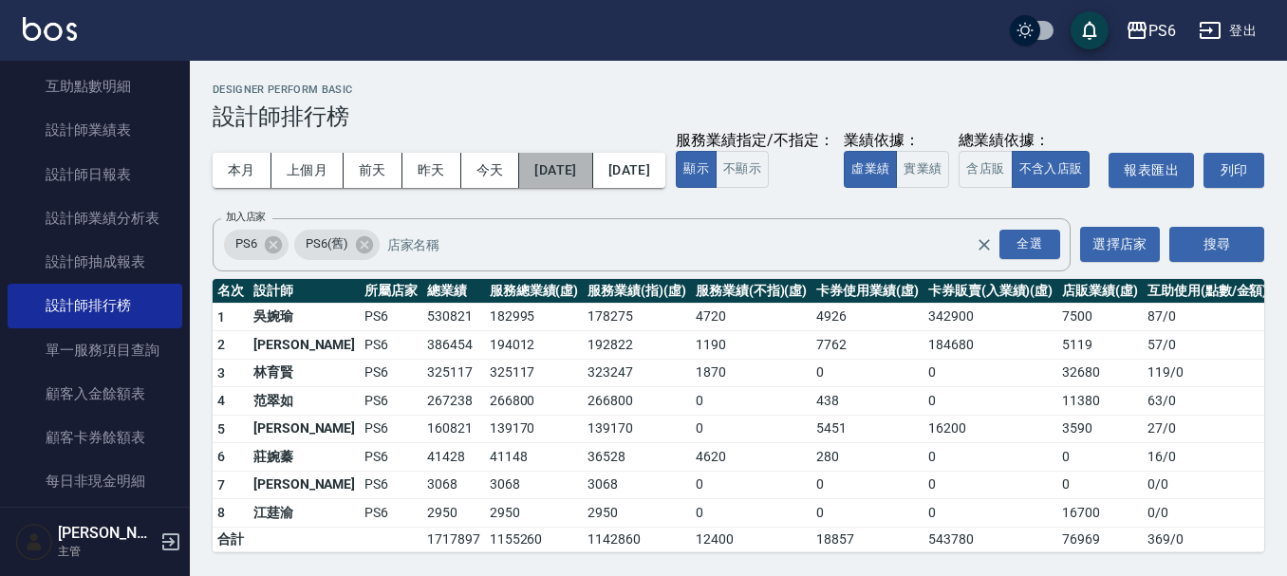
click at [592, 153] on button "[DATE]" at bounding box center [555, 170] width 73 height 35
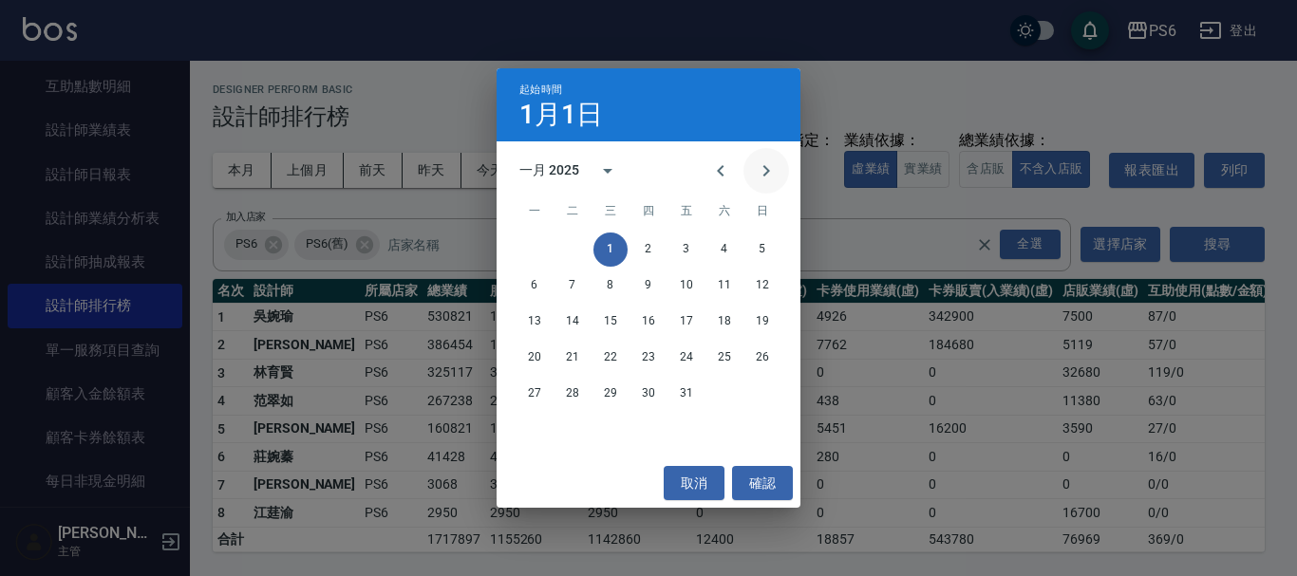
click at [761, 169] on icon "Next month" at bounding box center [766, 171] width 23 height 23
click at [716, 249] on button "1" at bounding box center [724, 250] width 34 height 34
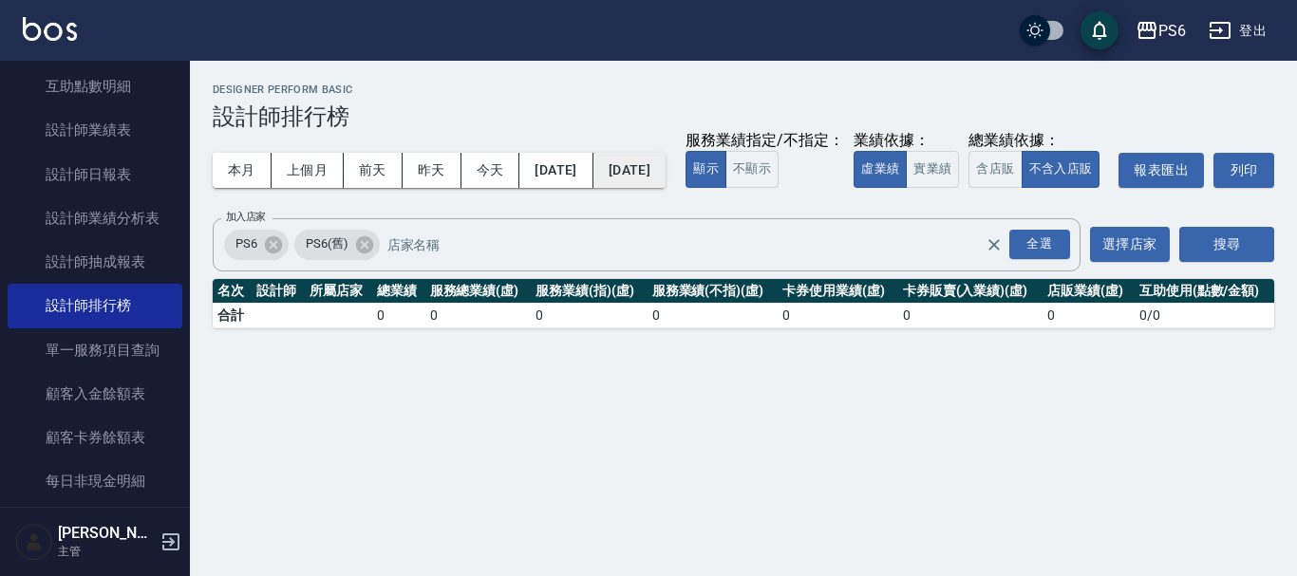
click at [666, 170] on button "[DATE]" at bounding box center [629, 170] width 72 height 35
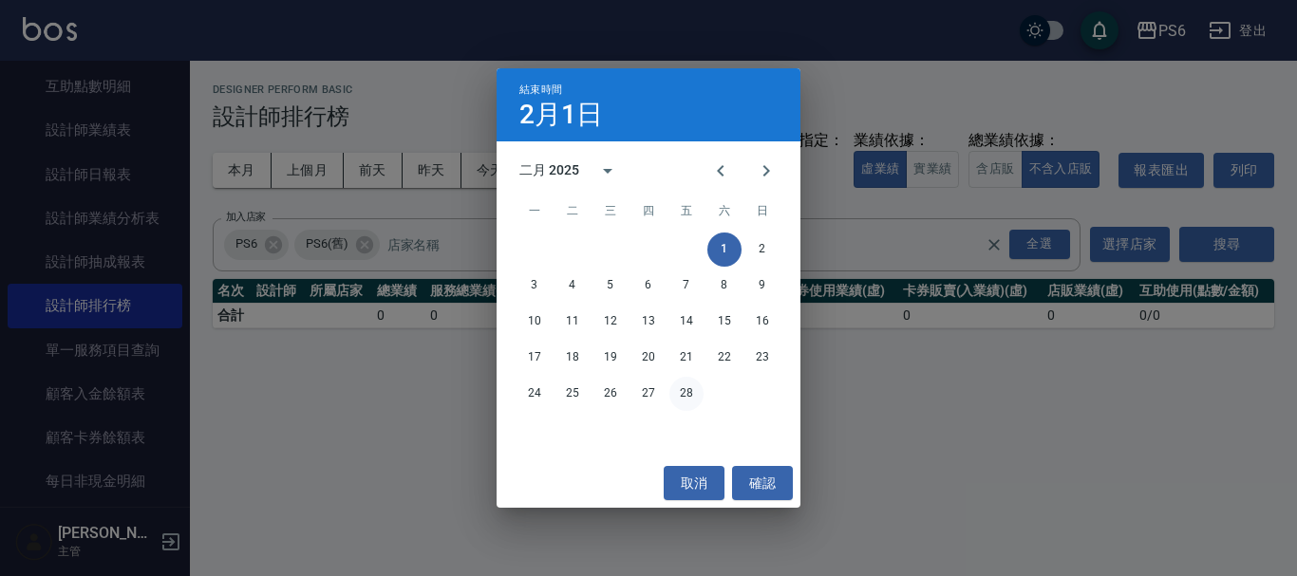
click at [685, 389] on button "28" at bounding box center [686, 394] width 34 height 34
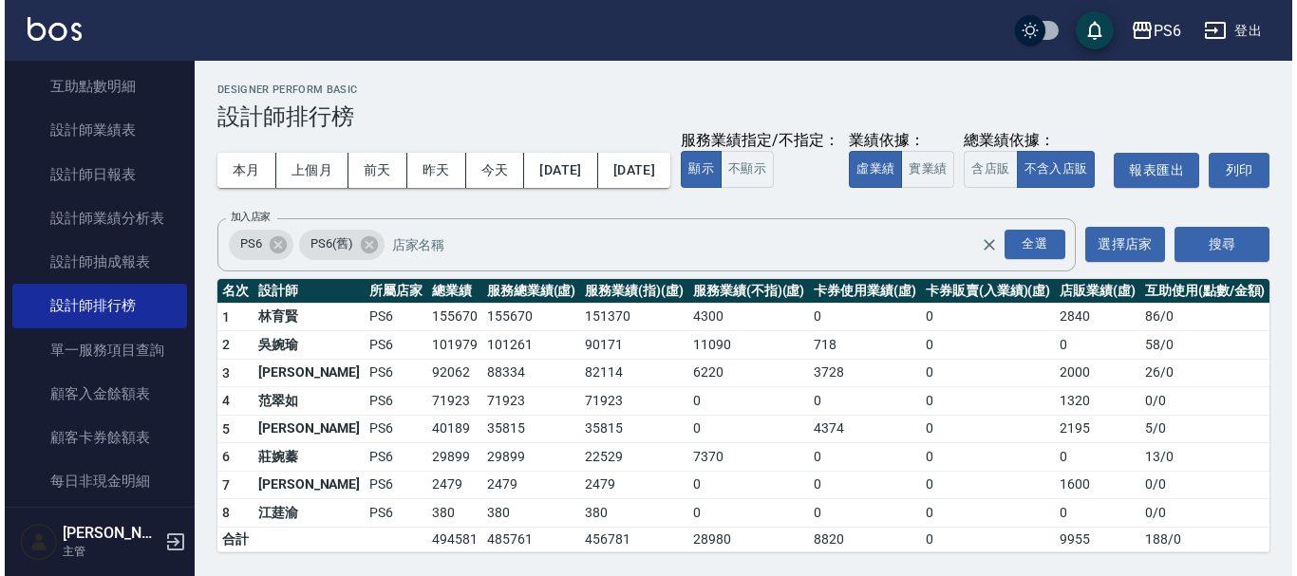
scroll to position [36, 0]
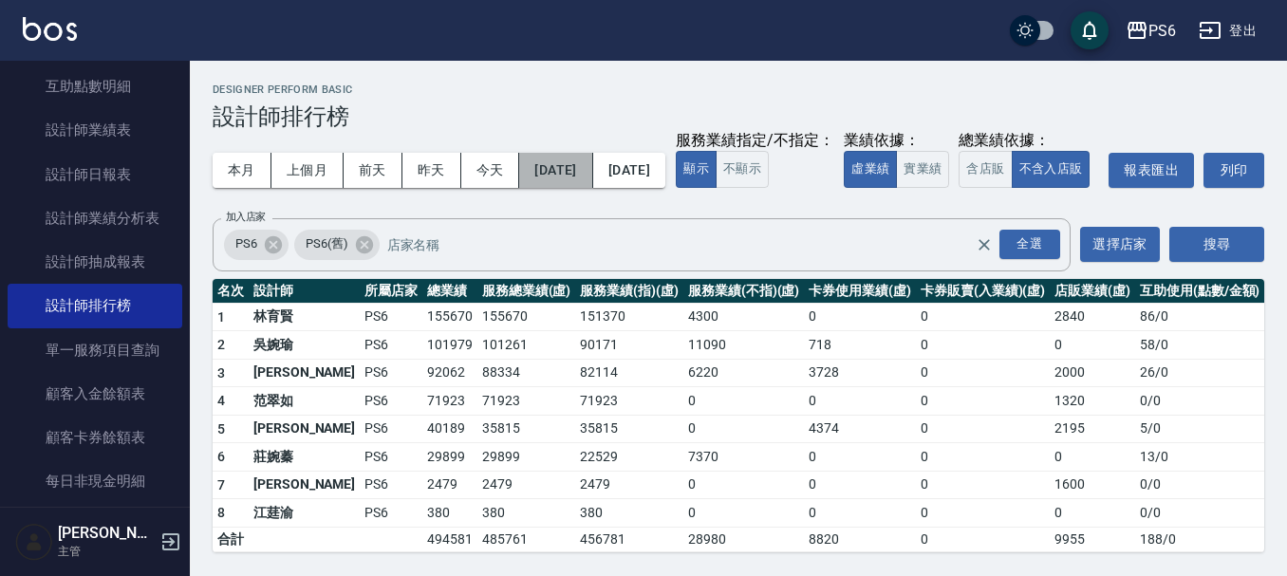
click at [592, 153] on button "[DATE]" at bounding box center [555, 170] width 73 height 35
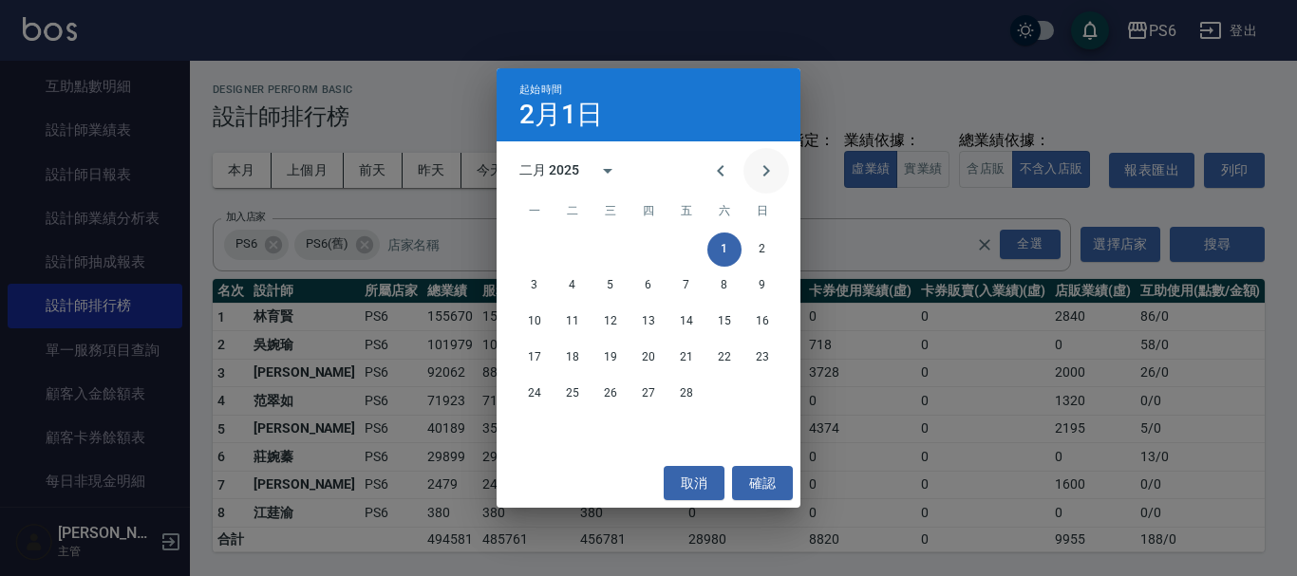
click at [764, 165] on icon "Next month" at bounding box center [766, 170] width 7 height 11
click at [713, 245] on button "1" at bounding box center [724, 250] width 34 height 34
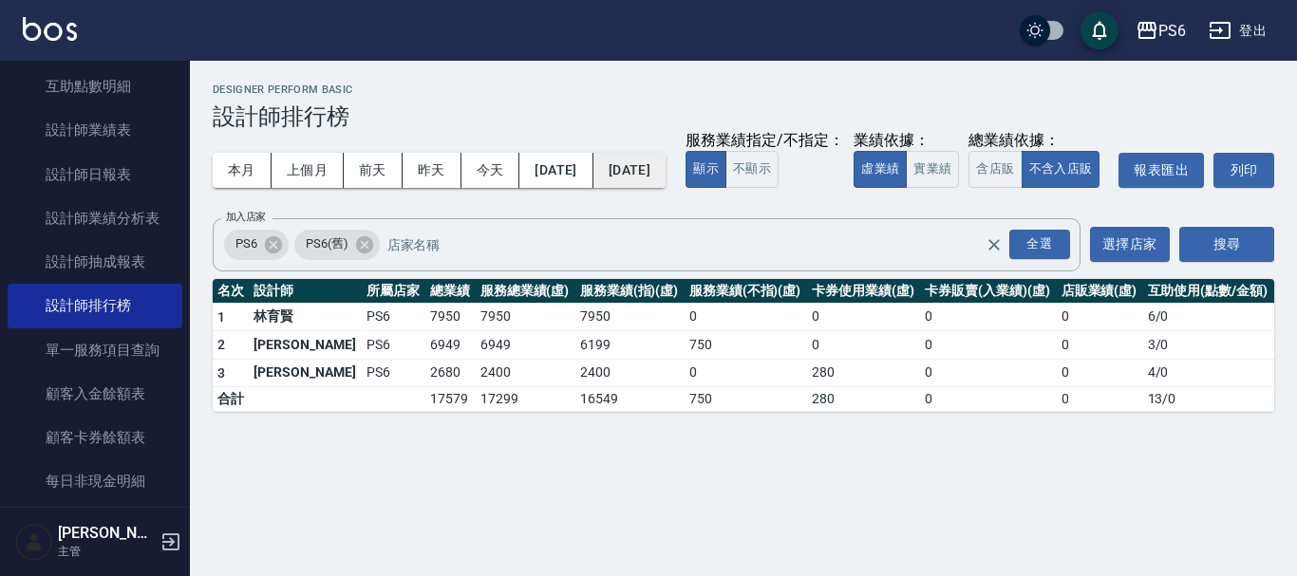
click at [666, 179] on button "[DATE]" at bounding box center [629, 170] width 72 height 35
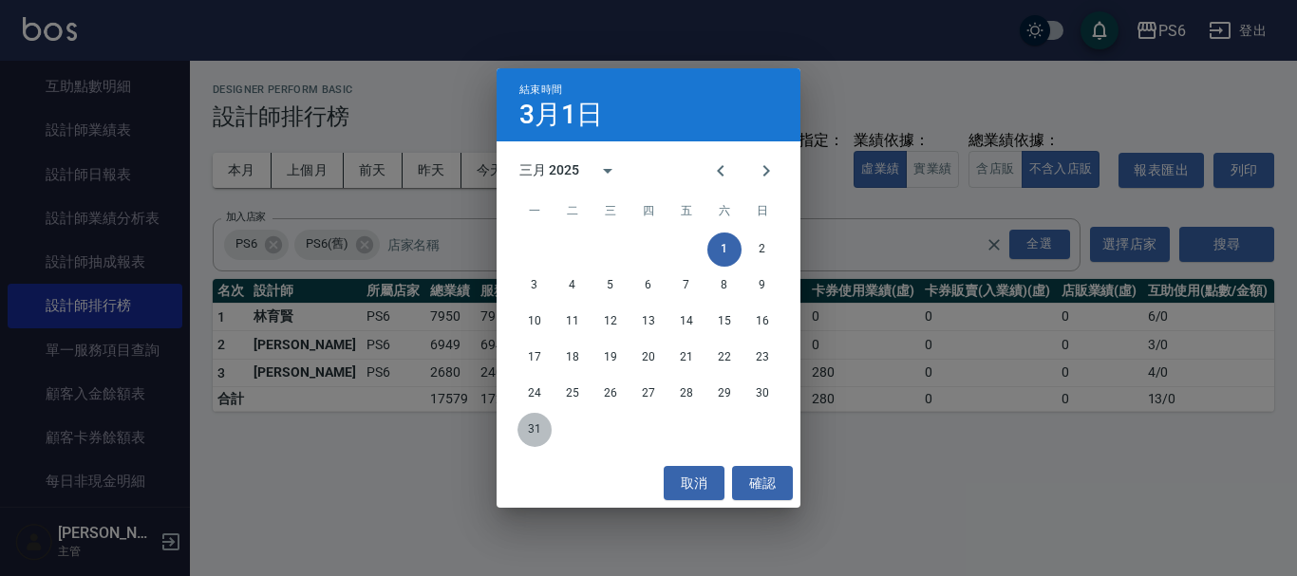
click at [535, 424] on button "31" at bounding box center [534, 430] width 34 height 34
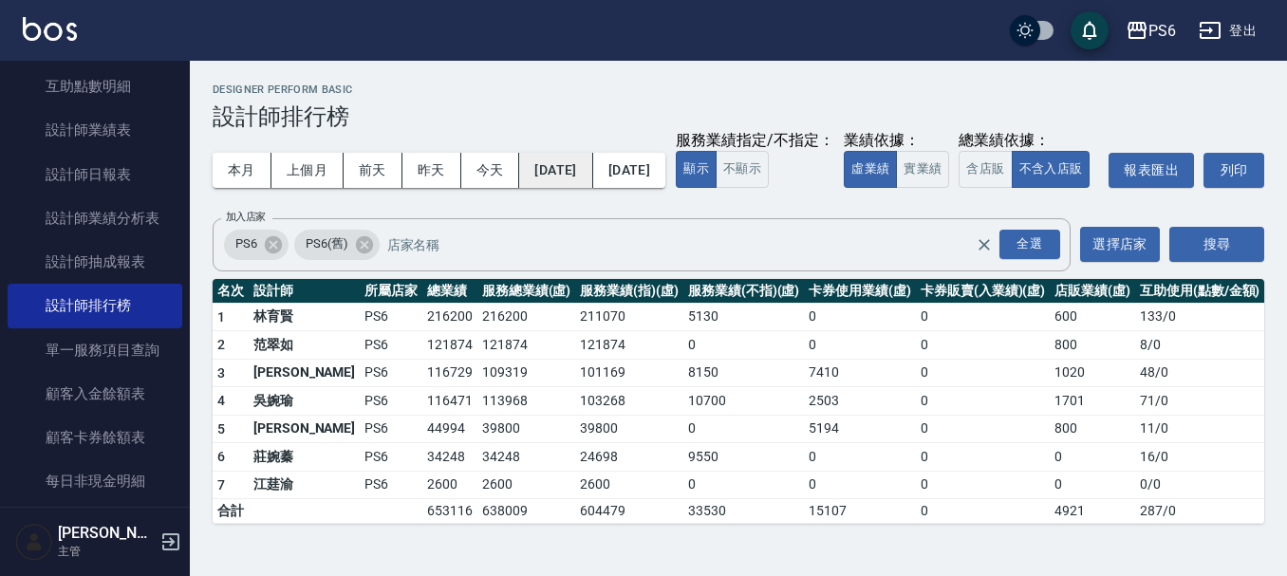
click at [592, 169] on button "[DATE]" at bounding box center [555, 170] width 73 height 35
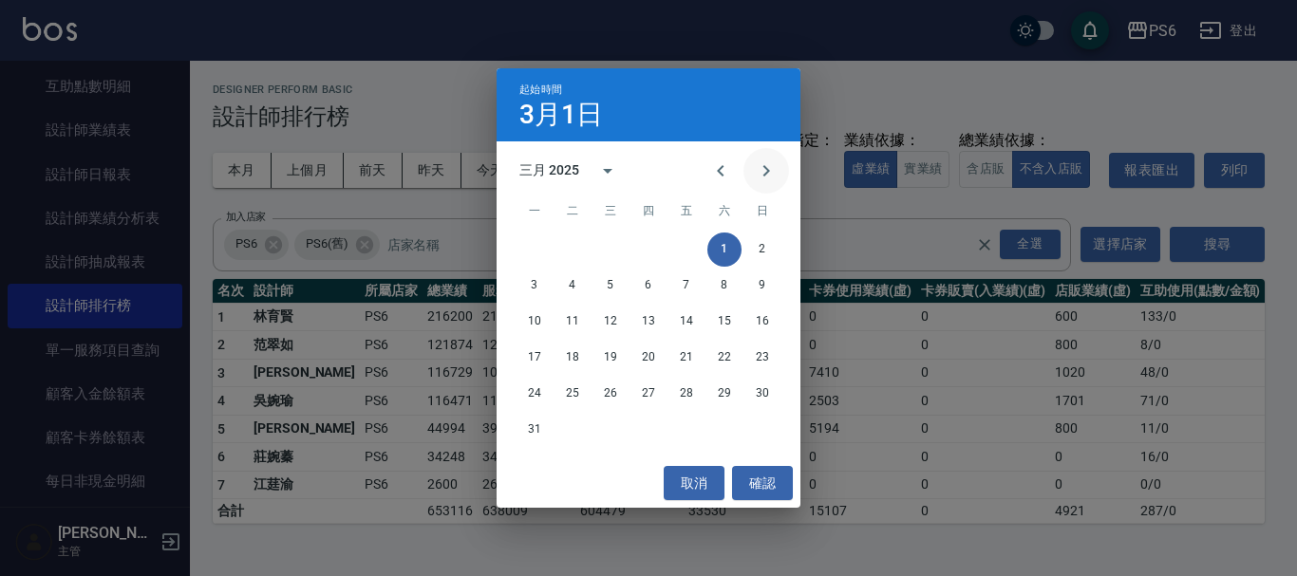
click at [766, 175] on icon "Next month" at bounding box center [766, 171] width 23 height 23
click at [576, 245] on button "1" at bounding box center [572, 250] width 34 height 34
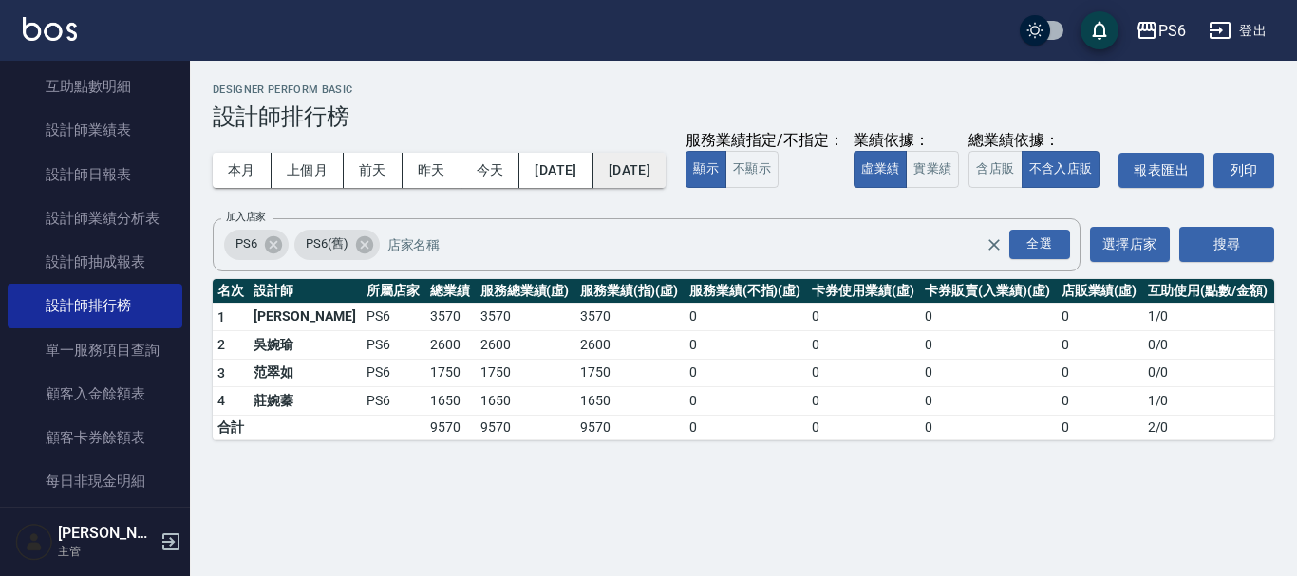
click at [666, 175] on button "[DATE]" at bounding box center [629, 170] width 72 height 35
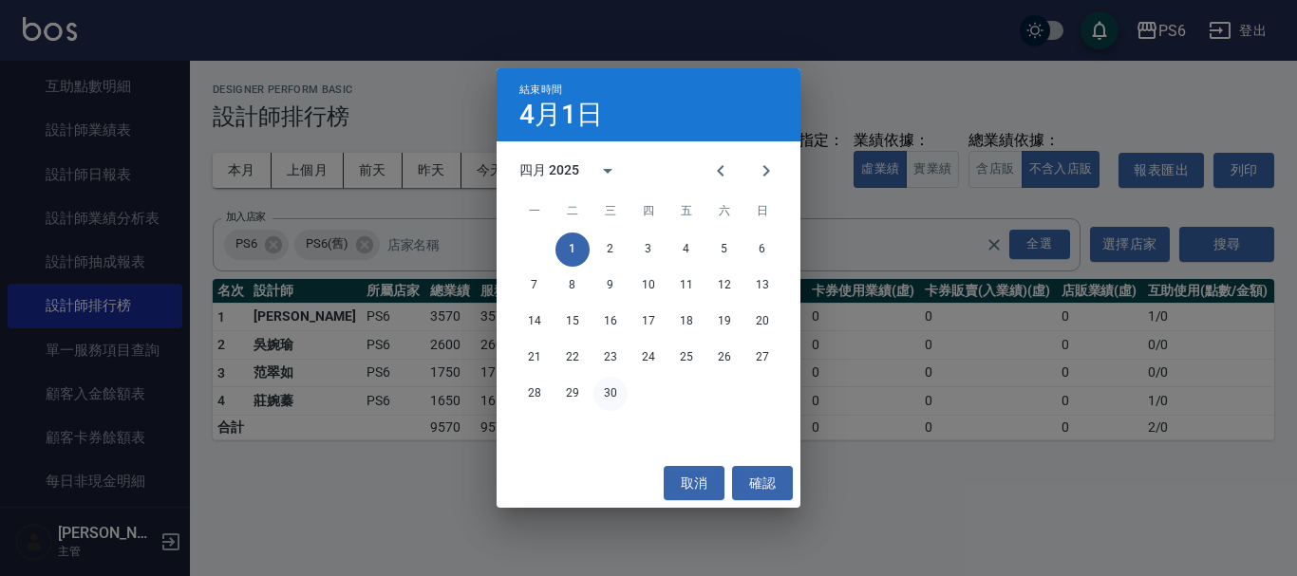
click at [621, 391] on button "30" at bounding box center [610, 394] width 34 height 34
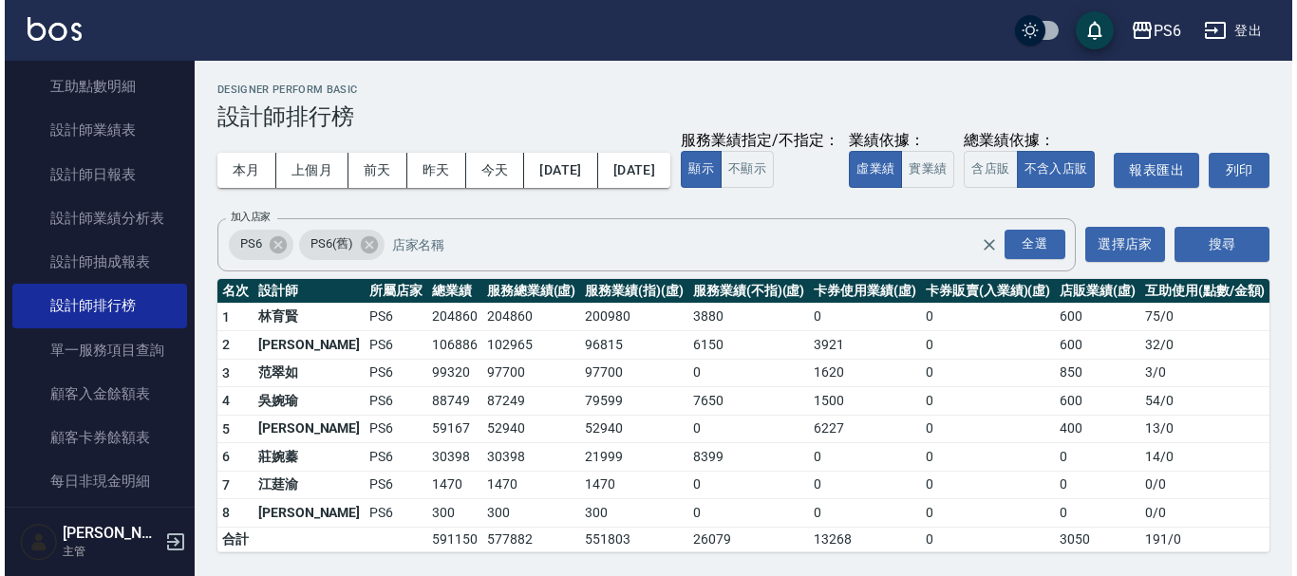
scroll to position [36, 0]
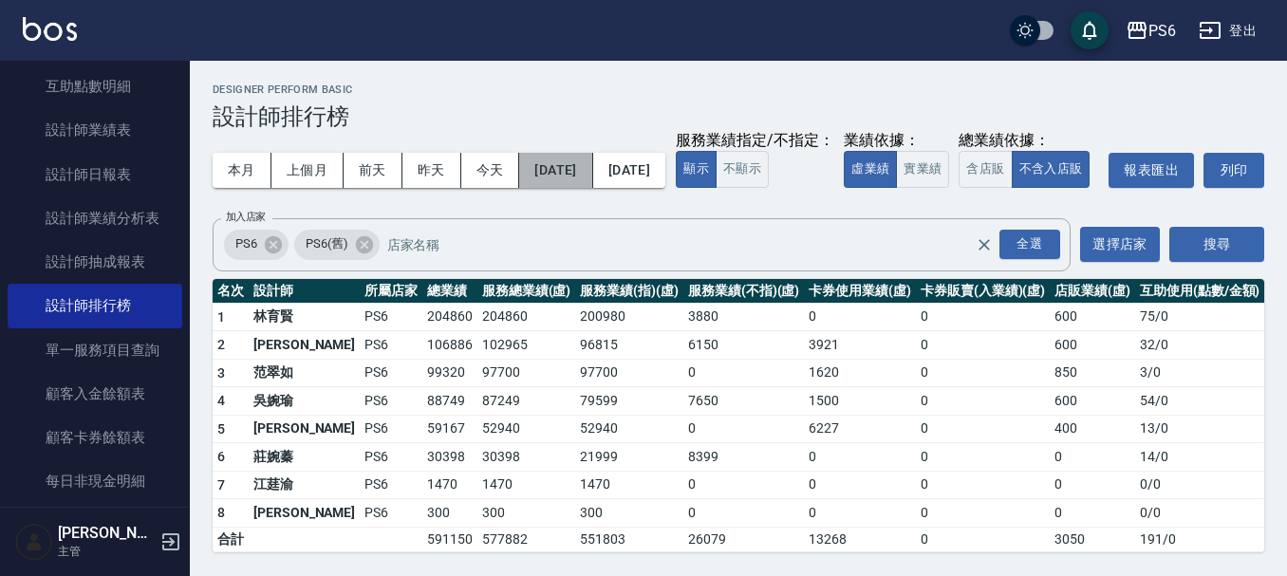
click at [592, 153] on button "[DATE]" at bounding box center [555, 170] width 73 height 35
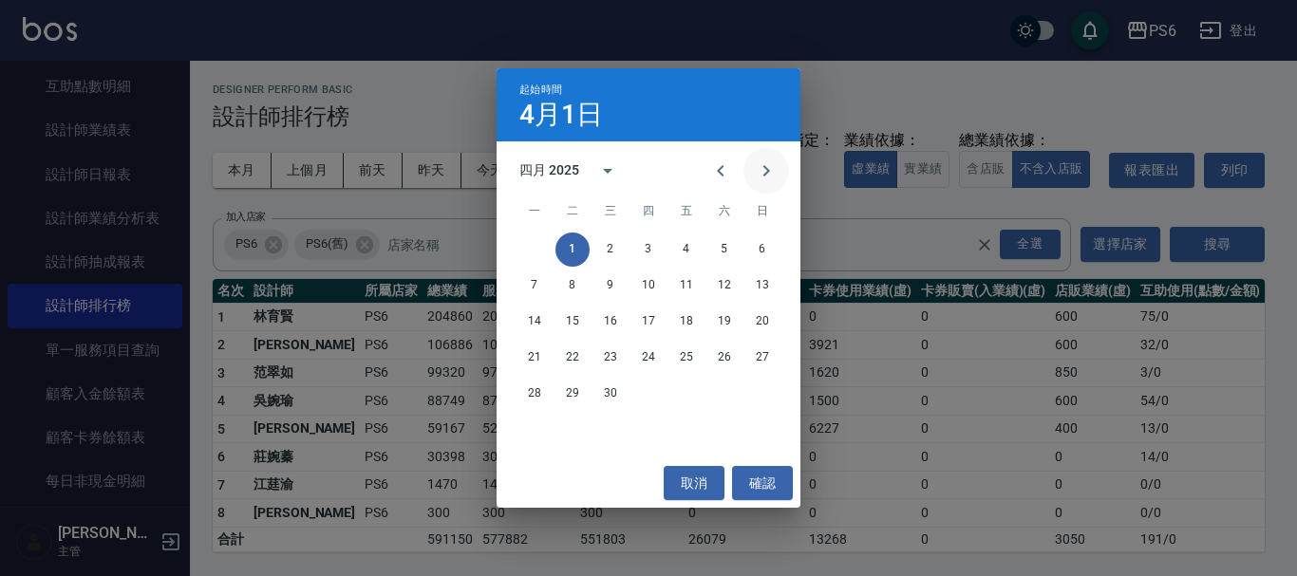
click at [766, 167] on icon "Next month" at bounding box center [766, 170] width 7 height 11
click at [653, 245] on button "1" at bounding box center [648, 250] width 34 height 34
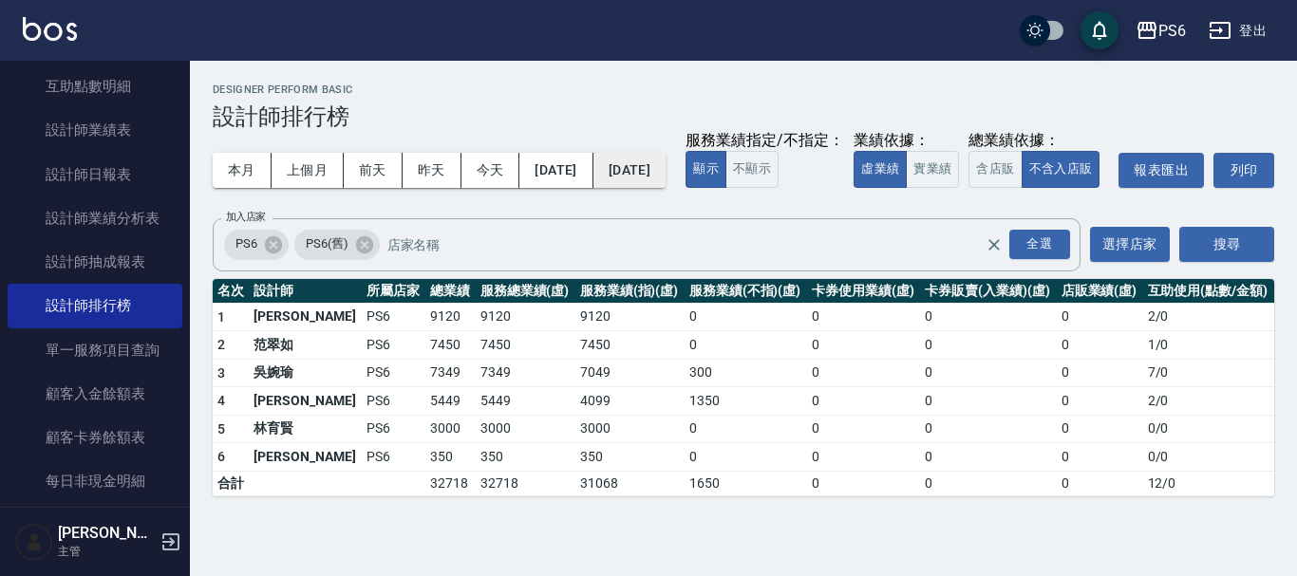
click at [660, 176] on button "[DATE]" at bounding box center [629, 170] width 72 height 35
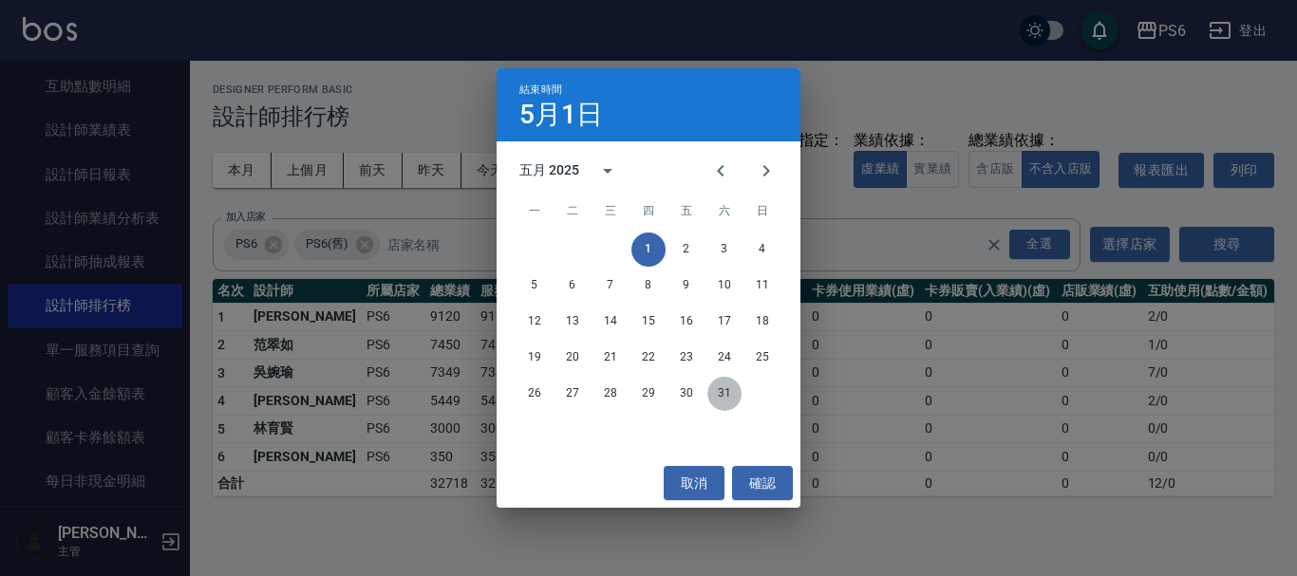
click at [713, 390] on button "31" at bounding box center [724, 394] width 34 height 34
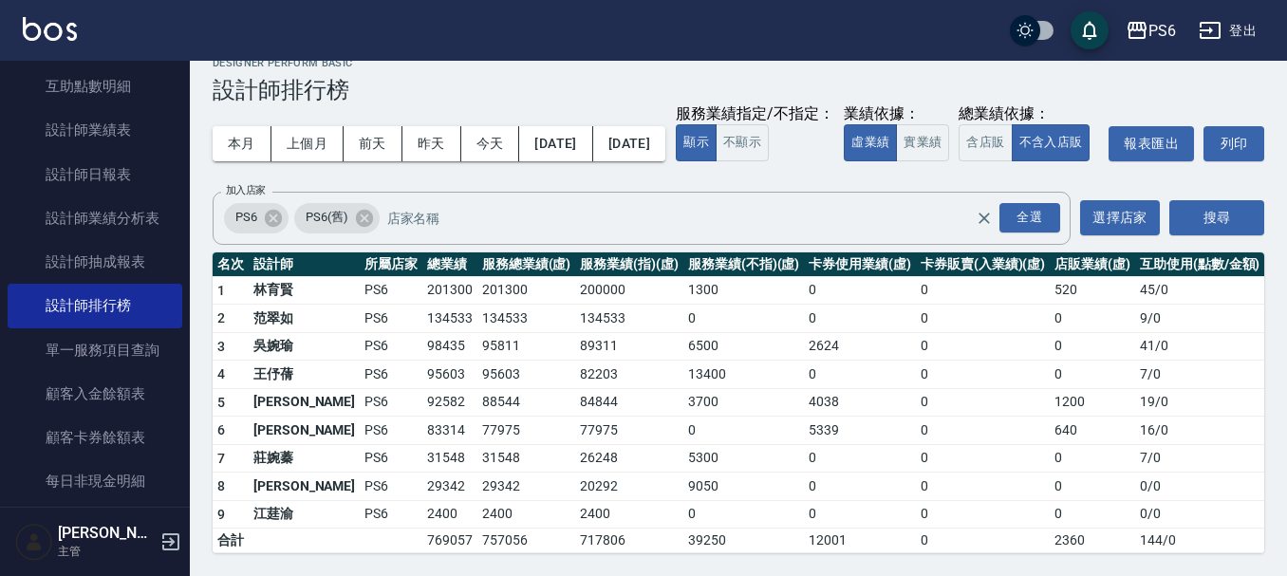
scroll to position [65, 0]
drag, startPoint x: 370, startPoint y: 378, endPoint x: 414, endPoint y: 377, distance: 43.7
click at [423, 377] on td "95603" at bounding box center [450, 375] width 55 height 28
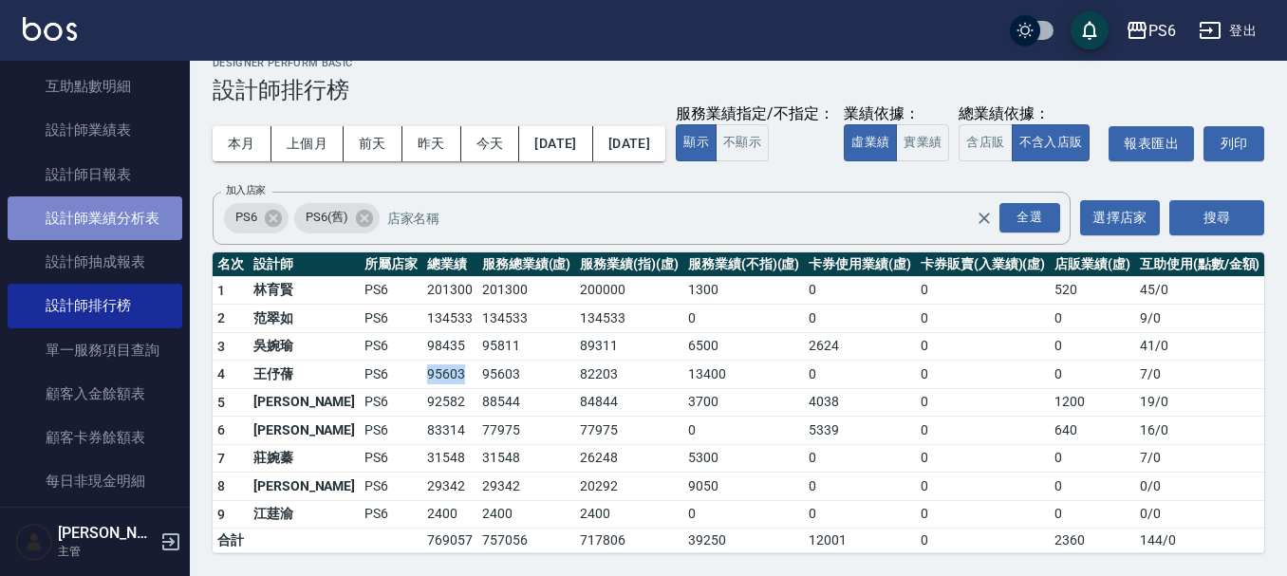
click at [126, 226] on link "設計師業績分析表" at bounding box center [95, 219] width 175 height 44
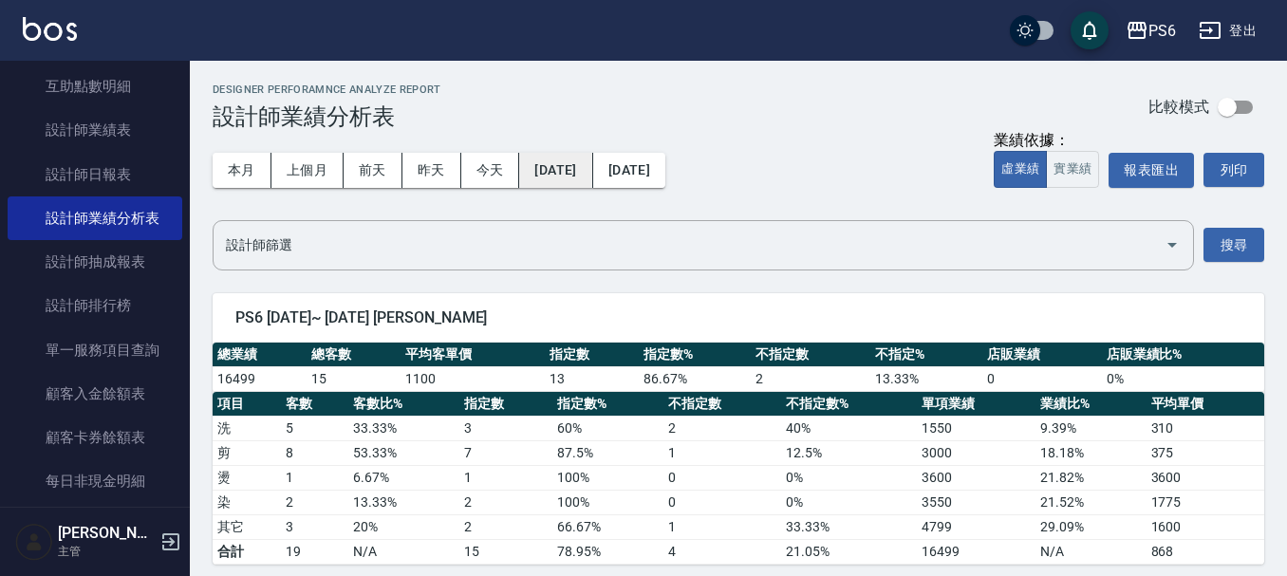
click at [564, 178] on button "[DATE]" at bounding box center [555, 170] width 73 height 35
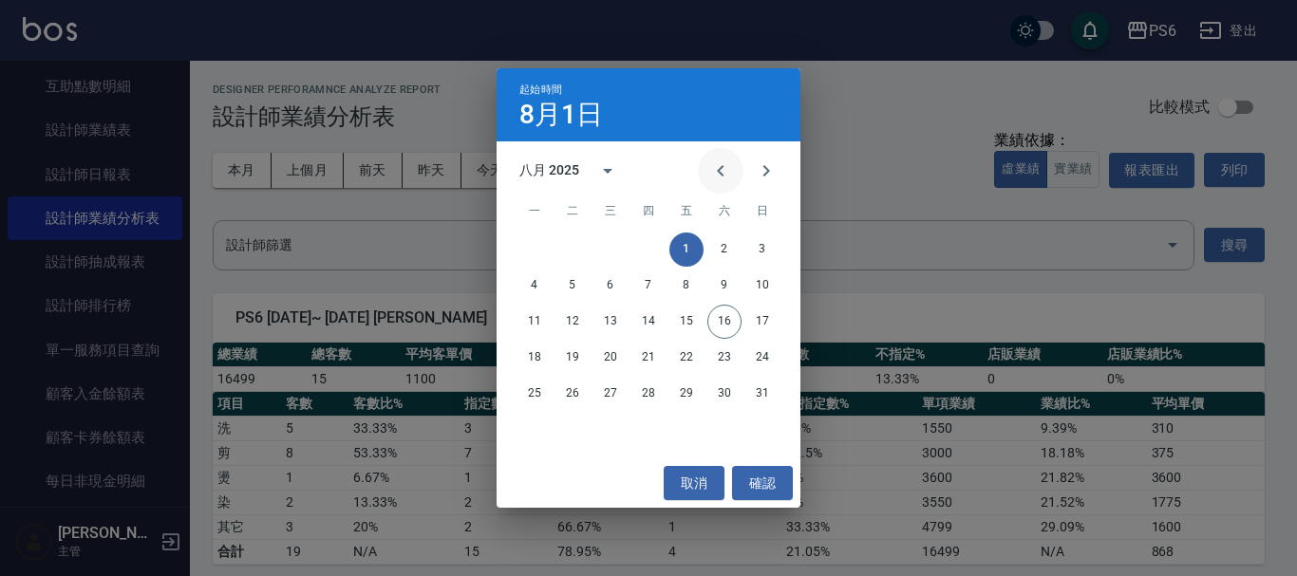
click at [712, 170] on icon "Previous month" at bounding box center [720, 171] width 23 height 23
click at [640, 252] on button "1" at bounding box center [648, 250] width 34 height 34
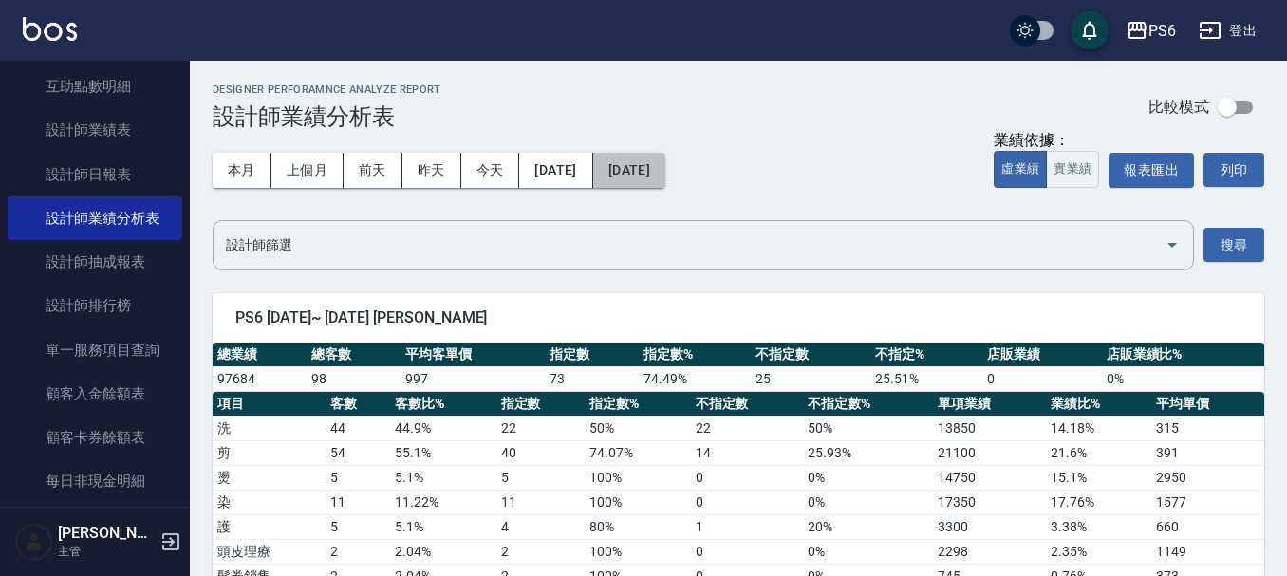
click at [654, 181] on button "[DATE]" at bounding box center [629, 170] width 72 height 35
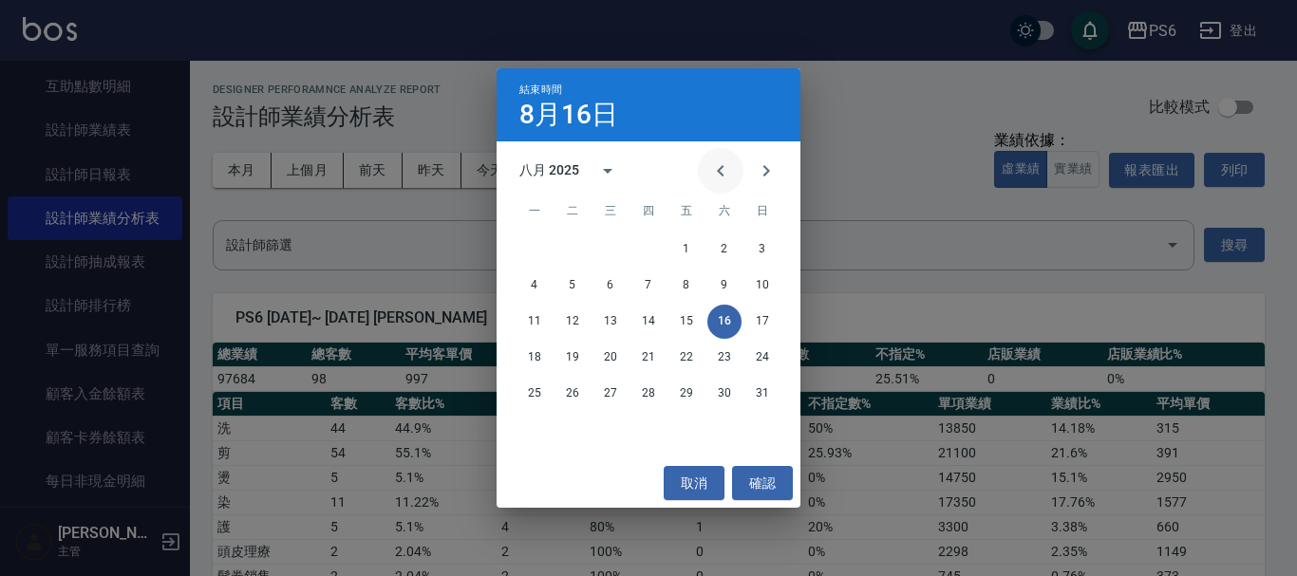
click at [708, 174] on button "Previous month" at bounding box center [721, 171] width 46 height 46
click at [773, 175] on icon "Next month" at bounding box center [766, 171] width 23 height 23
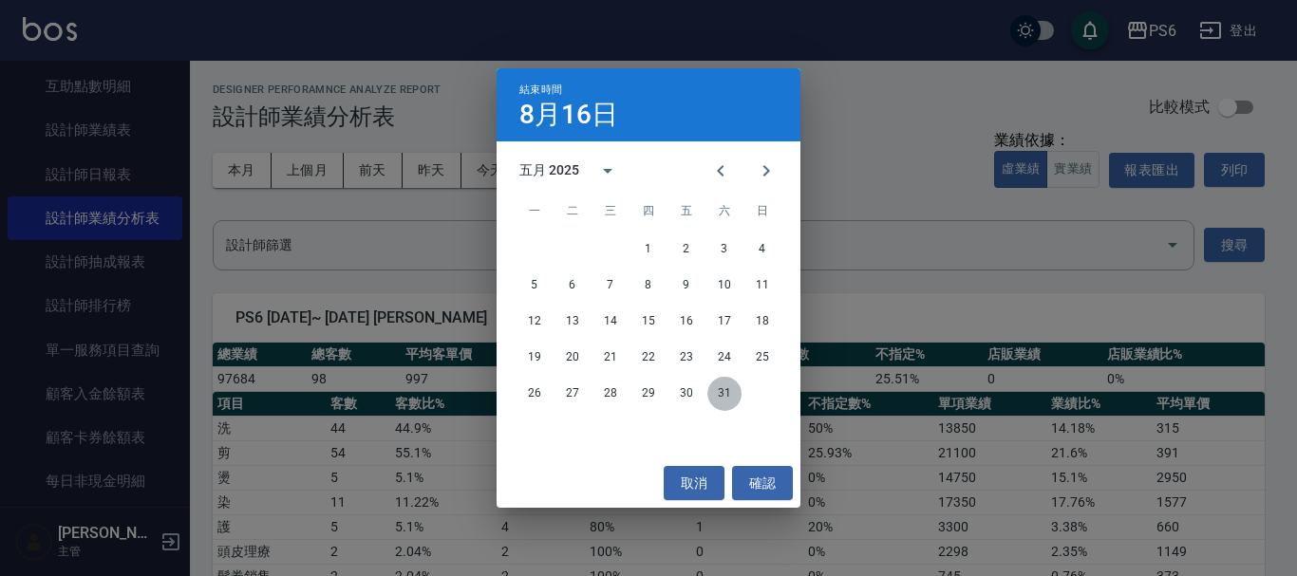
click at [717, 398] on button "31" at bounding box center [724, 394] width 34 height 34
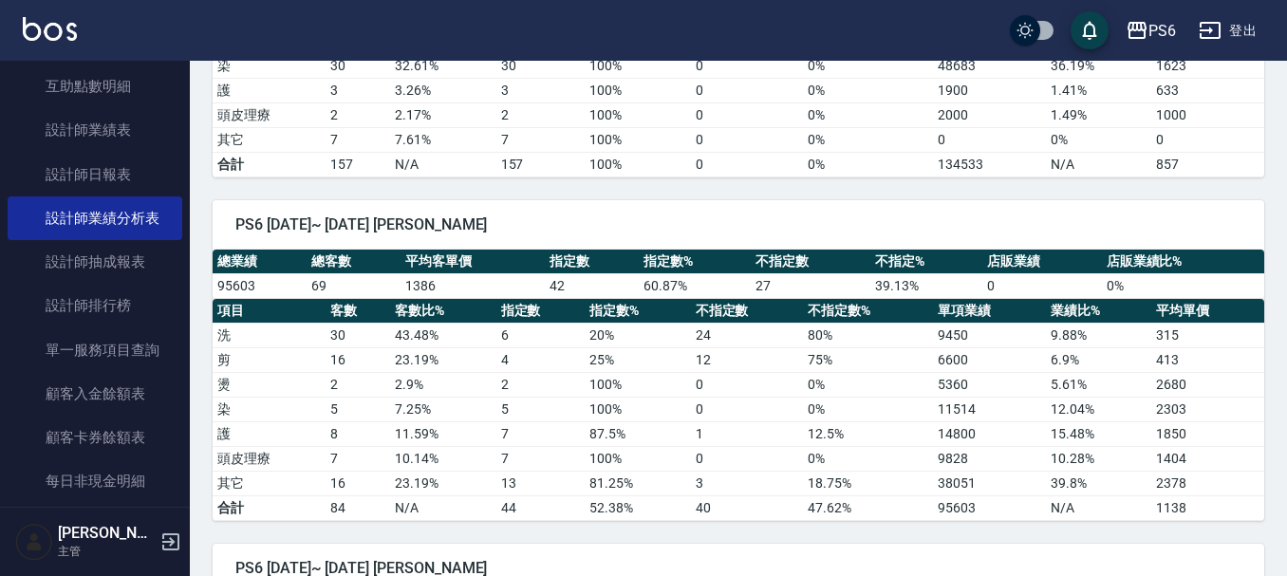
scroll to position [2184, 0]
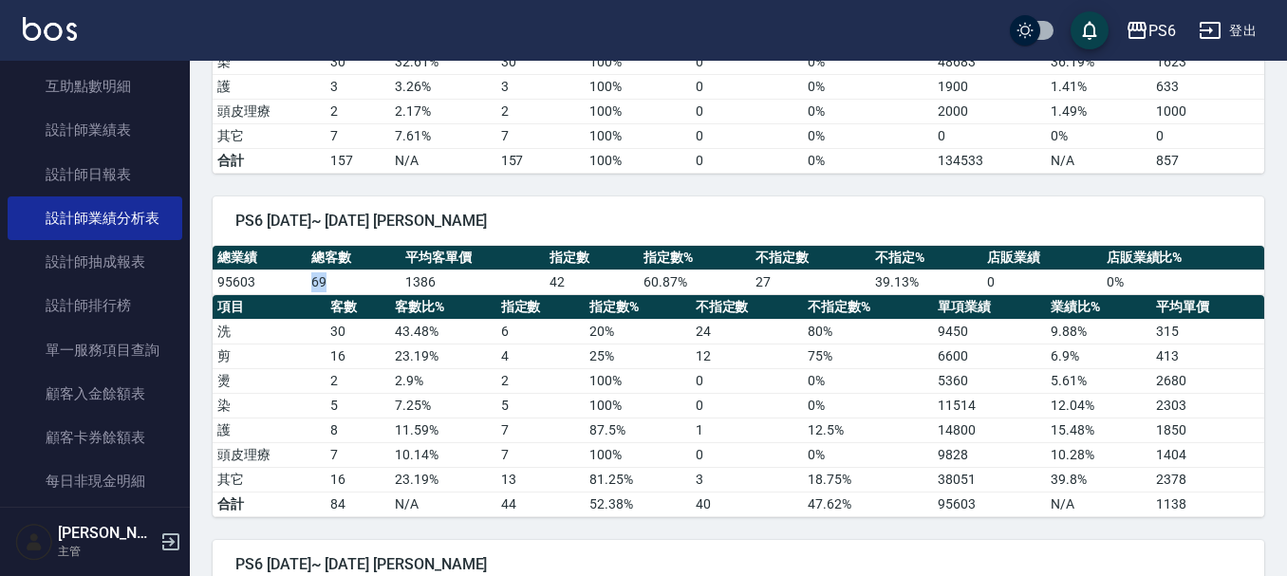
drag, startPoint x: 331, startPoint y: 282, endPoint x: 308, endPoint y: 293, distance: 26.3
click at [308, 293] on td "69" at bounding box center [354, 282] width 94 height 25
click at [355, 272] on td "69" at bounding box center [354, 282] width 94 height 25
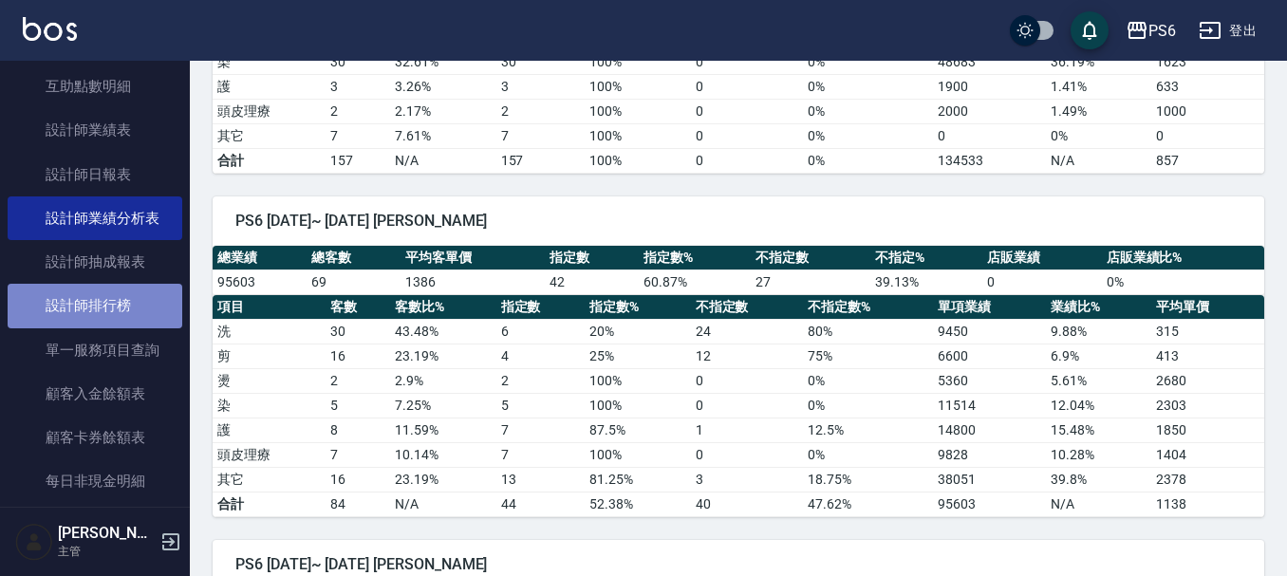
click at [133, 303] on link "設計師排行榜" at bounding box center [95, 306] width 175 height 44
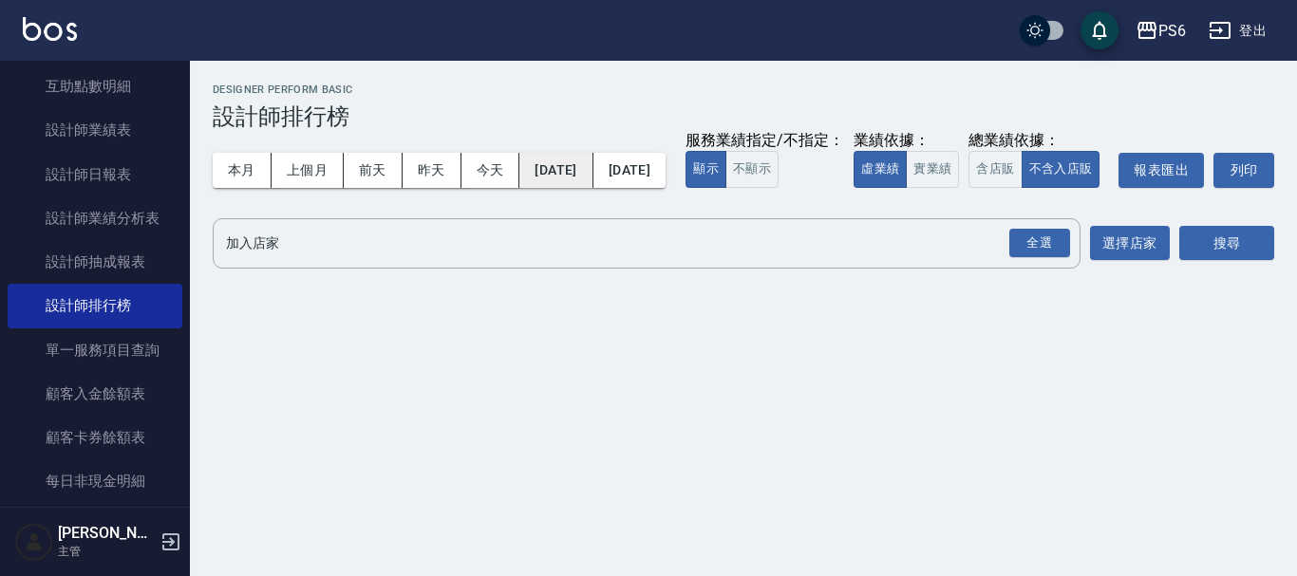
click at [563, 173] on button "[DATE]" at bounding box center [555, 170] width 73 height 35
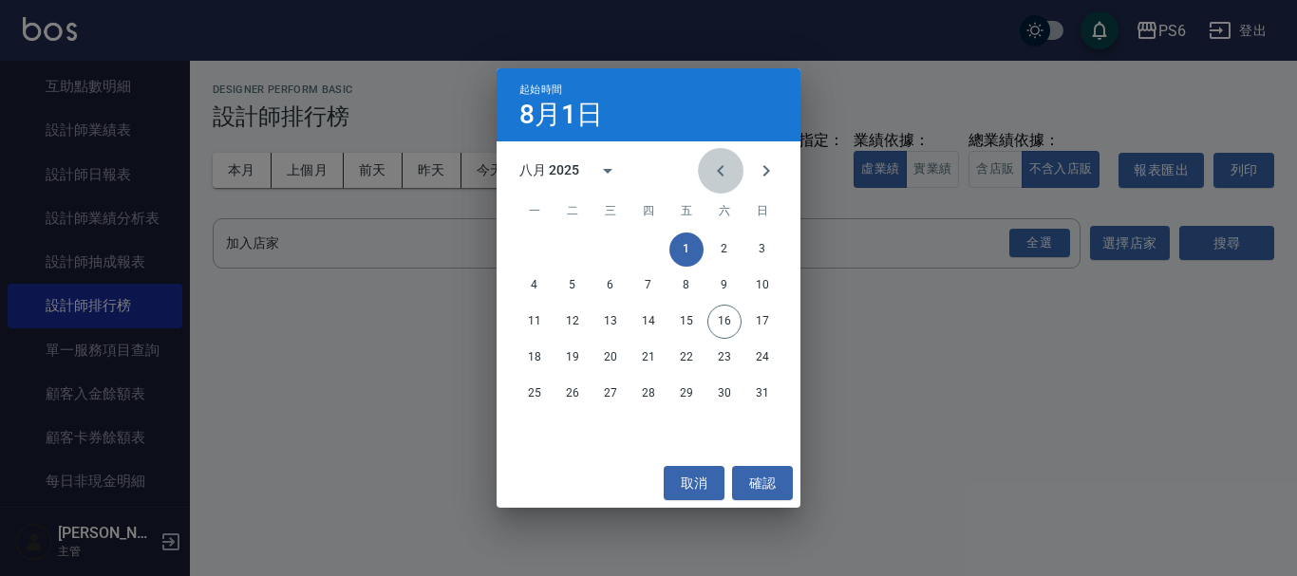
click at [721, 173] on icon "Previous month" at bounding box center [720, 170] width 7 height 11
click at [721, 172] on icon "Previous month" at bounding box center [720, 170] width 7 height 11
click at [648, 249] on button "1" at bounding box center [648, 250] width 34 height 34
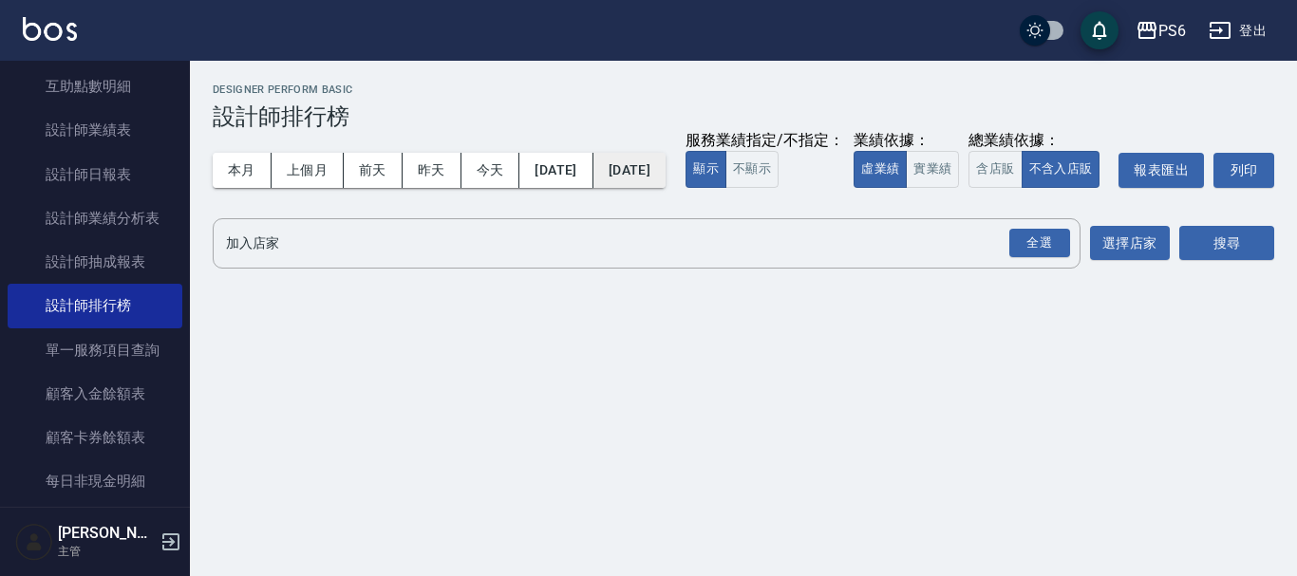
click at [659, 182] on button "[DATE]" at bounding box center [629, 170] width 72 height 35
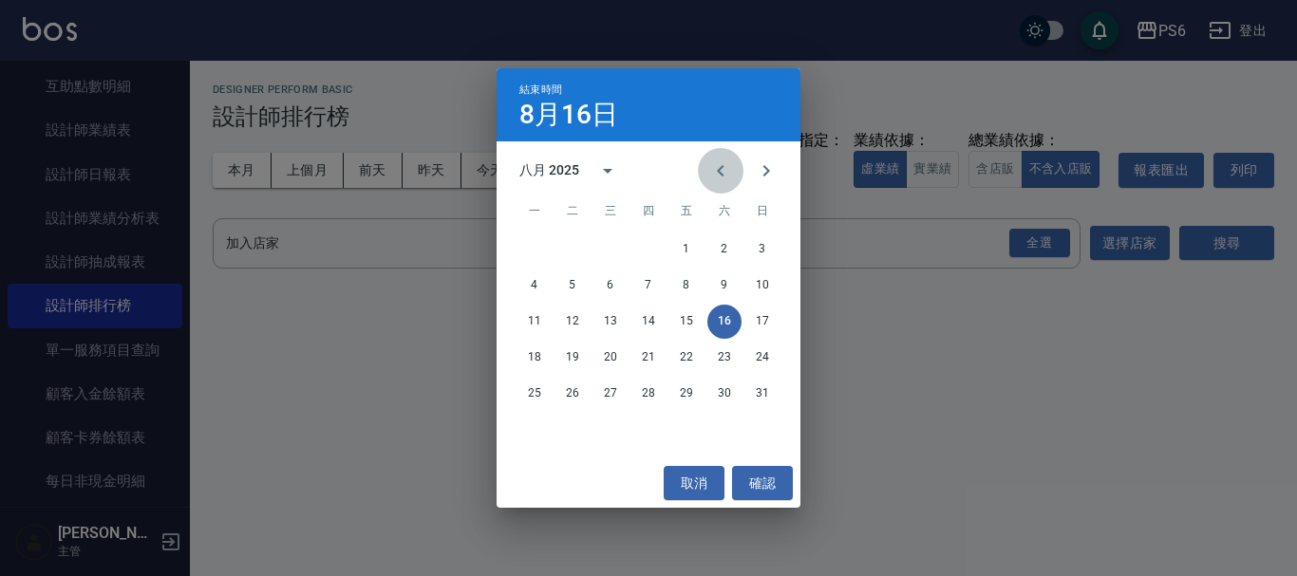
click at [721, 167] on icon "Previous month" at bounding box center [720, 170] width 7 height 11
click at [727, 396] on button "31" at bounding box center [724, 394] width 34 height 34
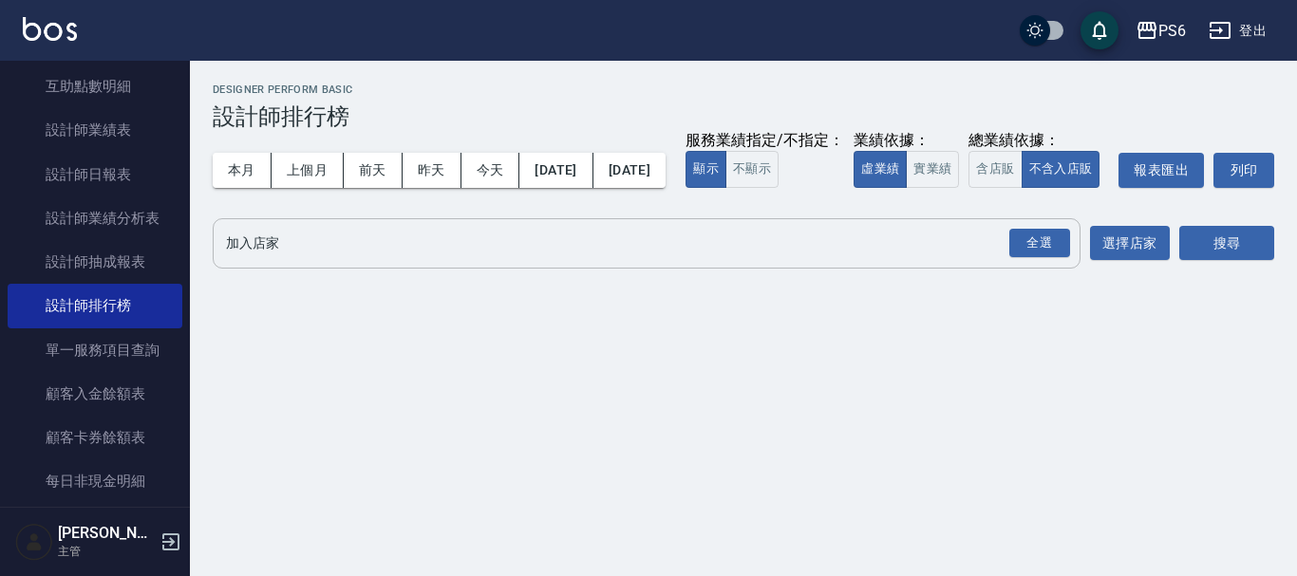
click at [580, 260] on input "加入店家" at bounding box center [632, 243] width 822 height 33
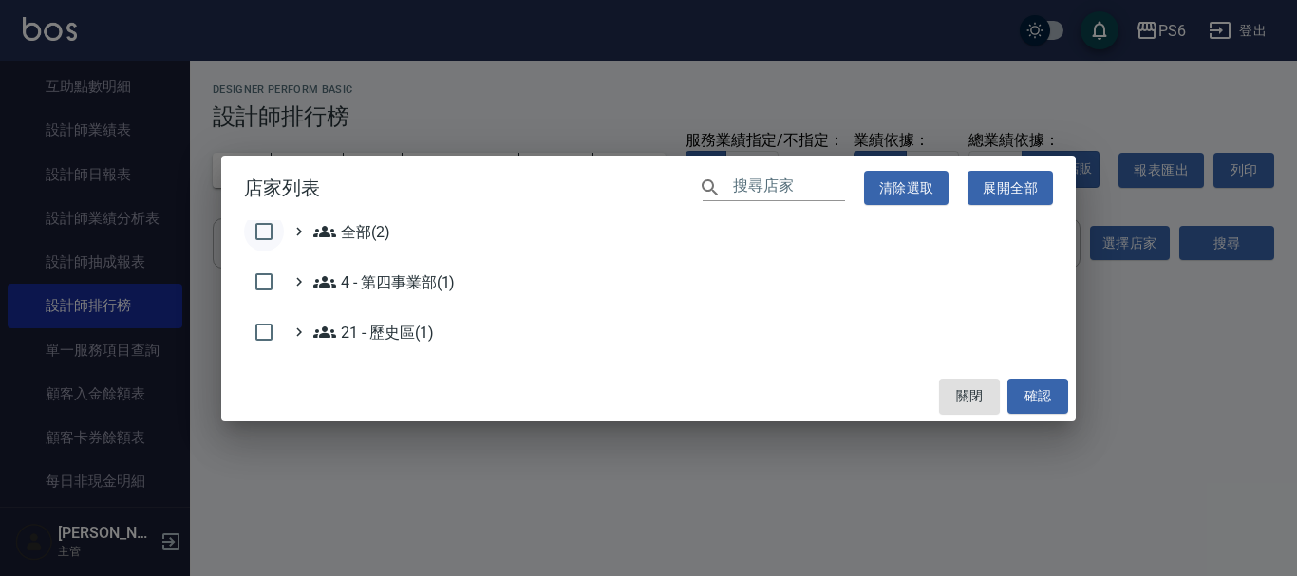
click at [259, 235] on input "checkbox" at bounding box center [264, 232] width 40 height 40
checkbox input "true"
click at [1029, 379] on button "確認" at bounding box center [1037, 396] width 61 height 35
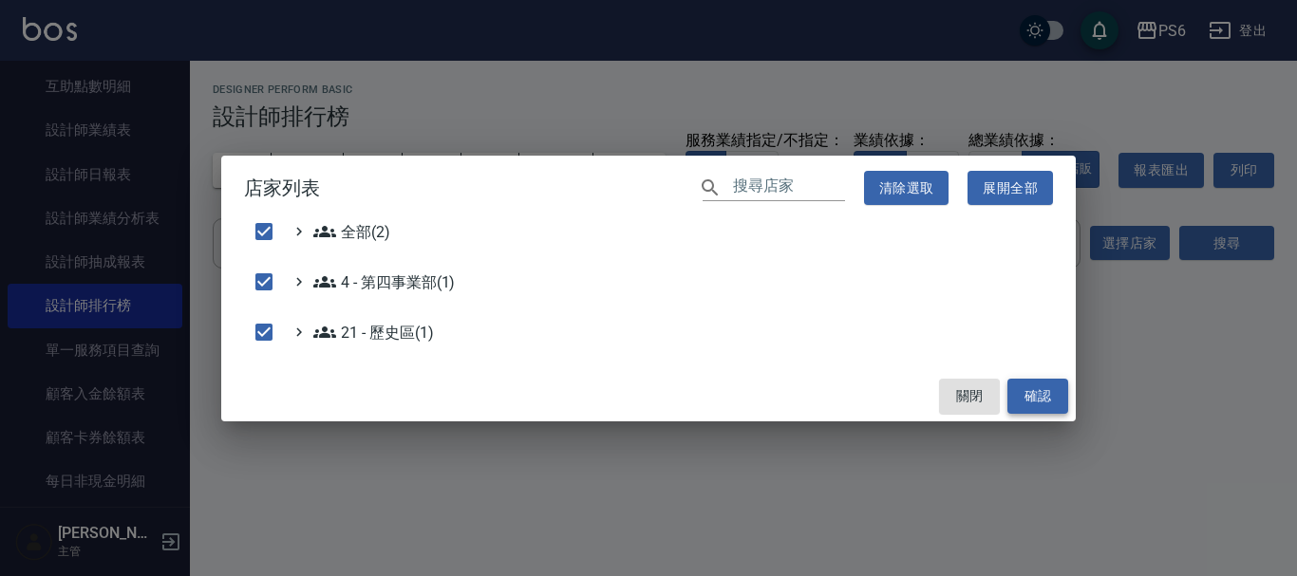
checkbox input "false"
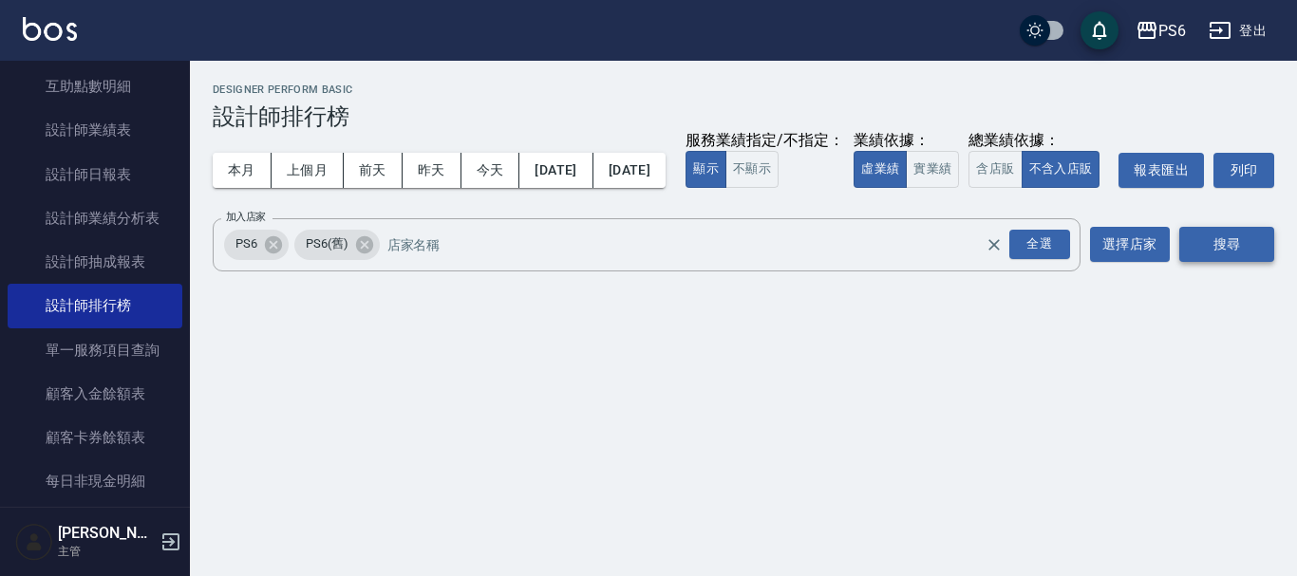
click at [1237, 262] on button "搜尋" at bounding box center [1226, 244] width 95 height 35
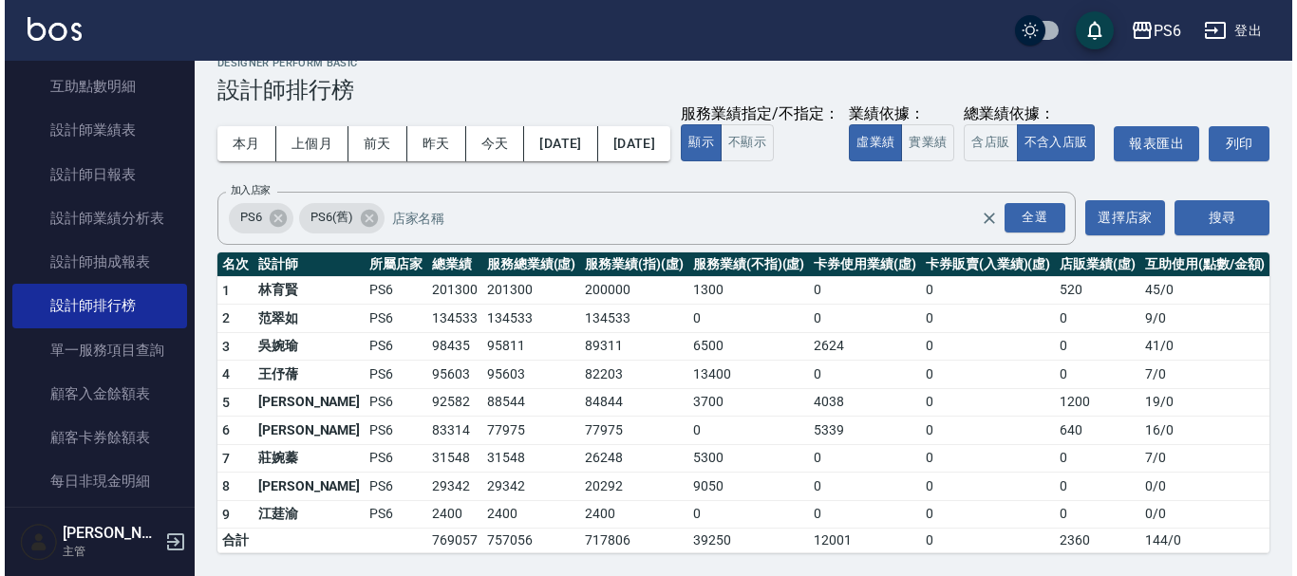
scroll to position [65, 0]
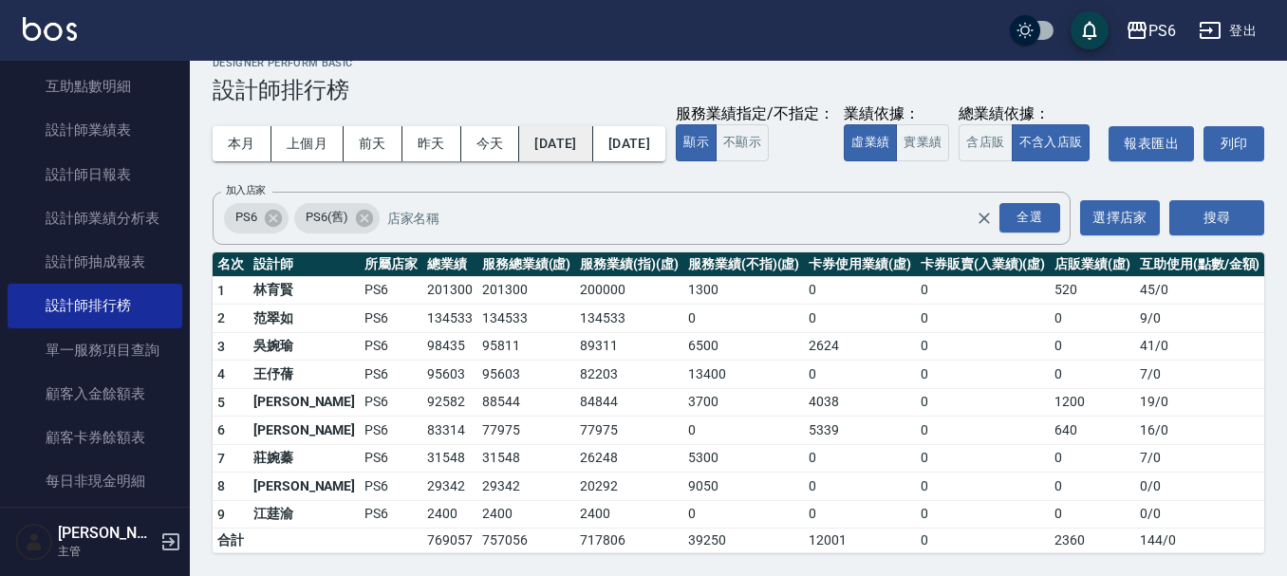
click at [573, 126] on button "[DATE]" at bounding box center [555, 143] width 73 height 35
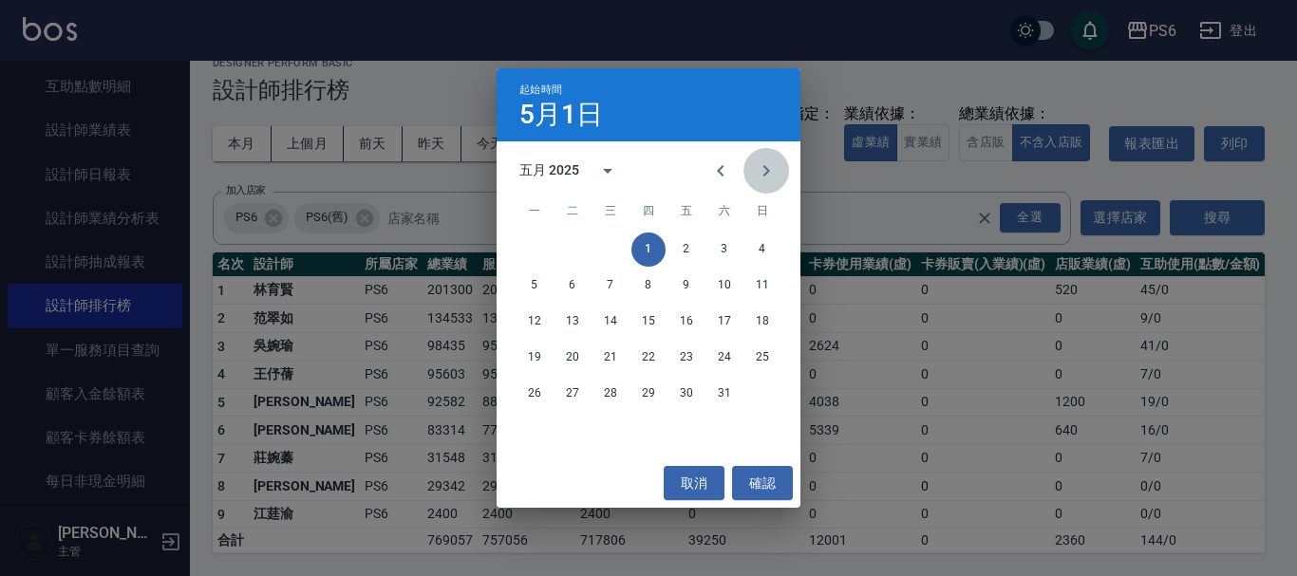
click at [761, 171] on icon "Next month" at bounding box center [766, 171] width 23 height 23
click at [761, 247] on button "1" at bounding box center [762, 250] width 34 height 34
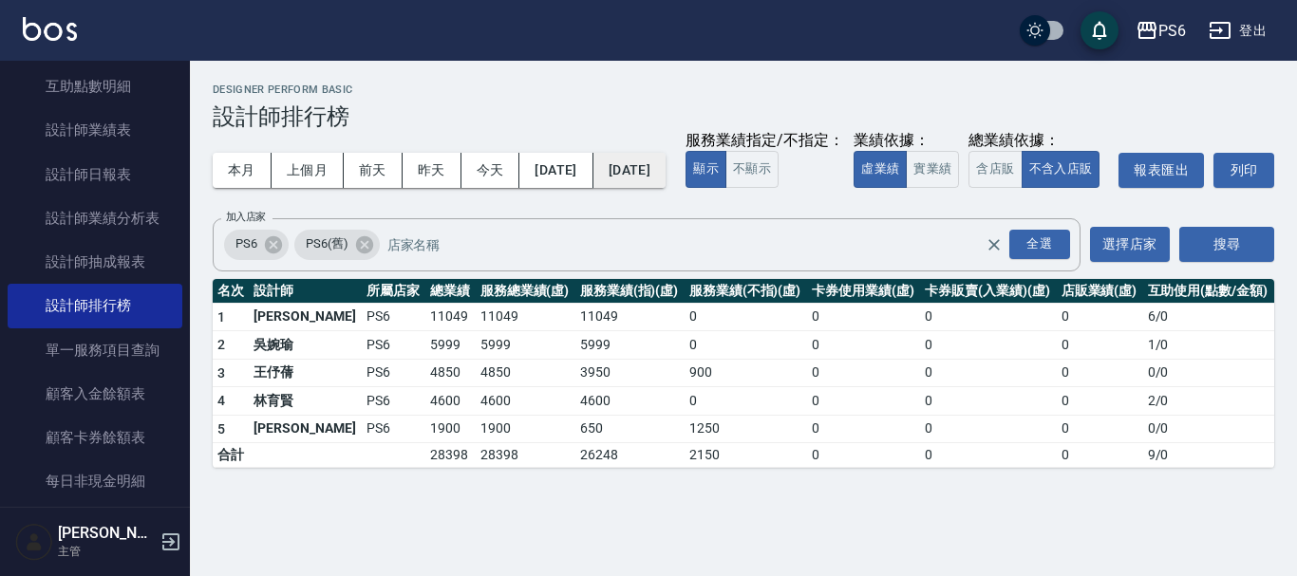
click at [666, 181] on button "[DATE]" at bounding box center [629, 170] width 72 height 35
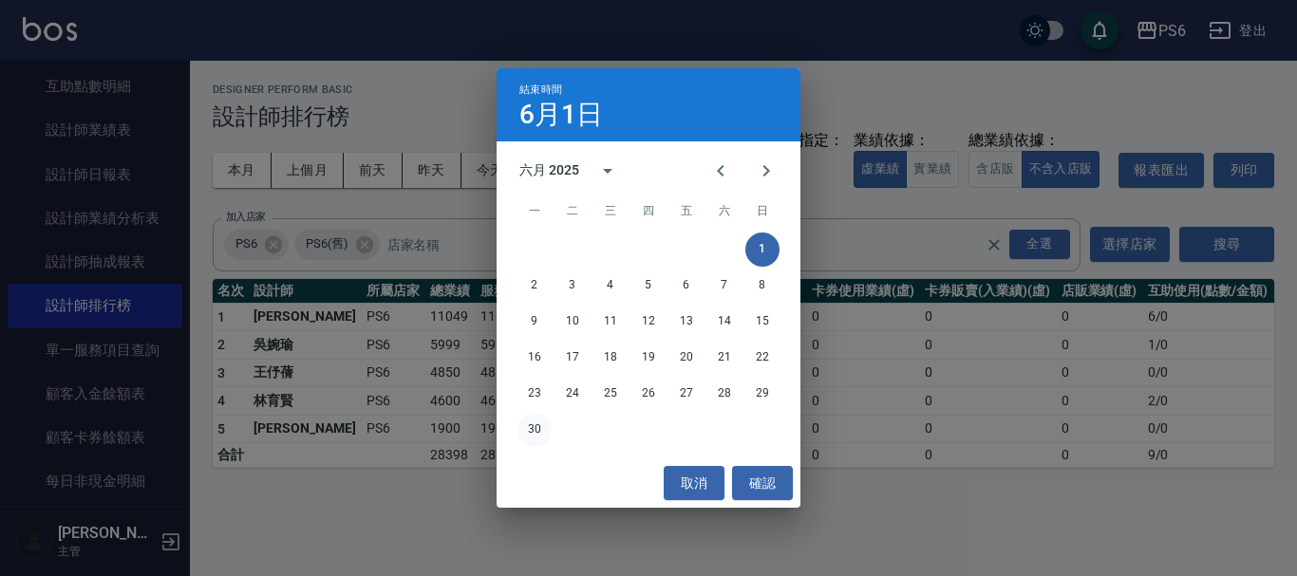
click at [530, 424] on button "30" at bounding box center [534, 430] width 34 height 34
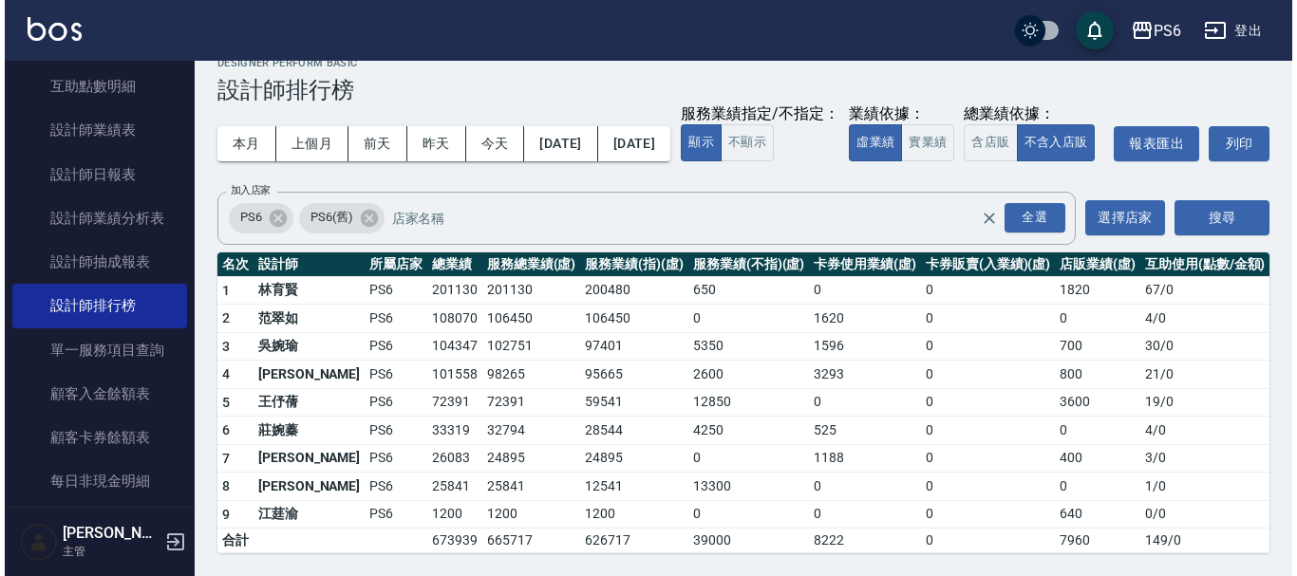
scroll to position [65, 0]
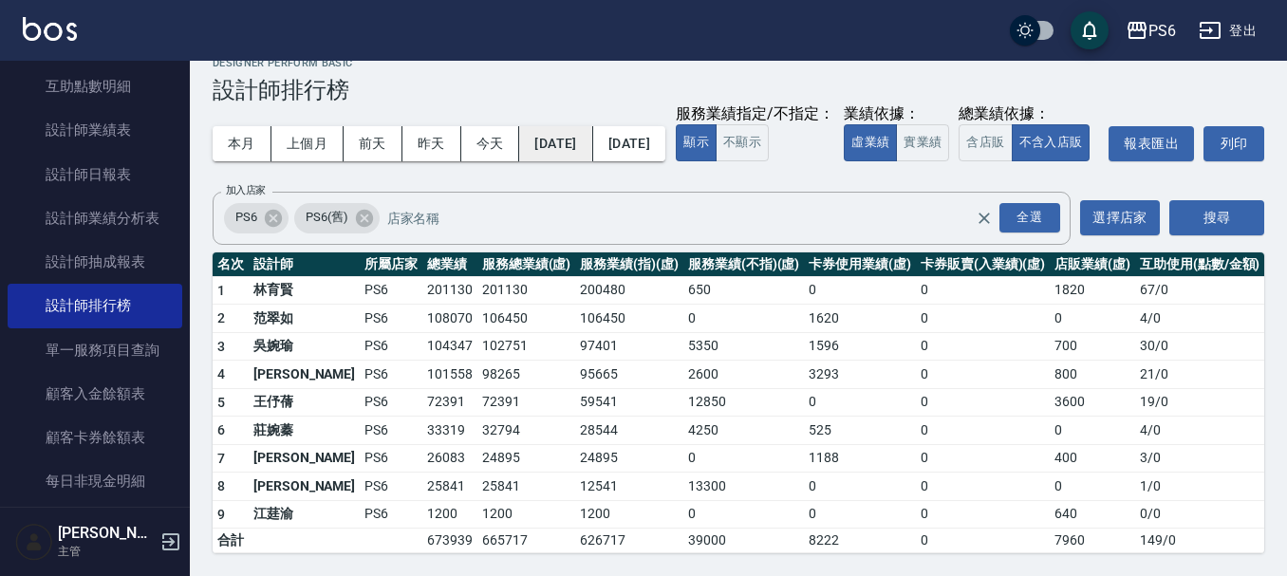
click at [579, 126] on button "[DATE]" at bounding box center [555, 143] width 73 height 35
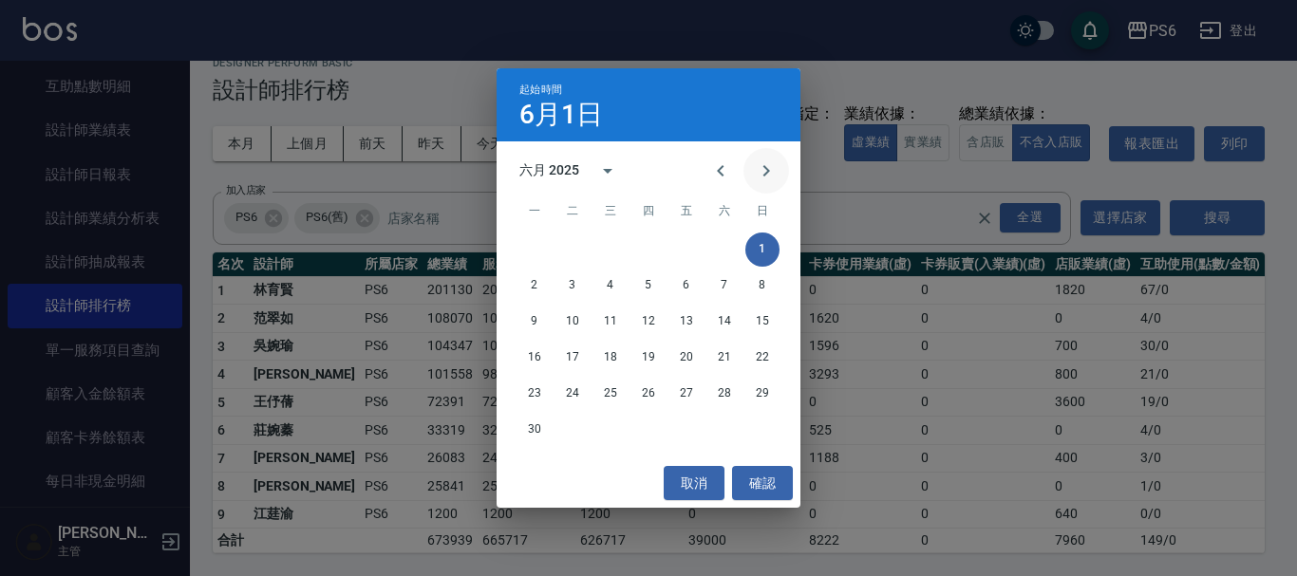
click at [767, 165] on icon "Next month" at bounding box center [766, 171] width 23 height 23
click at [580, 239] on button "1" at bounding box center [572, 250] width 34 height 34
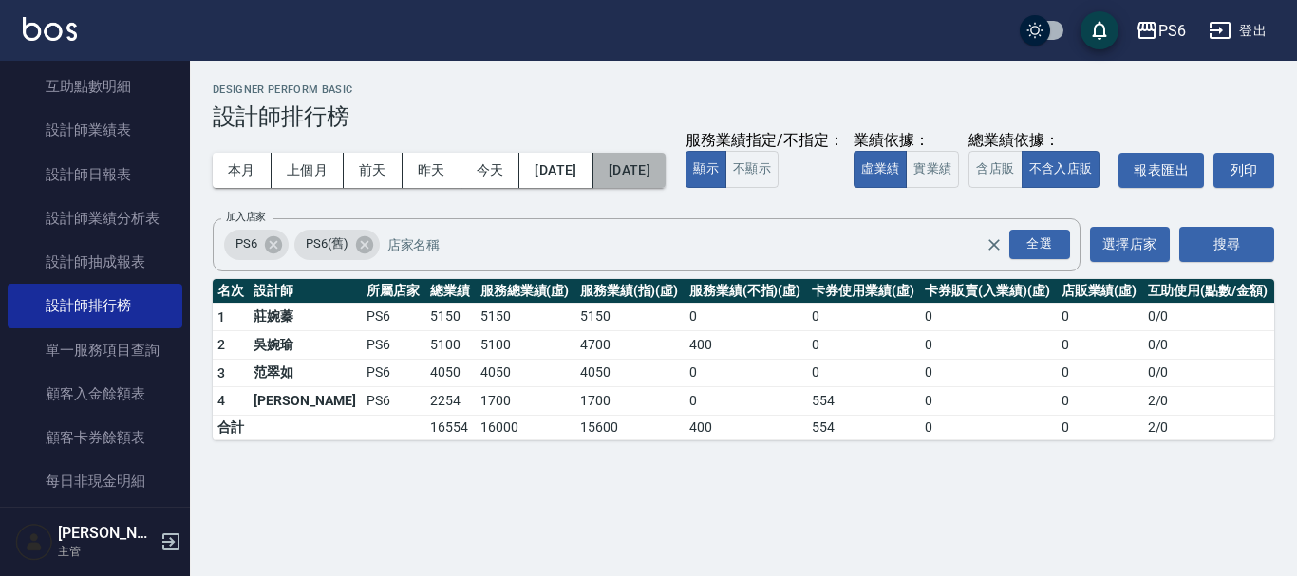
click at [657, 171] on button "[DATE]" at bounding box center [629, 170] width 72 height 35
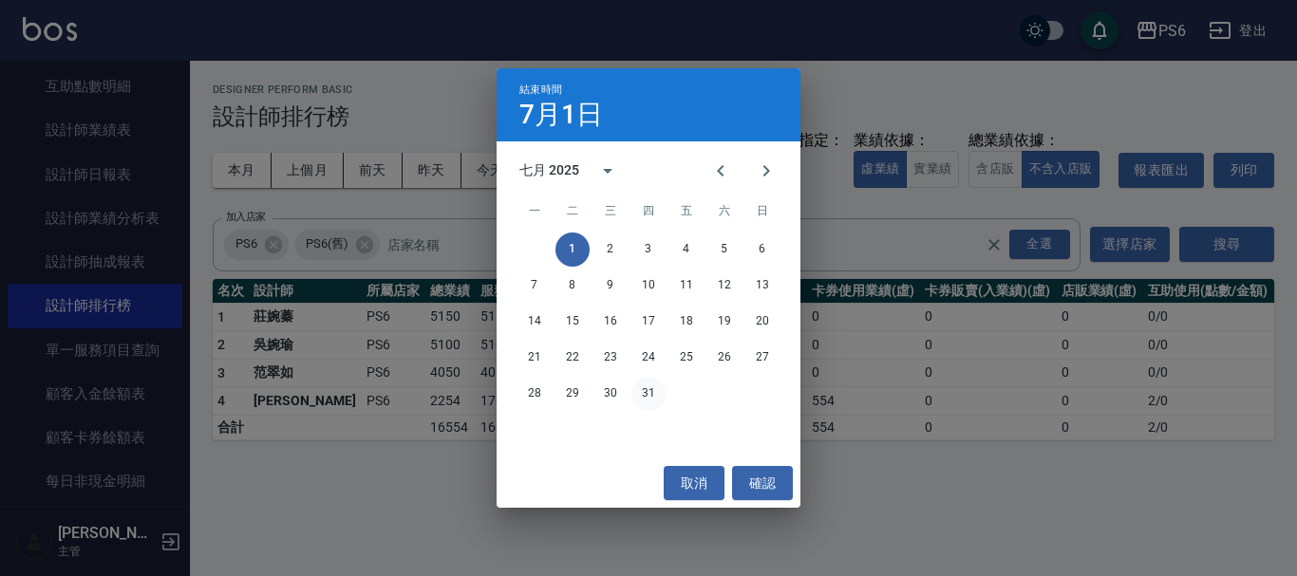
click at [648, 391] on button "31" at bounding box center [648, 394] width 34 height 34
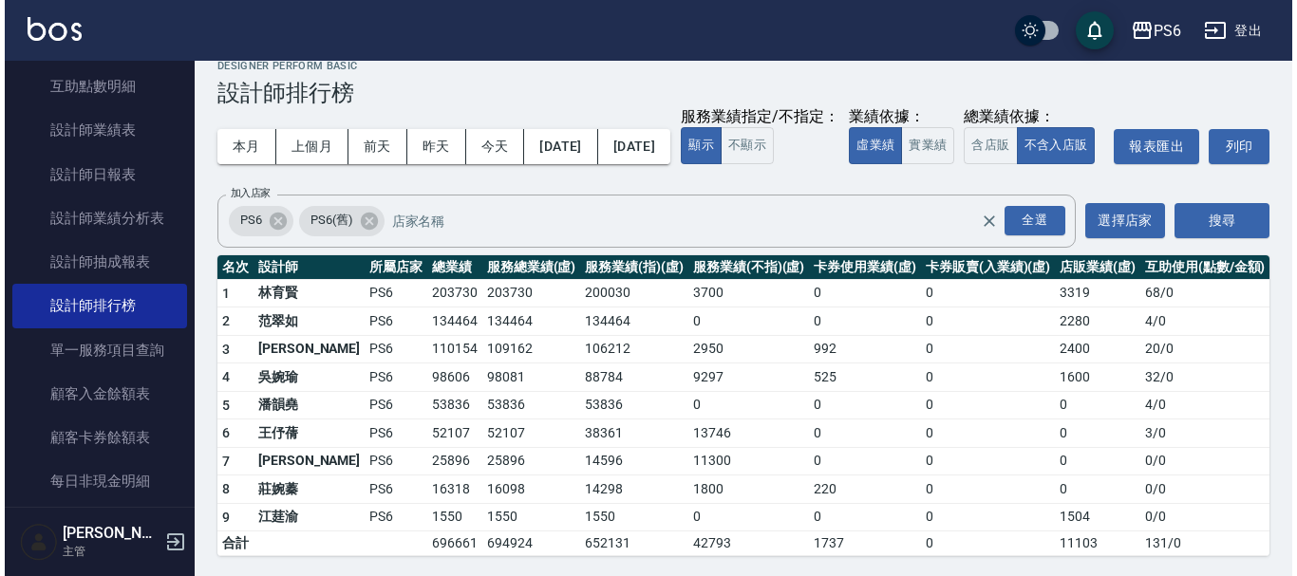
scroll to position [65, 0]
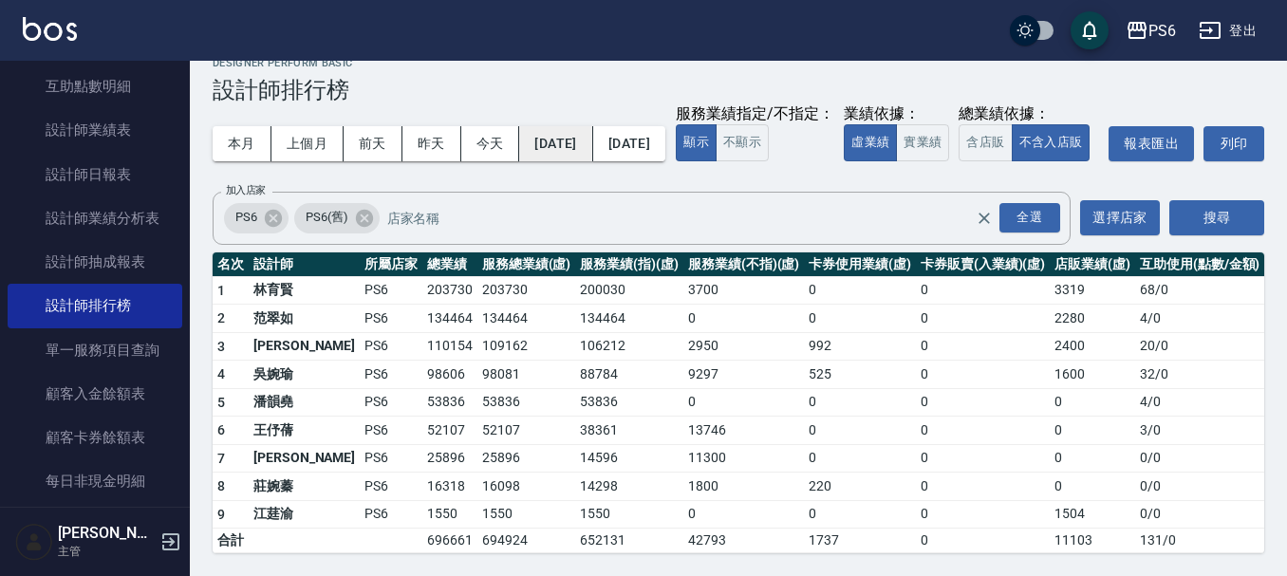
click at [585, 126] on button "[DATE]" at bounding box center [555, 143] width 73 height 35
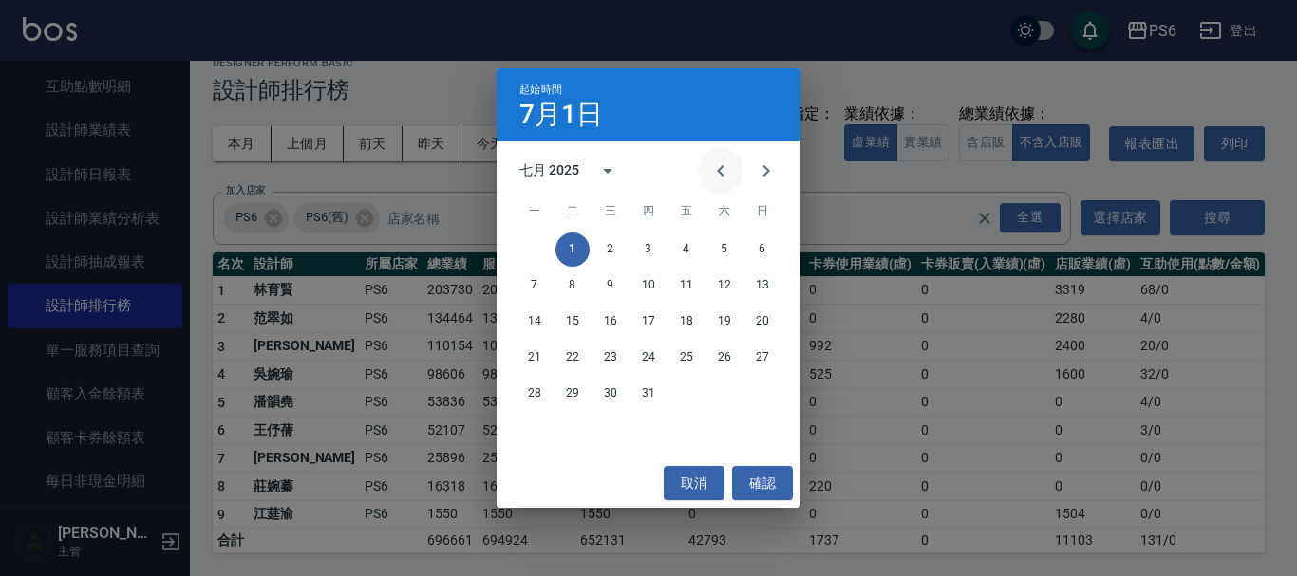
click at [717, 178] on icon "Previous month" at bounding box center [720, 171] width 23 height 23
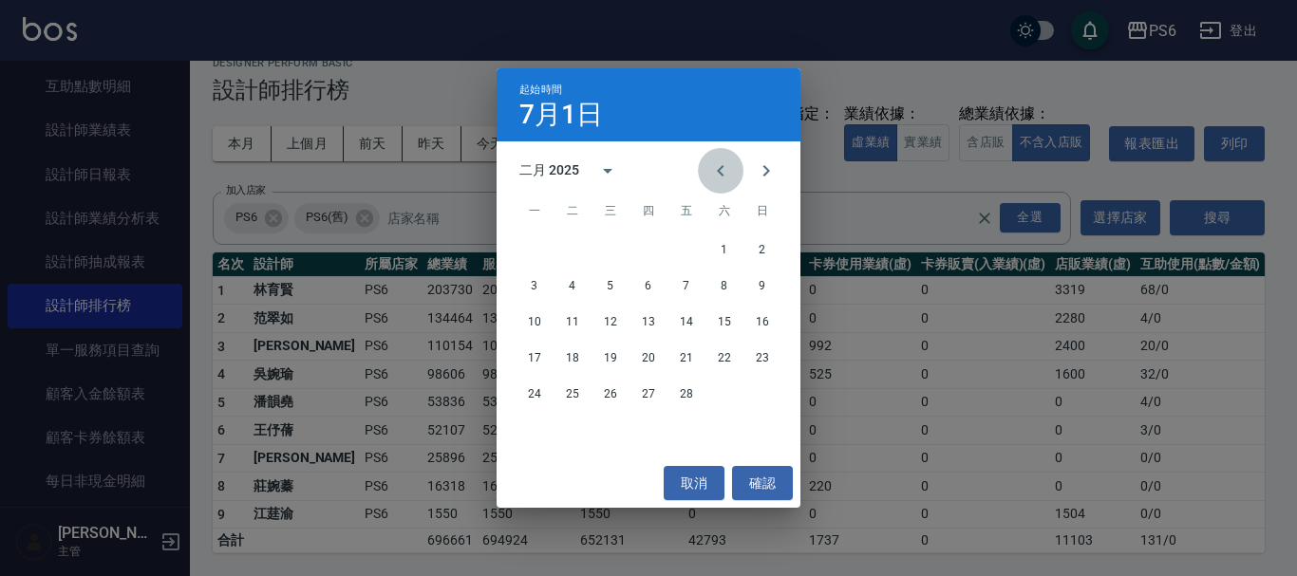
click at [717, 178] on icon "Previous month" at bounding box center [720, 171] width 23 height 23
click at [688, 385] on button "31" at bounding box center [686, 394] width 34 height 34
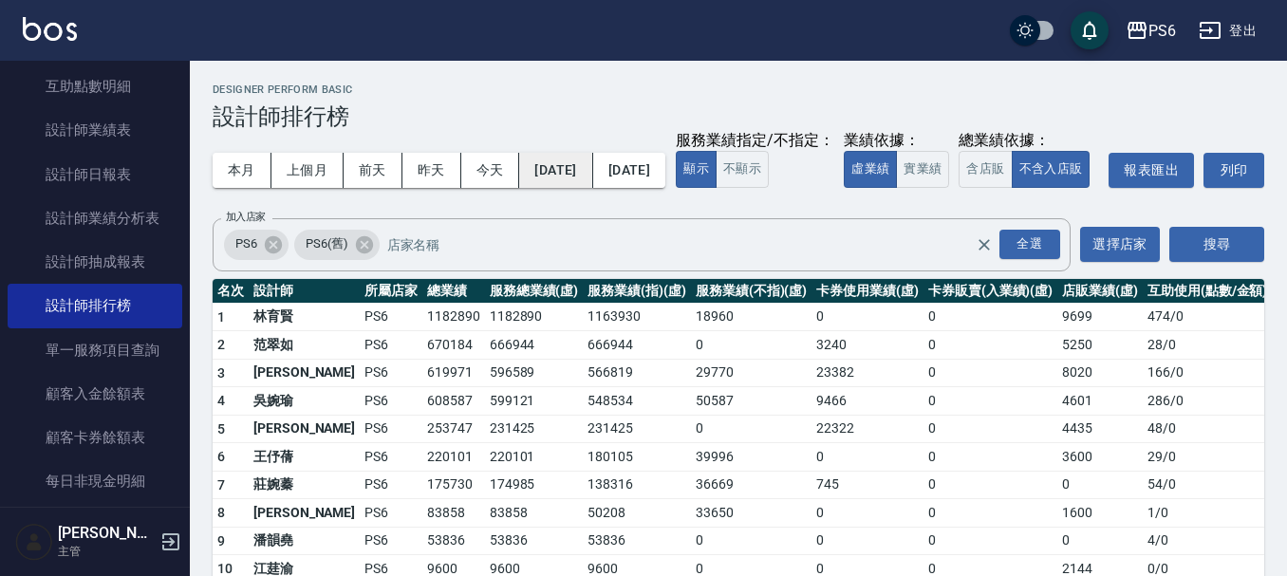
click at [592, 179] on button "[DATE]" at bounding box center [555, 170] width 73 height 35
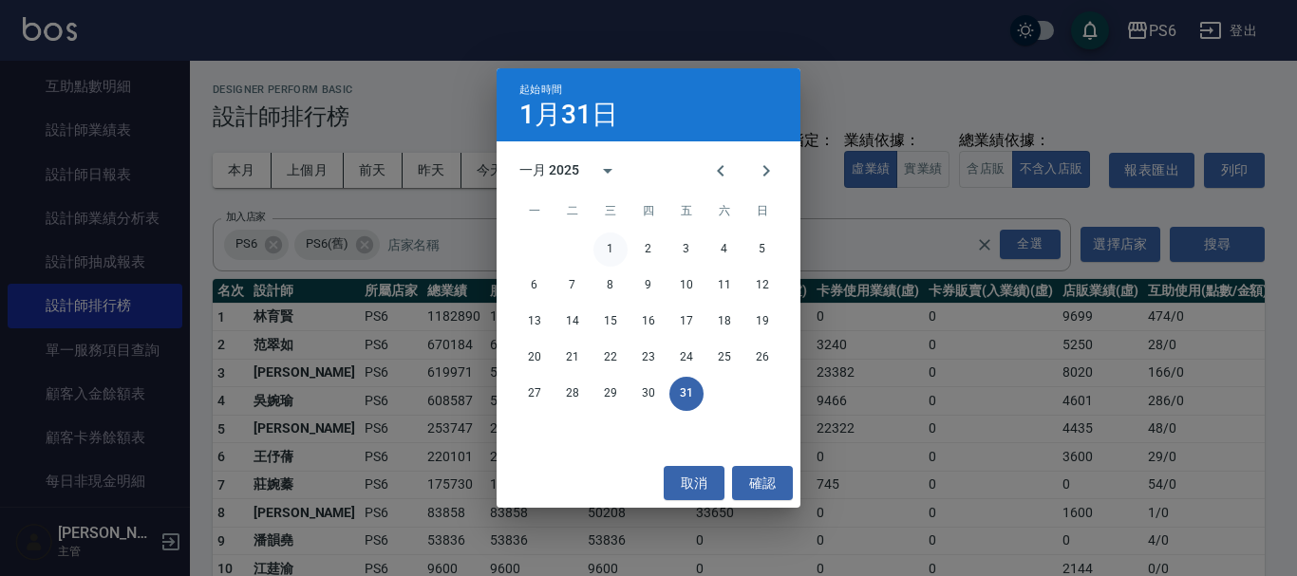
click at [605, 239] on button "1" at bounding box center [610, 250] width 34 height 34
click at [717, 181] on icon "Previous month" at bounding box center [720, 171] width 23 height 23
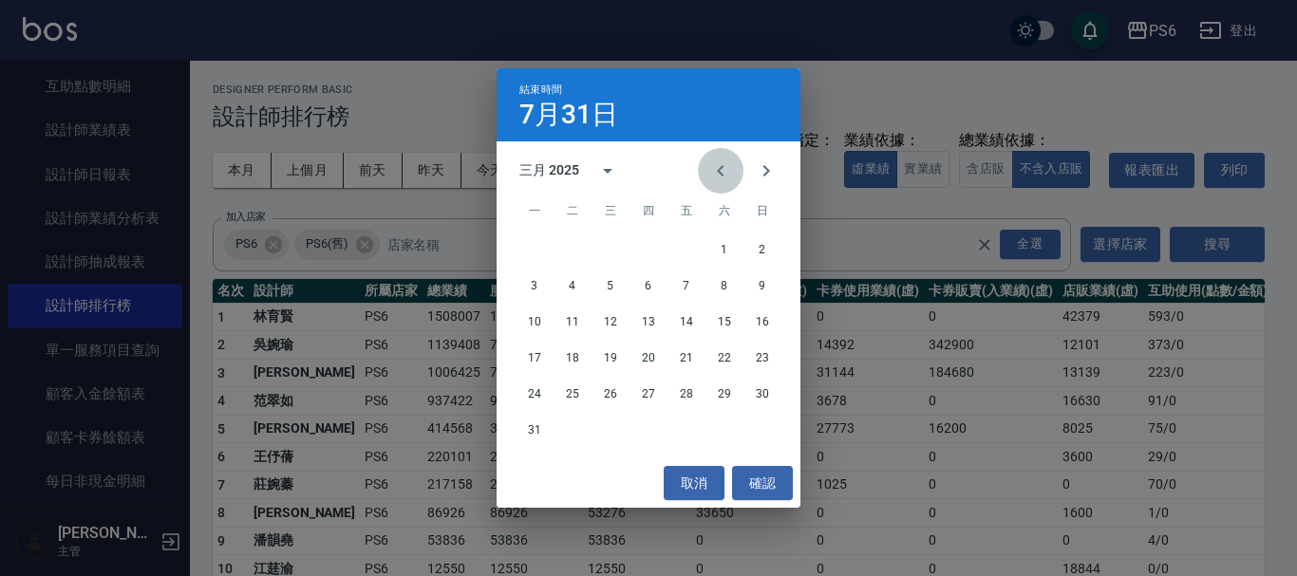
click at [717, 181] on icon "Previous month" at bounding box center [720, 171] width 23 height 23
click at [685, 400] on button "31" at bounding box center [686, 394] width 34 height 34
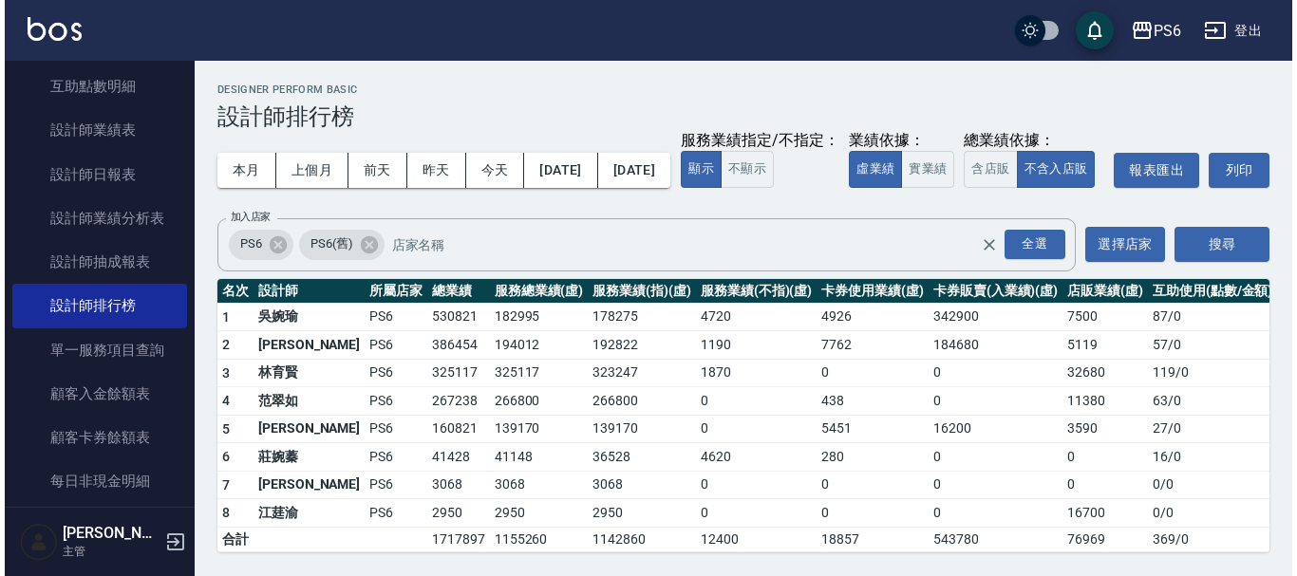
scroll to position [36, 0]
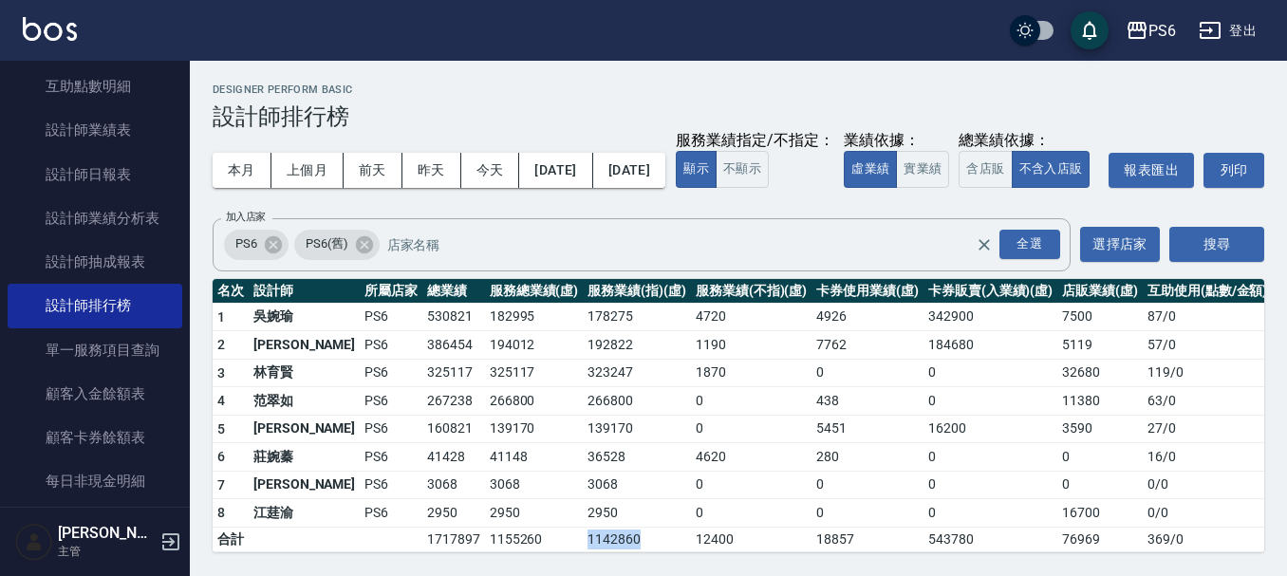
drag, startPoint x: 597, startPoint y: 542, endPoint x: 543, endPoint y: 546, distance: 54.3
click at [583, 546] on td "1142860" at bounding box center [637, 539] width 108 height 25
copy td "1142860"
click at [592, 153] on button "[DATE]" at bounding box center [555, 170] width 73 height 35
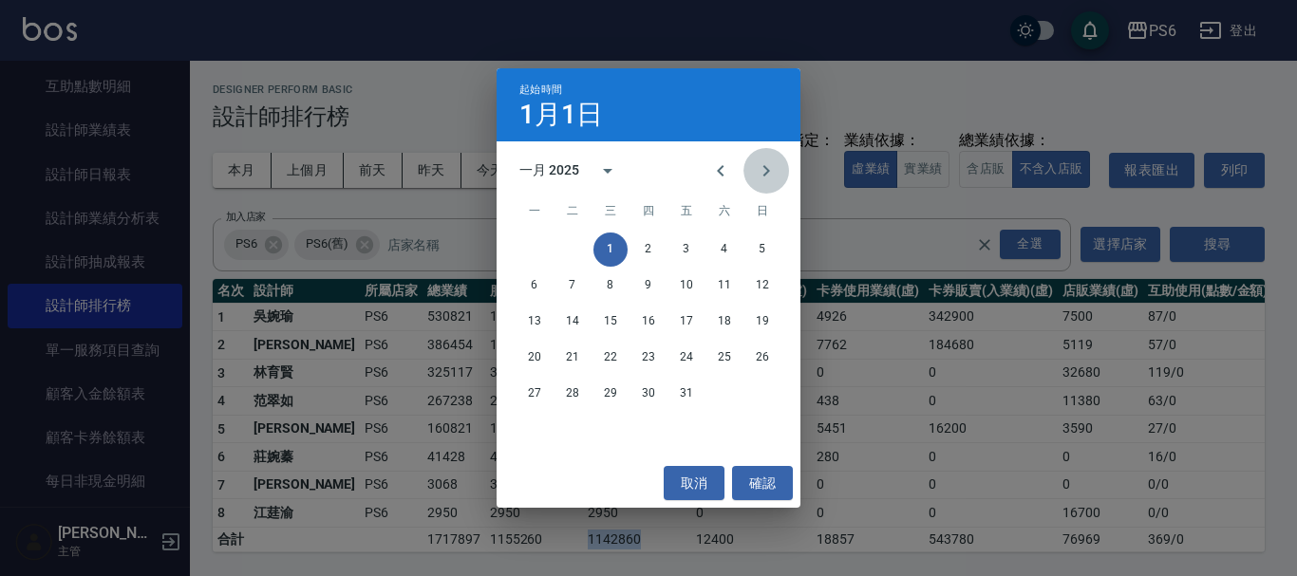
click at [761, 171] on icon "Next month" at bounding box center [766, 171] width 23 height 23
drag, startPoint x: 715, startPoint y: 244, endPoint x: 692, endPoint y: 189, distance: 59.6
click at [717, 244] on button "1" at bounding box center [724, 250] width 34 height 34
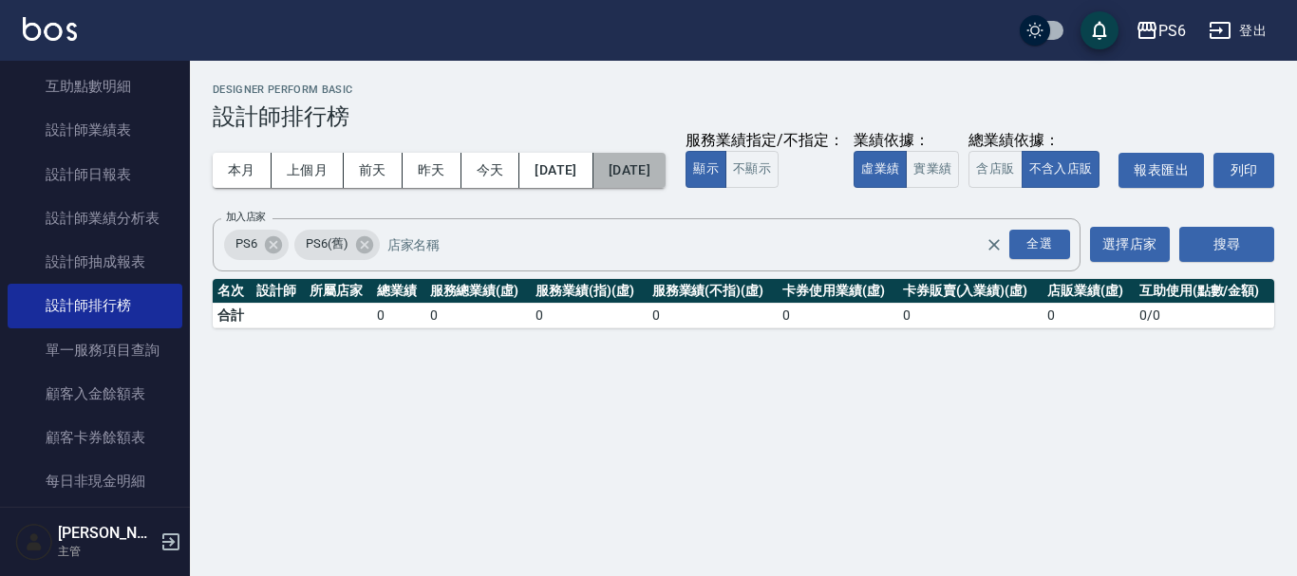
click at [666, 156] on button "[DATE]" at bounding box center [629, 170] width 72 height 35
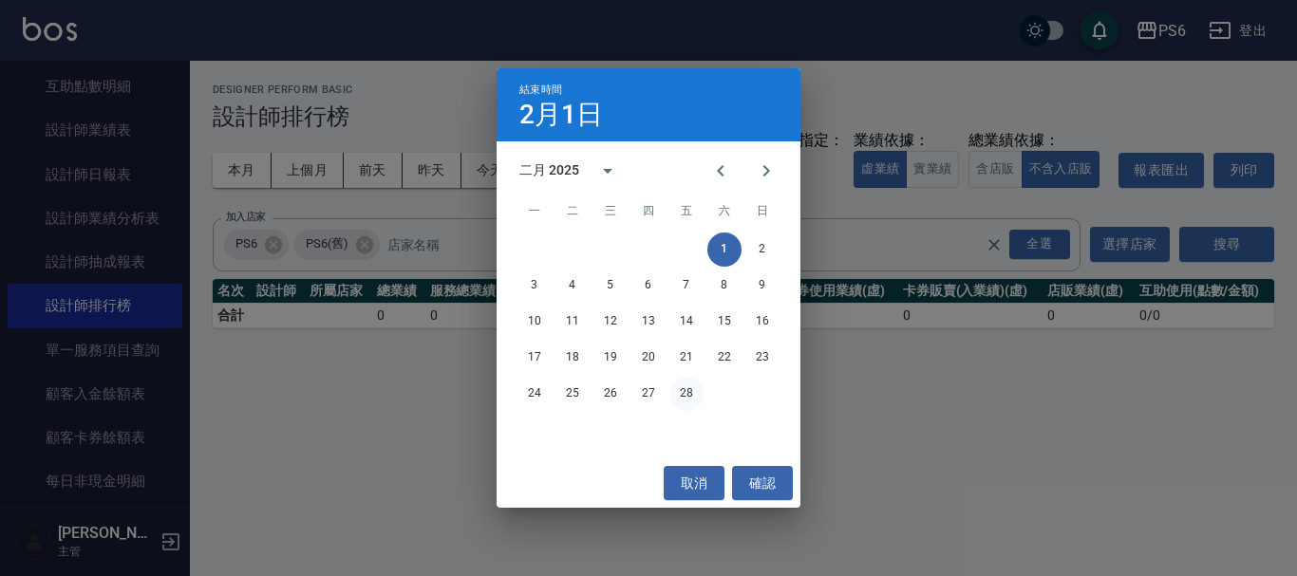
click at [688, 398] on button "28" at bounding box center [686, 394] width 34 height 34
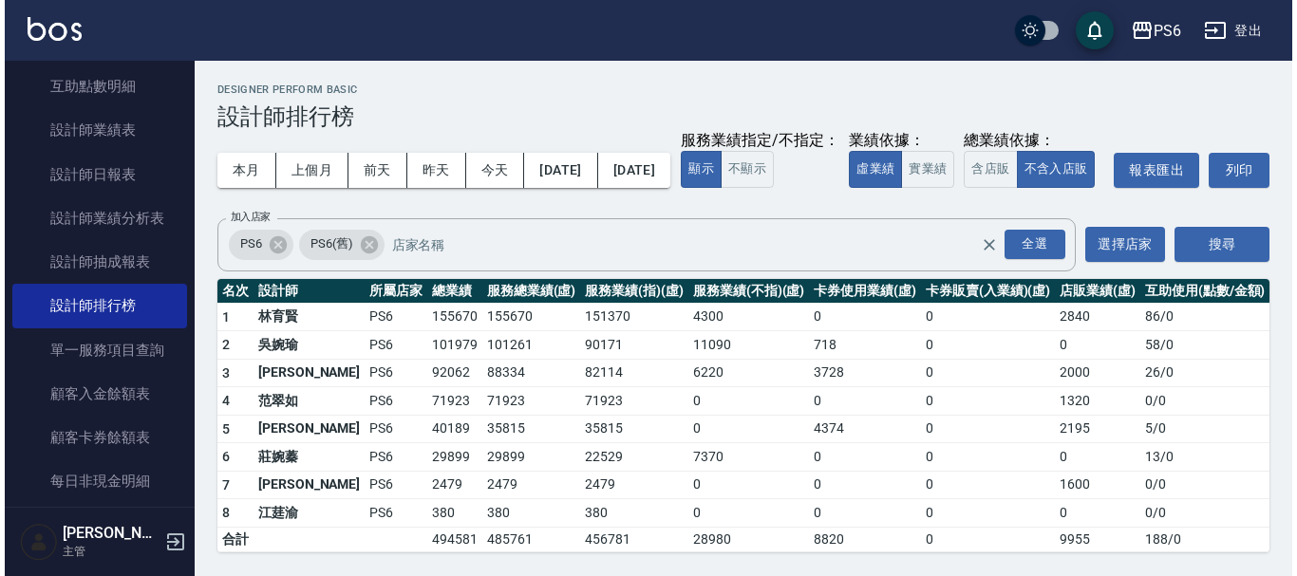
scroll to position [36, 0]
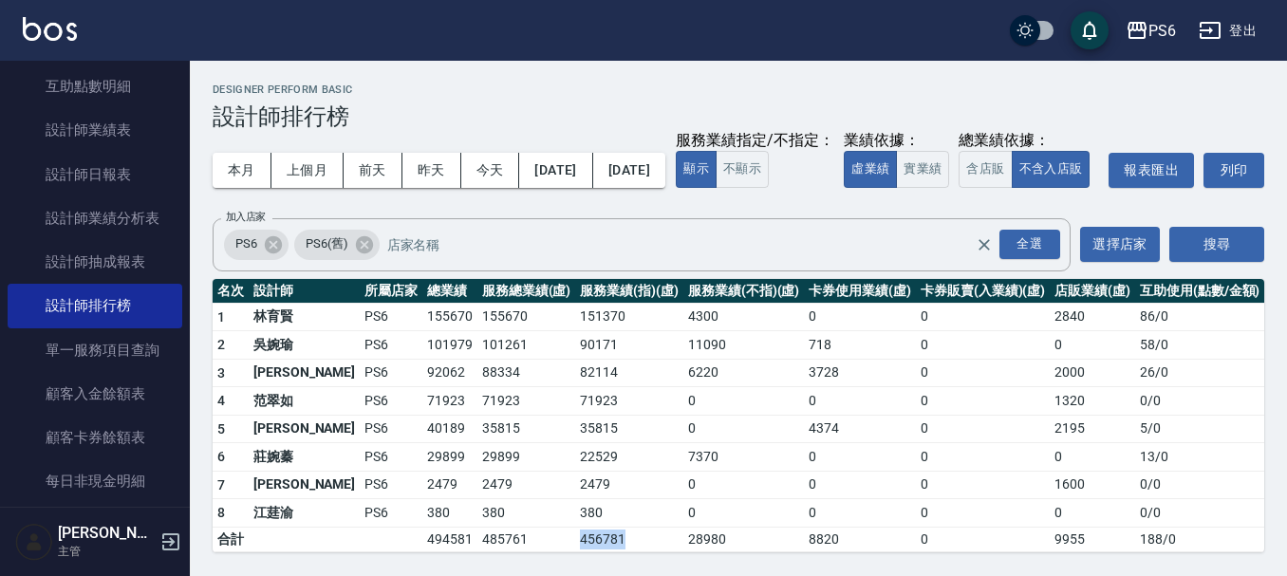
drag, startPoint x: 581, startPoint y: 542, endPoint x: 538, endPoint y: 539, distance: 42.8
click at [575, 539] on td "456781" at bounding box center [629, 539] width 108 height 25
click at [592, 153] on button "[DATE]" at bounding box center [555, 170] width 73 height 35
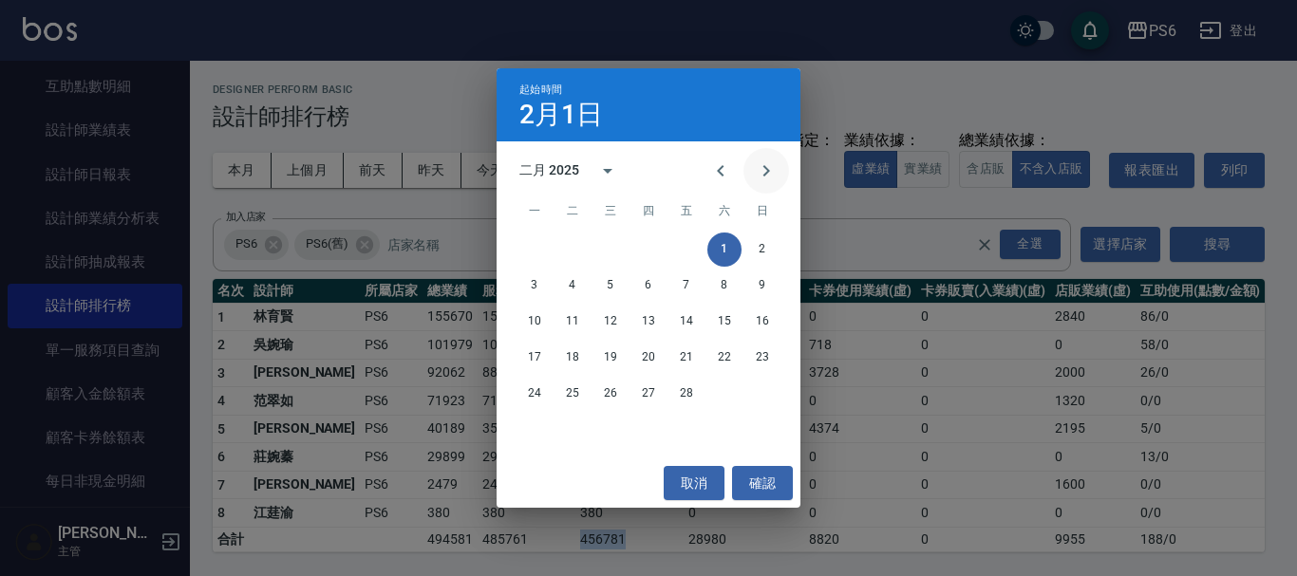
click at [774, 174] on icon "Next month" at bounding box center [766, 171] width 23 height 23
click at [722, 243] on button "1" at bounding box center [724, 250] width 34 height 34
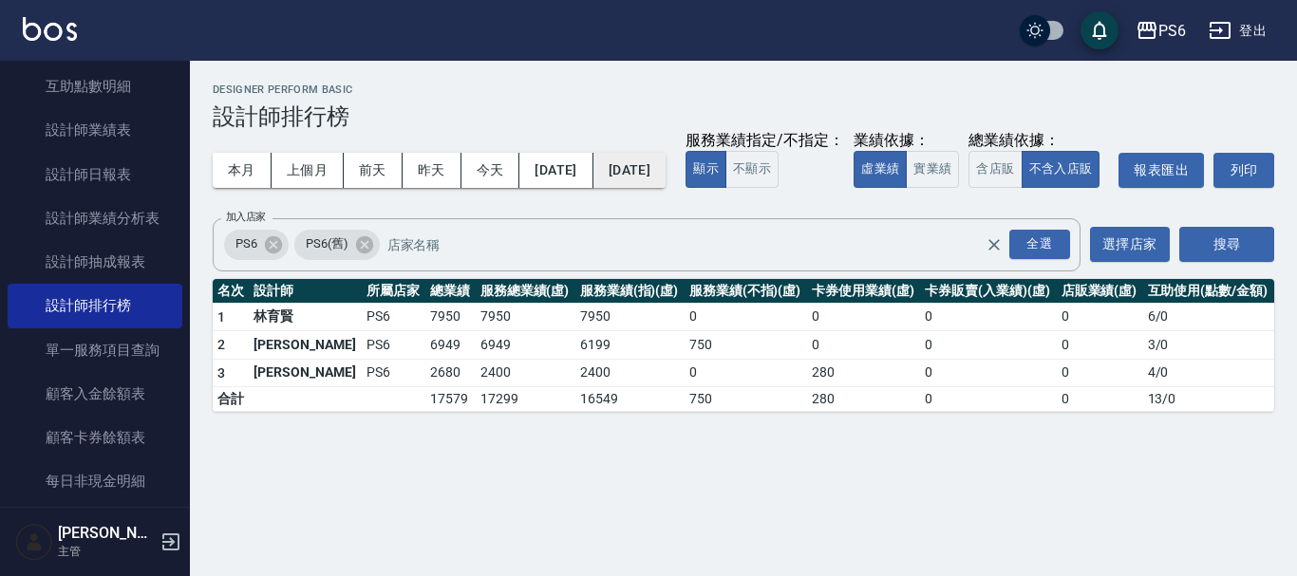
click at [666, 163] on button "[DATE]" at bounding box center [629, 170] width 72 height 35
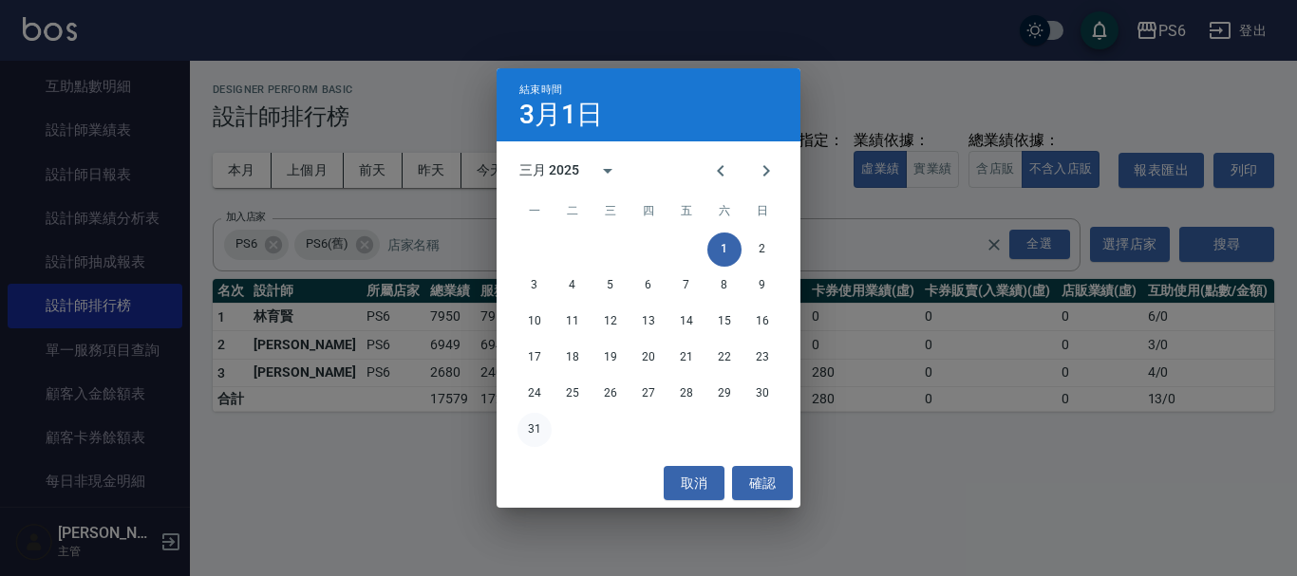
click at [527, 432] on button "31" at bounding box center [534, 430] width 34 height 34
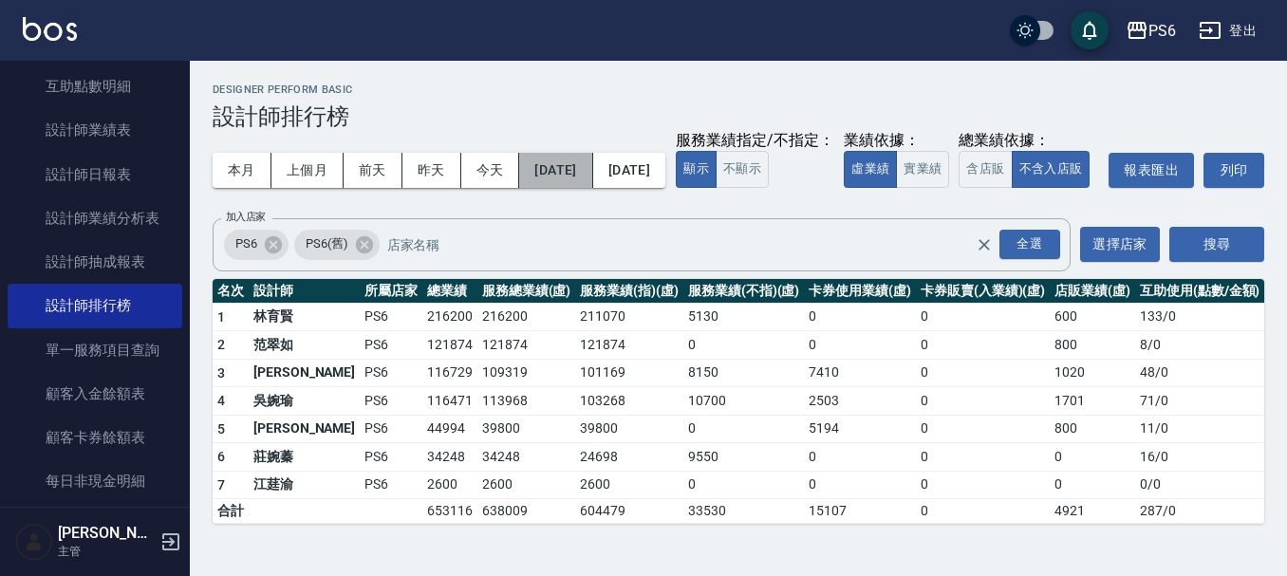
click at [587, 175] on button "[DATE]" at bounding box center [555, 170] width 73 height 35
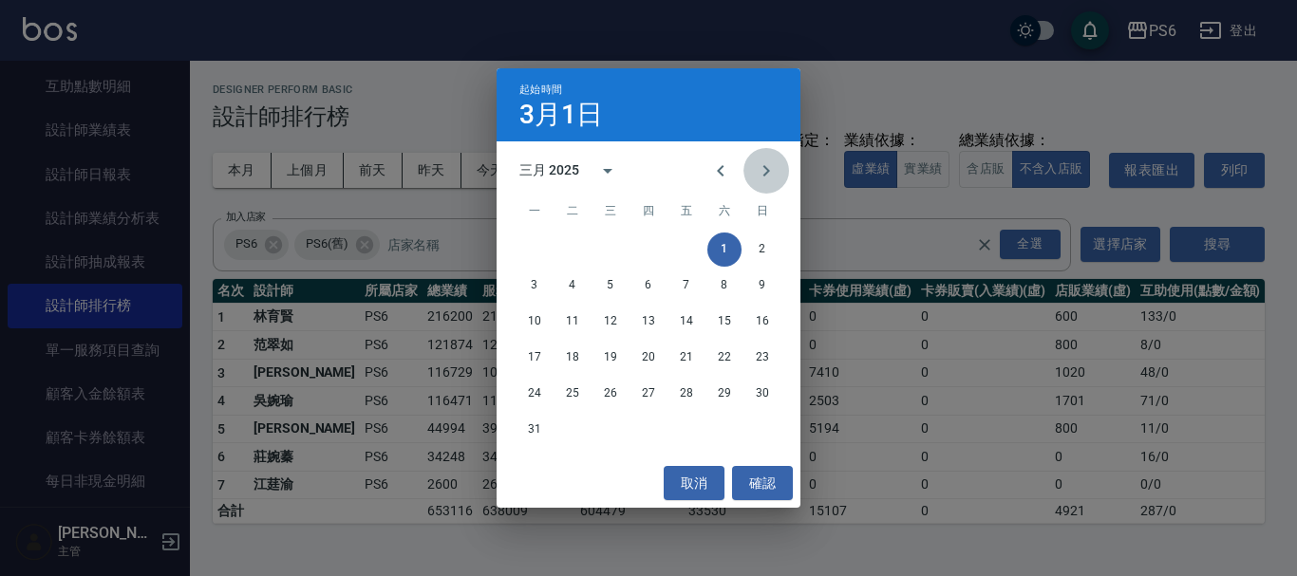
click at [760, 167] on icon "Next month" at bounding box center [766, 171] width 23 height 23
click at [572, 253] on button "1" at bounding box center [572, 250] width 34 height 34
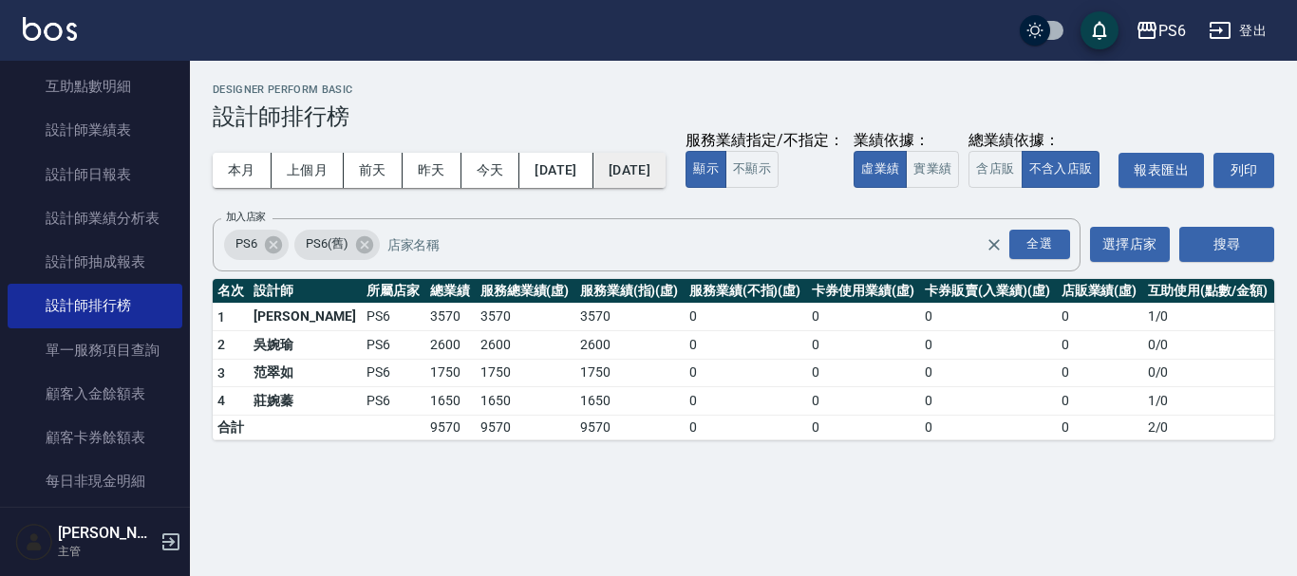
click at [666, 177] on button "[DATE]" at bounding box center [629, 170] width 72 height 35
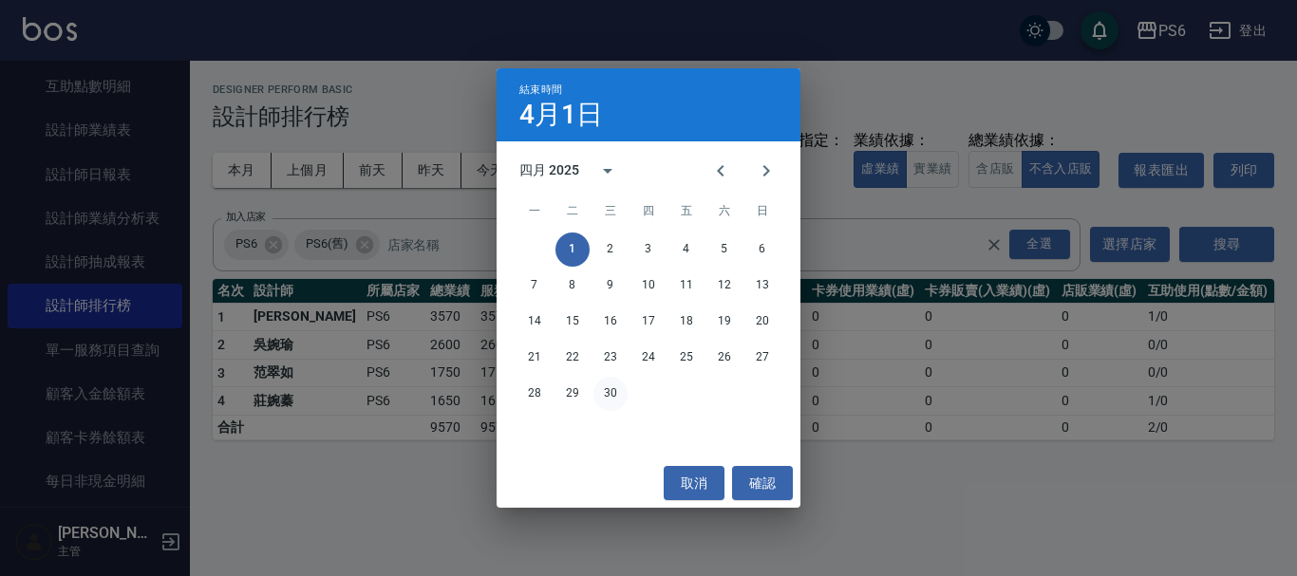
click at [620, 397] on button "30" at bounding box center [610, 394] width 34 height 34
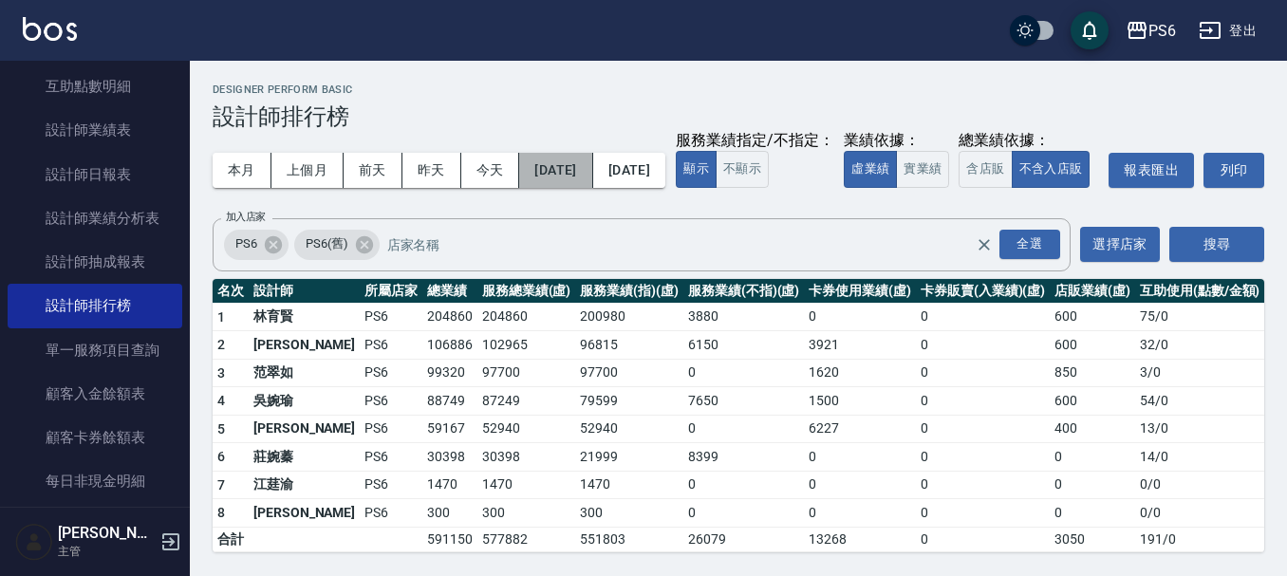
click at [581, 168] on button "[DATE]" at bounding box center [555, 170] width 73 height 35
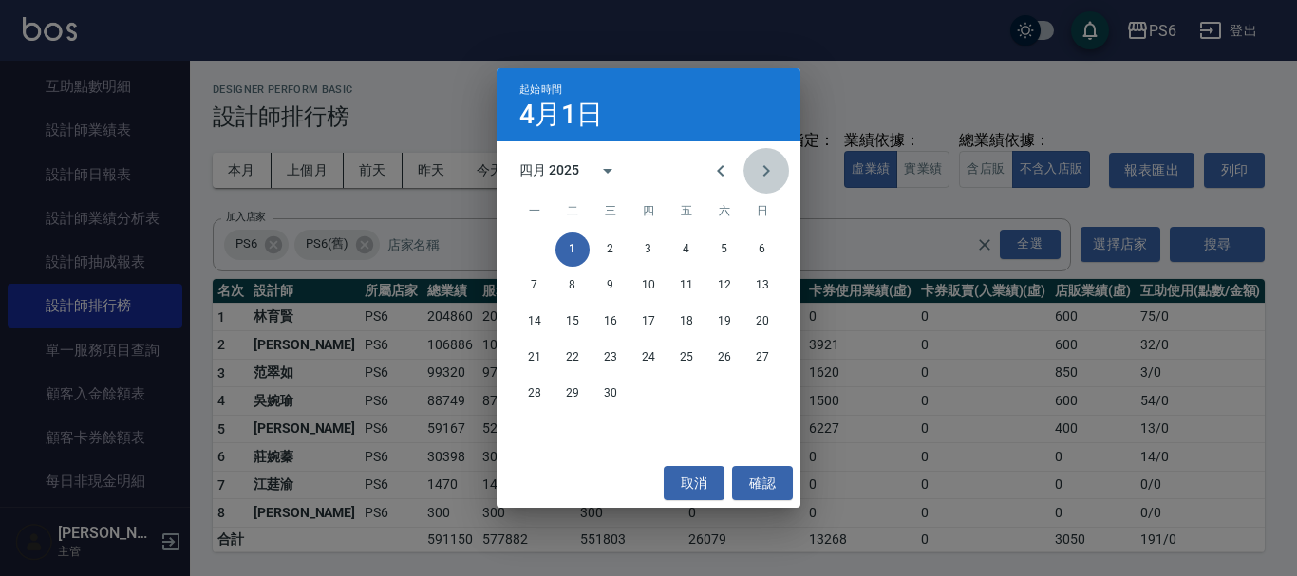
click at [758, 177] on icon "Next month" at bounding box center [766, 171] width 23 height 23
click at [646, 252] on button "1" at bounding box center [648, 250] width 34 height 34
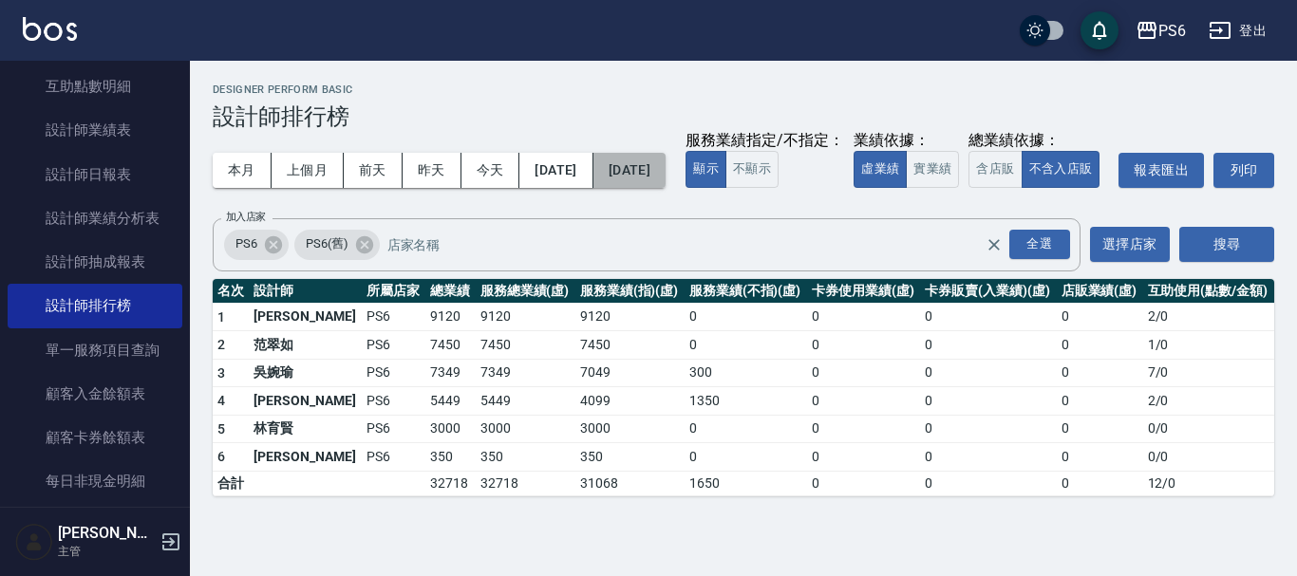
click at [662, 176] on button "[DATE]" at bounding box center [629, 170] width 72 height 35
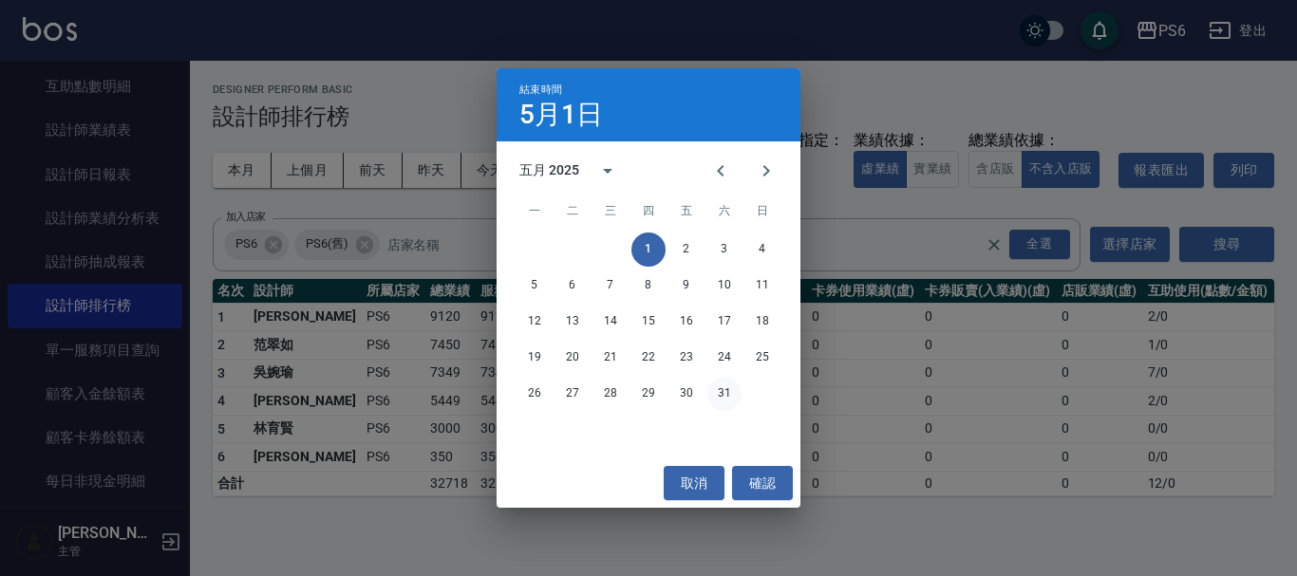
click at [712, 392] on button "31" at bounding box center [724, 394] width 34 height 34
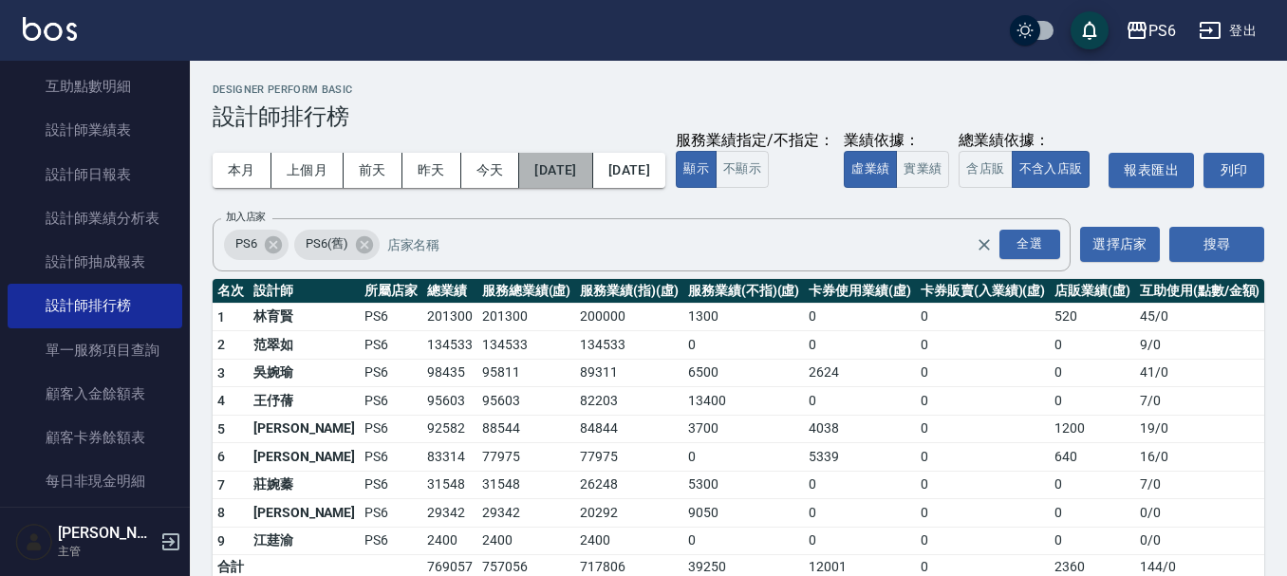
click at [585, 172] on button "[DATE]" at bounding box center [555, 170] width 73 height 35
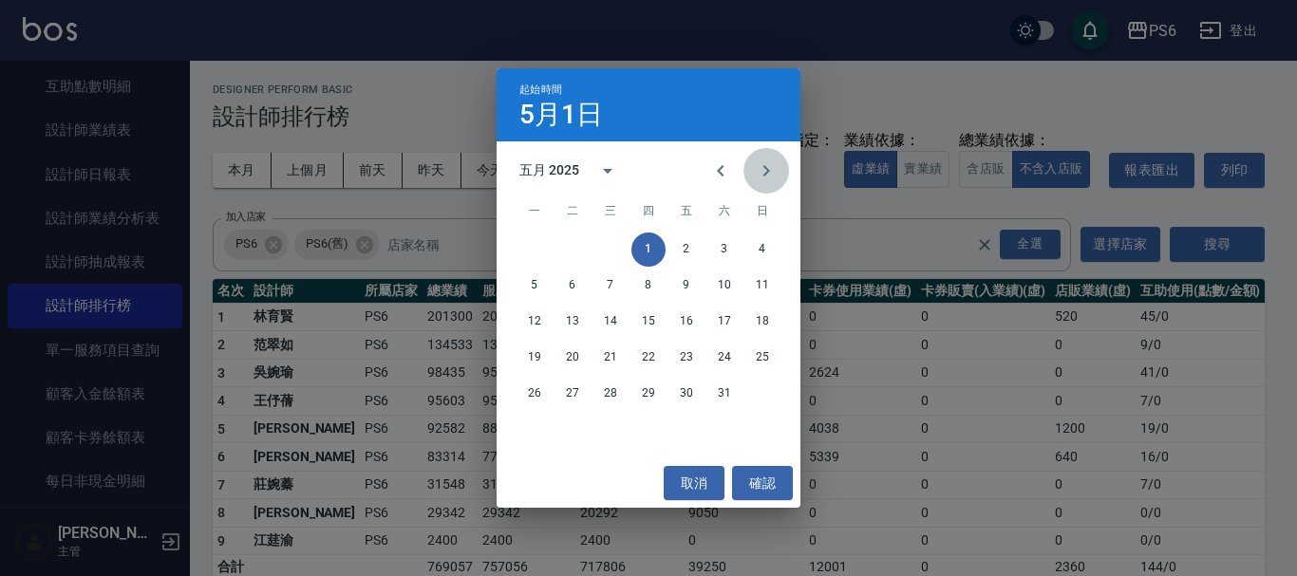
click at [761, 180] on icon "Next month" at bounding box center [766, 171] width 23 height 23
click at [759, 247] on button "1" at bounding box center [762, 250] width 34 height 34
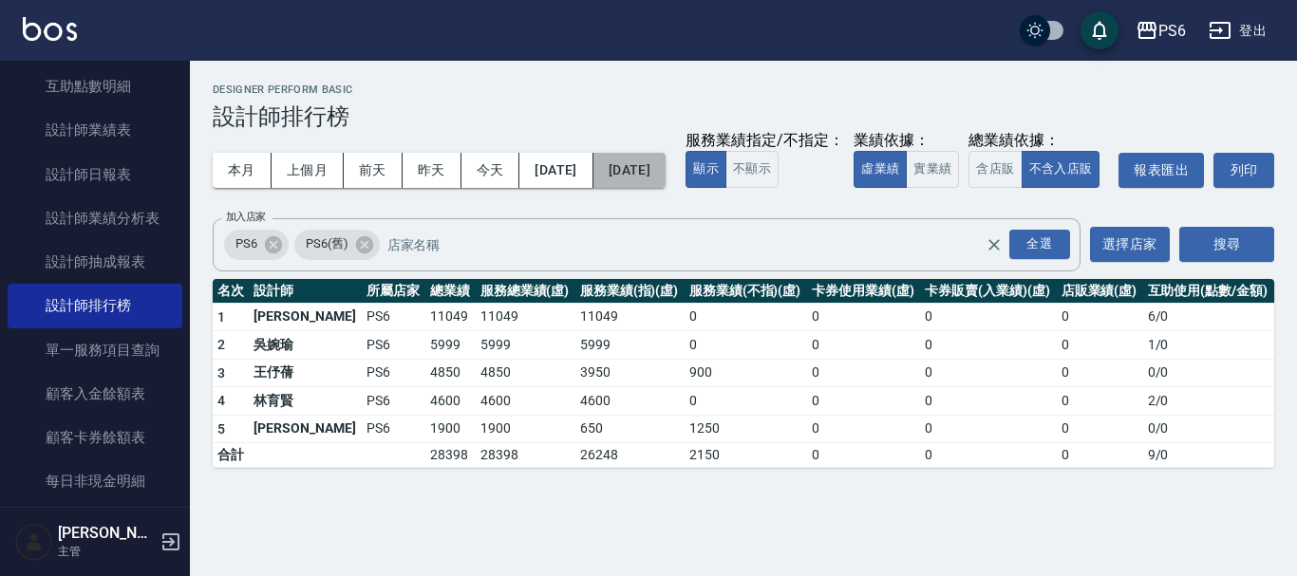
click at [666, 178] on button "[DATE]" at bounding box center [629, 170] width 72 height 35
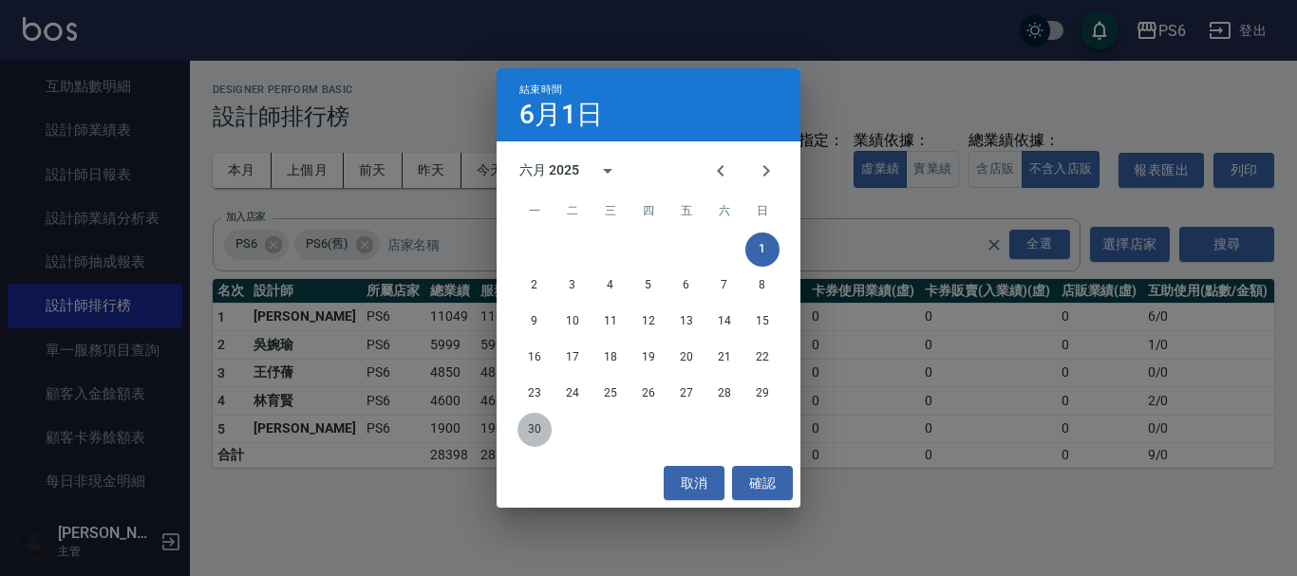
click at [533, 434] on button "30" at bounding box center [534, 430] width 34 height 34
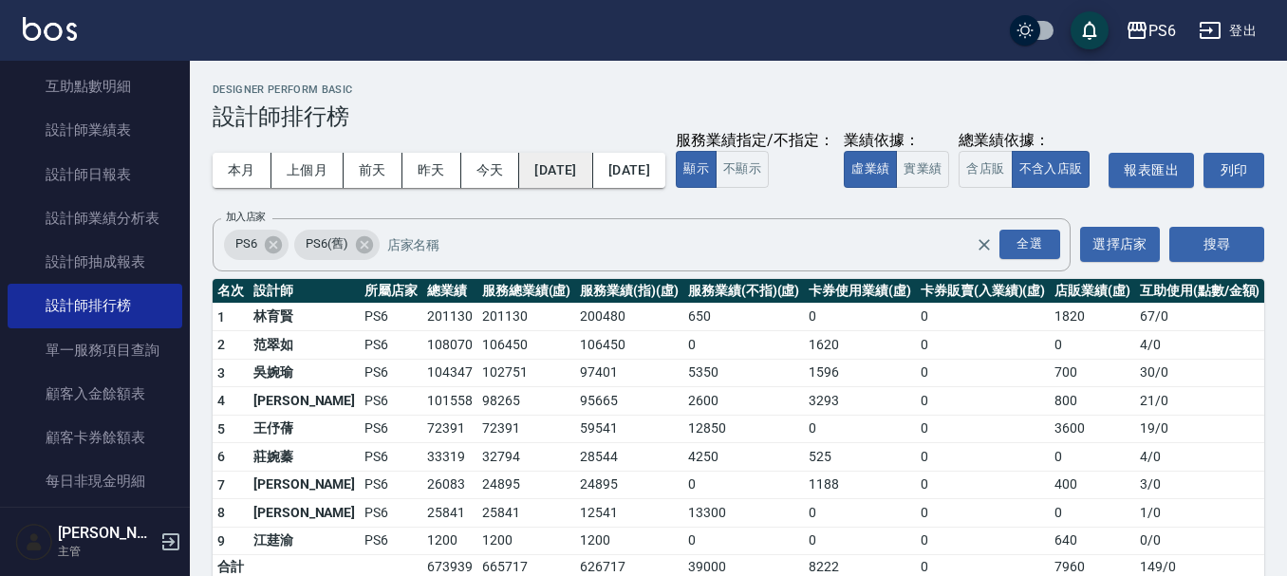
click at [582, 172] on button "[DATE]" at bounding box center [555, 170] width 73 height 35
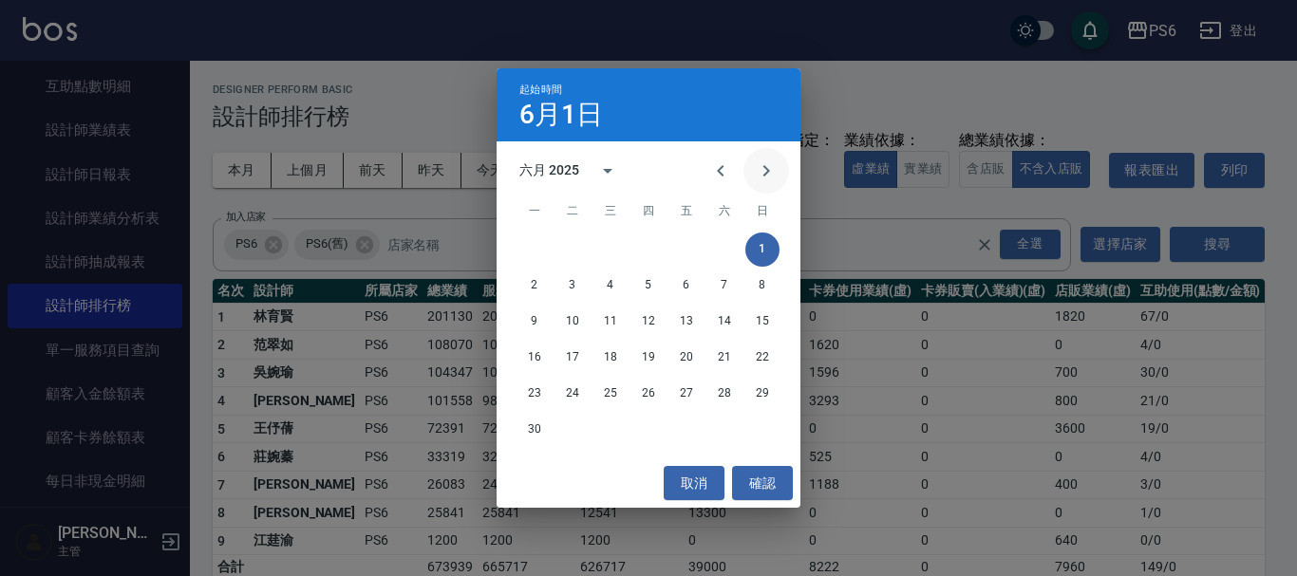
click at [766, 178] on icon "Next month" at bounding box center [766, 171] width 23 height 23
click at [574, 246] on button "1" at bounding box center [572, 250] width 34 height 34
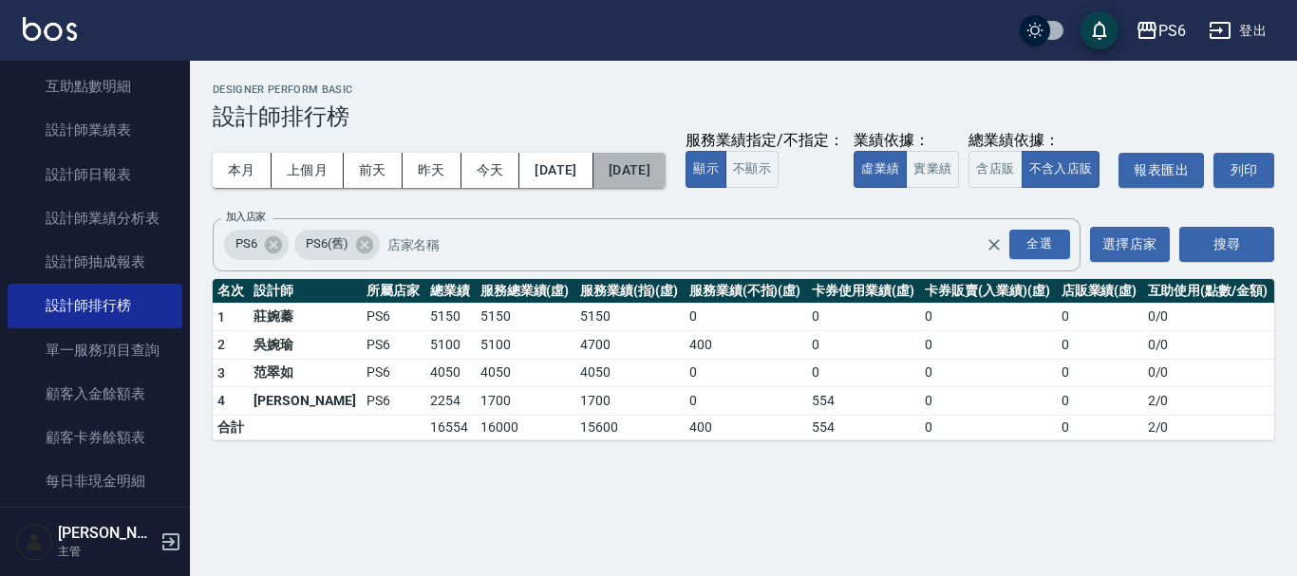
click at [647, 184] on button "[DATE]" at bounding box center [629, 170] width 72 height 35
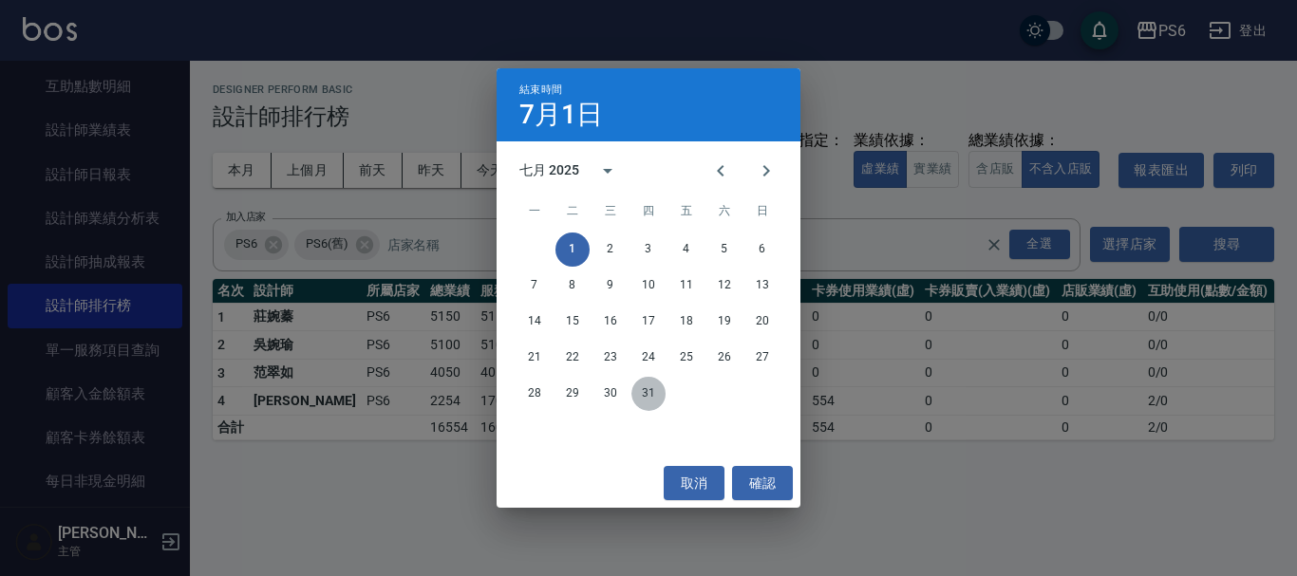
click at [646, 400] on button "31" at bounding box center [648, 394] width 34 height 34
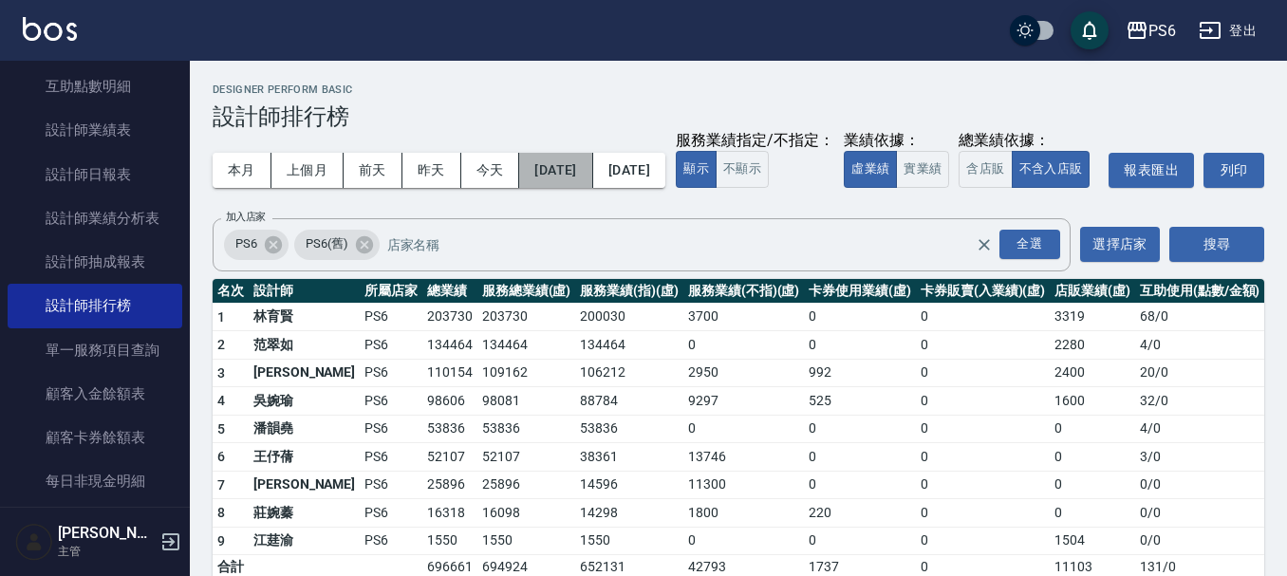
click at [566, 170] on button "[DATE]" at bounding box center [555, 170] width 73 height 35
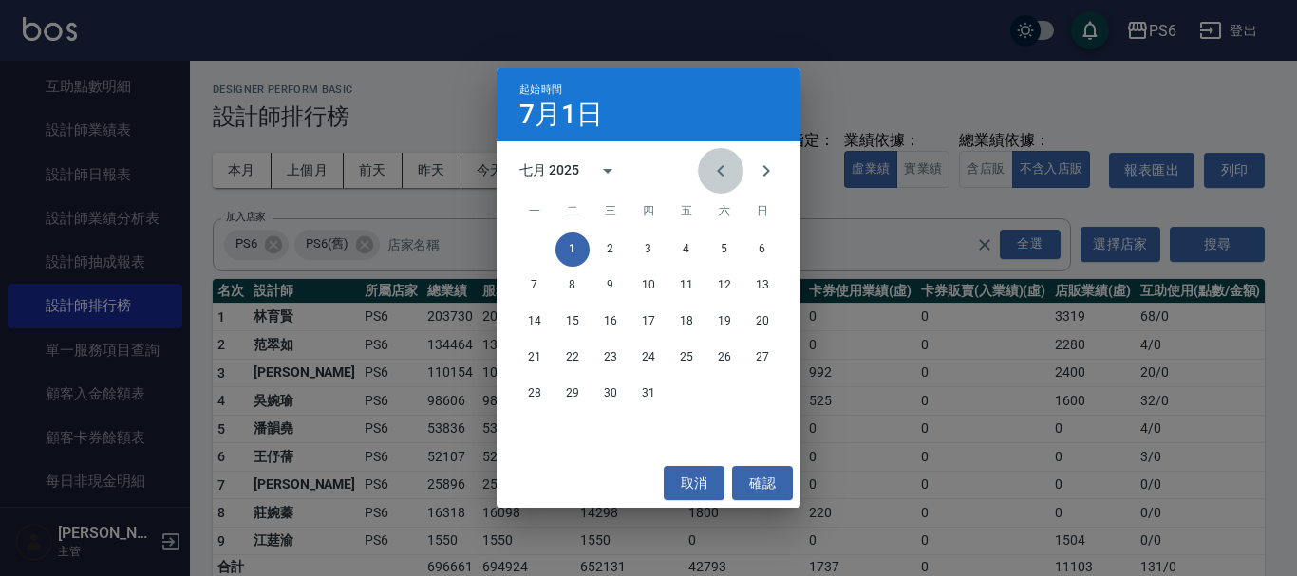
click at [724, 170] on icon "Previous month" at bounding box center [720, 171] width 23 height 23
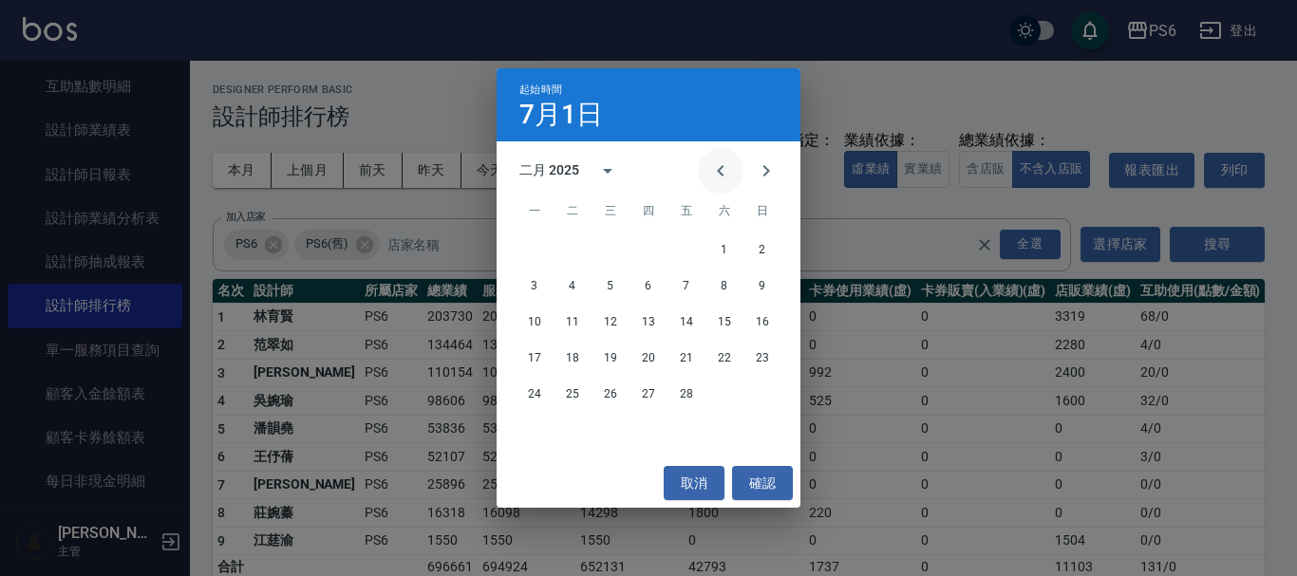
click at [724, 170] on icon "Previous month" at bounding box center [720, 171] width 23 height 23
click at [607, 250] on button "1" at bounding box center [610, 250] width 34 height 34
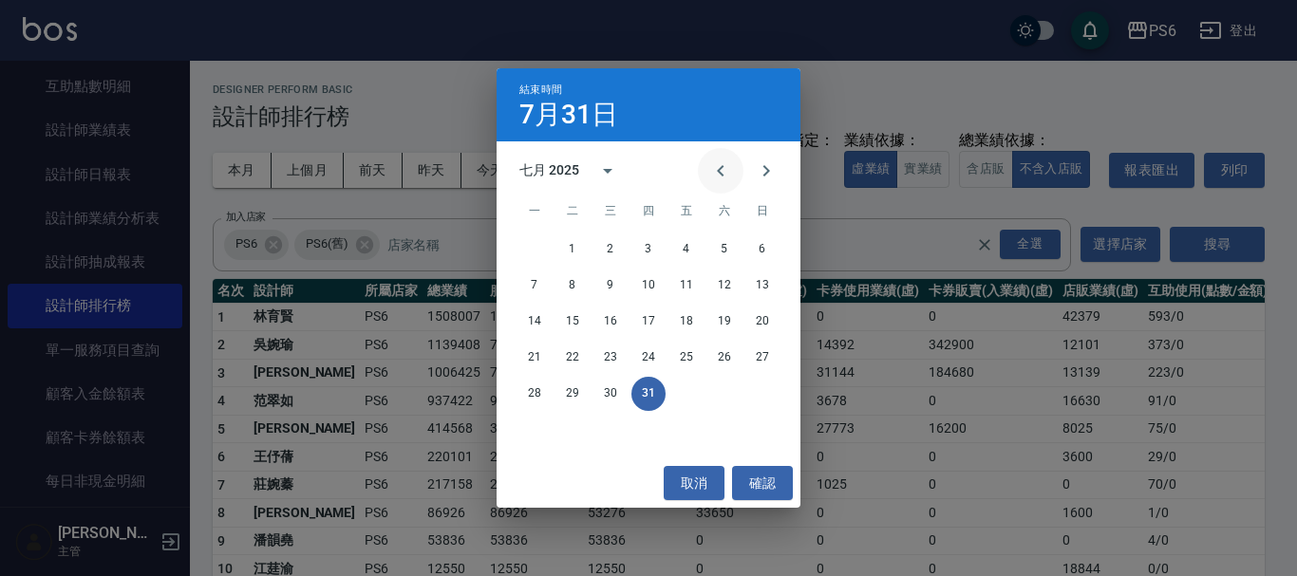
click at [718, 174] on icon "Previous month" at bounding box center [720, 171] width 23 height 23
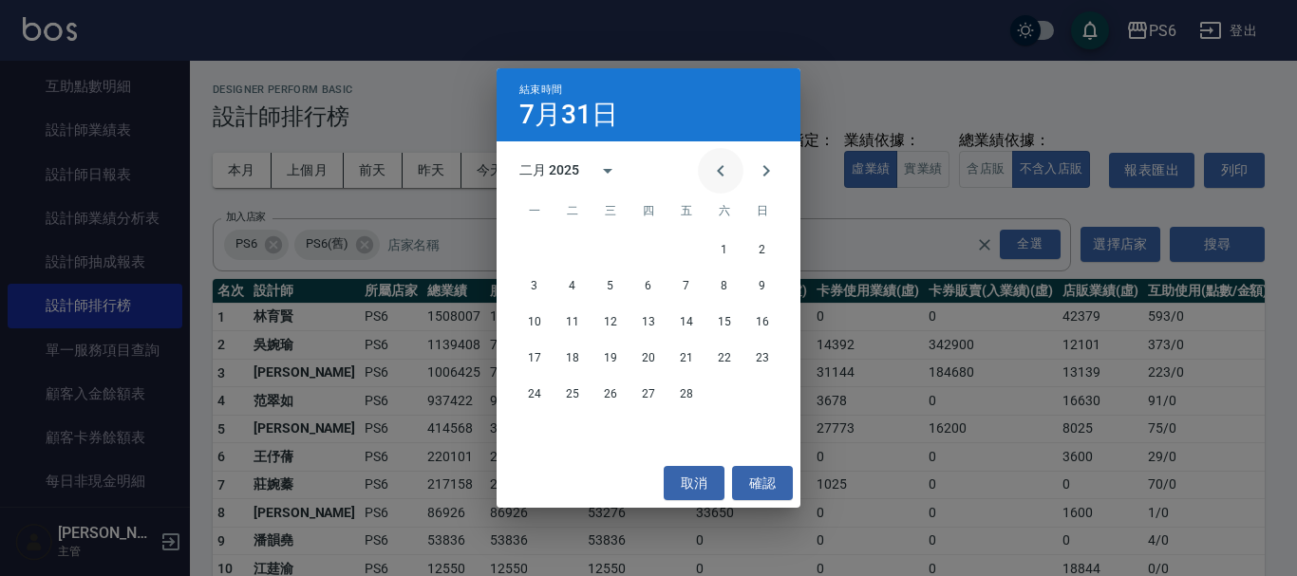
click at [718, 174] on icon "Previous month" at bounding box center [720, 171] width 23 height 23
click at [615, 250] on button "1" at bounding box center [610, 250] width 34 height 34
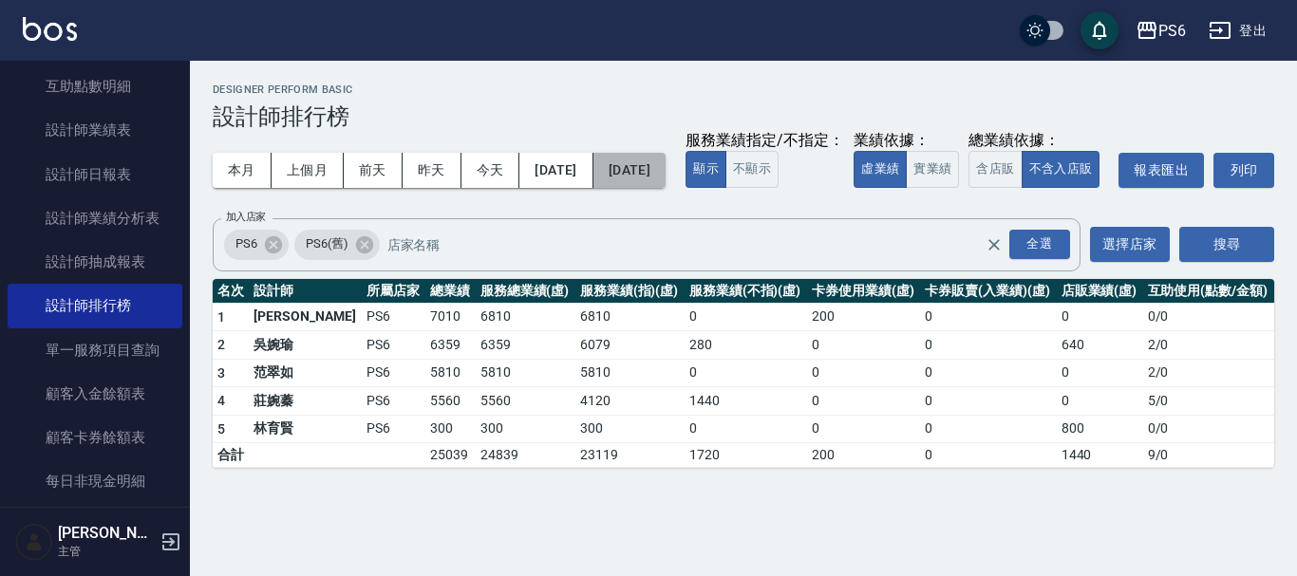
click at [666, 179] on button "[DATE]" at bounding box center [629, 170] width 72 height 35
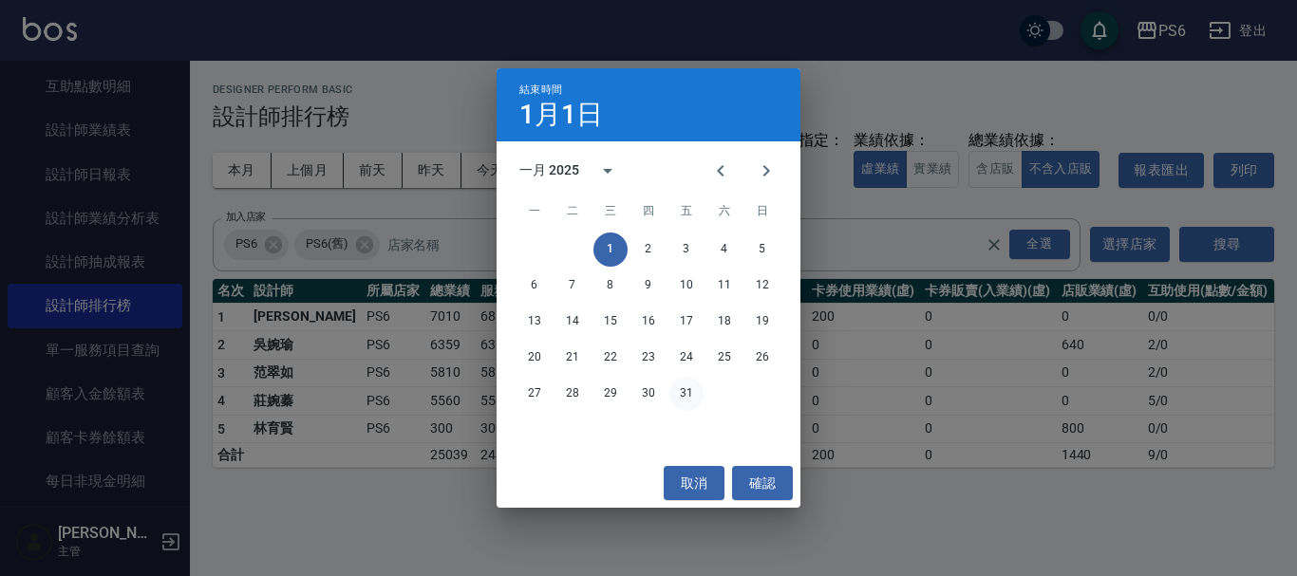
click at [692, 385] on button "31" at bounding box center [686, 394] width 34 height 34
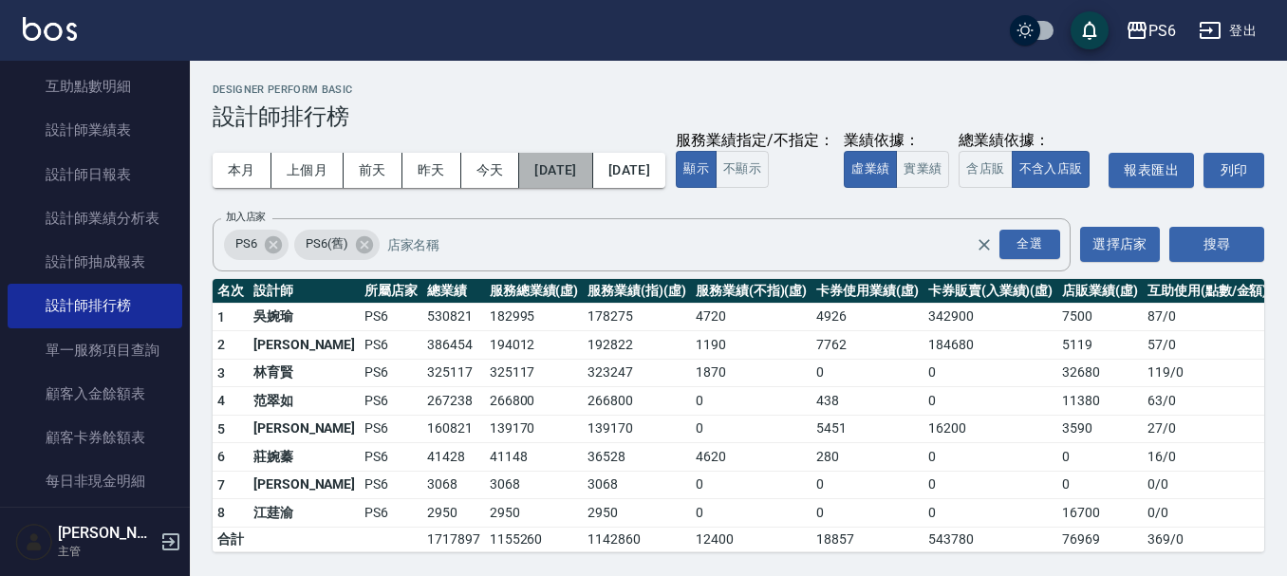
click at [562, 173] on button "[DATE]" at bounding box center [555, 170] width 73 height 35
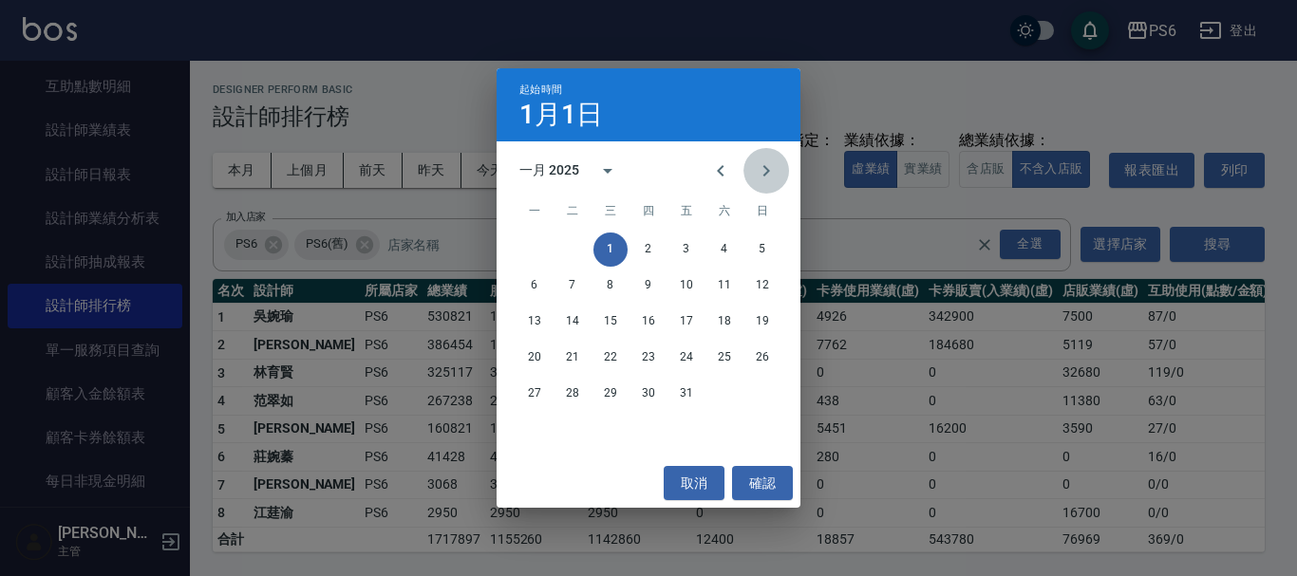
click at [764, 170] on icon "Next month" at bounding box center [766, 171] width 23 height 23
click at [720, 171] on icon "Previous month" at bounding box center [720, 170] width 7 height 11
click at [693, 492] on button "取消" at bounding box center [694, 483] width 61 height 35
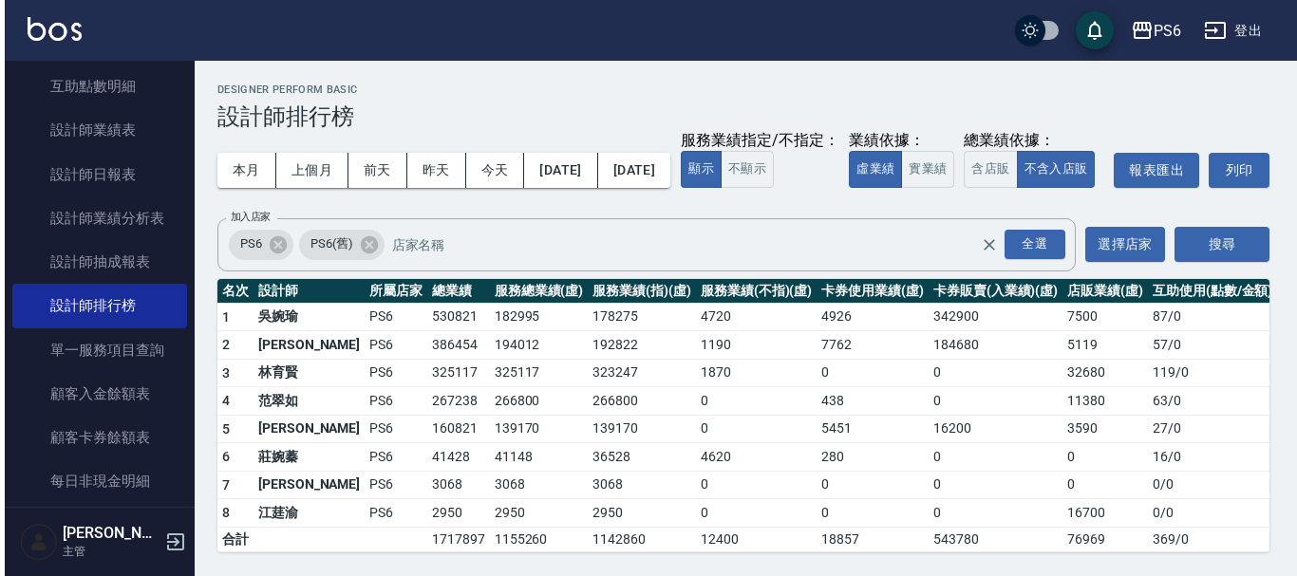
scroll to position [36, 0]
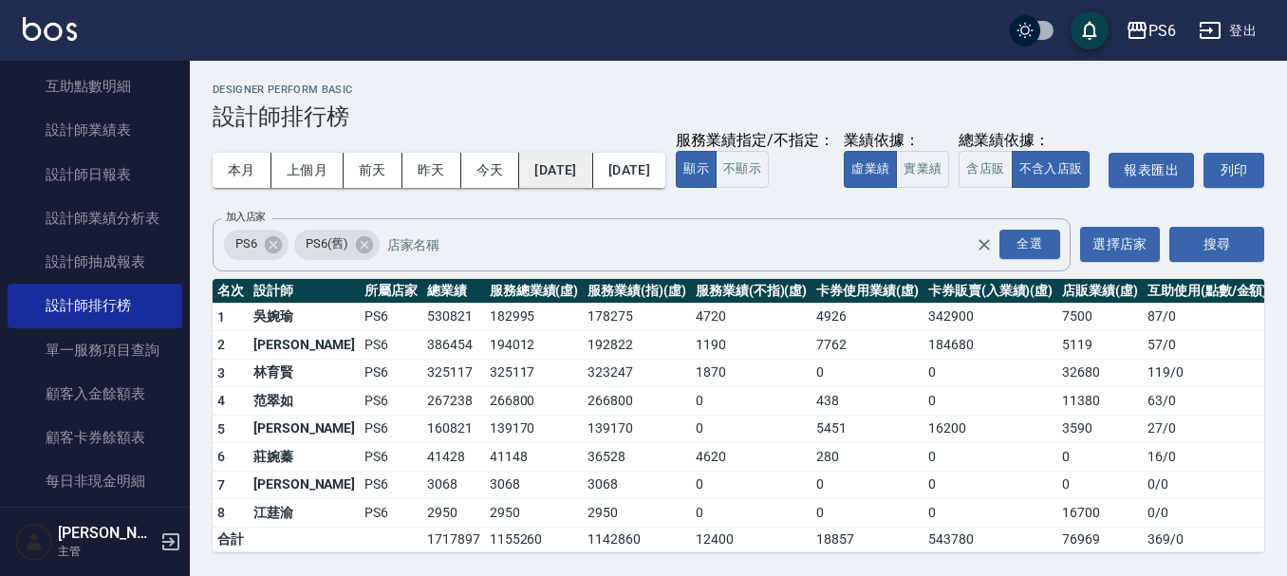
click at [592, 153] on button "[DATE]" at bounding box center [555, 170] width 73 height 35
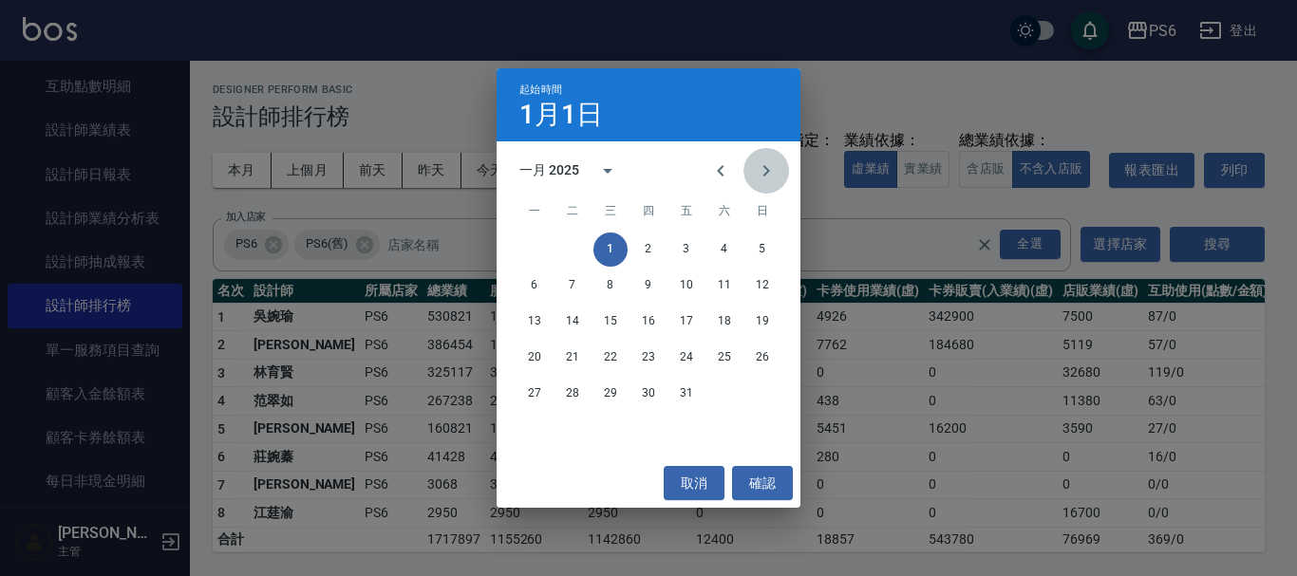
click at [757, 172] on icon "Next month" at bounding box center [766, 171] width 23 height 23
click at [724, 252] on button "1" at bounding box center [724, 250] width 34 height 34
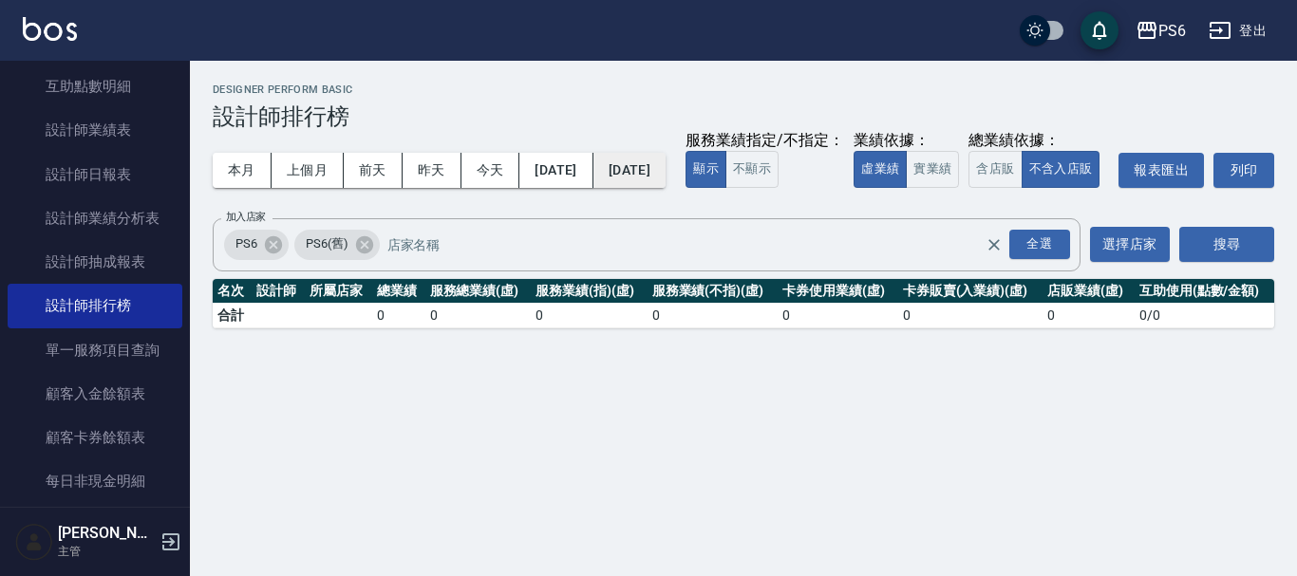
click at [663, 159] on button "[DATE]" at bounding box center [629, 170] width 72 height 35
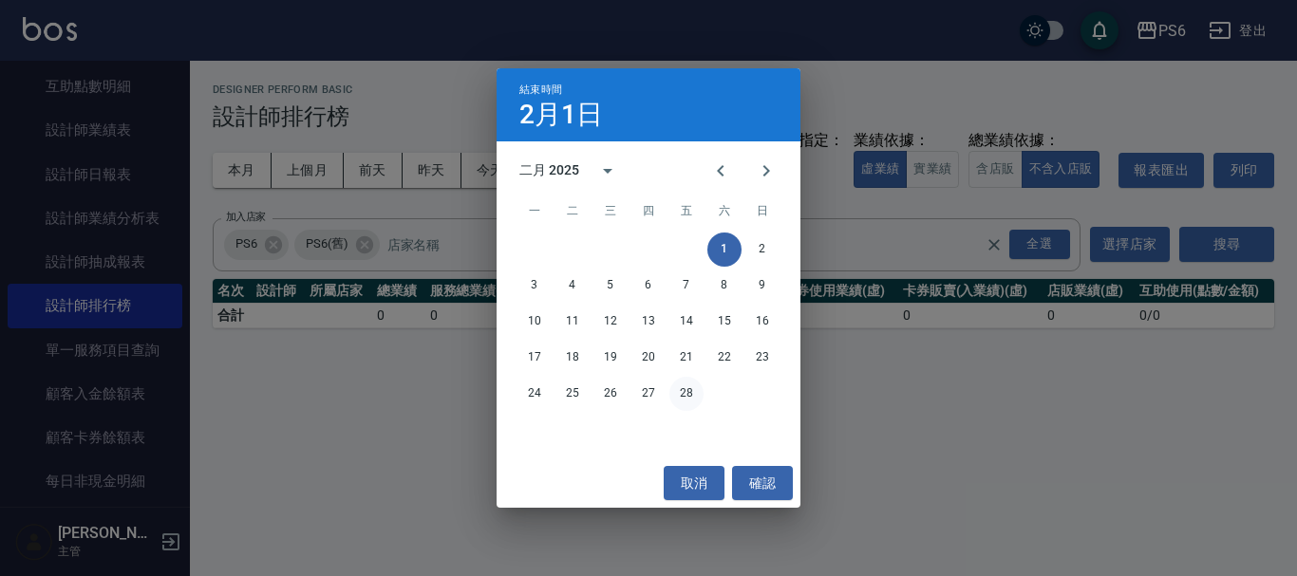
click at [686, 382] on button "28" at bounding box center [686, 394] width 34 height 34
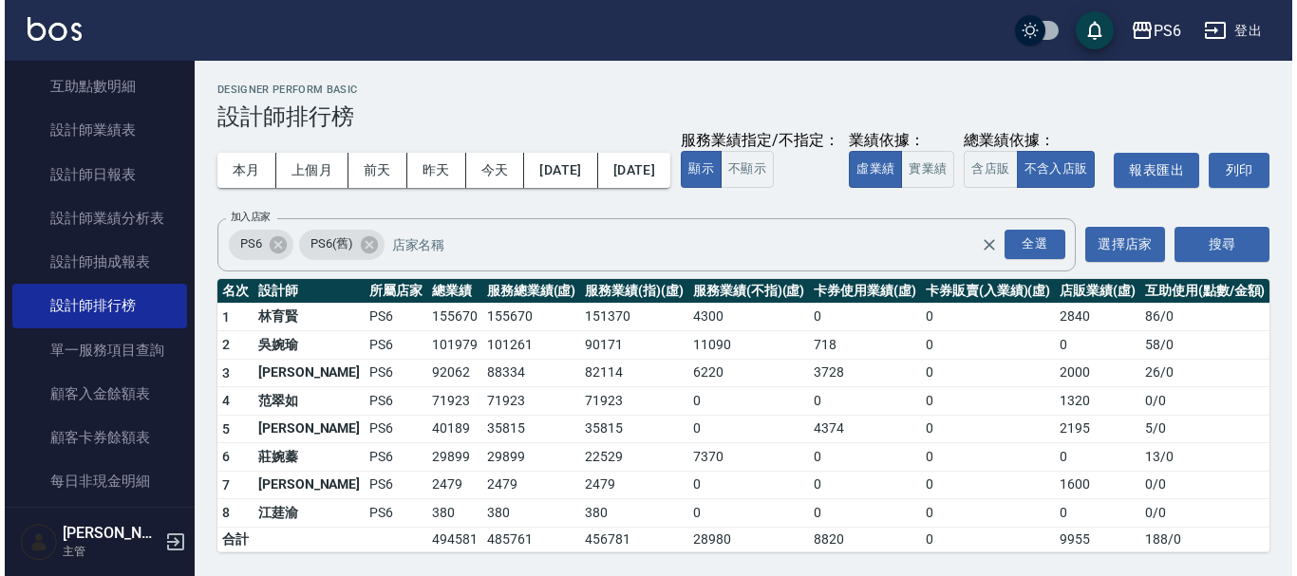
scroll to position [36, 0]
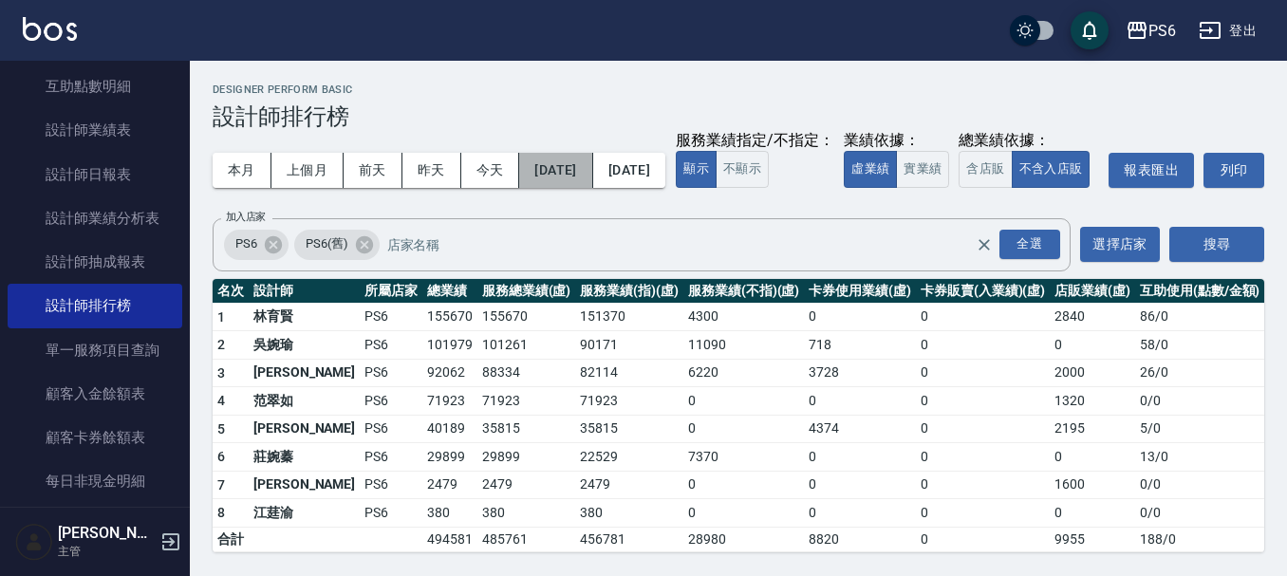
click at [592, 153] on button "[DATE]" at bounding box center [555, 170] width 73 height 35
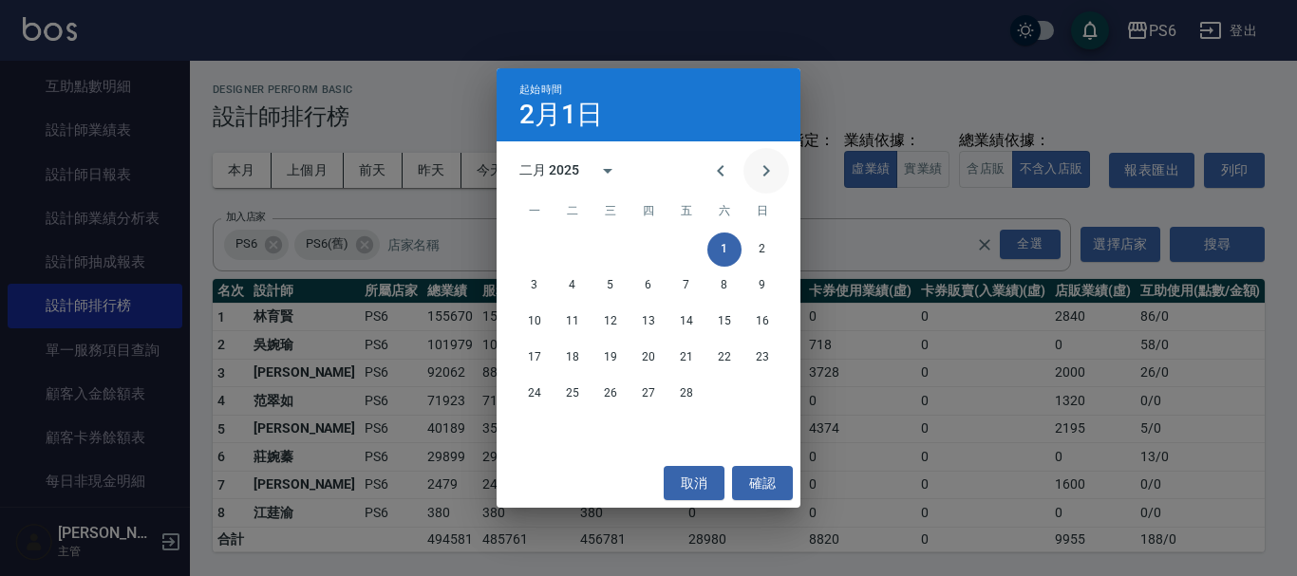
click at [777, 173] on icon "Next month" at bounding box center [766, 171] width 23 height 23
click at [729, 238] on button "1" at bounding box center [724, 250] width 34 height 34
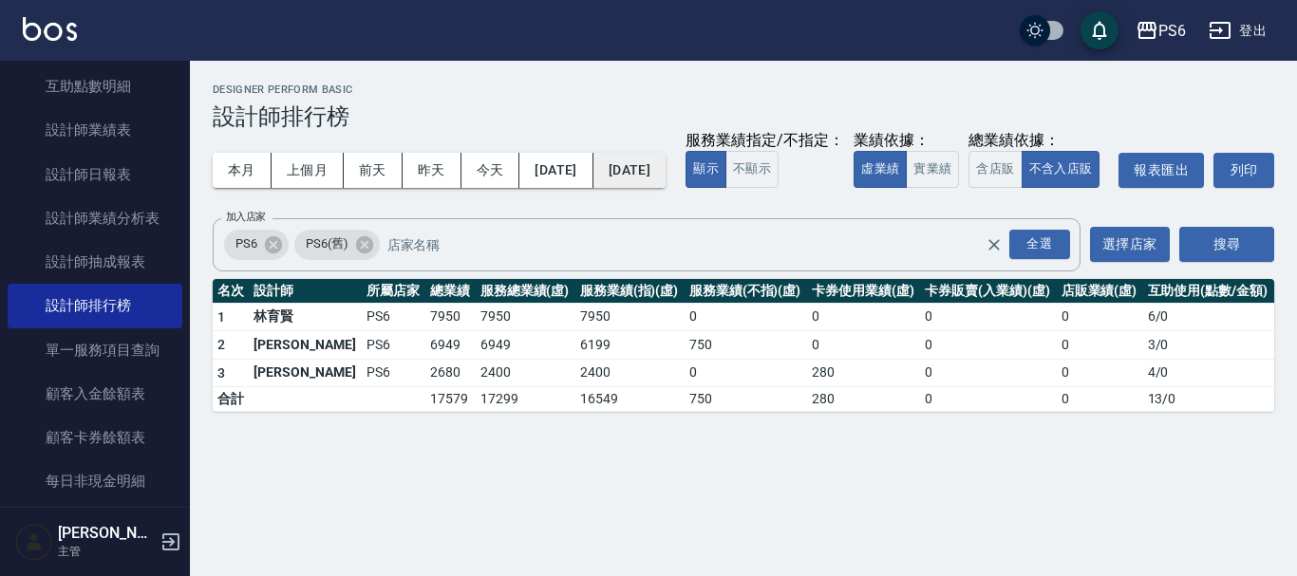
click at [666, 176] on button "[DATE]" at bounding box center [629, 170] width 72 height 35
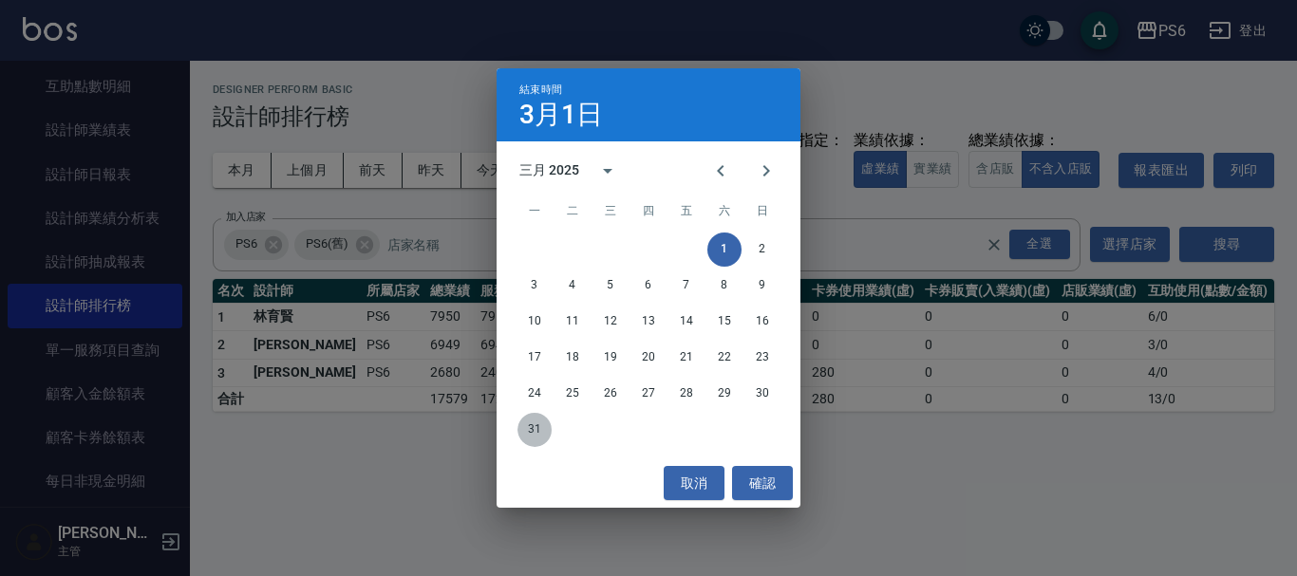
click at [535, 429] on button "31" at bounding box center [534, 430] width 34 height 34
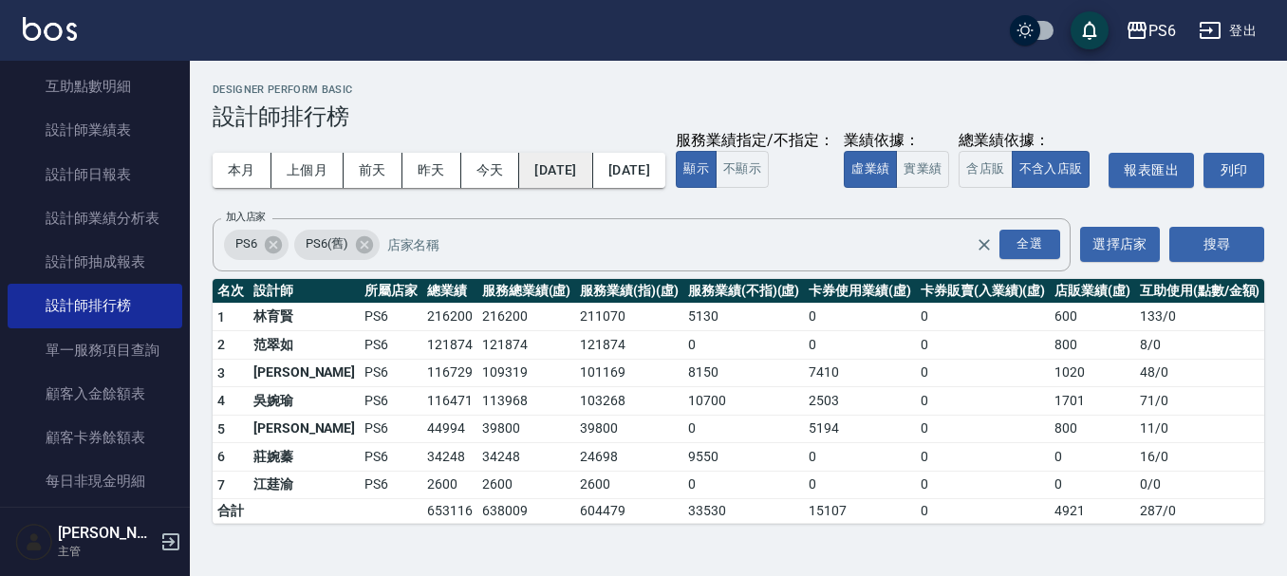
click at [590, 178] on button "[DATE]" at bounding box center [555, 170] width 73 height 35
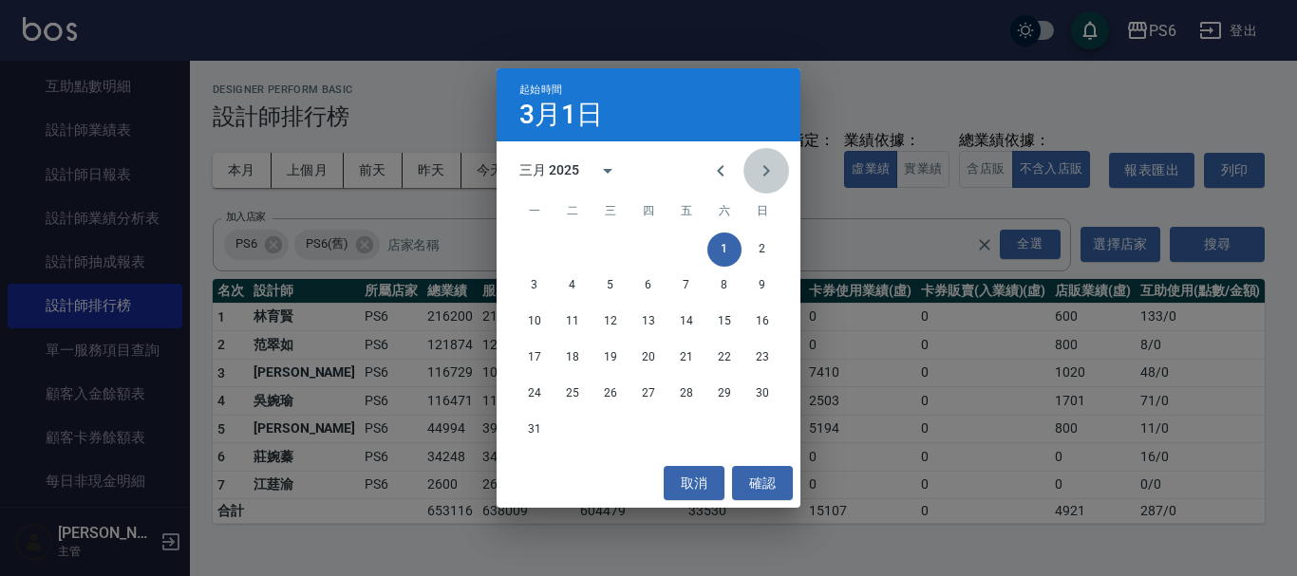
click at [765, 181] on icon "Next month" at bounding box center [766, 171] width 23 height 23
click at [575, 247] on button "1" at bounding box center [572, 250] width 34 height 34
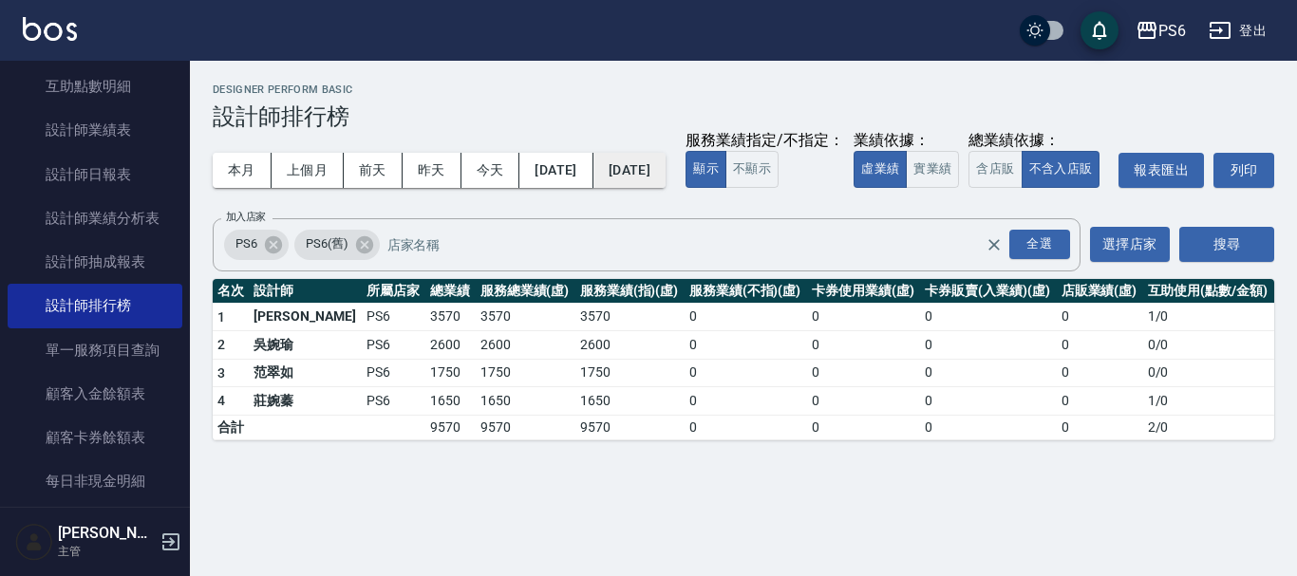
click at [649, 179] on button "[DATE]" at bounding box center [629, 170] width 72 height 35
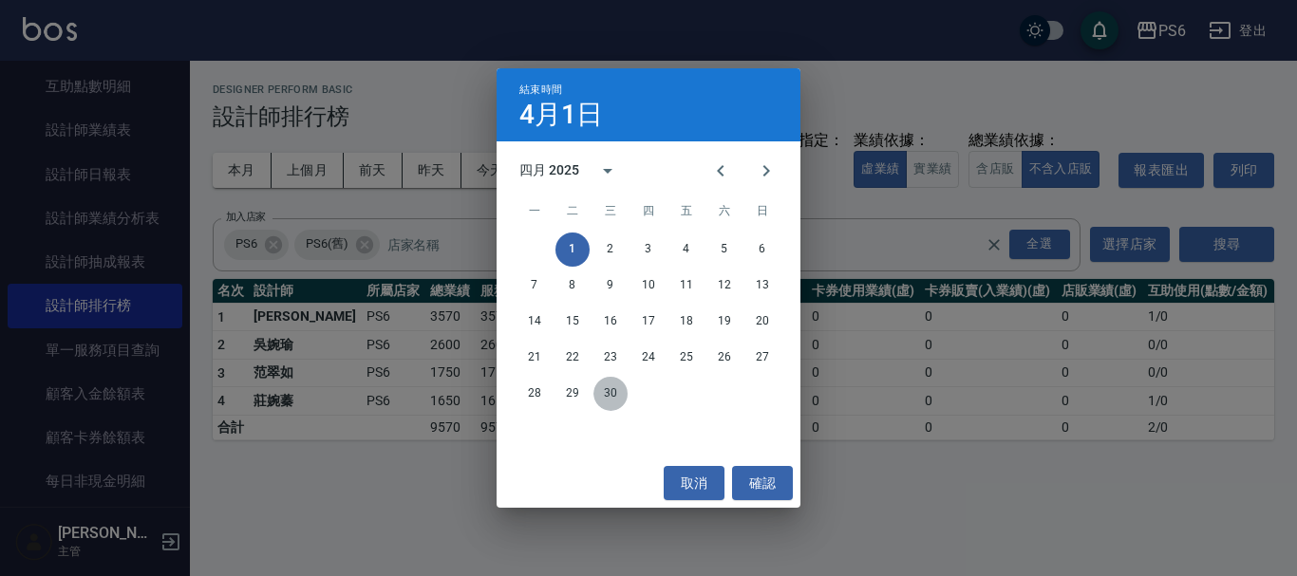
click at [607, 402] on button "30" at bounding box center [610, 394] width 34 height 34
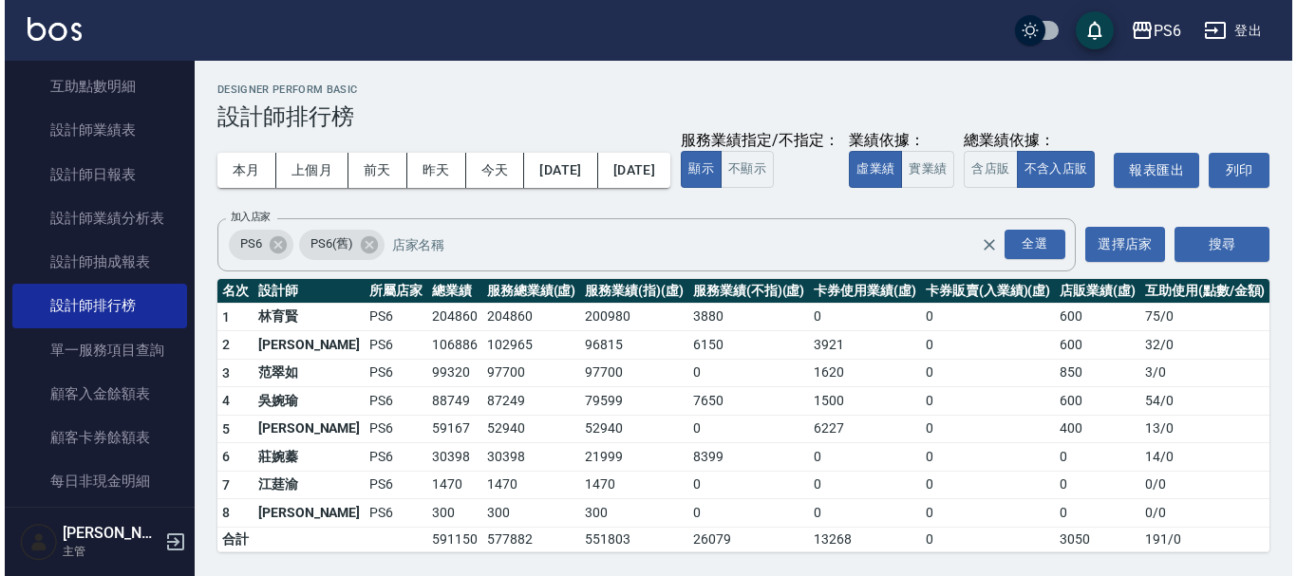
scroll to position [36, 0]
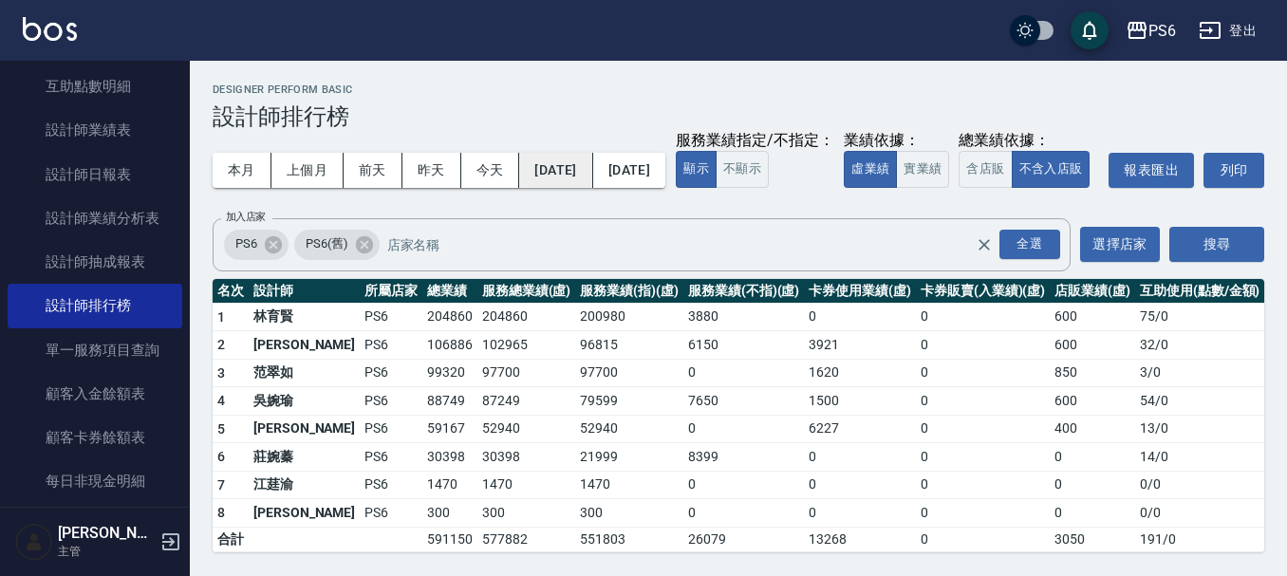
click at [575, 153] on button "[DATE]" at bounding box center [555, 170] width 73 height 35
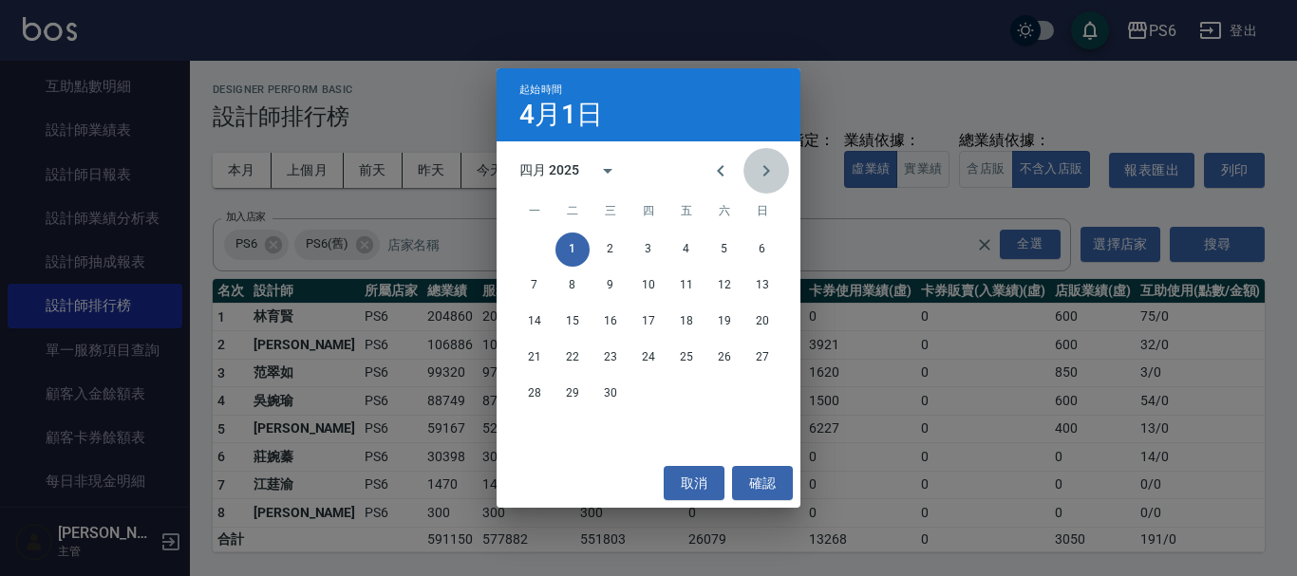
click at [762, 173] on icon "Next month" at bounding box center [766, 171] width 23 height 23
click at [628, 237] on div "1 2 3 4" at bounding box center [649, 250] width 304 height 34
click at [650, 242] on button "1" at bounding box center [648, 250] width 34 height 34
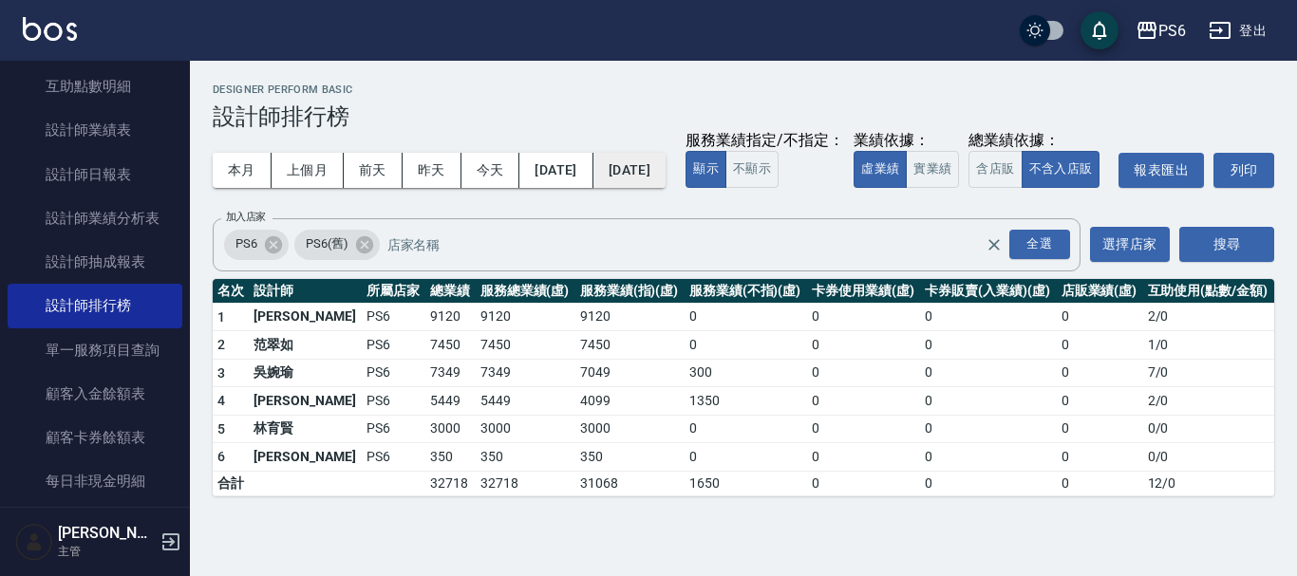
click at [666, 177] on button "[DATE]" at bounding box center [629, 170] width 72 height 35
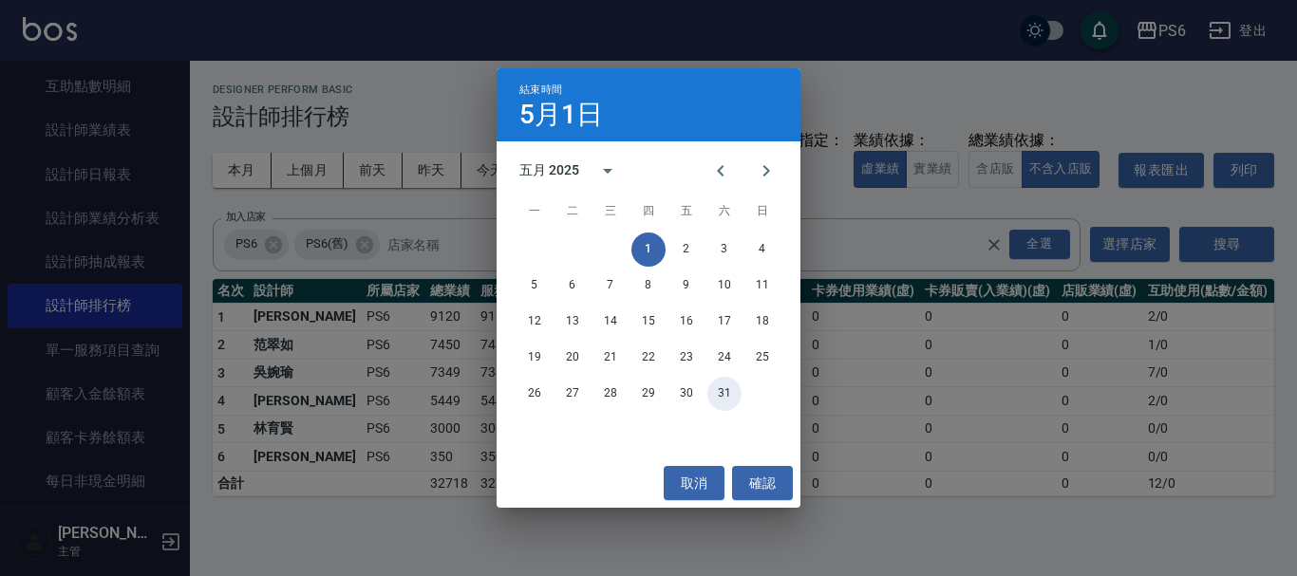
click at [725, 393] on button "31" at bounding box center [724, 394] width 34 height 34
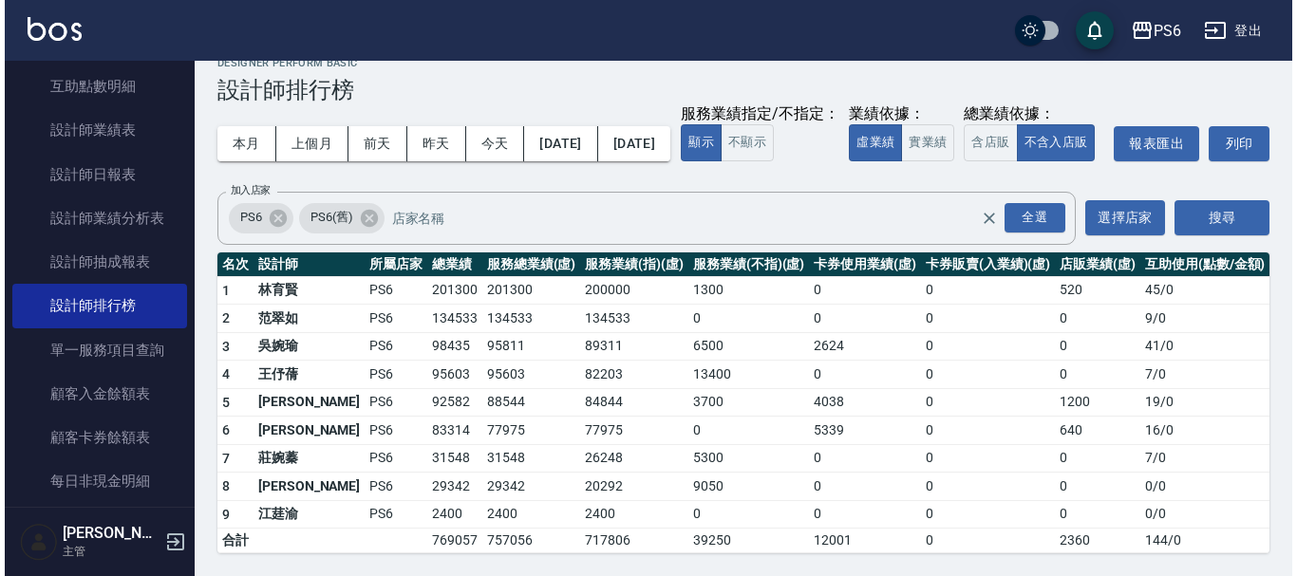
scroll to position [65, 0]
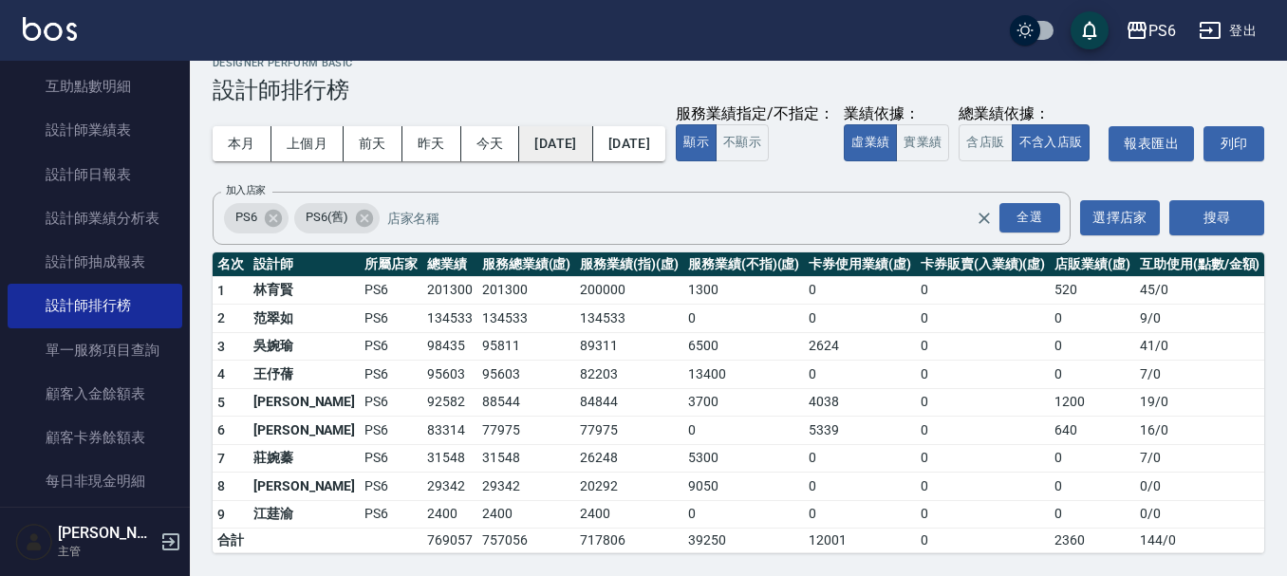
click at [578, 126] on button "[DATE]" at bounding box center [555, 143] width 73 height 35
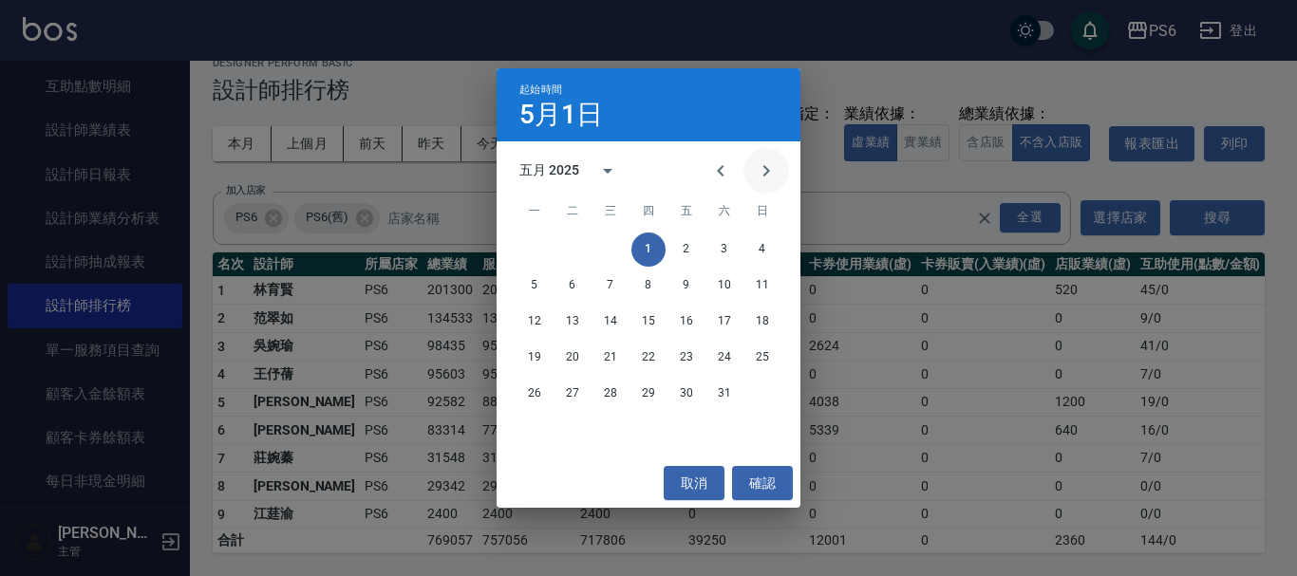
click at [757, 172] on icon "Next month" at bounding box center [766, 171] width 23 height 23
click at [760, 246] on button "1" at bounding box center [762, 250] width 34 height 34
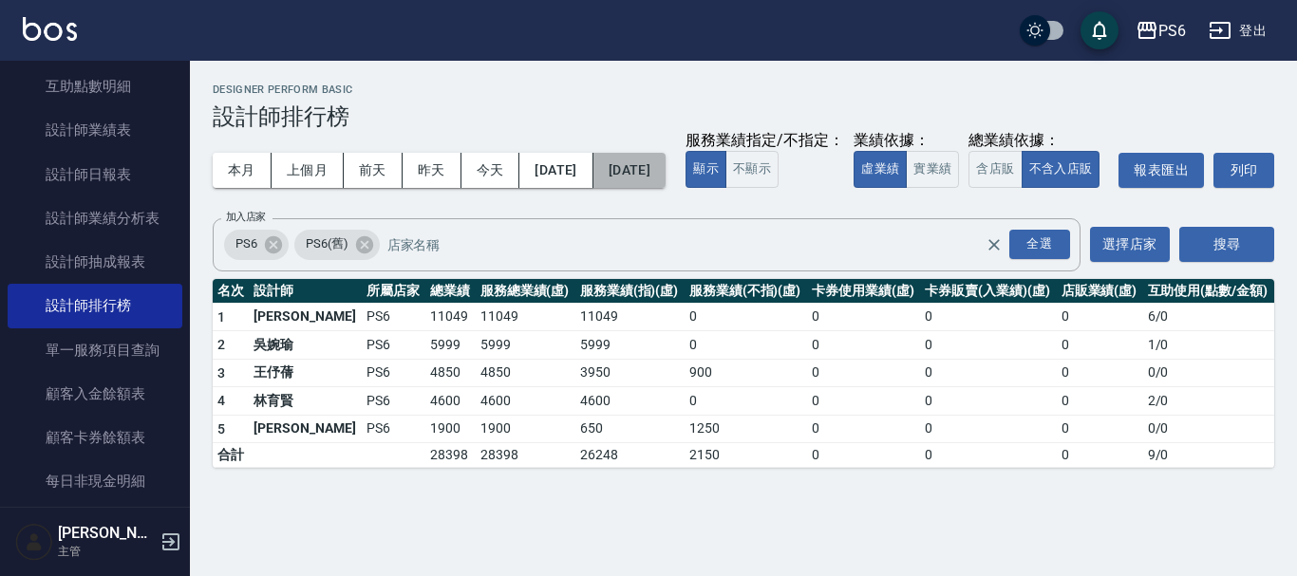
click at [659, 170] on button "[DATE]" at bounding box center [629, 170] width 72 height 35
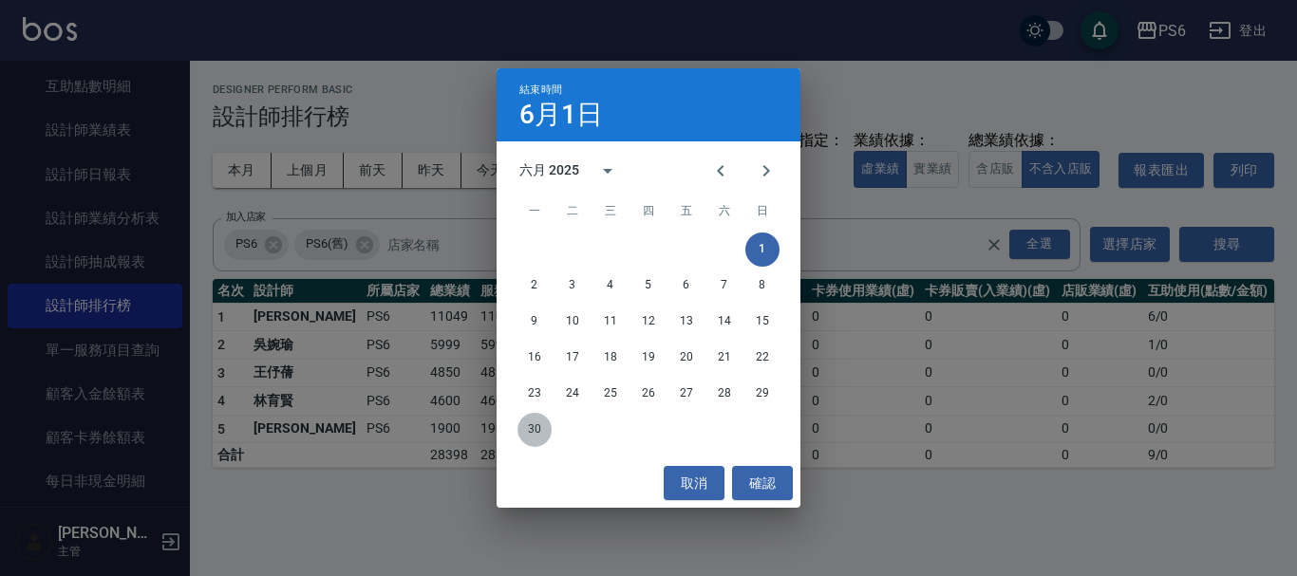
click at [542, 423] on button "30" at bounding box center [534, 430] width 34 height 34
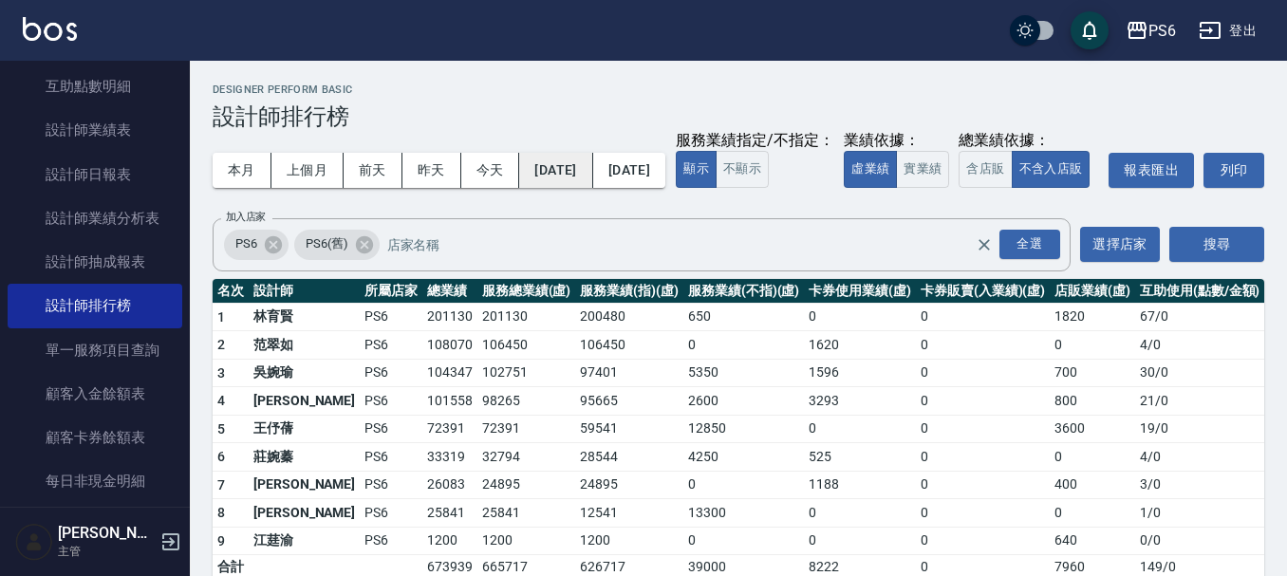
click at [567, 173] on button "[DATE]" at bounding box center [555, 170] width 73 height 35
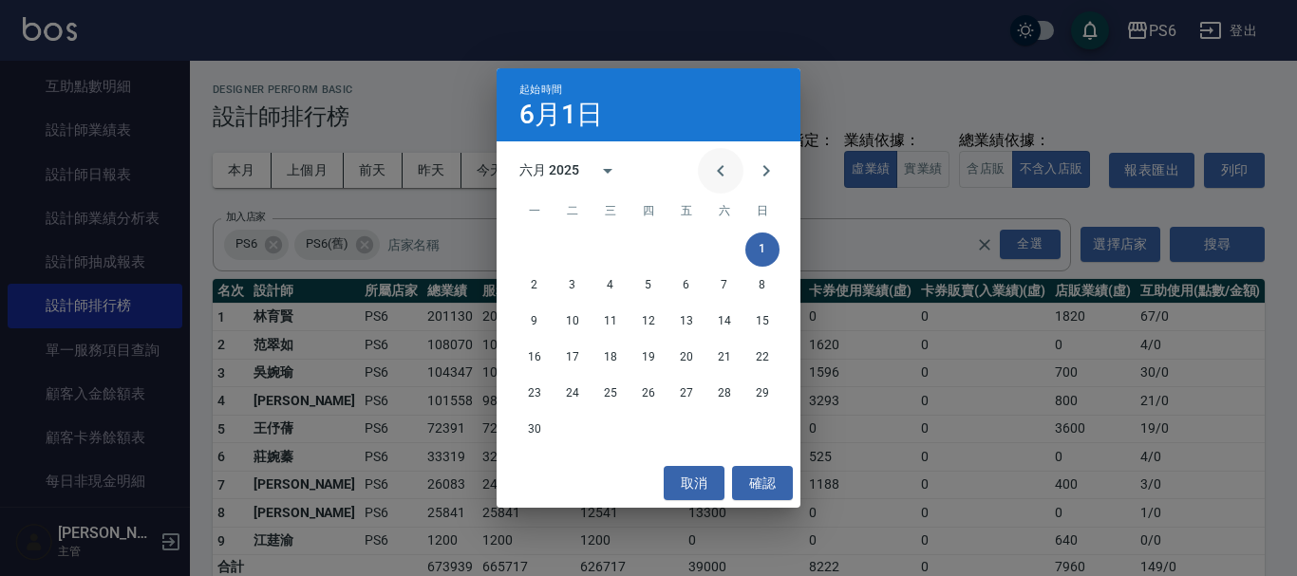
click at [712, 175] on icon "Previous month" at bounding box center [720, 171] width 23 height 23
click at [649, 252] on button "1" at bounding box center [648, 250] width 34 height 34
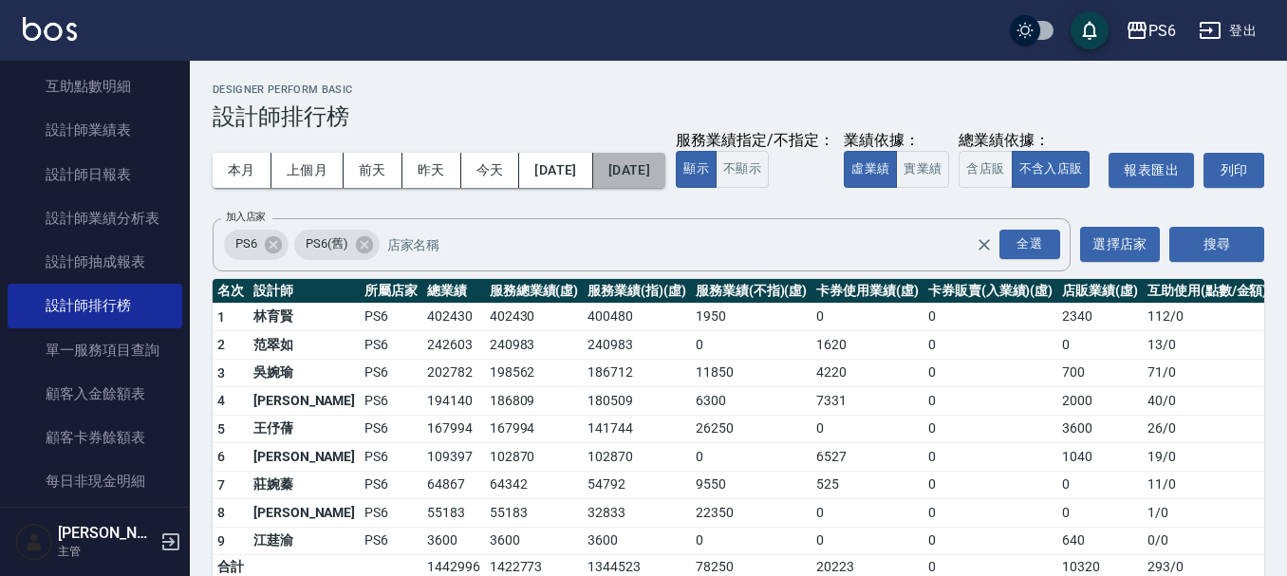
click at [666, 183] on button "[DATE]" at bounding box center [629, 170] width 72 height 35
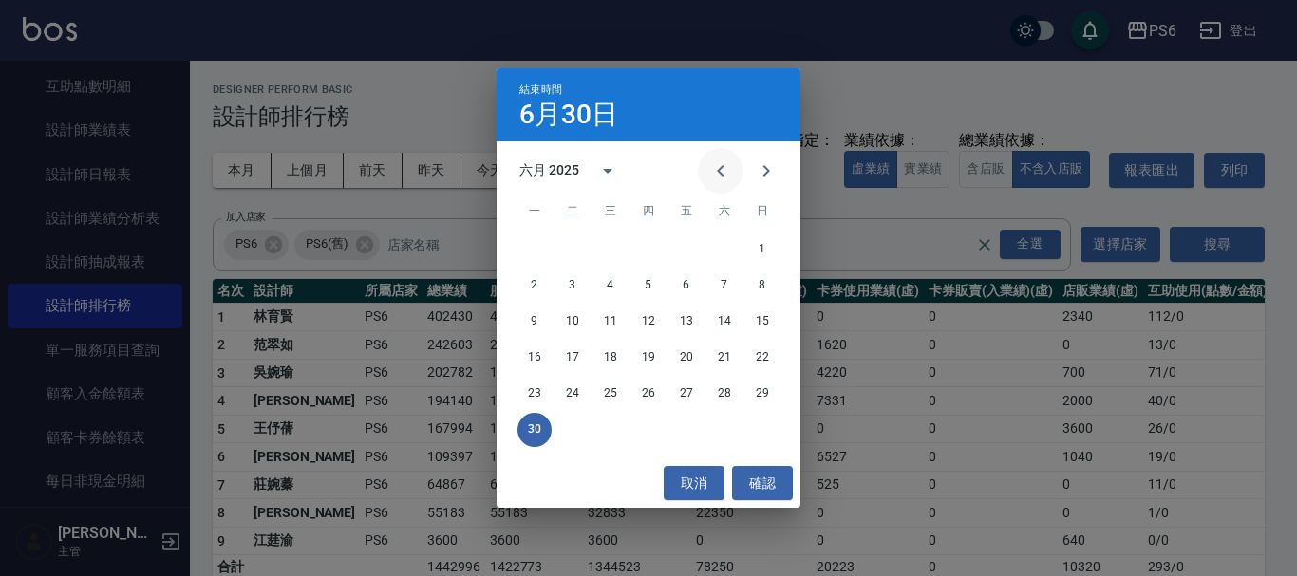
click at [721, 167] on icon "Previous month" at bounding box center [720, 170] width 7 height 11
click at [723, 387] on button "31" at bounding box center [724, 394] width 34 height 34
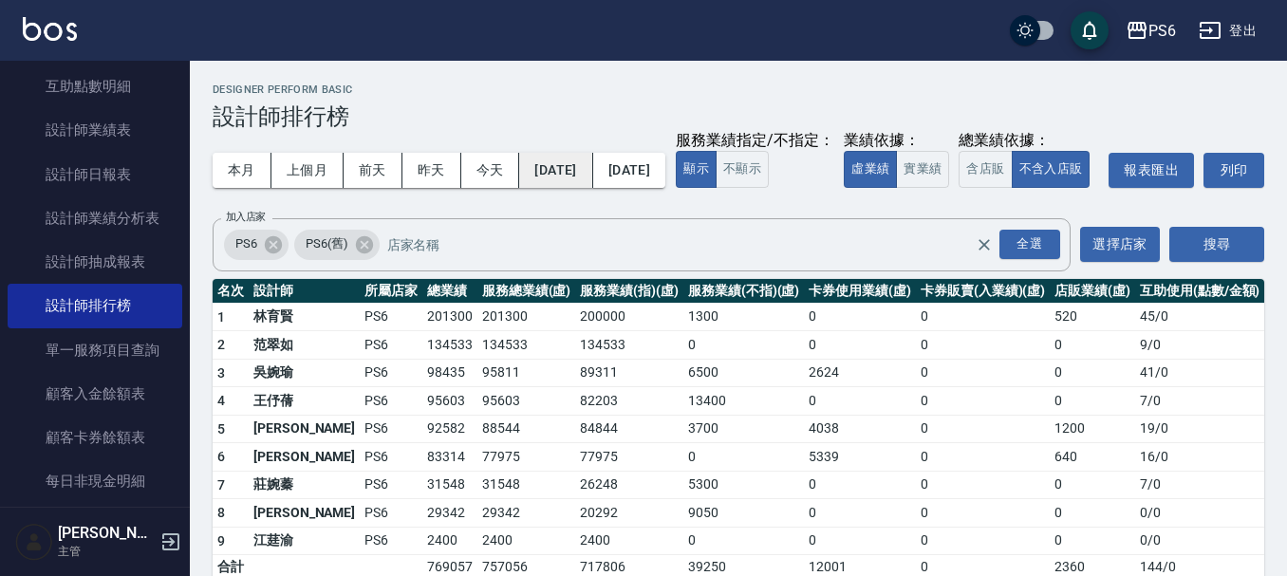
click at [592, 170] on button "[DATE]" at bounding box center [555, 170] width 73 height 35
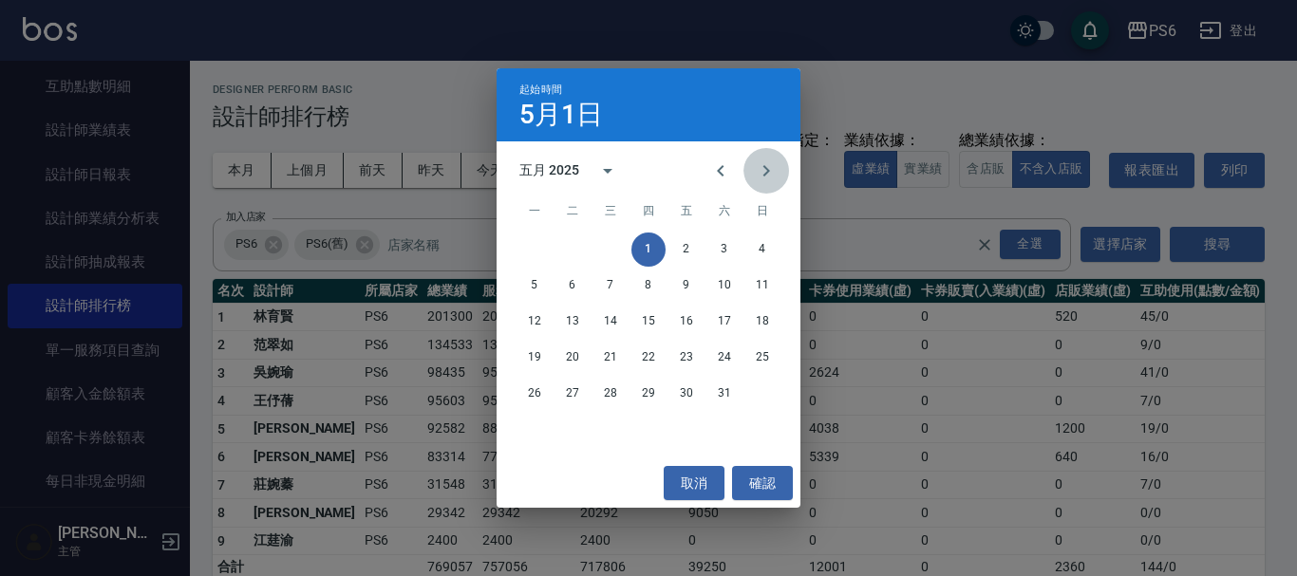
click at [767, 175] on icon "Next month" at bounding box center [766, 171] width 23 height 23
click at [760, 241] on button "1" at bounding box center [762, 250] width 34 height 34
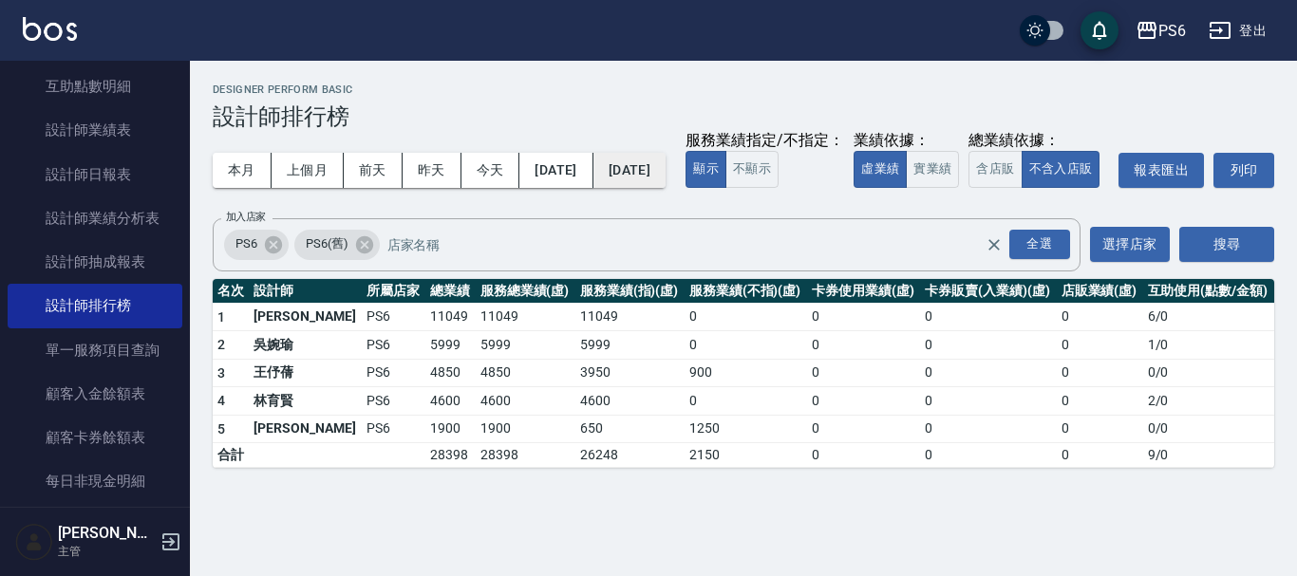
click at [666, 174] on button "[DATE]" at bounding box center [629, 170] width 72 height 35
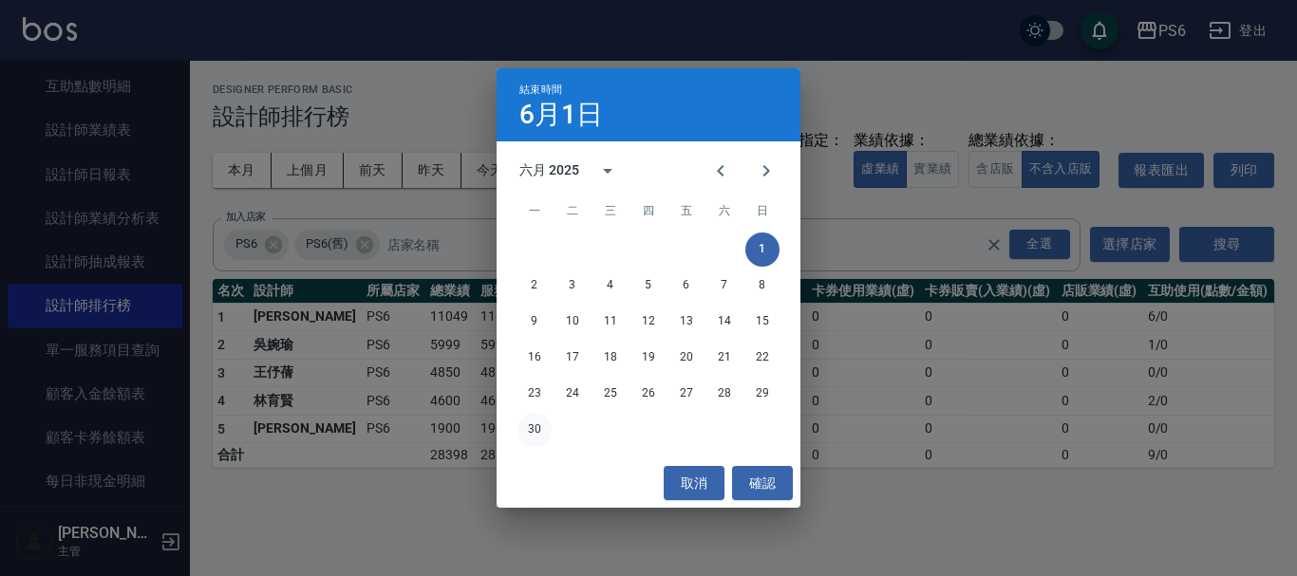
click at [536, 429] on button "30" at bounding box center [534, 430] width 34 height 34
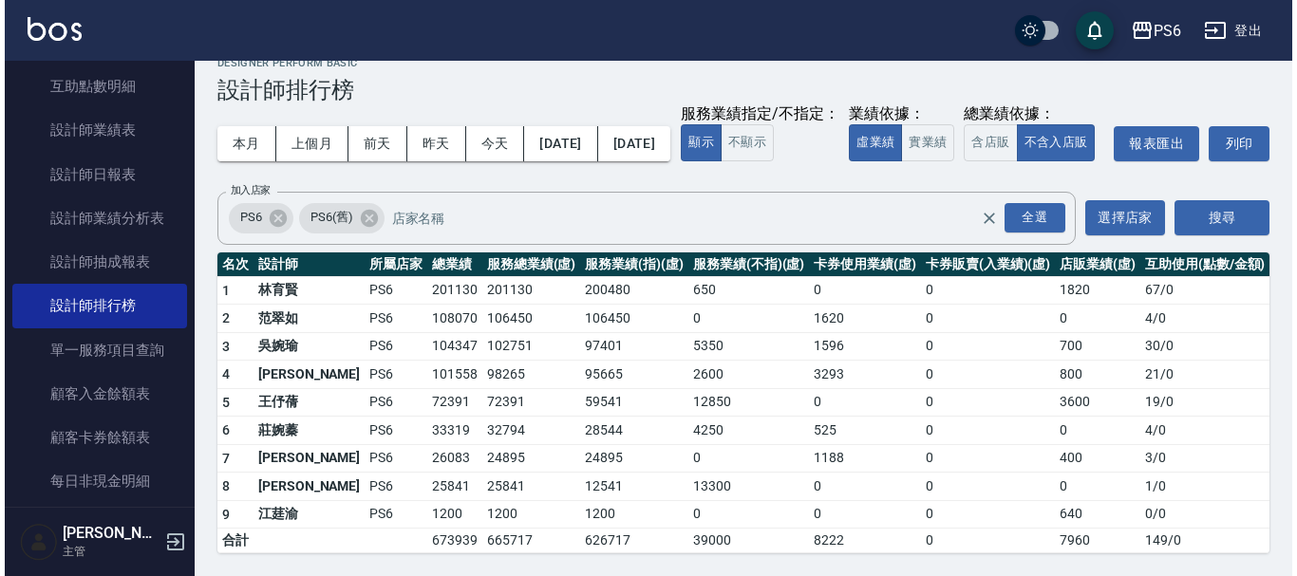
scroll to position [65, 0]
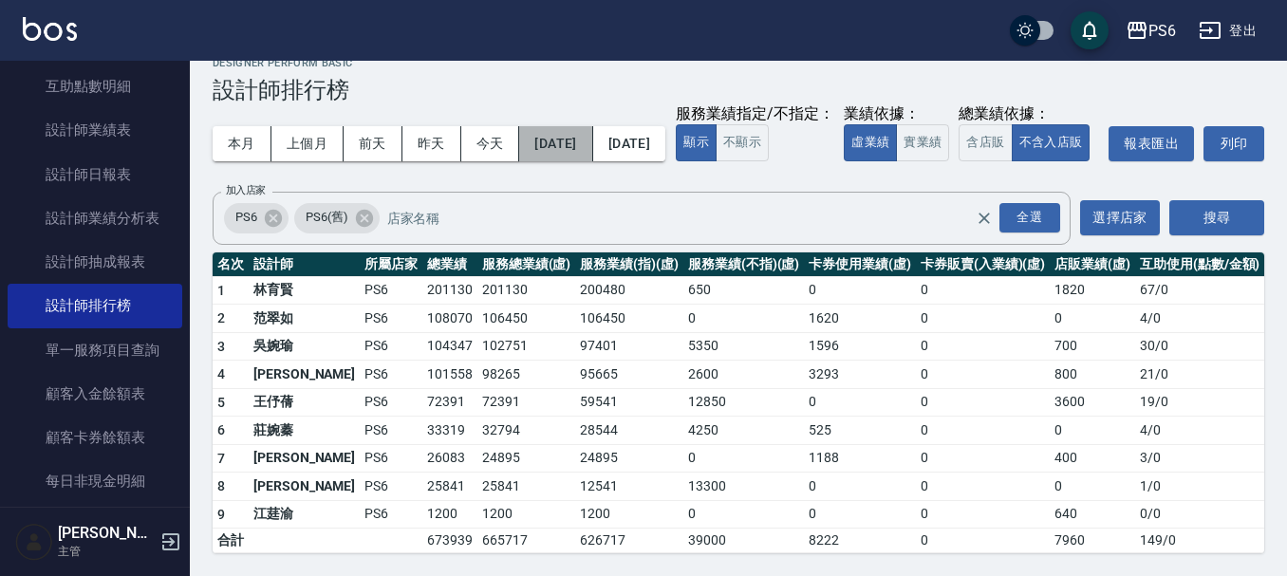
click at [571, 126] on button "[DATE]" at bounding box center [555, 143] width 73 height 35
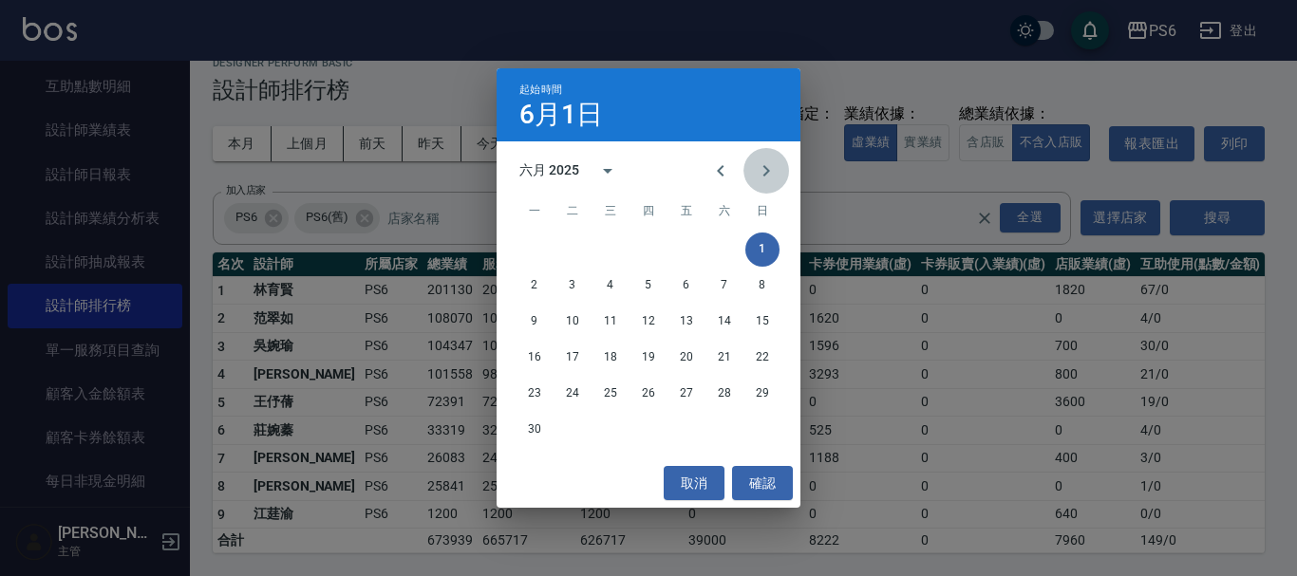
click at [765, 167] on icon "Next month" at bounding box center [766, 170] width 7 height 11
click at [573, 251] on button "1" at bounding box center [572, 250] width 34 height 34
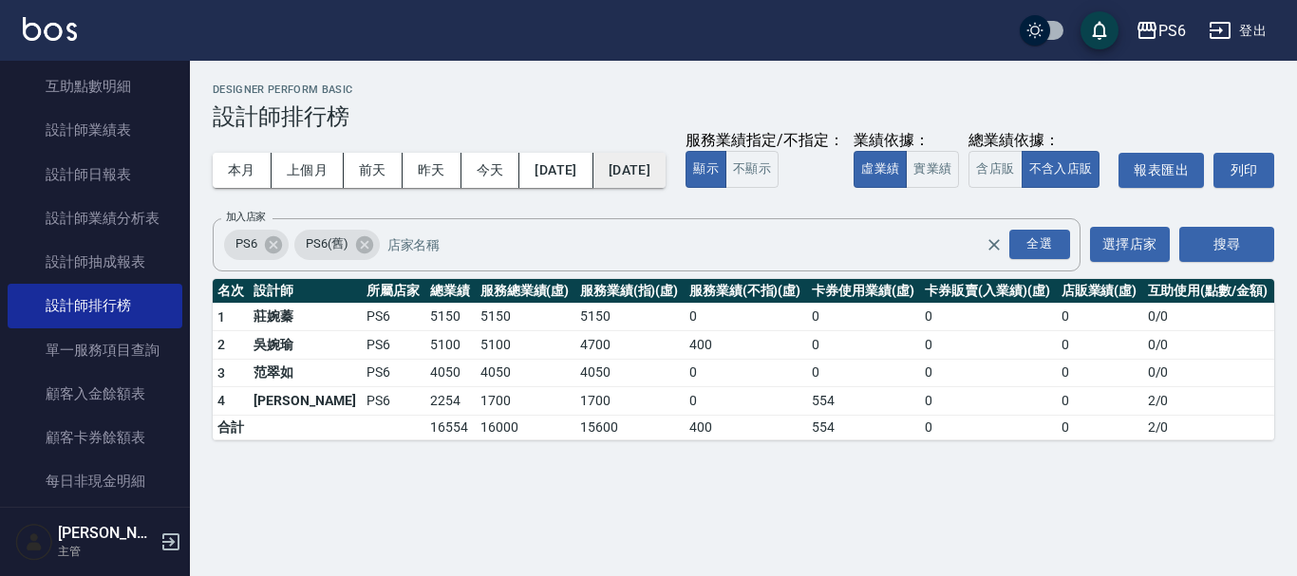
click at [666, 163] on button "[DATE]" at bounding box center [629, 170] width 72 height 35
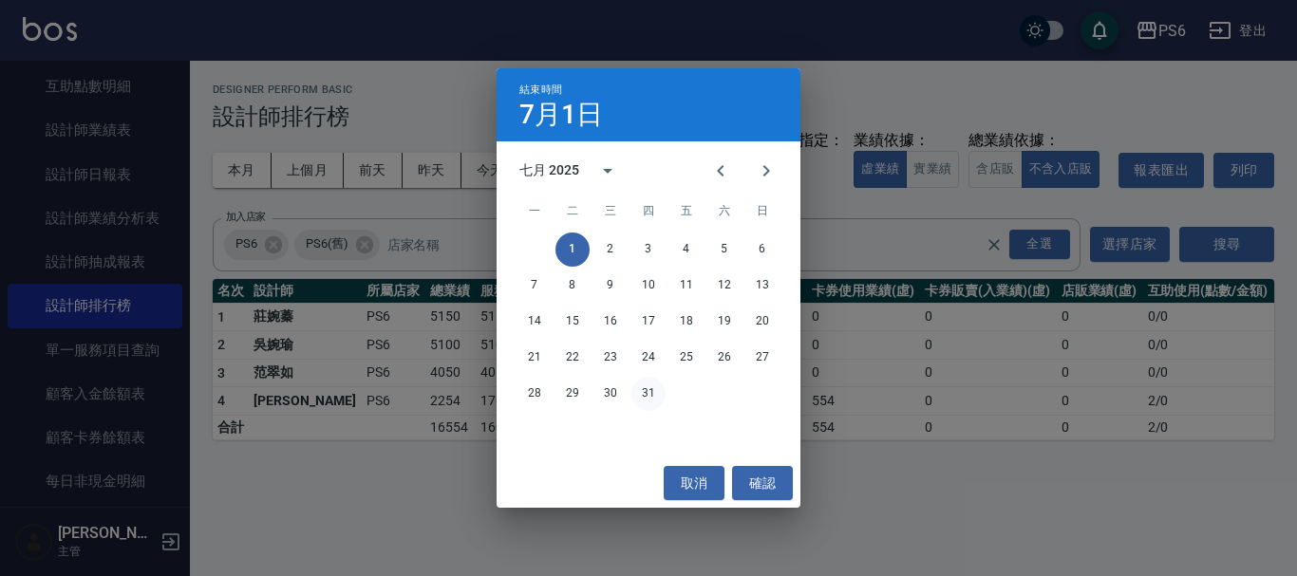
click at [656, 393] on button "31" at bounding box center [648, 394] width 34 height 34
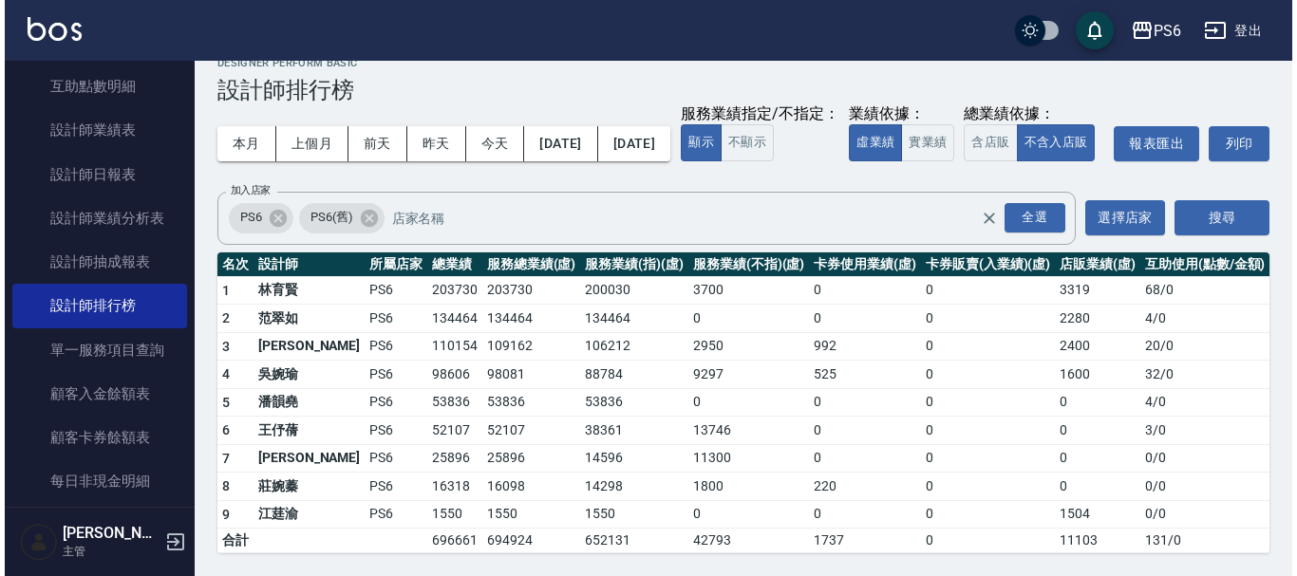
scroll to position [65, 0]
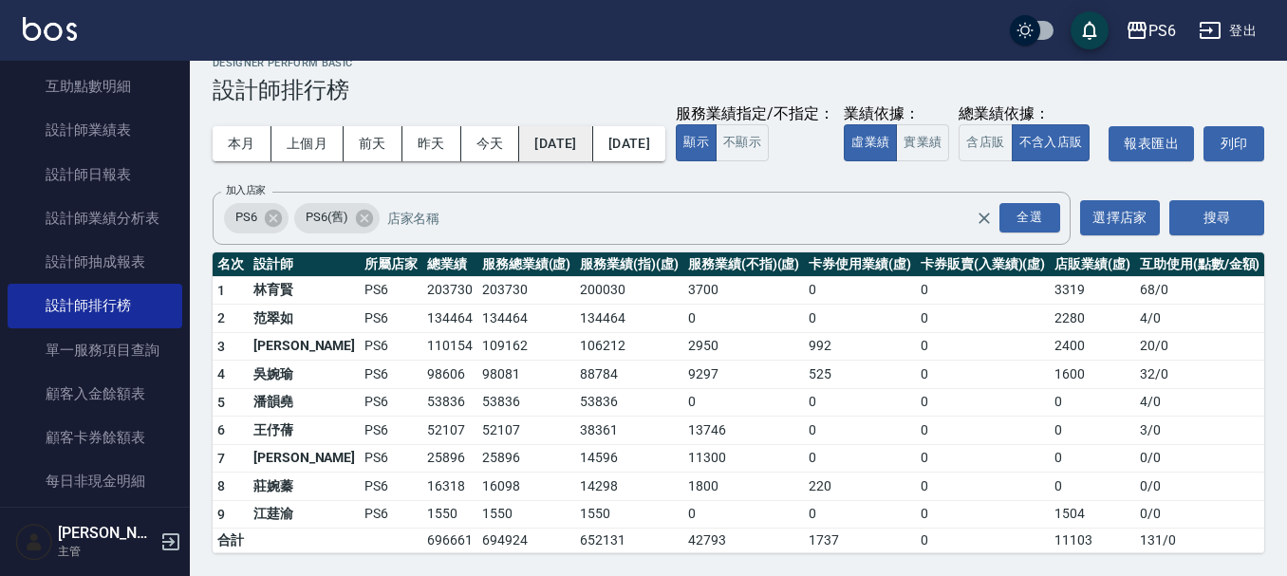
click at [552, 126] on button "[DATE]" at bounding box center [555, 143] width 73 height 35
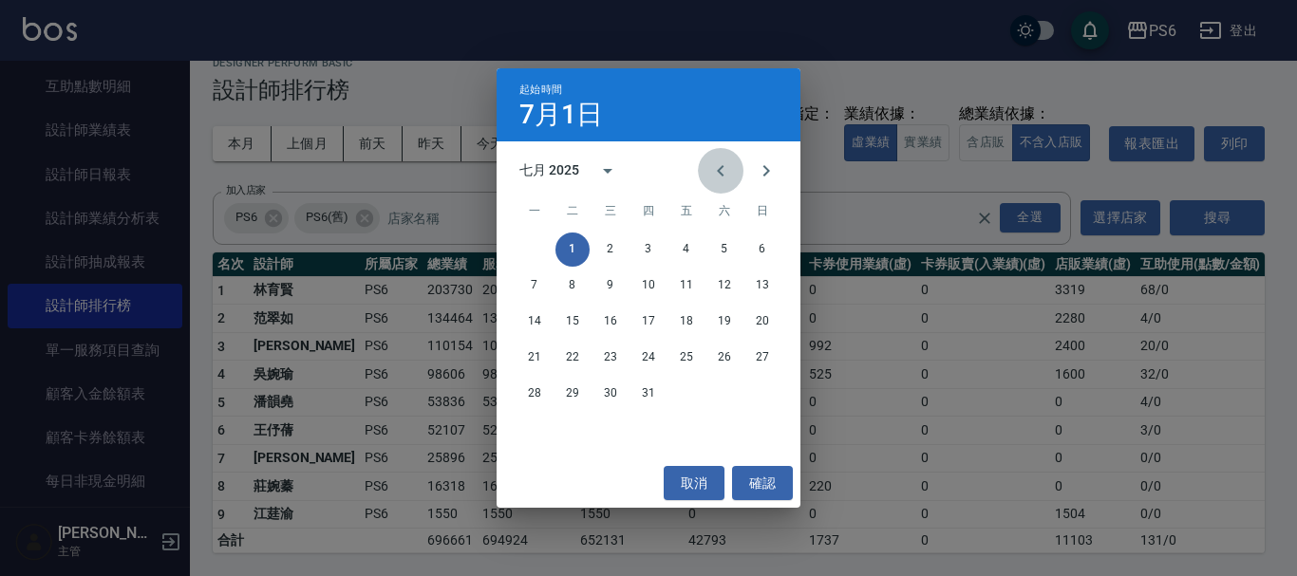
click at [725, 174] on icon "Previous month" at bounding box center [720, 171] width 23 height 23
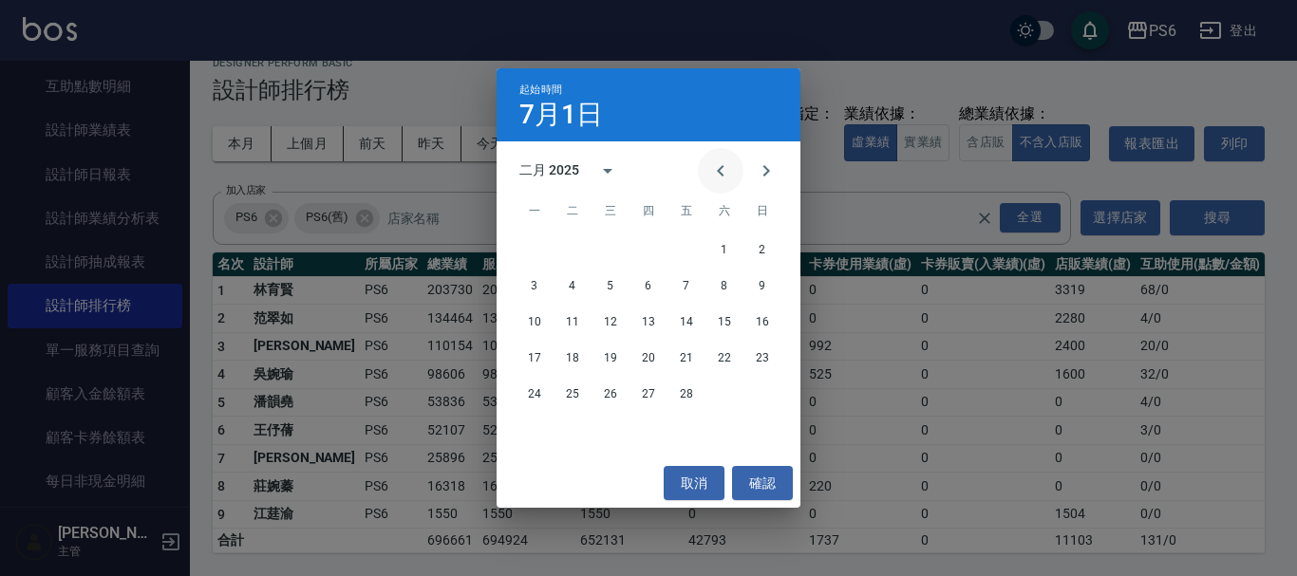
click at [725, 174] on icon "Previous month" at bounding box center [720, 171] width 23 height 23
click at [618, 248] on button "1" at bounding box center [610, 250] width 34 height 34
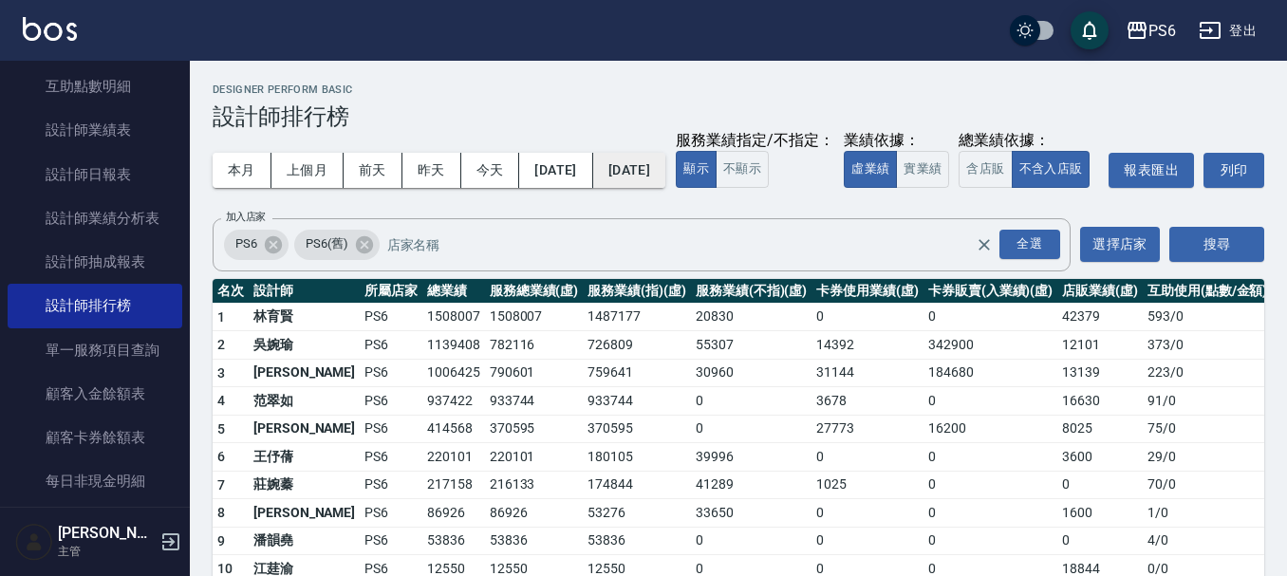
click at [666, 171] on button "[DATE]" at bounding box center [629, 170] width 72 height 35
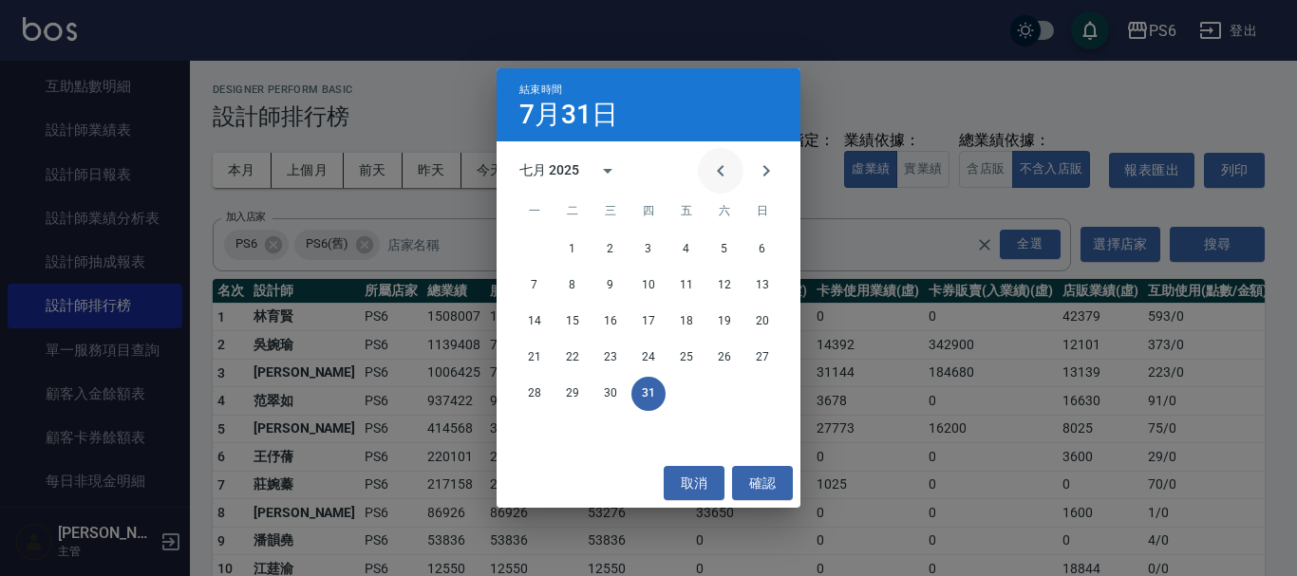
click at [727, 182] on button "Previous month" at bounding box center [721, 171] width 46 height 46
click at [726, 185] on button "Previous month" at bounding box center [721, 171] width 46 height 46
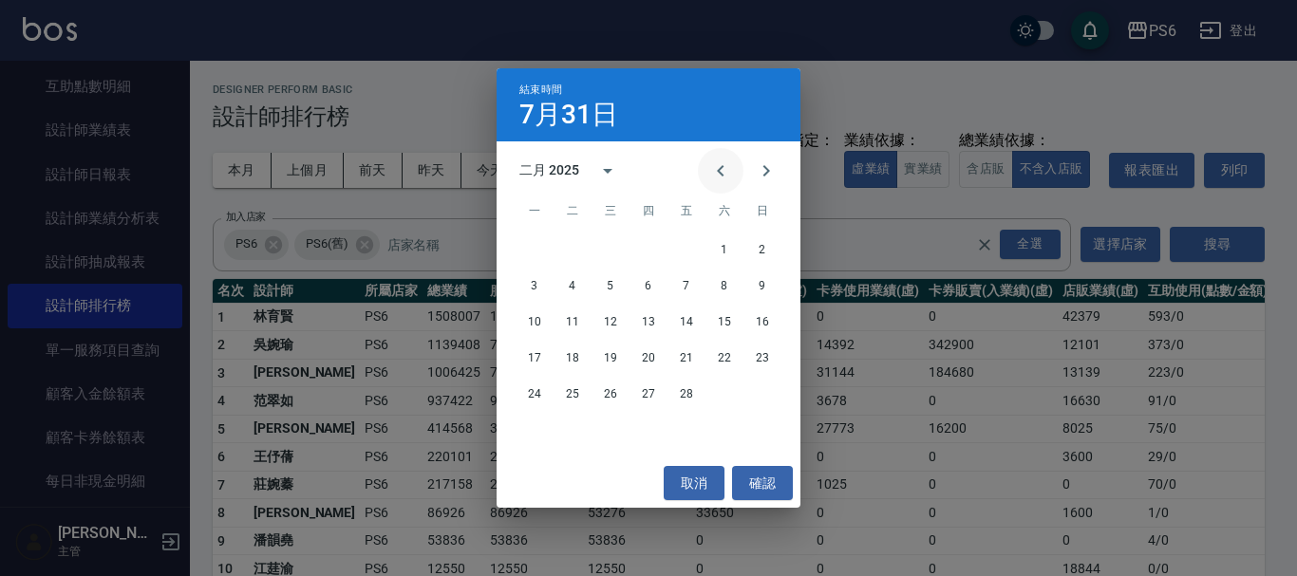
click at [726, 185] on button "Previous month" at bounding box center [721, 171] width 46 height 46
click at [685, 398] on button "31" at bounding box center [686, 394] width 34 height 34
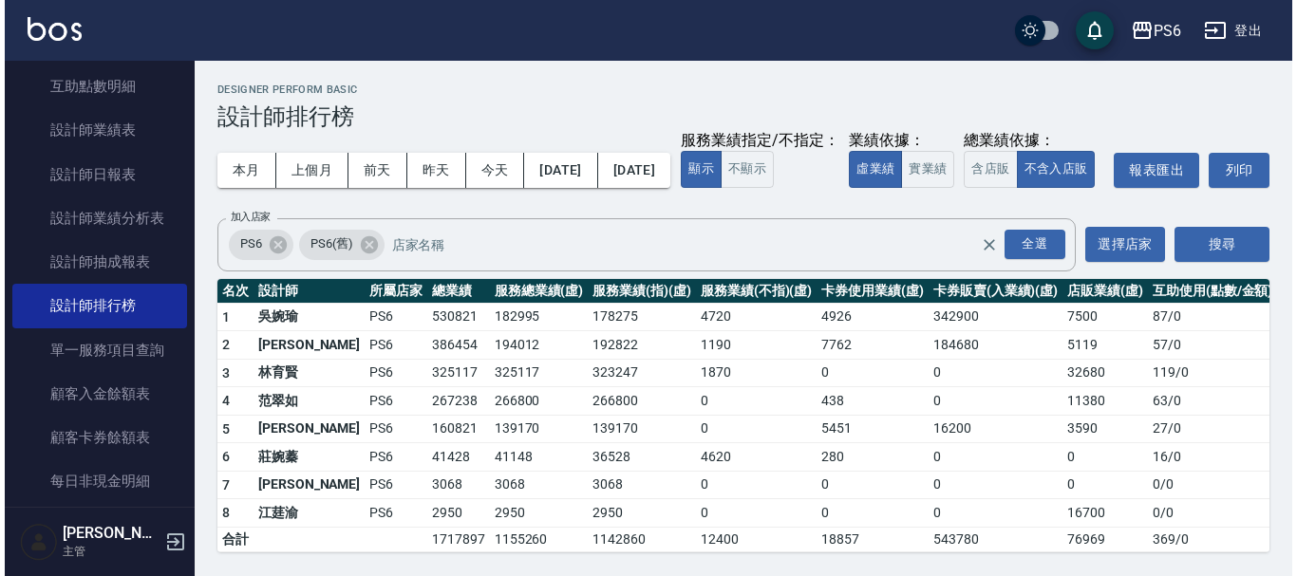
scroll to position [36, 0]
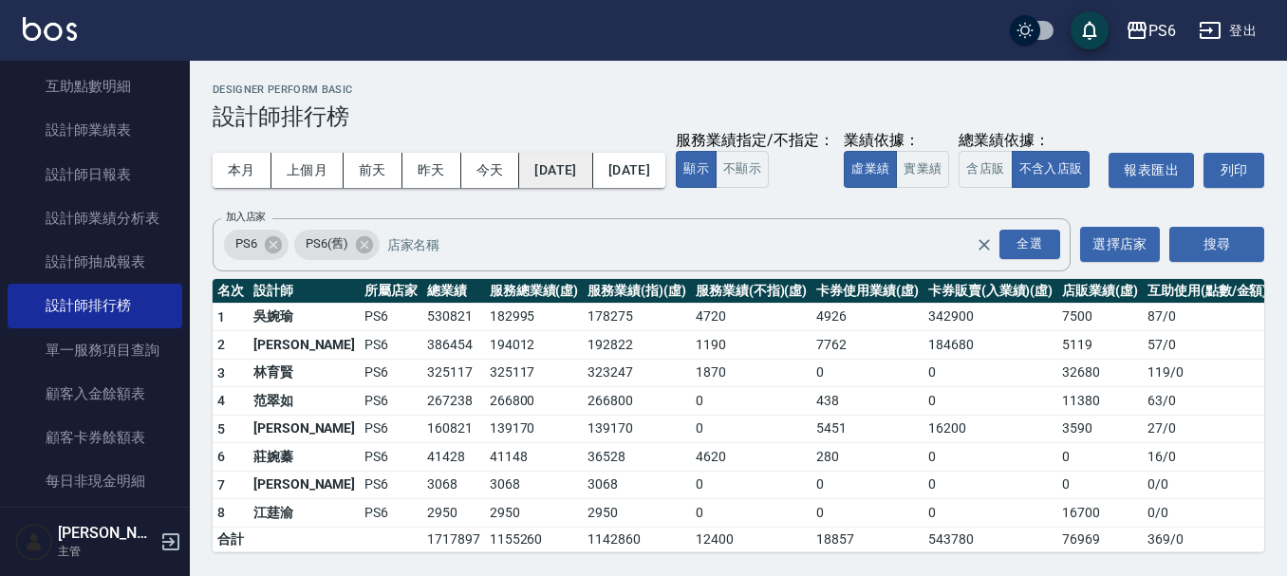
click at [592, 153] on button "[DATE]" at bounding box center [555, 170] width 73 height 35
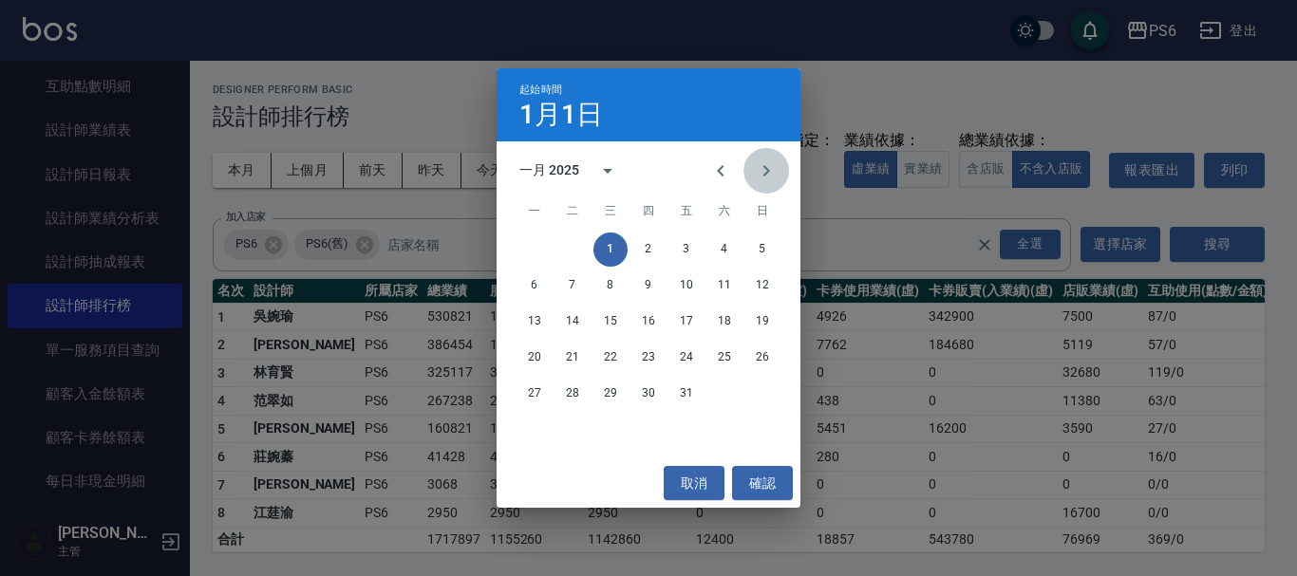
click at [766, 167] on icon "Next month" at bounding box center [766, 170] width 7 height 11
click at [722, 244] on button "1" at bounding box center [724, 250] width 34 height 34
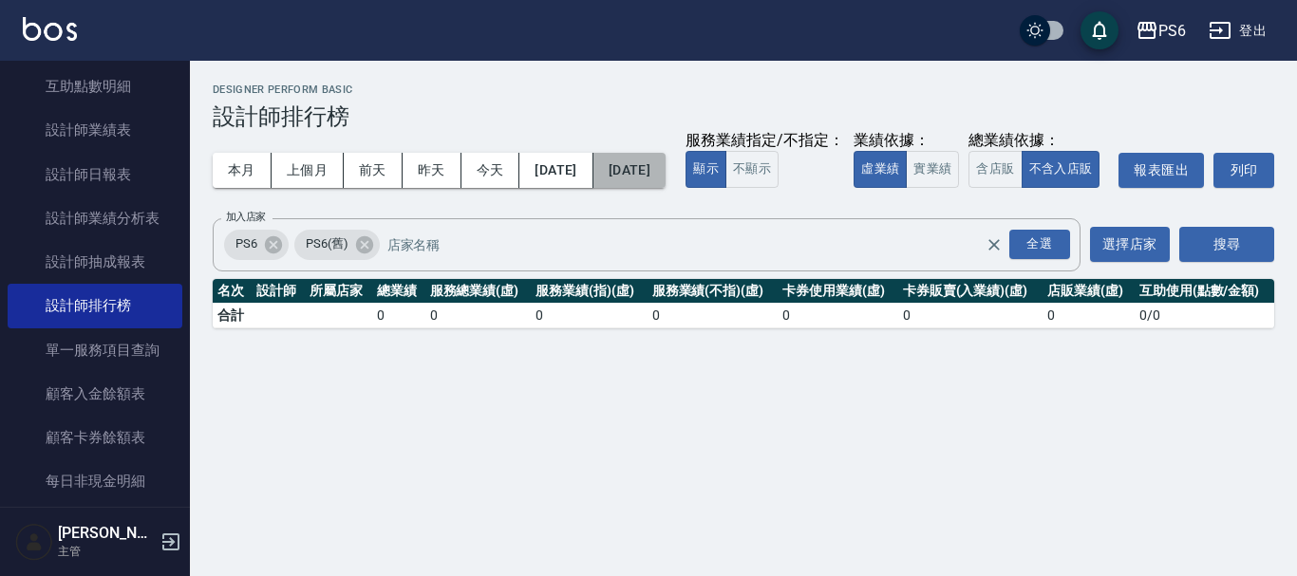
click at [666, 176] on button "[DATE]" at bounding box center [629, 170] width 72 height 35
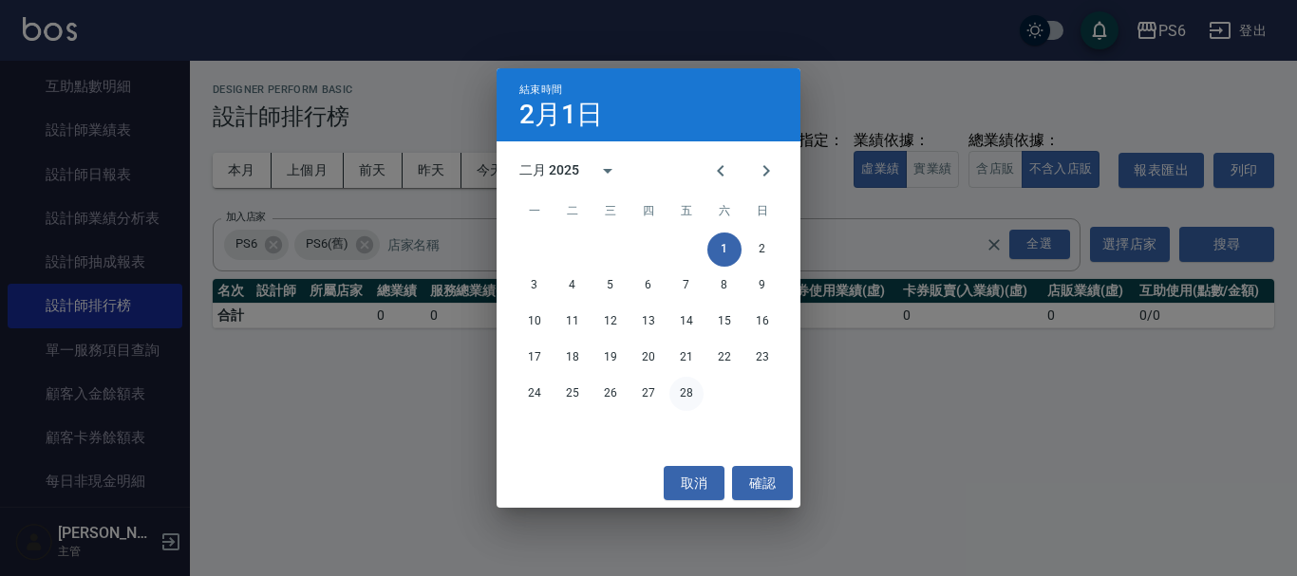
click at [682, 400] on button "28" at bounding box center [686, 394] width 34 height 34
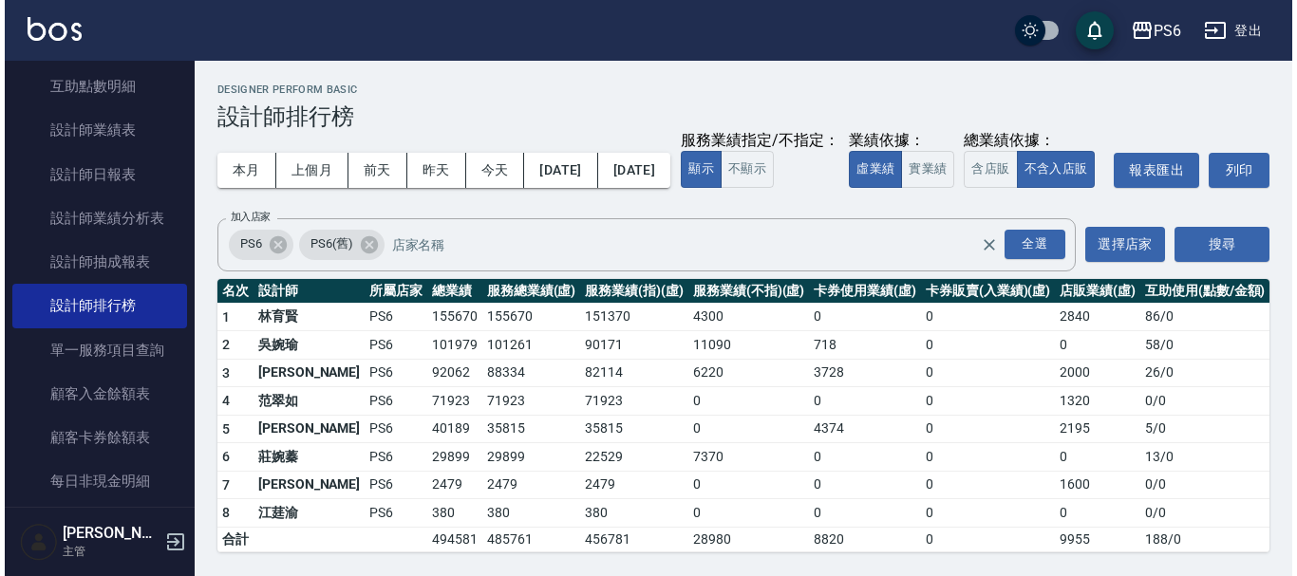
scroll to position [36, 0]
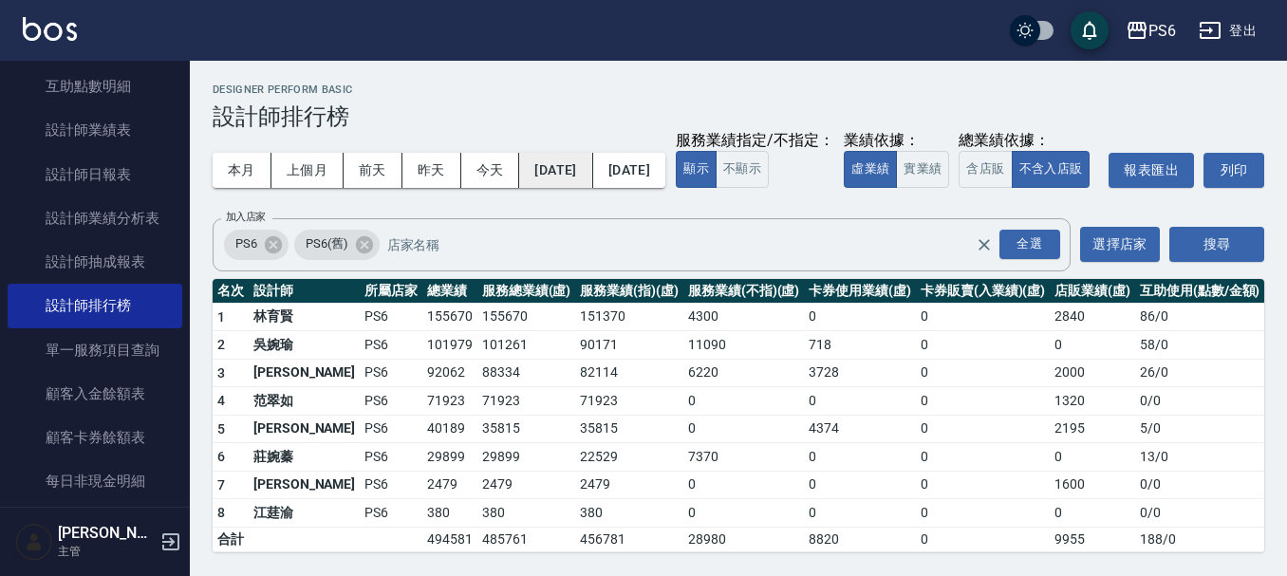
click at [557, 153] on button "[DATE]" at bounding box center [555, 170] width 73 height 35
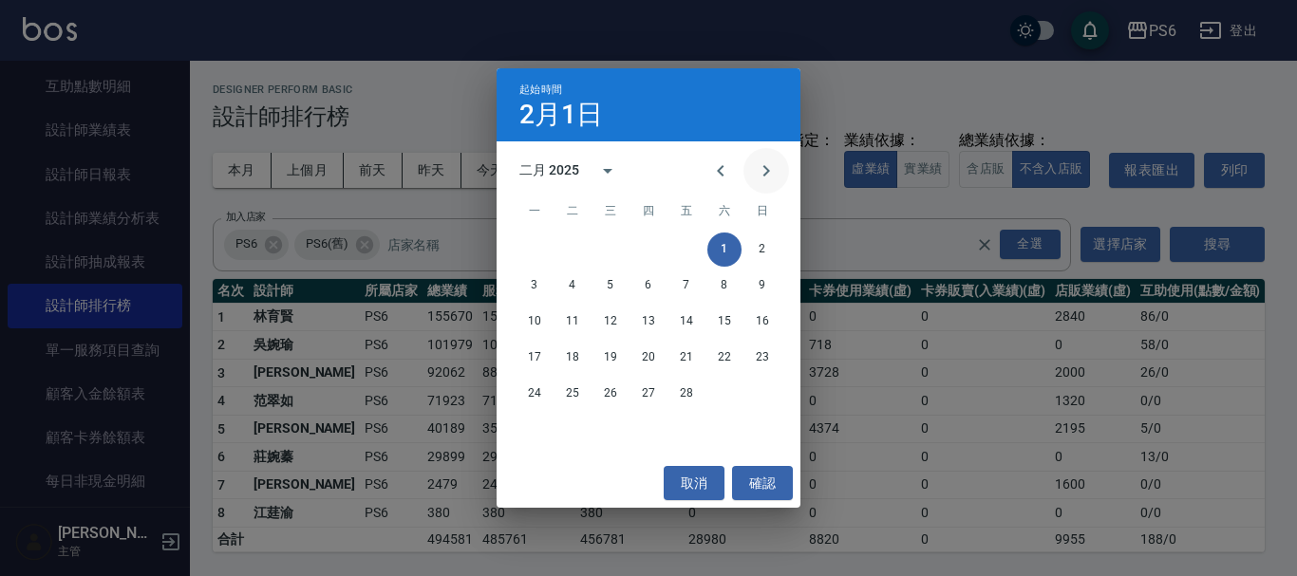
click at [761, 174] on icon "Next month" at bounding box center [766, 171] width 23 height 23
click at [735, 252] on button "1" at bounding box center [724, 250] width 34 height 34
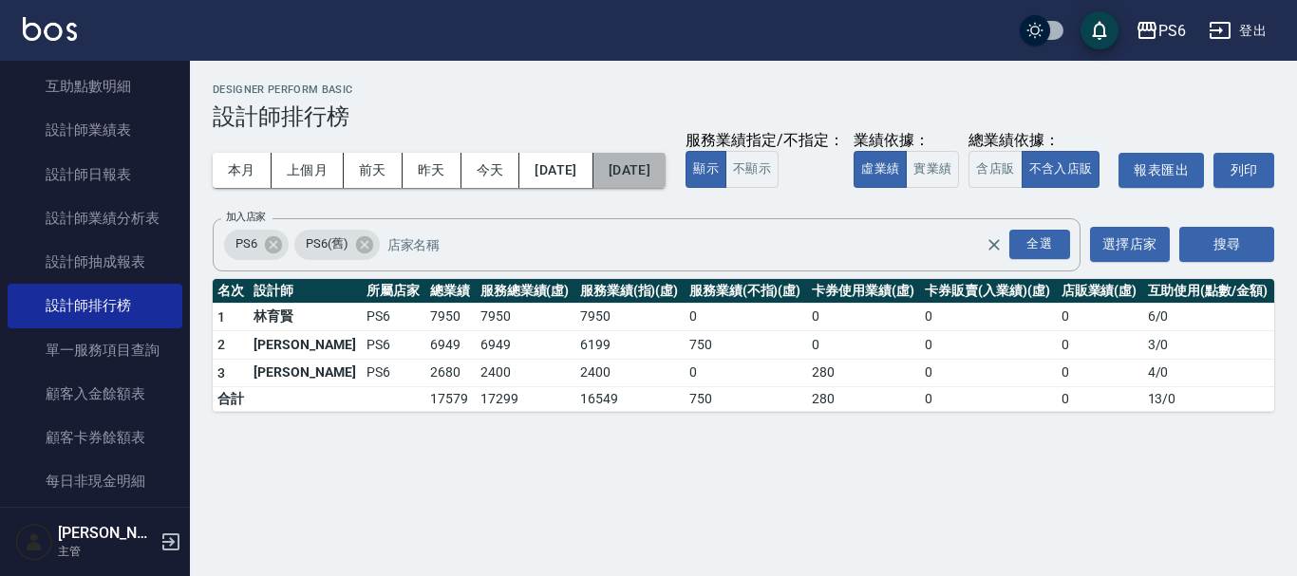
click at [666, 175] on button "[DATE]" at bounding box center [629, 170] width 72 height 35
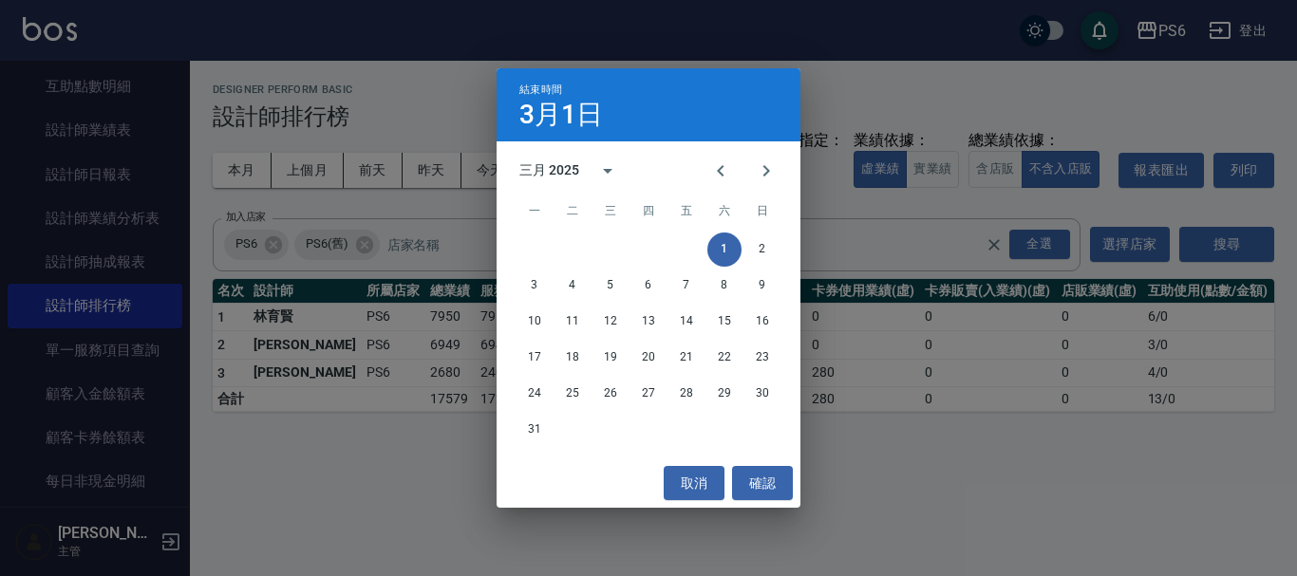
click at [517, 429] on div "31" at bounding box center [649, 430] width 304 height 34
click at [534, 429] on button "31" at bounding box center [534, 430] width 34 height 34
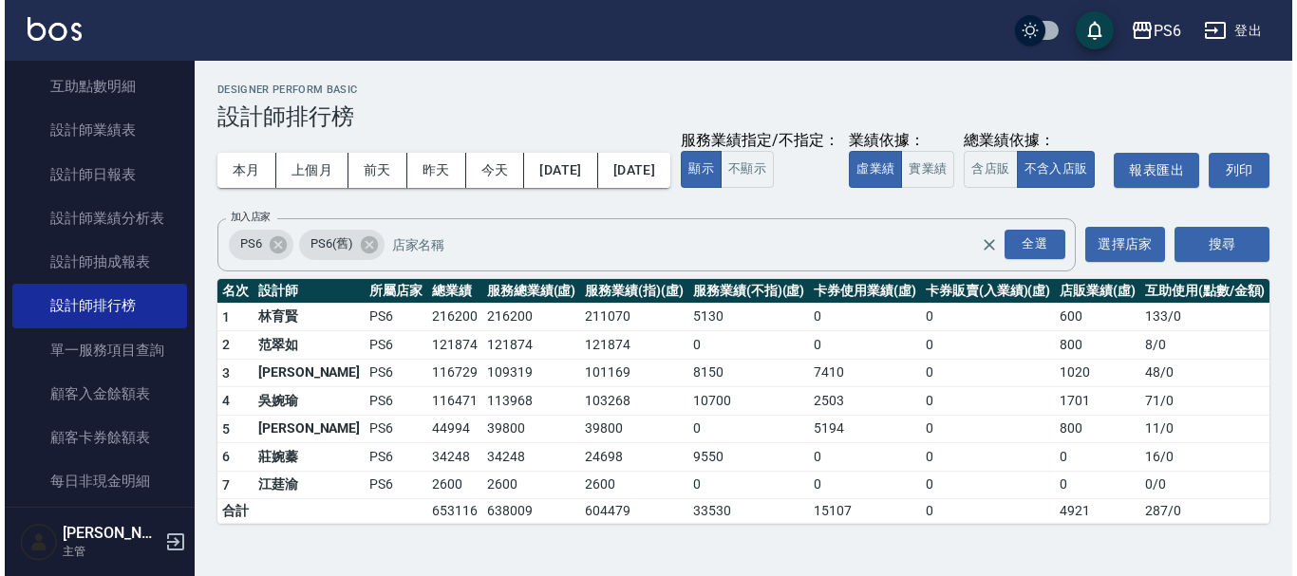
scroll to position [9, 0]
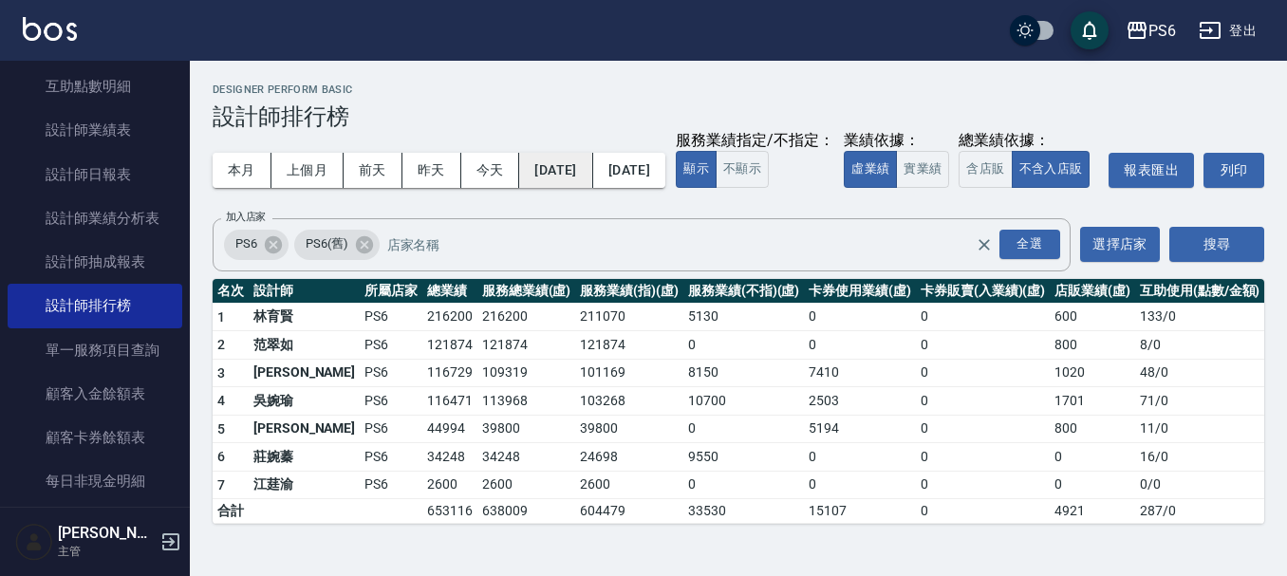
click at [592, 166] on button "[DATE]" at bounding box center [555, 170] width 73 height 35
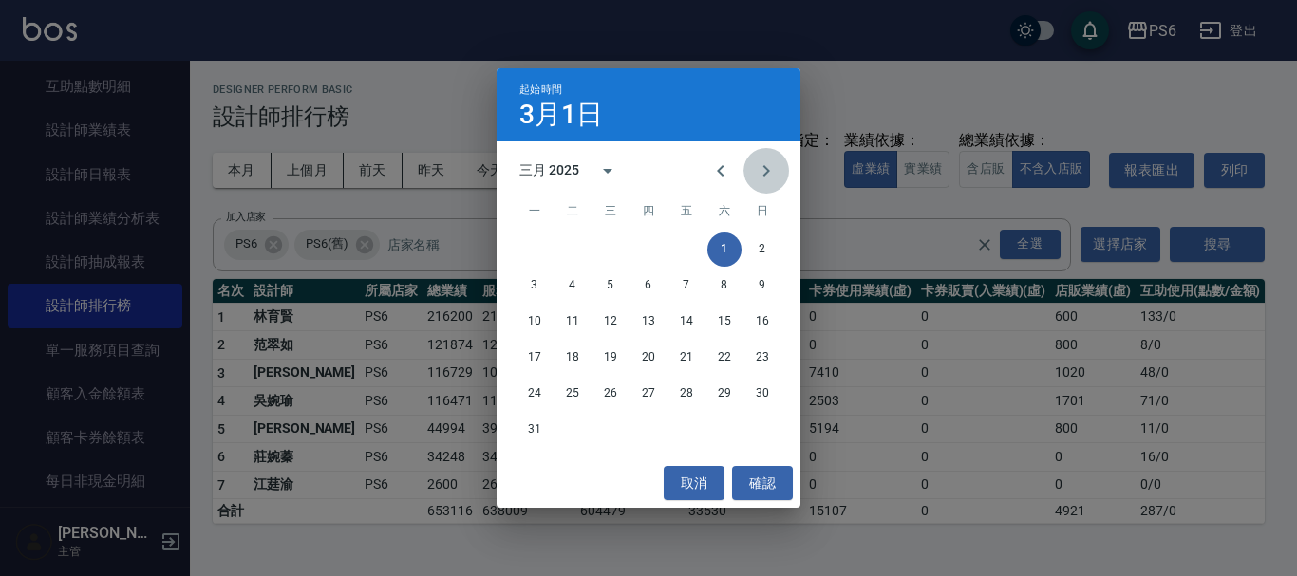
click at [761, 177] on icon "Next month" at bounding box center [766, 171] width 23 height 23
click at [573, 248] on button "1" at bounding box center [572, 250] width 34 height 34
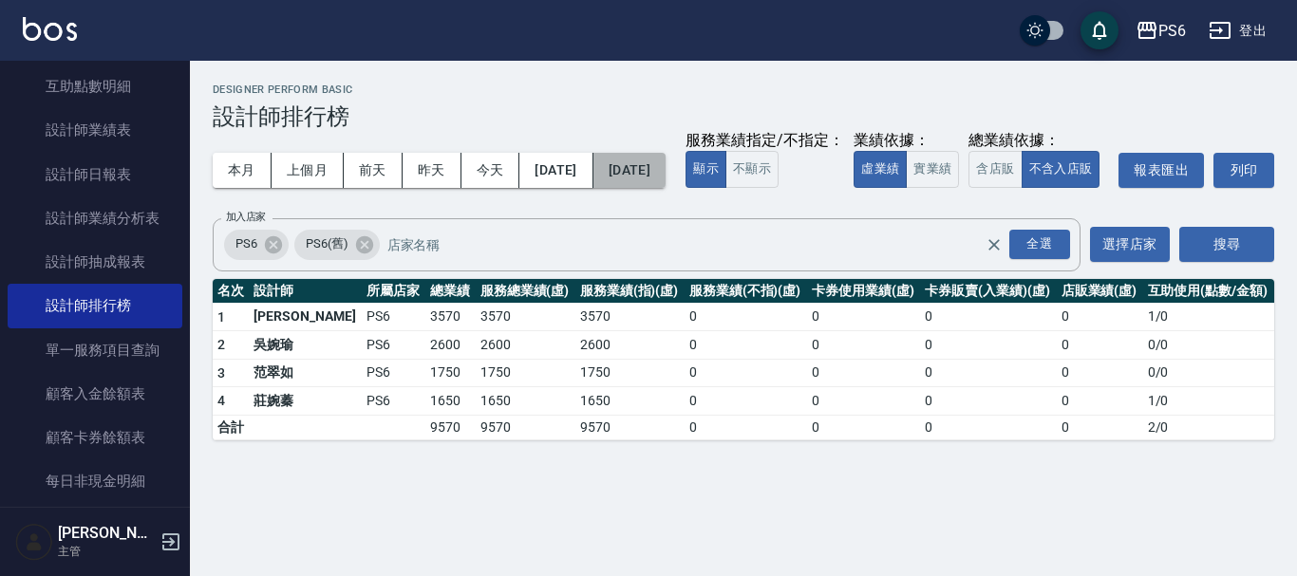
click at [654, 181] on button "[DATE]" at bounding box center [629, 170] width 72 height 35
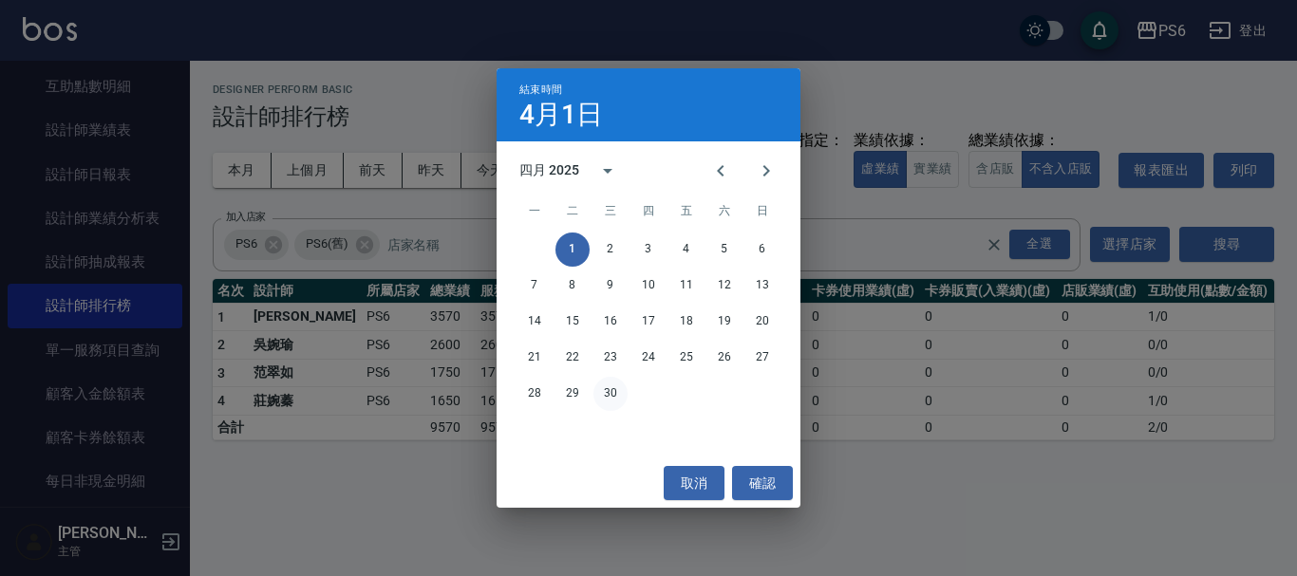
click at [611, 397] on button "30" at bounding box center [610, 394] width 34 height 34
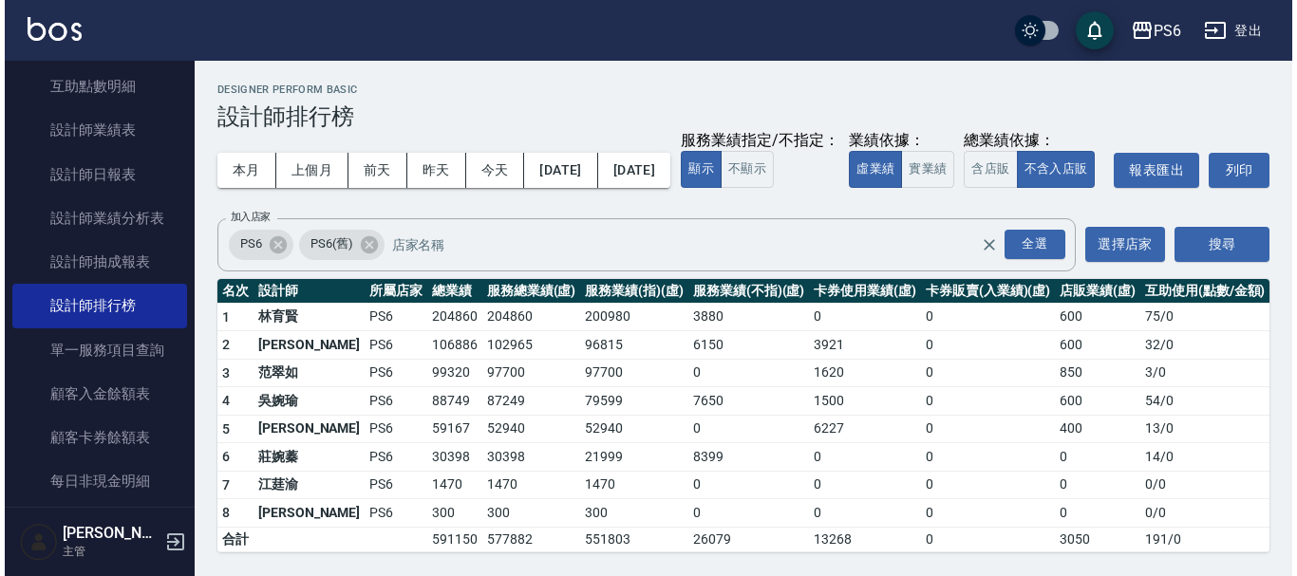
scroll to position [36, 0]
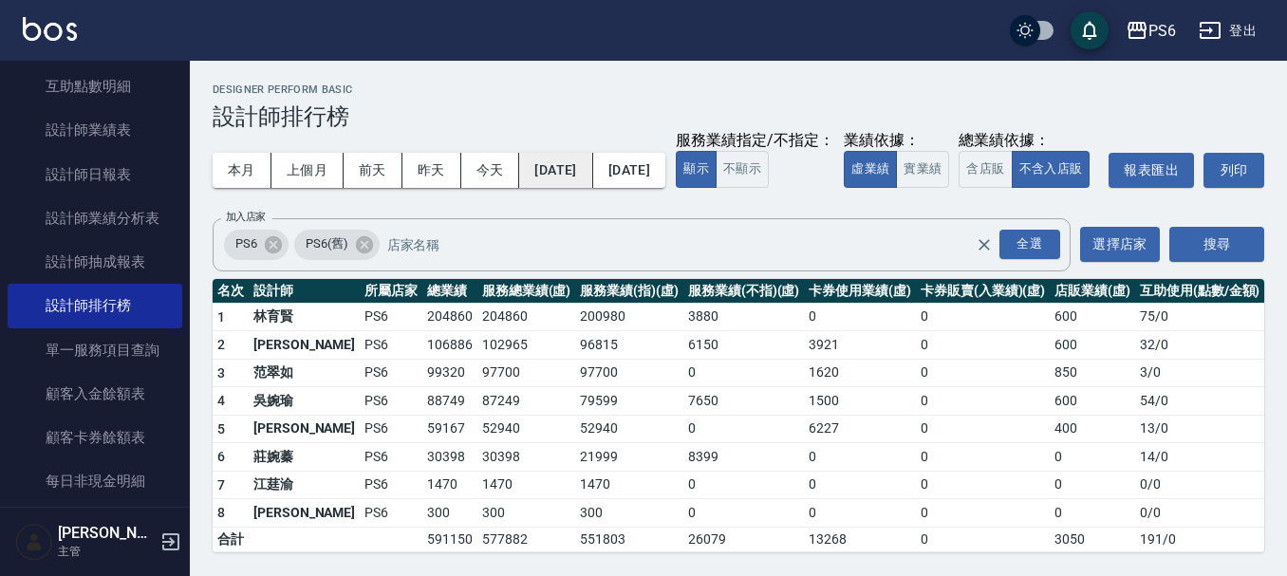
click at [573, 153] on button "[DATE]" at bounding box center [555, 170] width 73 height 35
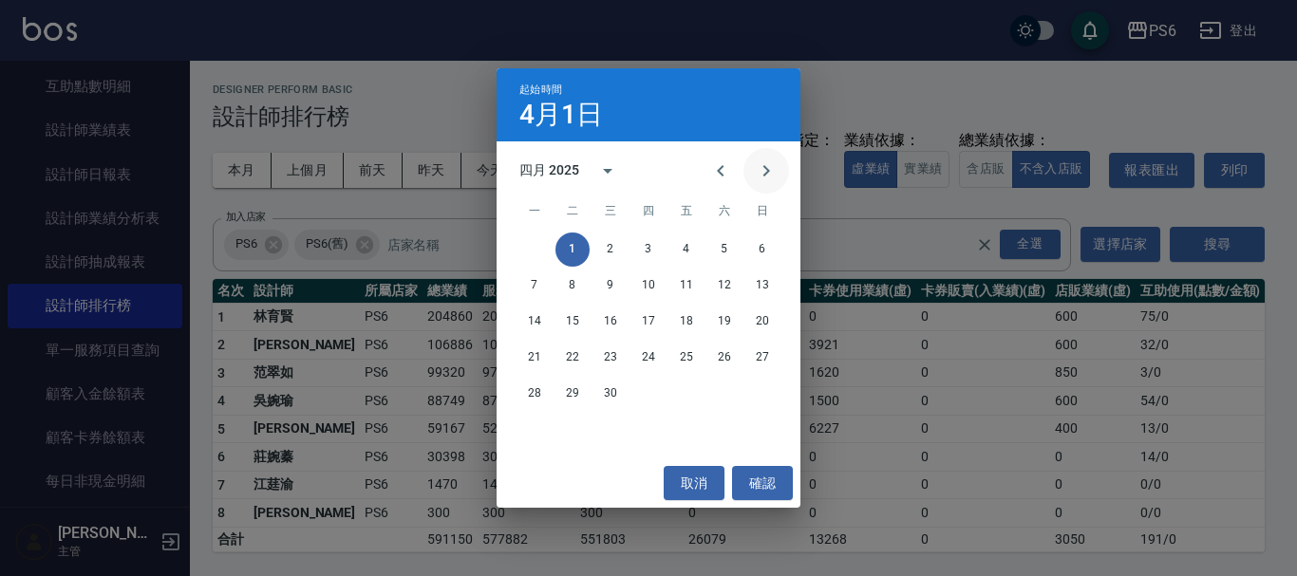
click at [758, 179] on icon "Next month" at bounding box center [766, 171] width 23 height 23
click at [643, 256] on button "1" at bounding box center [648, 250] width 34 height 34
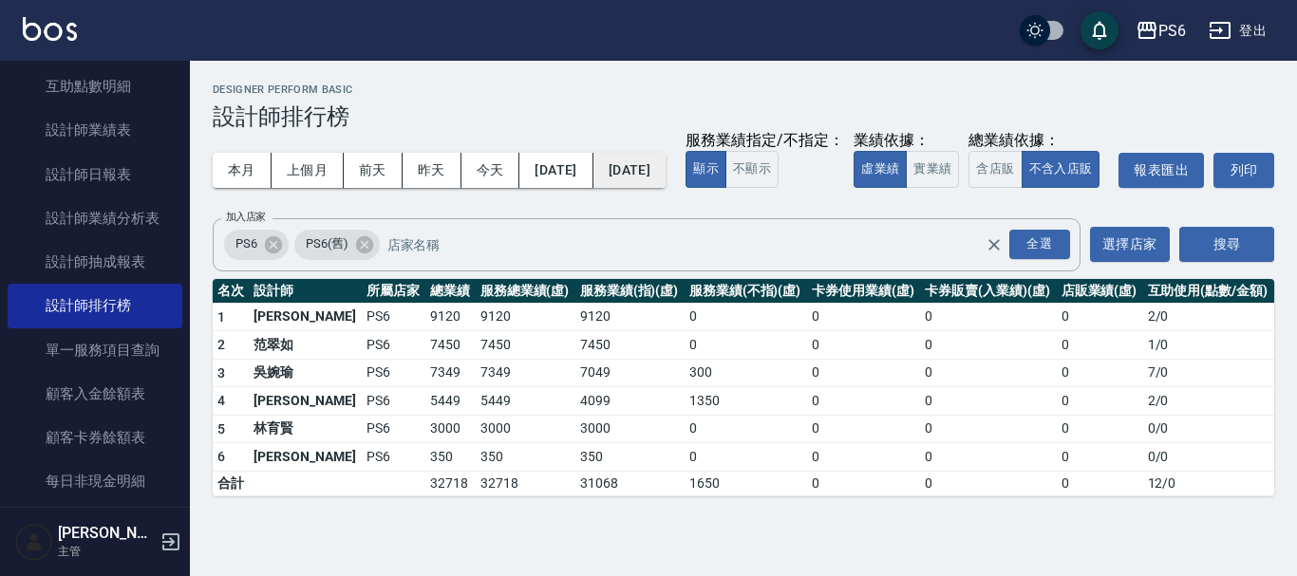
click at [666, 178] on button "[DATE]" at bounding box center [629, 170] width 72 height 35
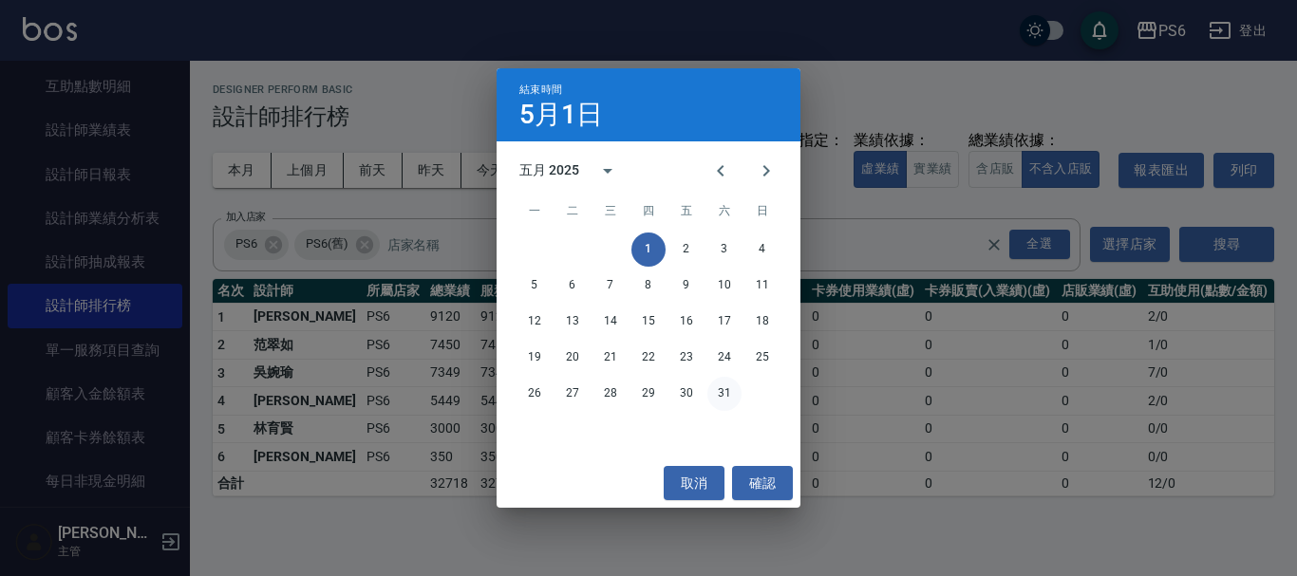
click at [718, 397] on button "31" at bounding box center [724, 394] width 34 height 34
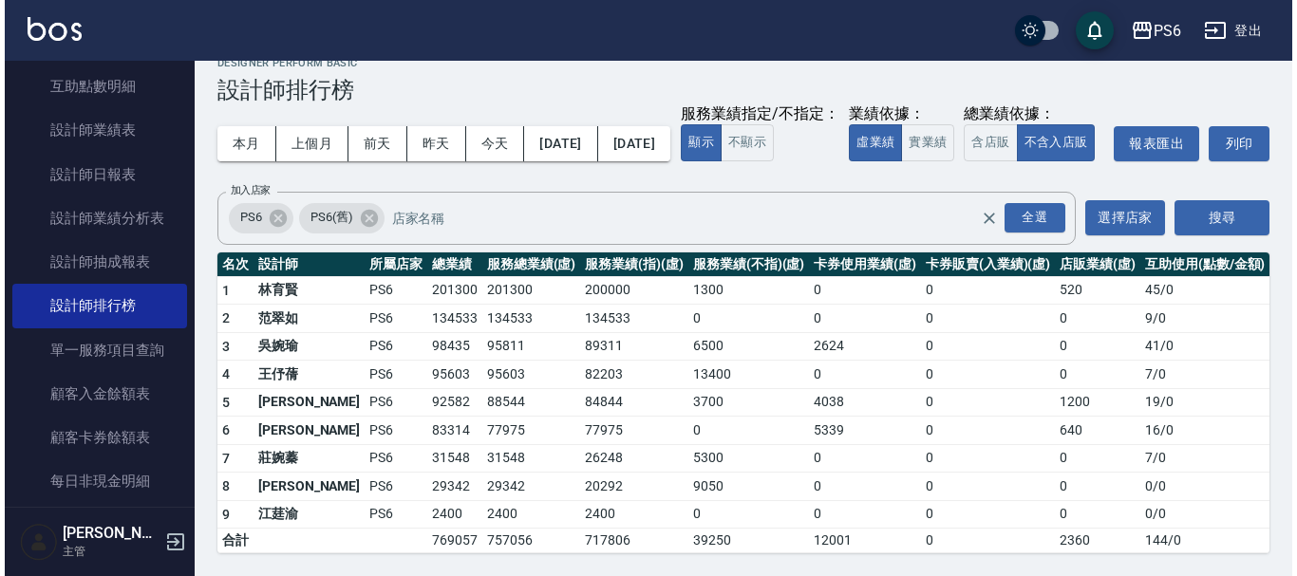
scroll to position [65, 0]
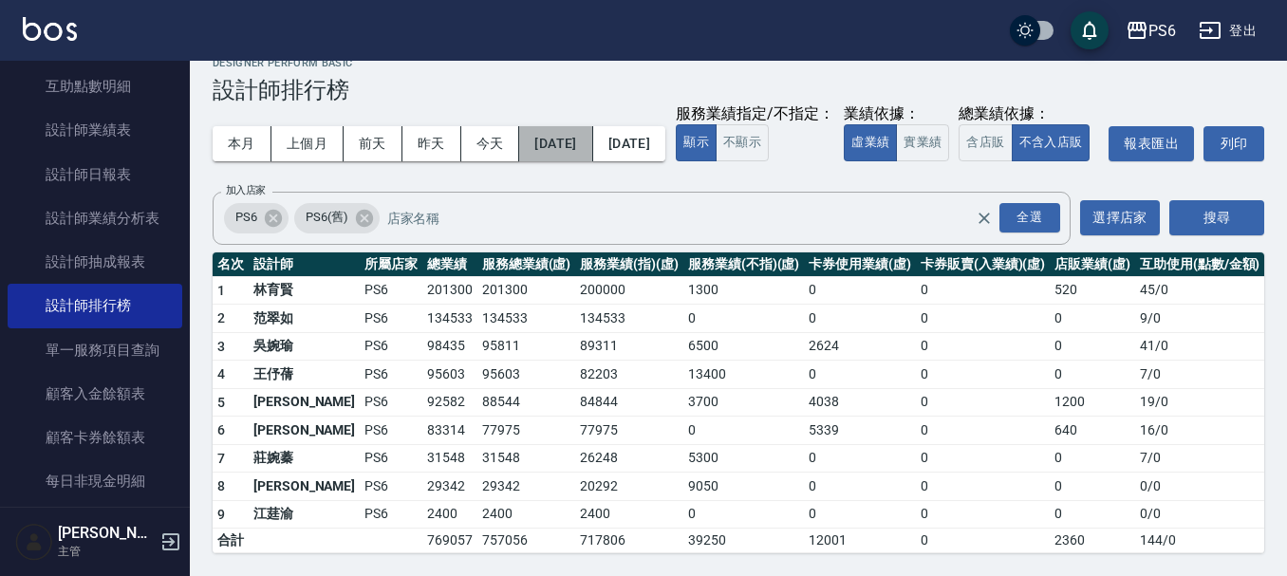
click at [592, 126] on button "[DATE]" at bounding box center [555, 143] width 73 height 35
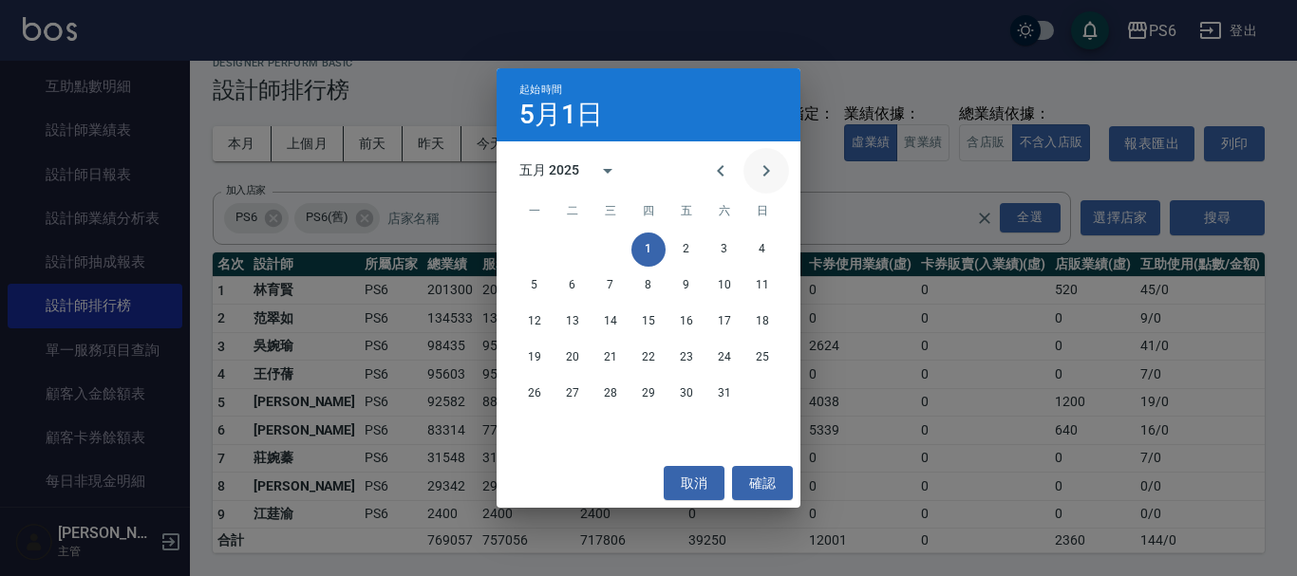
click at [773, 170] on icon "Next month" at bounding box center [766, 171] width 23 height 23
drag, startPoint x: 751, startPoint y: 248, endPoint x: 740, endPoint y: 227, distance: 23.8
click at [752, 247] on button "1" at bounding box center [762, 250] width 34 height 34
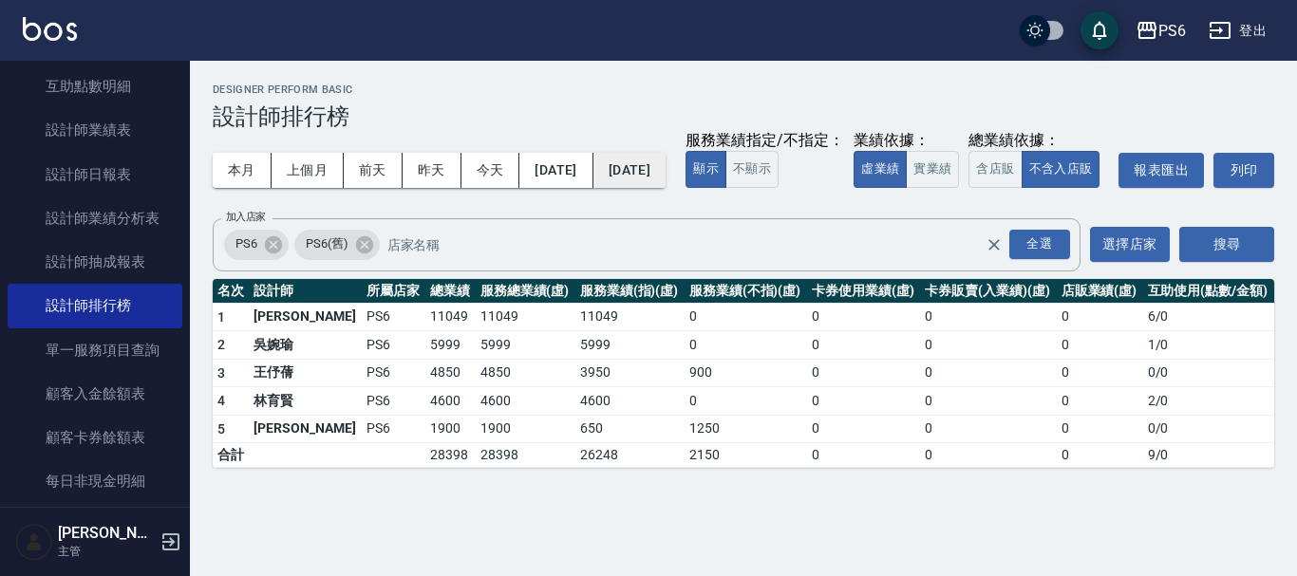
click at [666, 179] on button "[DATE]" at bounding box center [629, 170] width 72 height 35
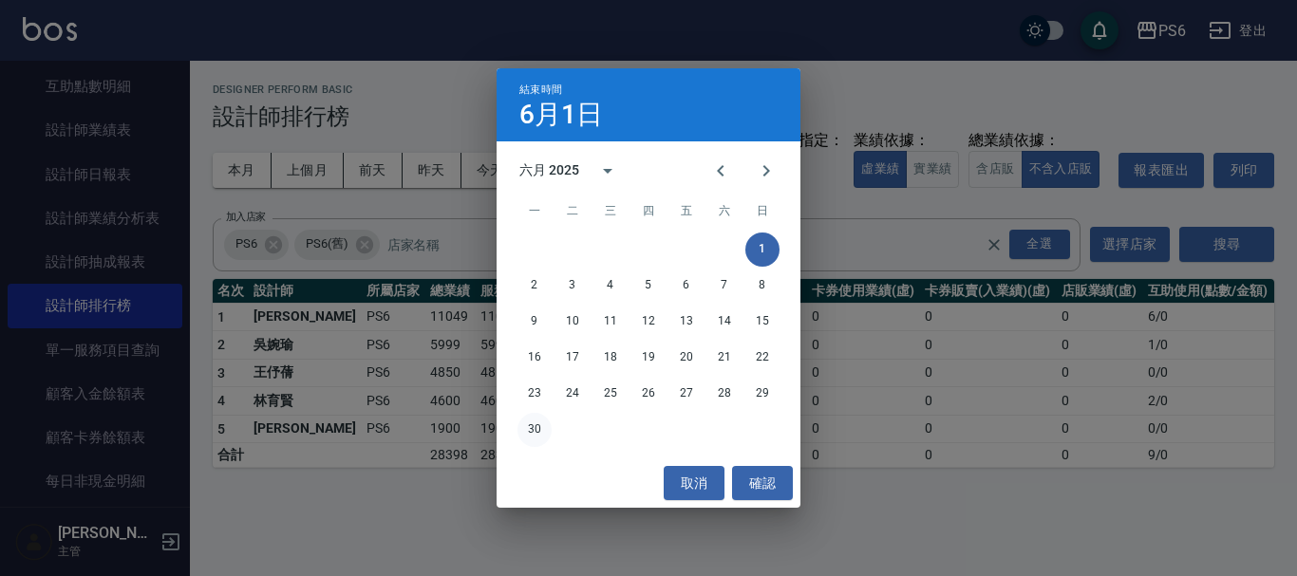
click at [542, 432] on button "30" at bounding box center [534, 430] width 34 height 34
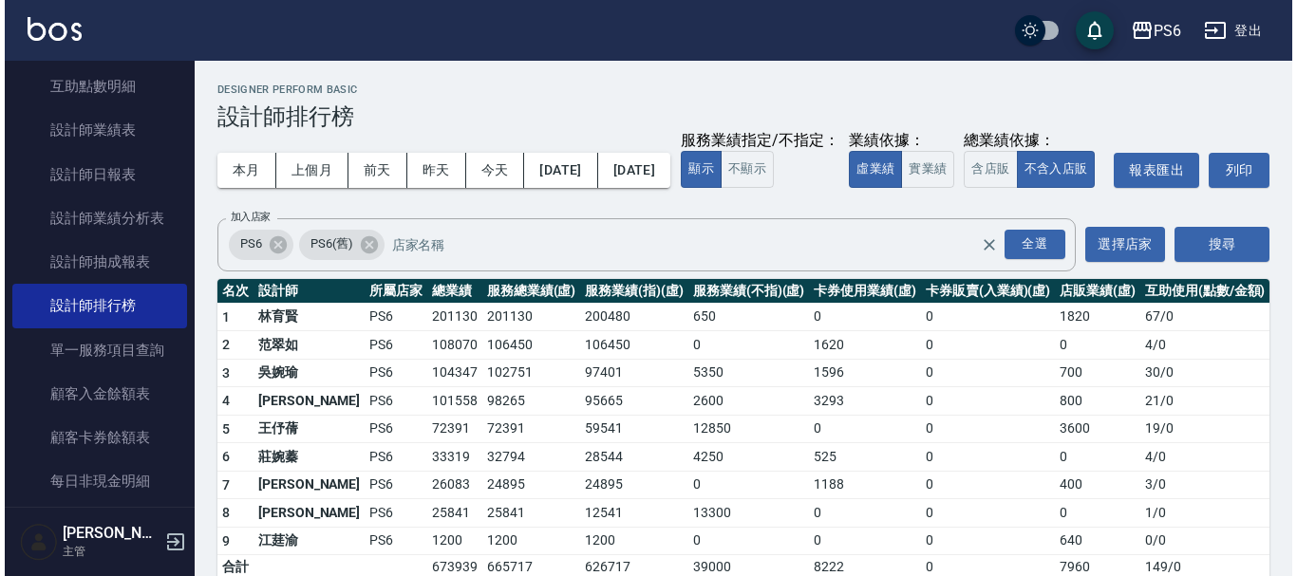
scroll to position [65, 0]
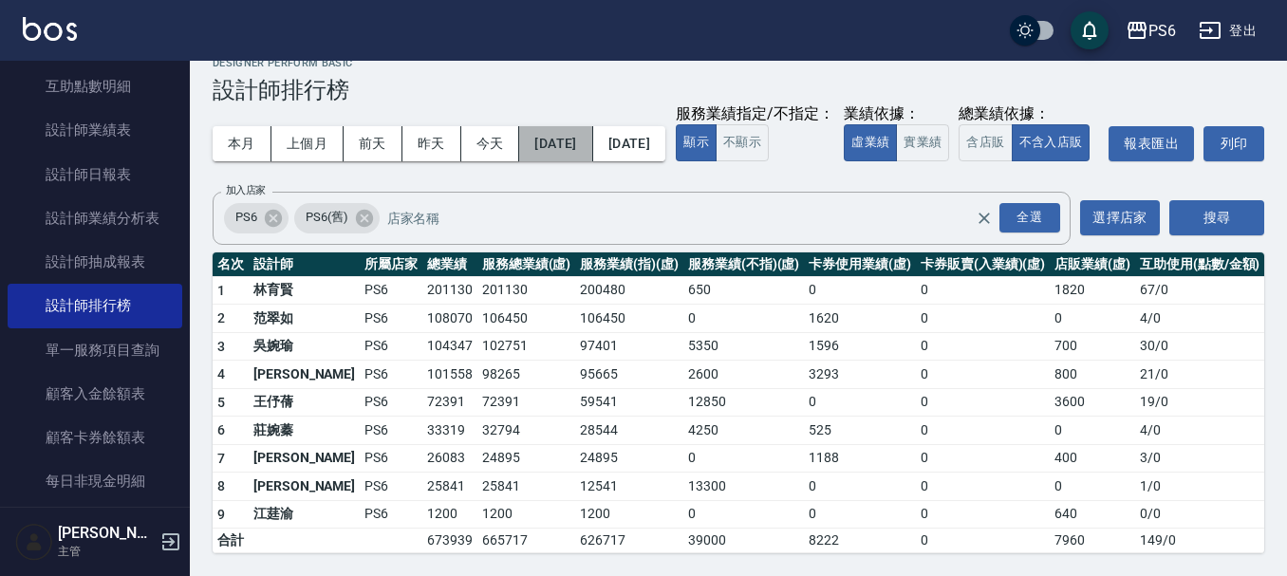
click at [583, 126] on button "[DATE]" at bounding box center [555, 143] width 73 height 35
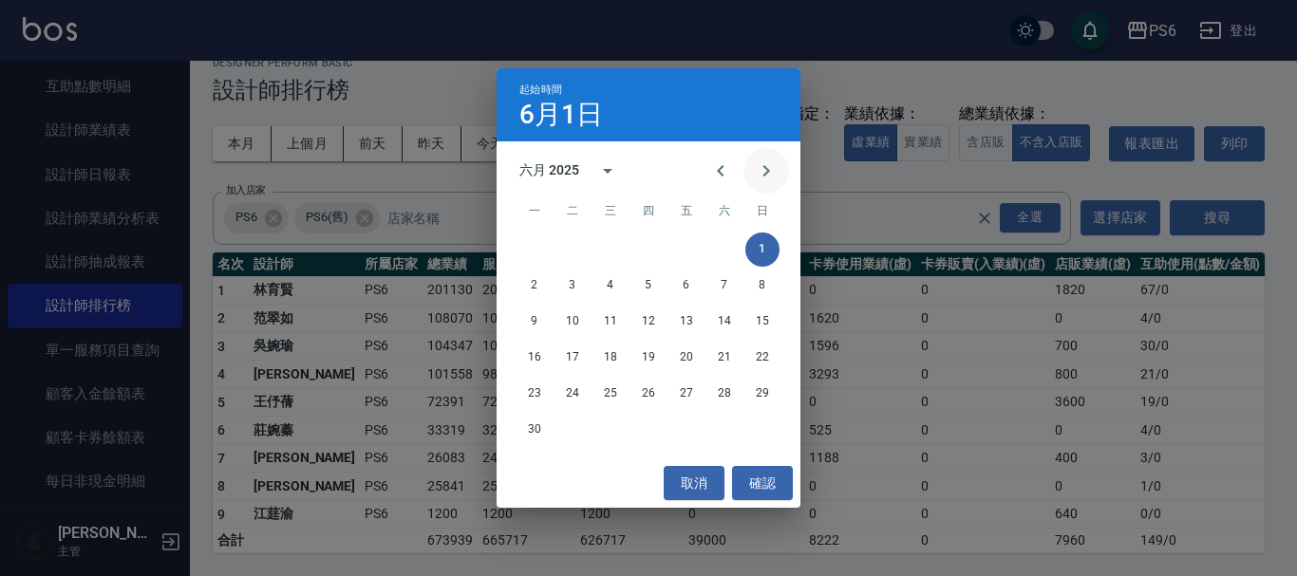
click at [767, 185] on button "Next month" at bounding box center [766, 171] width 46 height 46
click at [573, 251] on button "1" at bounding box center [572, 250] width 34 height 34
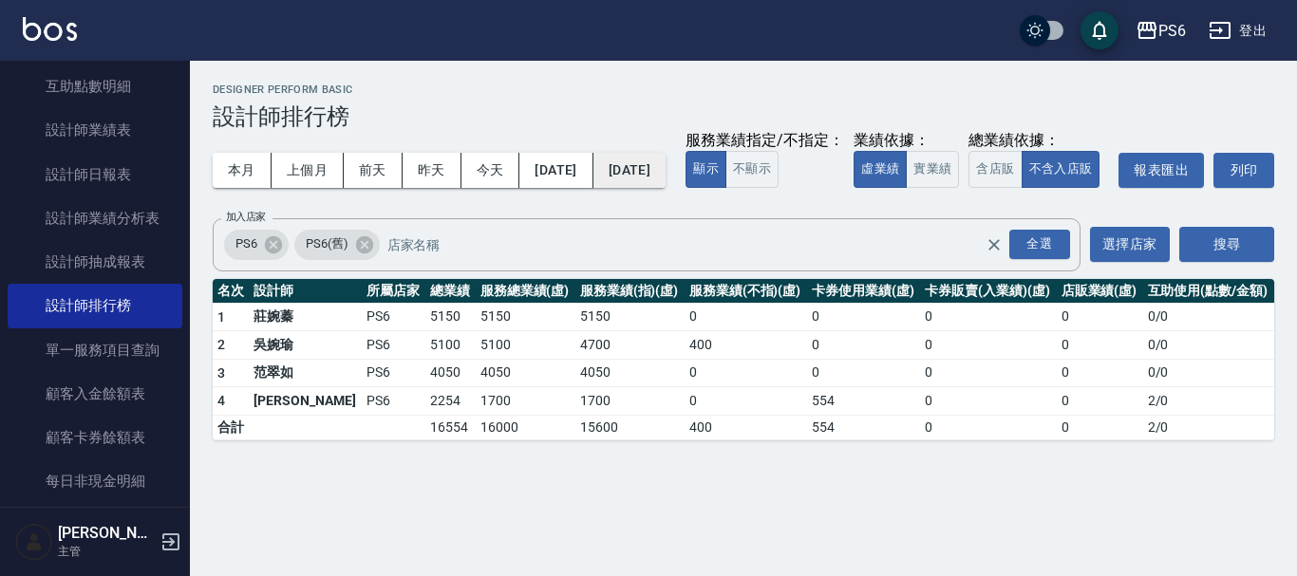
click at [663, 165] on button "[DATE]" at bounding box center [629, 170] width 72 height 35
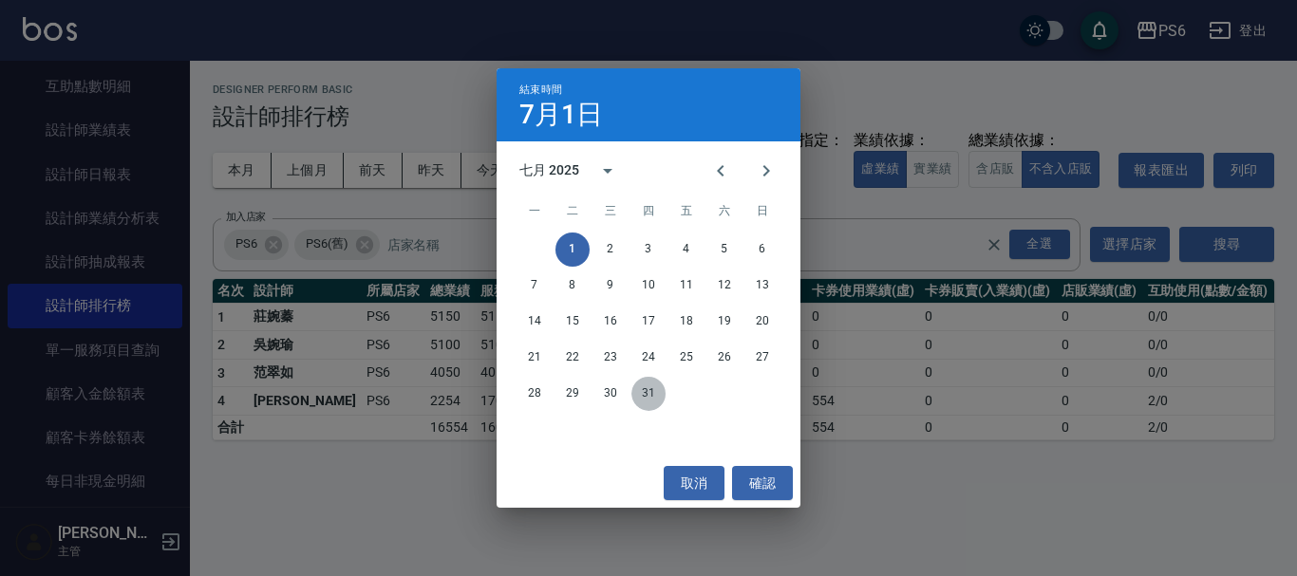
click at [652, 395] on button "31" at bounding box center [648, 394] width 34 height 34
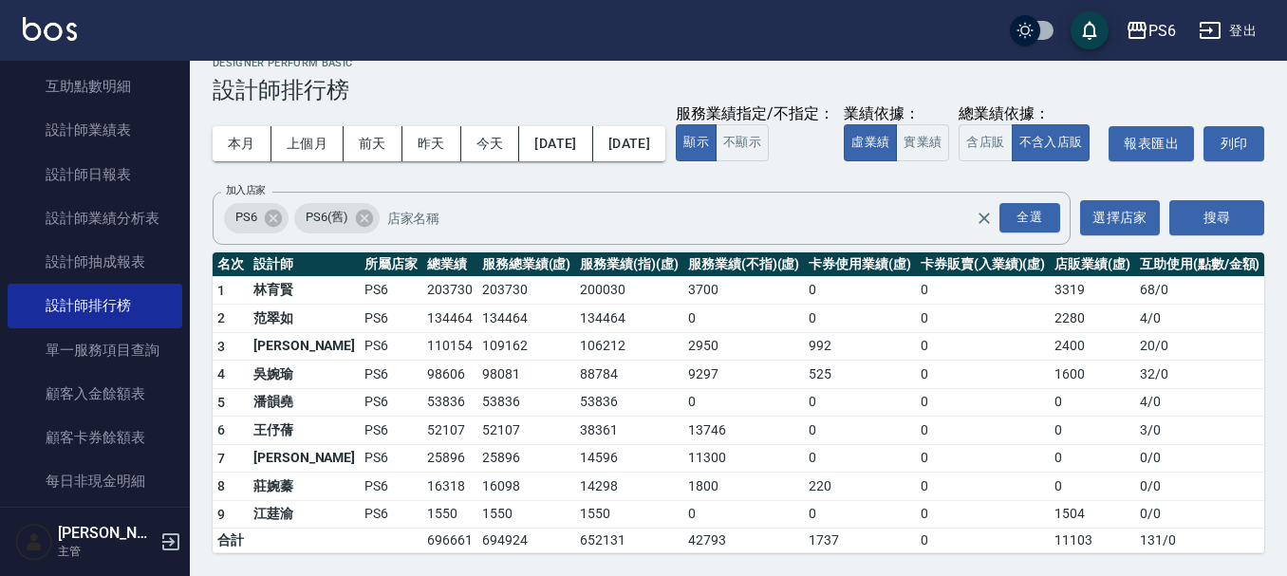
scroll to position [65, 0]
